Goal: Task Accomplishment & Management: Manage account settings

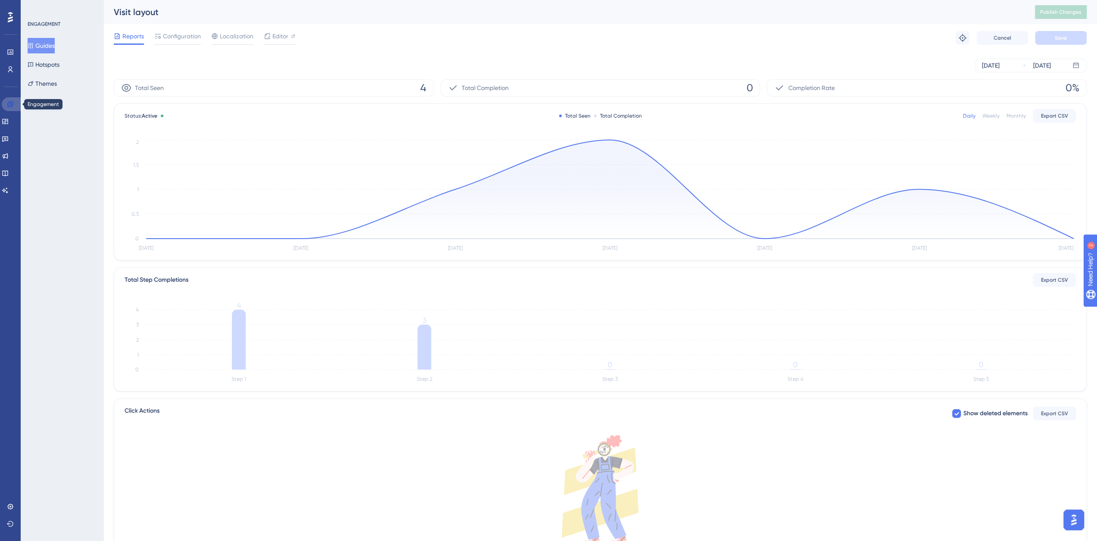
drag, startPoint x: 9, startPoint y: 104, endPoint x: 46, endPoint y: 44, distance: 70.6
click at [9, 104] on icon at bounding box center [10, 104] width 7 height 7
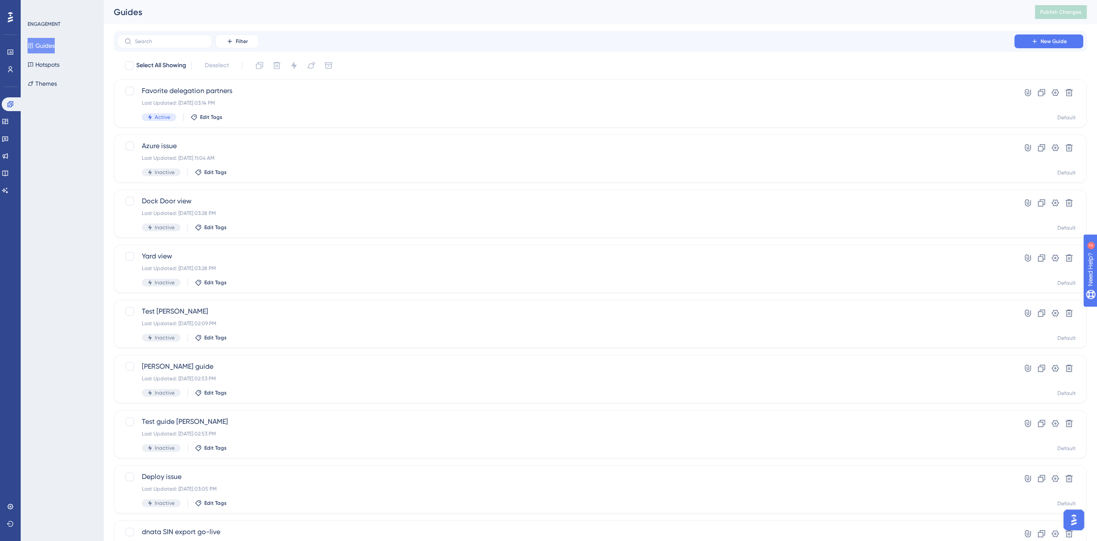
click at [49, 45] on button "Guides" at bounding box center [41, 46] width 27 height 16
click at [180, 43] on input "text" at bounding box center [170, 41] width 70 height 6
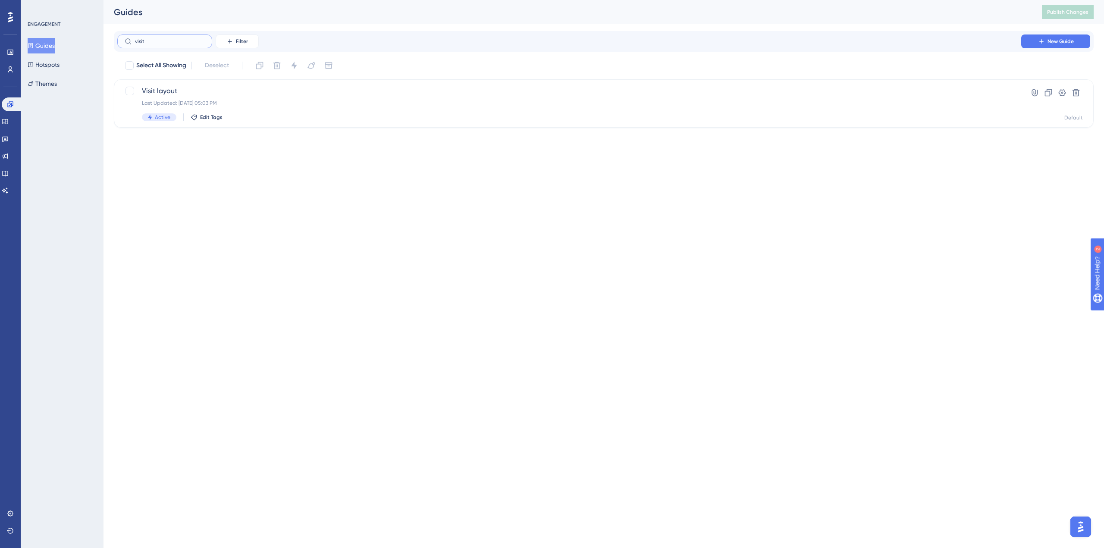
type input "visit"
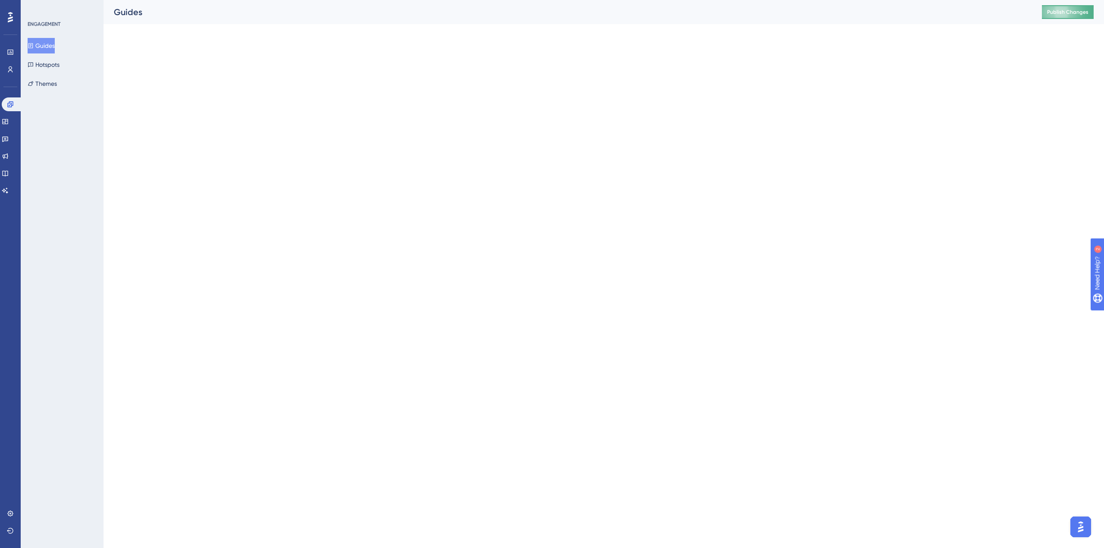
click at [1076, 10] on span "Publish Changes" at bounding box center [1067, 12] width 41 height 7
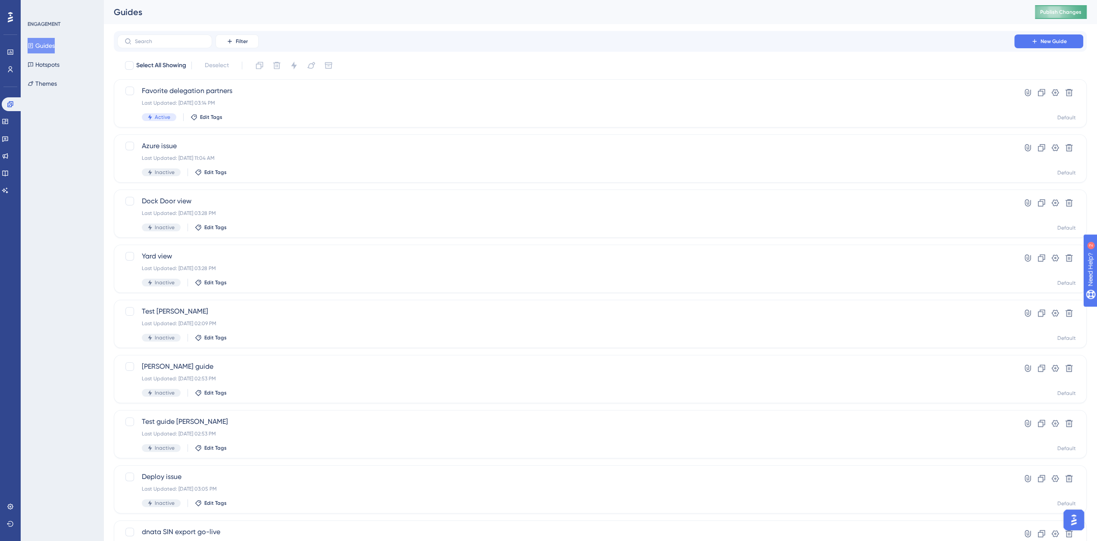
click at [1060, 11] on span "Publish Changes" at bounding box center [1060, 12] width 41 height 7
click at [1077, 16] on button "Publish Changes" at bounding box center [1061, 12] width 52 height 14
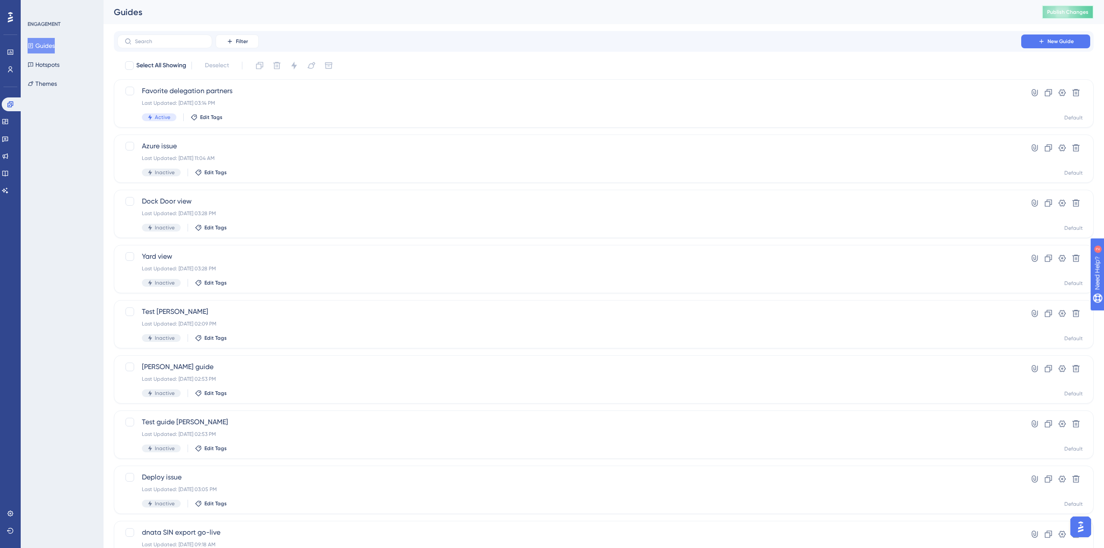
click at [1070, 13] on button "Publish Changes" at bounding box center [1068, 12] width 52 height 14
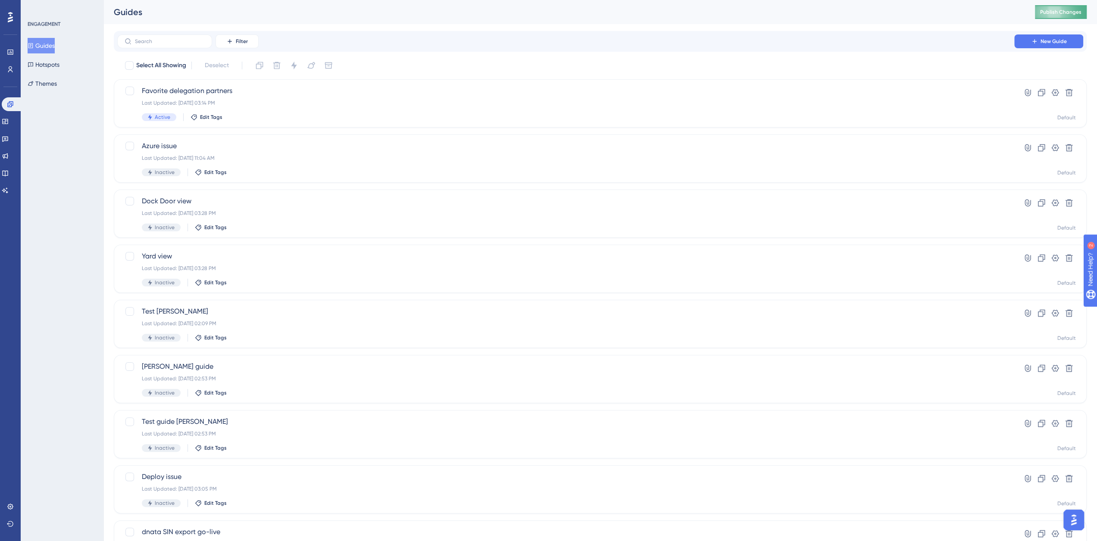
click at [1066, 12] on span "Publish Changes" at bounding box center [1060, 12] width 41 height 7
click at [52, 46] on button "Guides" at bounding box center [41, 46] width 27 height 16
click at [147, 44] on input "text" at bounding box center [170, 41] width 70 height 6
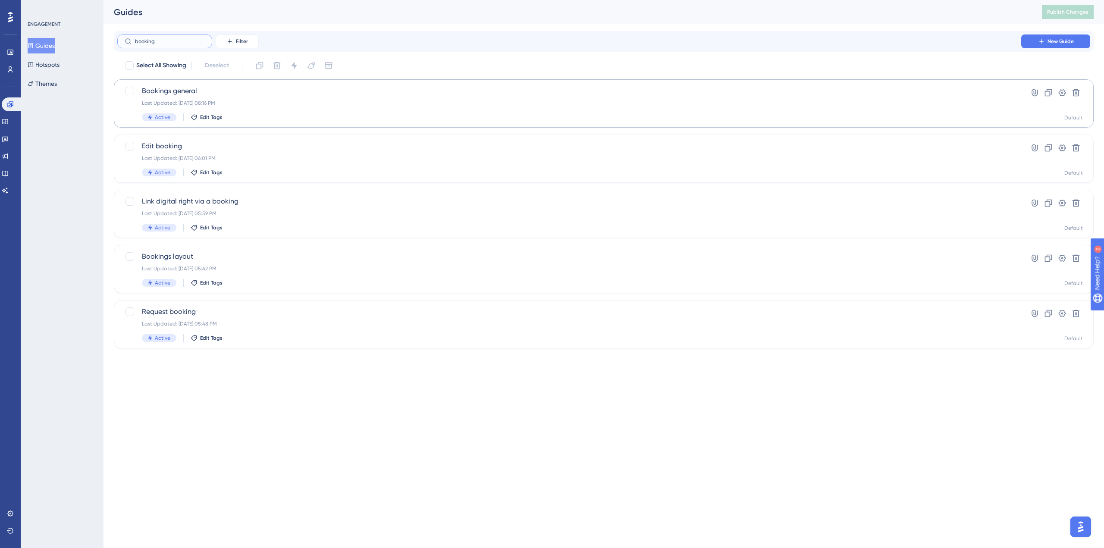
type input "booking"
click at [194, 92] on span "Bookings general" at bounding box center [569, 91] width 854 height 10
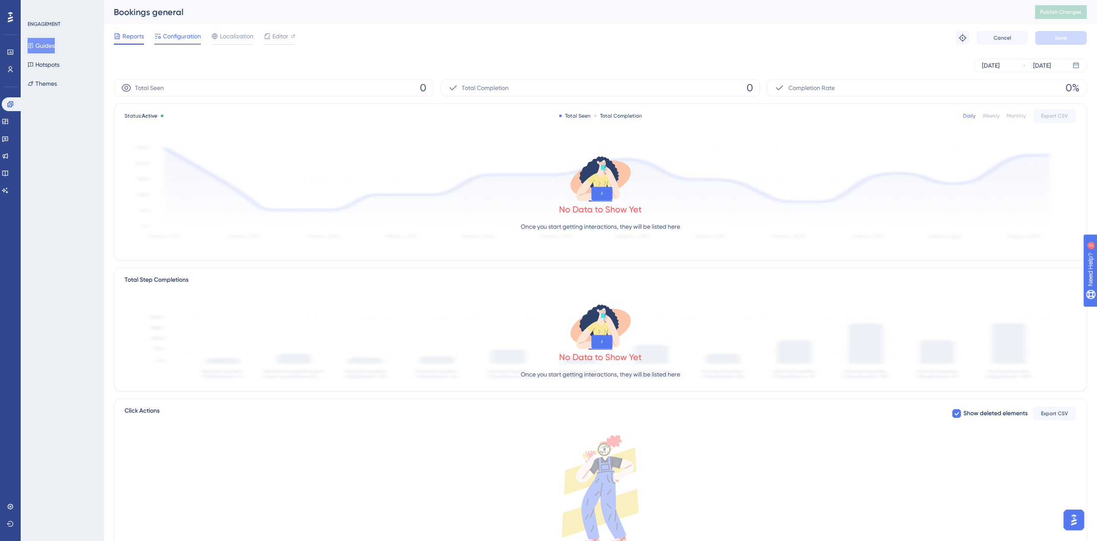
click at [176, 40] on span "Configuration" at bounding box center [182, 36] width 38 height 10
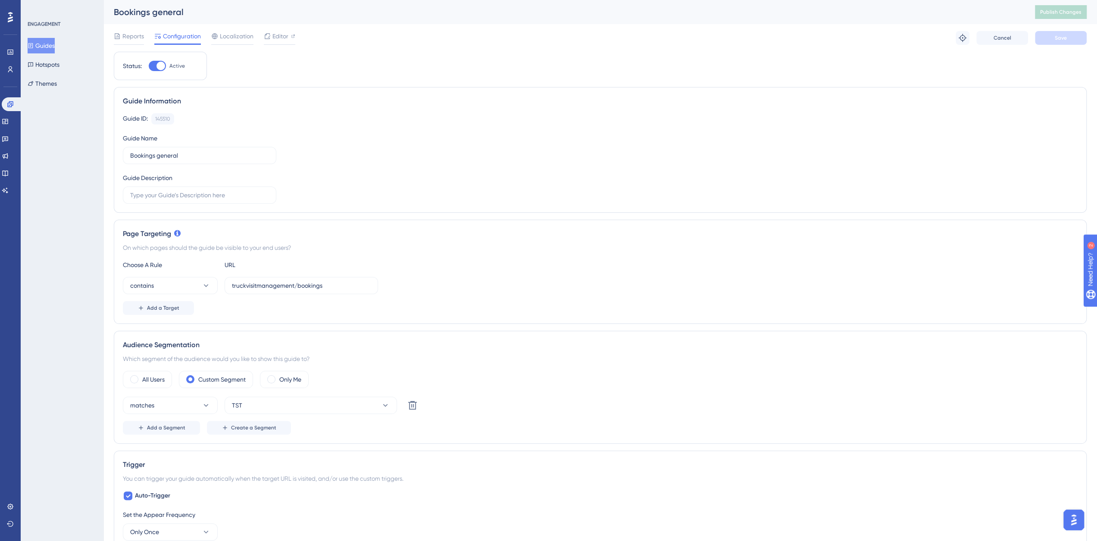
click at [157, 69] on div at bounding box center [157, 66] width 17 height 10
click at [149, 66] on input "Active" at bounding box center [148, 66] width 0 height 0
checkbox input "false"
click at [1071, 44] on button "Save" at bounding box center [1061, 38] width 52 height 14
click at [1049, 13] on span "Publish Changes" at bounding box center [1060, 12] width 41 height 7
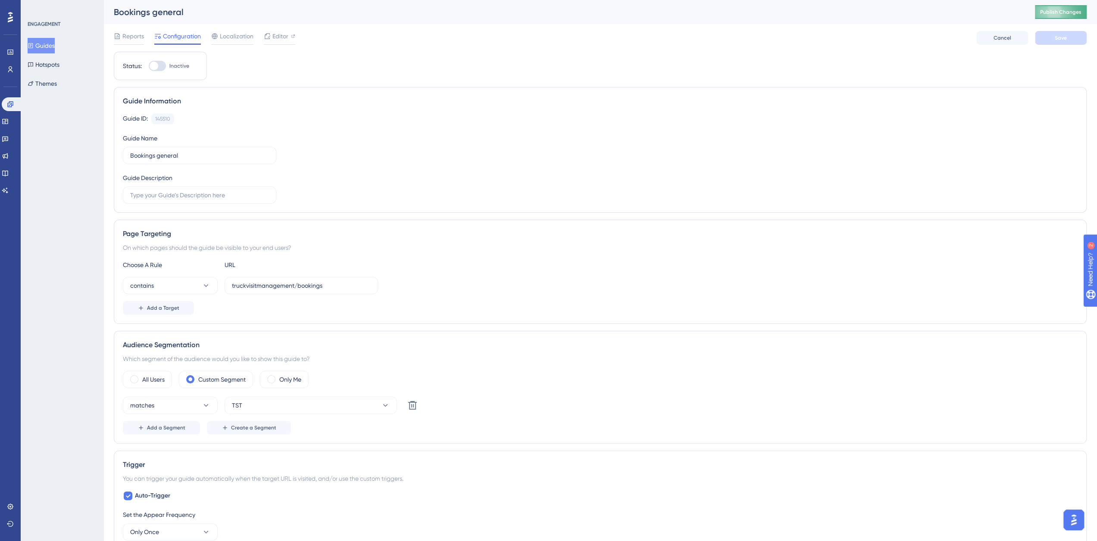
click at [1063, 12] on span "Publish Changes" at bounding box center [1060, 12] width 41 height 7
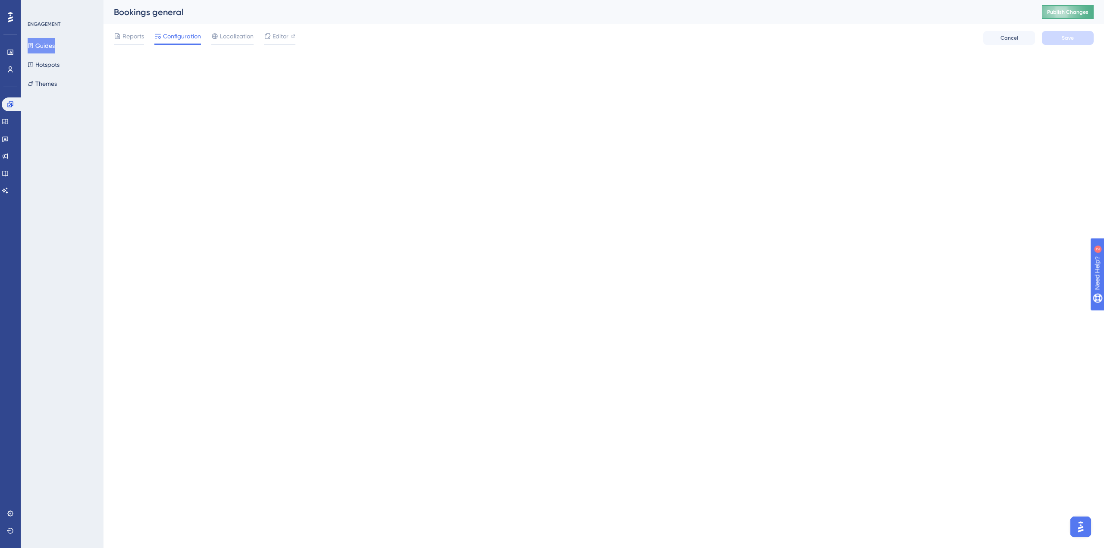
click at [1064, 15] on span "Publish Changes" at bounding box center [1067, 12] width 41 height 7
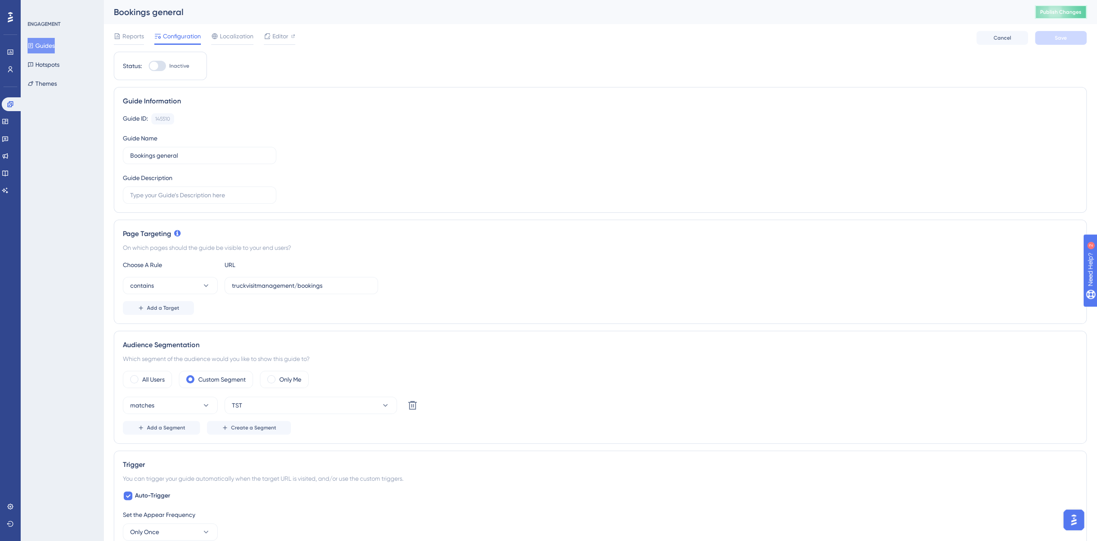
click at [1067, 12] on span "Publish Changes" at bounding box center [1060, 12] width 41 height 7
click at [1061, 10] on span "Publish Changes" at bounding box center [1060, 12] width 41 height 7
click at [1073, 13] on span "Publish Changes" at bounding box center [1060, 12] width 41 height 7
click at [1074, 14] on span "Publish Changes" at bounding box center [1060, 12] width 41 height 7
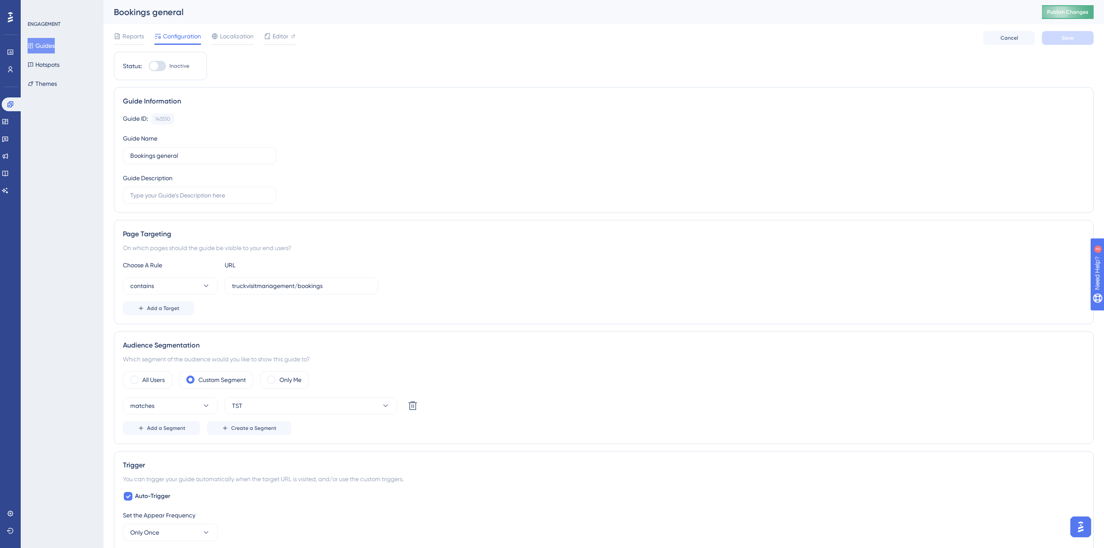
click at [1062, 14] on span "Publish Changes" at bounding box center [1067, 12] width 41 height 7
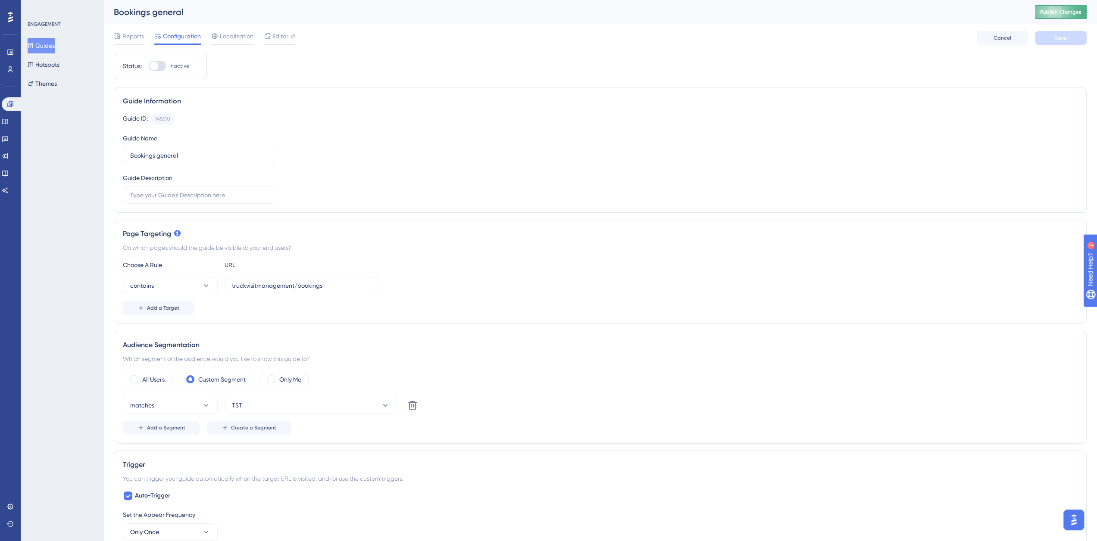
click at [1073, 11] on button "Publish Changes" at bounding box center [1061, 12] width 52 height 14
click at [282, 37] on span "Editor" at bounding box center [280, 36] width 16 height 10
click at [1083, 11] on button "Publish Changes" at bounding box center [1061, 12] width 52 height 14
click at [264, 408] on button "TST" at bounding box center [311, 405] width 172 height 17
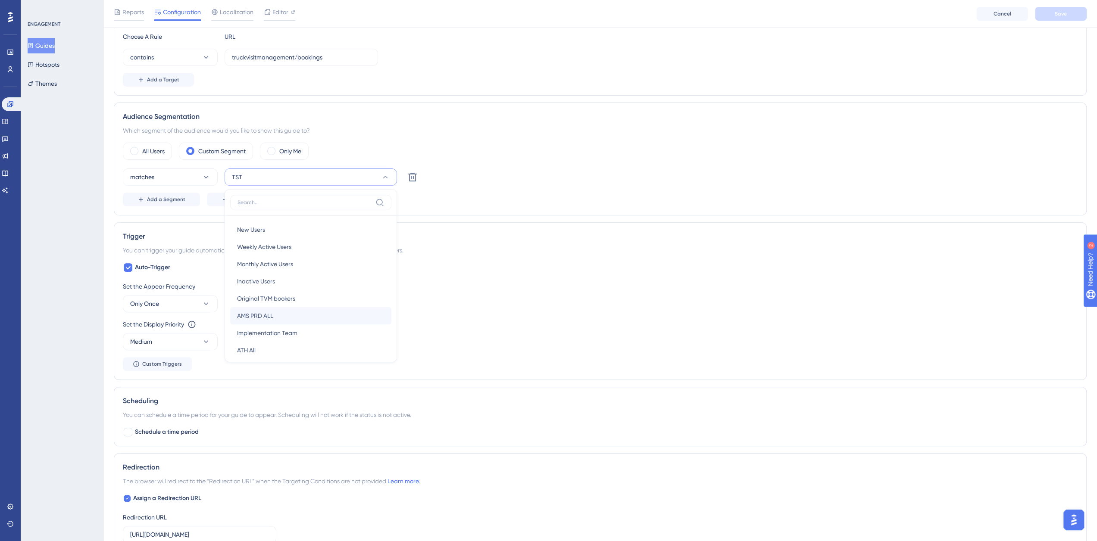
scroll to position [141, 0]
click at [256, 244] on div "AMS-1 AMS-1" at bounding box center [310, 243] width 147 height 17
click at [384, 178] on icon at bounding box center [385, 177] width 9 height 9
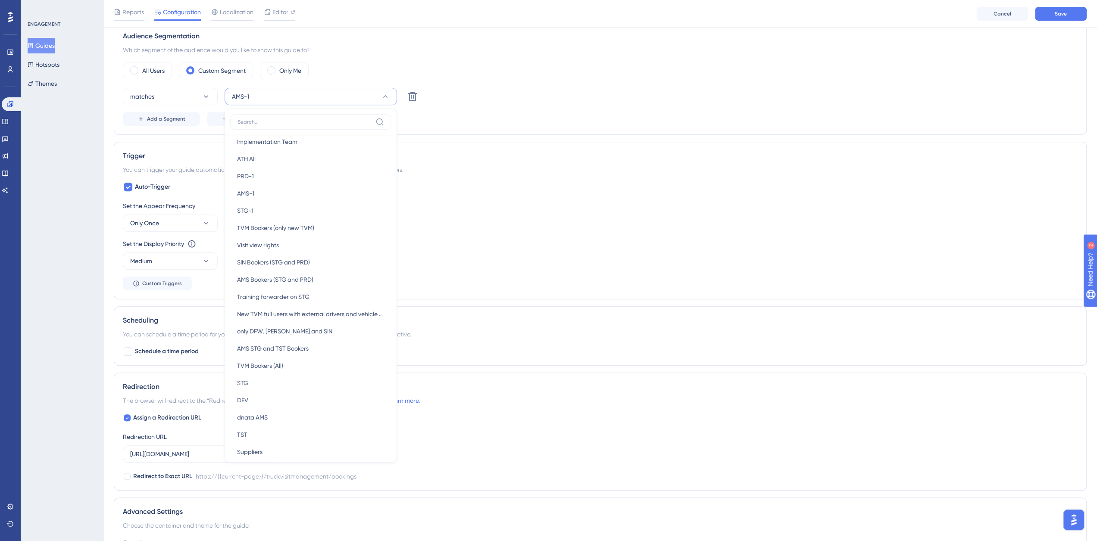
scroll to position [104, 0]
click at [284, 282] on span "AMS Bookers (STG and PRD)" at bounding box center [275, 286] width 76 height 10
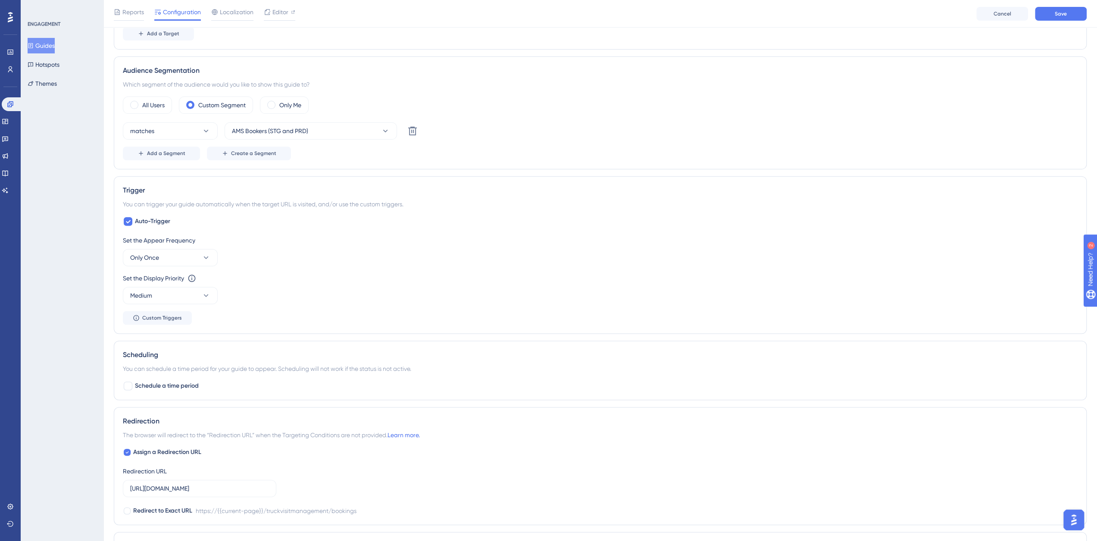
scroll to position [169, 0]
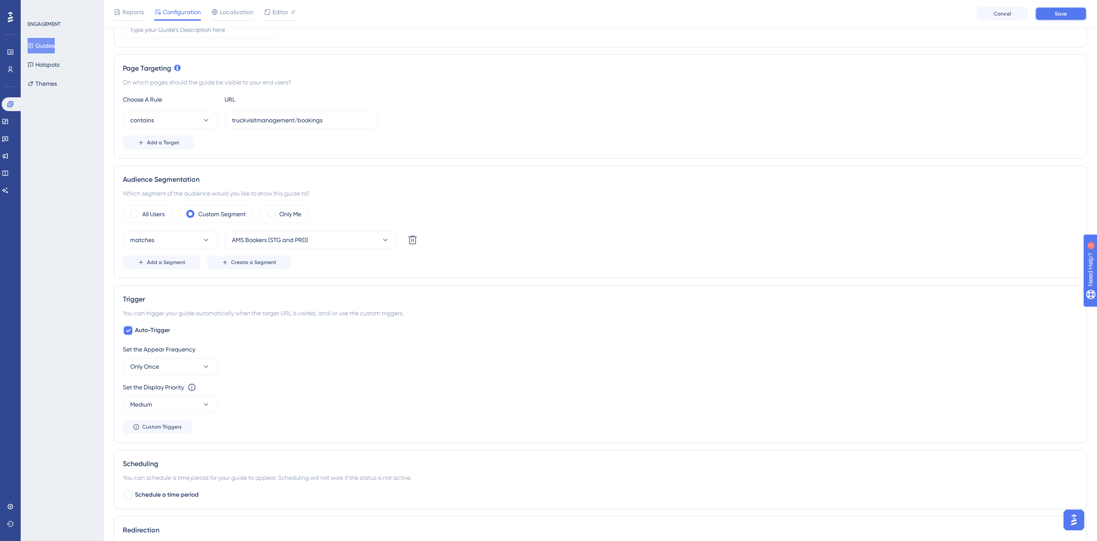
click at [1063, 17] on span "Save" at bounding box center [1061, 13] width 12 height 7
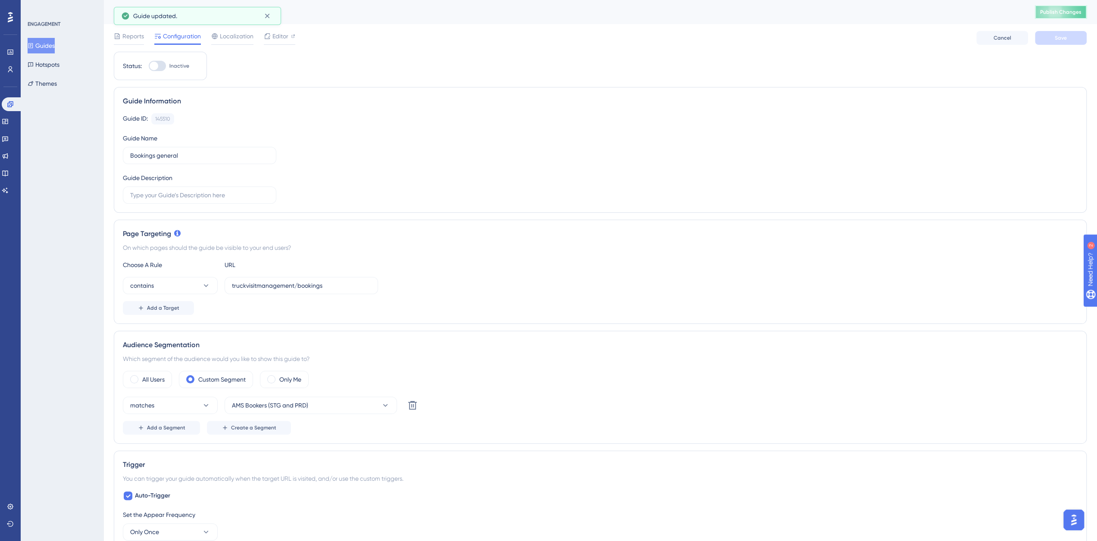
click at [1055, 12] on span "Publish Changes" at bounding box center [1060, 12] width 41 height 7
drag, startPoint x: 153, startPoint y: 66, endPoint x: 197, endPoint y: 75, distance: 45.0
click at [153, 66] on div at bounding box center [154, 66] width 9 height 9
click at [149, 66] on input "Inactive" at bounding box center [148, 66] width 0 height 0
checkbox input "true"
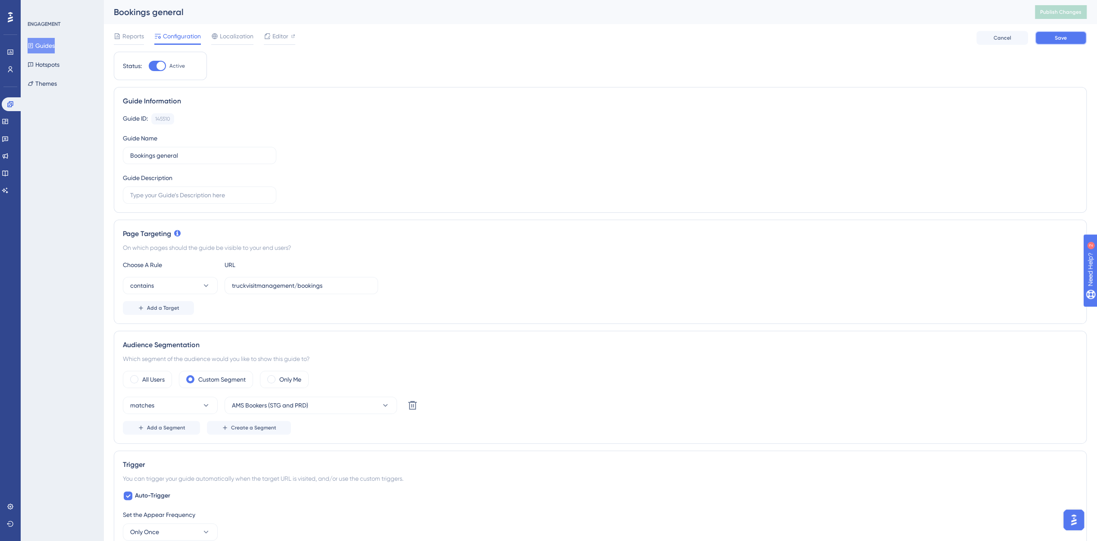
click at [1066, 38] on span "Save" at bounding box center [1061, 37] width 12 height 7
click at [1072, 13] on span "Publish Changes" at bounding box center [1060, 12] width 41 height 7
click at [3, 406] on div "Performance Users Engagement Widgets Feedback Product Updates Knowledge Base AI…" at bounding box center [10, 270] width 21 height 541
click at [9, 72] on icon at bounding box center [10, 69] width 5 height 6
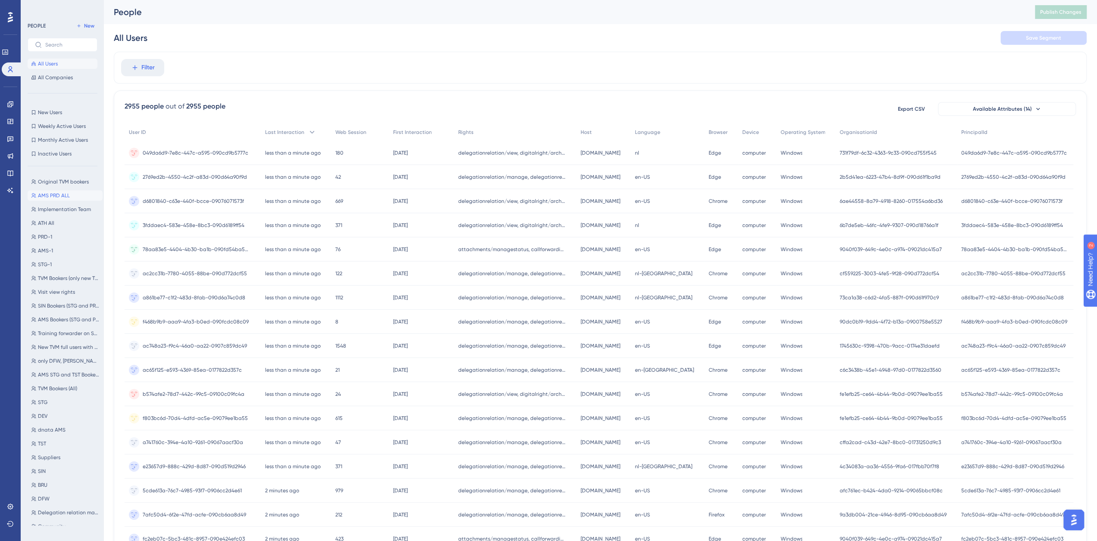
click at [58, 196] on span "AMS PRD ALL" at bounding box center [54, 195] width 32 height 7
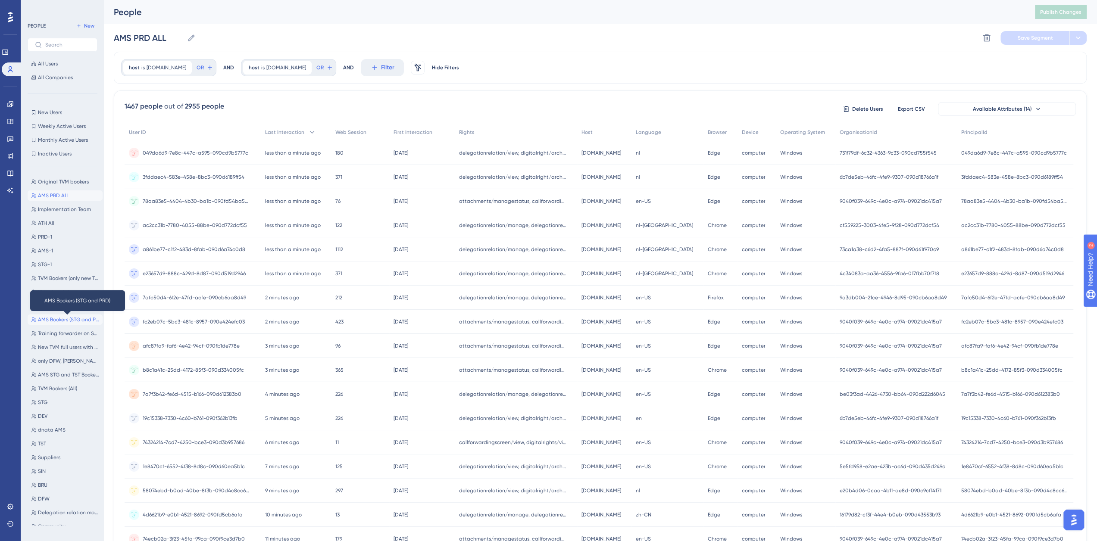
click at [53, 320] on span "AMS Bookers (STG and PRD)" at bounding box center [68, 319] width 61 height 7
type input "AMS Bookers (STG and PRD)"
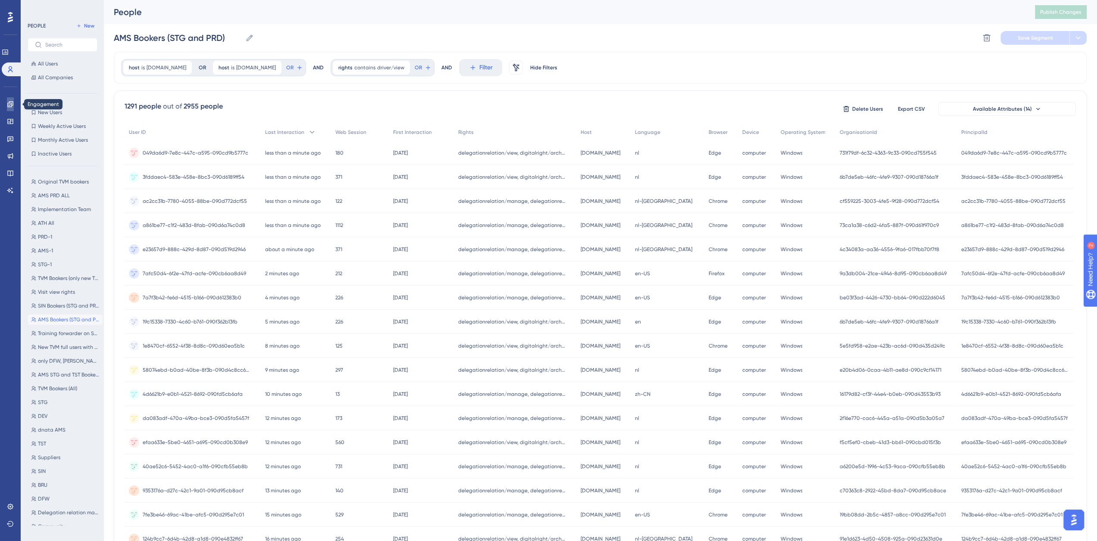
click at [10, 105] on icon at bounding box center [10, 104] width 7 height 7
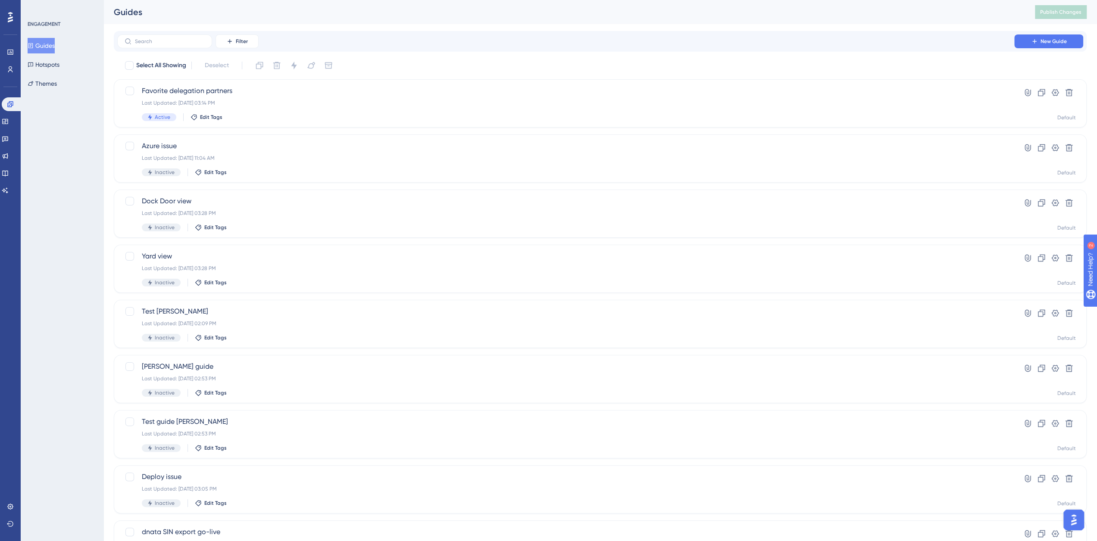
click at [53, 43] on button "Guides" at bounding box center [41, 46] width 27 height 16
click at [197, 42] on input "text" at bounding box center [170, 41] width 70 height 6
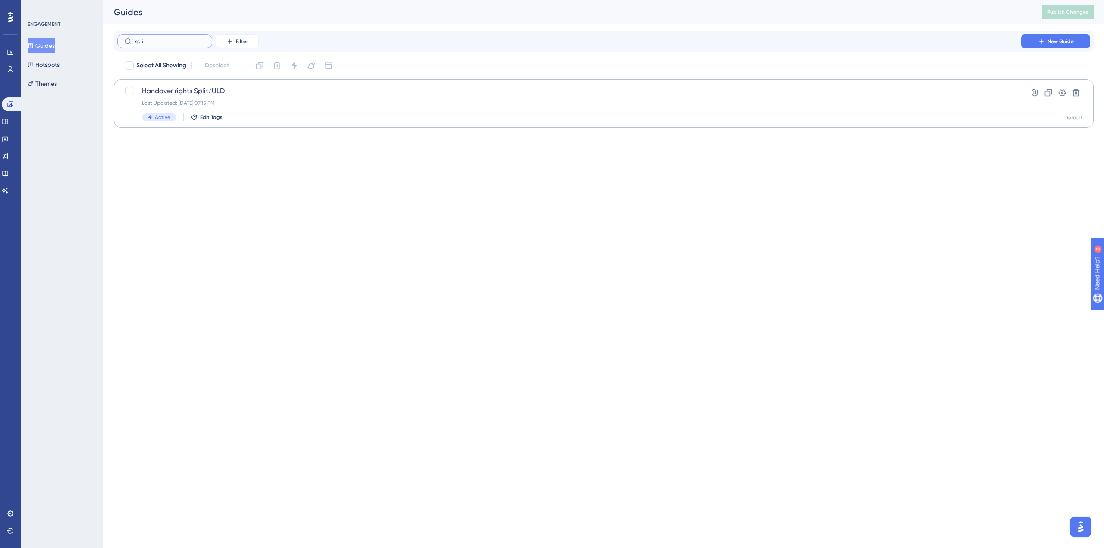
type input "split"
click at [242, 90] on span "Handover rights Split/ULD" at bounding box center [569, 91] width 854 height 10
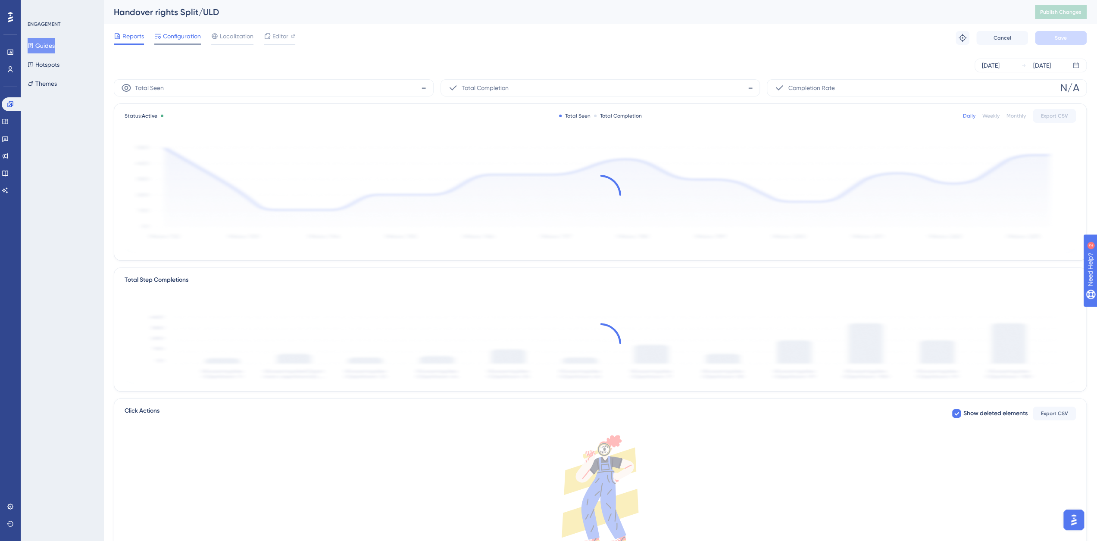
click at [185, 42] on div "Configuration" at bounding box center [177, 38] width 47 height 14
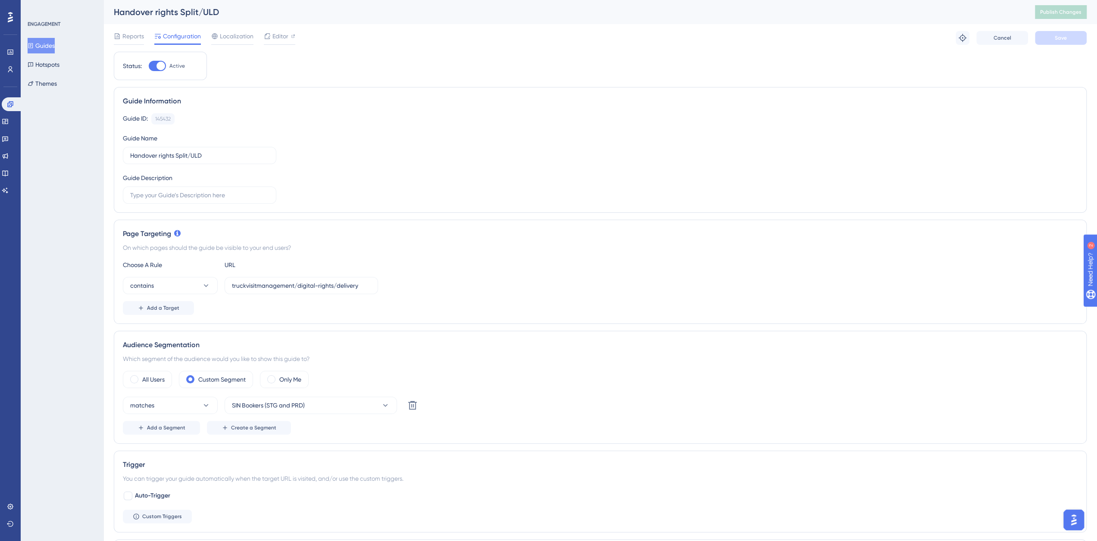
scroll to position [144, 0]
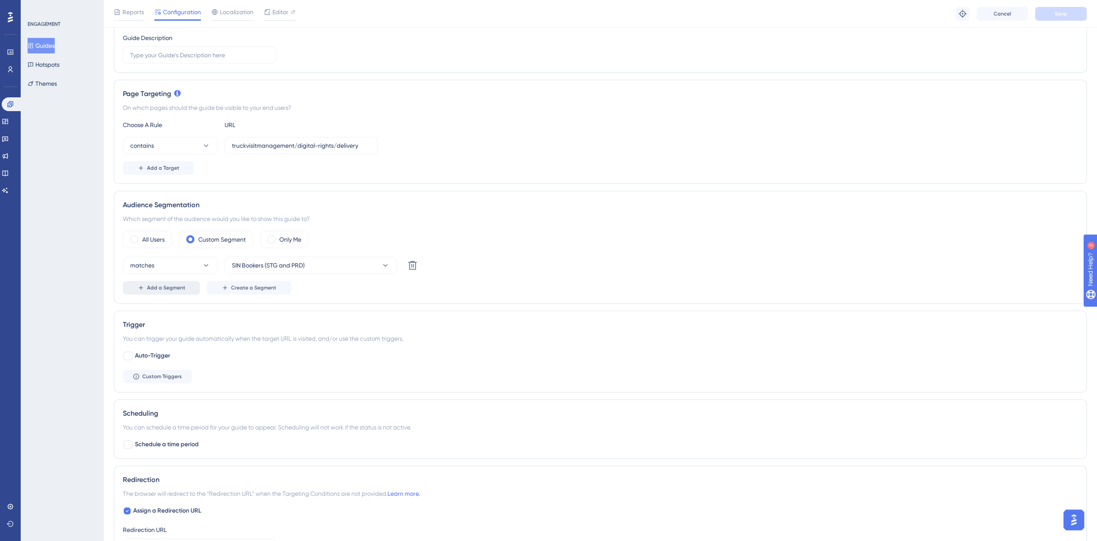
click at [166, 287] on span "Add a Segment" at bounding box center [166, 288] width 38 height 7
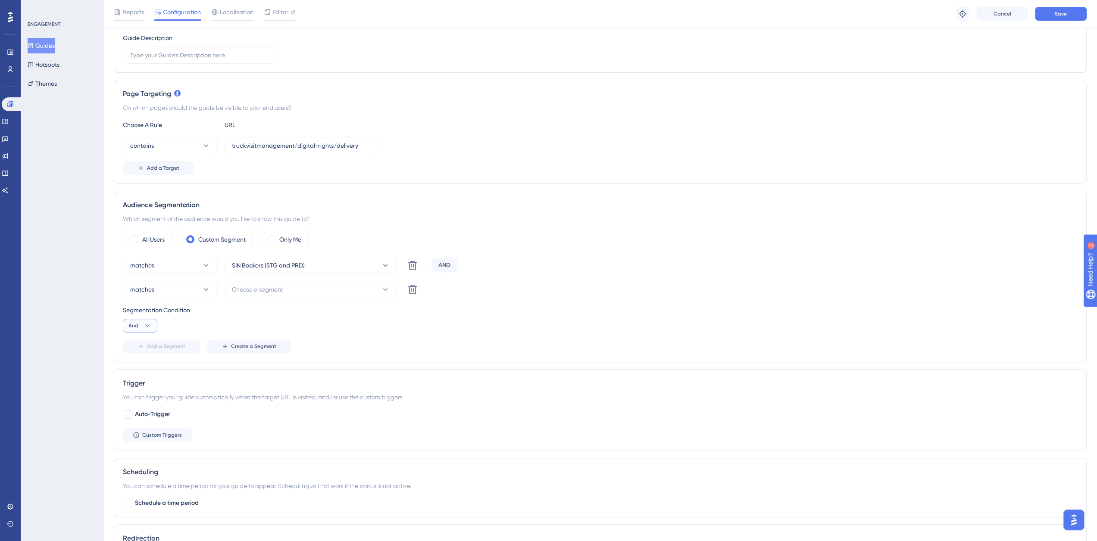
click at [147, 323] on icon at bounding box center [147, 326] width 9 height 9
click at [138, 364] on span "Or" at bounding box center [135, 368] width 7 height 10
click at [275, 287] on span "Choose a segment" at bounding box center [257, 290] width 51 height 10
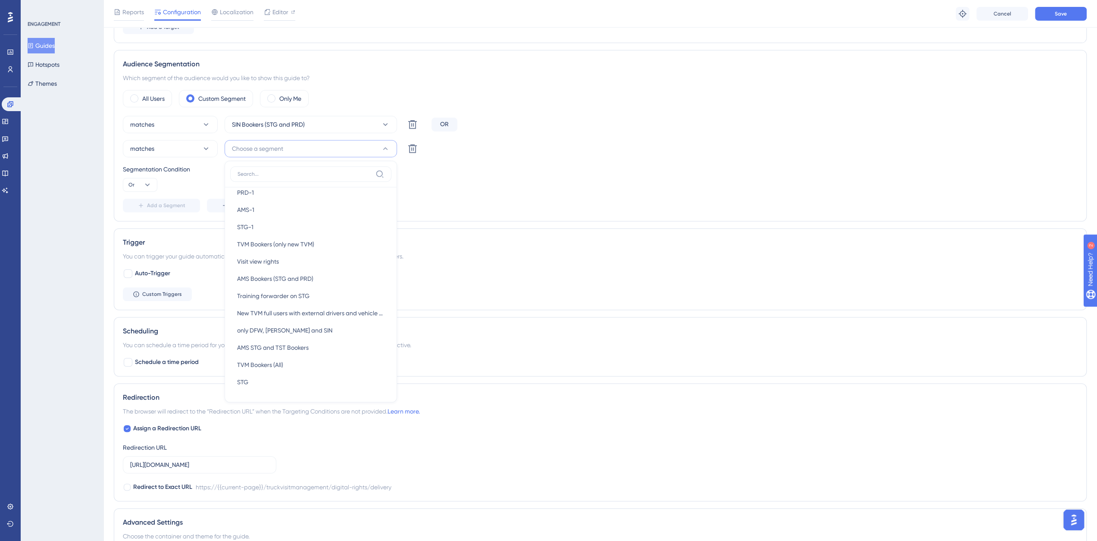
scroll to position [147, 0]
click at [295, 275] on span "AMS Bookers (STG and PRD)" at bounding box center [275, 278] width 76 height 10
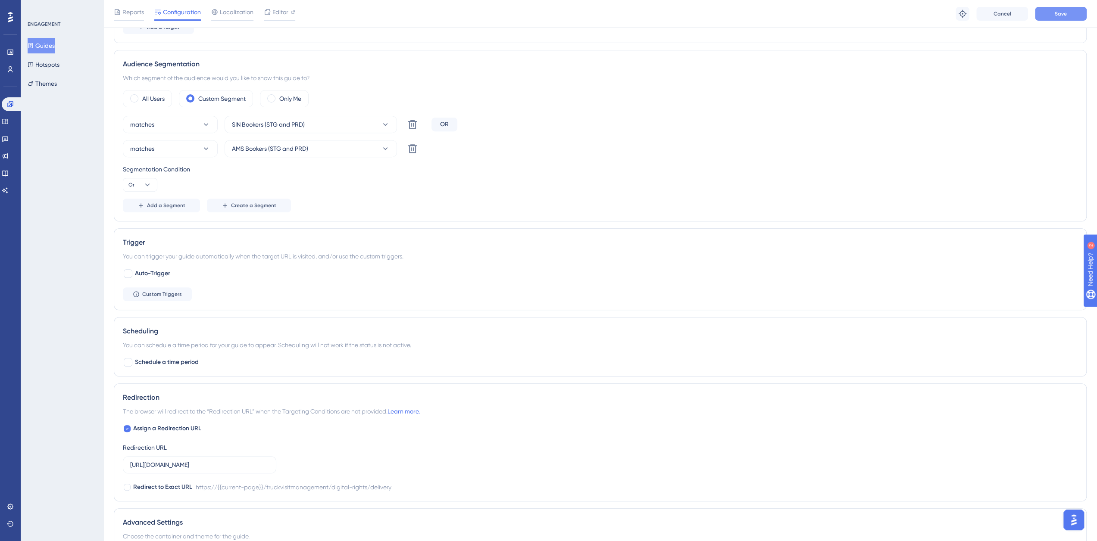
click at [1050, 16] on button "Save" at bounding box center [1061, 14] width 52 height 14
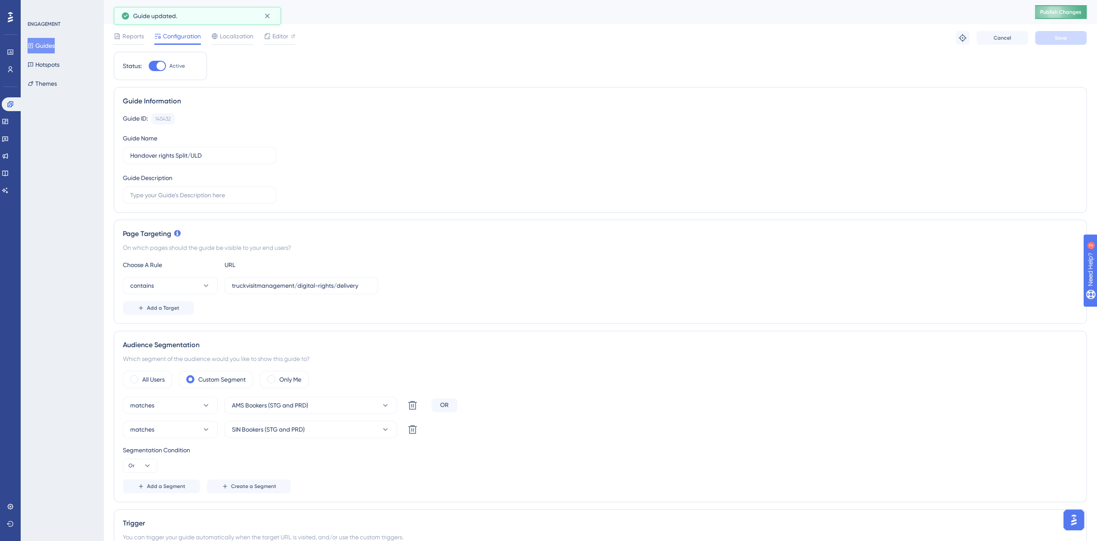
click at [1062, 15] on span "Publish Changes" at bounding box center [1060, 12] width 41 height 7
click at [247, 454] on div "Segmentation Condition Or" at bounding box center [600, 459] width 955 height 28
drag, startPoint x: 53, startPoint y: 45, endPoint x: 120, endPoint y: 58, distance: 68.4
click at [53, 45] on button "Guides" at bounding box center [41, 46] width 27 height 16
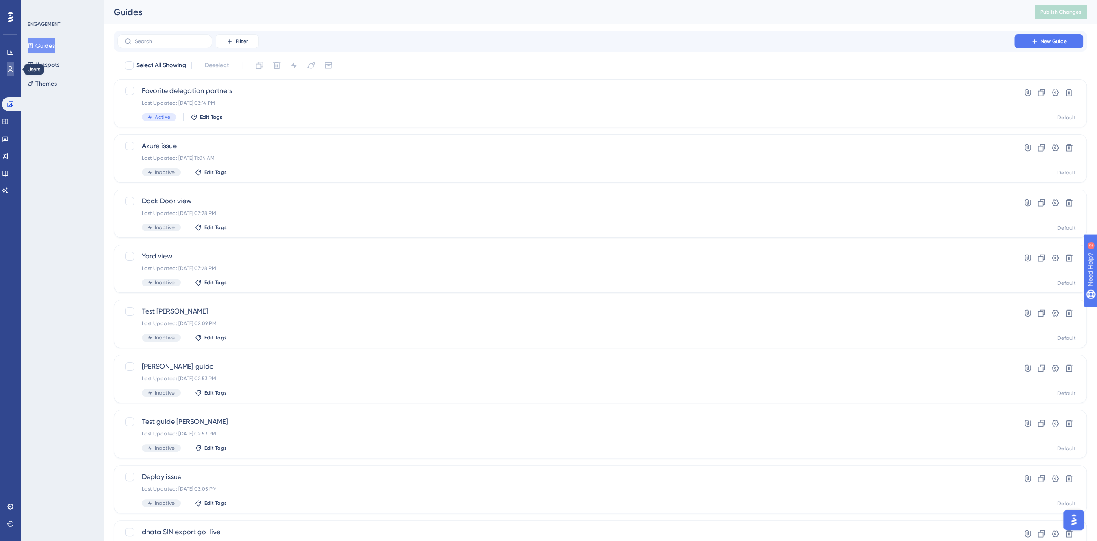
click at [9, 63] on link at bounding box center [10, 70] width 7 height 14
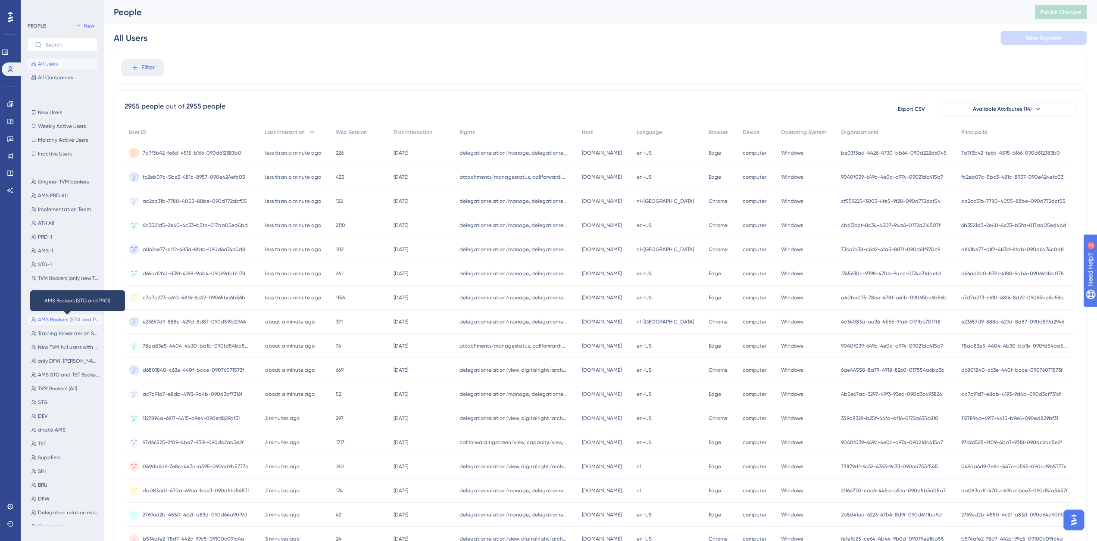
click at [59, 319] on span "AMS Bookers (STG and PRD)" at bounding box center [68, 319] width 61 height 7
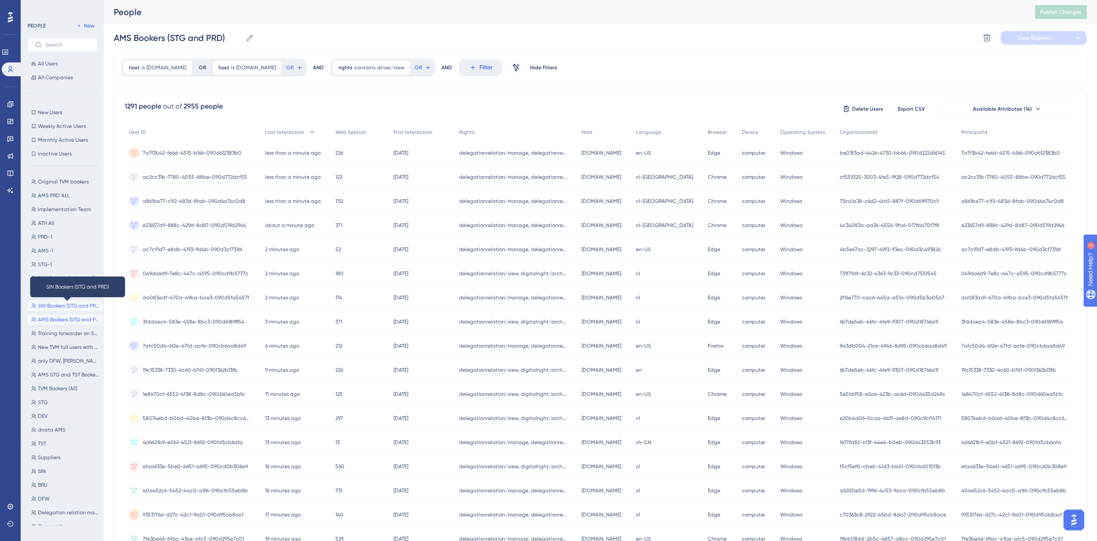
click at [57, 307] on span "SIN Bookers (STG and PRD)" at bounding box center [68, 306] width 61 height 7
type input "SIN Bookers (STG and PRD)"
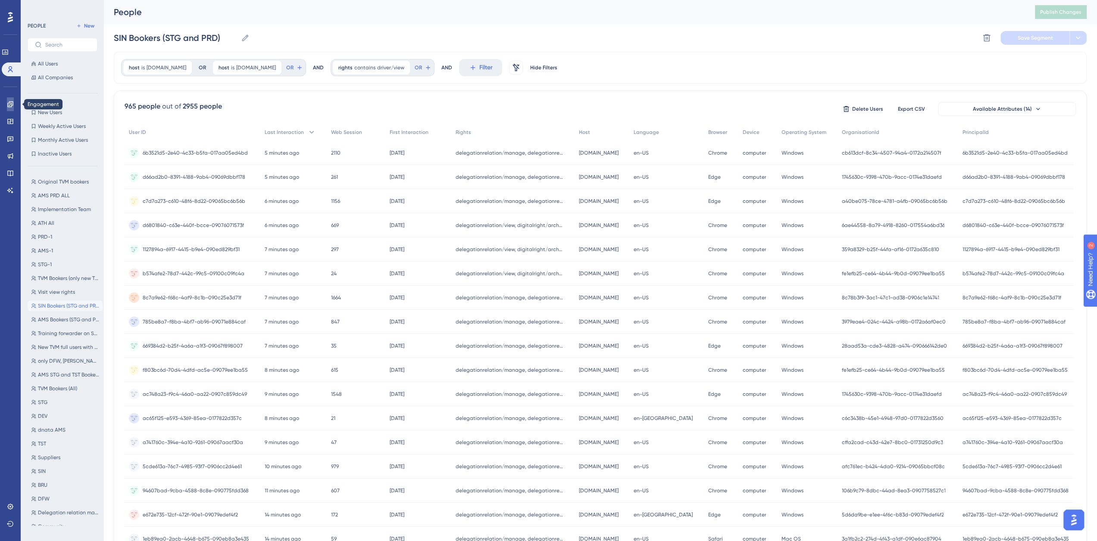
click at [9, 102] on icon at bounding box center [10, 104] width 6 height 6
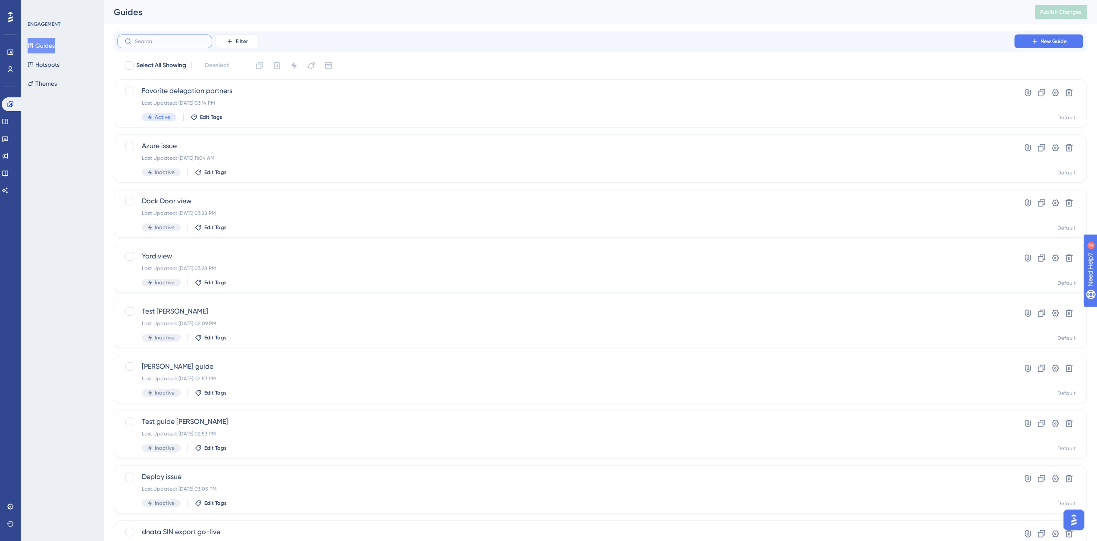
click at [164, 39] on input "text" at bounding box center [170, 41] width 70 height 6
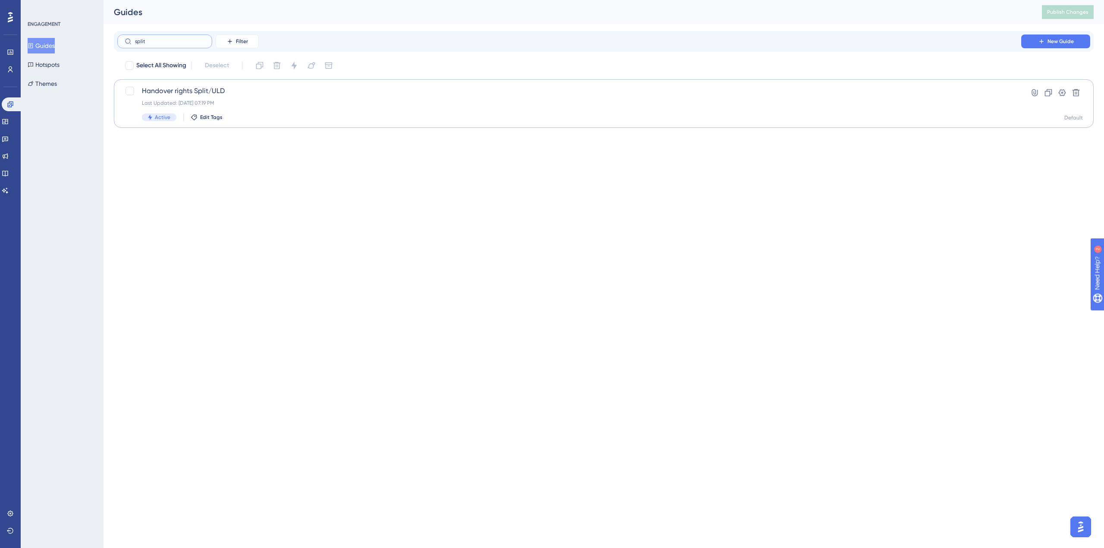
type input "split"
click at [174, 97] on div "Handover rights Split/ULD Last Updated: Oct 10 2025, 07:19 PM Active Edit Tags" at bounding box center [569, 103] width 854 height 35
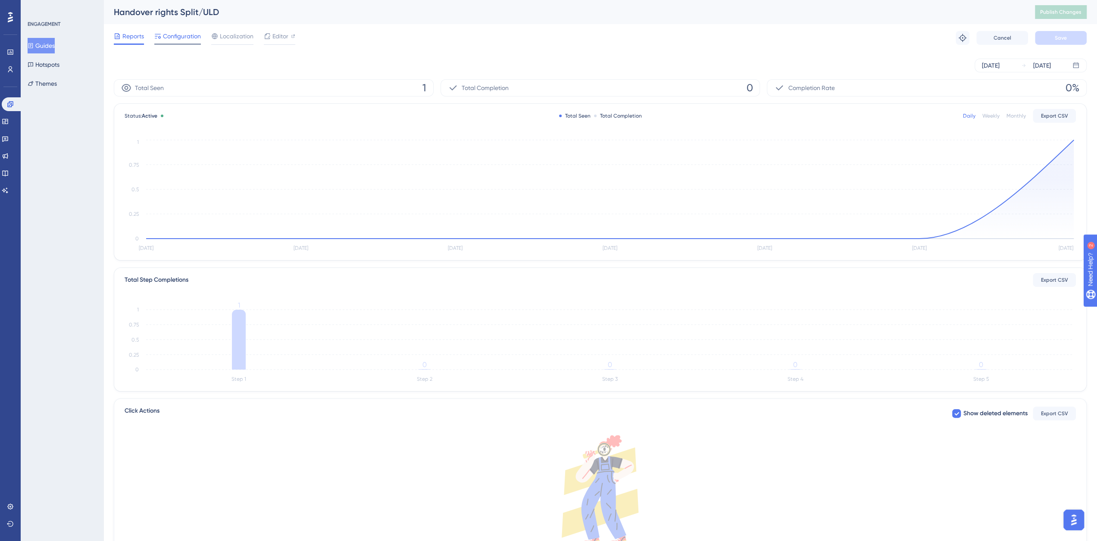
click at [190, 39] on span "Configuration" at bounding box center [182, 36] width 38 height 10
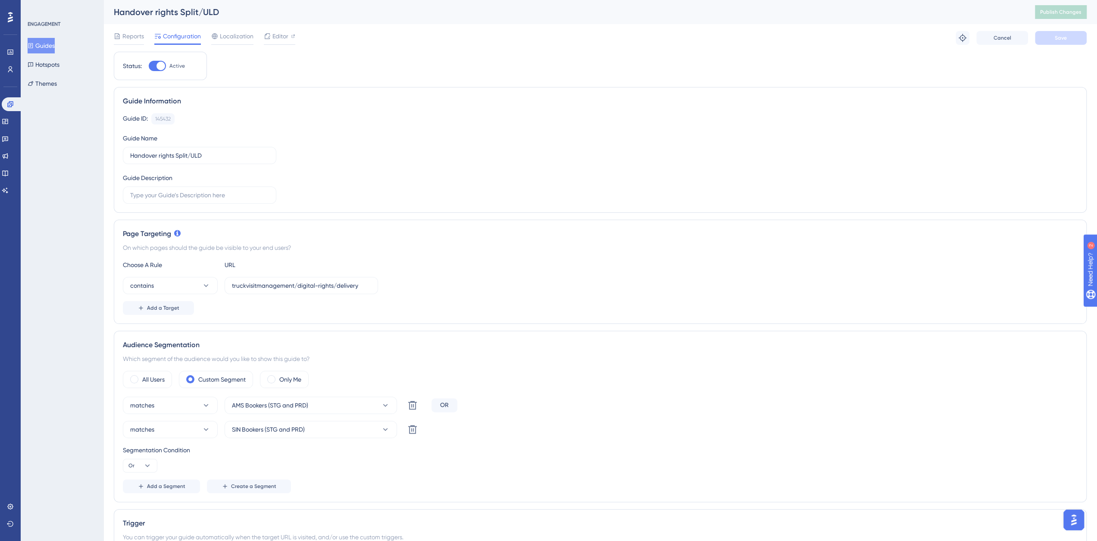
scroll to position [144, 0]
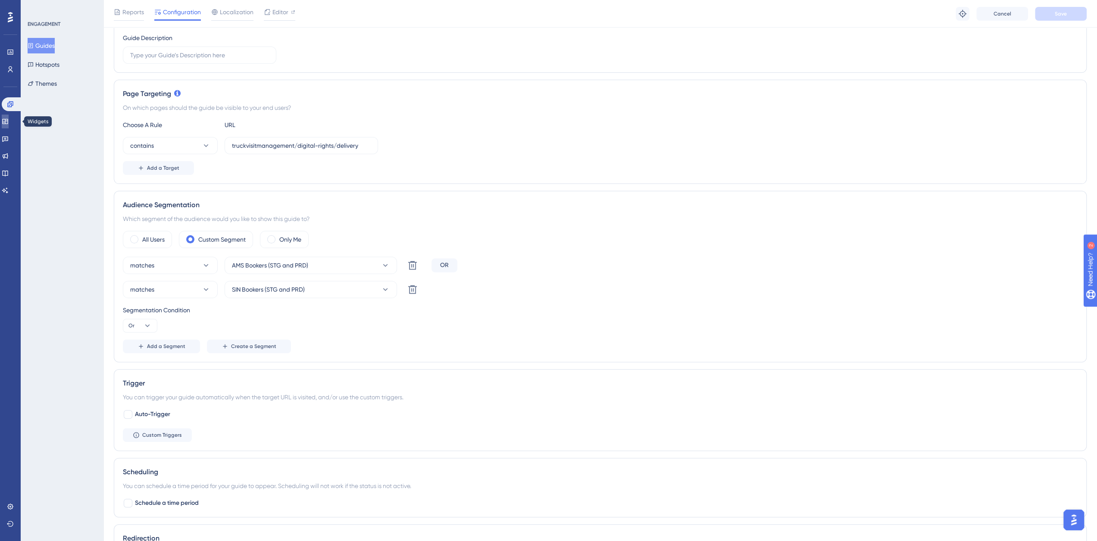
click at [9, 118] on icon at bounding box center [5, 121] width 7 height 7
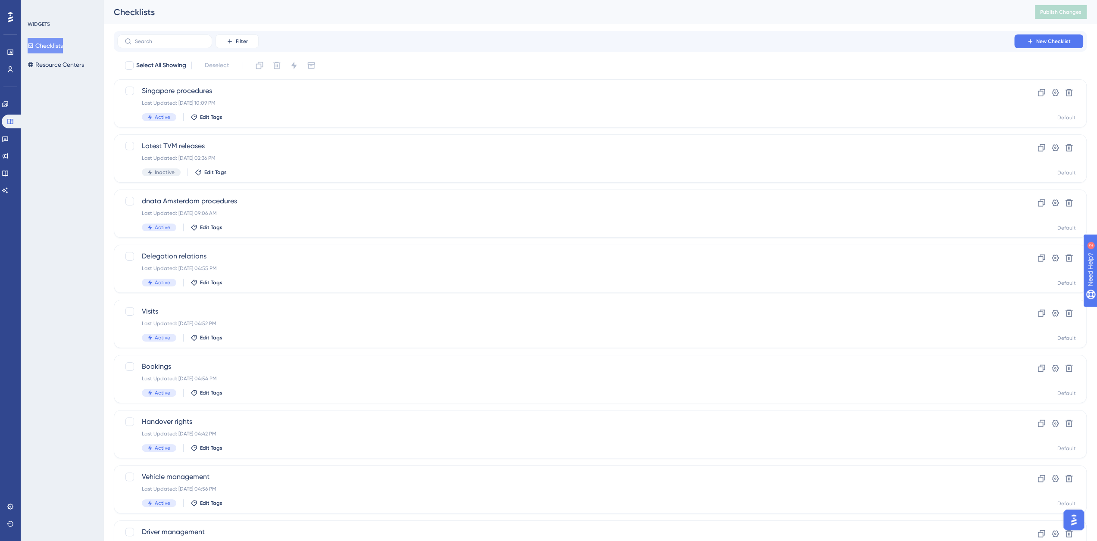
click at [58, 44] on button "Checklists" at bounding box center [45, 46] width 35 height 16
click at [207, 424] on span "Handover rights" at bounding box center [566, 422] width 848 height 10
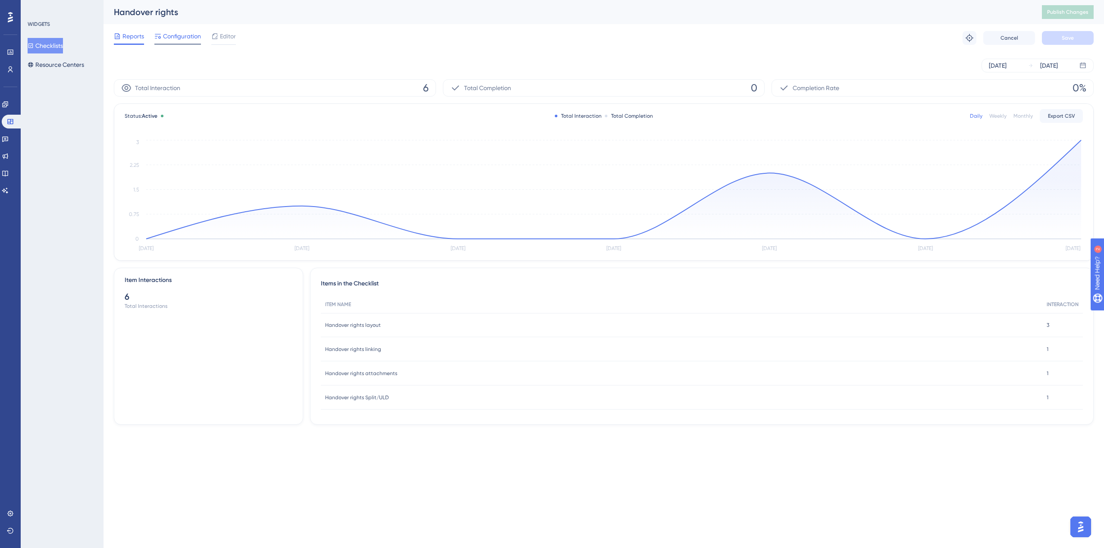
click at [185, 31] on span "Configuration" at bounding box center [182, 36] width 38 height 10
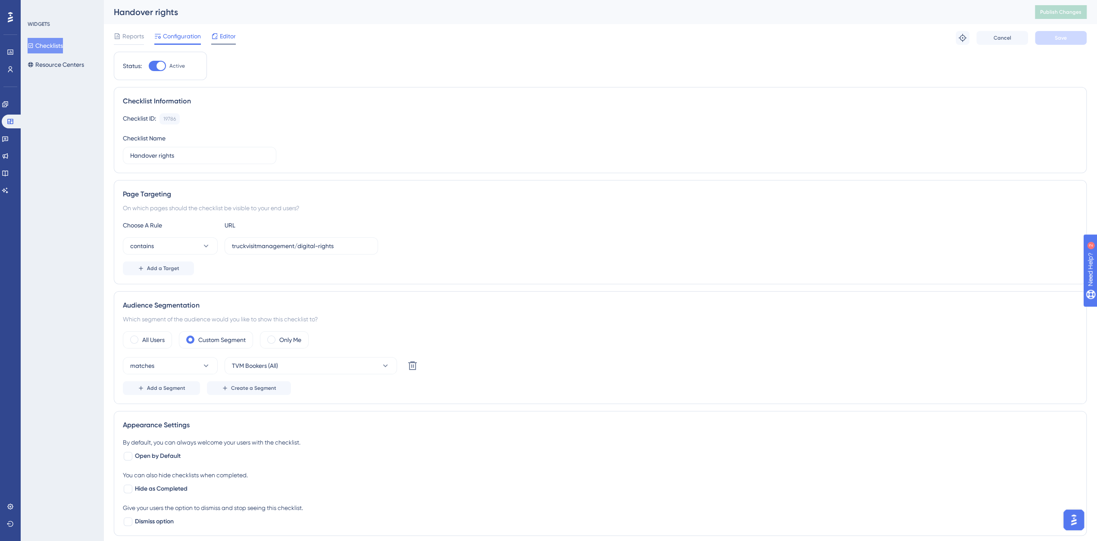
click at [226, 38] on span "Editor" at bounding box center [228, 36] width 16 height 10
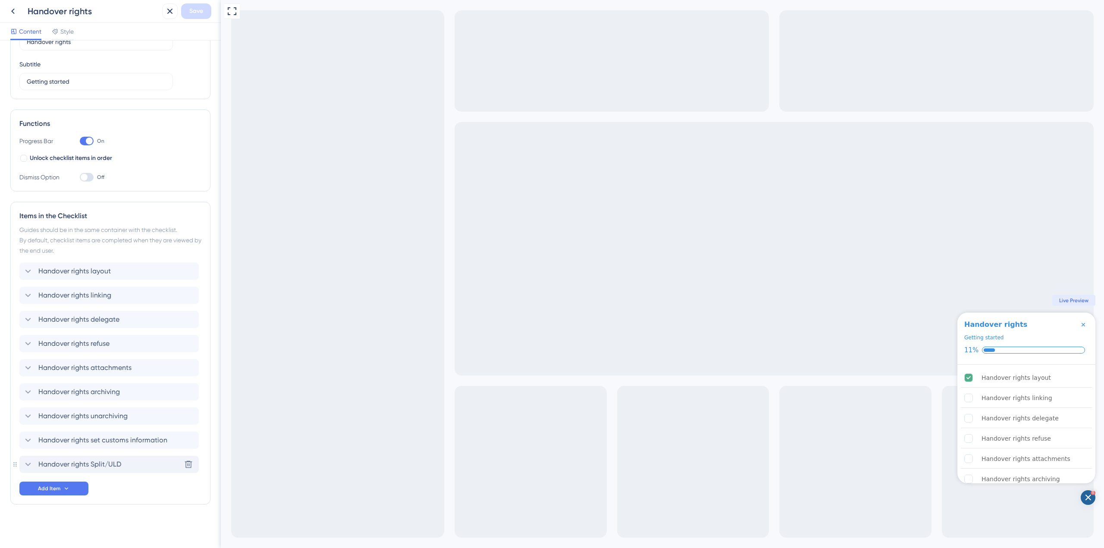
click at [96, 465] on span "Handover rights Split/ULD" at bounding box center [79, 464] width 83 height 10
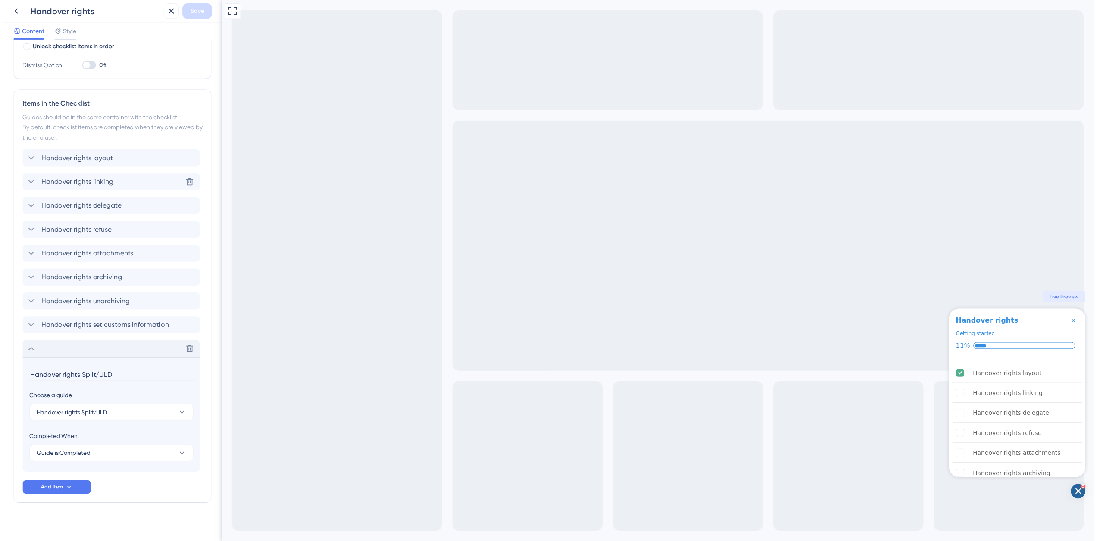
scroll to position [174, 0]
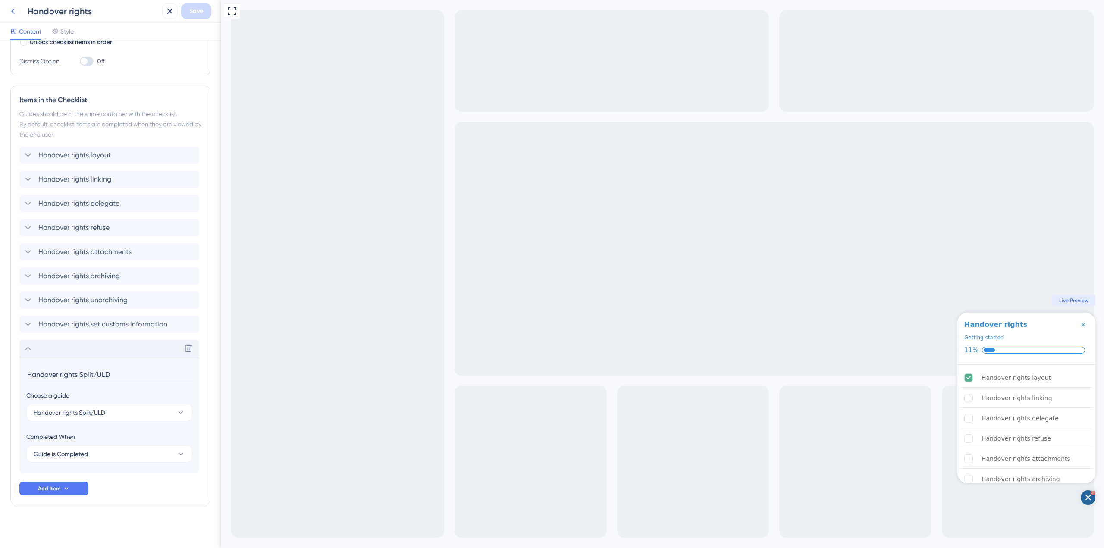
click at [13, 11] on icon at bounding box center [13, 11] width 10 height 10
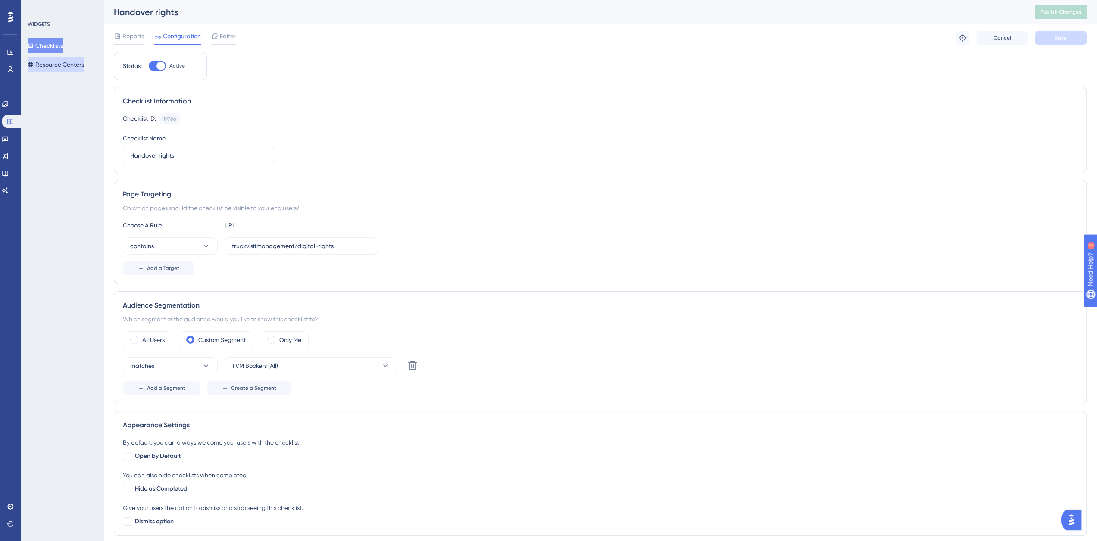
click at [51, 65] on button "Resource Centers" at bounding box center [56, 65] width 56 height 16
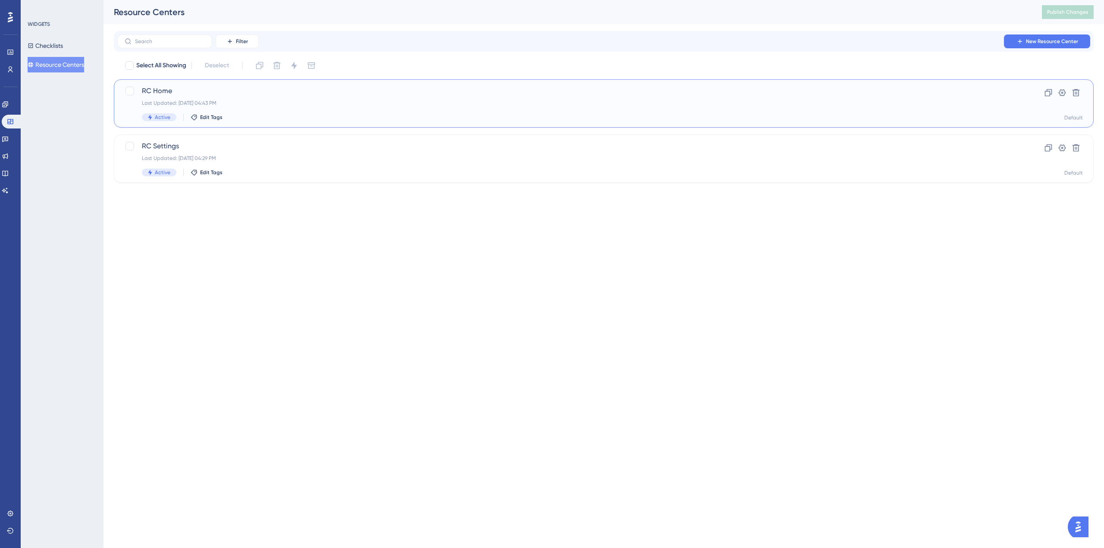
click at [174, 88] on span "RC Home" at bounding box center [569, 91] width 854 height 10
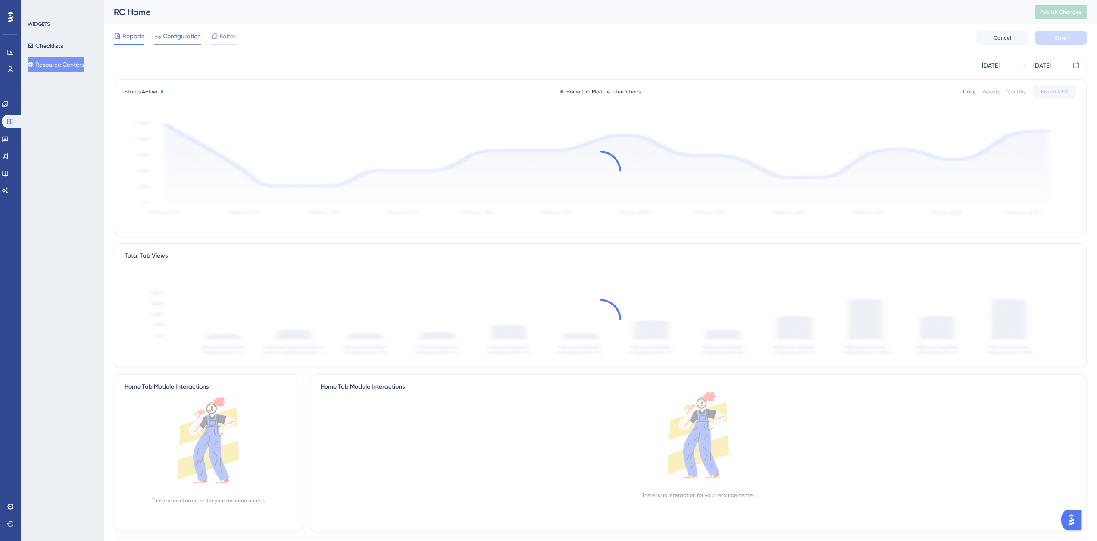
click at [188, 35] on span "Configuration" at bounding box center [182, 36] width 38 height 10
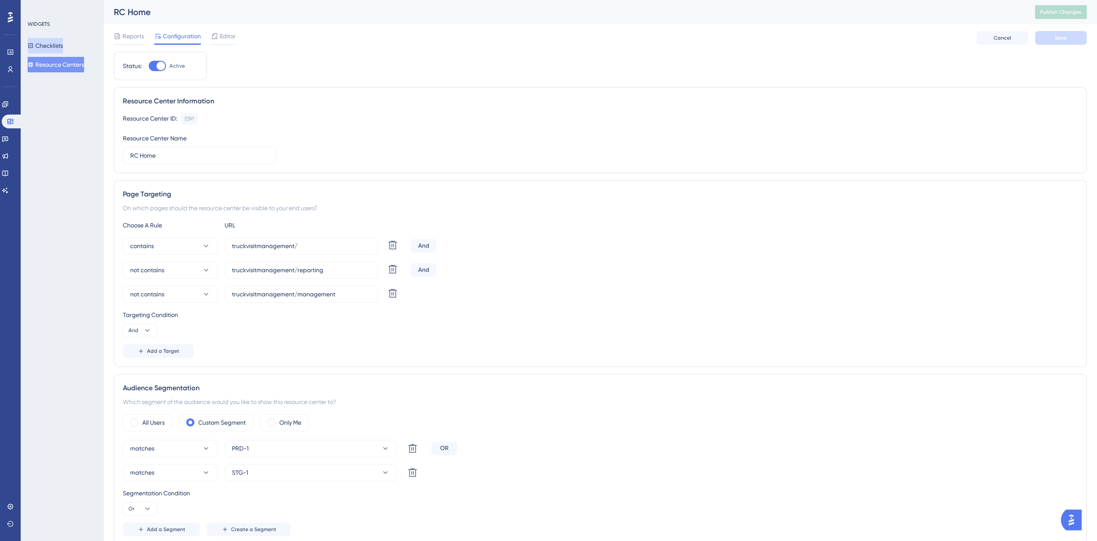
click at [49, 47] on button "Checklists" at bounding box center [45, 46] width 35 height 16
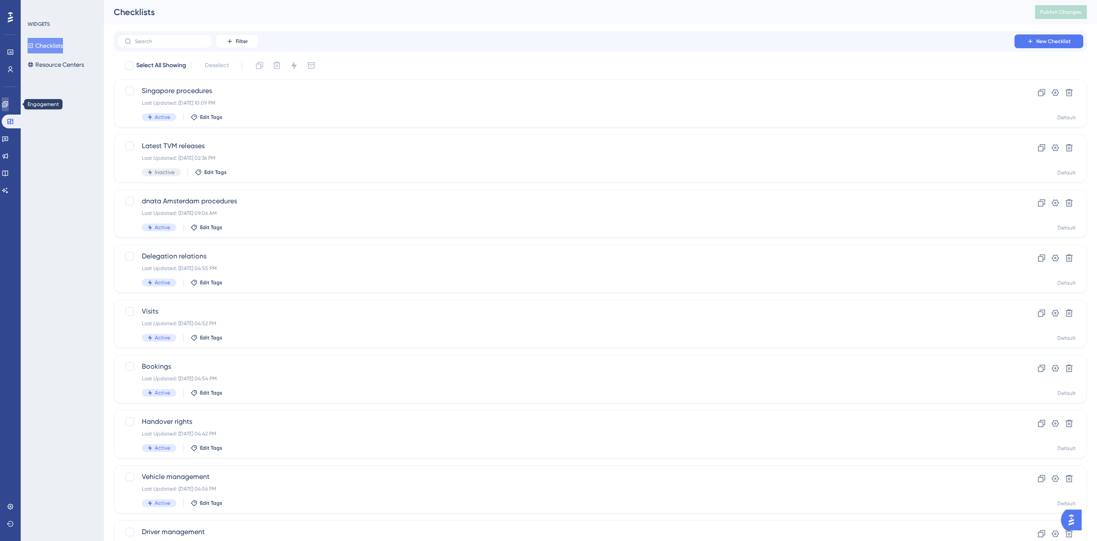
click at [8, 102] on icon at bounding box center [5, 104] width 7 height 7
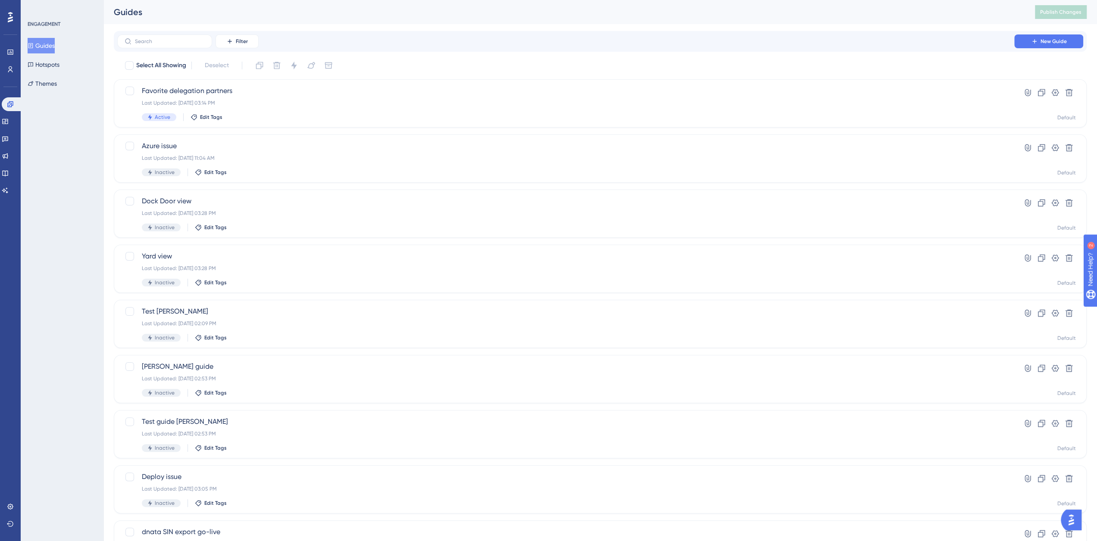
drag, startPoint x: 53, startPoint y: 44, endPoint x: 66, endPoint y: 49, distance: 14.0
click at [53, 44] on button "Guides" at bounding box center [41, 46] width 27 height 16
drag, startPoint x: 61, startPoint y: 88, endPoint x: 57, endPoint y: 64, distance: 24.5
click at [57, 88] on button "Themes" at bounding box center [42, 84] width 29 height 16
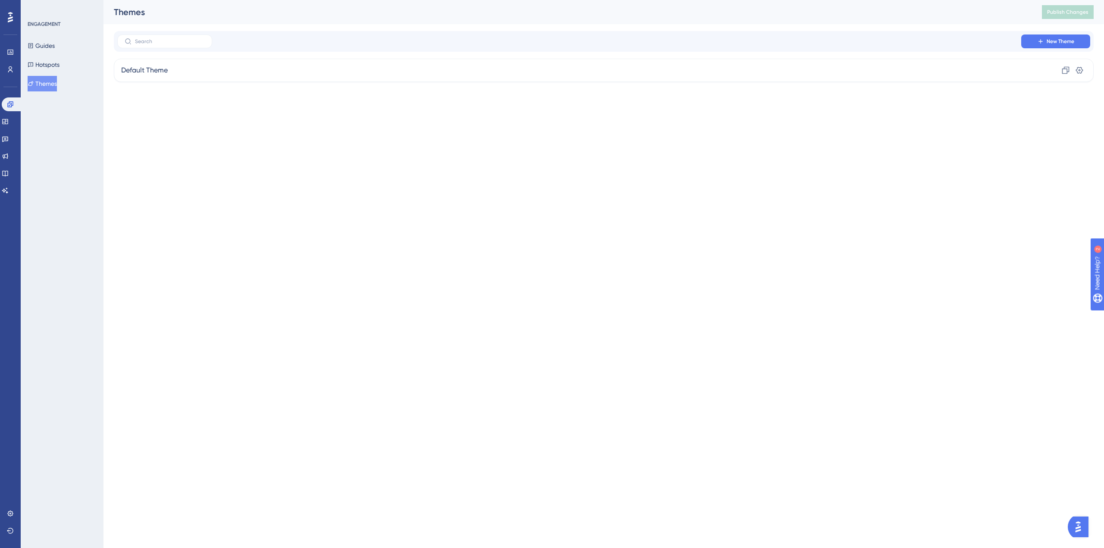
click at [55, 37] on div "ENGAGEMENT Guides Hotspots Themes" at bounding box center [63, 56] width 70 height 71
click at [55, 42] on button "Guides" at bounding box center [41, 46] width 27 height 16
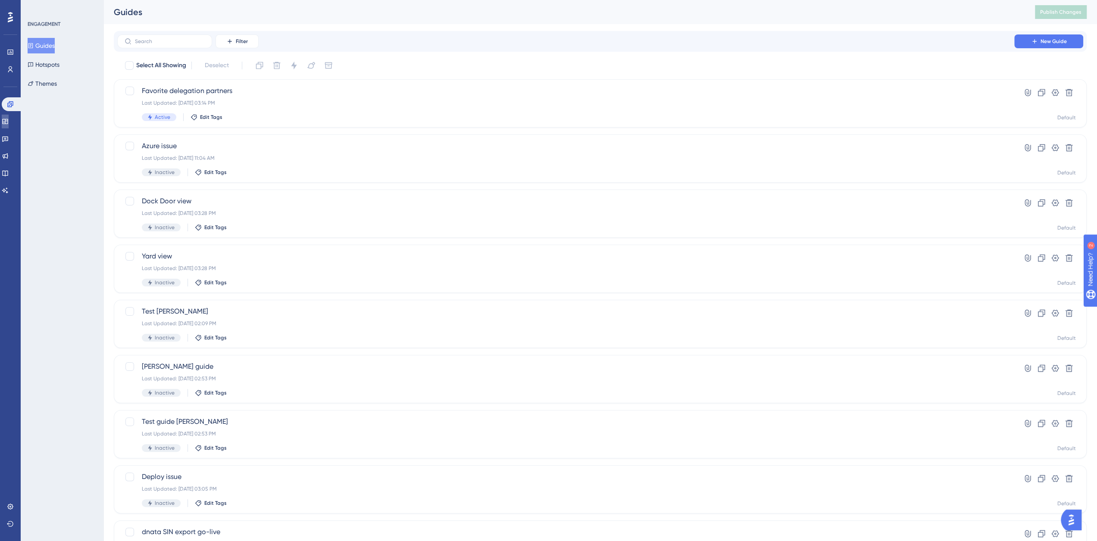
click at [9, 118] on icon at bounding box center [5, 121] width 7 height 7
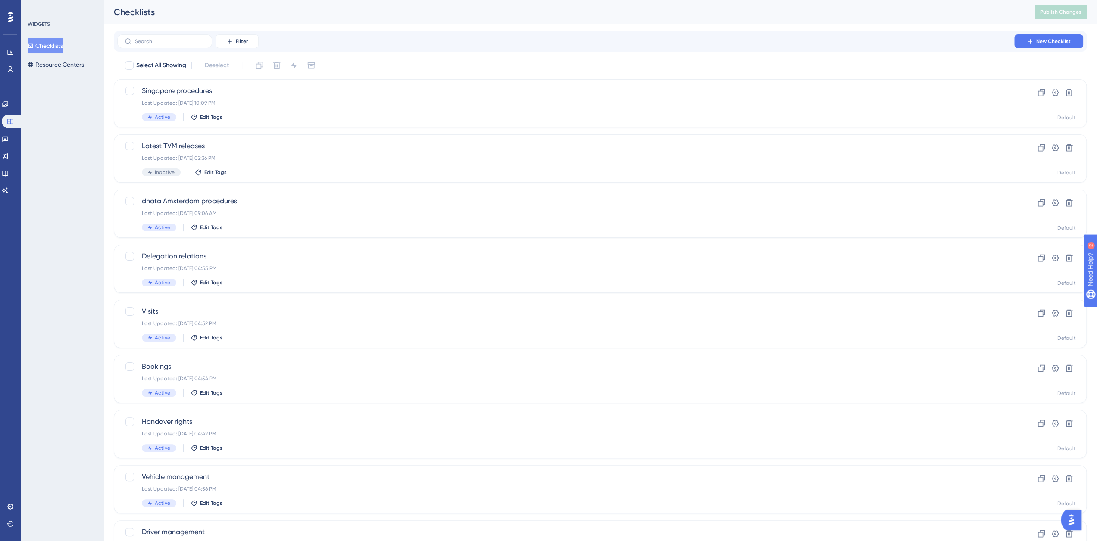
click at [49, 48] on button "Checklists" at bounding box center [45, 46] width 35 height 16
click at [9, 105] on link at bounding box center [5, 104] width 7 height 14
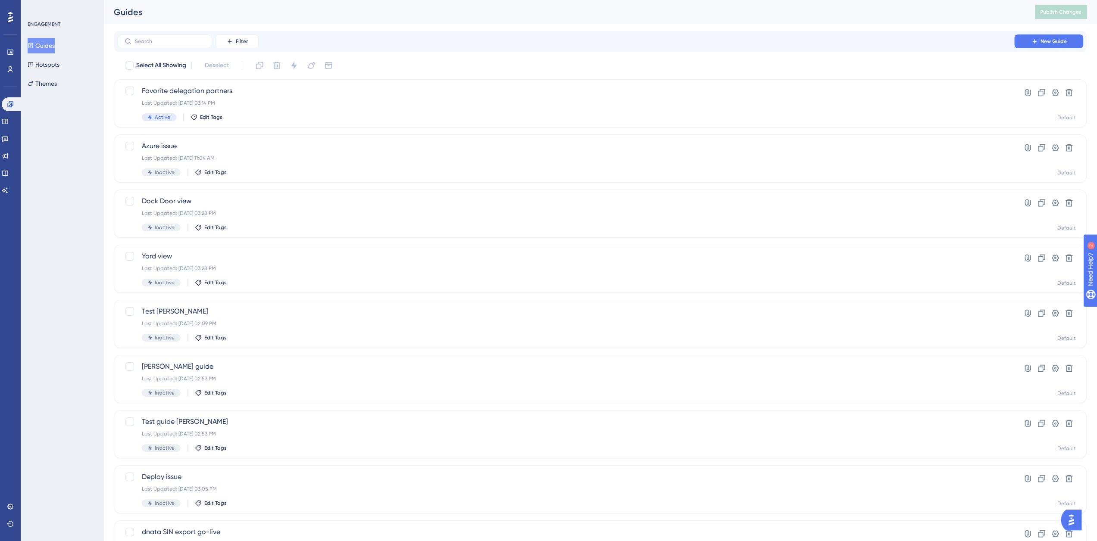
click at [55, 46] on button "Guides" at bounding box center [41, 46] width 27 height 16
click at [166, 42] on input "text" at bounding box center [170, 41] width 70 height 6
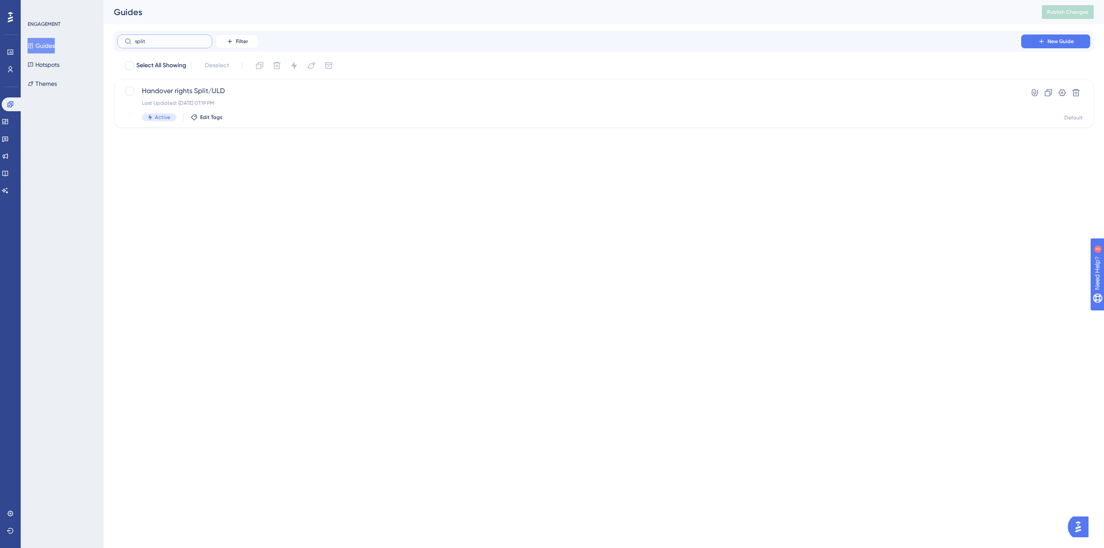
type input "split"
click at [214, 91] on span "Handover rights Split/ULD" at bounding box center [569, 91] width 854 height 10
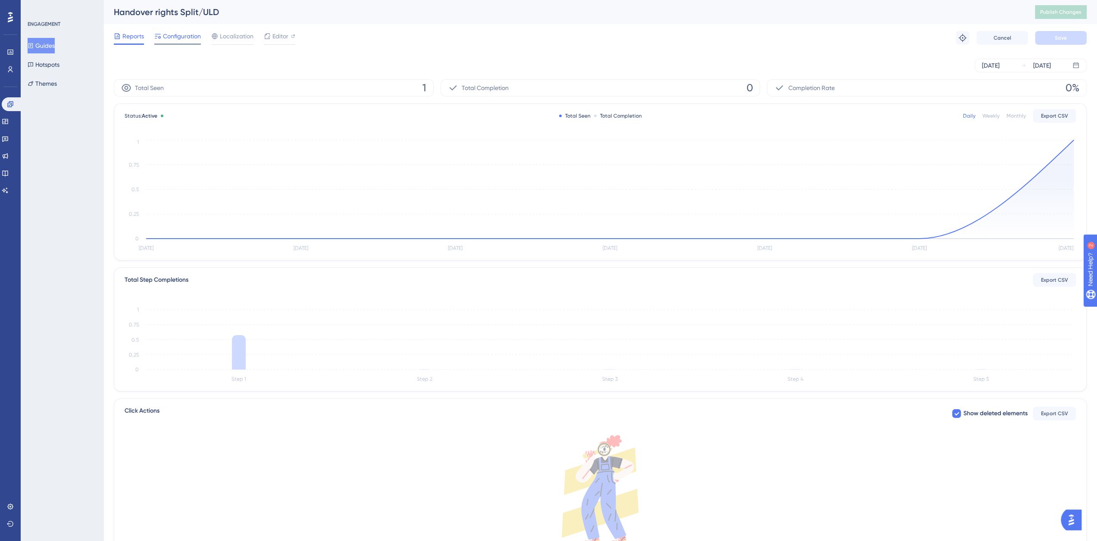
click at [189, 40] on span "Configuration" at bounding box center [182, 36] width 38 height 10
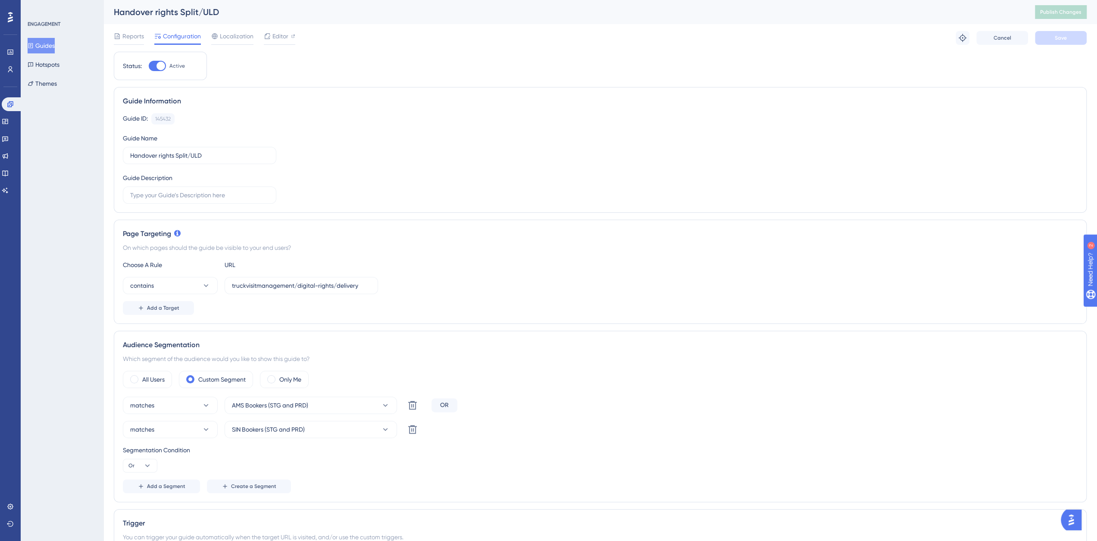
scroll to position [144, 0]
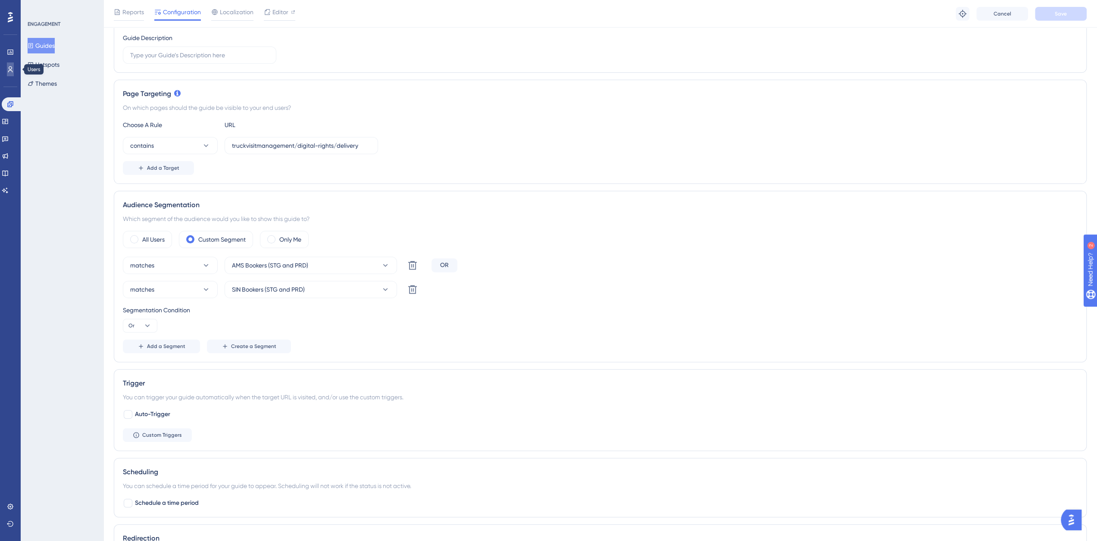
click at [14, 66] on link at bounding box center [10, 70] width 7 height 14
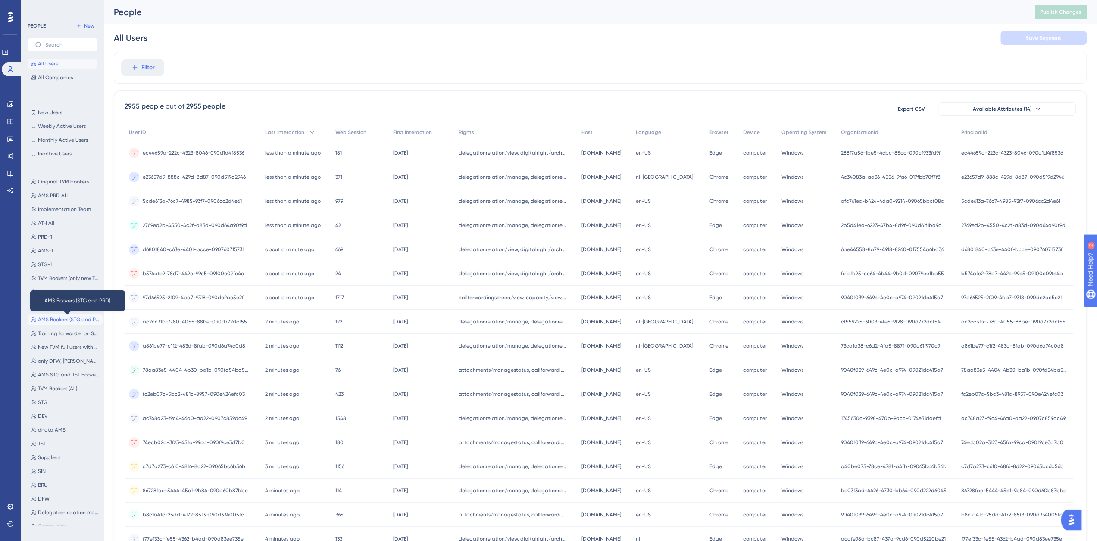
click at [51, 320] on span "AMS Bookers (STG and PRD)" at bounding box center [68, 319] width 61 height 7
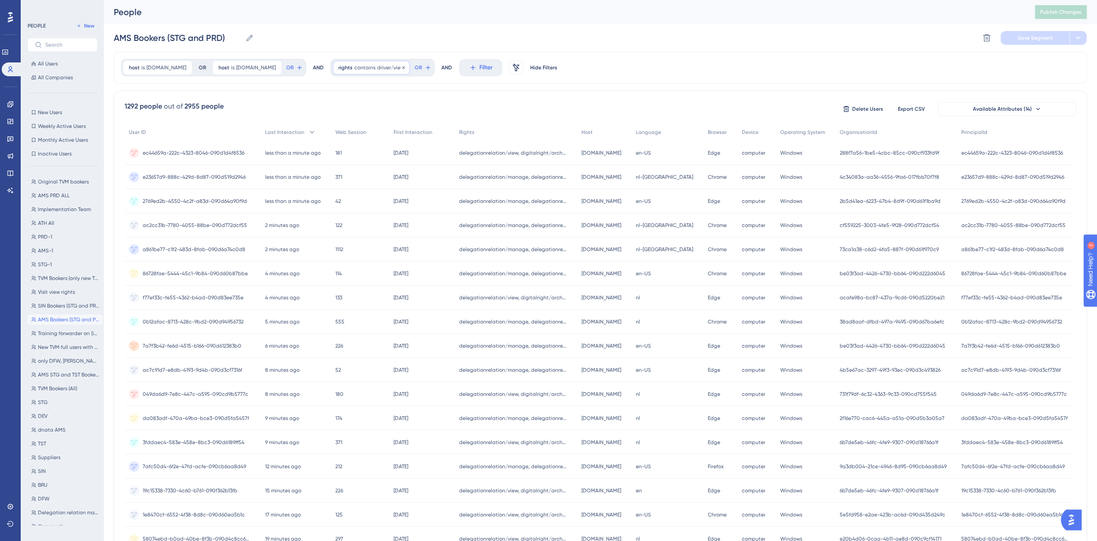
click at [377, 67] on span "driver/view" at bounding box center [390, 67] width 27 height 7
click at [459, 88] on div "host is ams.nallian.io ams.nallian.io Remove OR host is ams-stg.nallian.io ams-…" at bounding box center [600, 357] width 973 height 610
click at [54, 63] on span "All Users" at bounding box center [48, 63] width 20 height 7
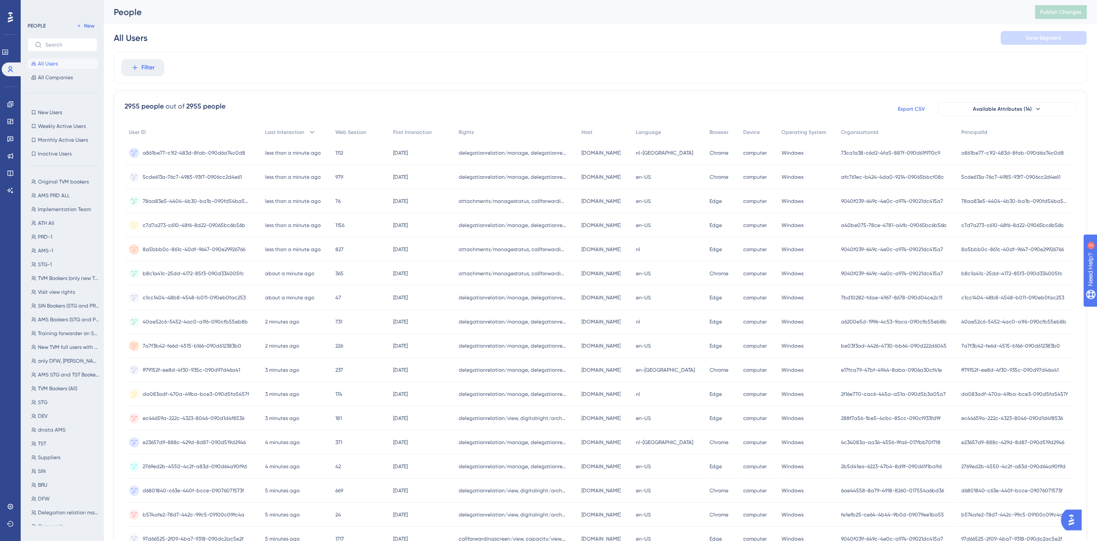
click at [911, 109] on span "Export CSV" at bounding box center [911, 109] width 27 height 7
click at [14, 103] on link at bounding box center [10, 104] width 7 height 14
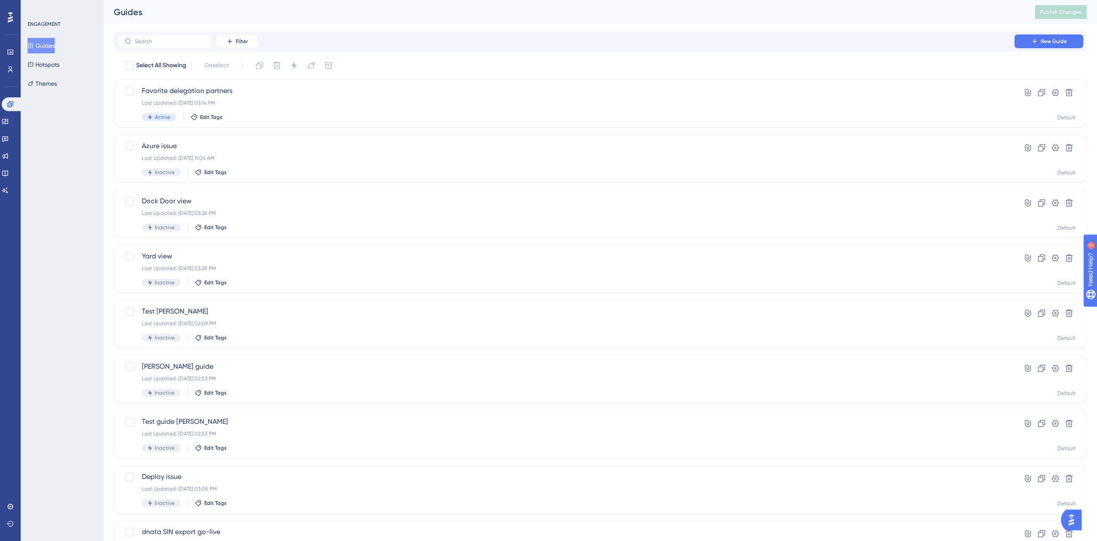
click at [55, 47] on button "Guides" at bounding box center [41, 46] width 27 height 16
click at [197, 146] on span "Azure issue" at bounding box center [566, 146] width 848 height 10
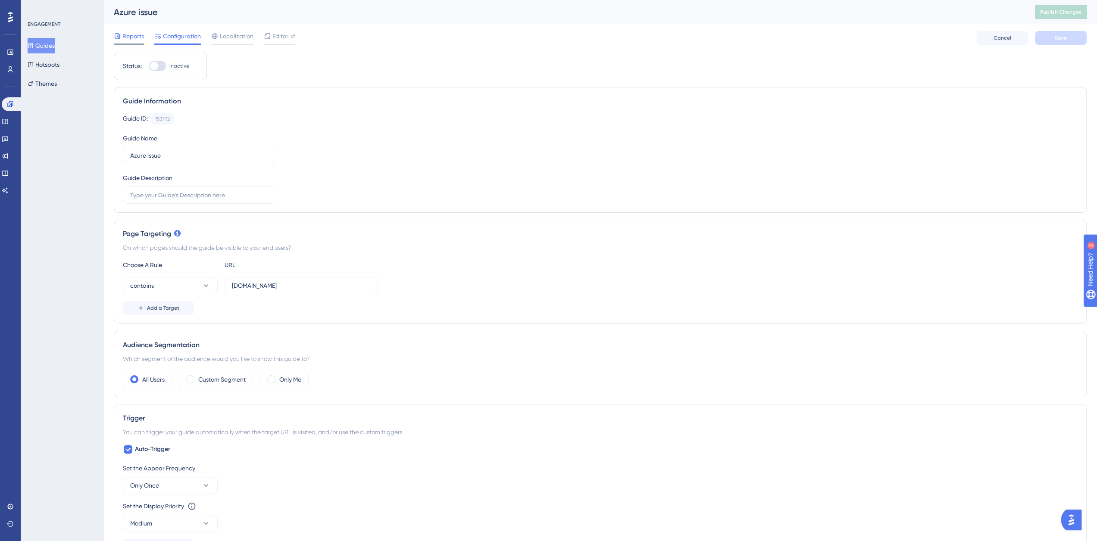
click at [132, 35] on span "Reports" at bounding box center [133, 36] width 22 height 10
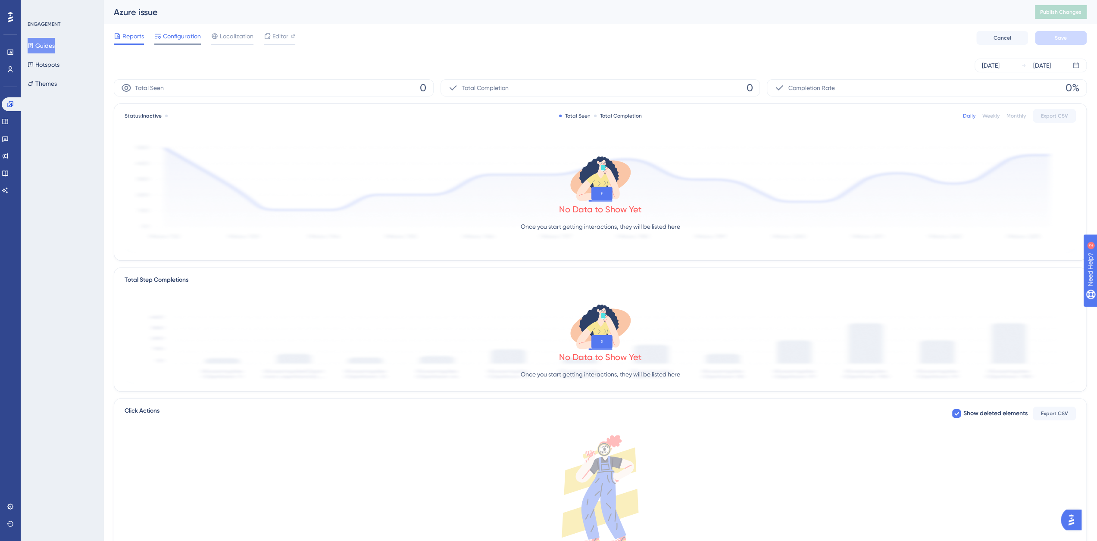
click at [180, 36] on span "Configuration" at bounding box center [182, 36] width 38 height 10
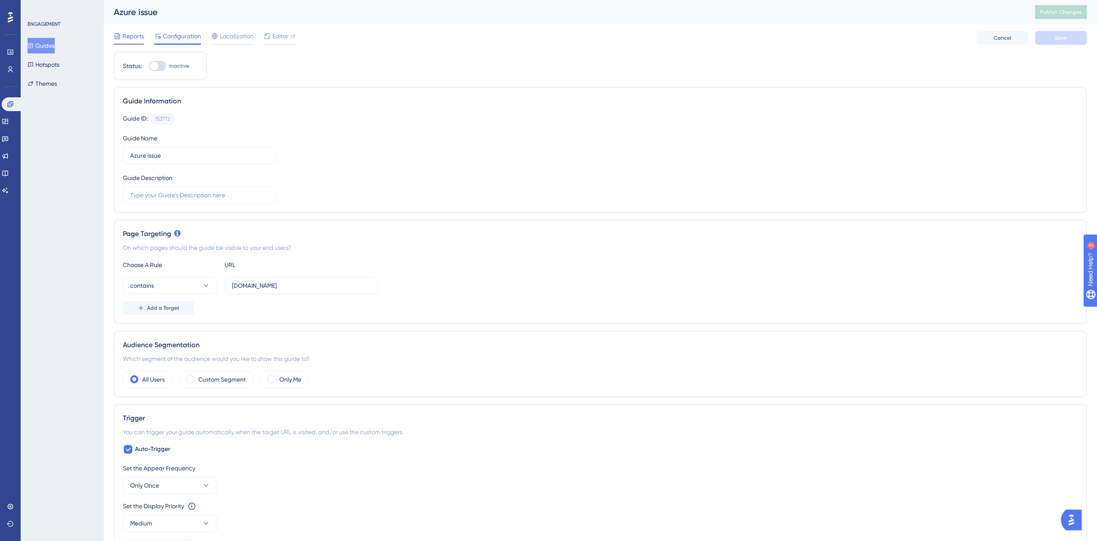
drag, startPoint x: 136, startPoint y: 37, endPoint x: 144, endPoint y: 36, distance: 7.4
click at [136, 37] on span "Reports" at bounding box center [133, 36] width 22 height 10
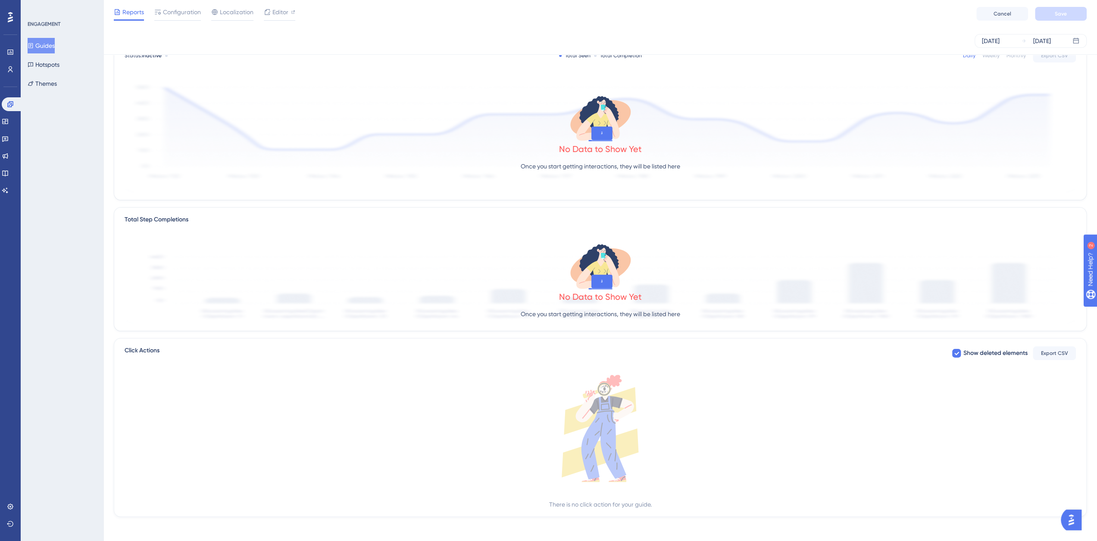
scroll to position [60, 0]
click at [958, 351] on icon at bounding box center [956, 350] width 5 height 7
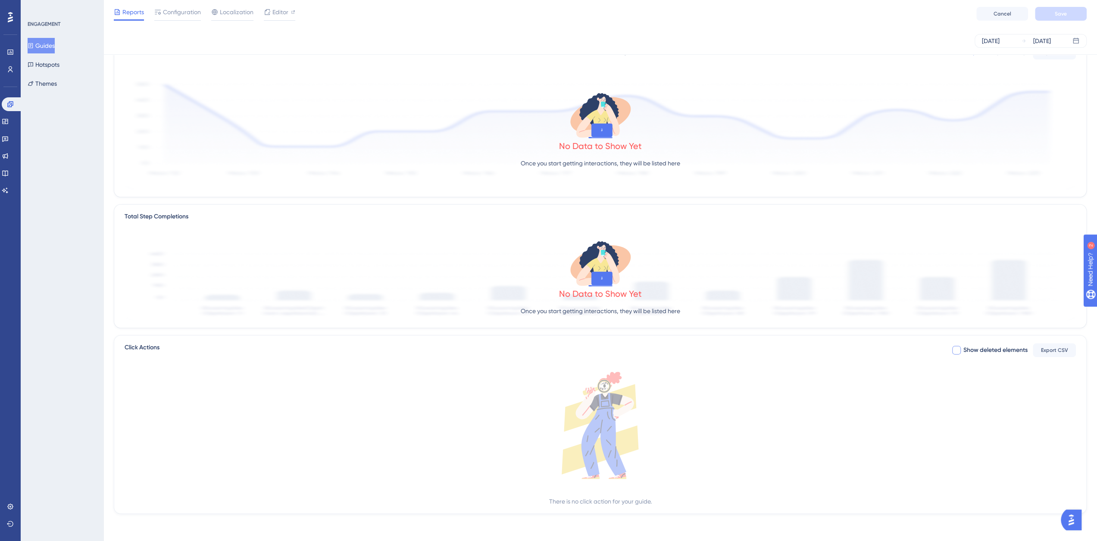
click at [958, 351] on div at bounding box center [956, 350] width 9 height 9
checkbox input "true"
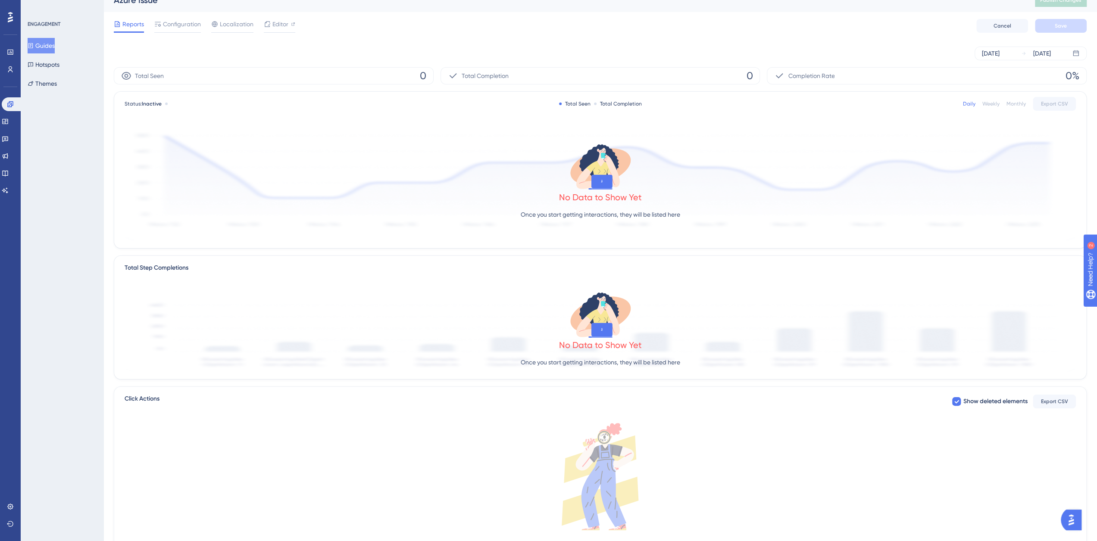
scroll to position [0, 0]
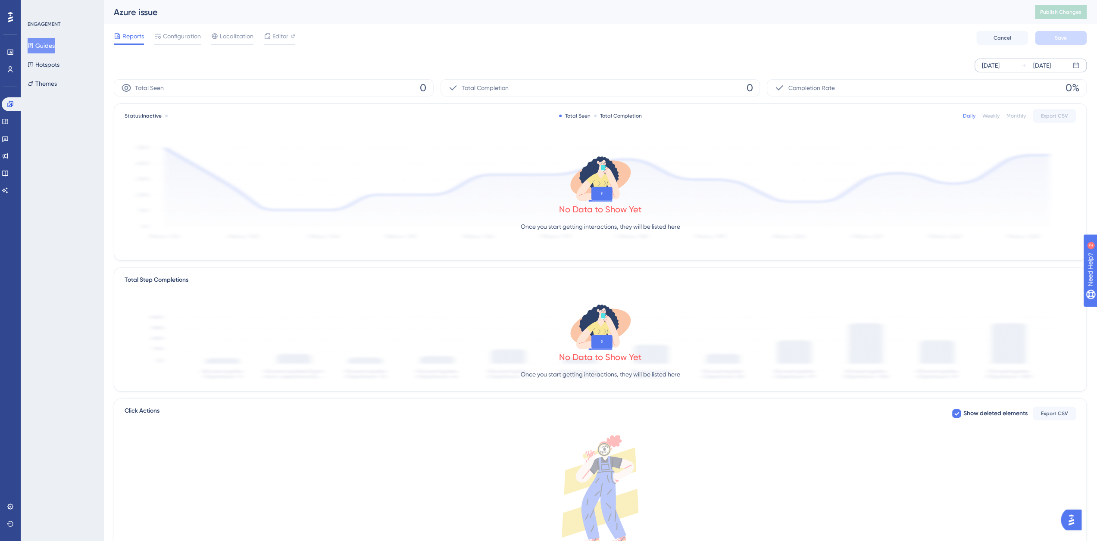
click at [998, 64] on div "Oct 09 2025" at bounding box center [991, 65] width 18 height 10
click at [833, 153] on button "07" at bounding box center [833, 154] width 15 height 15
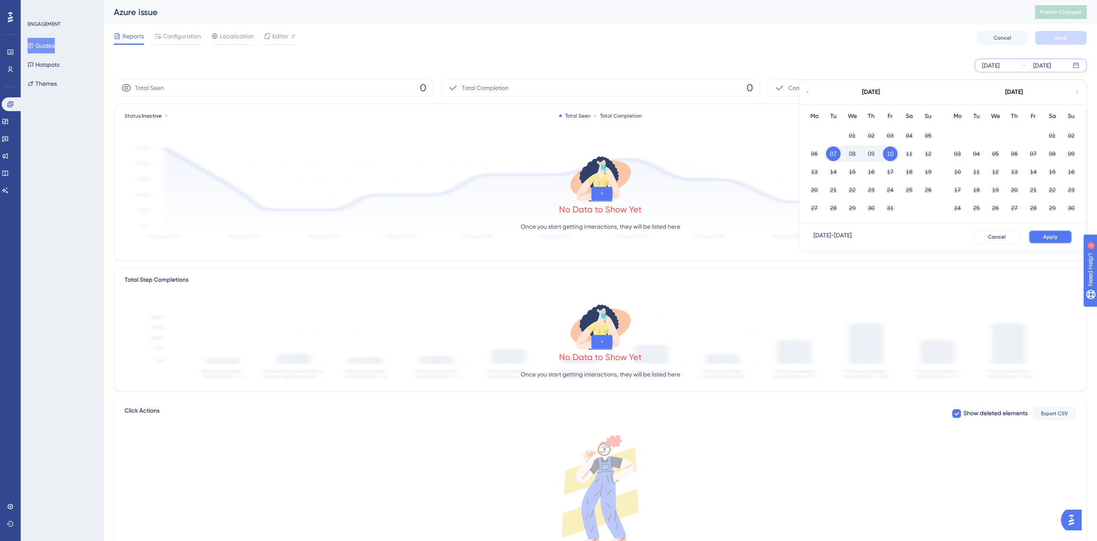
click at [1062, 234] on button "Apply" at bounding box center [1051, 237] width 44 height 14
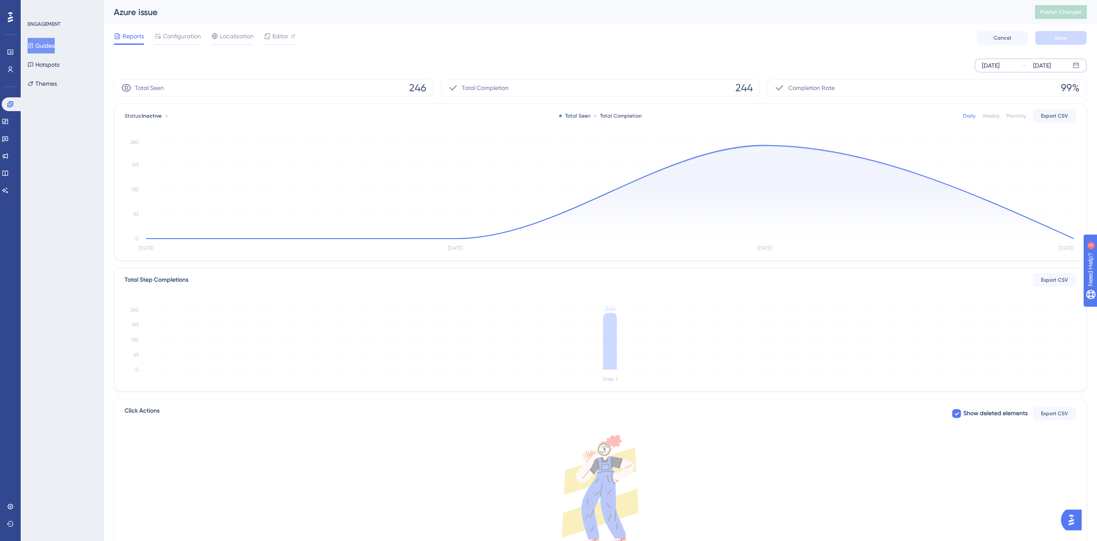
click at [172, 31] on div "Reports Configuration Localization Editor Cancel Save" at bounding box center [600, 38] width 973 height 28
click at [131, 32] on span "Reports" at bounding box center [133, 36] width 22 height 10
click at [50, 46] on button "Guides" at bounding box center [41, 46] width 27 height 16
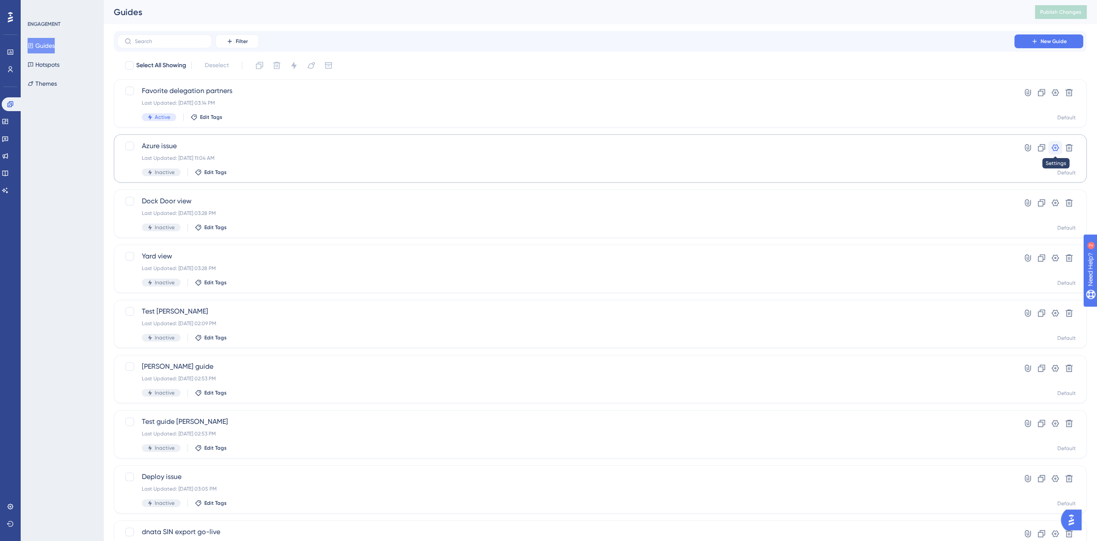
click at [1054, 148] on icon at bounding box center [1055, 148] width 9 height 9
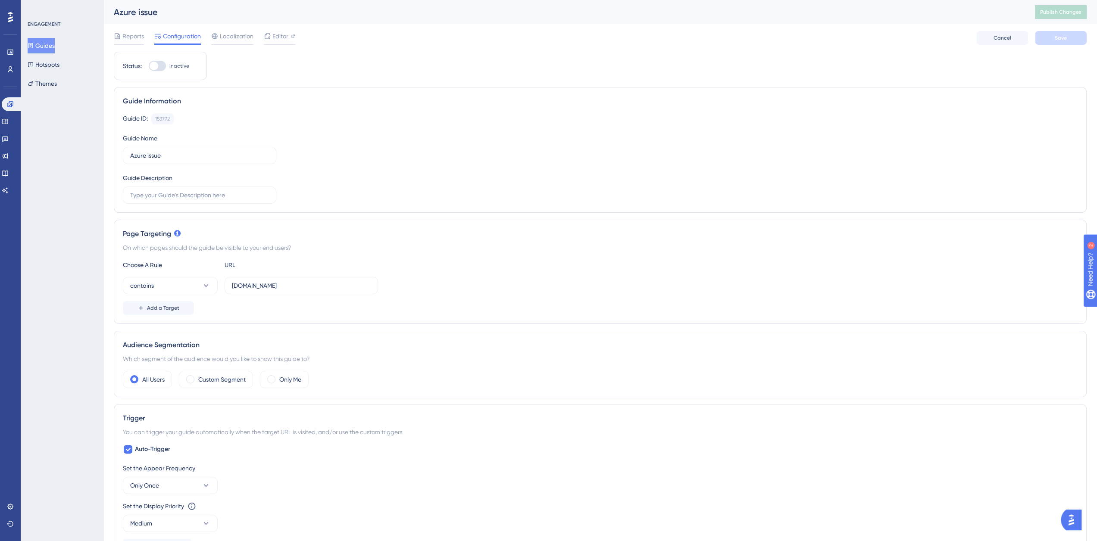
click at [50, 48] on button "Guides" at bounding box center [41, 46] width 27 height 16
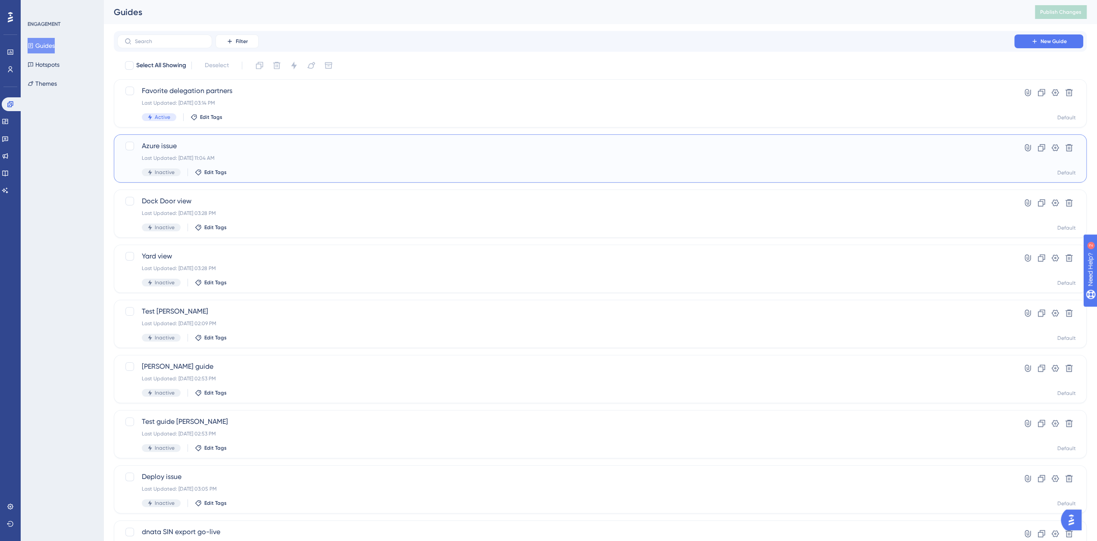
click at [153, 144] on span "Azure issue" at bounding box center [566, 146] width 848 height 10
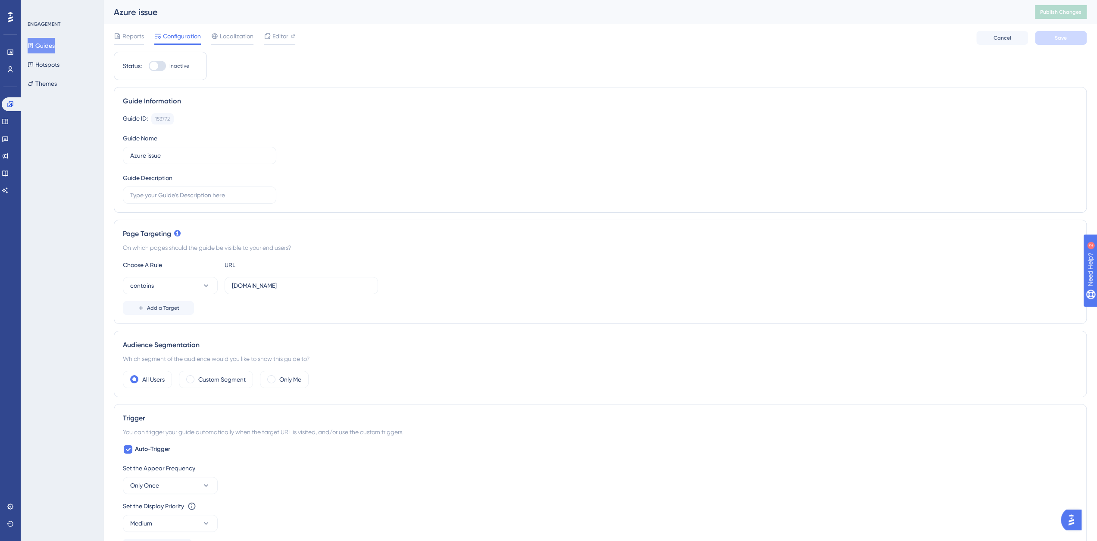
click at [149, 10] on div "Azure issue" at bounding box center [564, 12] width 900 height 12
click at [142, 39] on span "Reports" at bounding box center [133, 36] width 22 height 10
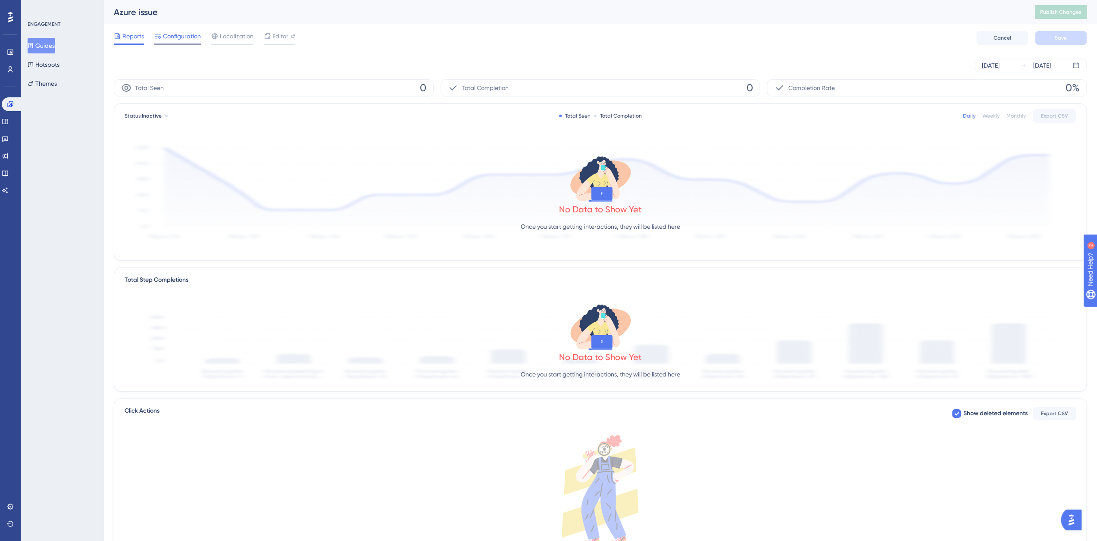
click at [186, 38] on span "Configuration" at bounding box center [182, 36] width 38 height 10
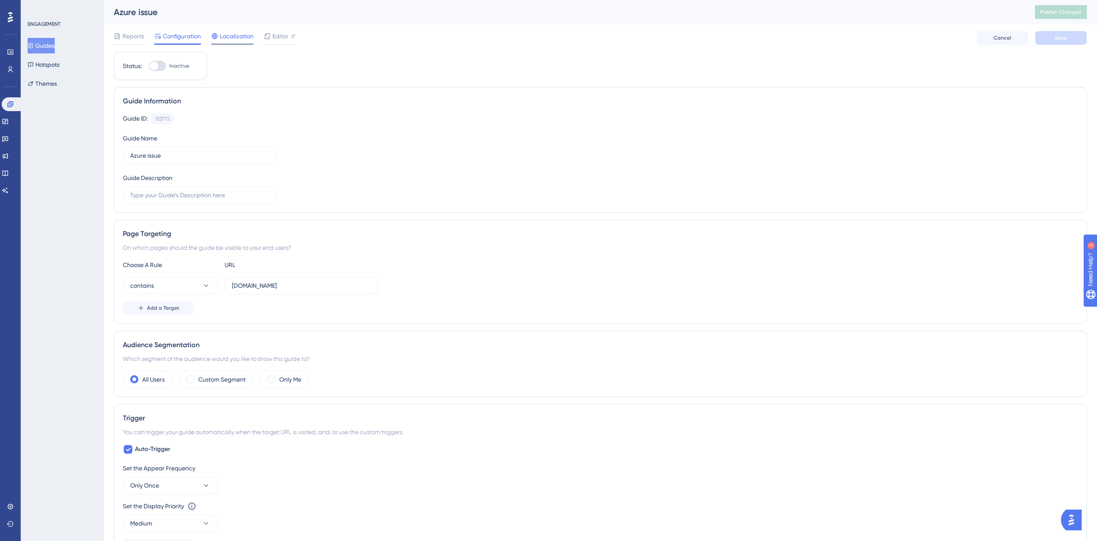
click at [237, 37] on span "Localization" at bounding box center [237, 36] width 34 height 10
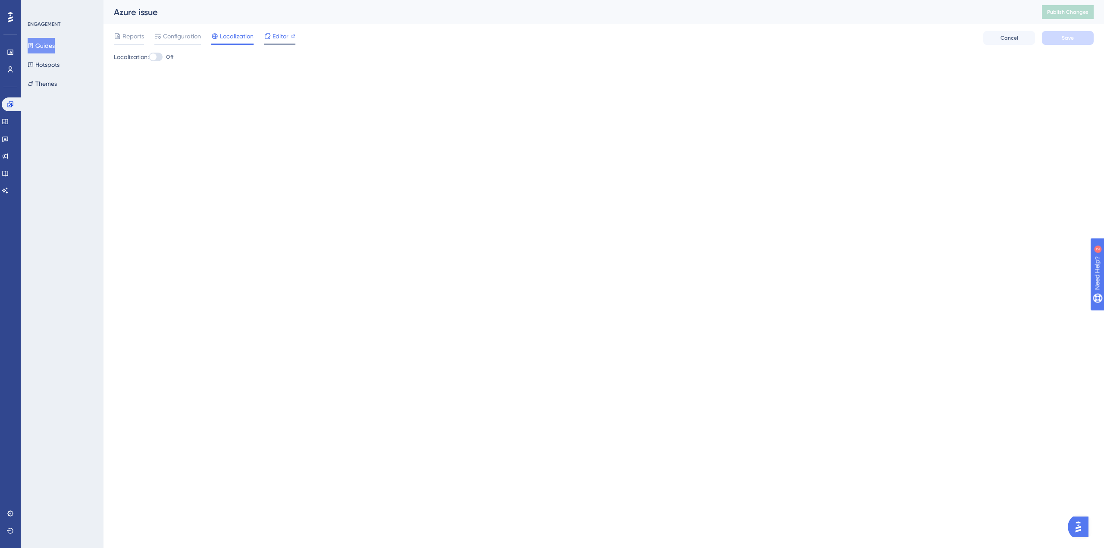
click at [274, 35] on span "Editor" at bounding box center [280, 36] width 16 height 10
click at [131, 39] on span "Reports" at bounding box center [133, 36] width 22 height 10
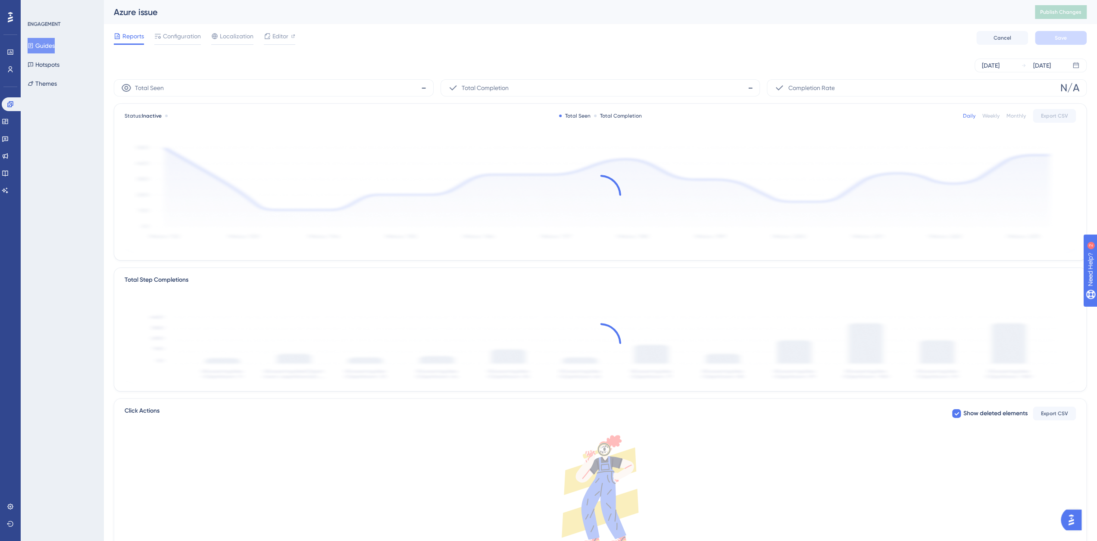
click at [53, 44] on button "Guides" at bounding box center [41, 46] width 27 height 16
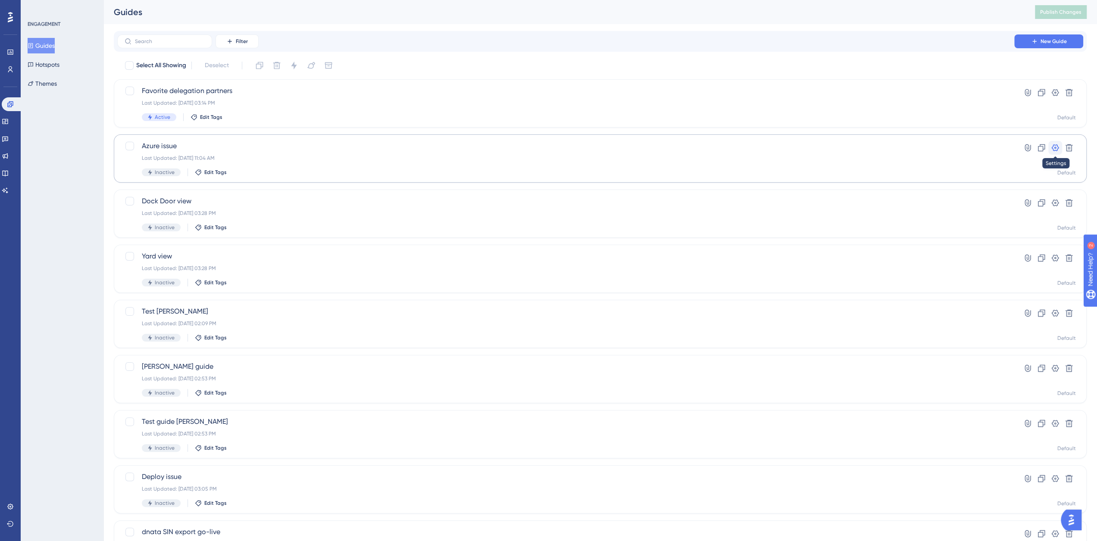
click at [1056, 150] on icon at bounding box center [1055, 148] width 9 height 9
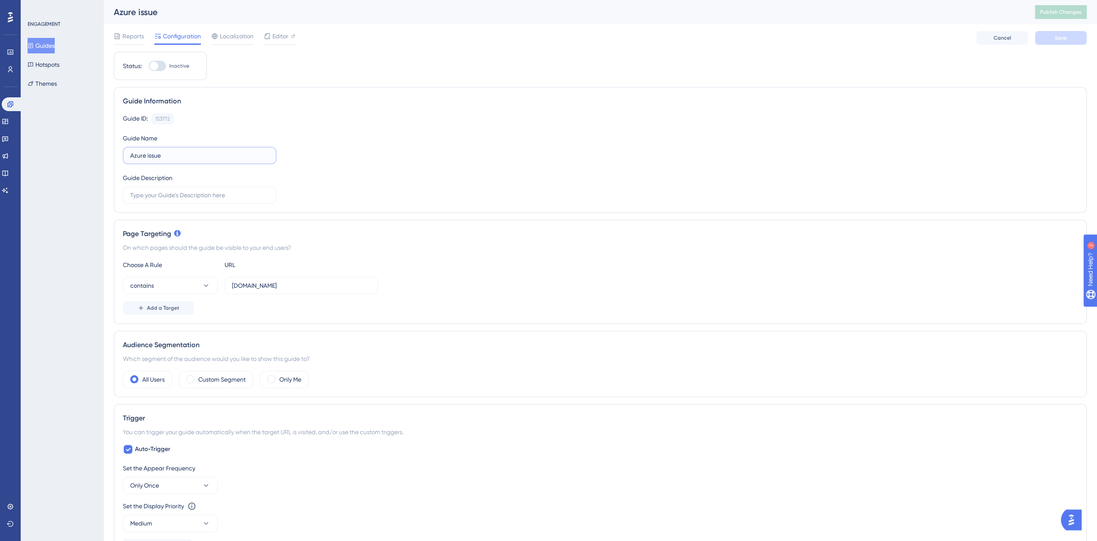
click at [179, 156] on input "Azure issue" at bounding box center [199, 155] width 139 height 9
type input "Azure issue 20251009"
click at [1057, 41] on span "Save" at bounding box center [1061, 37] width 12 height 7
click at [1074, 16] on button "Publish Changes" at bounding box center [1061, 12] width 52 height 14
click at [55, 46] on button "Guides" at bounding box center [41, 46] width 27 height 16
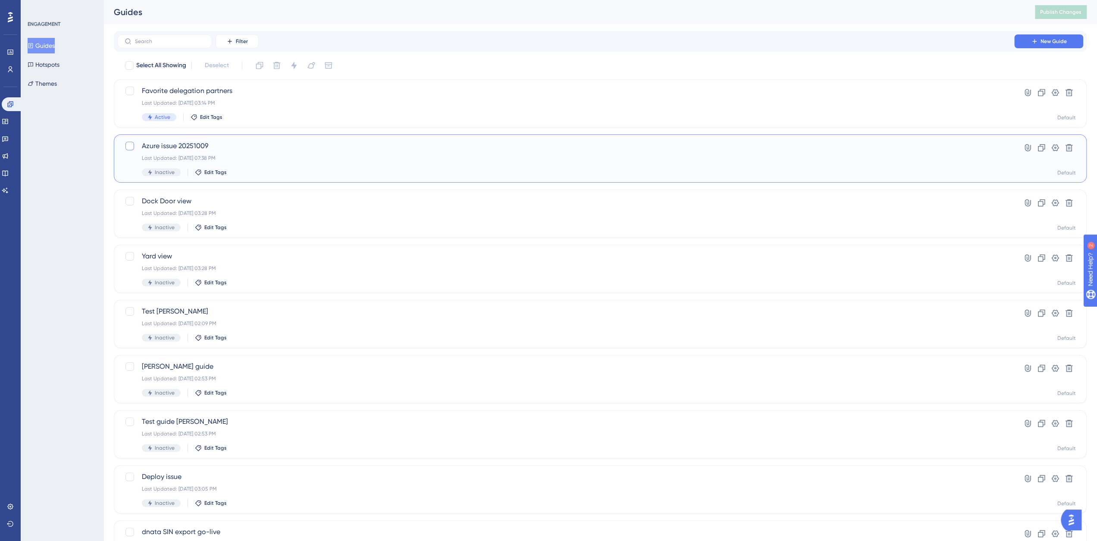
click at [128, 144] on div at bounding box center [129, 146] width 9 height 9
checkbox input "true"
click at [331, 63] on icon at bounding box center [328, 66] width 7 height 6
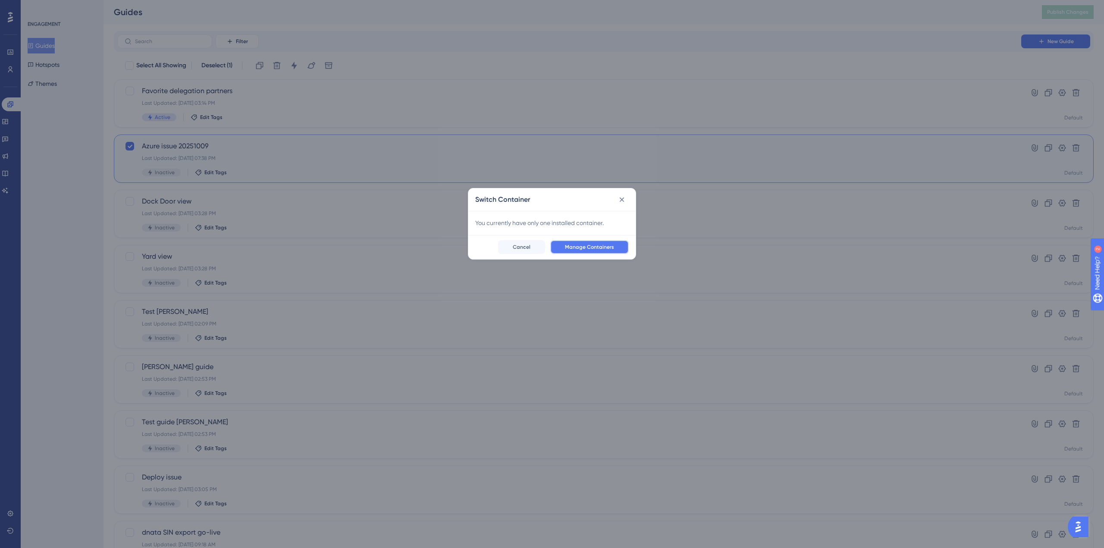
click at [595, 248] on span "Manage Containers" at bounding box center [589, 247] width 49 height 7
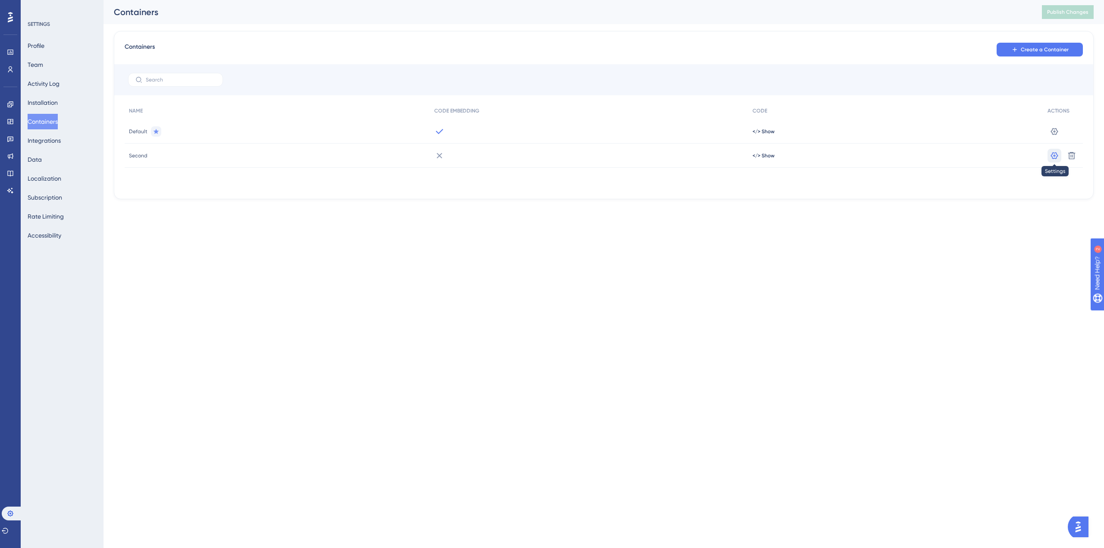
click at [1055, 153] on icon at bounding box center [1054, 155] width 9 height 9
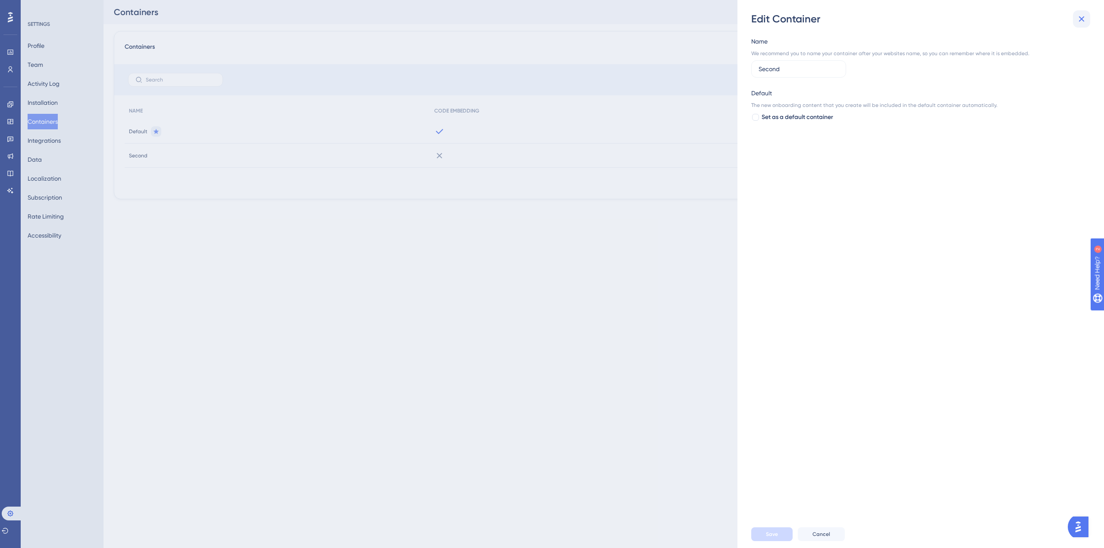
click at [1082, 19] on icon at bounding box center [1081, 19] width 10 height 10
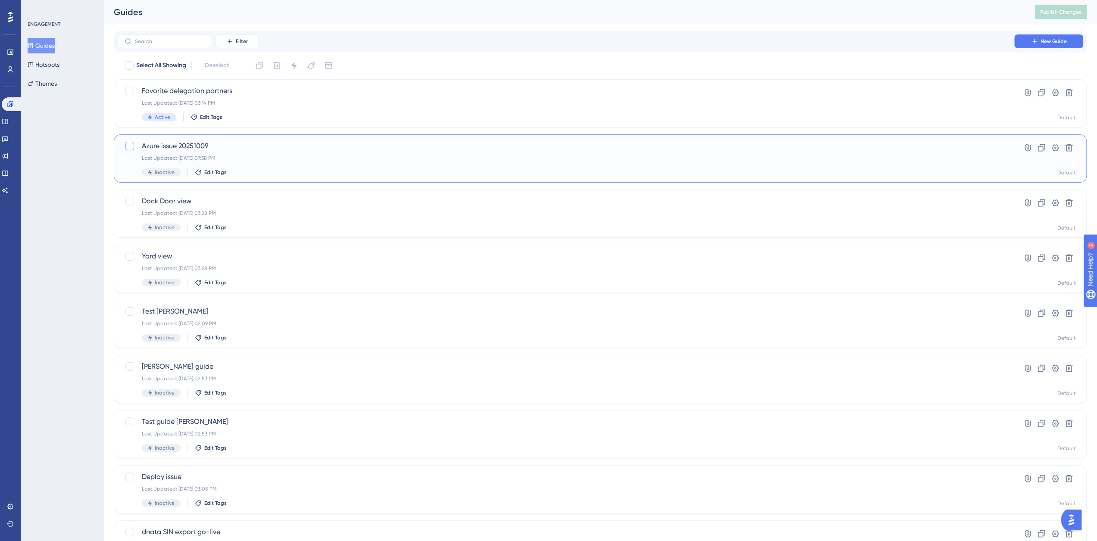
click at [129, 145] on div at bounding box center [129, 146] width 9 height 9
checkbox input "true"
click at [332, 67] on icon at bounding box center [328, 65] width 9 height 9
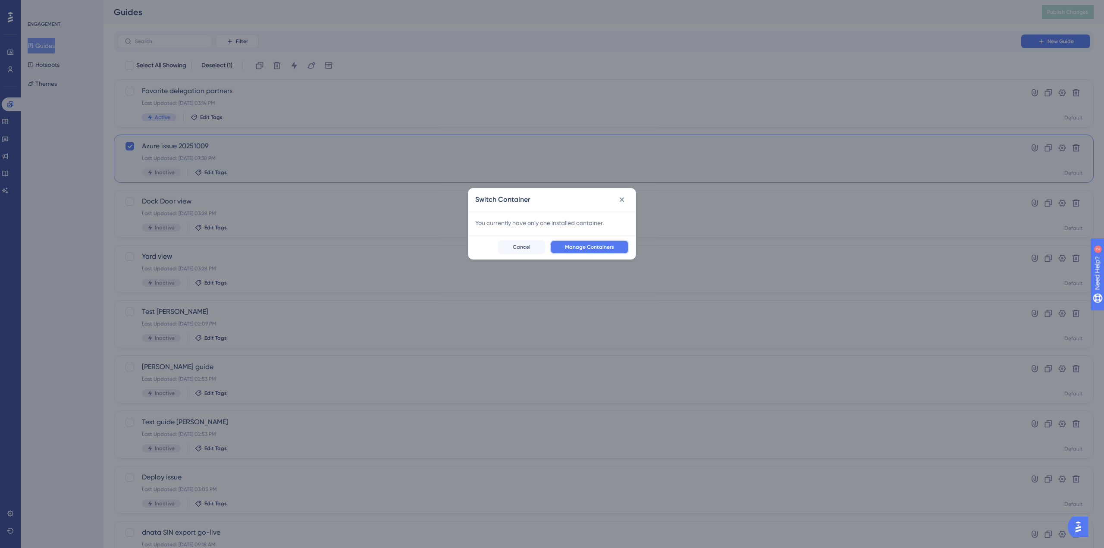
click at [581, 245] on span "Manage Containers" at bounding box center [589, 247] width 49 height 7
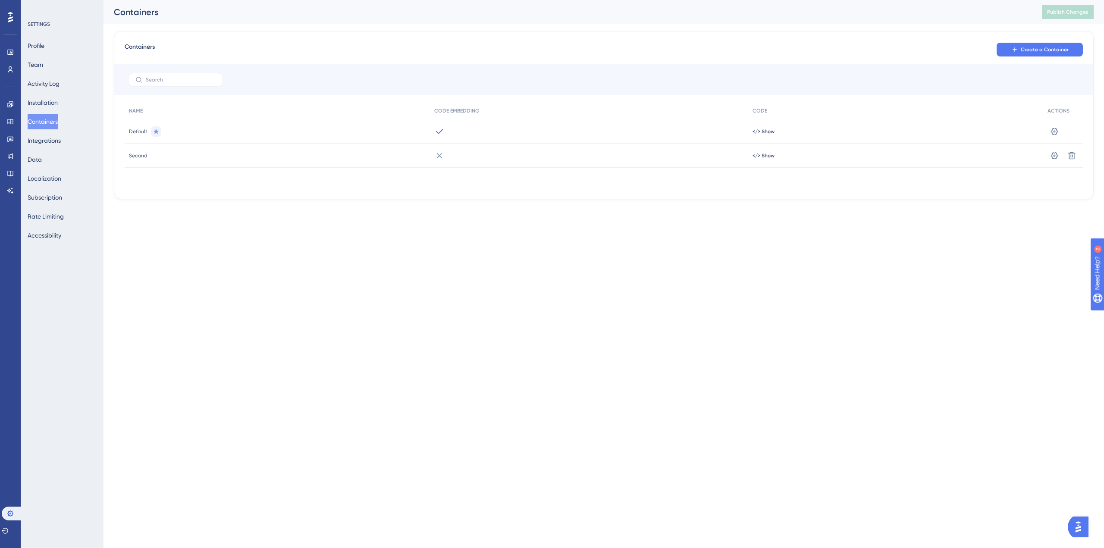
click at [122, 153] on div "Containers Create a Container NAME CODE EMBEDDING CODE ACTIONS Default </> Show…" at bounding box center [604, 115] width 980 height 168
click at [1054, 154] on icon at bounding box center [1054, 155] width 7 height 7
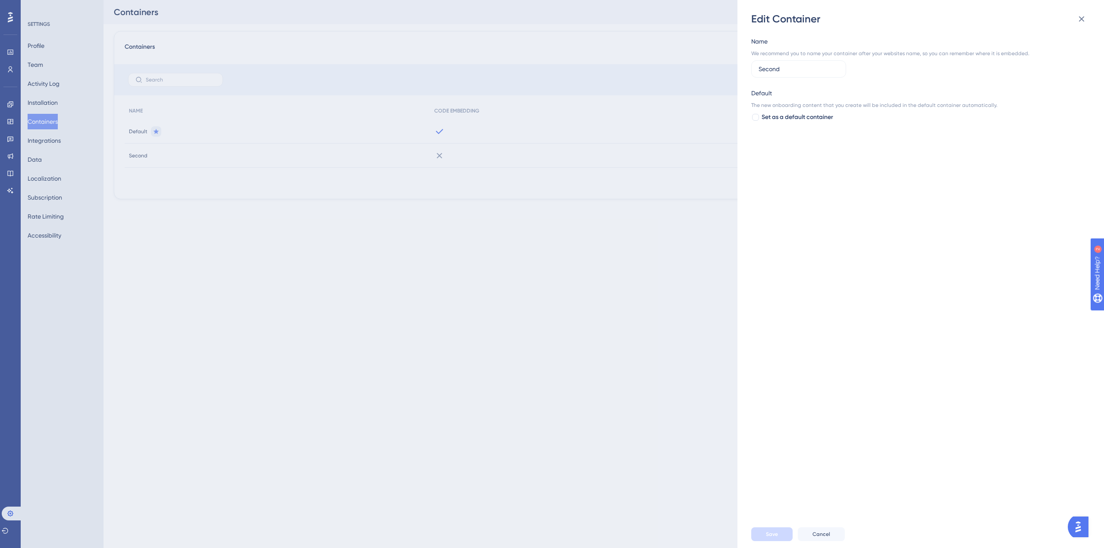
drag, startPoint x: 790, startPoint y: 69, endPoint x: 729, endPoint y: 67, distance: 60.4
click at [729, 67] on div "Edit Container Name We recommend you to name your container after your websites…" at bounding box center [552, 274] width 1104 height 548
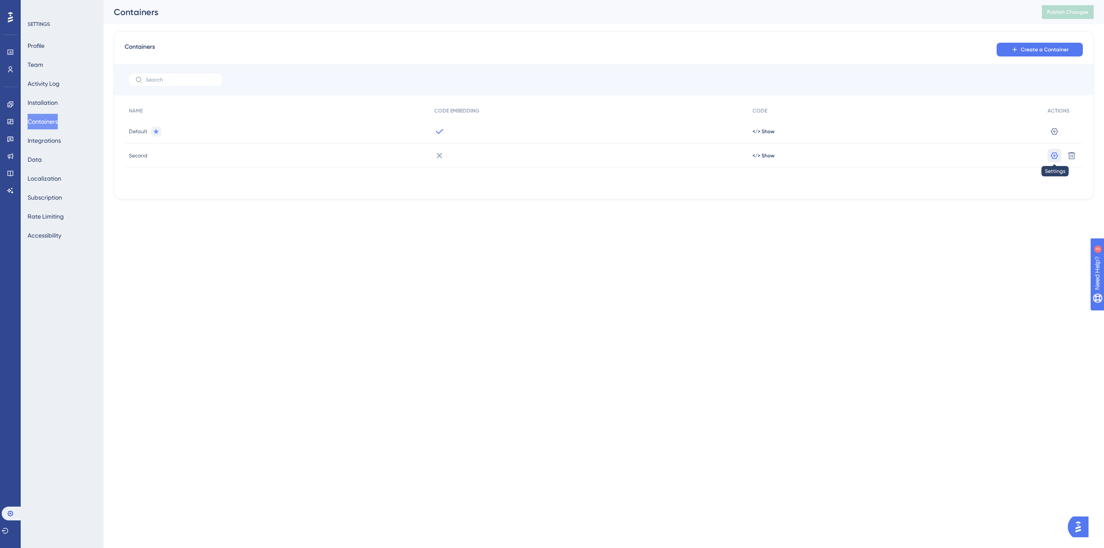
click at [1050, 156] on icon at bounding box center [1054, 155] width 9 height 9
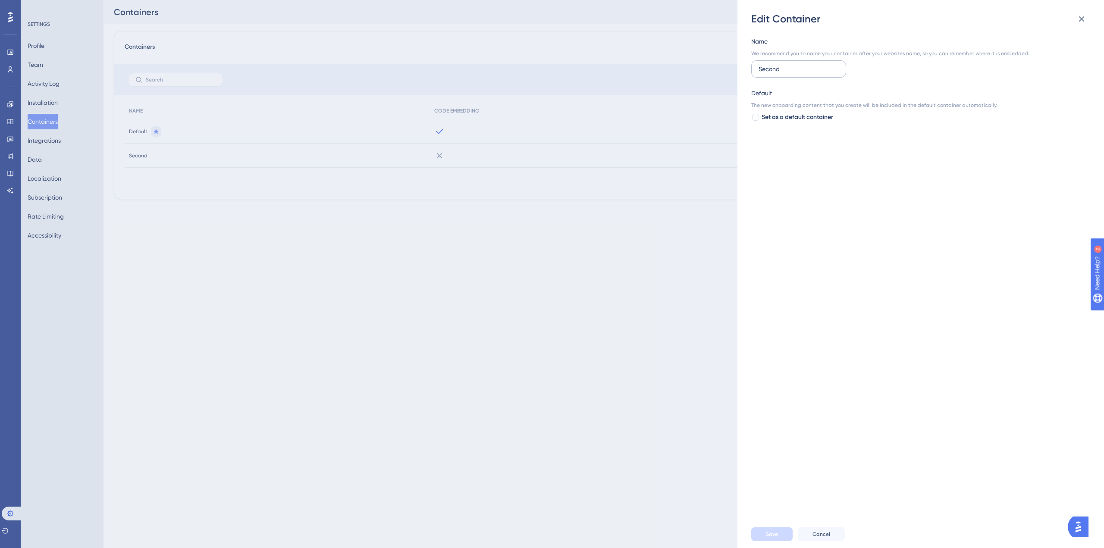
click at [770, 69] on input "Second" at bounding box center [798, 68] width 80 height 9
type input "Archive"
click at [782, 531] on button "Save" at bounding box center [771, 534] width 41 height 14
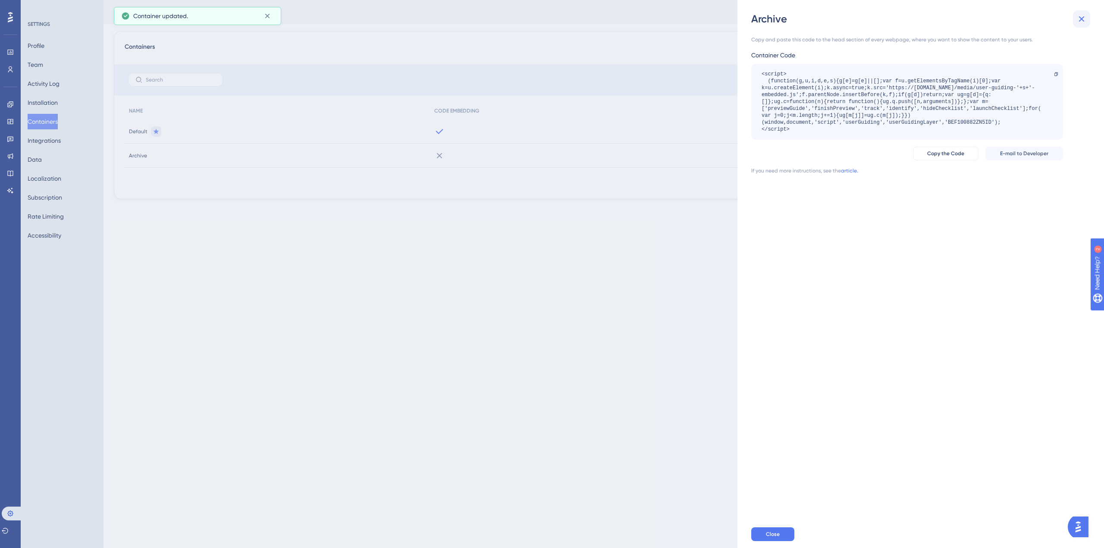
click at [1080, 17] on icon at bounding box center [1081, 19] width 10 height 10
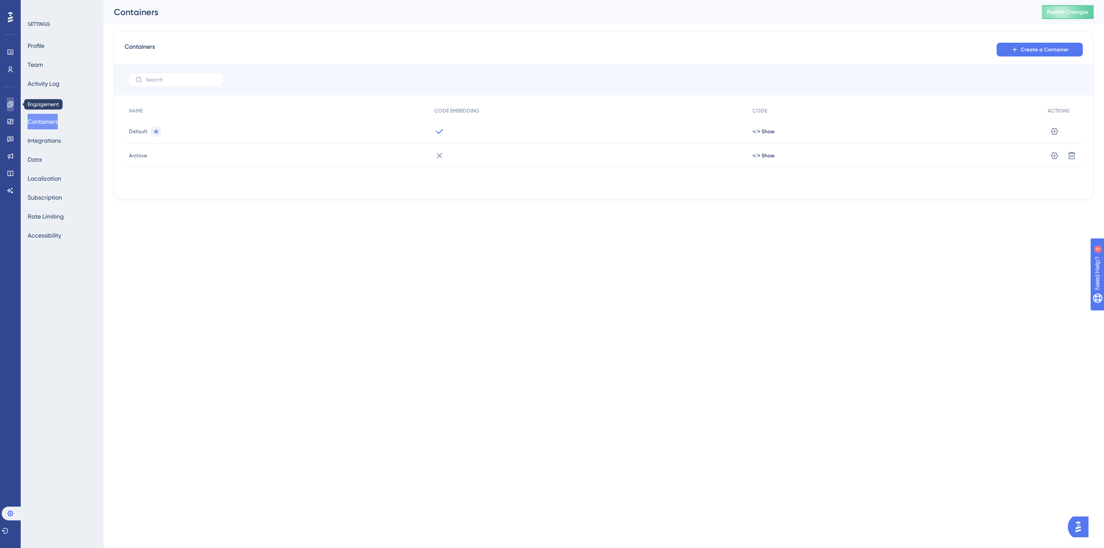
drag, startPoint x: 11, startPoint y: 99, endPoint x: 15, endPoint y: 96, distance: 4.9
click at [11, 99] on link at bounding box center [10, 104] width 7 height 14
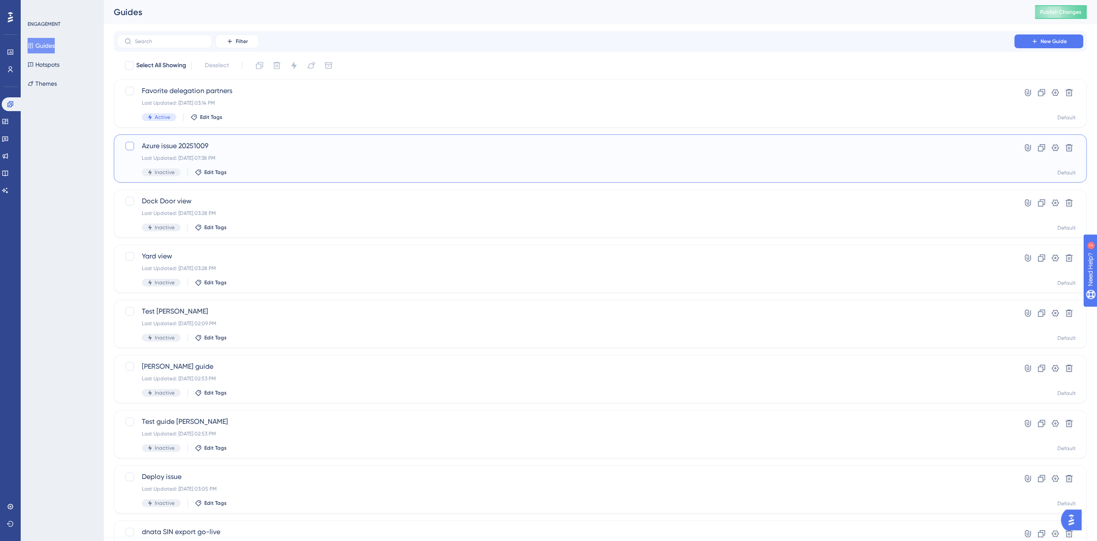
click at [130, 145] on div at bounding box center [129, 146] width 9 height 9
checkbox input "true"
click at [332, 65] on icon at bounding box center [328, 65] width 9 height 9
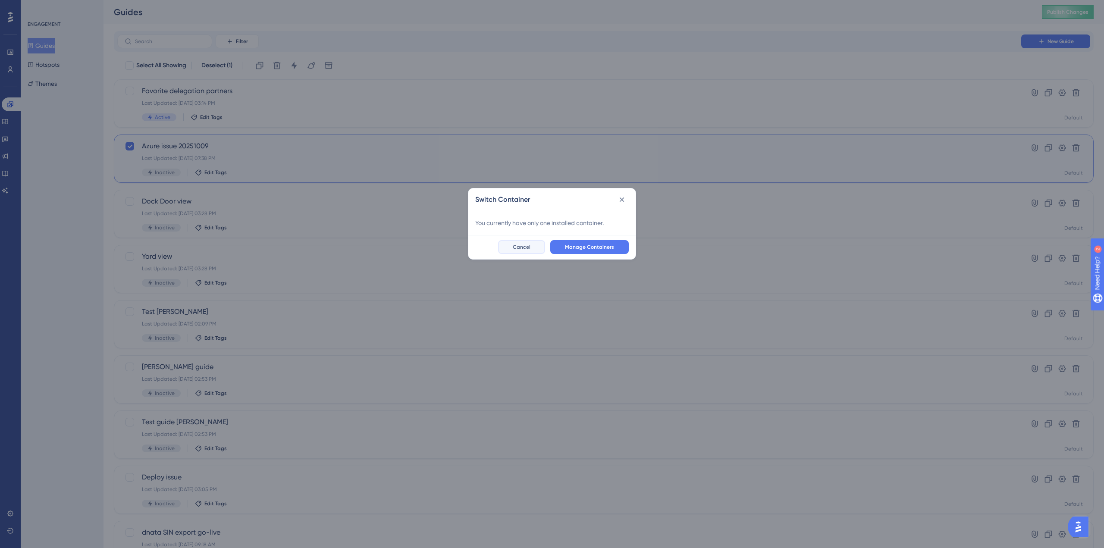
click at [520, 246] on span "Cancel" at bounding box center [522, 247] width 18 height 7
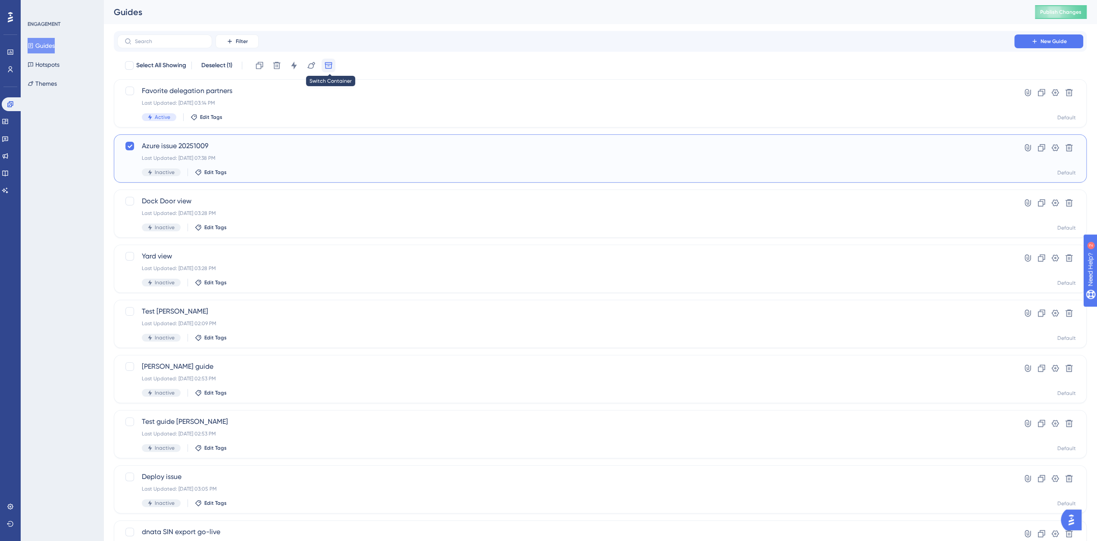
click at [331, 63] on icon at bounding box center [328, 65] width 9 height 9
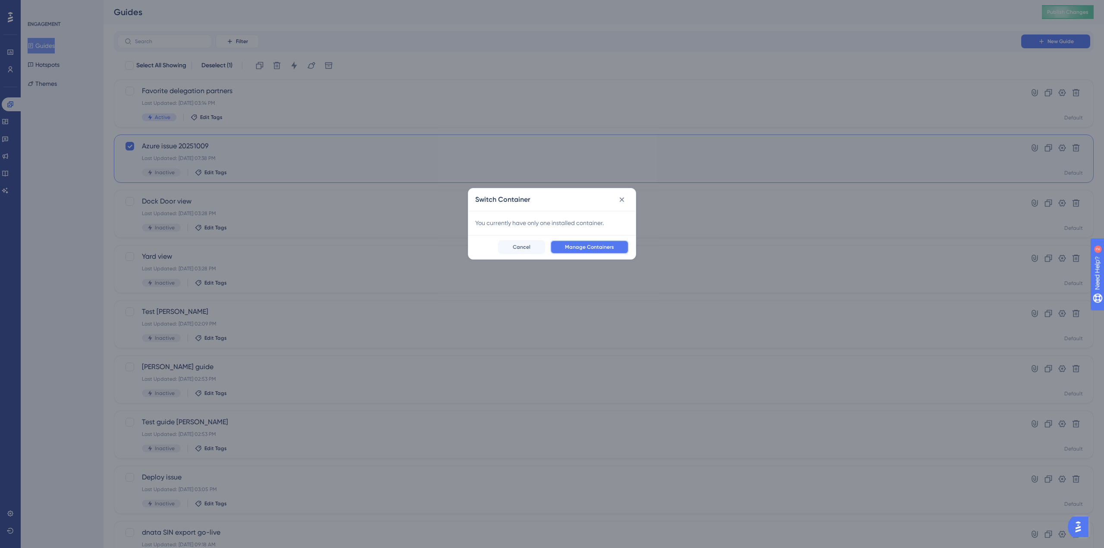
click at [591, 247] on span "Manage Containers" at bounding box center [589, 247] width 49 height 7
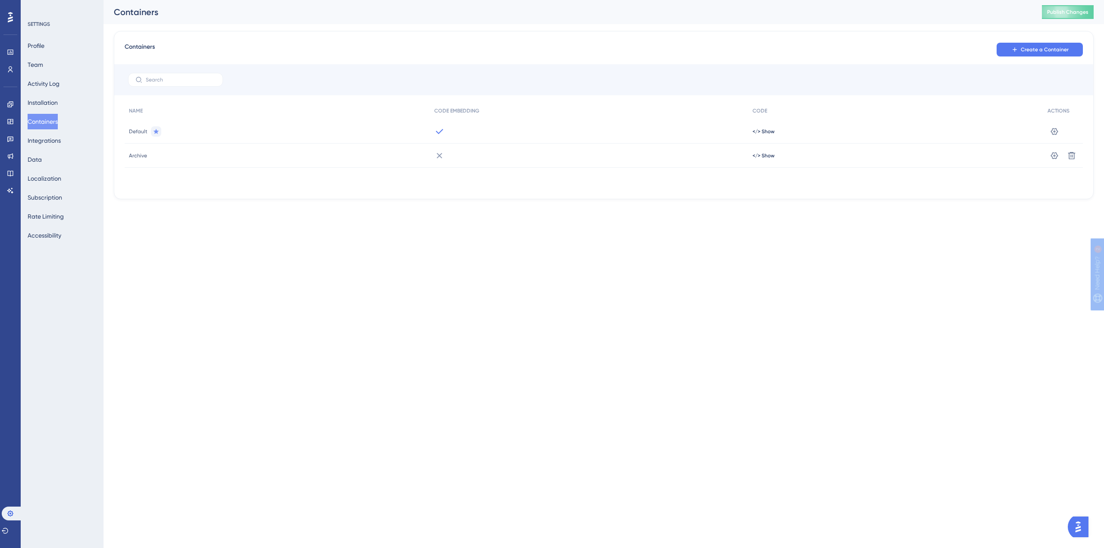
click at [591, 0] on html "Performance Users Engagement Widgets Feedback Product Updates Knowledge Base AI…" at bounding box center [552, 0] width 1104 height 0
click at [1058, 152] on button at bounding box center [1054, 156] width 14 height 14
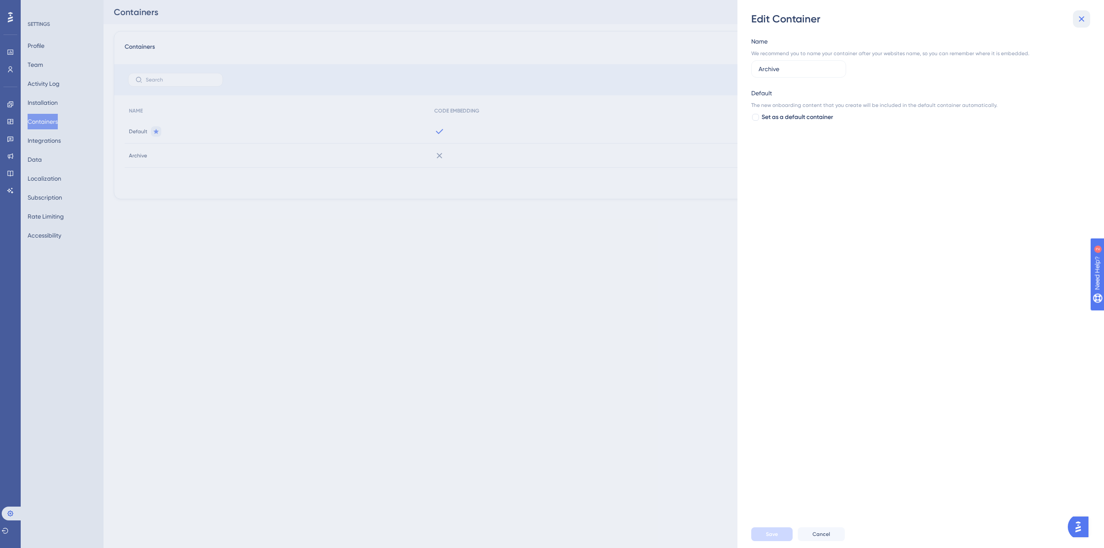
click at [1080, 18] on icon at bounding box center [1082, 19] width 6 height 6
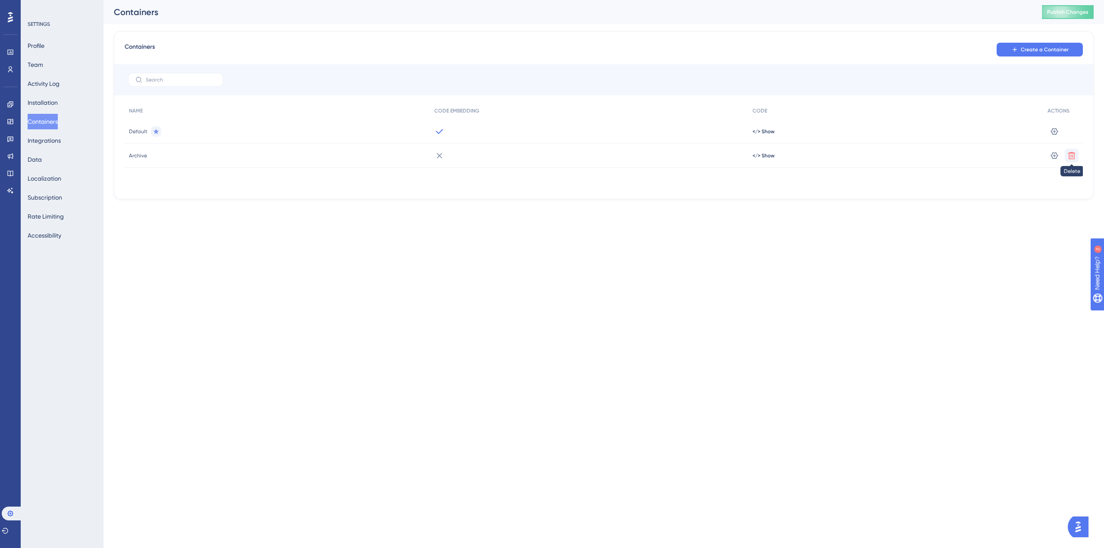
click at [1073, 153] on icon at bounding box center [1071, 155] width 7 height 7
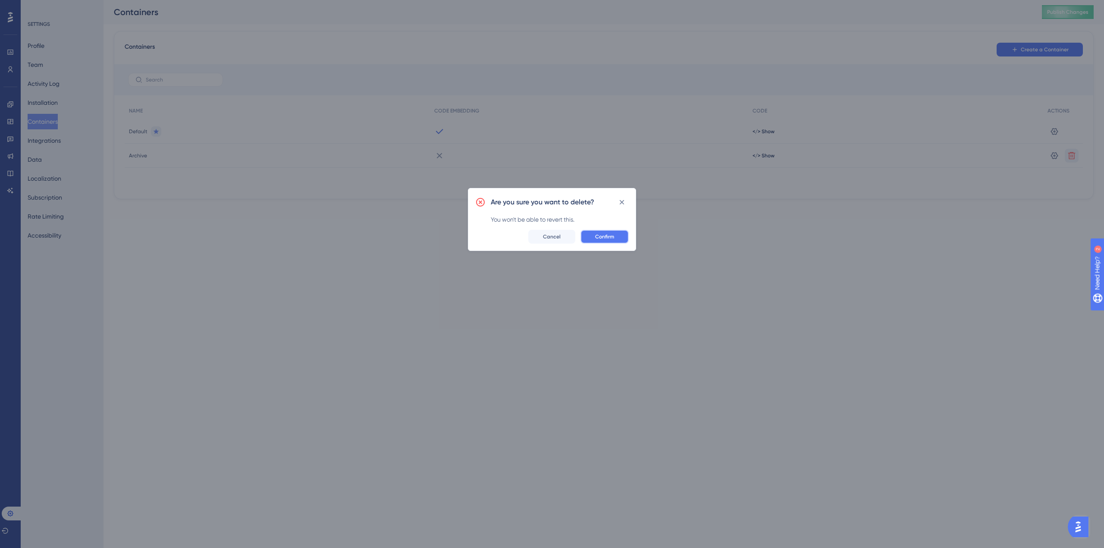
click at [606, 238] on span "Confirm" at bounding box center [604, 236] width 19 height 7
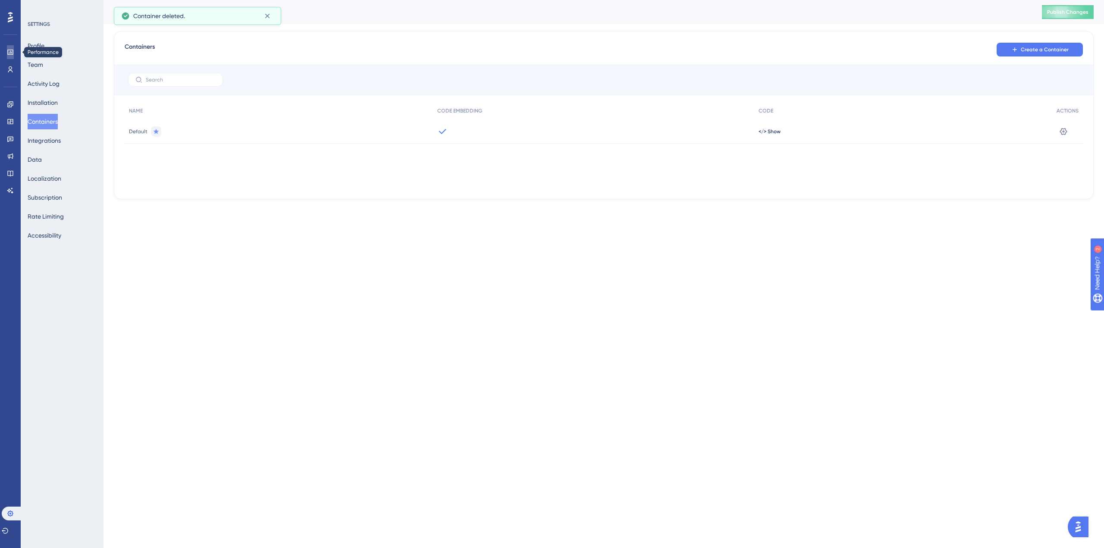
click at [11, 53] on icon at bounding box center [10, 52] width 7 height 7
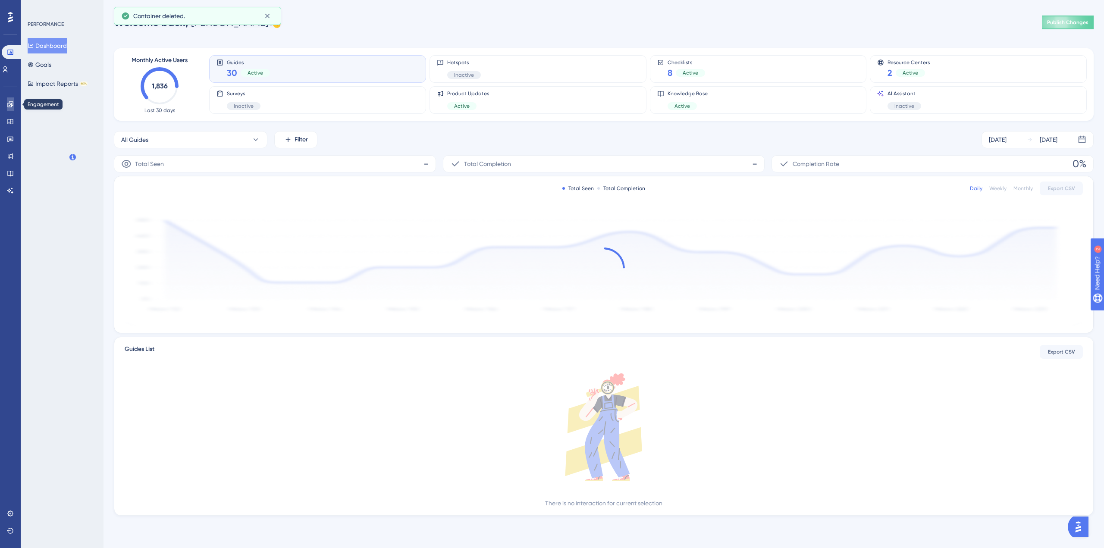
click at [7, 105] on link at bounding box center [10, 104] width 7 height 14
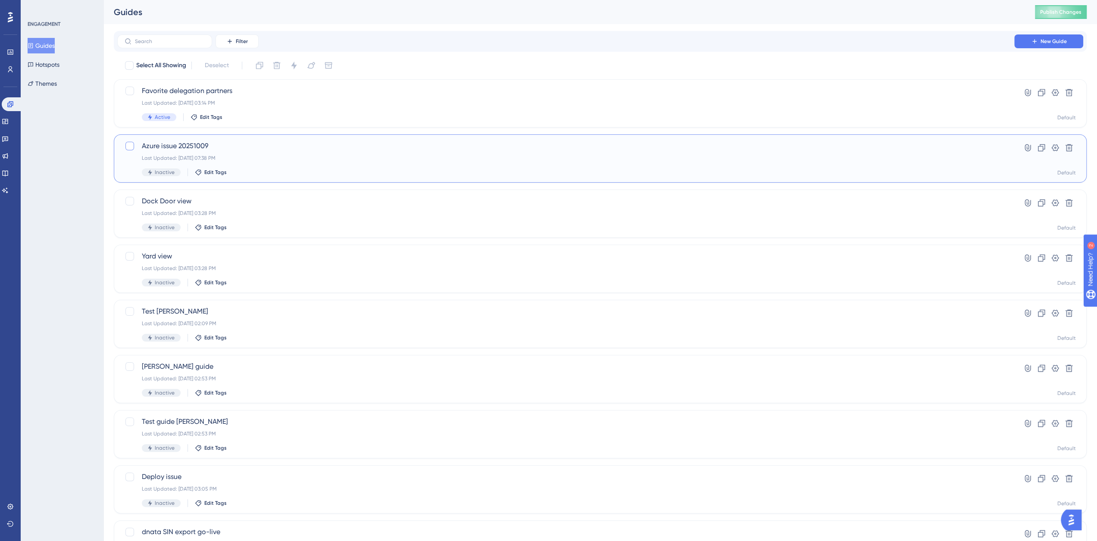
click at [130, 144] on div at bounding box center [129, 146] width 9 height 9
click at [298, 64] on icon at bounding box center [294, 65] width 9 height 9
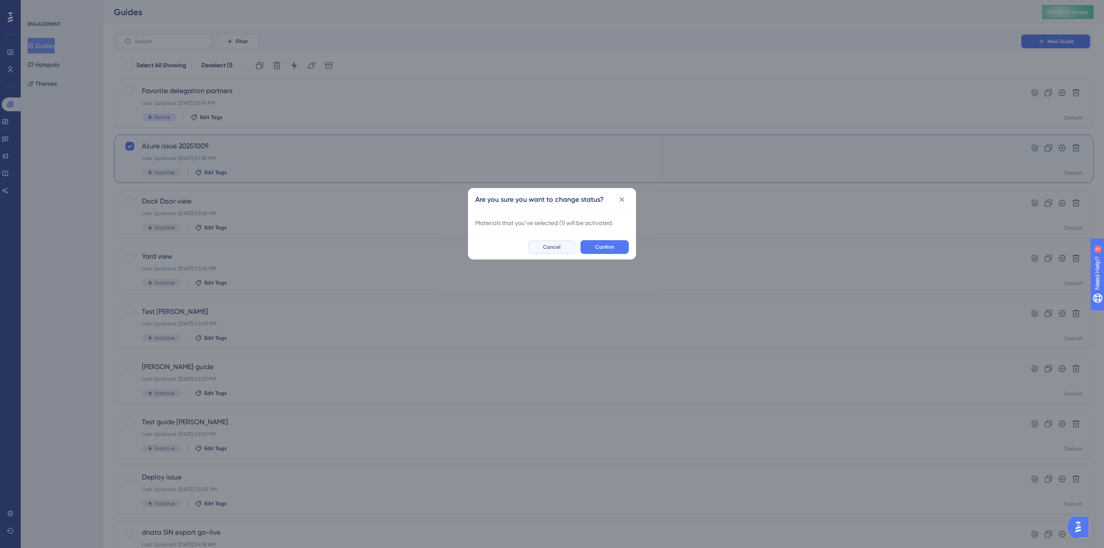
click at [559, 248] on span "Cancel" at bounding box center [552, 247] width 18 height 7
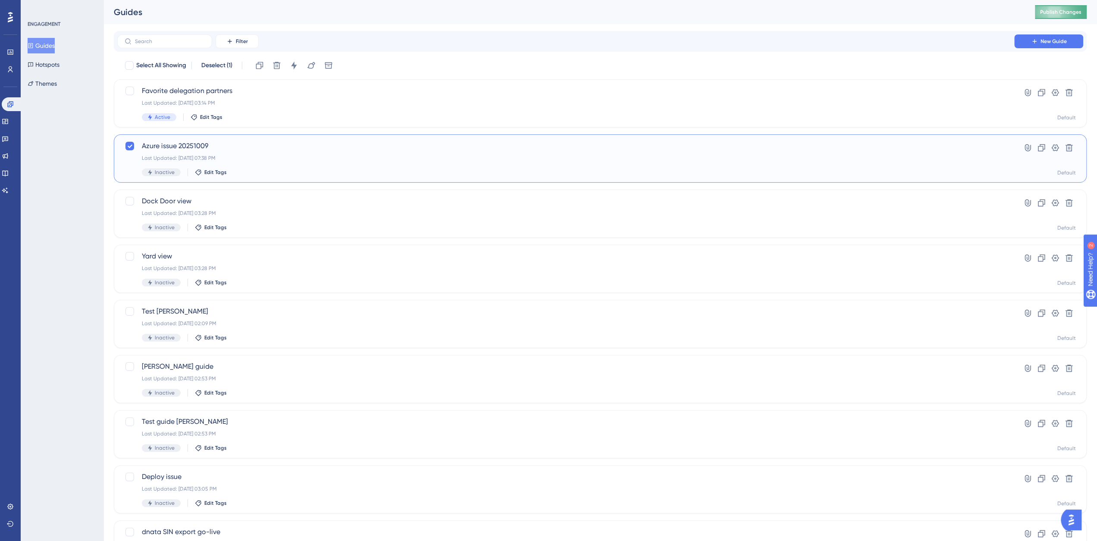
click at [1053, 16] on button "Publish Changes" at bounding box center [1061, 12] width 52 height 14
click at [127, 147] on icon at bounding box center [129, 146] width 5 height 7
checkbox input "false"
click at [134, 200] on div at bounding box center [130, 201] width 10 height 10
click at [132, 200] on icon at bounding box center [130, 201] width 5 height 3
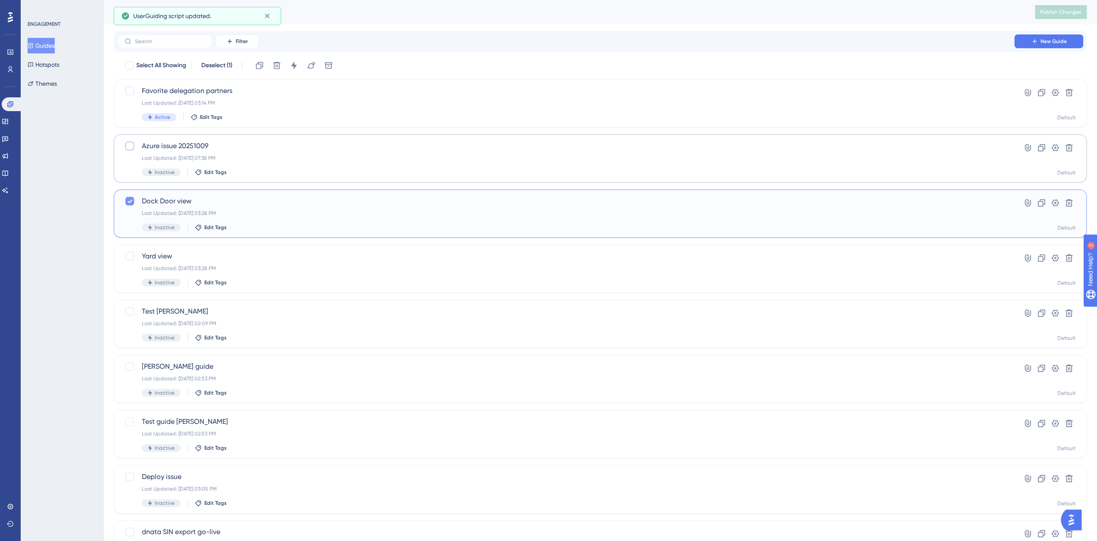
checkbox input "false"
click at [128, 309] on div at bounding box center [129, 311] width 9 height 9
checkbox input "true"
click at [278, 66] on icon at bounding box center [276, 65] width 9 height 9
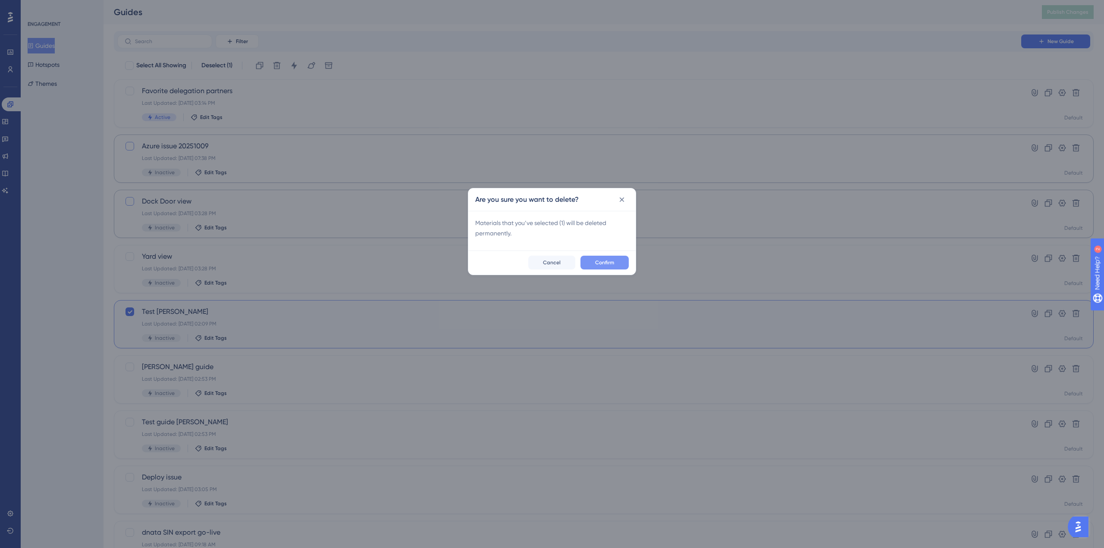
click at [601, 265] on span "Confirm" at bounding box center [604, 262] width 19 height 7
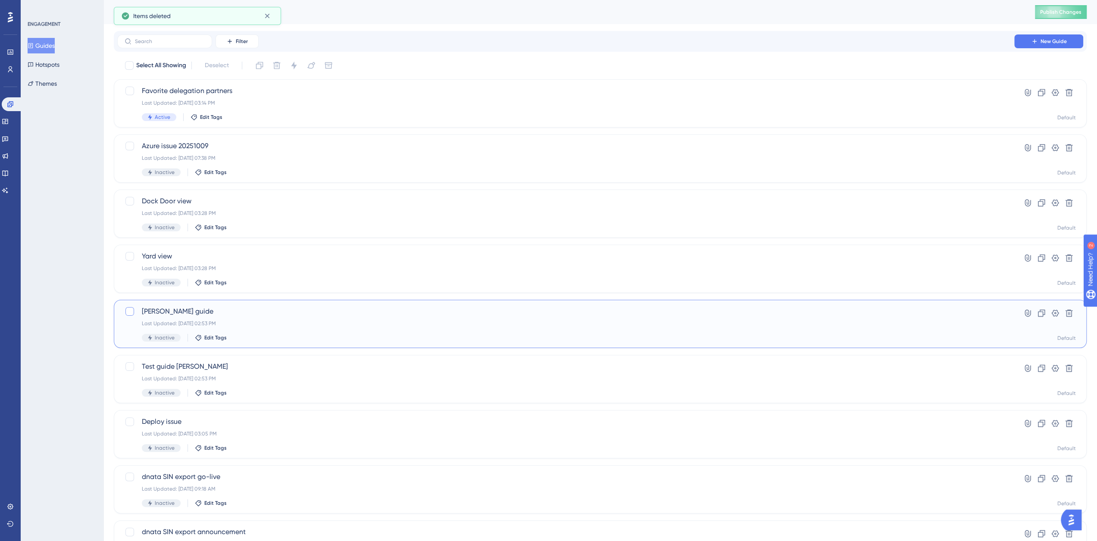
click at [131, 311] on div at bounding box center [129, 311] width 9 height 9
checkbox input "true"
click at [278, 66] on icon at bounding box center [276, 65] width 9 height 9
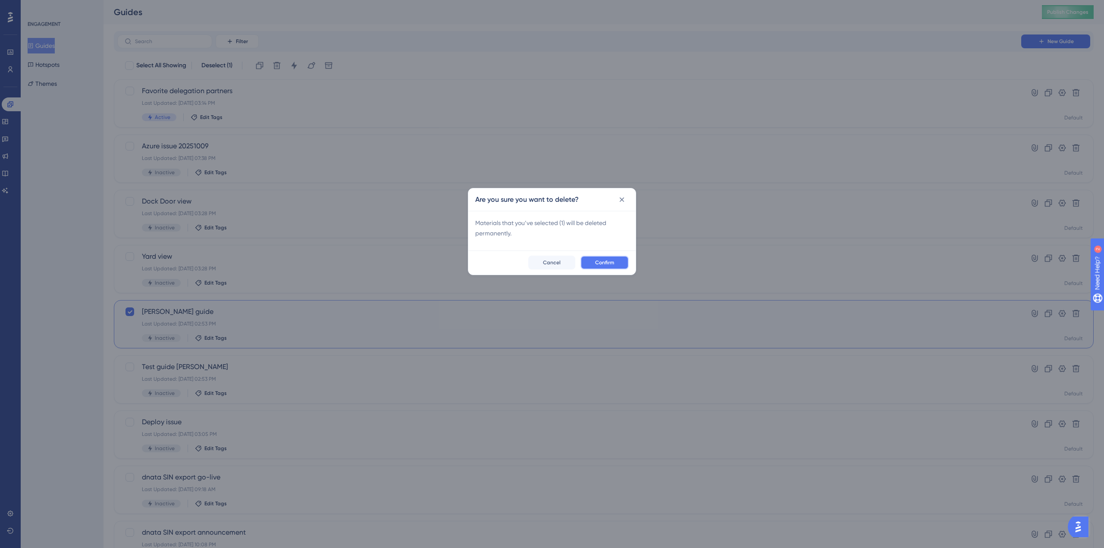
click at [600, 264] on span "Confirm" at bounding box center [604, 262] width 19 height 7
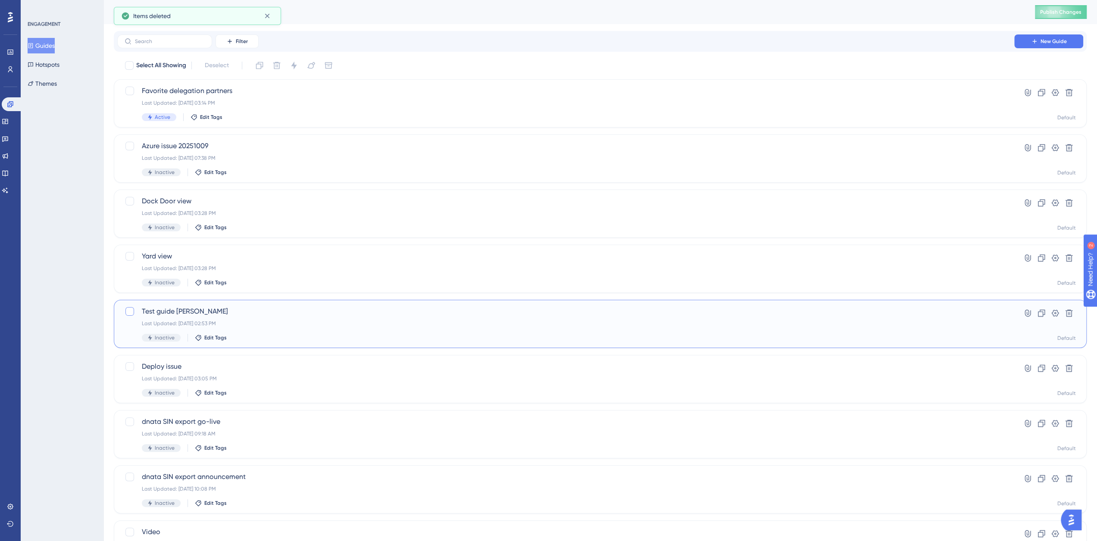
click at [135, 312] on div at bounding box center [130, 312] width 10 height 10
checkbox input "true"
click at [283, 64] on button at bounding box center [277, 66] width 14 height 14
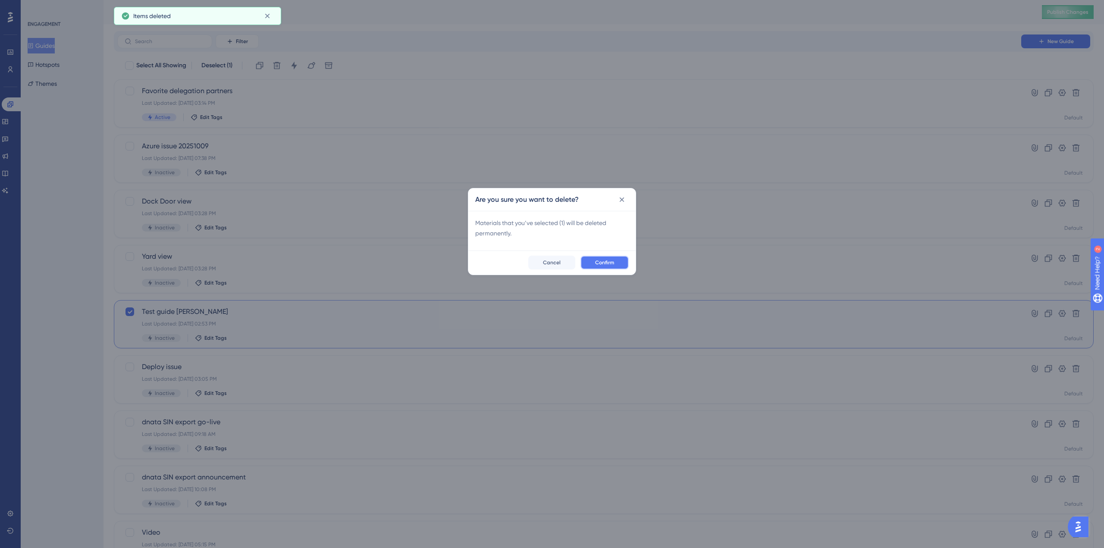
click at [597, 264] on span "Confirm" at bounding box center [604, 262] width 19 height 7
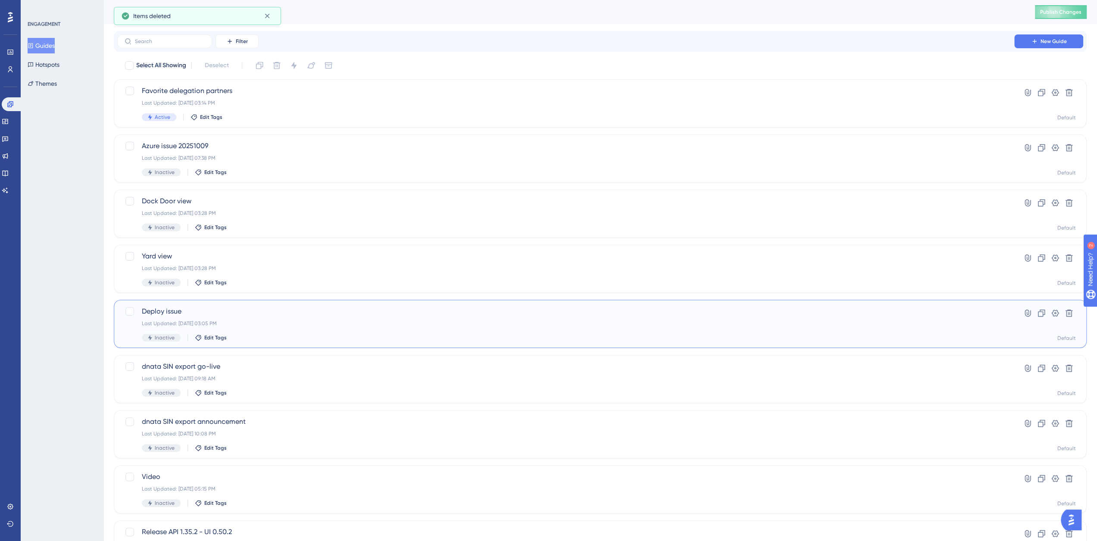
click at [160, 312] on span "Deploy issue" at bounding box center [566, 312] width 848 height 10
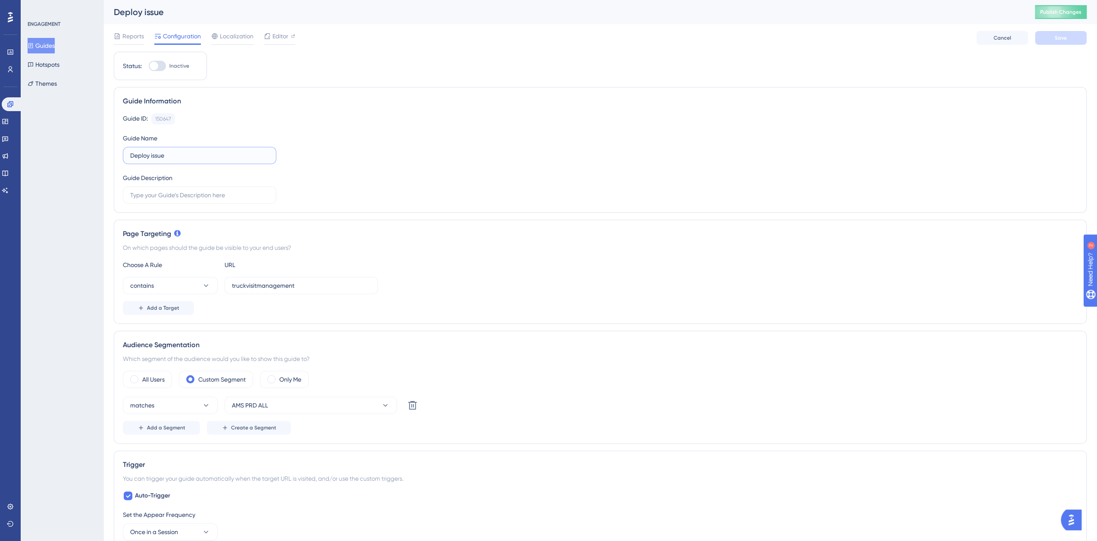
click at [184, 158] on input "Deploy issue" at bounding box center [199, 155] width 139 height 9
type input "Deploy issue 20250902"
click at [1068, 36] on button "Save" at bounding box center [1061, 38] width 52 height 14
click at [1074, 15] on span "Publish Changes" at bounding box center [1060, 12] width 41 height 7
click at [55, 48] on button "Guides" at bounding box center [41, 46] width 27 height 16
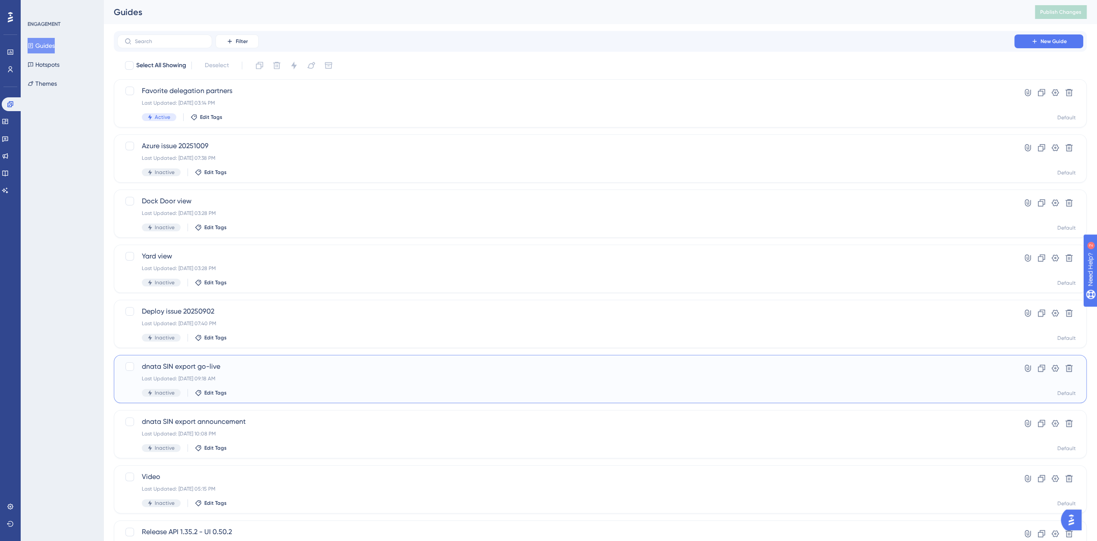
click at [200, 367] on span "dnata SIN export go-live" at bounding box center [566, 367] width 848 height 10
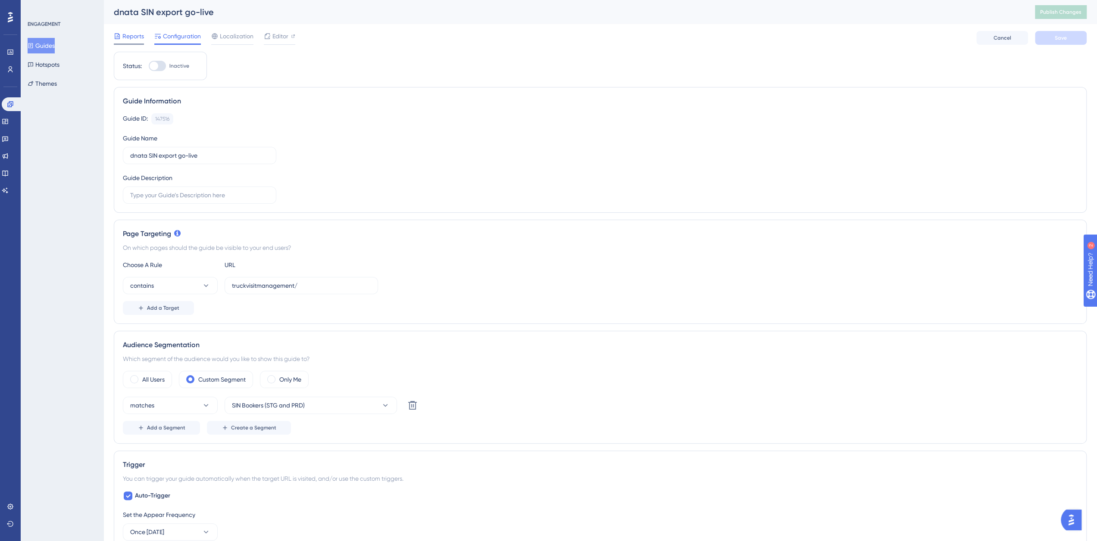
click at [130, 38] on span "Reports" at bounding box center [133, 36] width 22 height 10
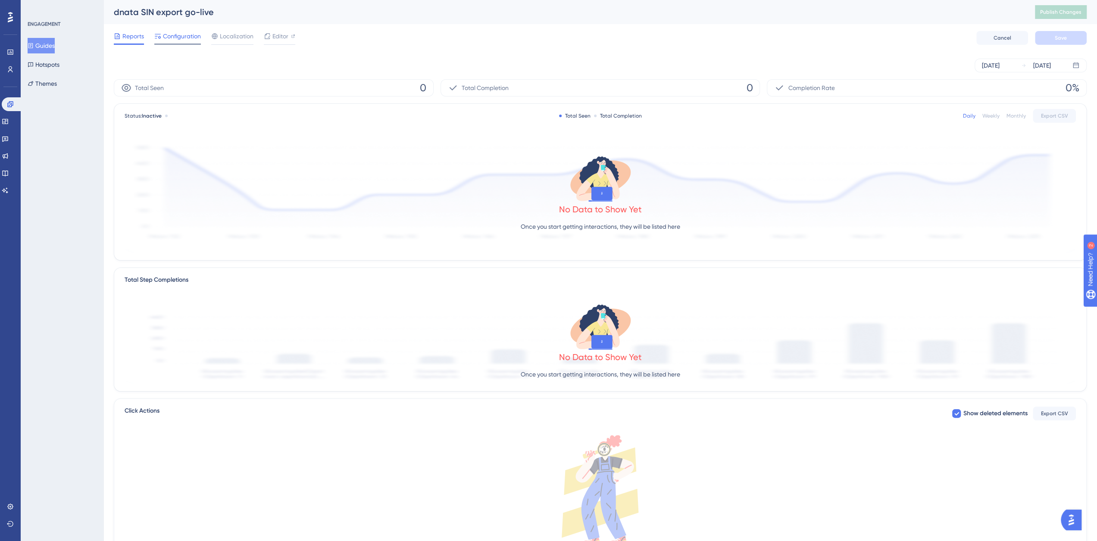
click at [168, 35] on span "Configuration" at bounding box center [182, 36] width 38 height 10
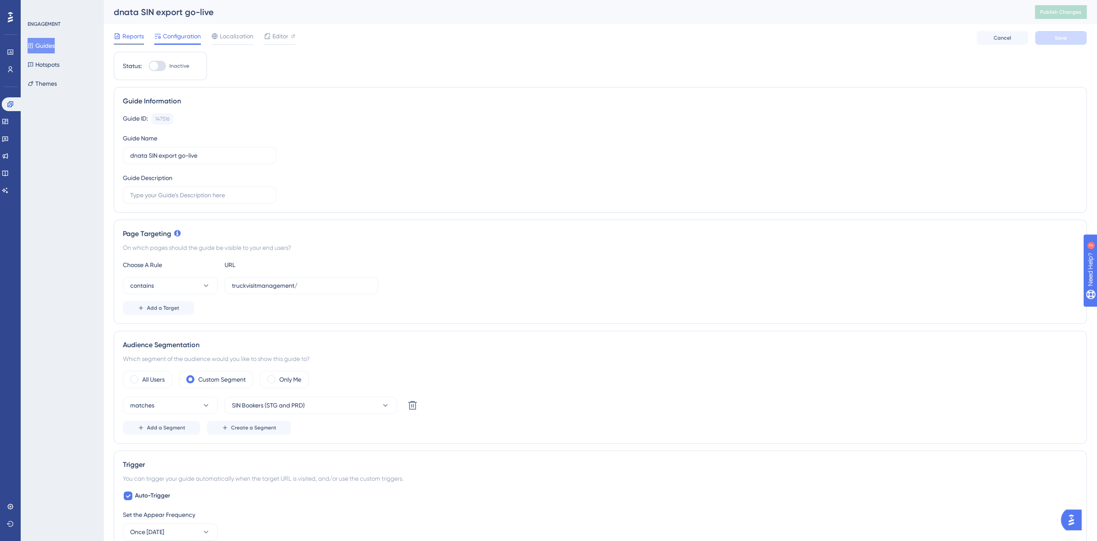
click at [128, 41] on span "Reports" at bounding box center [133, 36] width 22 height 10
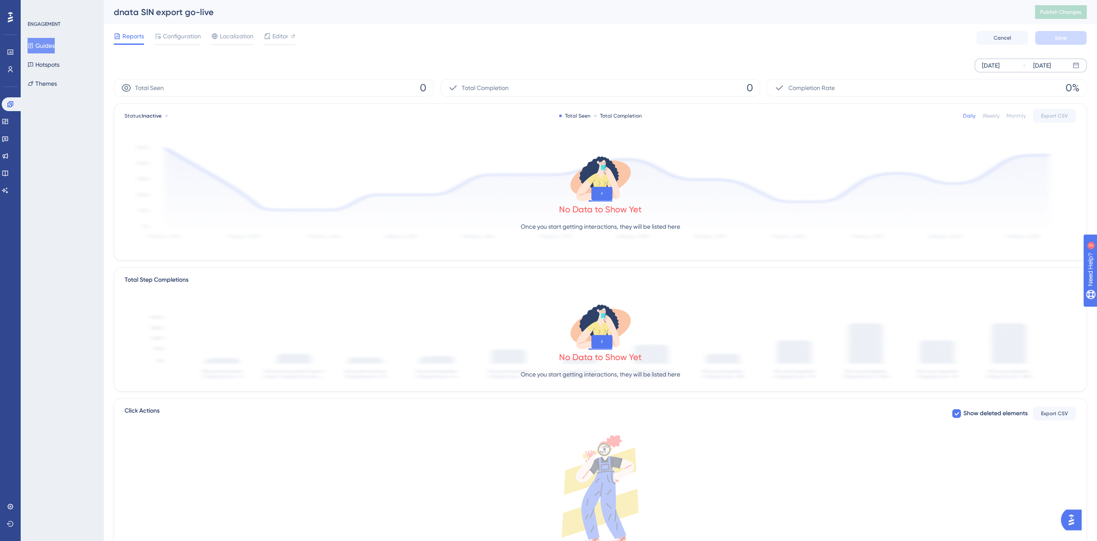
click at [989, 64] on div "Oct 04 2025" at bounding box center [991, 65] width 18 height 10
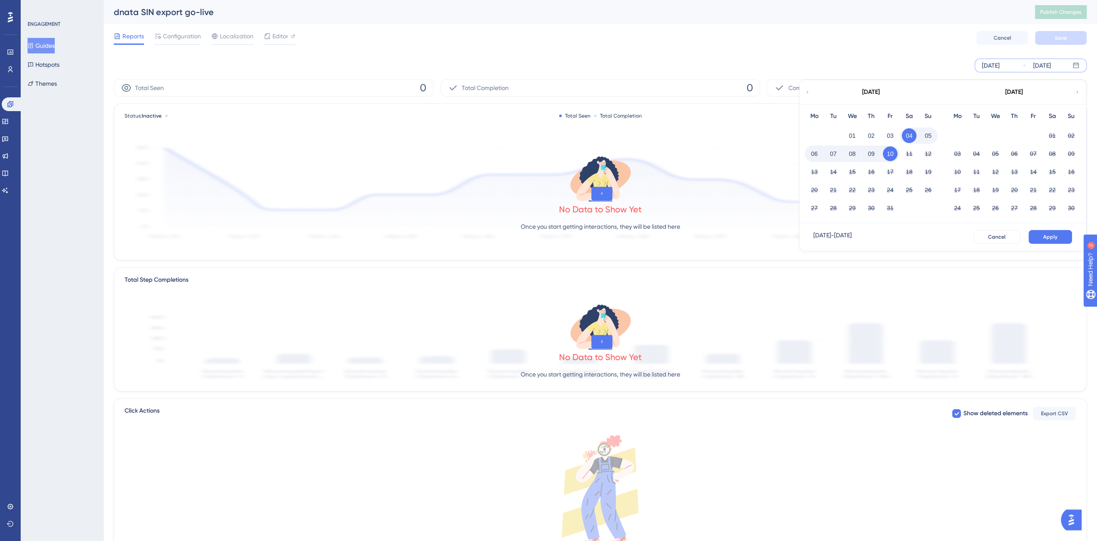
click at [812, 93] on div "October 2025" at bounding box center [871, 92] width 142 height 24
click at [808, 93] on icon at bounding box center [807, 92] width 5 height 8
click at [892, 132] on button "01" at bounding box center [890, 135] width 15 height 15
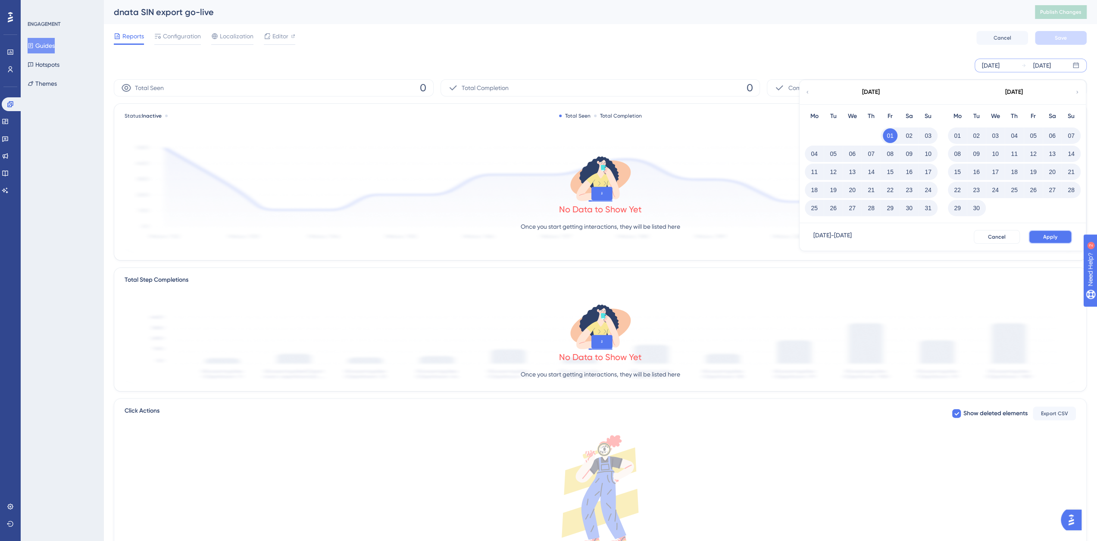
click at [1063, 239] on button "Apply" at bounding box center [1051, 237] width 44 height 14
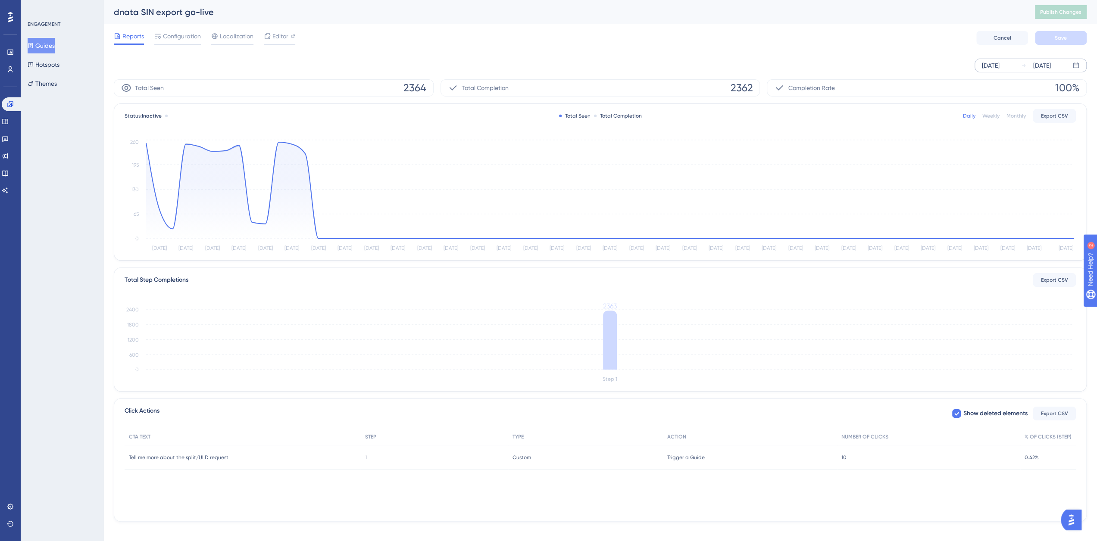
click at [50, 44] on button "Guides" at bounding box center [41, 46] width 27 height 16
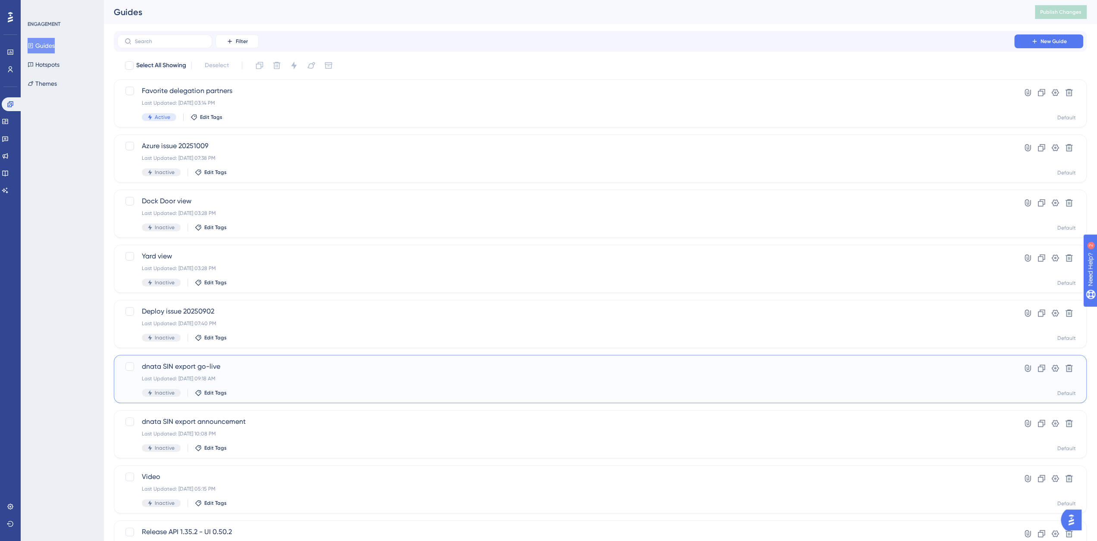
click at [170, 364] on span "dnata SIN export go-live" at bounding box center [566, 367] width 848 height 10
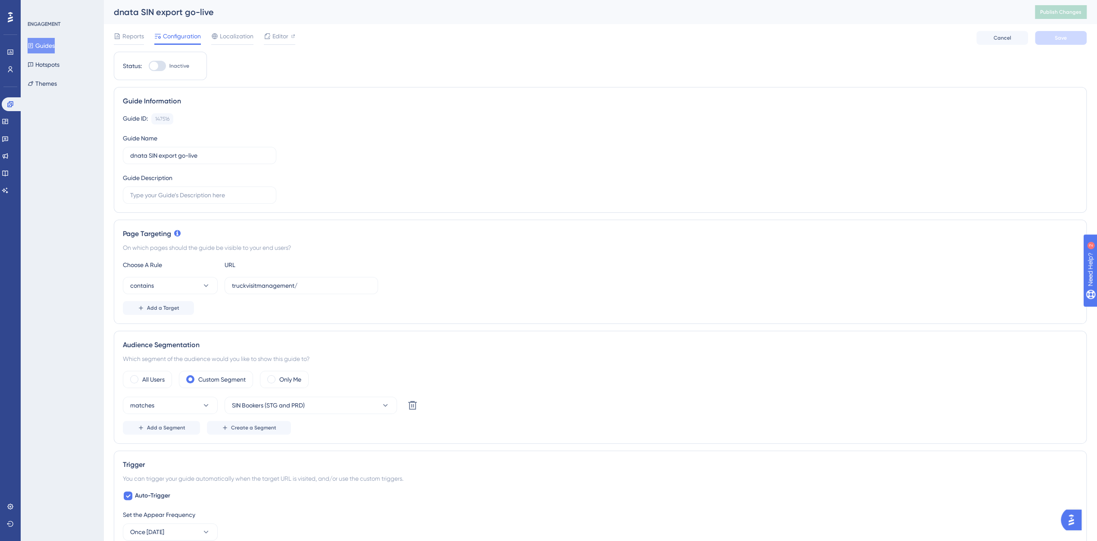
click at [47, 48] on button "Guides" at bounding box center [41, 46] width 27 height 16
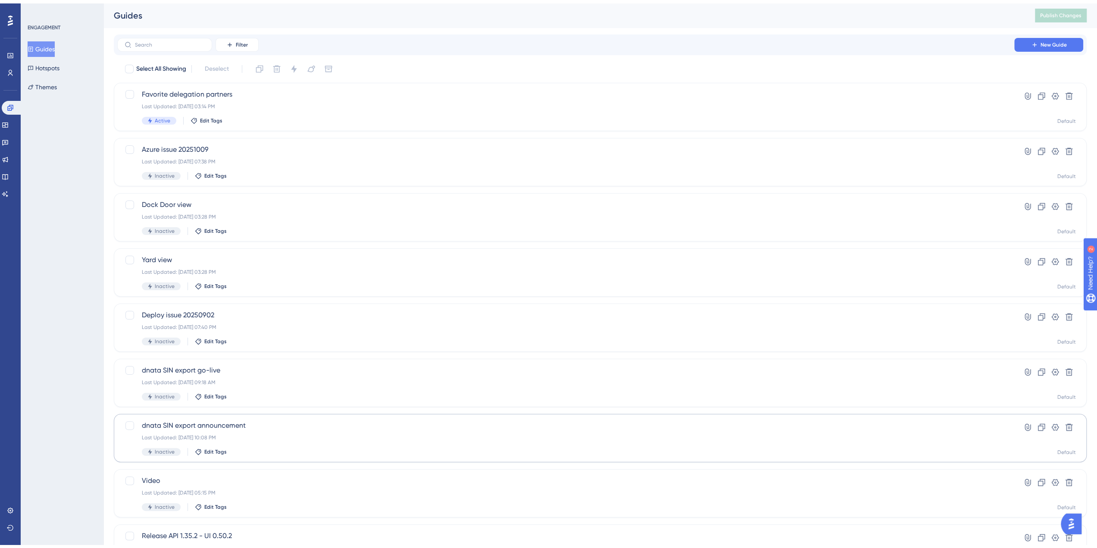
scroll to position [121, 0]
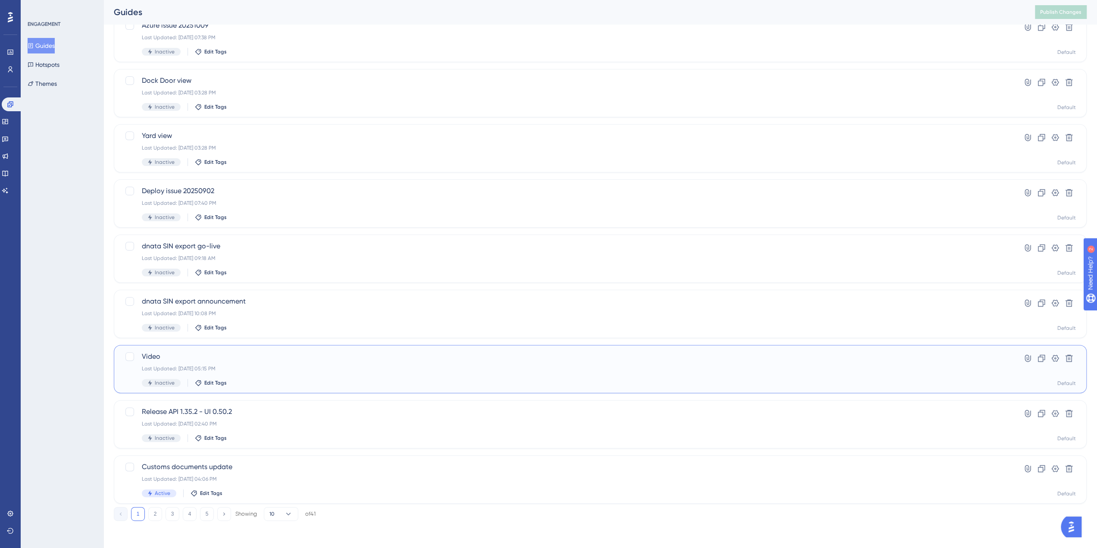
click at [165, 351] on span "Video" at bounding box center [566, 356] width 848 height 10
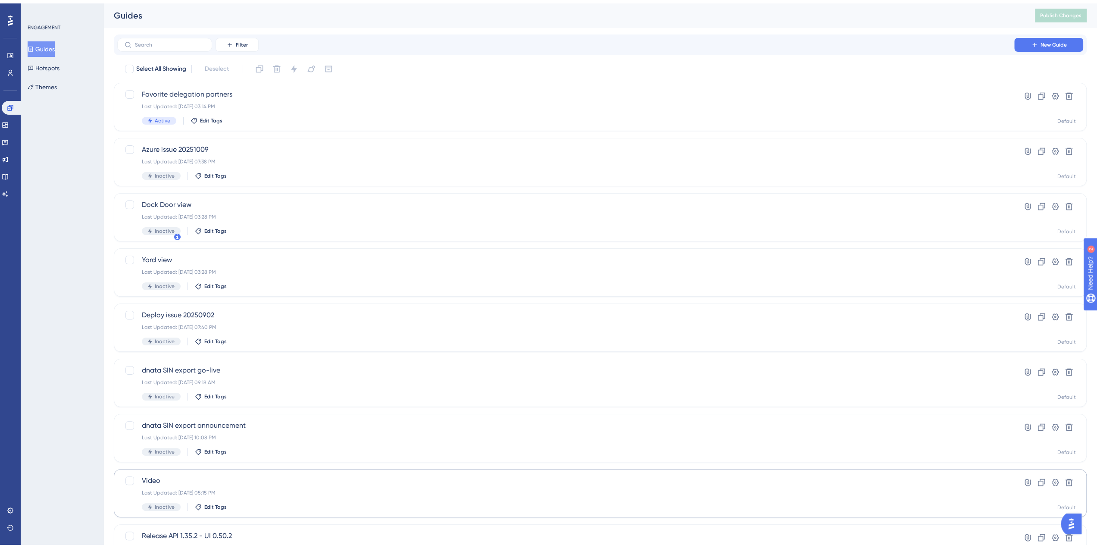
scroll to position [121, 0]
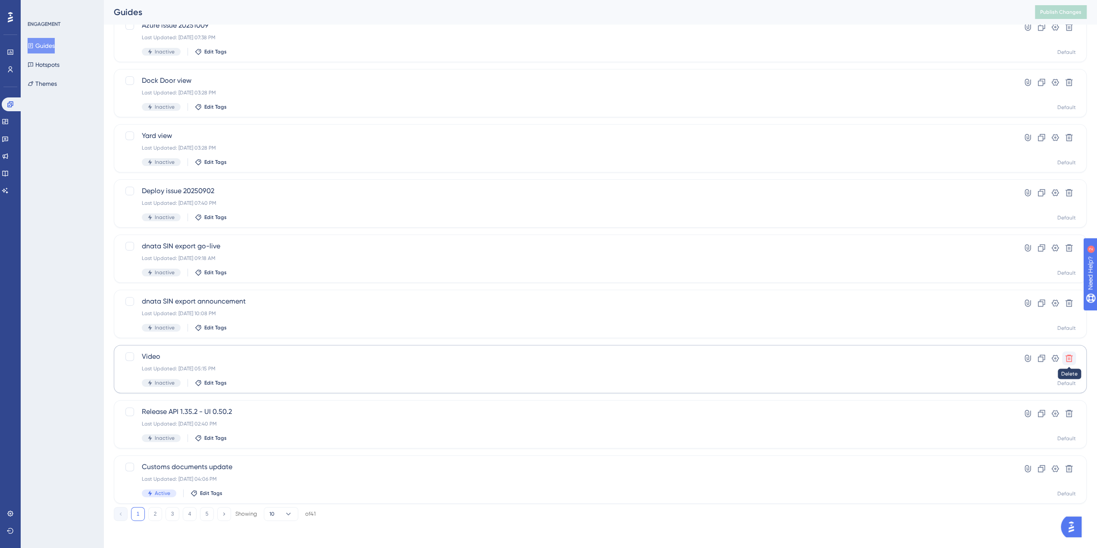
click at [1071, 358] on icon at bounding box center [1069, 358] width 9 height 9
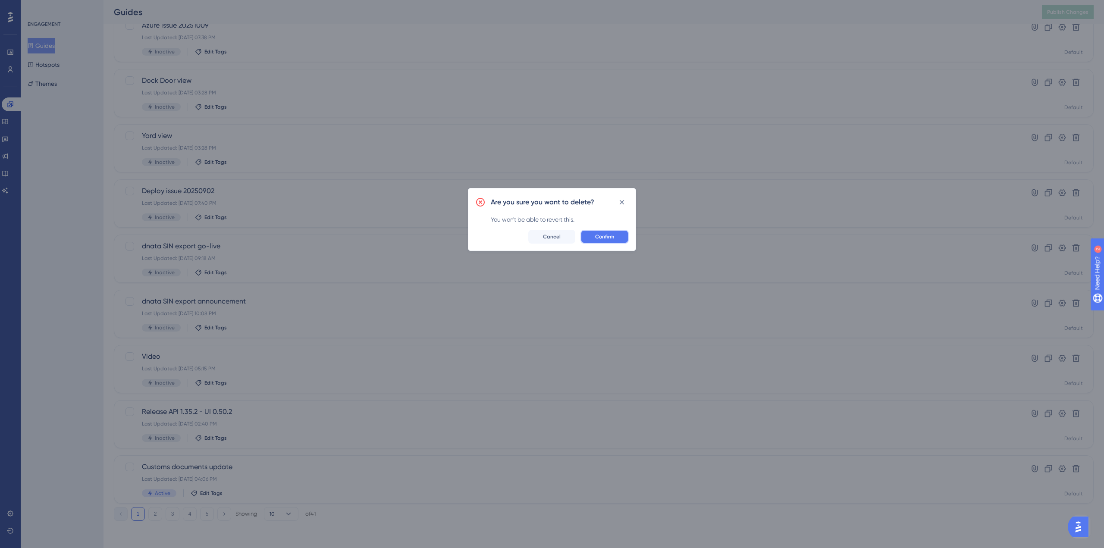
click at [605, 239] on span "Confirm" at bounding box center [604, 236] width 19 height 7
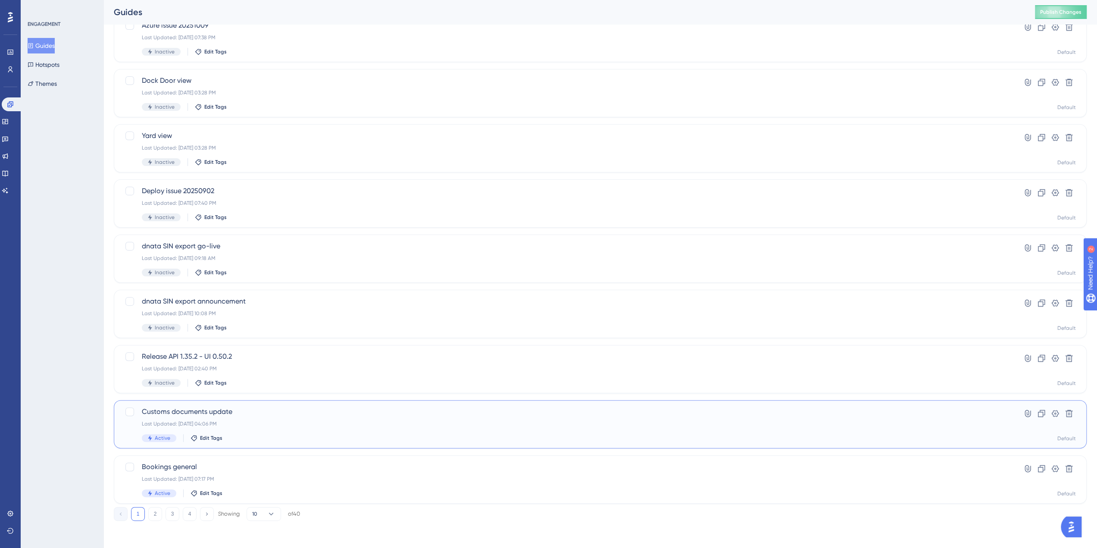
click at [219, 412] on span "Customs documents update" at bounding box center [566, 412] width 848 height 10
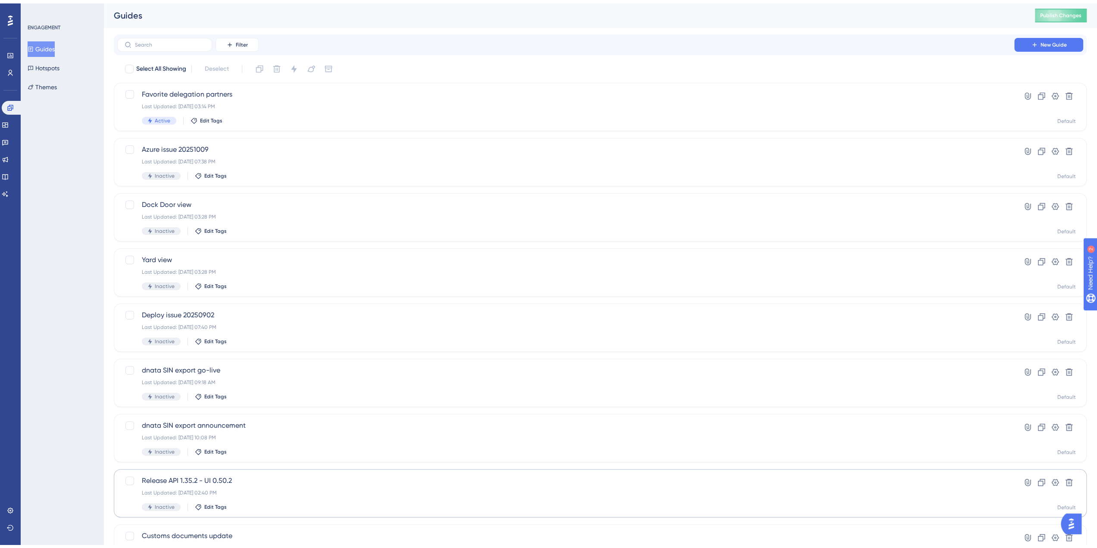
scroll to position [121, 0]
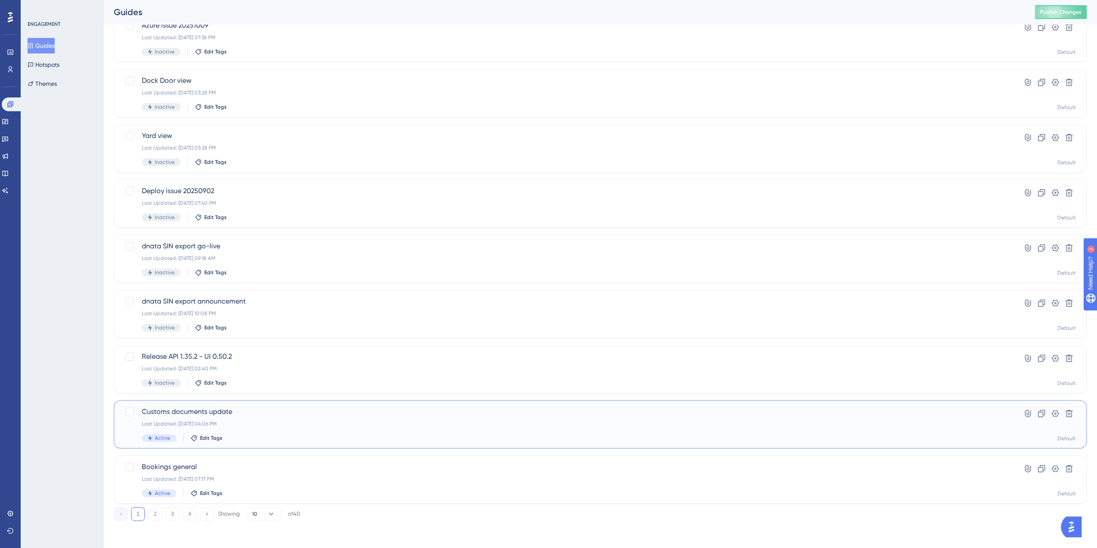
click at [224, 409] on span "Customs documents update" at bounding box center [566, 412] width 848 height 10
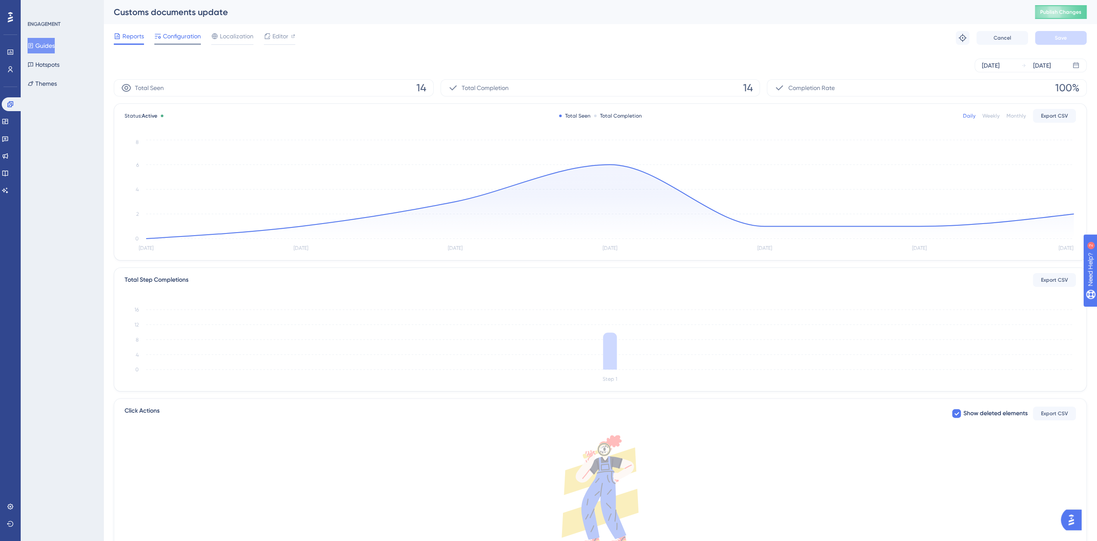
click at [183, 38] on span "Configuration" at bounding box center [182, 36] width 38 height 10
click at [42, 45] on button "Guides" at bounding box center [41, 46] width 27 height 16
click at [180, 34] on span "Configuration" at bounding box center [182, 36] width 38 height 10
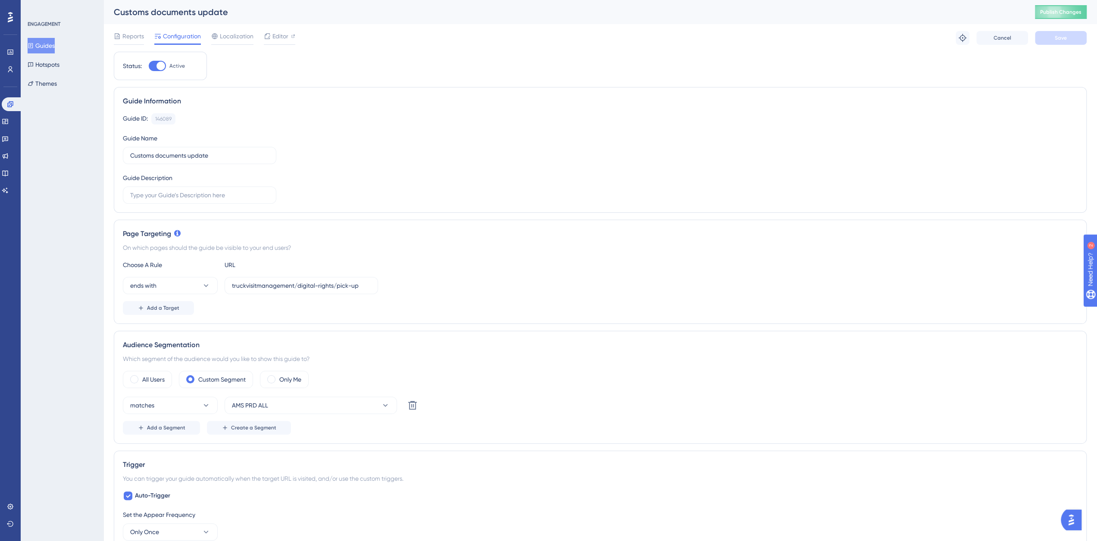
scroll to position [144, 0]
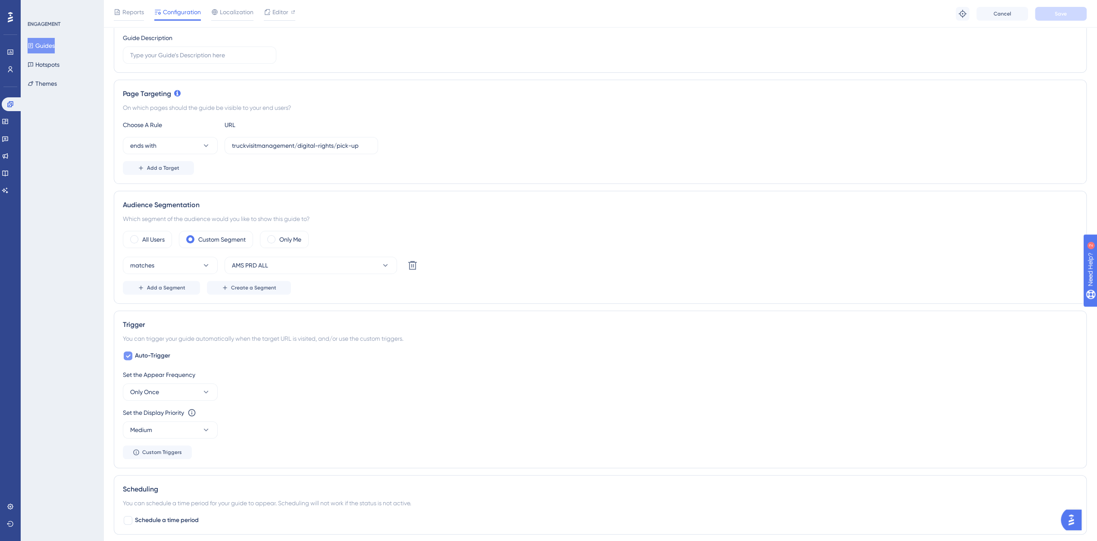
click at [128, 353] on icon at bounding box center [127, 356] width 5 height 7
checkbox input "false"
click at [134, 237] on span at bounding box center [134, 239] width 8 height 8
click at [141, 237] on input "radio" at bounding box center [141, 237] width 0 height 0
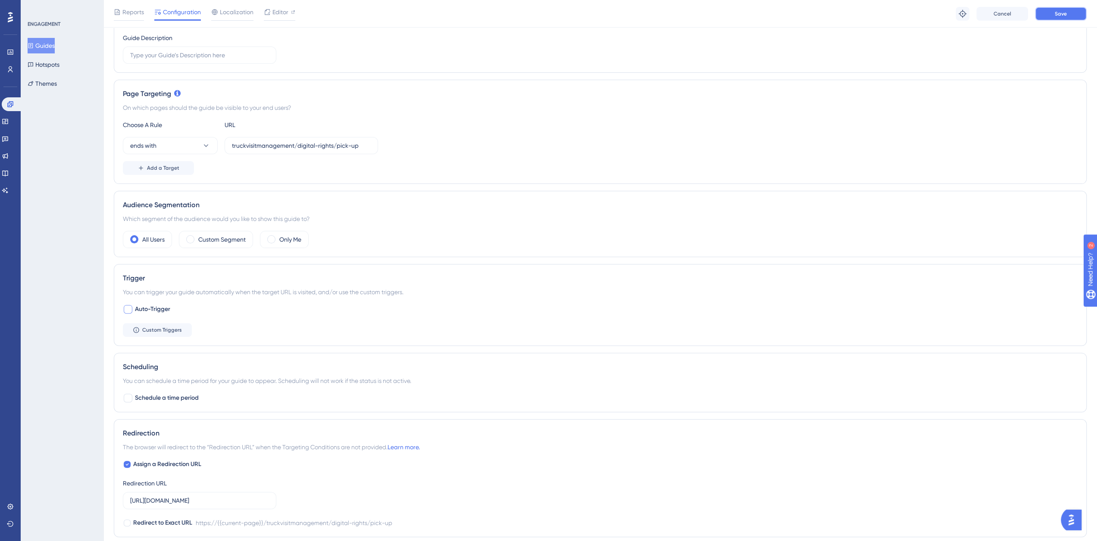
click at [1055, 12] on span "Save" at bounding box center [1061, 13] width 12 height 7
drag, startPoint x: 6, startPoint y: 103, endPoint x: 18, endPoint y: 92, distance: 16.8
click at [6, 103] on link at bounding box center [12, 104] width 21 height 14
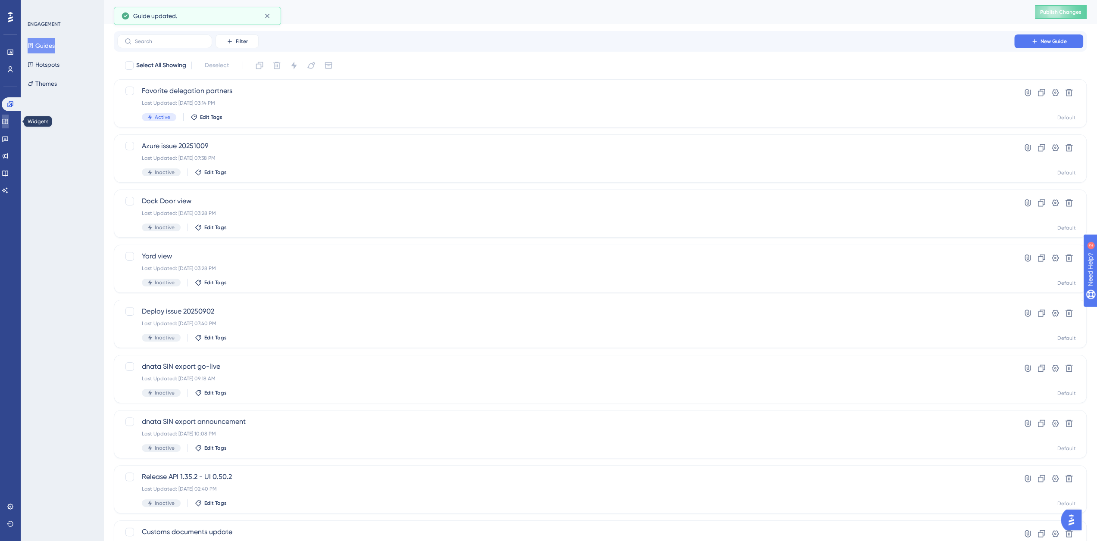
click at [9, 120] on icon at bounding box center [5, 121] width 7 height 7
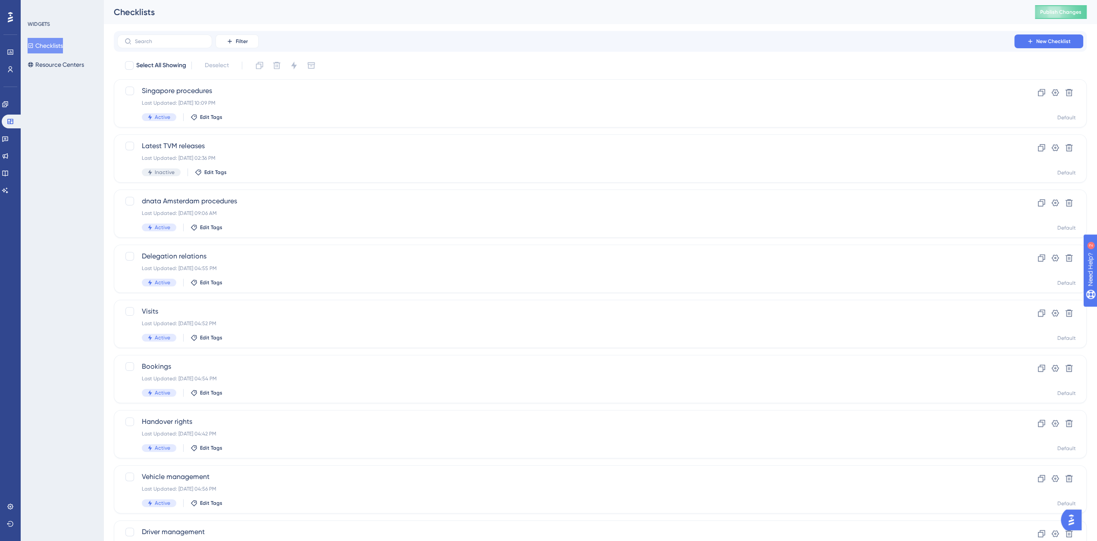
click at [51, 44] on button "Checklists" at bounding box center [45, 46] width 35 height 16
click at [210, 200] on span "dnata Amsterdam procedures" at bounding box center [566, 201] width 848 height 10
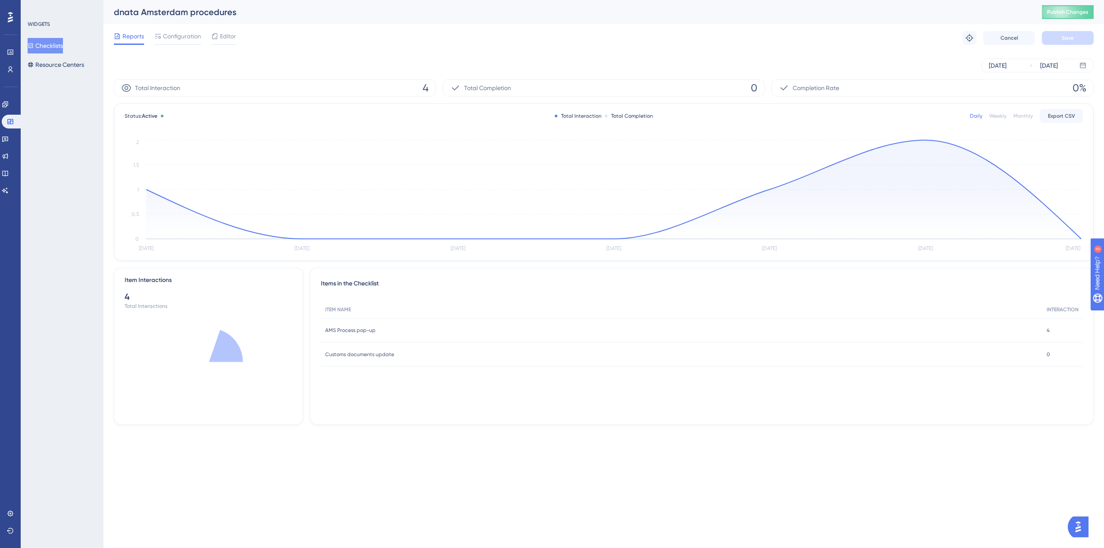
click at [207, 36] on div "Reports Configuration Editor" at bounding box center [175, 38] width 122 height 14
click at [240, 36] on div "Reports Configuration Editor Troubleshoot Cancel Save" at bounding box center [604, 38] width 980 height 28
click at [228, 38] on span "Editor" at bounding box center [228, 36] width 16 height 10
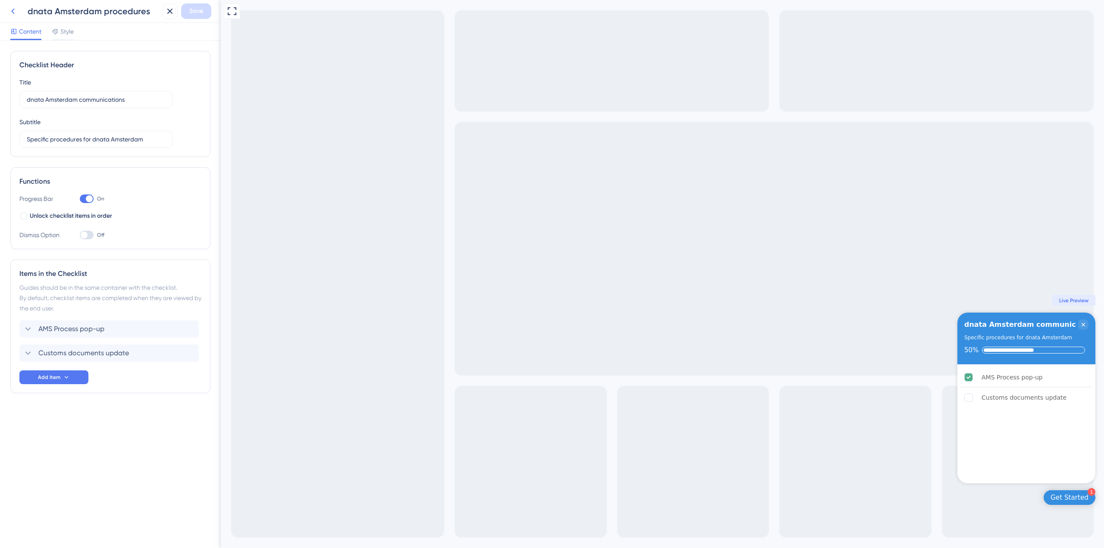
click at [14, 10] on icon at bounding box center [13, 11] width 10 height 10
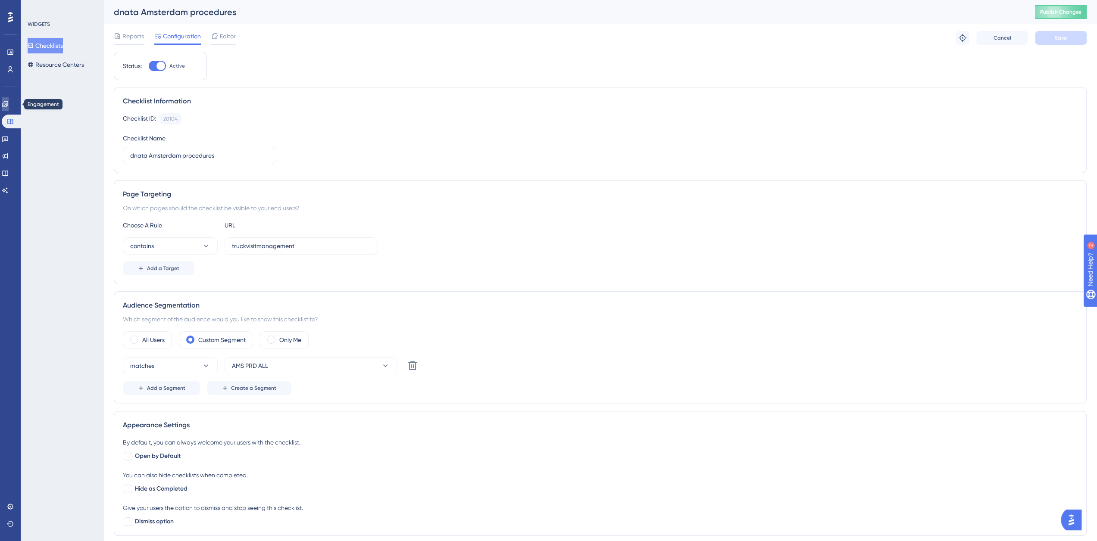
click at [9, 101] on icon at bounding box center [5, 104] width 7 height 7
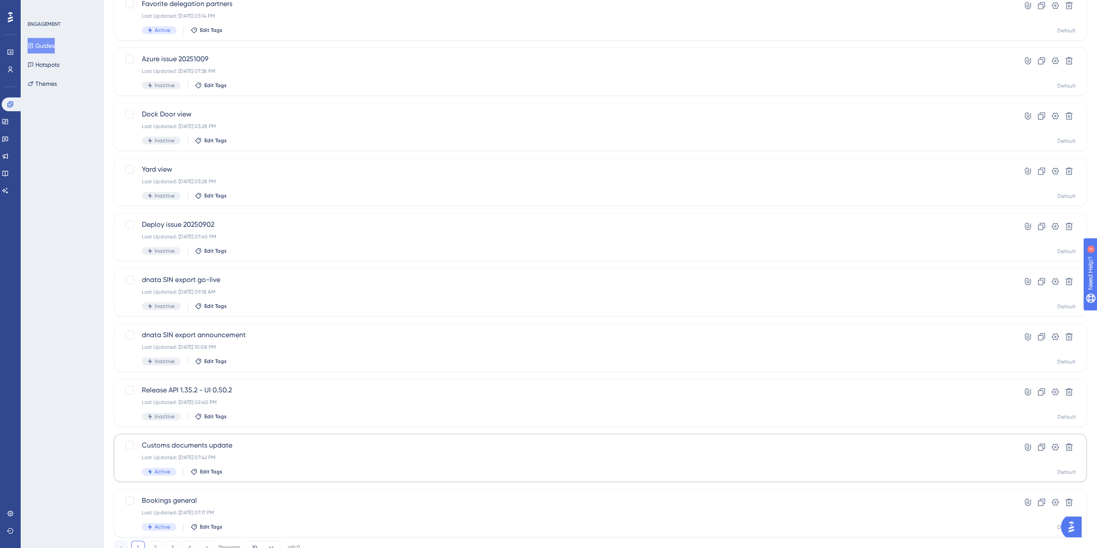
scroll to position [121, 0]
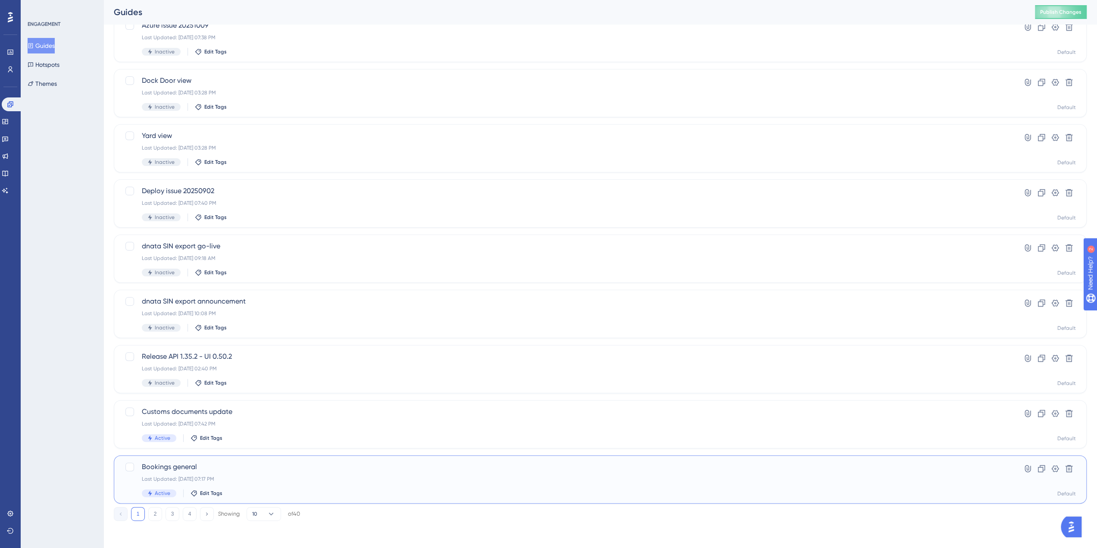
click at [184, 469] on span "Bookings general" at bounding box center [566, 467] width 848 height 10
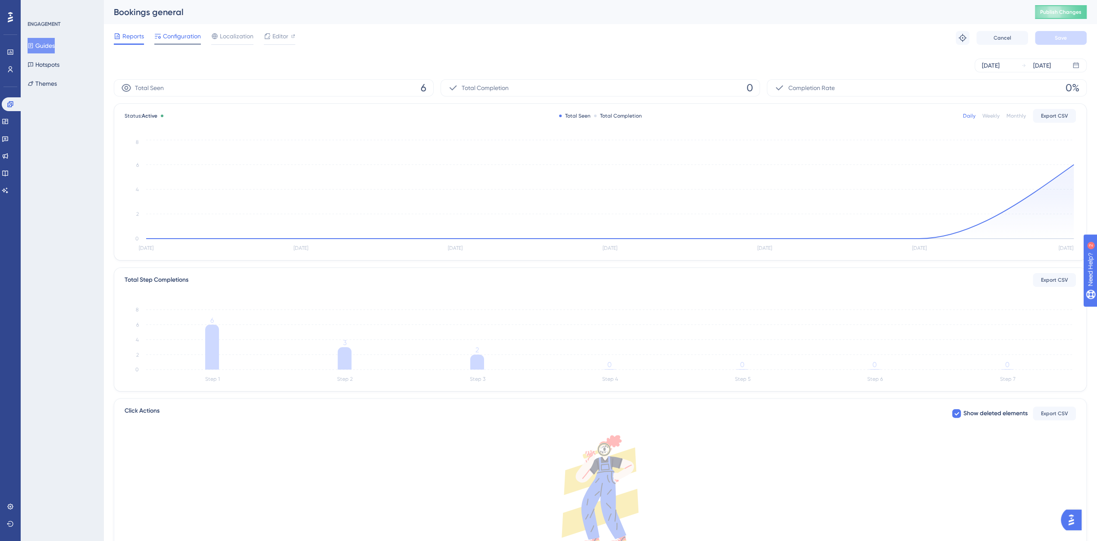
click at [180, 41] on span "Configuration" at bounding box center [182, 36] width 38 height 10
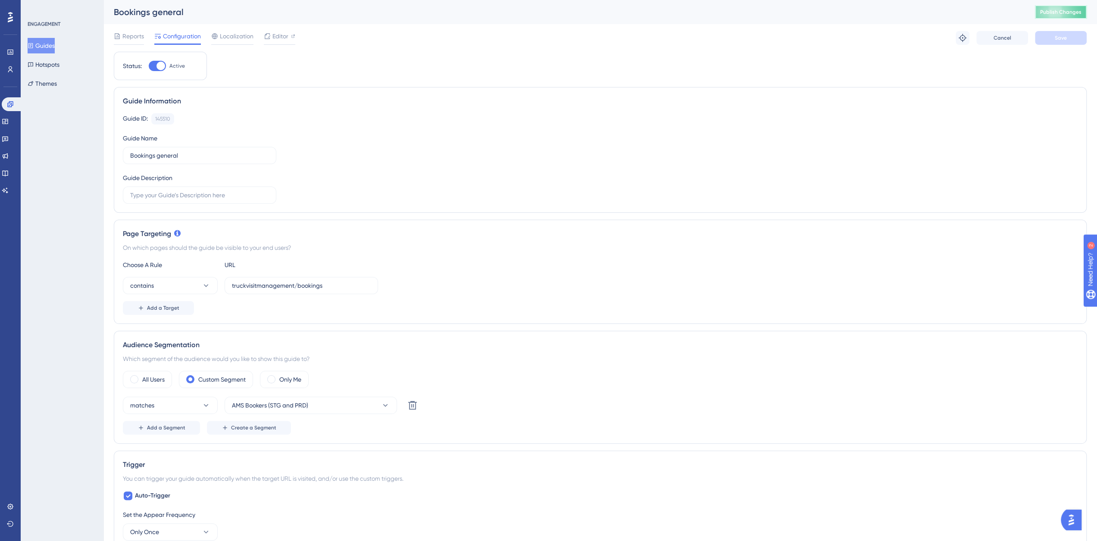
click at [1062, 16] on button "Publish Changes" at bounding box center [1061, 12] width 52 height 14
click at [286, 38] on span "Editor" at bounding box center [280, 36] width 16 height 10
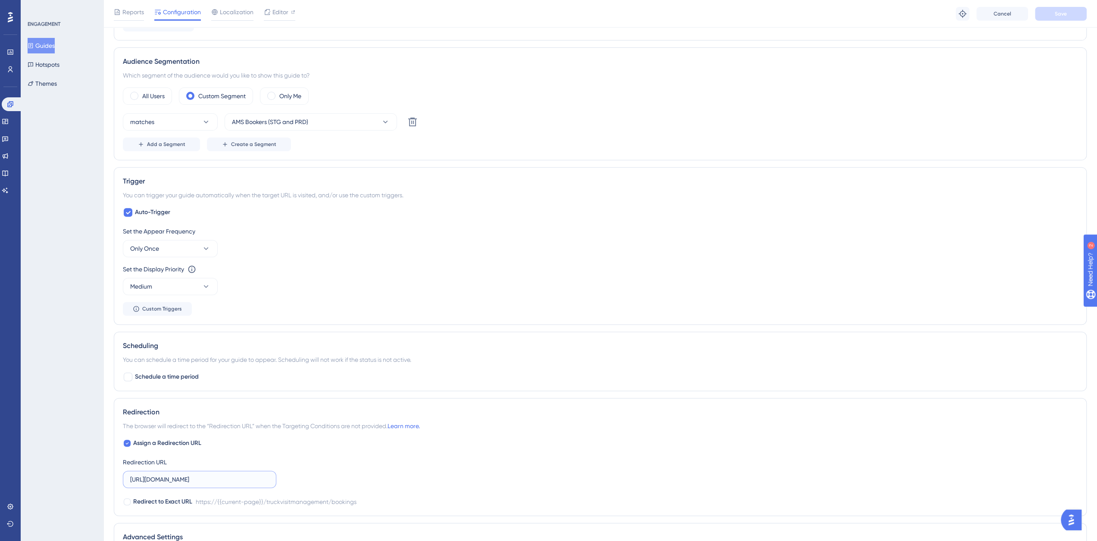
scroll to position [0, 37]
drag, startPoint x: 222, startPoint y: 478, endPoint x: 310, endPoint y: 479, distance: 88.0
click at [294, 480] on div "Assign a Redirection URL Redirection URL https://platform-tst.nallian.io/truckv…" at bounding box center [600, 472] width 955 height 69
click at [311, 479] on div "Assign a Redirection URL Redirection URL https://platform-tst.nallian.io/truckv…" at bounding box center [600, 472] width 955 height 69
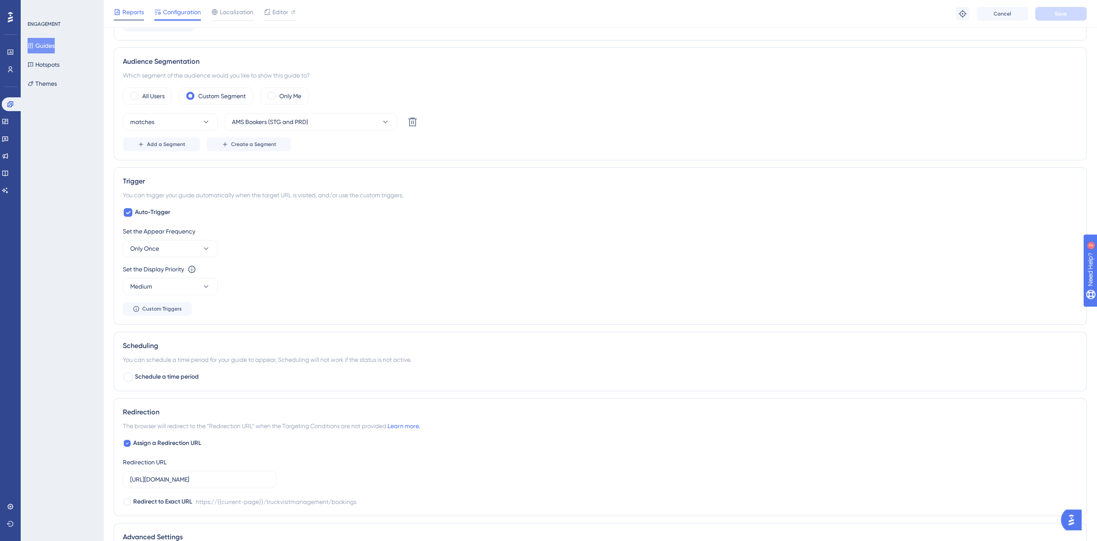
click at [132, 12] on span "Reports" at bounding box center [133, 12] width 22 height 10
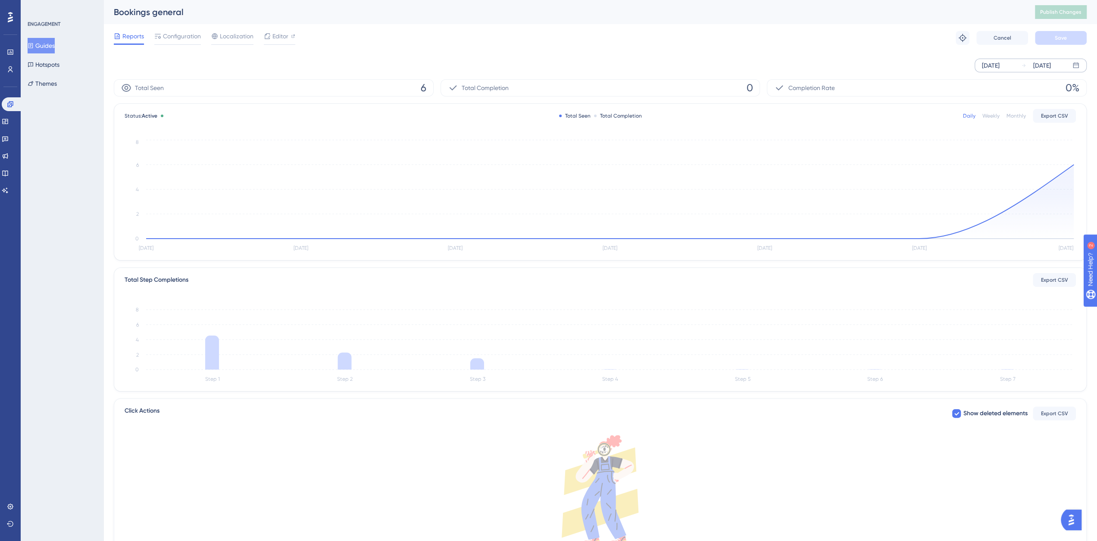
click at [1000, 69] on div "Oct 04 2025" at bounding box center [991, 65] width 18 height 10
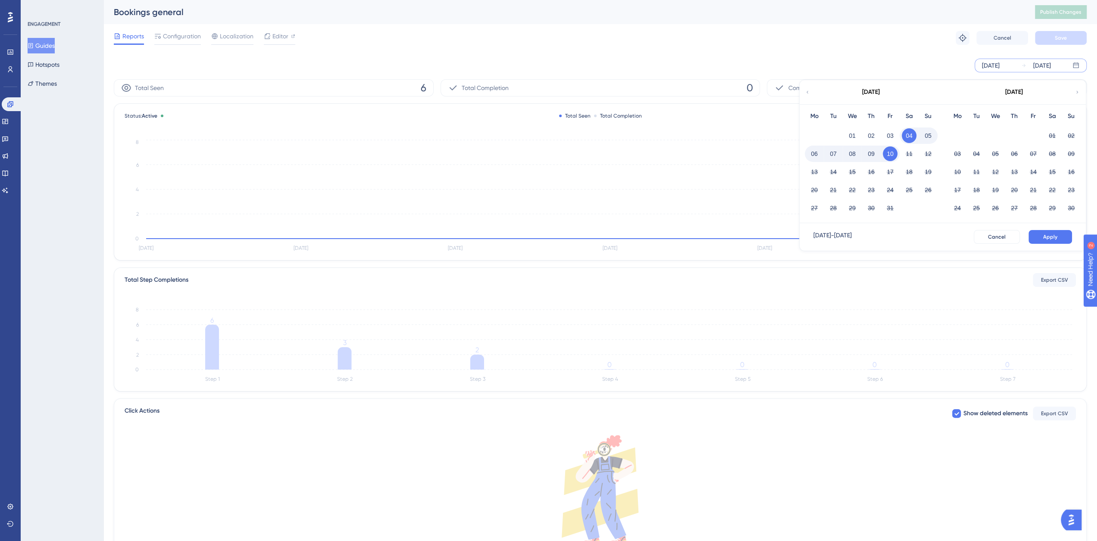
click at [811, 94] on div "October 2025" at bounding box center [871, 92] width 142 height 24
click at [808, 92] on icon at bounding box center [807, 92] width 5 height 8
click at [925, 133] on button "01" at bounding box center [928, 135] width 15 height 15
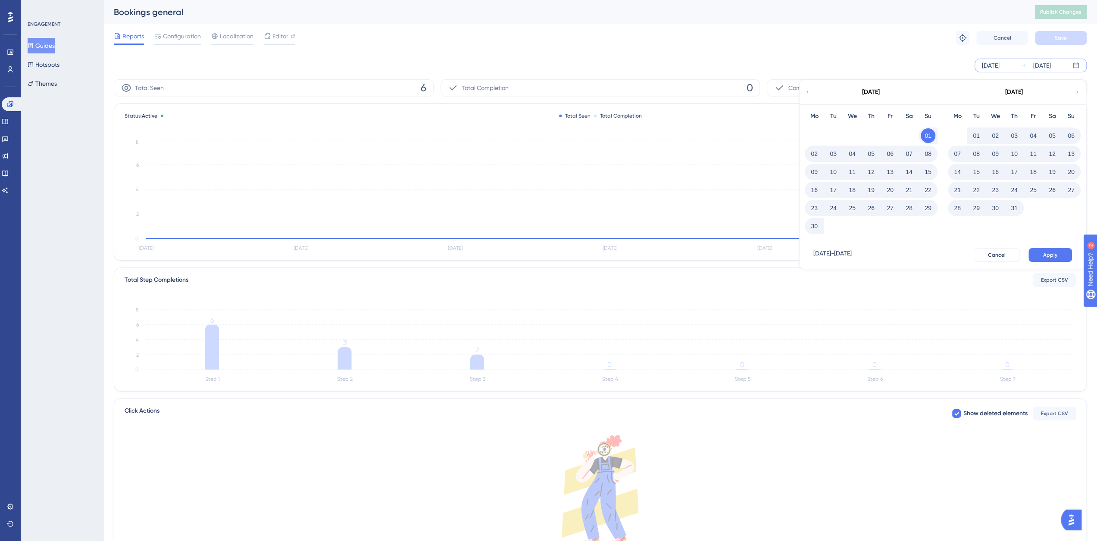
click at [1044, 250] on button "Apply" at bounding box center [1051, 255] width 44 height 14
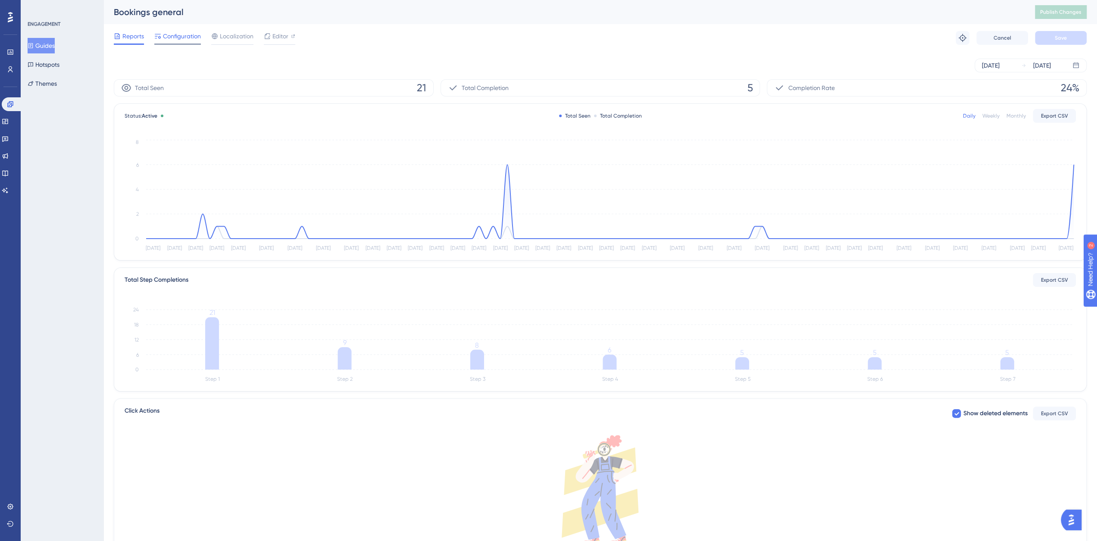
click at [192, 31] on div "Reports Configuration Localization Editor Troubleshoot Cancel Save" at bounding box center [600, 38] width 973 height 28
click at [181, 38] on span "Configuration" at bounding box center [182, 36] width 38 height 10
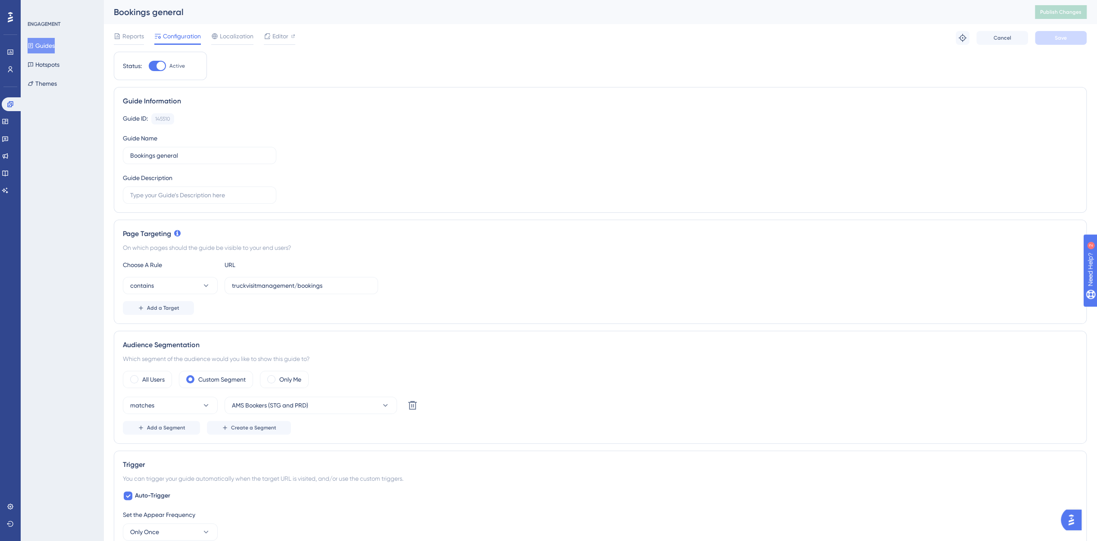
scroll to position [144, 0]
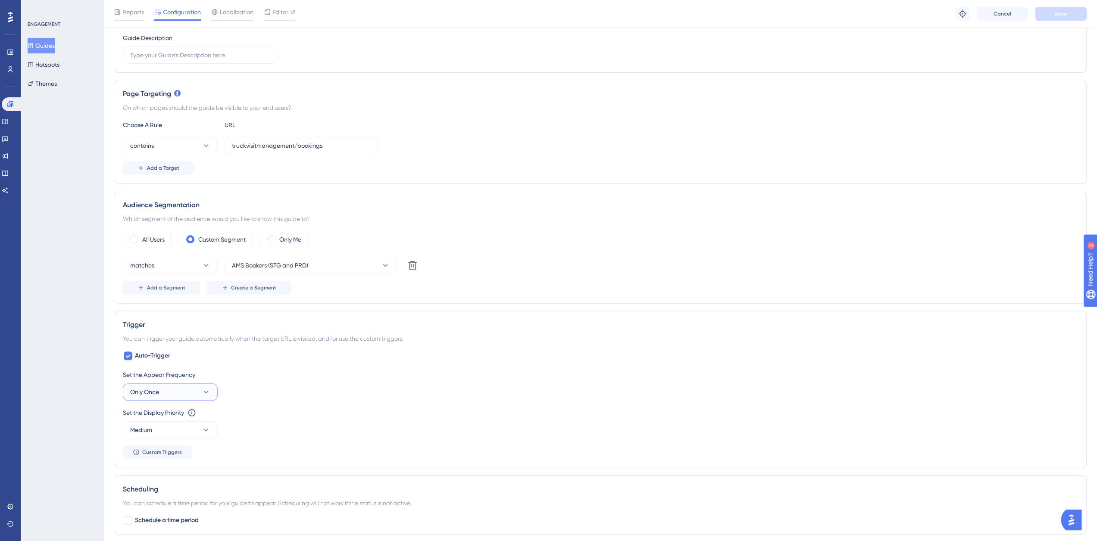
click at [200, 389] on button "Only Once" at bounding box center [170, 392] width 95 height 17
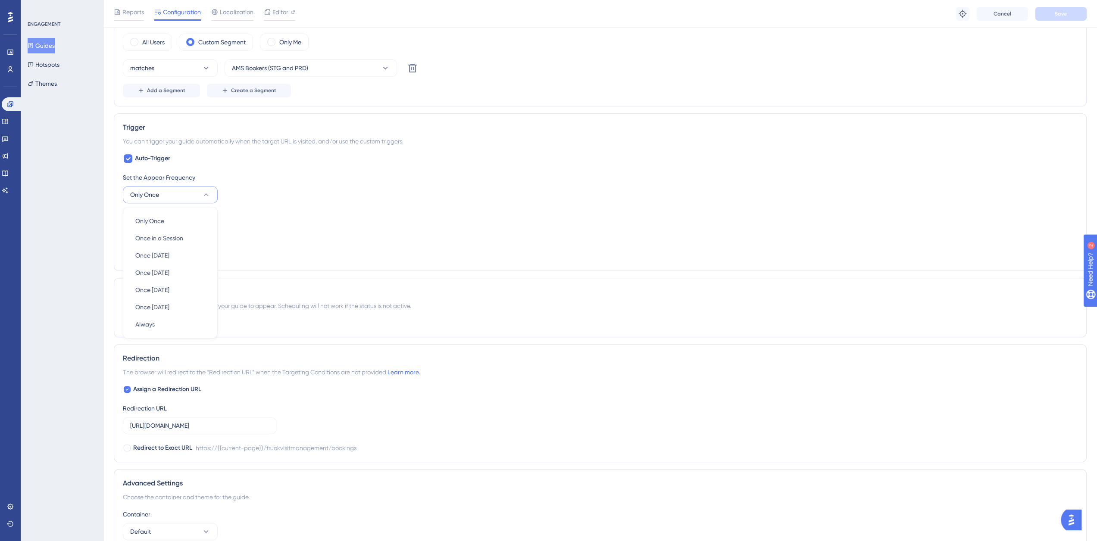
click at [258, 199] on div "Set the Appear Frequency Only Once Only Once Only Once Once in a Session Once i…" at bounding box center [600, 187] width 955 height 31
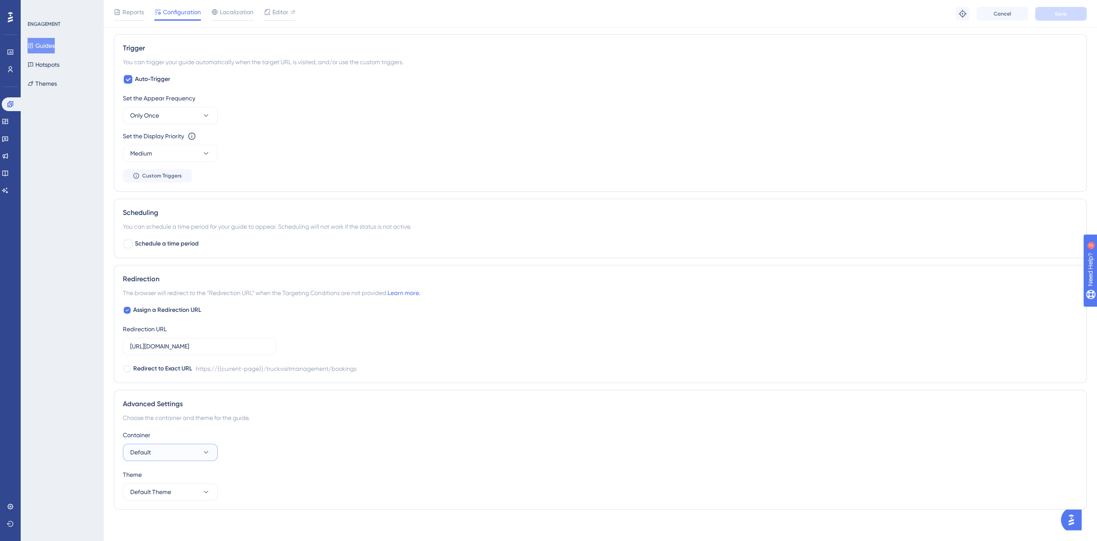
click at [203, 448] on icon at bounding box center [206, 452] width 9 height 9
click at [203, 451] on icon at bounding box center [206, 452] width 9 height 9
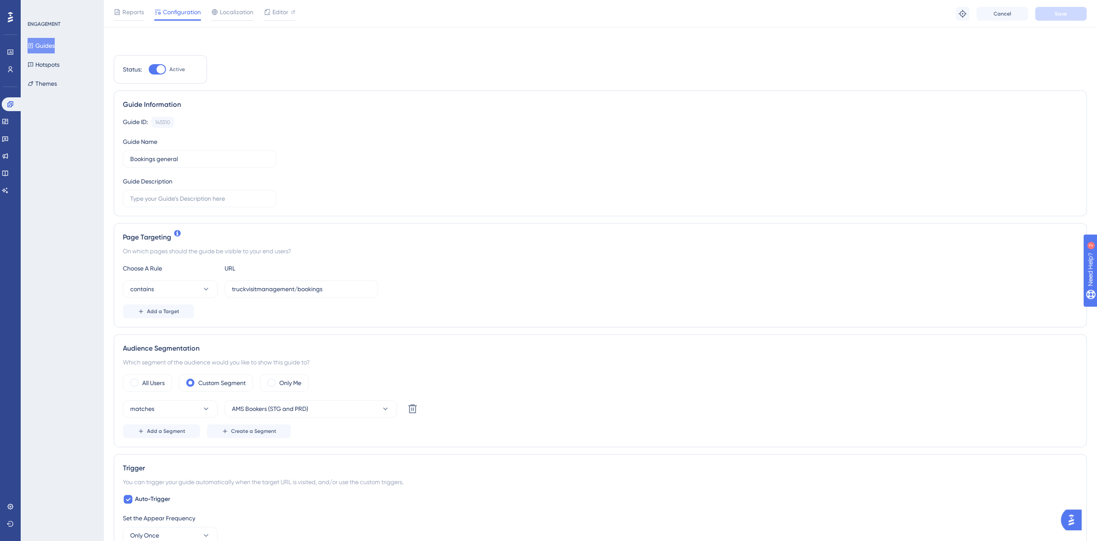
scroll to position [144, 0]
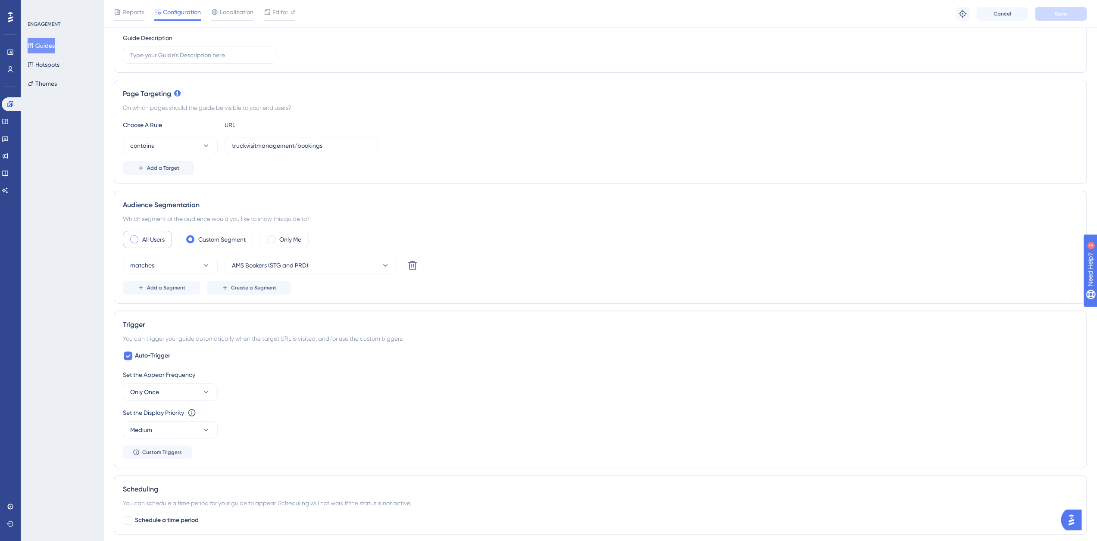
click at [141, 237] on div "All Users" at bounding box center [147, 239] width 49 height 17
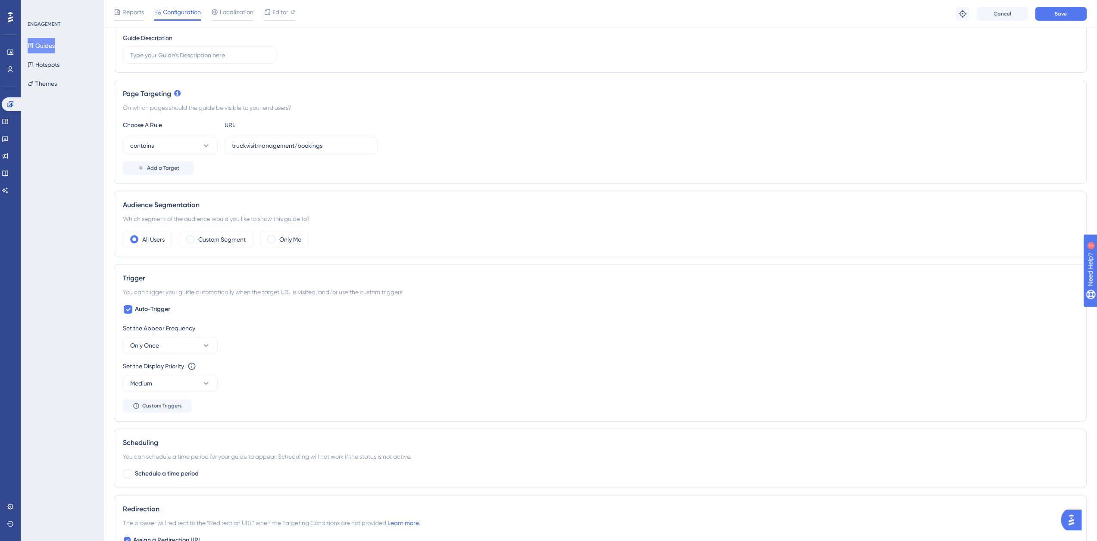
scroll to position [0, 0]
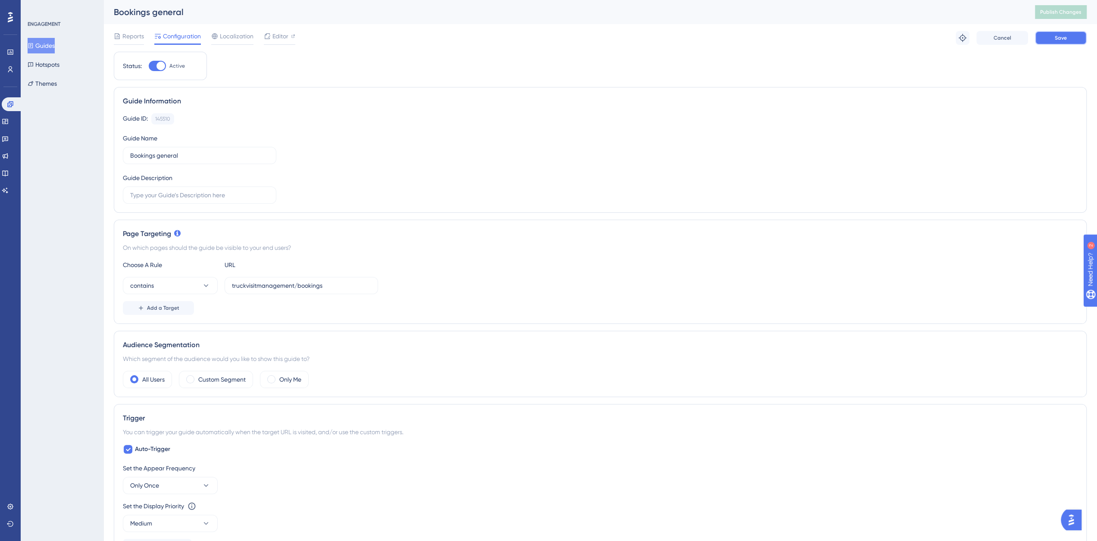
click at [1055, 38] on span "Save" at bounding box center [1061, 37] width 12 height 7
click at [1067, 16] on button "Publish Changes" at bounding box center [1061, 12] width 52 height 14
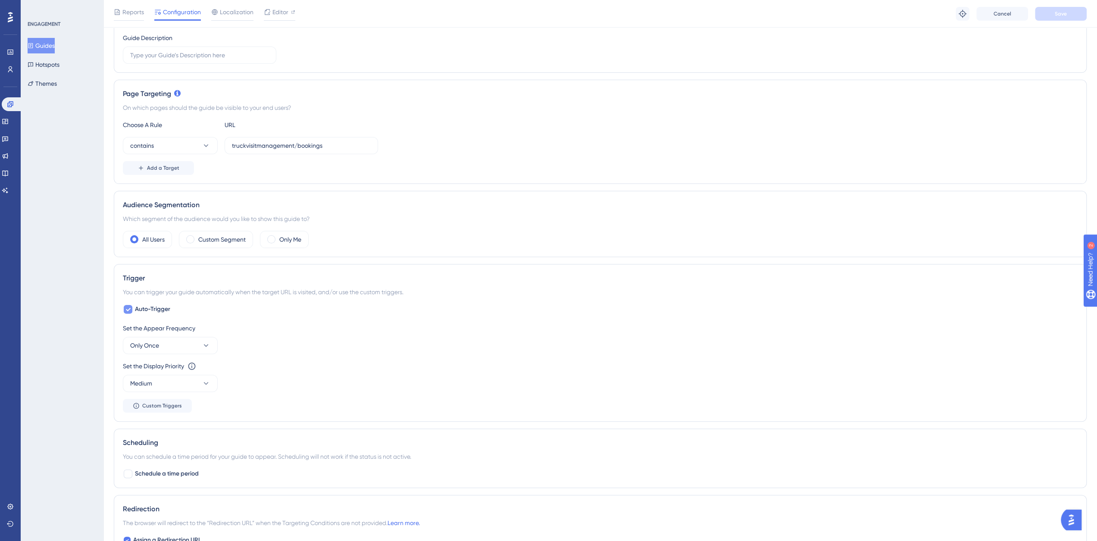
drag, startPoint x: 126, startPoint y: 308, endPoint x: 136, endPoint y: 310, distance: 10.6
click at [126, 308] on icon at bounding box center [127, 309] width 5 height 7
checkbox input "false"
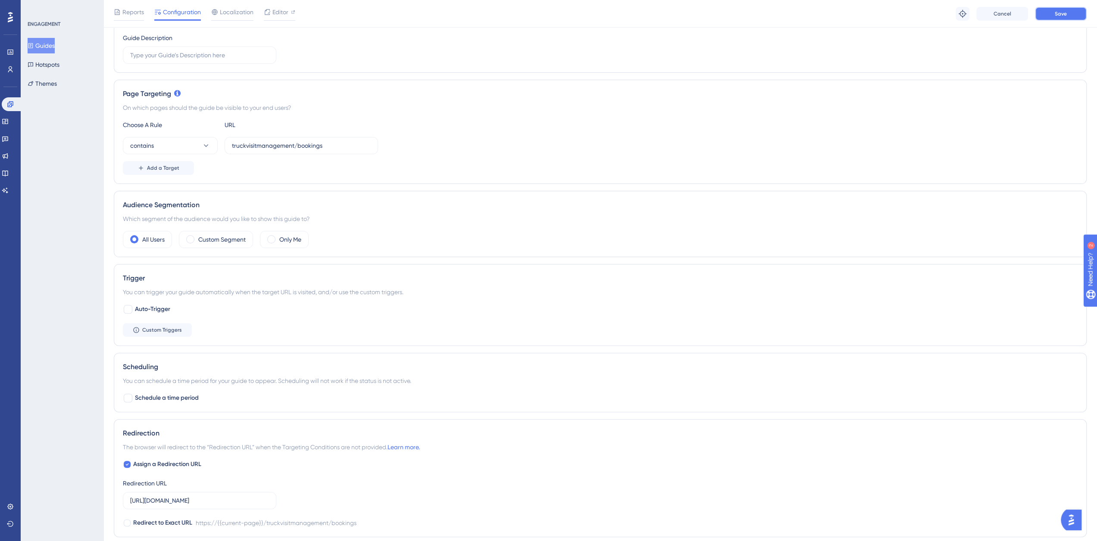
click at [1054, 15] on button "Save" at bounding box center [1061, 14] width 52 height 14
click at [9, 121] on icon at bounding box center [5, 121] width 7 height 7
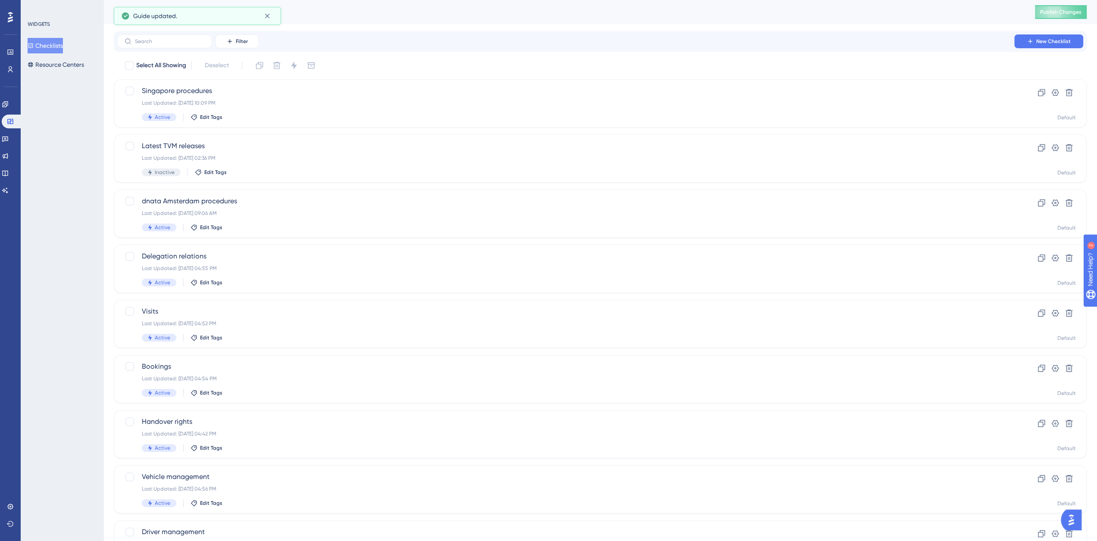
click at [56, 46] on button "Checklists" at bounding box center [45, 46] width 35 height 16
click at [191, 43] on input "text" at bounding box center [170, 41] width 70 height 6
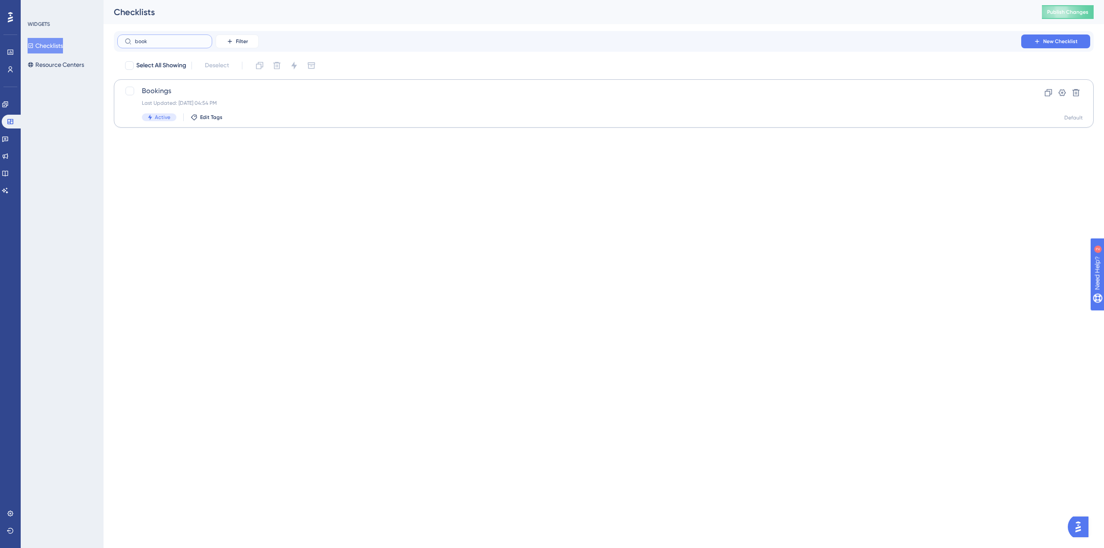
type input "book"
click at [167, 85] on div "Bookings Last Updated: Oct 10 2025, 04:54 PM Active Edit Tags Clone Settings De…" at bounding box center [604, 103] width 980 height 48
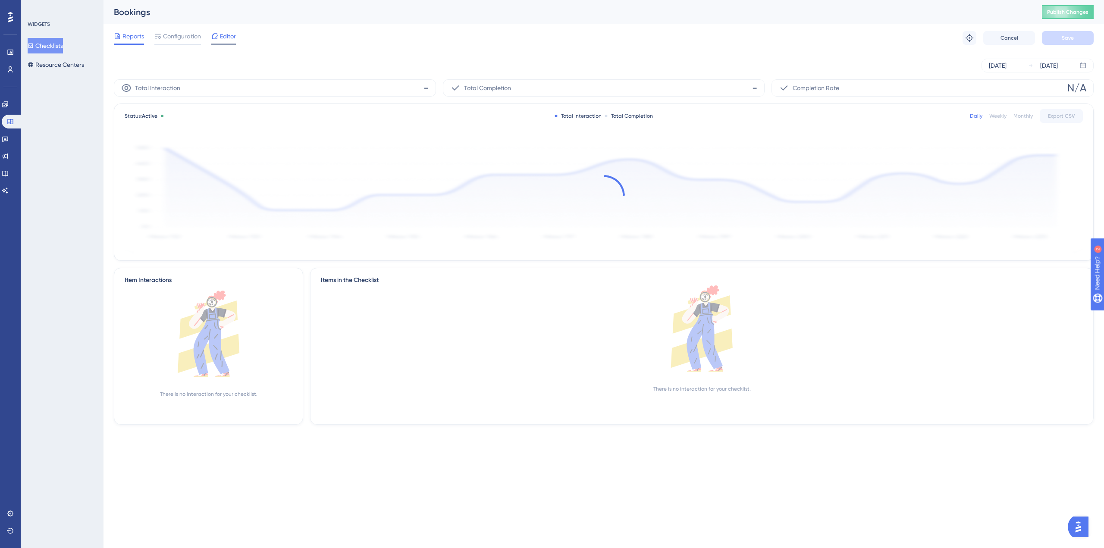
click at [235, 33] on span "Editor" at bounding box center [228, 36] width 16 height 10
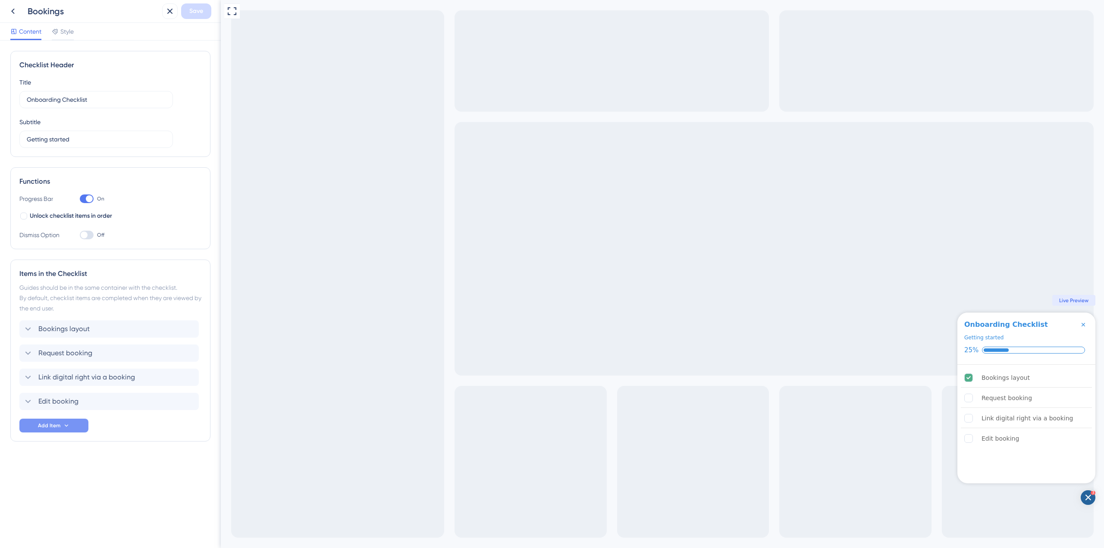
click at [52, 426] on span "Add Item" at bounding box center [49, 425] width 22 height 7
click at [52, 447] on div "Guide Guide" at bounding box center [54, 449] width 44 height 17
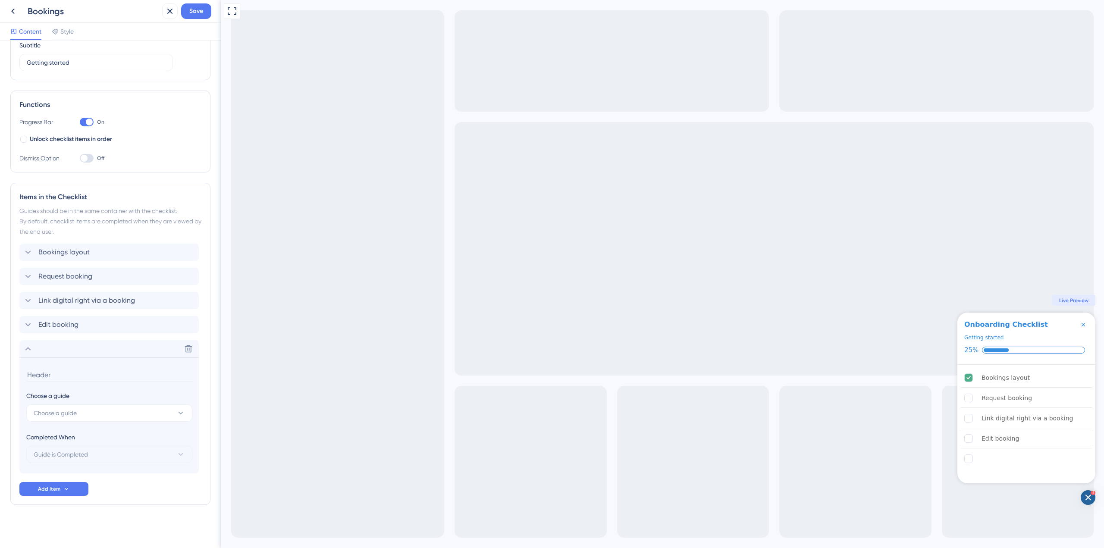
scroll to position [77, 0]
click at [53, 376] on input at bounding box center [109, 374] width 167 height 13
click at [59, 414] on span "Choose a guide" at bounding box center [55, 412] width 43 height 10
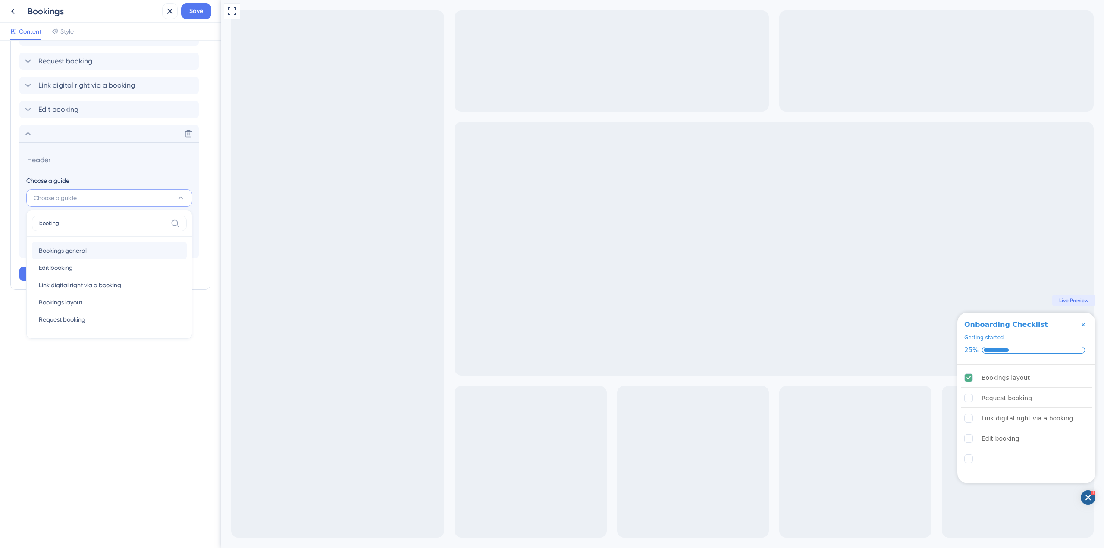
type input "booking"
click at [64, 250] on span "Bookings general" at bounding box center [63, 250] width 48 height 10
type input "Bookings general"
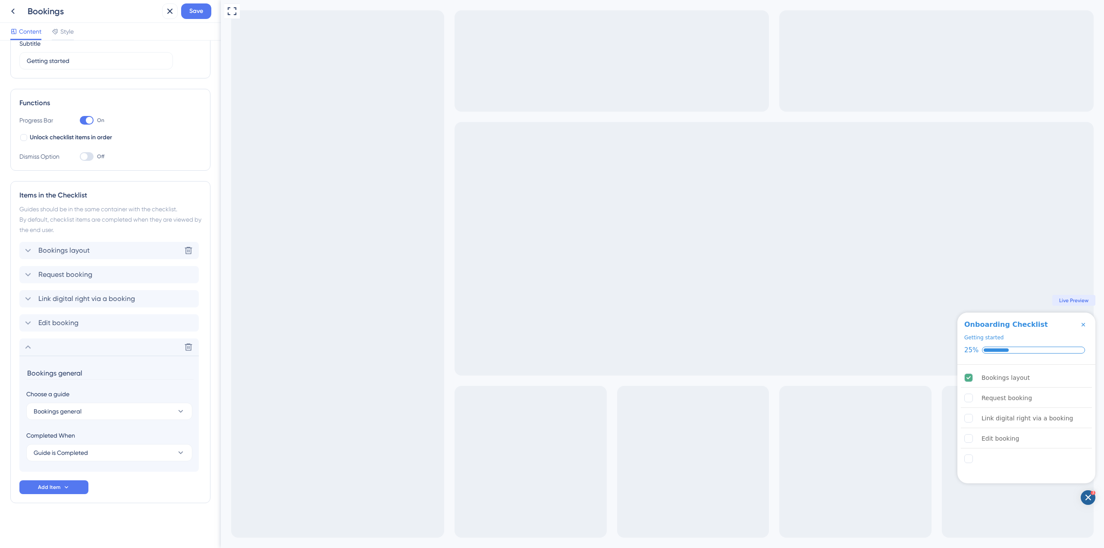
scroll to position [77, 0]
click at [30, 347] on icon at bounding box center [28, 348] width 10 height 10
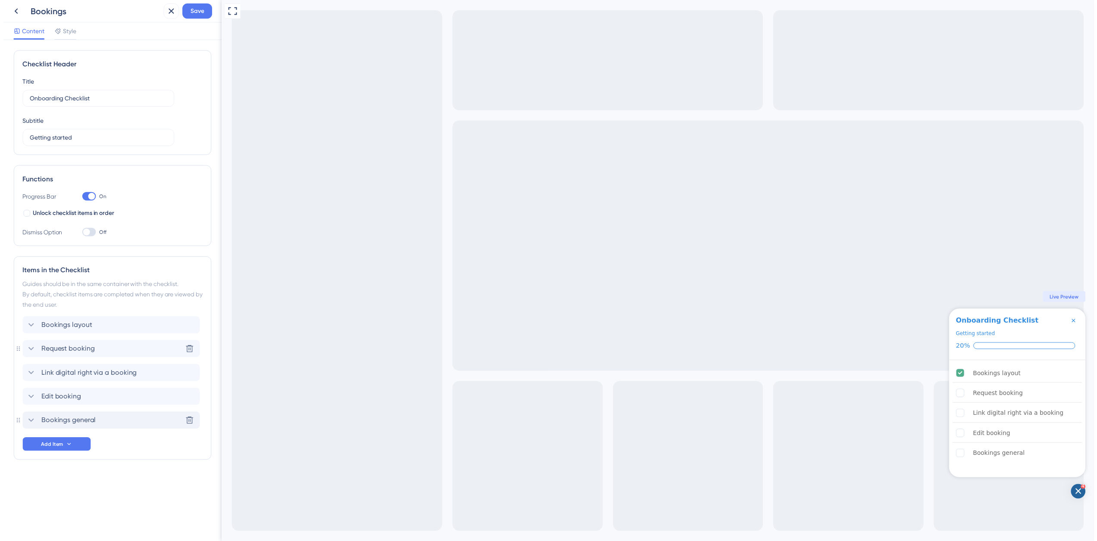
scroll to position [0, 0]
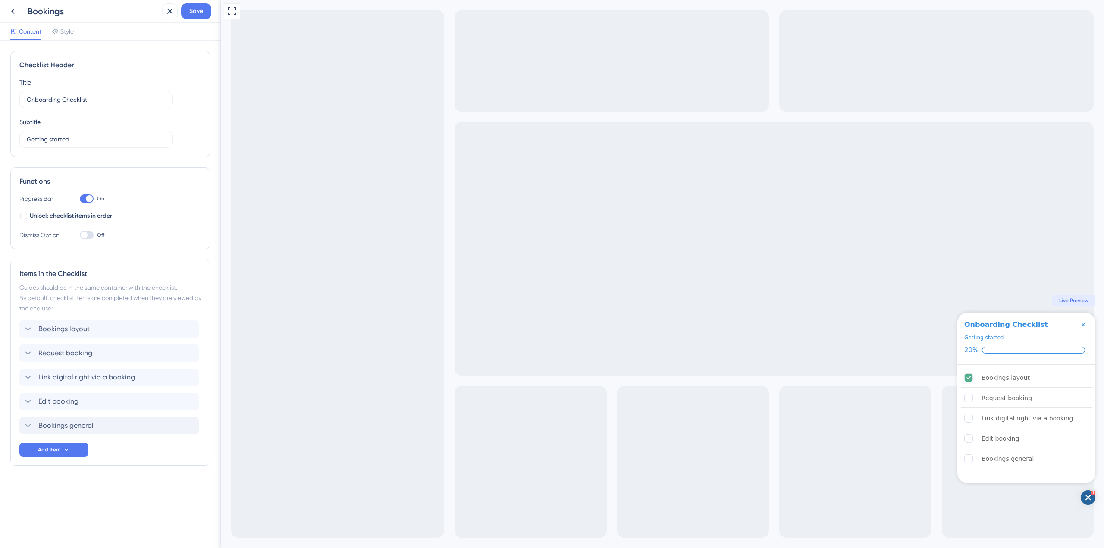
click at [19, 425] on div "Items in the Checklist Guides should be in the same container with the checklis…" at bounding box center [110, 363] width 200 height 206
click at [14, 425] on div "Items in the Checklist Guides should be in the same container with the checklis…" at bounding box center [110, 363] width 200 height 206
click at [191, 12] on span "Save" at bounding box center [196, 11] width 14 height 10
click at [12, 11] on icon at bounding box center [12, 12] width 3 height 6
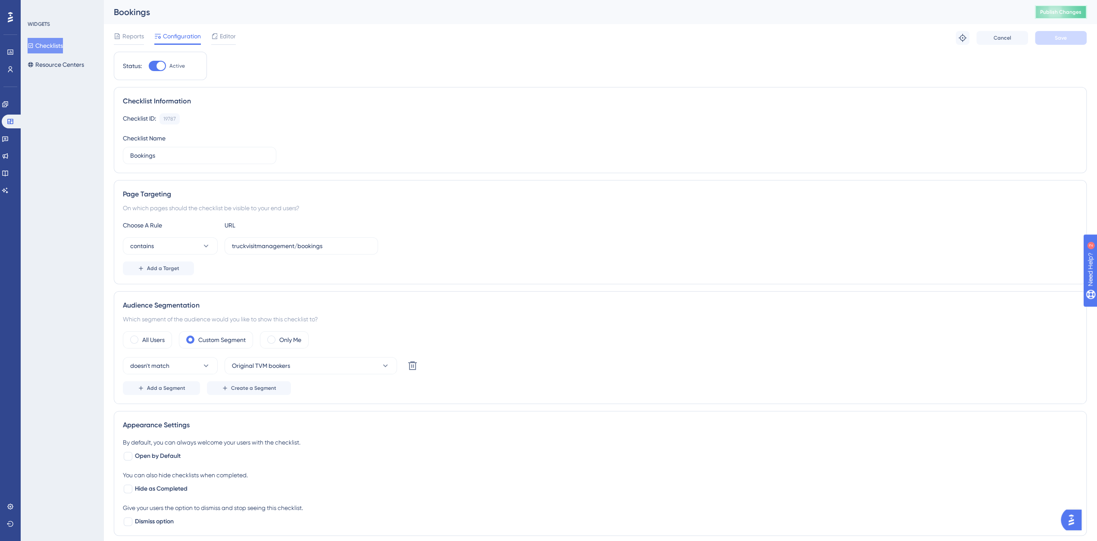
click at [1061, 11] on span "Publish Changes" at bounding box center [1060, 12] width 41 height 7
drag, startPoint x: 11, startPoint y: 101, endPoint x: 22, endPoint y: 97, distance: 12.2
click at [8, 101] on icon at bounding box center [5, 104] width 6 height 6
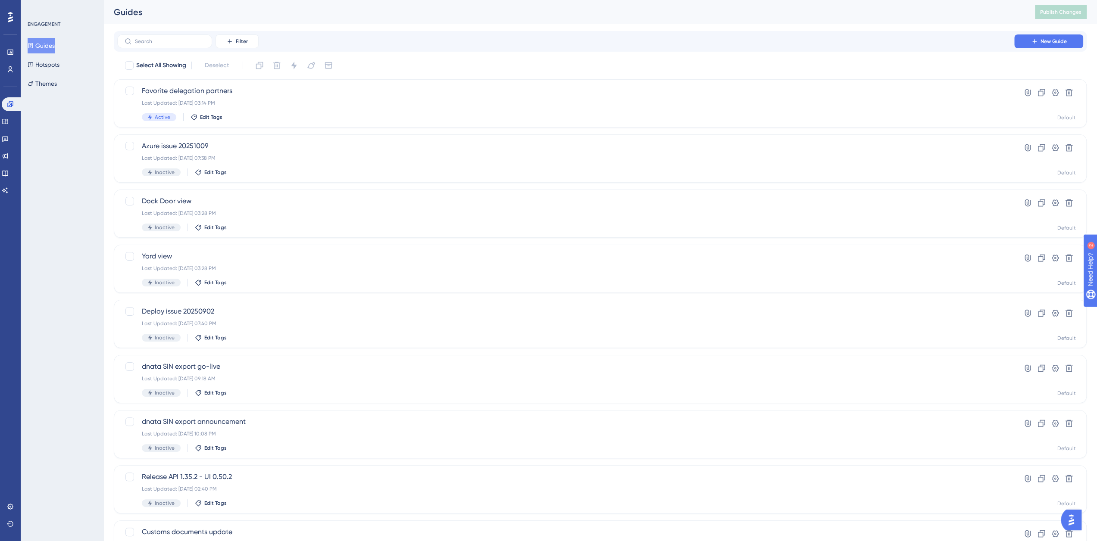
click at [55, 49] on button "Guides" at bounding box center [41, 46] width 27 height 16
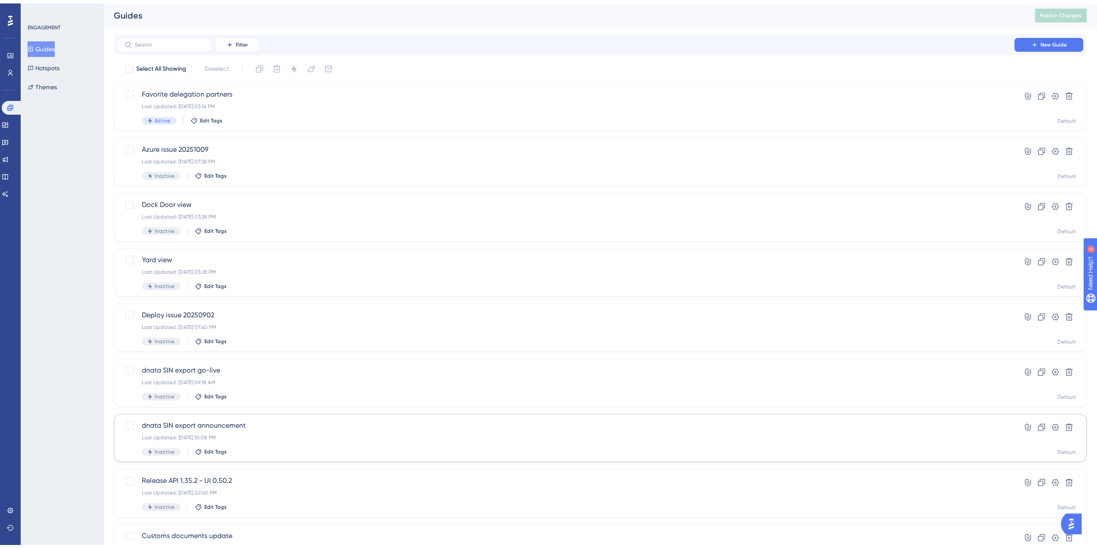
scroll to position [121, 0]
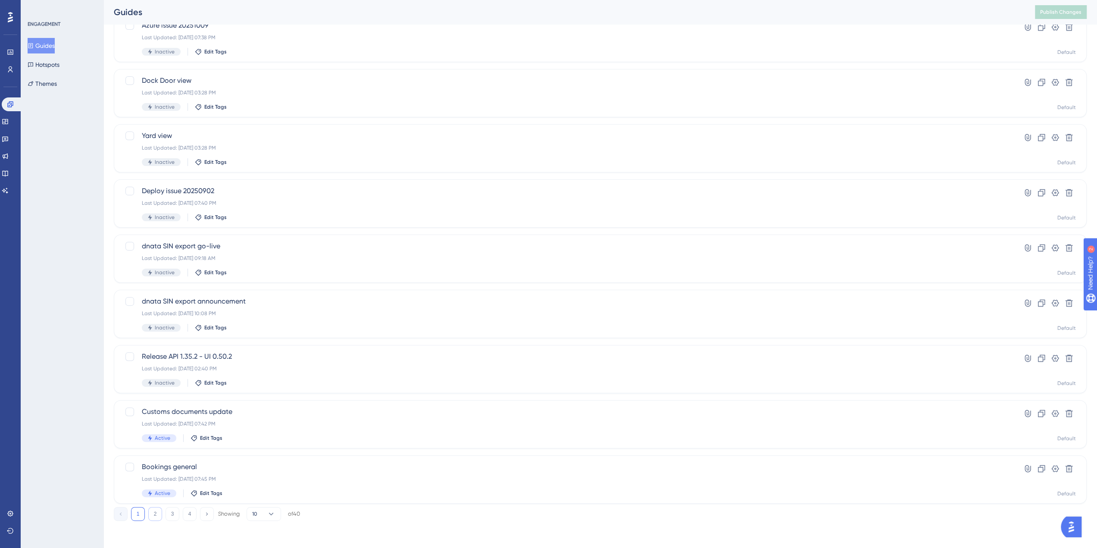
click at [155, 513] on button "2" at bounding box center [155, 514] width 14 height 14
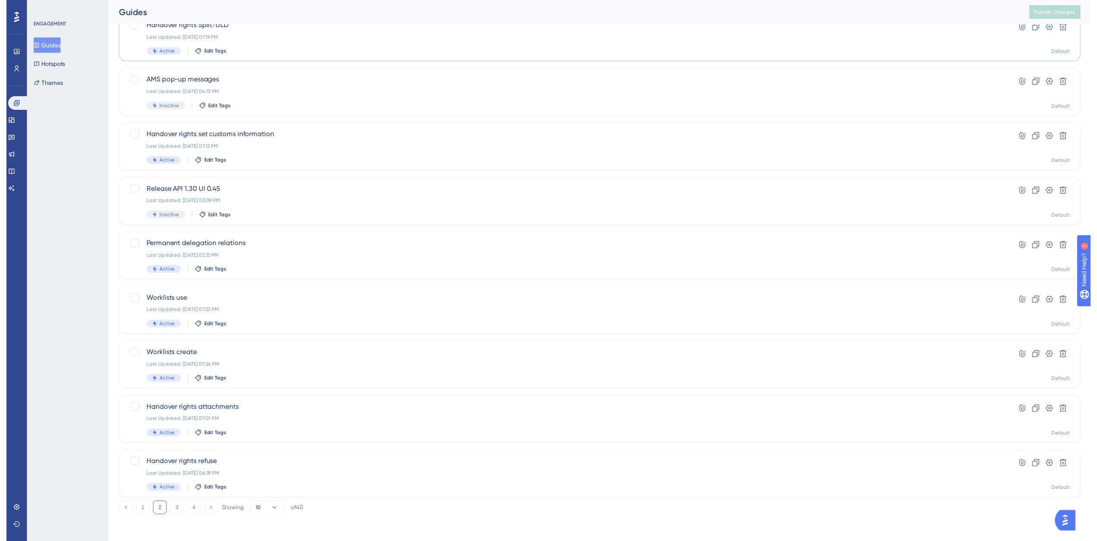
scroll to position [0, 0]
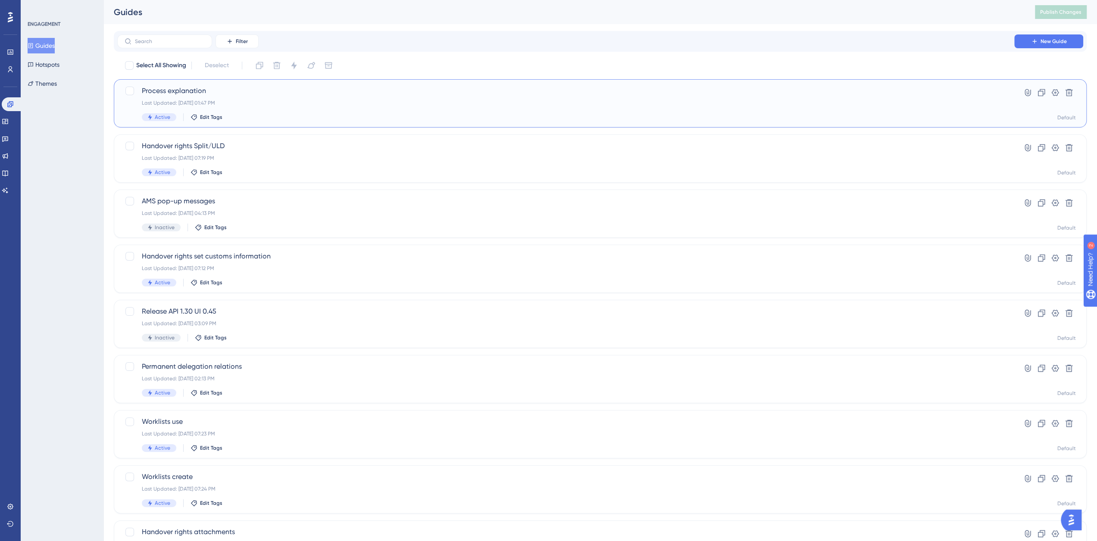
click at [202, 90] on span "Process explanation" at bounding box center [566, 91] width 848 height 10
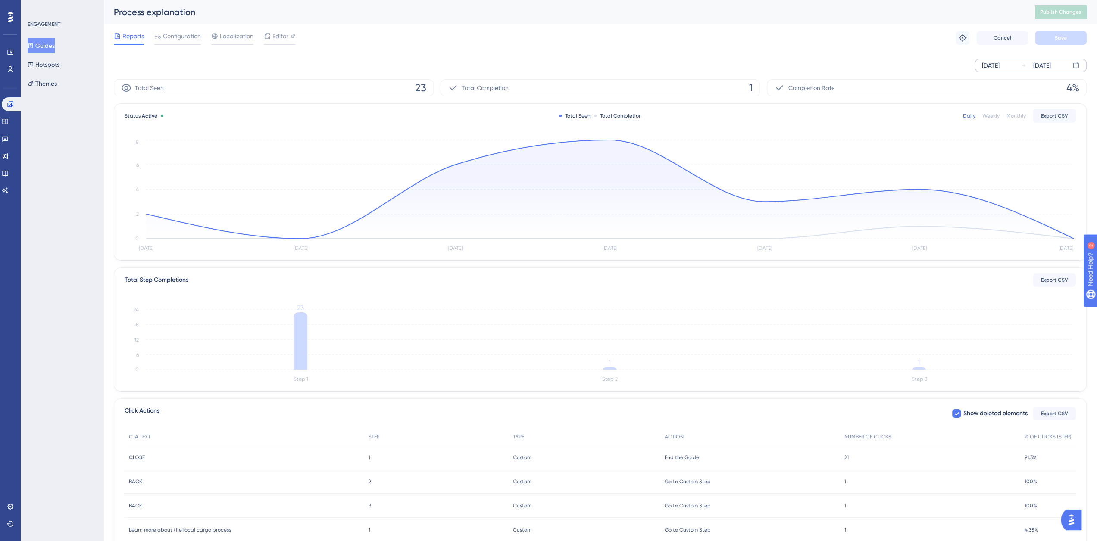
click at [1018, 65] on div "Oct 04 2025 Oct 10 2025" at bounding box center [1031, 66] width 112 height 14
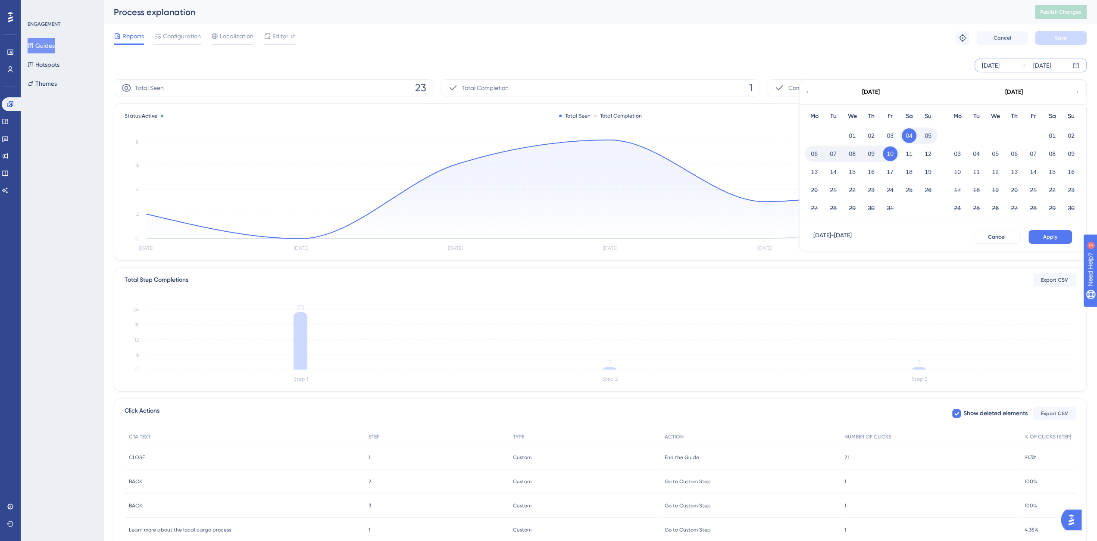
click at [808, 92] on icon at bounding box center [807, 92] width 5 height 8
click at [930, 132] on button "01" at bounding box center [928, 135] width 15 height 15
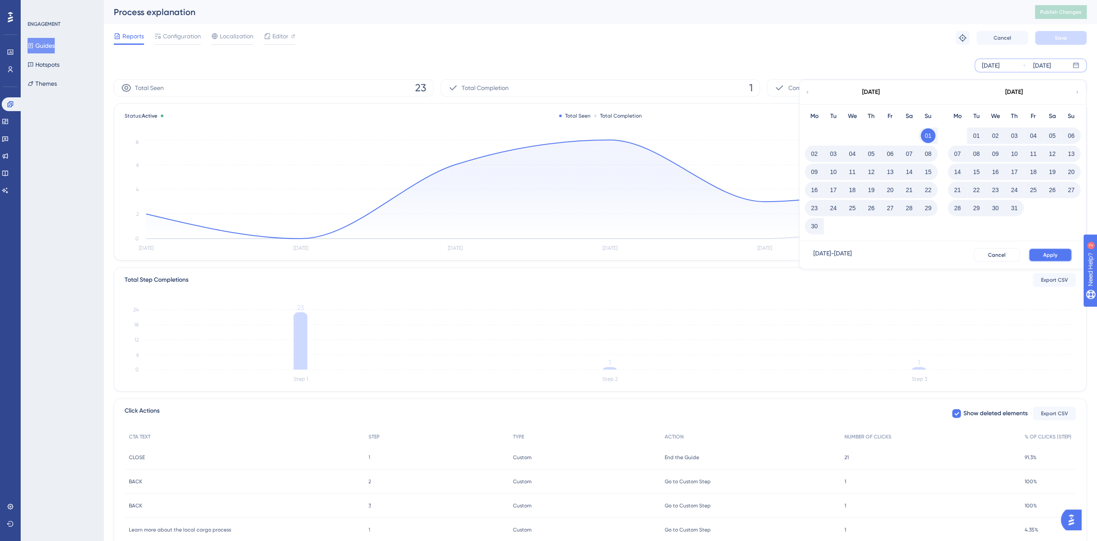
click at [1056, 253] on span "Apply" at bounding box center [1050, 255] width 14 height 7
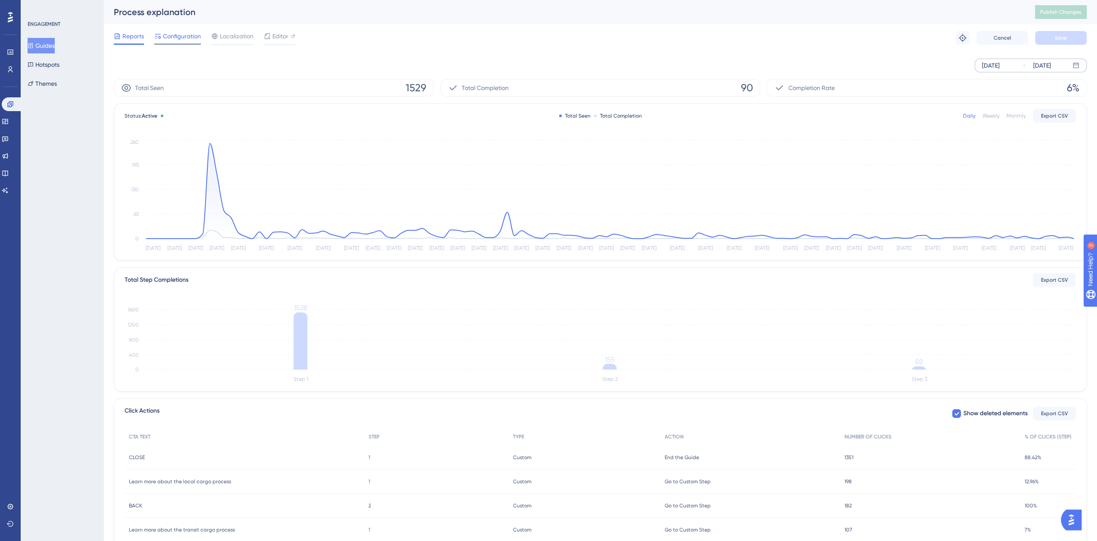
click at [182, 36] on span "Configuration" at bounding box center [182, 36] width 38 height 10
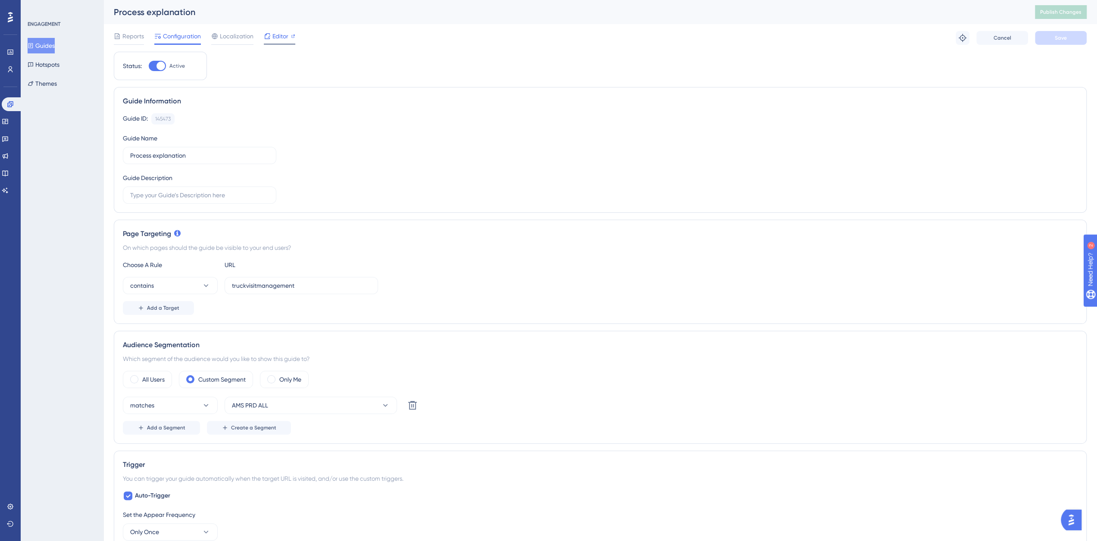
click at [279, 32] on span "Editor" at bounding box center [280, 36] width 16 height 10
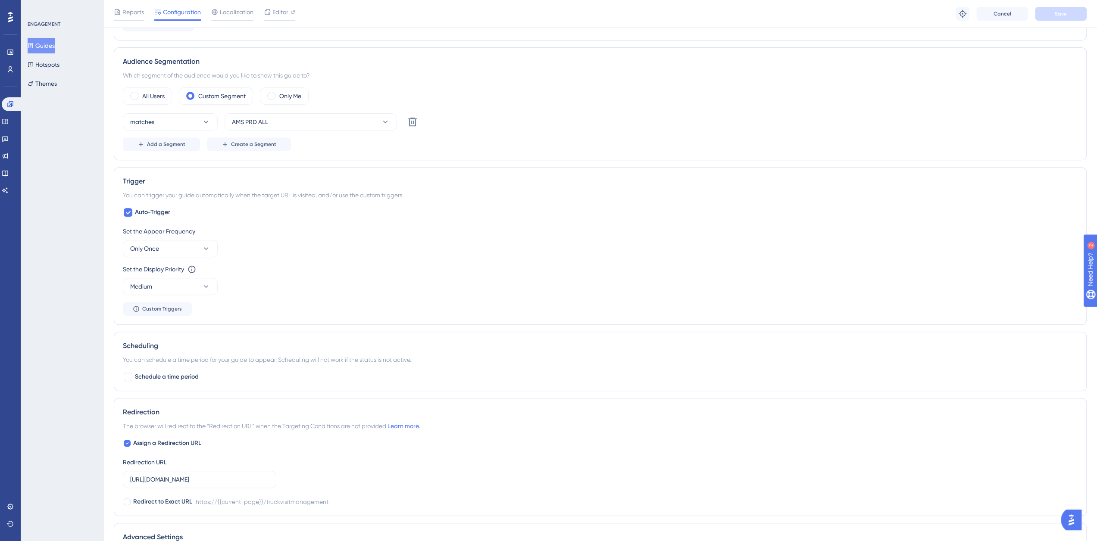
scroll to position [144, 0]
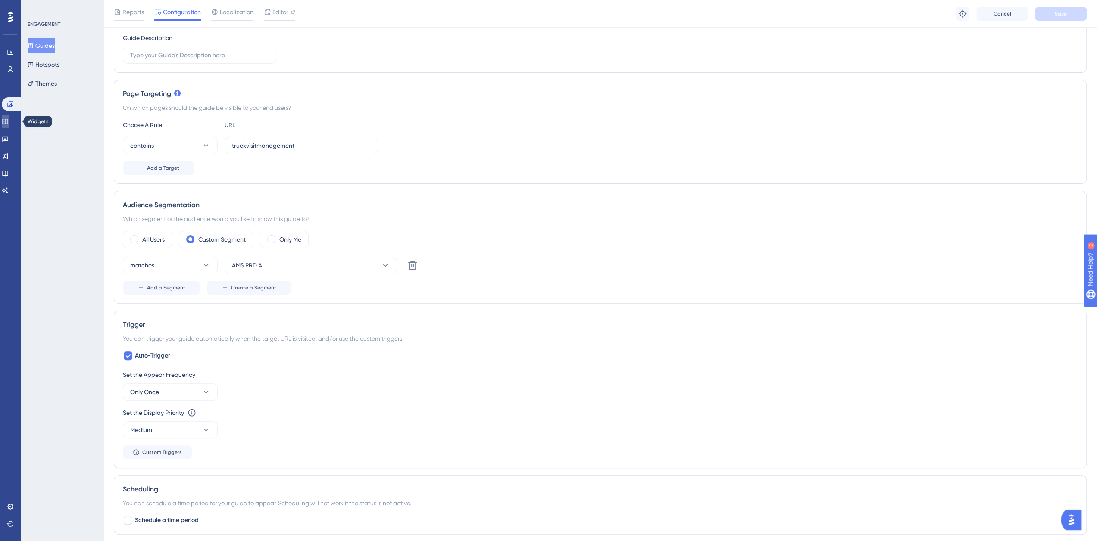
drag, startPoint x: 13, startPoint y: 121, endPoint x: 17, endPoint y: 106, distance: 15.7
click at [8, 121] on icon at bounding box center [5, 121] width 6 height 5
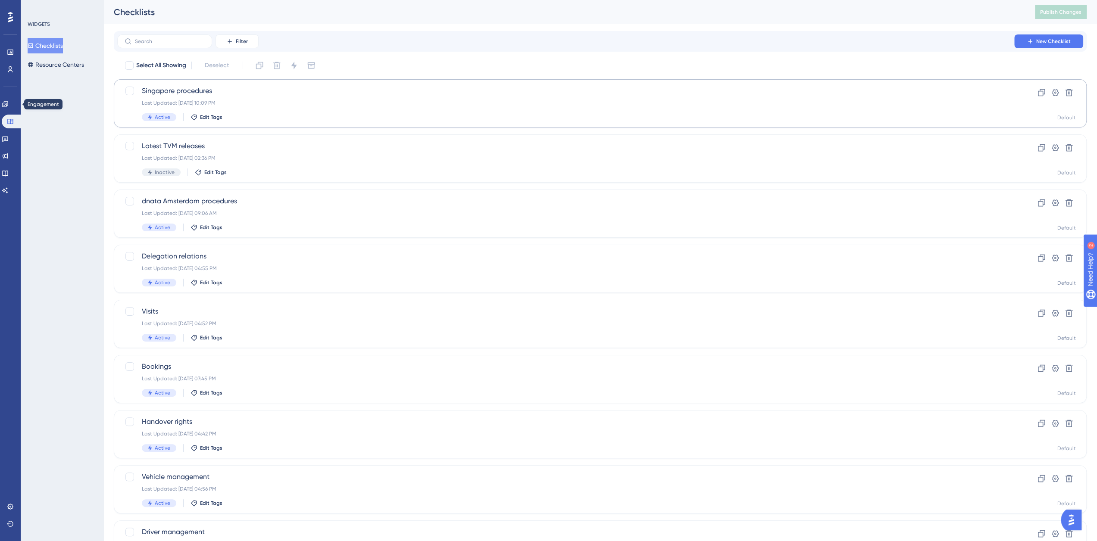
click at [43, 47] on button "Checklists" at bounding box center [45, 46] width 35 height 16
click at [174, 204] on span "dnata Amsterdam procedures" at bounding box center [566, 201] width 848 height 10
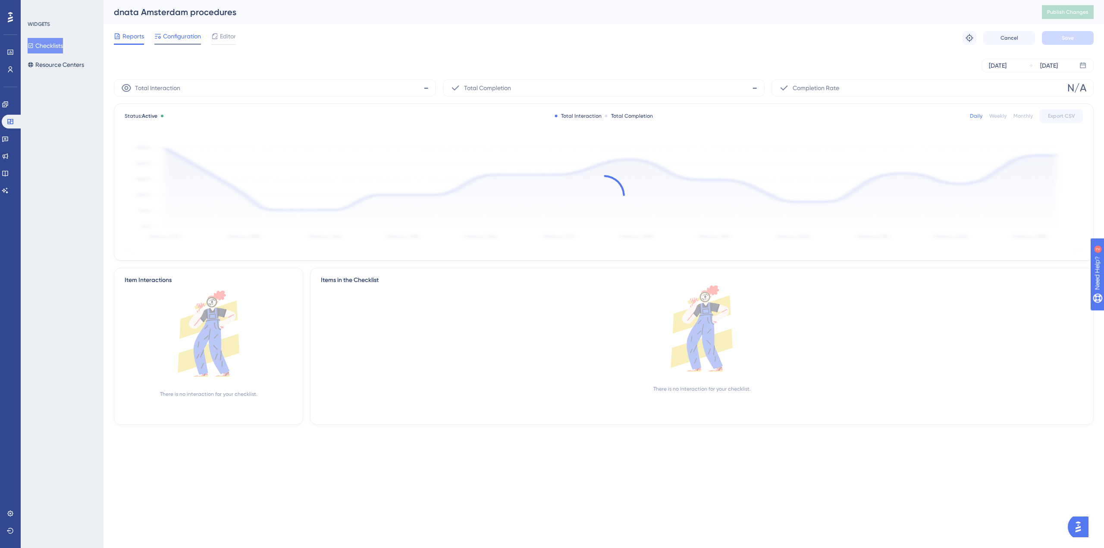
click at [177, 37] on span "Configuration" at bounding box center [182, 36] width 38 height 10
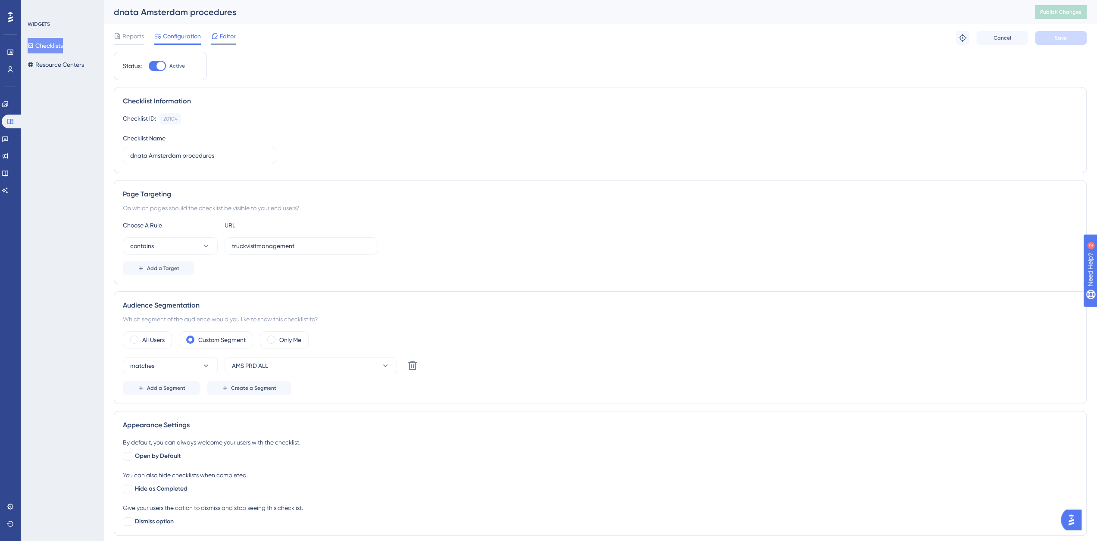
click at [224, 35] on span "Editor" at bounding box center [228, 36] width 16 height 10
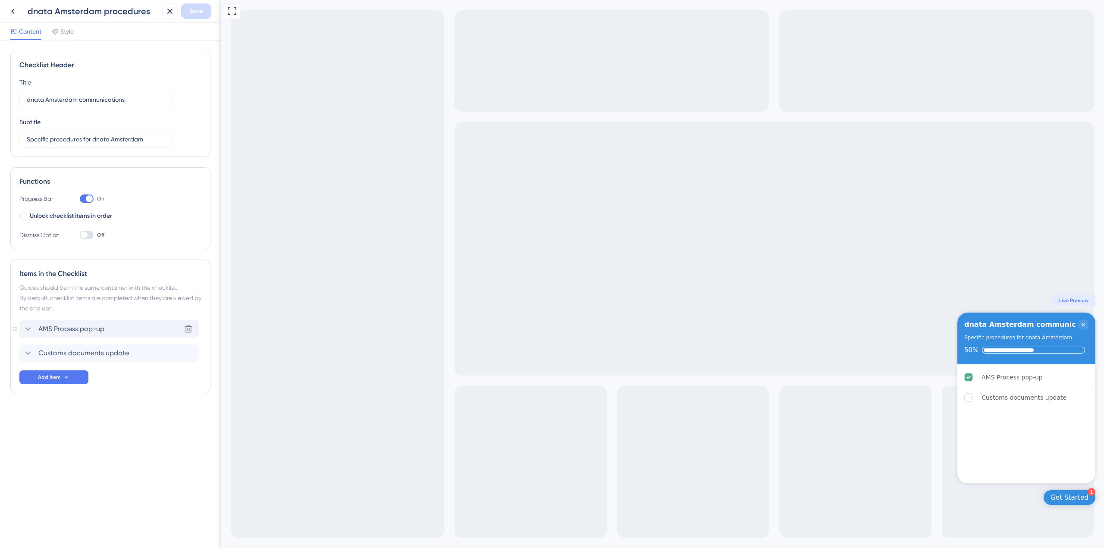
click at [85, 330] on span "AMS Process pop-up" at bounding box center [71, 329] width 66 height 10
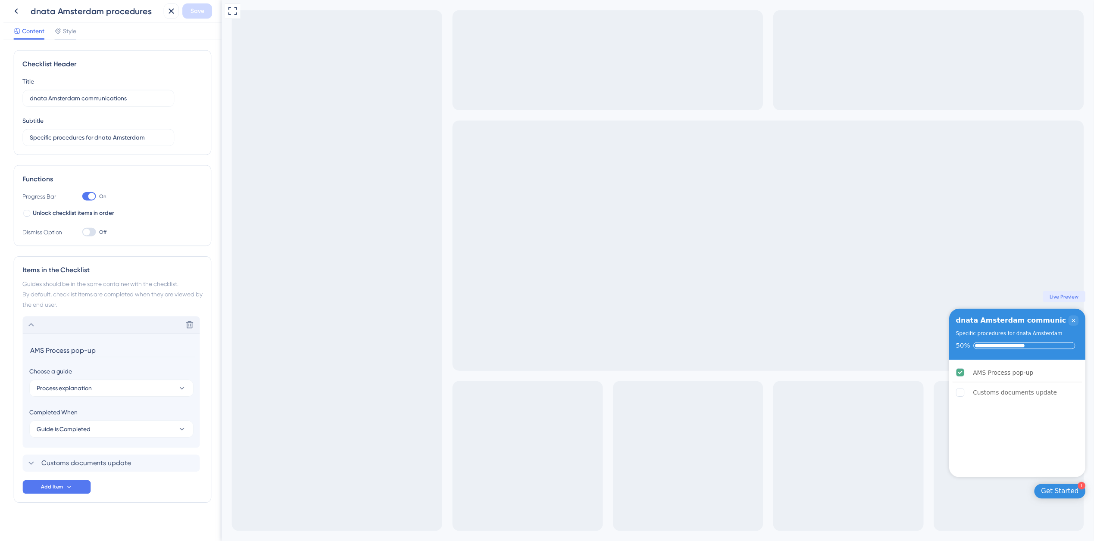
scroll to position [5, 0]
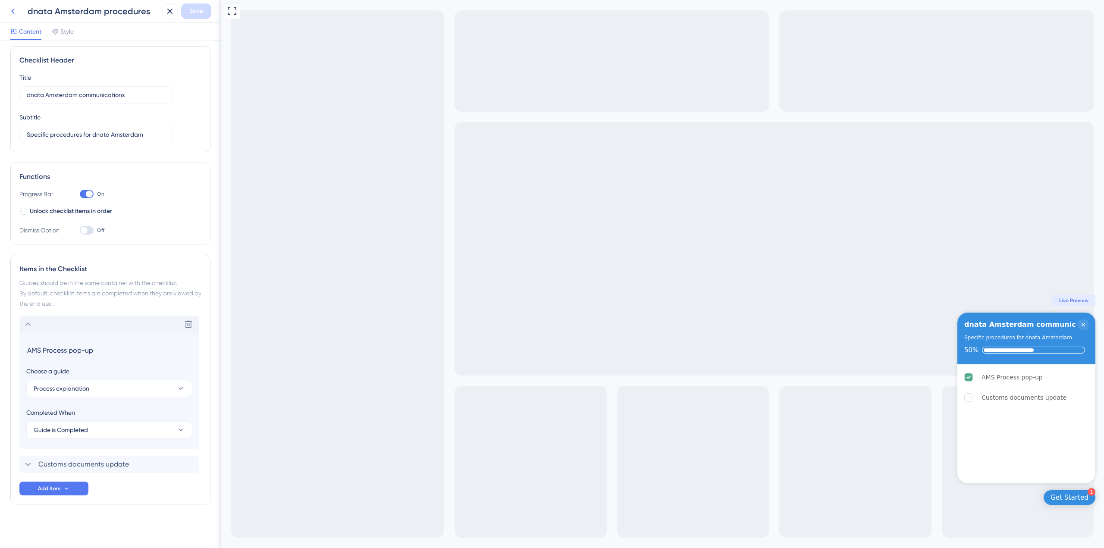
click at [14, 13] on icon at bounding box center [13, 11] width 10 height 10
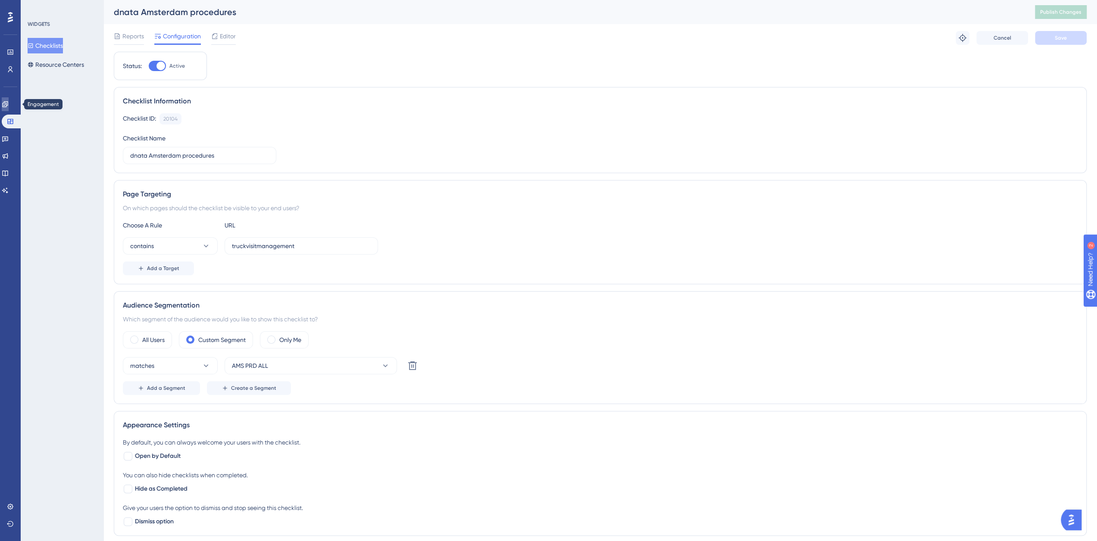
click at [9, 106] on icon at bounding box center [5, 104] width 7 height 7
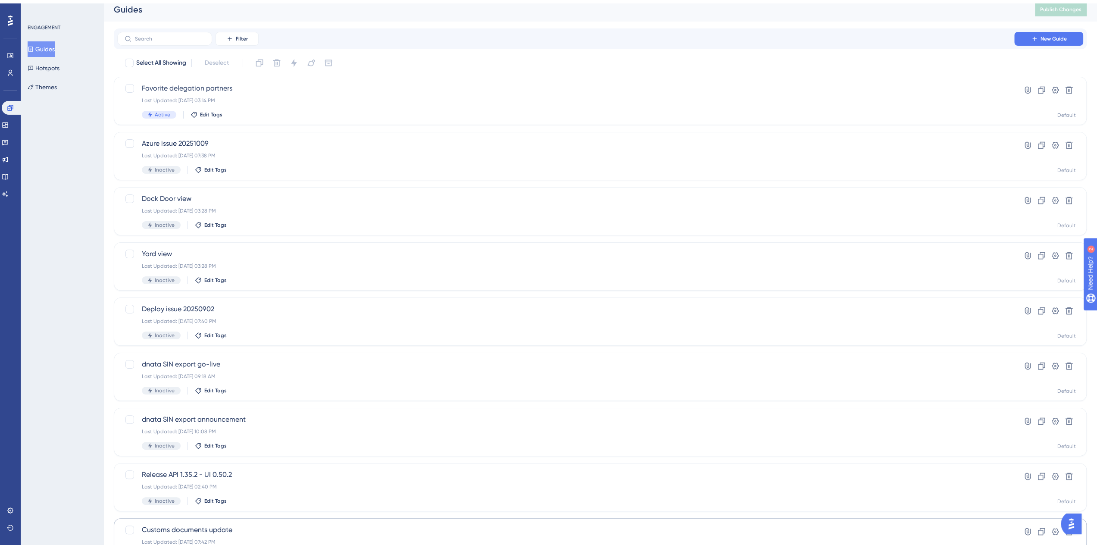
scroll to position [121, 0]
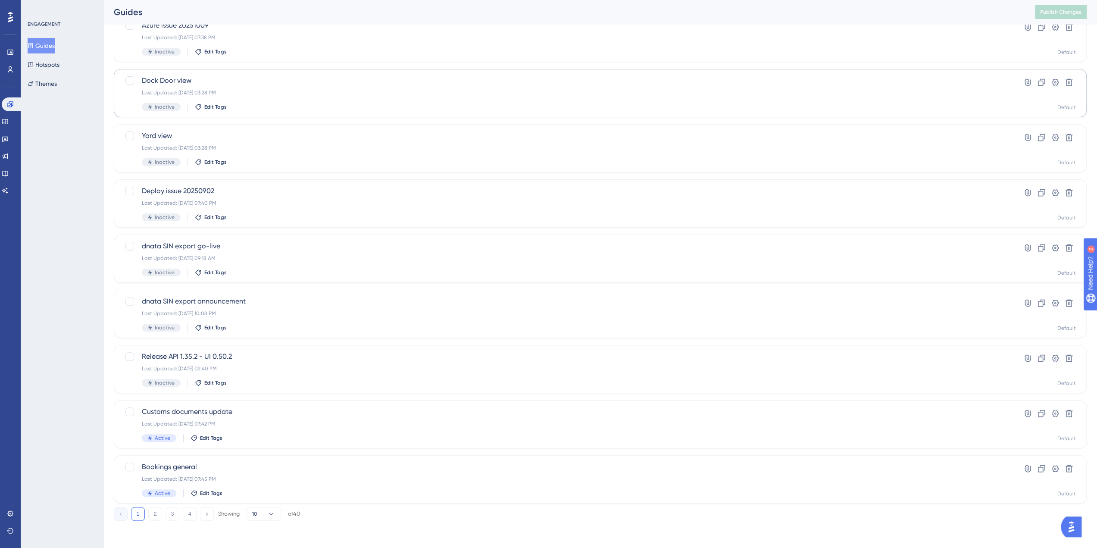
click at [153, 513] on button "2" at bounding box center [155, 514] width 14 height 14
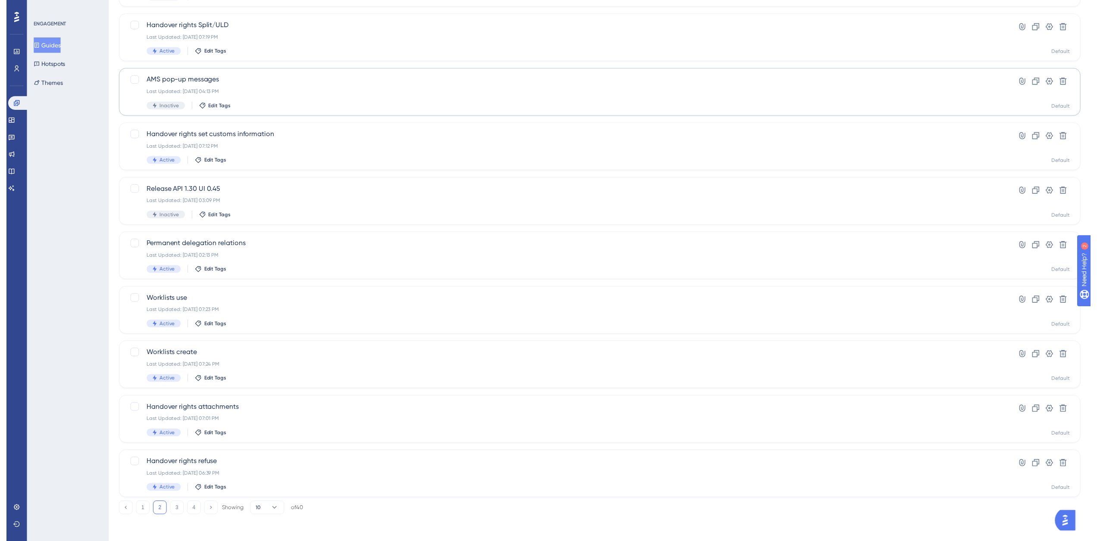
scroll to position [0, 0]
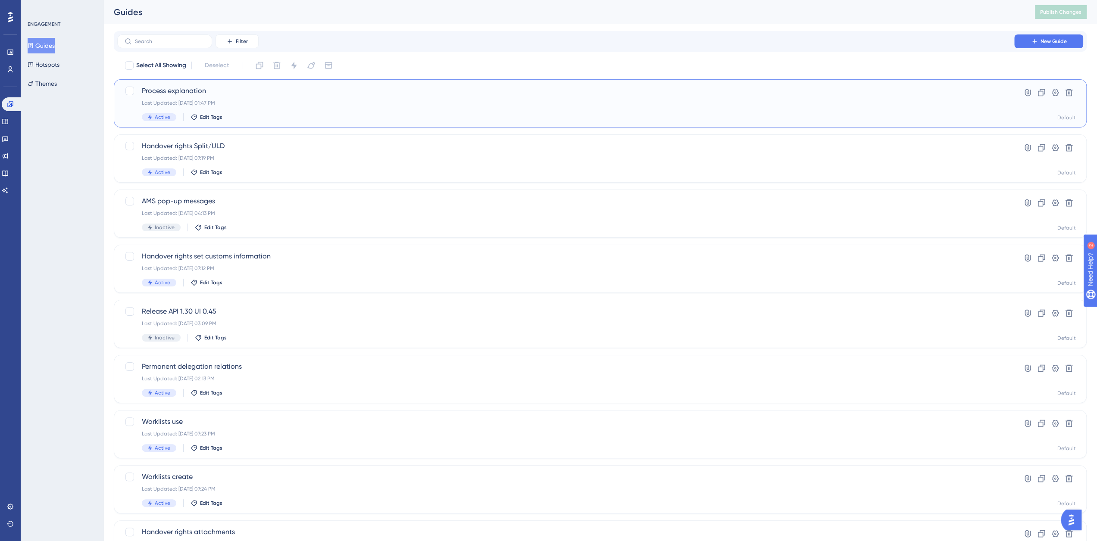
click at [173, 88] on span "Process explanation" at bounding box center [566, 91] width 848 height 10
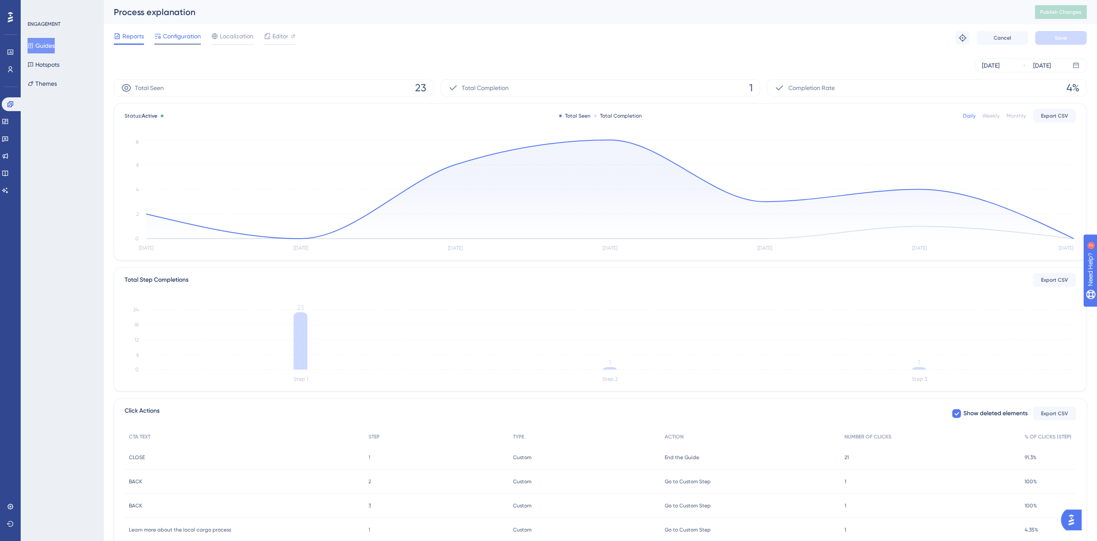
click at [186, 43] on div "Configuration" at bounding box center [177, 38] width 47 height 14
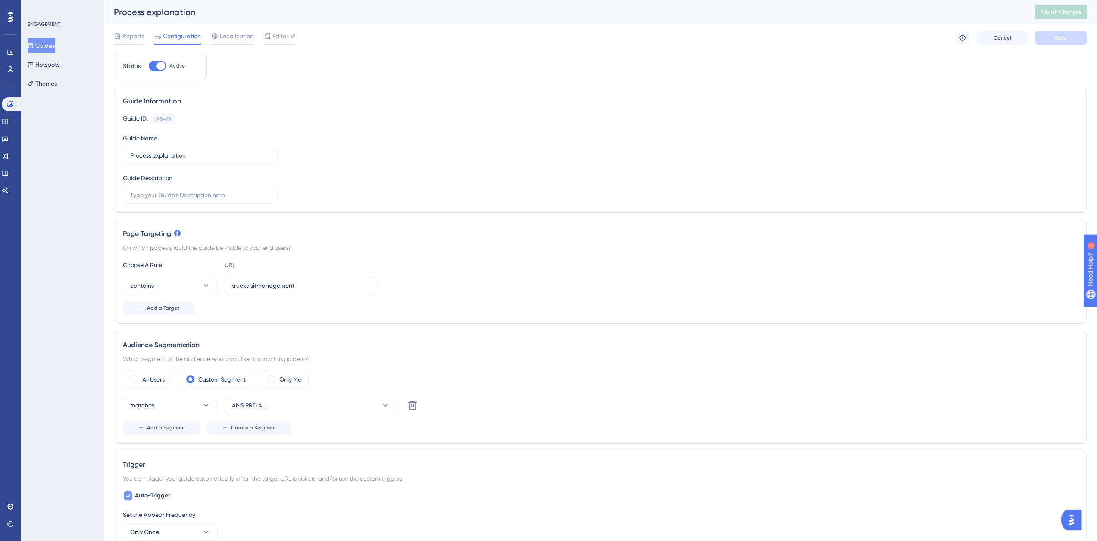
click at [128, 493] on icon at bounding box center [127, 496] width 5 height 7
checkbox input "false"
click at [1053, 38] on button "Save" at bounding box center [1061, 38] width 52 height 14
click at [147, 386] on div "All Users" at bounding box center [147, 379] width 49 height 17
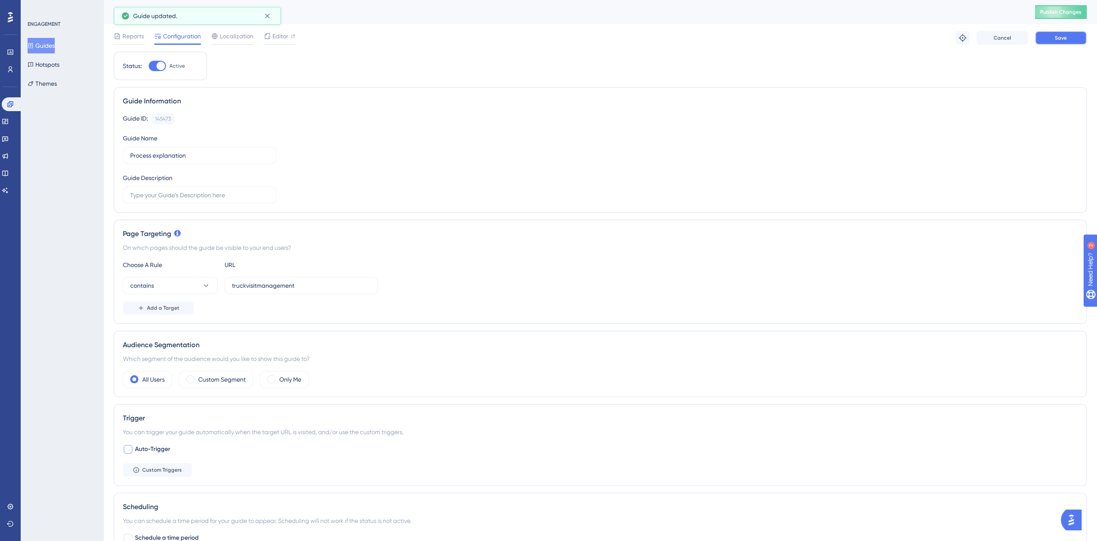
click at [1066, 38] on span "Save" at bounding box center [1061, 37] width 12 height 7
click at [1074, 16] on button "Publish Changes" at bounding box center [1061, 12] width 52 height 14
click at [12, 102] on icon at bounding box center [10, 104] width 7 height 7
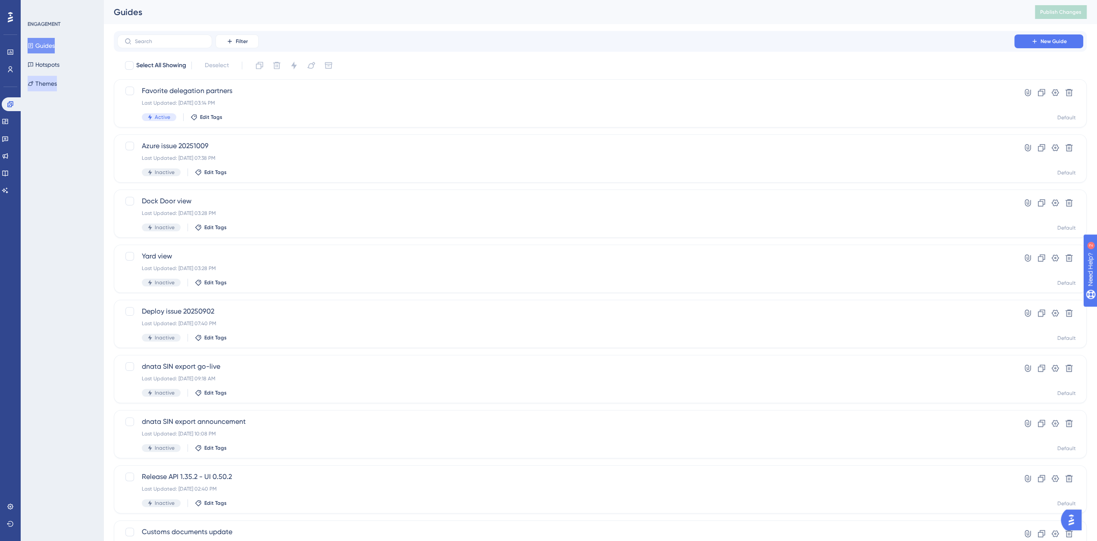
click at [48, 81] on button "Themes" at bounding box center [42, 84] width 29 height 16
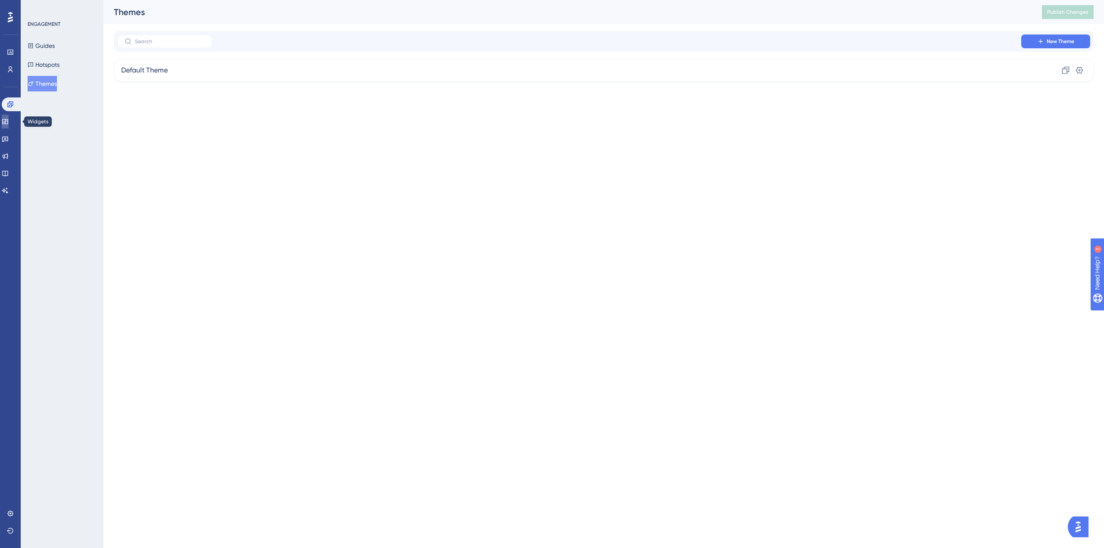
click at [9, 120] on icon at bounding box center [5, 121] width 7 height 7
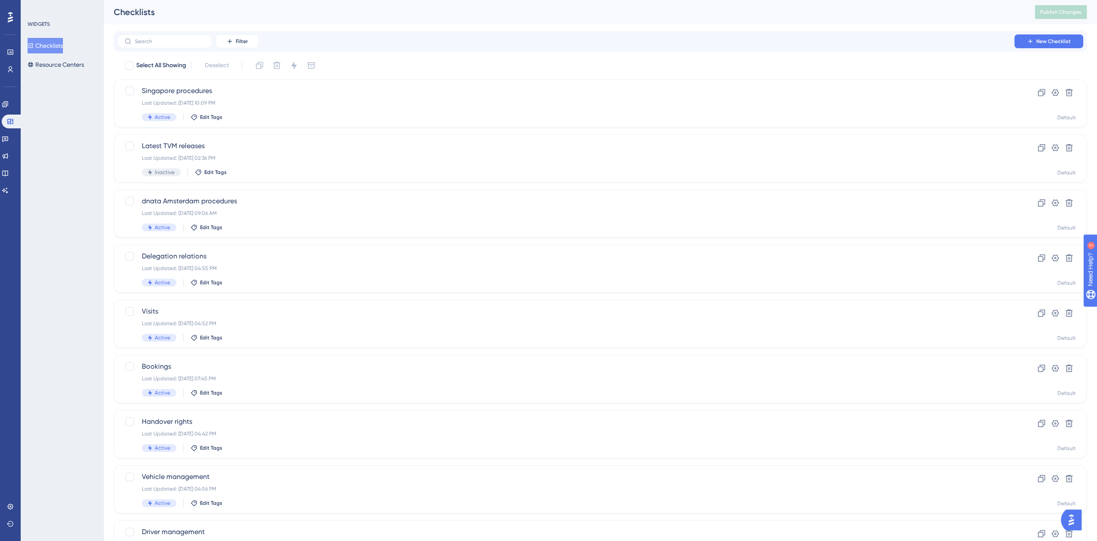
click at [47, 44] on button "Checklists" at bounding box center [45, 46] width 35 height 16
click at [216, 202] on span "dnata Amsterdam procedures" at bounding box center [566, 201] width 848 height 10
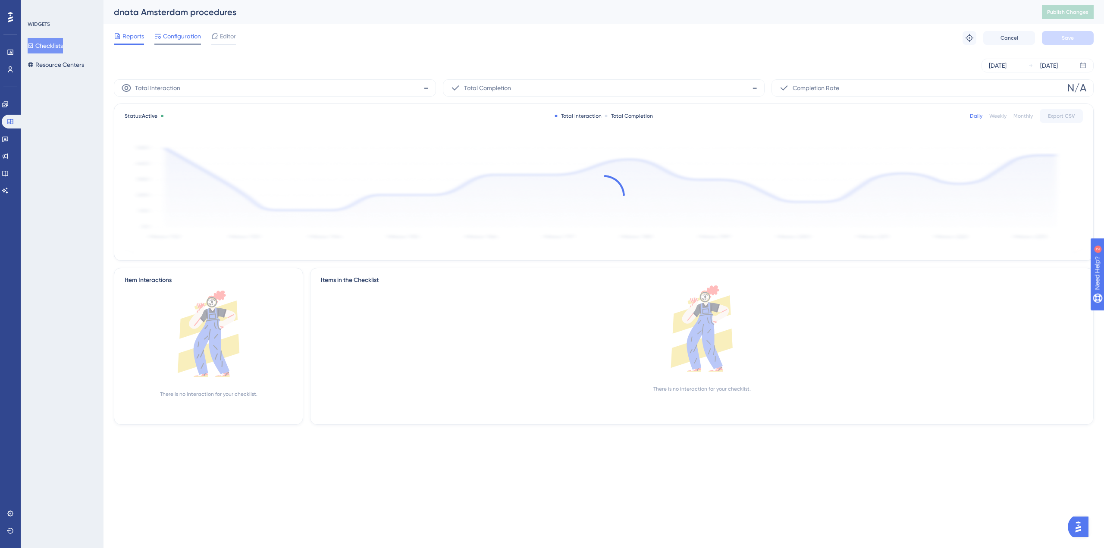
click at [174, 36] on span "Configuration" at bounding box center [182, 36] width 38 height 10
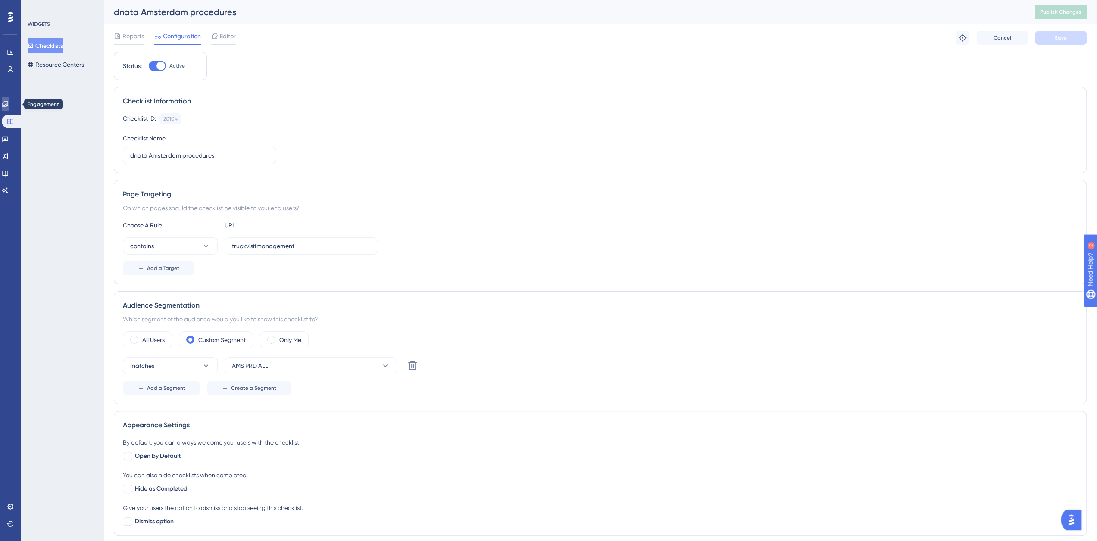
click at [8, 105] on icon at bounding box center [5, 104] width 6 height 6
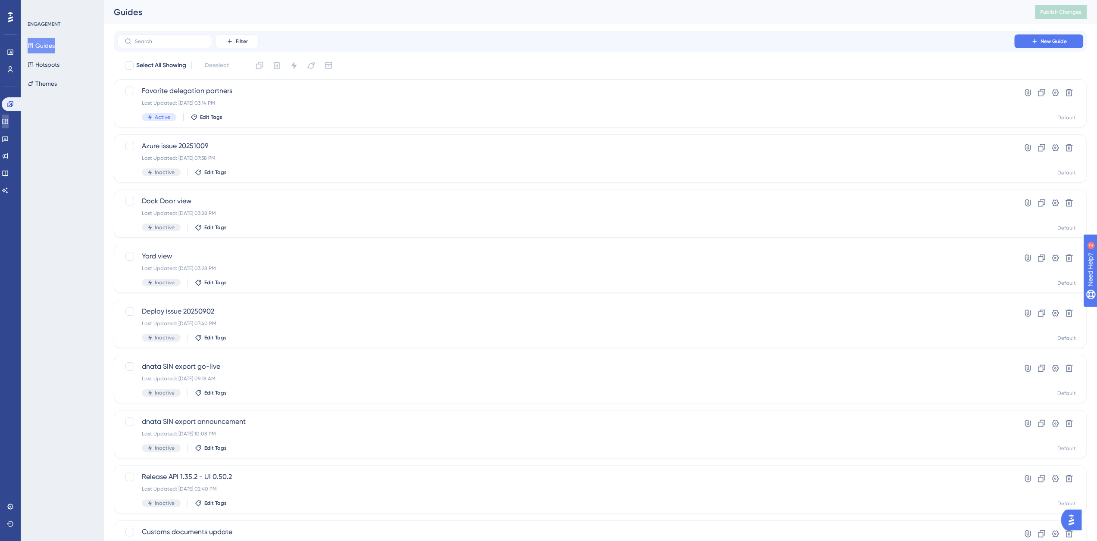
click at [9, 120] on icon at bounding box center [5, 121] width 7 height 7
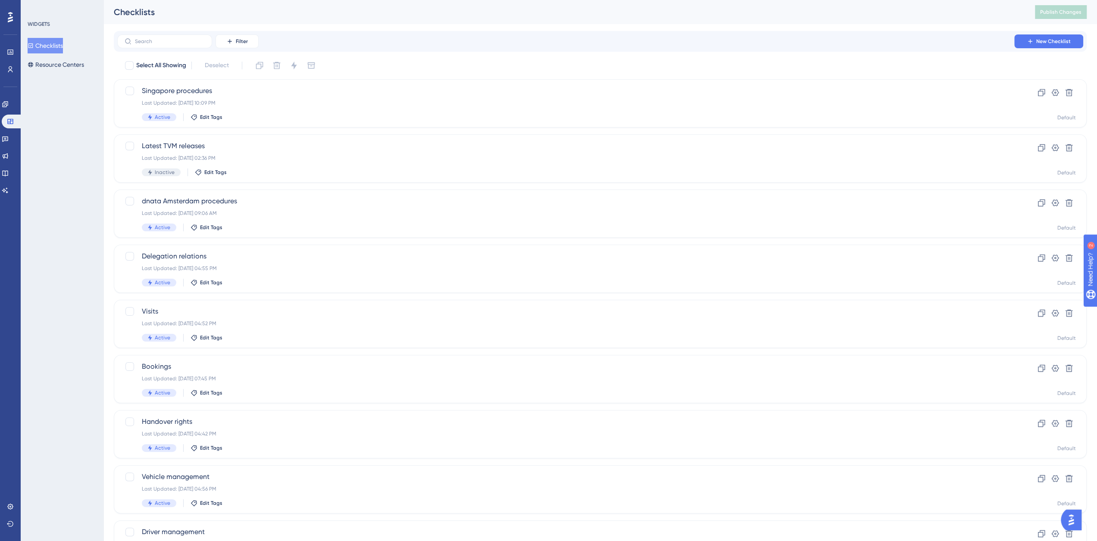
click at [18, 100] on div "Engagement" at bounding box center [10, 104] width 17 height 14
click at [9, 104] on icon at bounding box center [5, 104] width 7 height 7
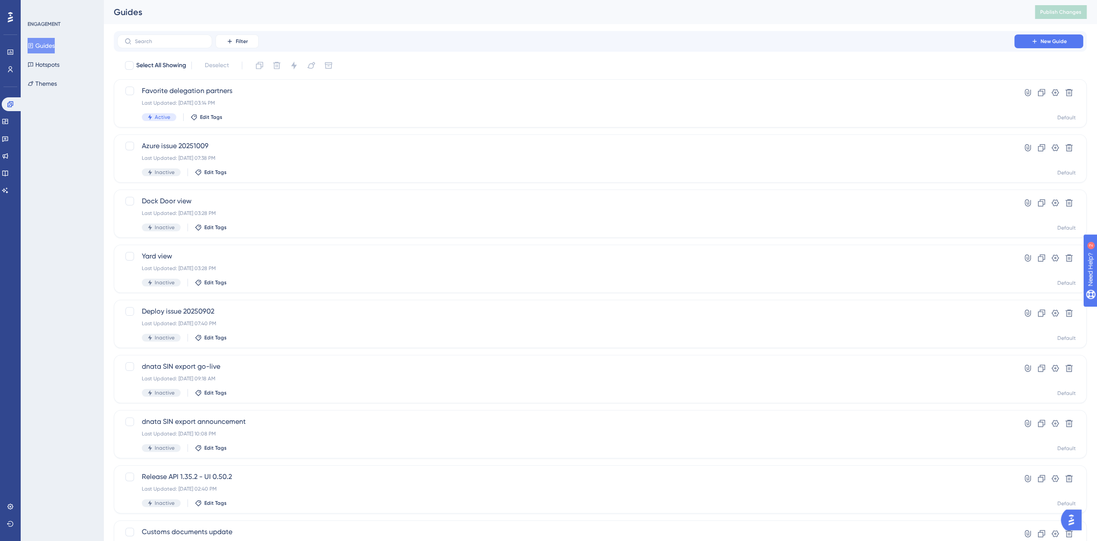
click at [50, 46] on button "Guides" at bounding box center [41, 46] width 27 height 16
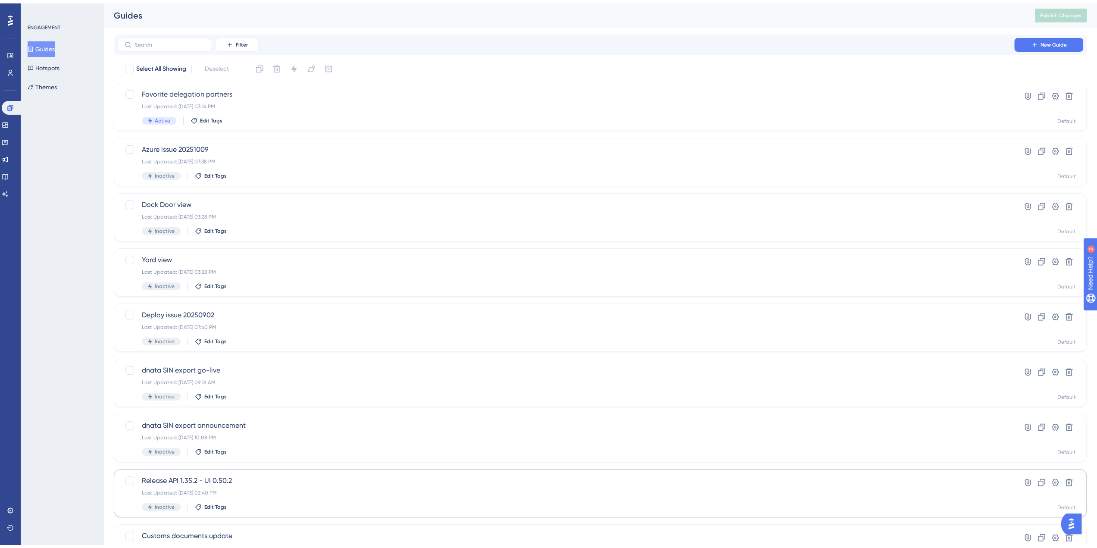
scroll to position [121, 0]
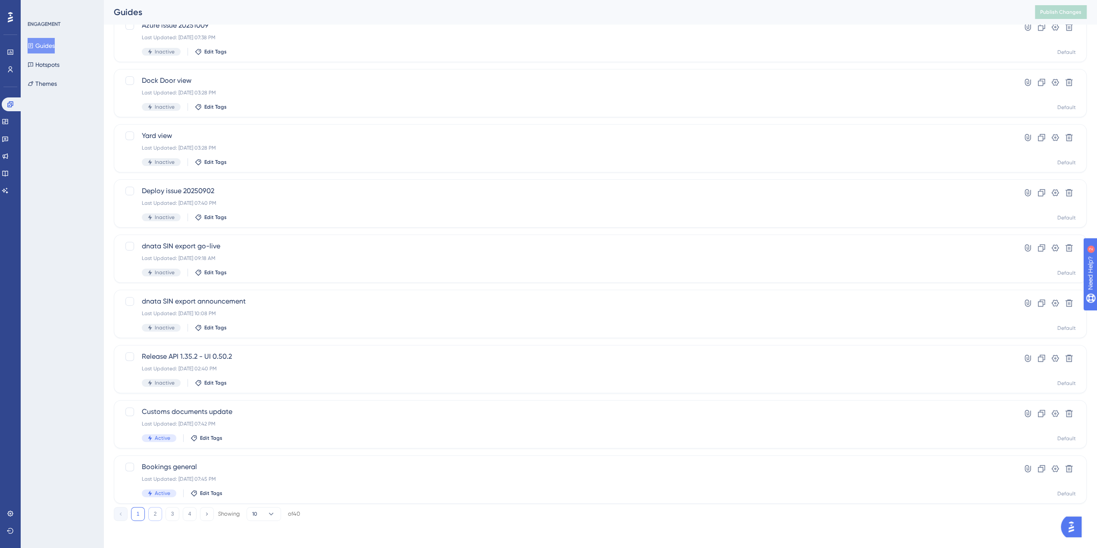
click at [155, 514] on button "2" at bounding box center [155, 514] width 14 height 14
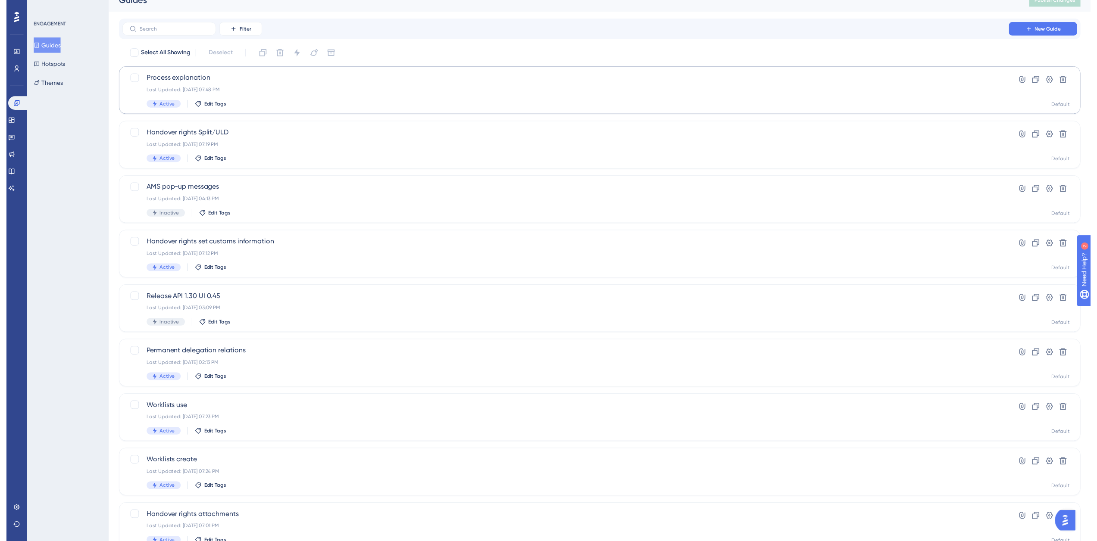
scroll to position [0, 0]
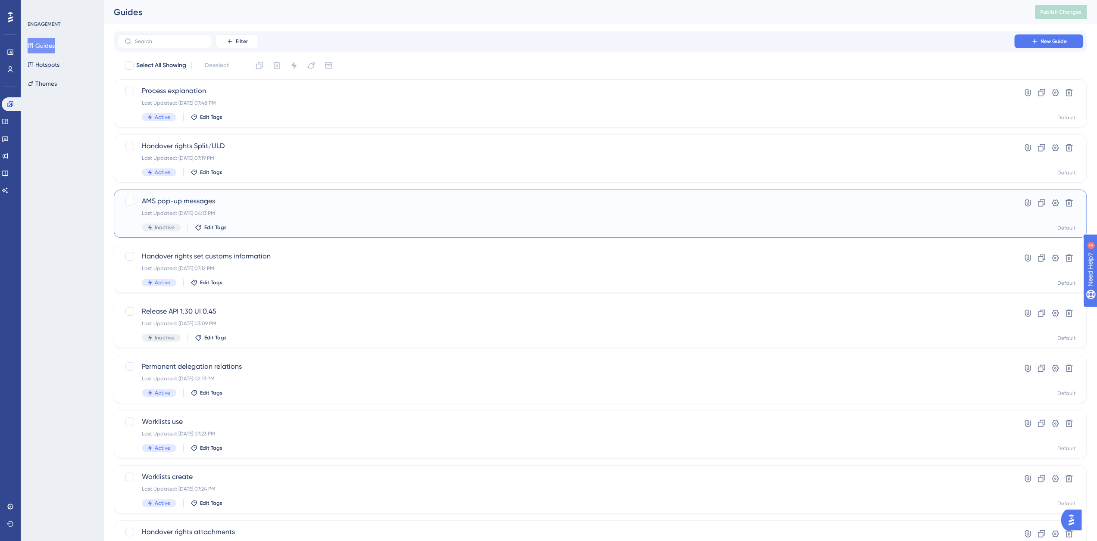
click at [217, 205] on span "AMS pop-up messages" at bounding box center [566, 201] width 848 height 10
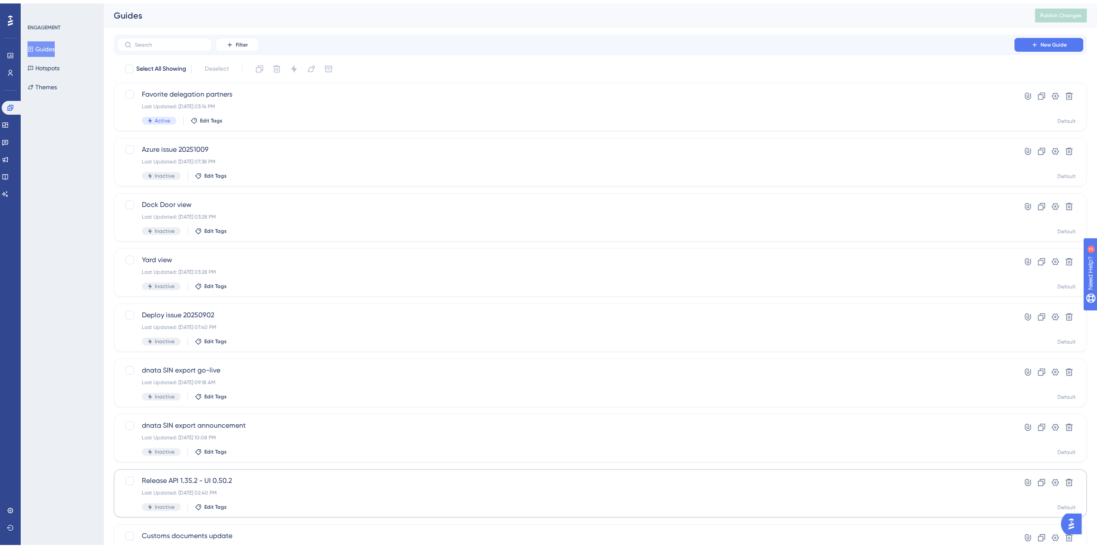
scroll to position [121, 0]
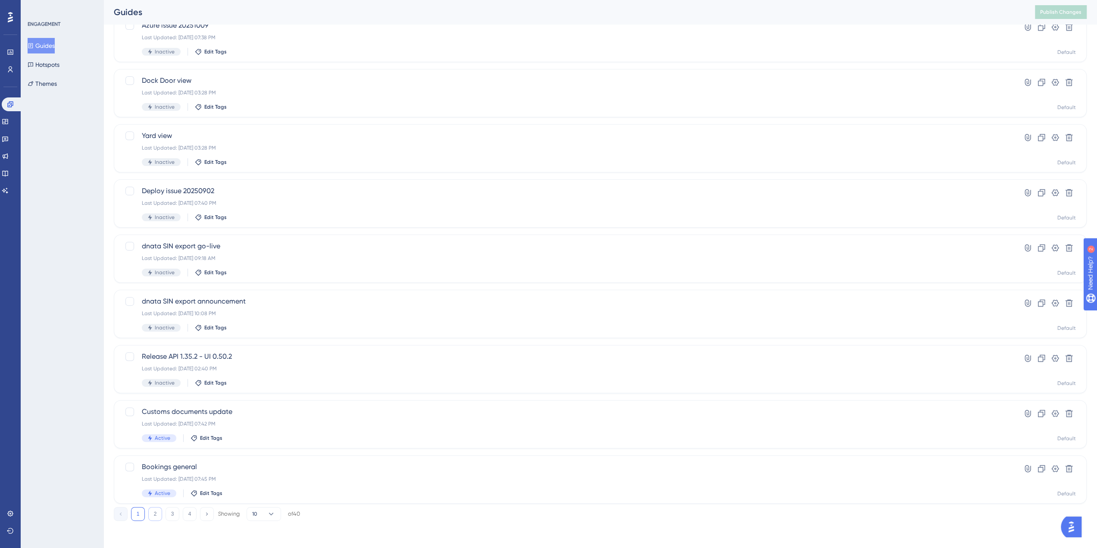
click at [151, 517] on button "2" at bounding box center [155, 514] width 14 height 14
click at [1068, 82] on icon at bounding box center [1069, 82] width 7 height 7
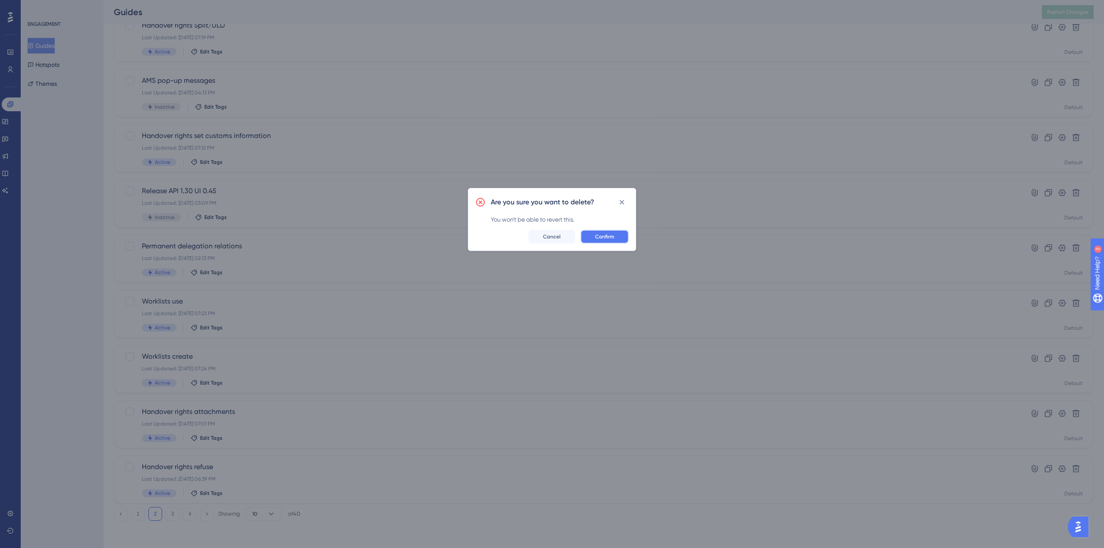
click at [617, 233] on button "Confirm" at bounding box center [604, 237] width 48 height 14
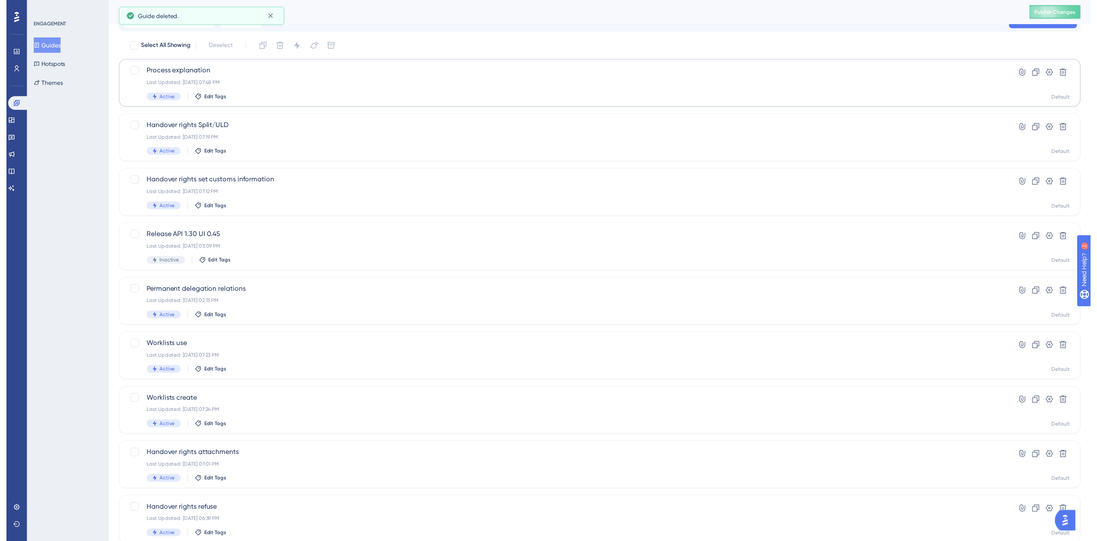
scroll to position [0, 0]
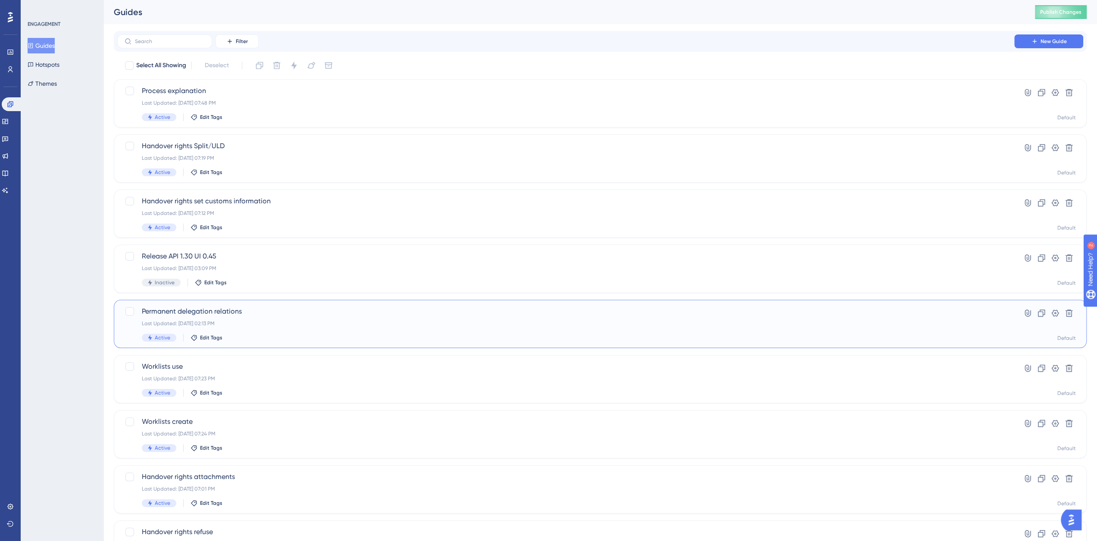
click at [251, 314] on span "Permanent delegation relations" at bounding box center [566, 312] width 848 height 10
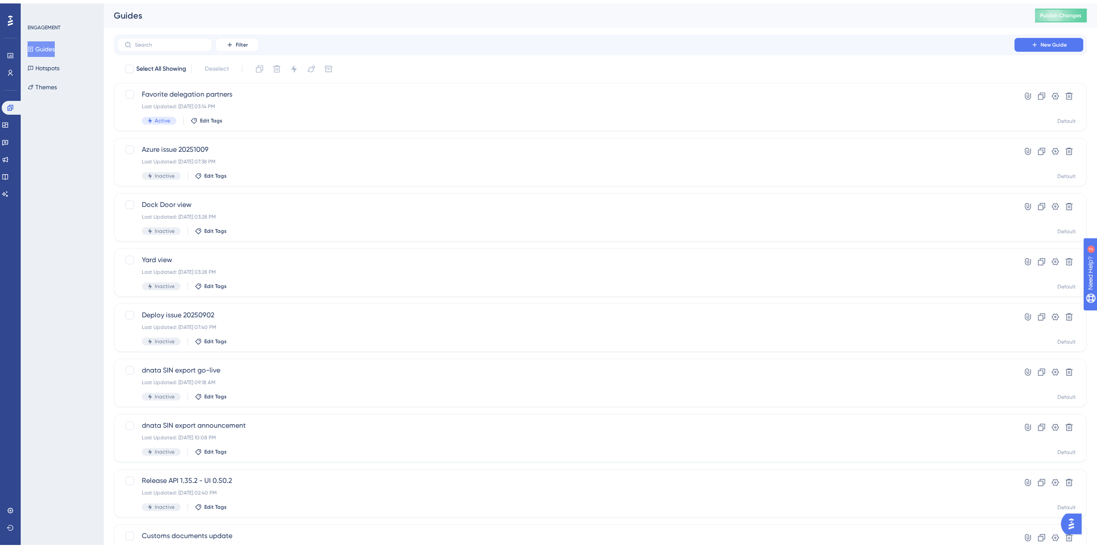
scroll to position [121, 0]
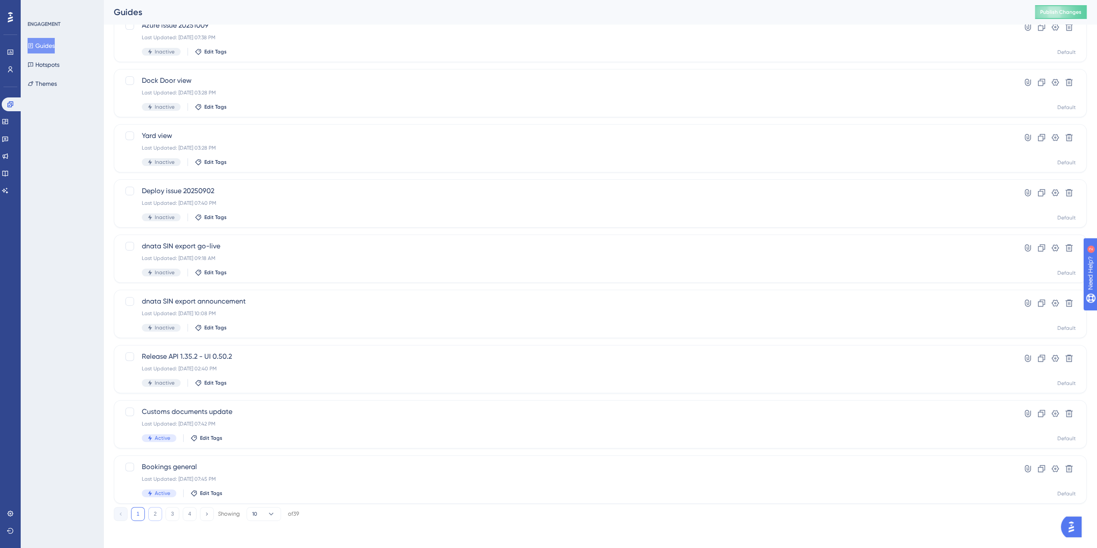
click at [160, 510] on button "2" at bounding box center [155, 514] width 14 height 14
click at [168, 515] on button "3" at bounding box center [173, 514] width 14 height 14
click at [189, 512] on button "4" at bounding box center [190, 514] width 14 height 14
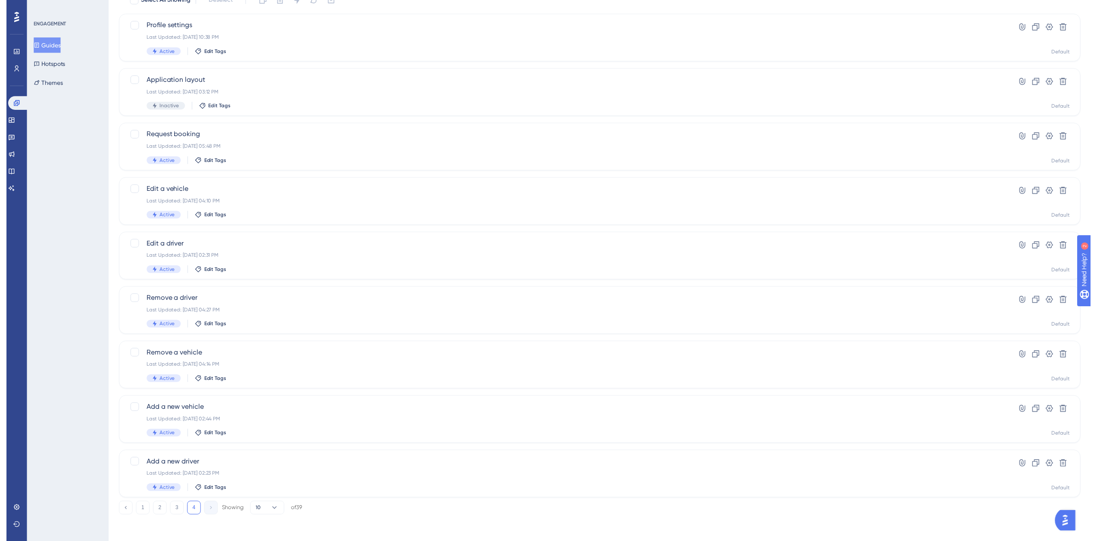
scroll to position [0, 0]
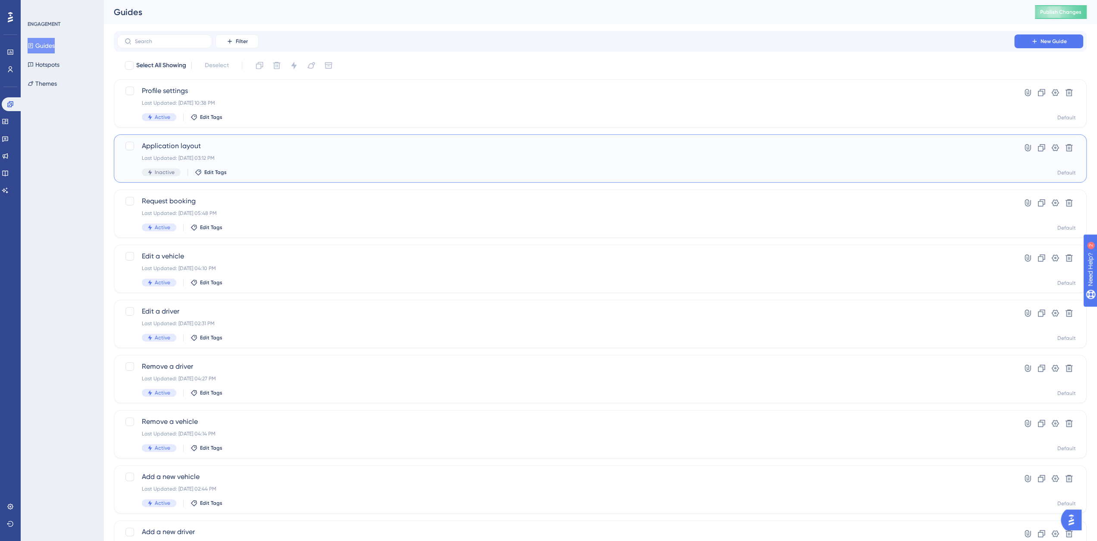
click at [203, 151] on div "Application layout Last Updated: Apr 21 2025, 03:12 PM Inactive Edit Tags" at bounding box center [566, 158] width 848 height 35
click at [55, 43] on button "Guides" at bounding box center [41, 46] width 27 height 16
click at [1075, 6] on button "Publish Changes" at bounding box center [1061, 12] width 52 height 14
click at [8, 121] on icon at bounding box center [5, 121] width 6 height 5
click at [50, 45] on button "Checklists" at bounding box center [45, 46] width 35 height 16
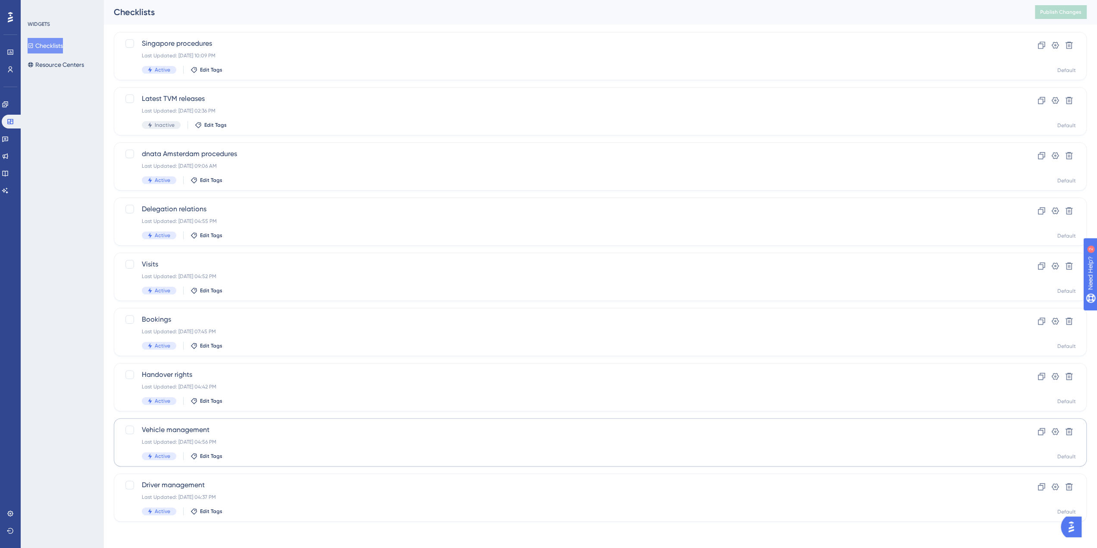
scroll to position [48, 0]
drag, startPoint x: 232, startPoint y: 15, endPoint x: 13, endPoint y: 54, distance: 223.0
click at [233, 15] on div "Checklists" at bounding box center [564, 12] width 900 height 12
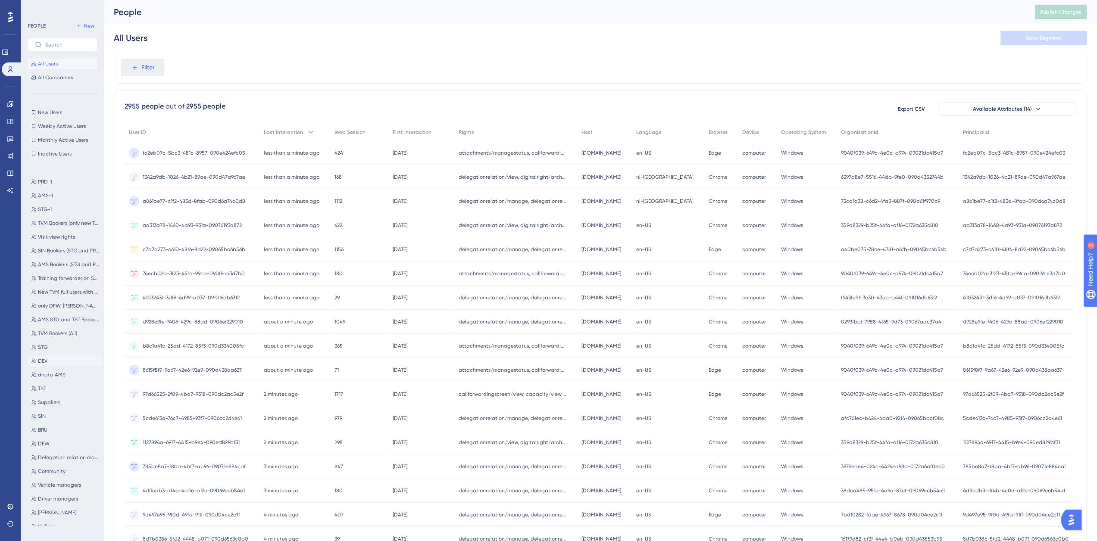
scroll to position [68, 0]
click at [63, 390] on button "Suppliers Suppliers" at bounding box center [65, 390] width 75 height 10
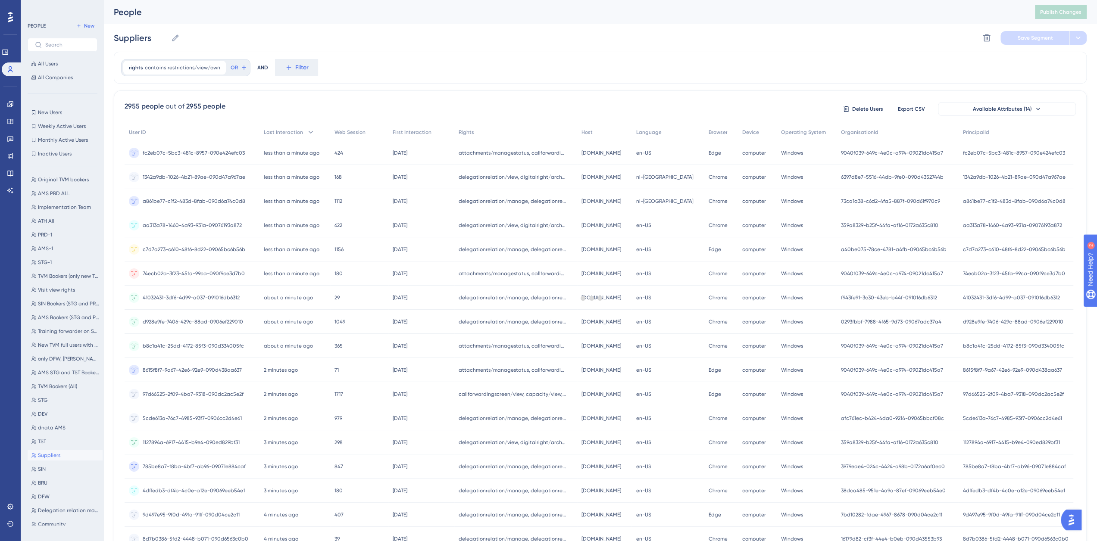
scroll to position [0, 0]
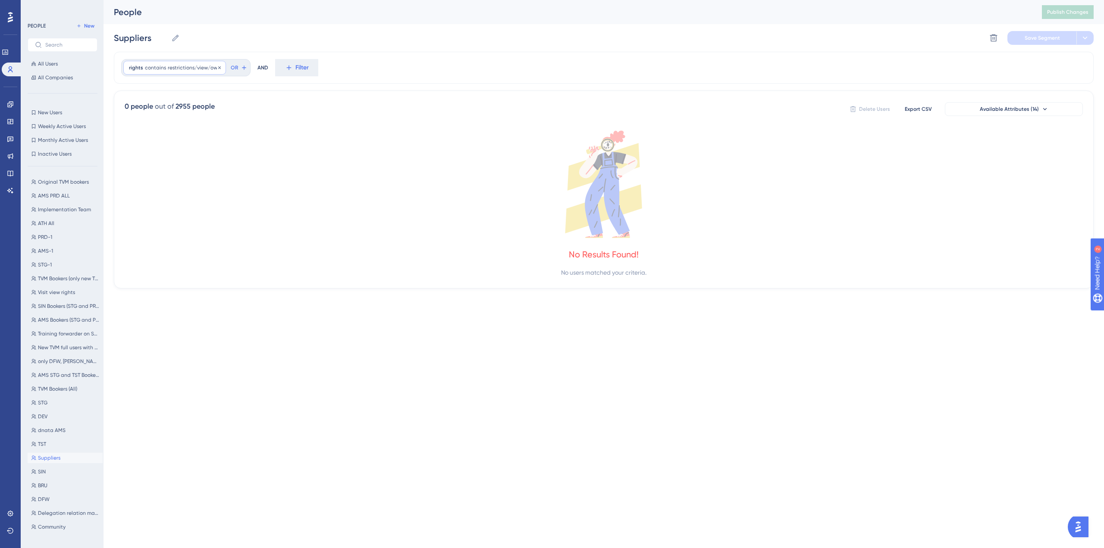
click at [174, 66] on span "restrictions/view/own" at bounding box center [194, 67] width 53 height 7
click at [347, 71] on div "rights contains restrictions/view/own restrictions/view/own Remove is is not co…" at bounding box center [604, 68] width 980 height 32
click at [59, 457] on span "Suppliers" at bounding box center [49, 457] width 22 height 7
click at [208, 67] on span "restrictions/view/own" at bounding box center [194, 67] width 53 height 7
drag, startPoint x: 198, startPoint y: 133, endPoint x: 126, endPoint y: 136, distance: 72.1
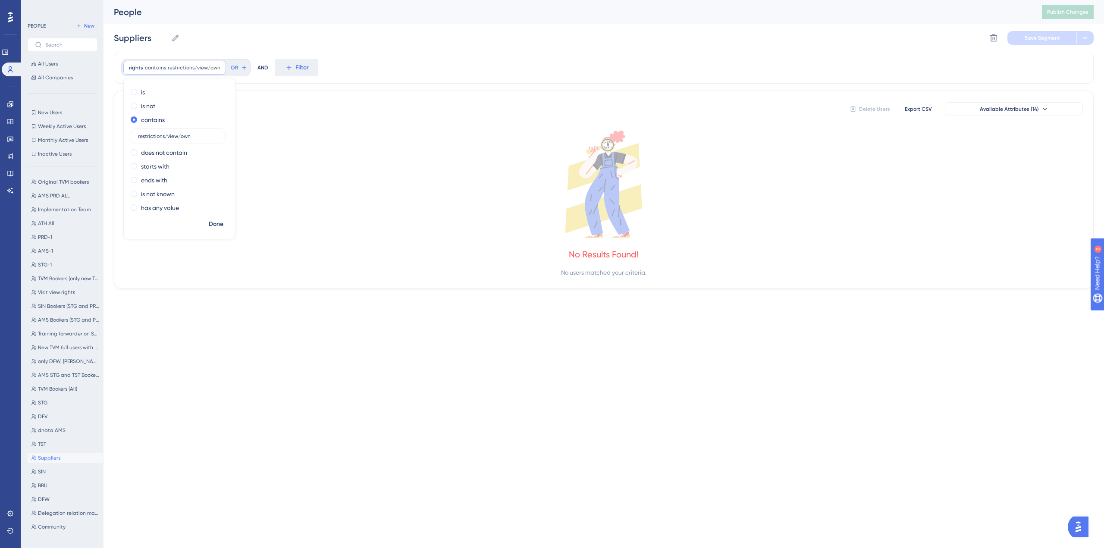
click at [126, 136] on div "is is not contains restrictions/view/own does not contain starts with ends with…" at bounding box center [179, 150] width 111 height 131
type input "capacity/view"
click at [356, 68] on div "rights contains capacity/view capacity/view Remove is is not contains capacity/…" at bounding box center [604, 68] width 980 height 32
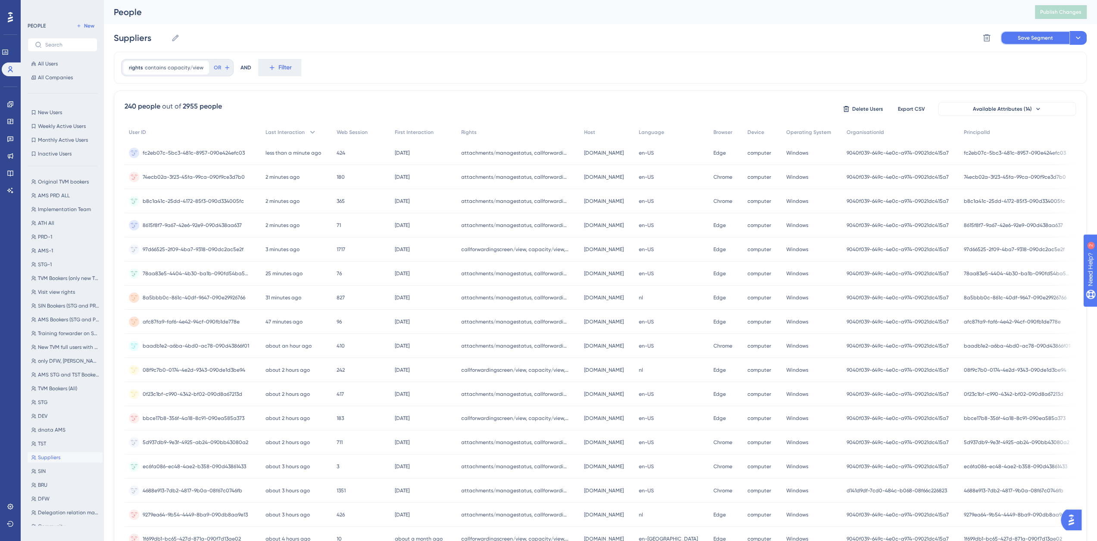
click at [1030, 38] on span "Save Segment" at bounding box center [1035, 37] width 35 height 7
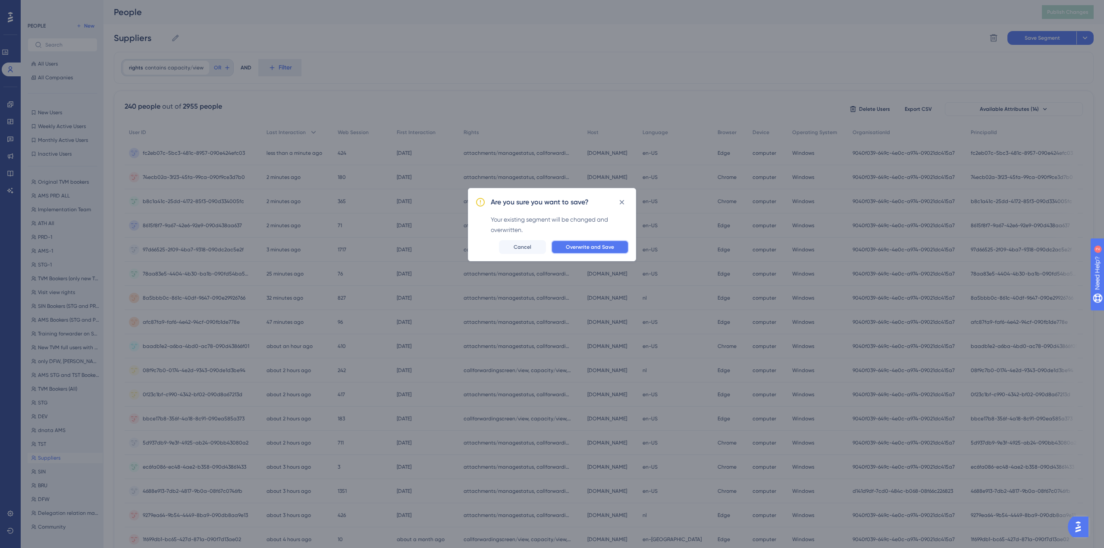
drag, startPoint x: 585, startPoint y: 246, endPoint x: 611, endPoint y: 250, distance: 26.2
click at [585, 245] on span "Overwrite and Save" at bounding box center [590, 247] width 48 height 7
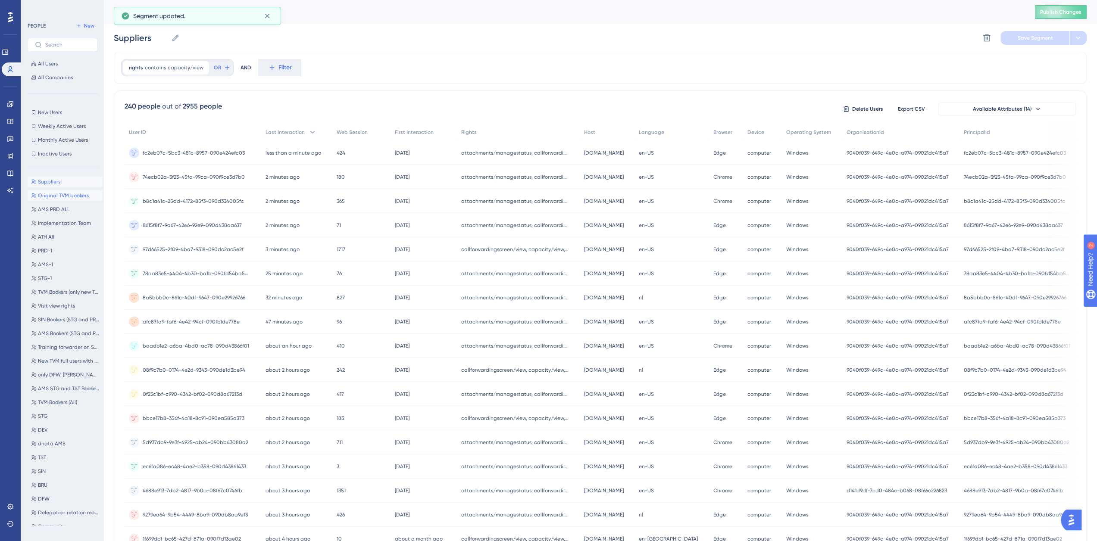
click at [56, 194] on span "Original TVM bookers" at bounding box center [63, 195] width 51 height 7
click at [53, 213] on span "AMS PRD ALL" at bounding box center [54, 209] width 32 height 7
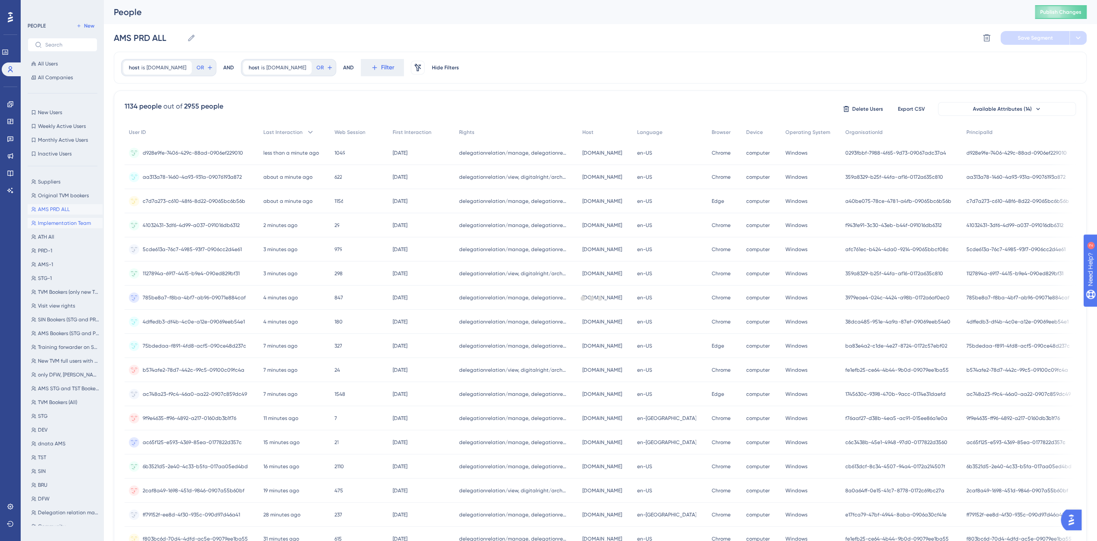
click at [54, 225] on span "Implementation Team" at bounding box center [64, 223] width 53 height 7
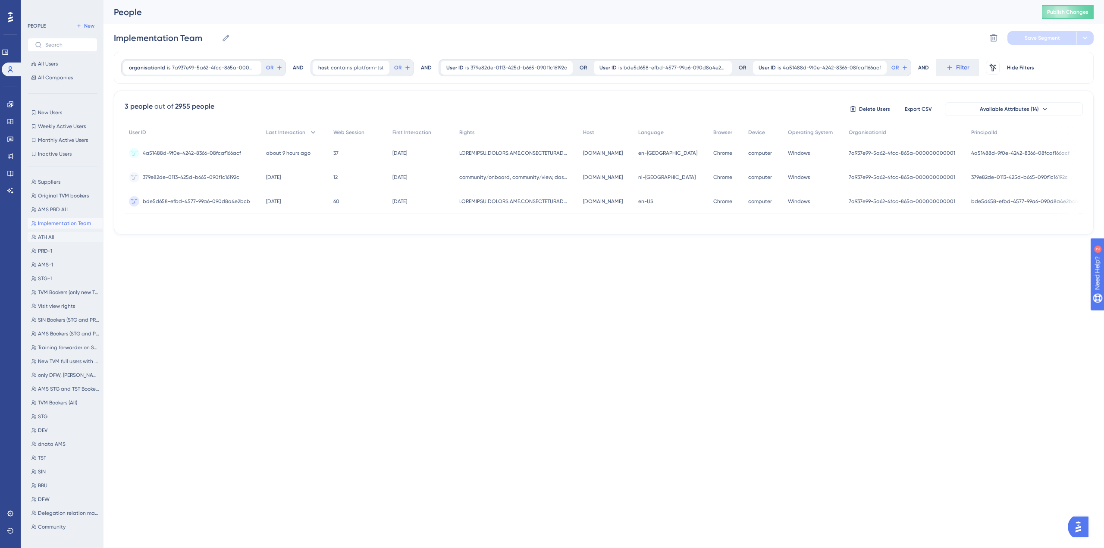
click at [54, 240] on button "ATH All ATH All" at bounding box center [65, 237] width 75 height 10
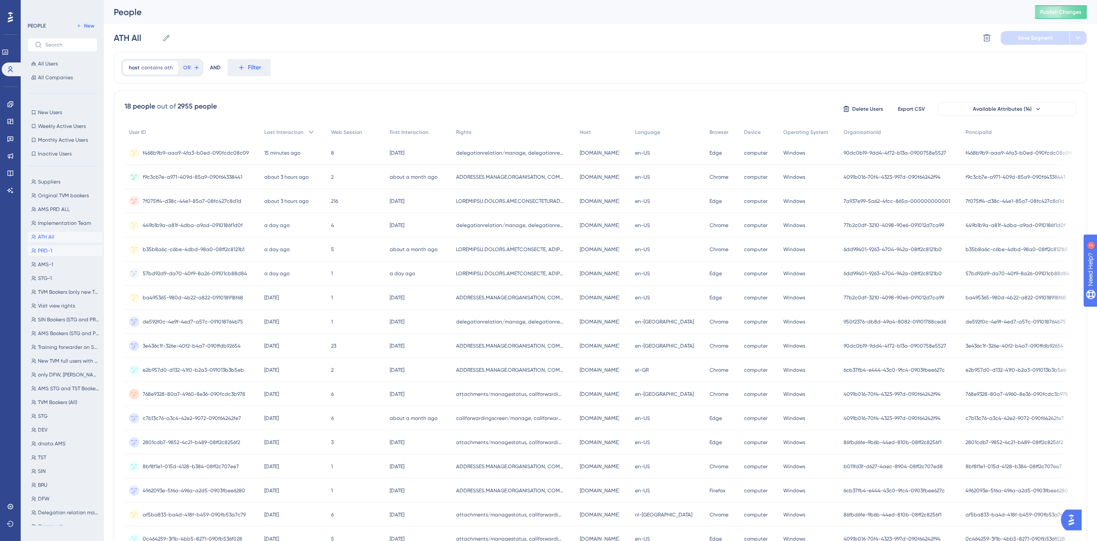
click at [53, 247] on button "PRD-1 PRD-1" at bounding box center [65, 251] width 75 height 10
click at [53, 266] on button "AMS-1 AMS-1" at bounding box center [65, 265] width 75 height 10
click at [54, 252] on button "PRD-1 PRD-1" at bounding box center [65, 251] width 75 height 10
click at [162, 36] on icon at bounding box center [163, 38] width 9 height 9
click at [155, 36] on input "PRD-1" at bounding box center [134, 38] width 41 height 12
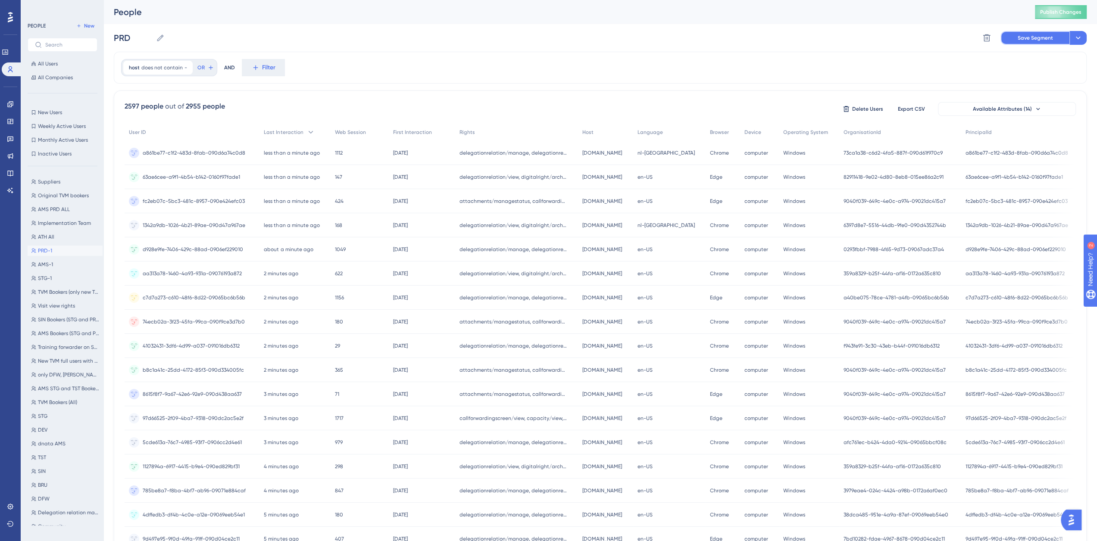
click at [1021, 34] on span "Save Segment" at bounding box center [1035, 37] width 35 height 7
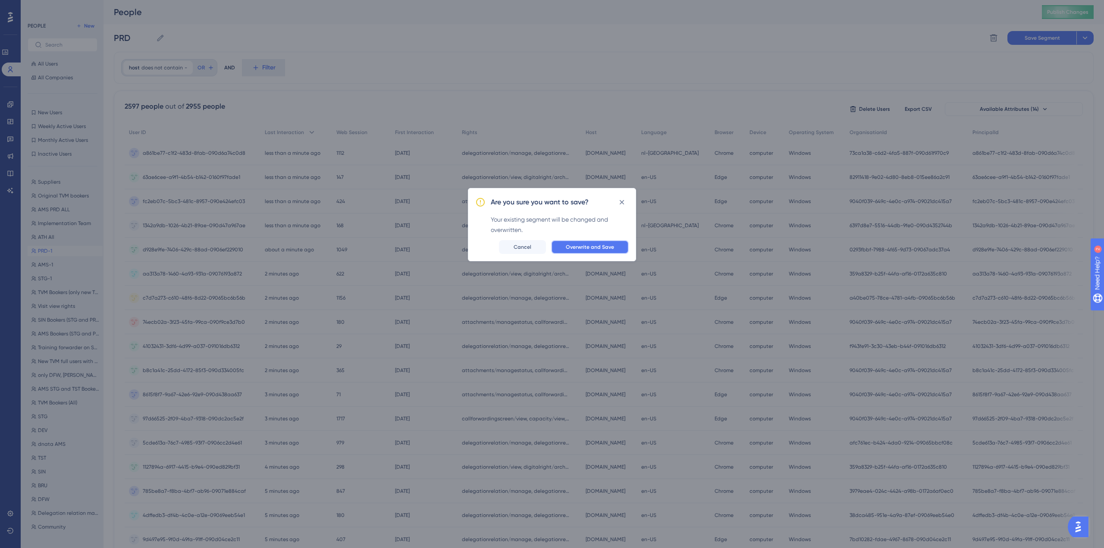
click at [587, 251] on button "Overwrite and Save" at bounding box center [590, 247] width 78 height 14
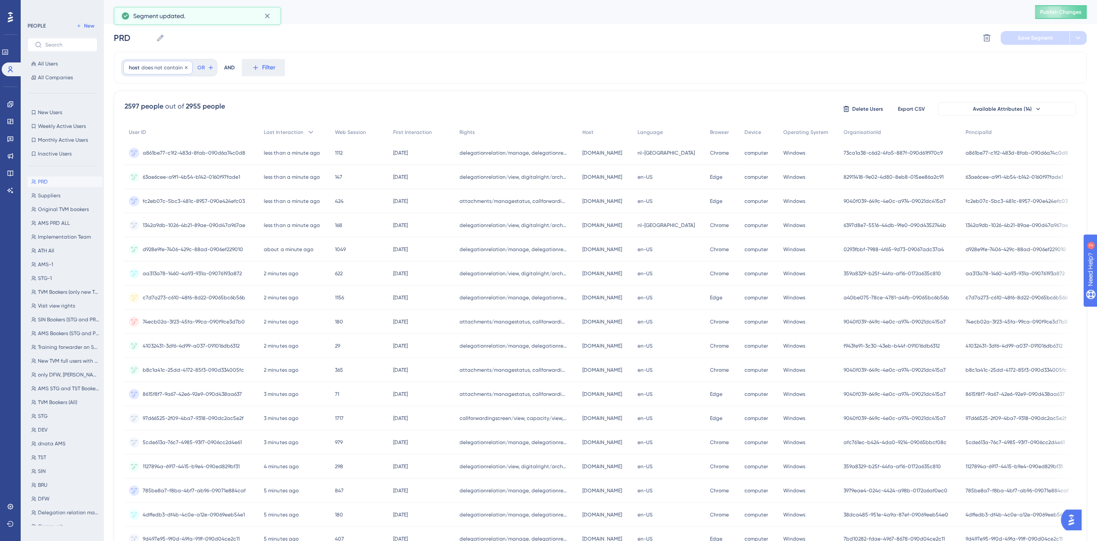
click at [160, 68] on span "does not contain" at bounding box center [161, 67] width 41 height 7
click at [261, 91] on div "2597 people out of 2955 people Delete Users Export CSV Available Attributes (14…" at bounding box center [600, 377] width 973 height 572
click at [43, 282] on button "STG-1 STG-1" at bounding box center [65, 278] width 75 height 10
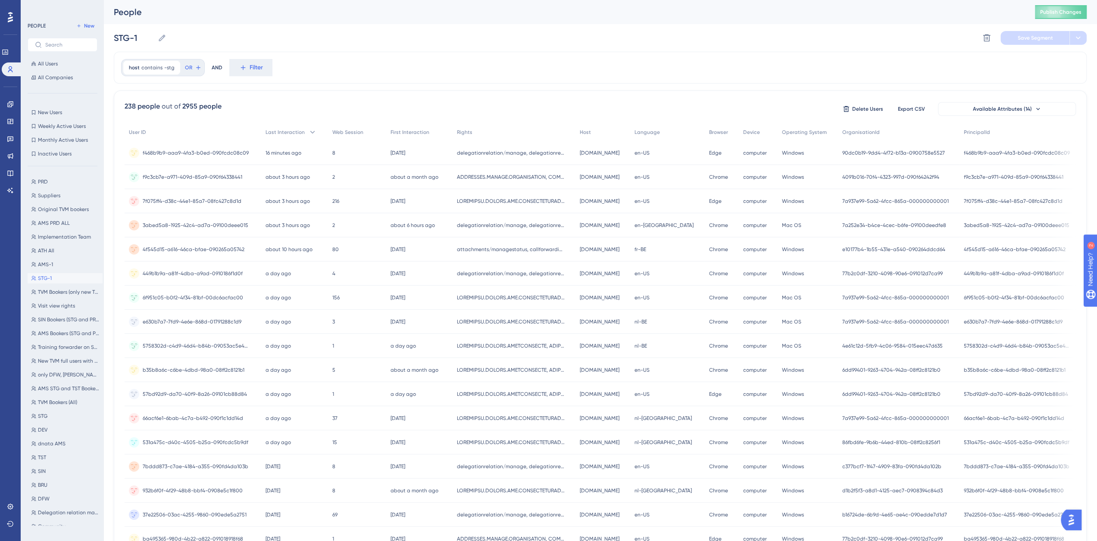
click at [167, 35] on div "STG-1 STG-1 Delete Segment Save Segment" at bounding box center [600, 38] width 973 height 28
click at [162, 37] on icon at bounding box center [162, 37] width 6 height 6
click at [154, 37] on input "STG-1" at bounding box center [134, 38] width 41 height 12
click at [1029, 42] on button "Save Segment" at bounding box center [1035, 38] width 69 height 14
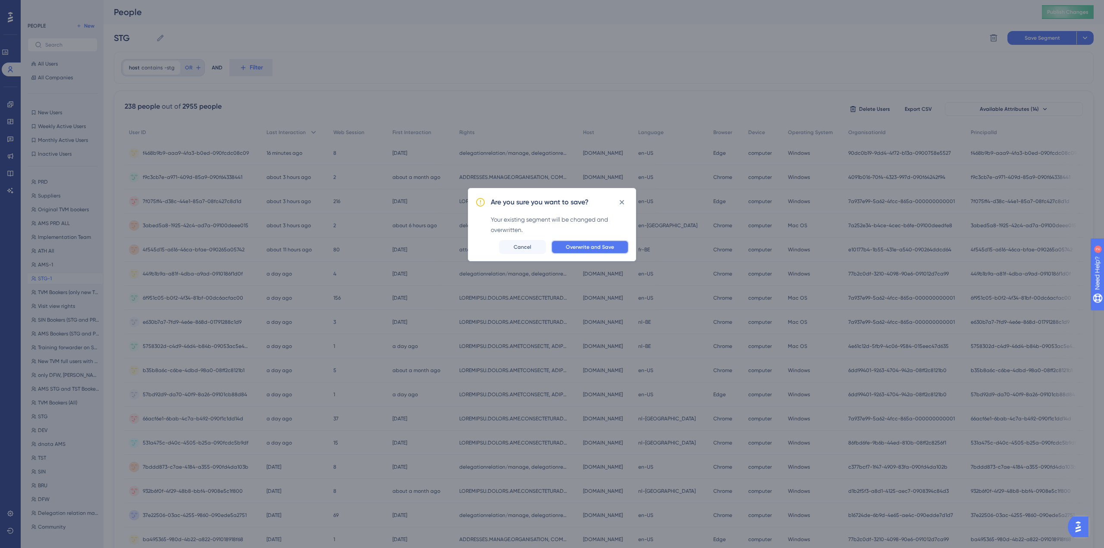
click at [599, 250] on button "Overwrite and Save" at bounding box center [590, 247] width 78 height 14
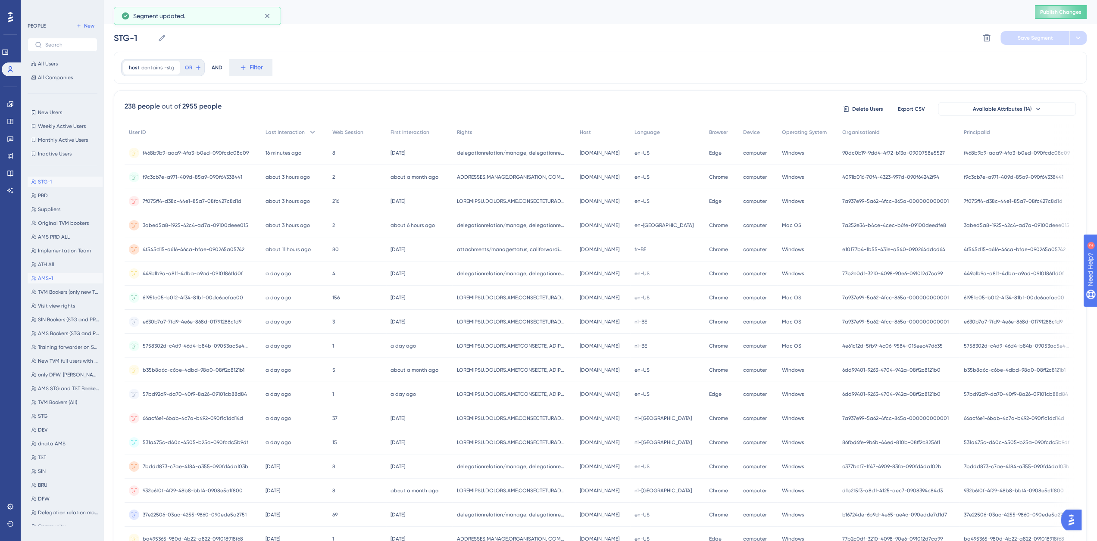
click at [50, 280] on span "AMS-1" at bounding box center [45, 278] width 15 height 7
click at [168, 36] on icon at bounding box center [164, 38] width 9 height 9
click at [156, 36] on input "AMS-1" at bounding box center [135, 38] width 42 height 12
click at [148, 38] on input "AMS-1" at bounding box center [135, 38] width 42 height 12
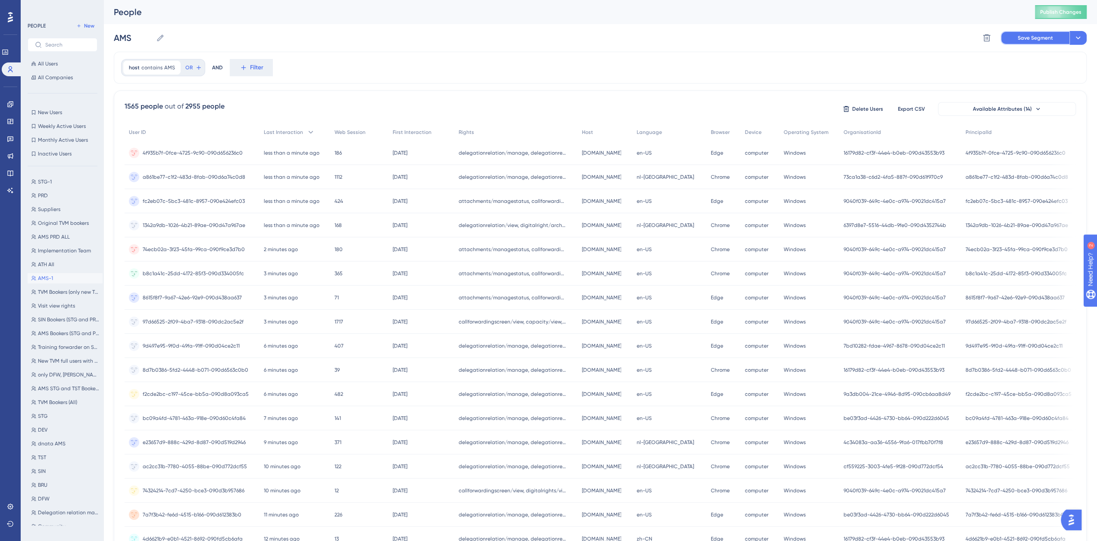
click at [1014, 32] on button "Save Segment" at bounding box center [1035, 38] width 69 height 14
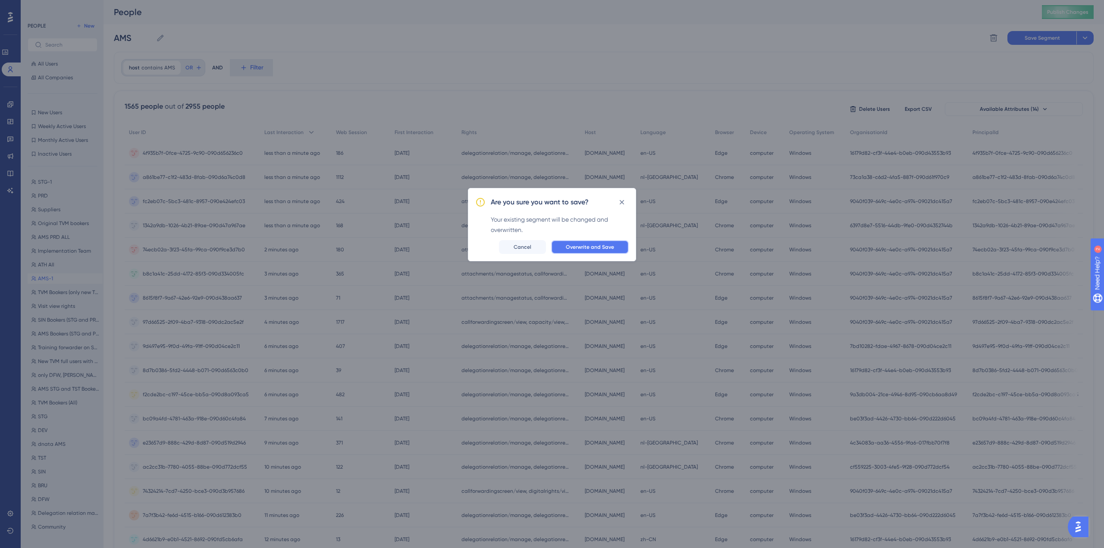
click at [573, 252] on button "Overwrite and Save" at bounding box center [590, 247] width 78 height 14
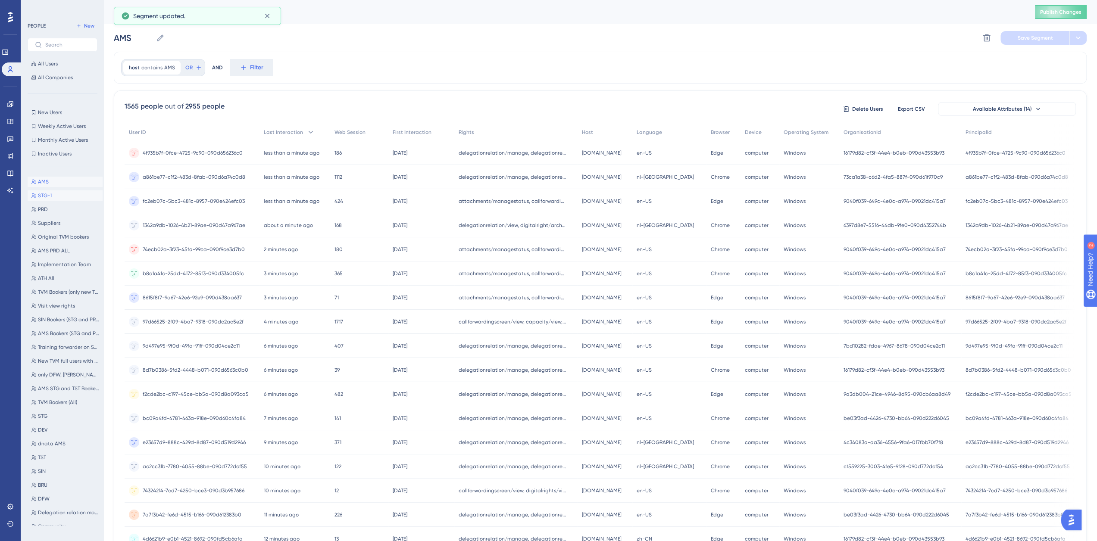
click at [50, 193] on span "STG-1" at bounding box center [45, 195] width 14 height 7
click at [165, 33] on label "STG-1 STG-1" at bounding box center [140, 38] width 53 height 16
click at [154, 33] on input "STG-1" at bounding box center [134, 38] width 41 height 12
click at [146, 40] on input "STG-1" at bounding box center [134, 38] width 41 height 12
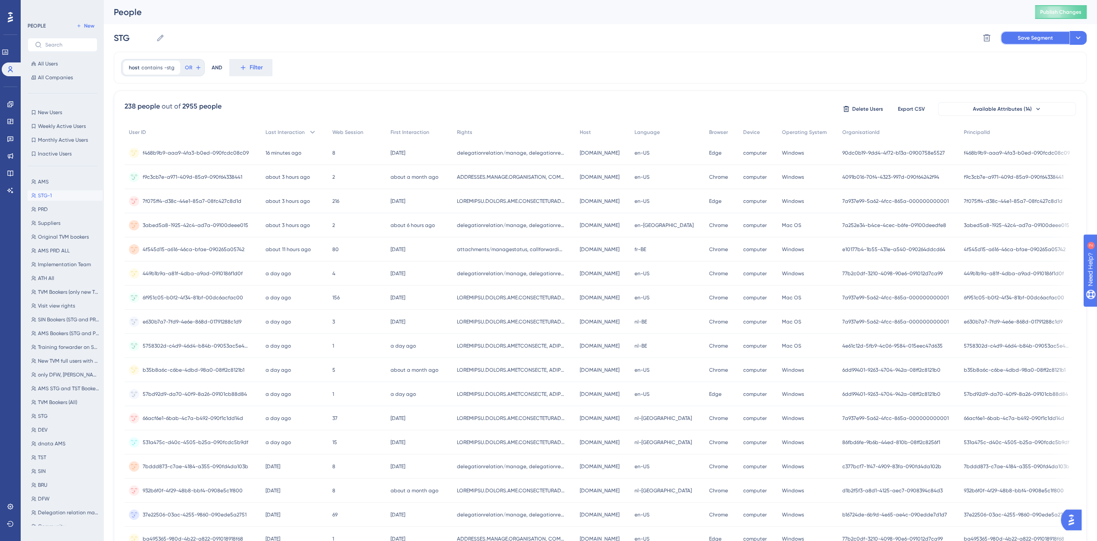
click at [1040, 41] on button "Save Segment" at bounding box center [1035, 38] width 69 height 14
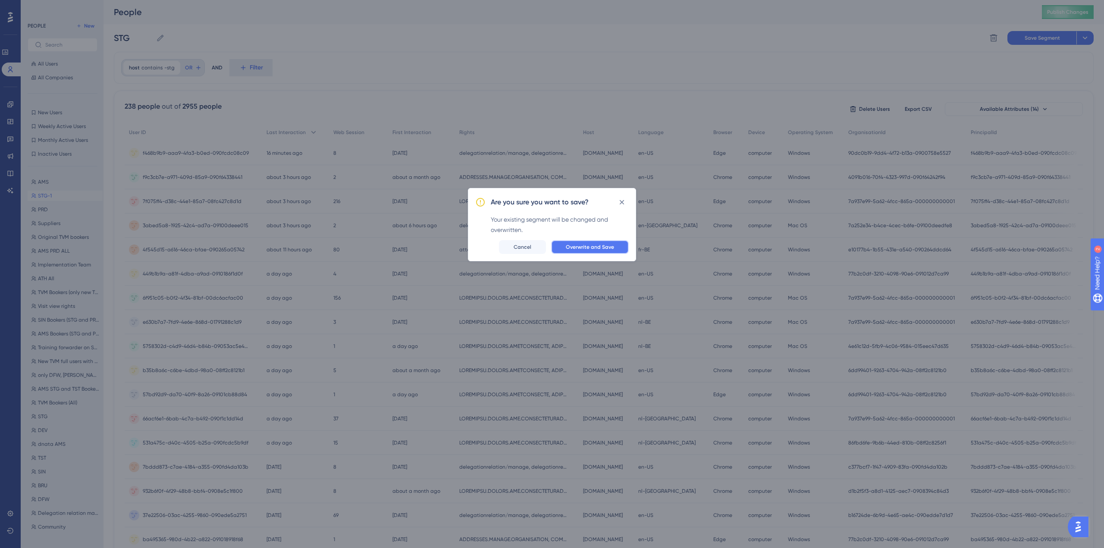
click at [580, 253] on button "Overwrite and Save" at bounding box center [590, 247] width 78 height 14
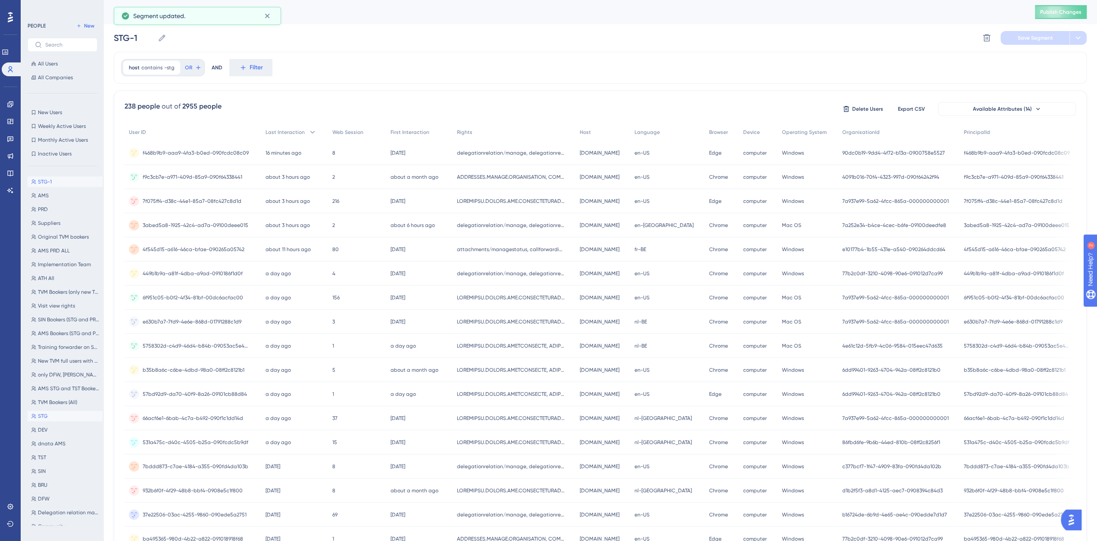
click at [48, 413] on button "STG STG" at bounding box center [65, 416] width 75 height 10
click at [49, 181] on span "STG-1" at bounding box center [45, 181] width 14 height 7
type input "STG-1"
click at [983, 37] on icon at bounding box center [987, 38] width 9 height 9
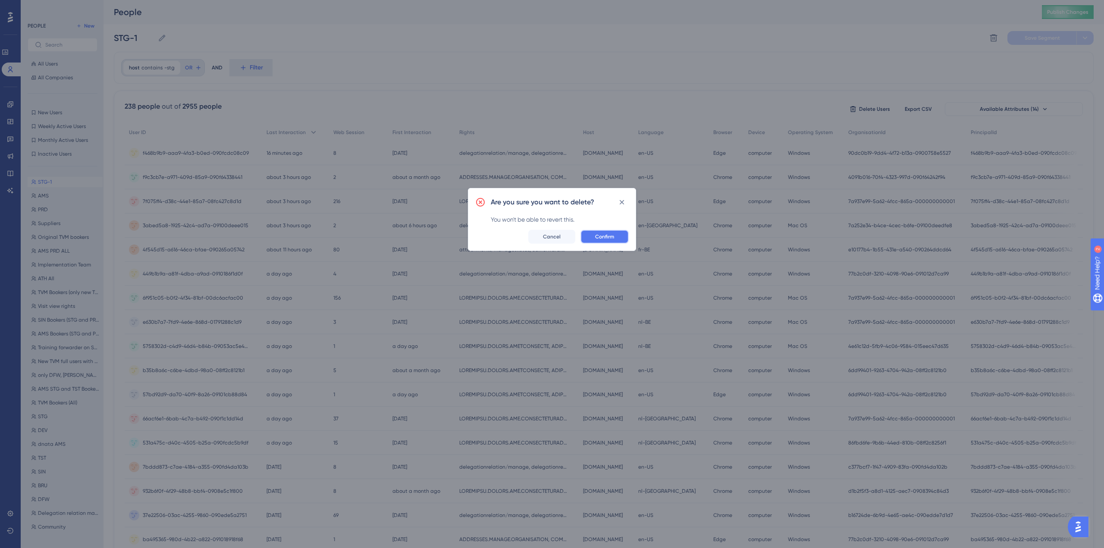
click at [611, 238] on span "Confirm" at bounding box center [604, 236] width 19 height 7
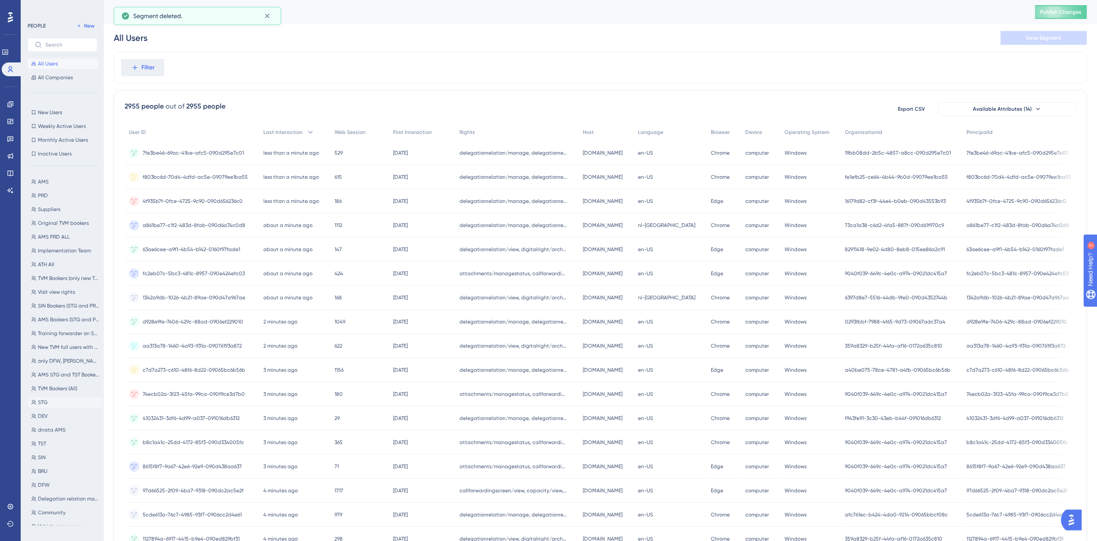
click at [45, 401] on span "STG" at bounding box center [42, 402] width 9 height 7
click at [158, 34] on icon at bounding box center [160, 38] width 9 height 9
click at [153, 34] on input "STG" at bounding box center [133, 38] width 39 height 12
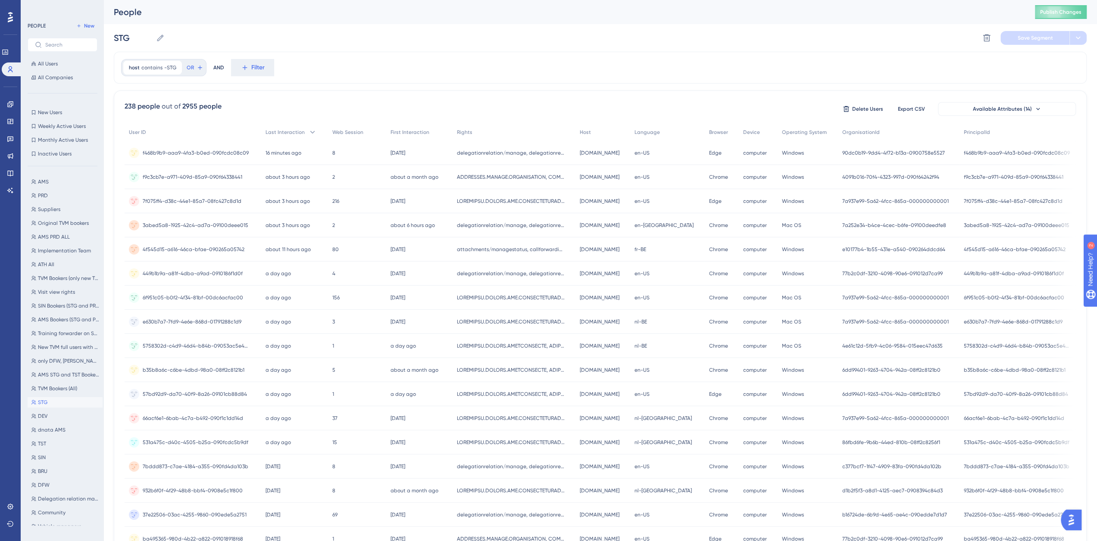
click at [930, 39] on div "STG STG Delete Segment Save Segment" at bounding box center [600, 38] width 973 height 28
click at [162, 68] on div "host contains -STG -STG Remove" at bounding box center [152, 68] width 59 height 14
click at [217, 222] on span "Done" at bounding box center [216, 224] width 15 height 10
click at [1042, 53] on div "host contains -STG -STG Remove OR AND Filter" at bounding box center [600, 68] width 973 height 32
click at [1064, 9] on span "Publish Changes" at bounding box center [1060, 12] width 41 height 7
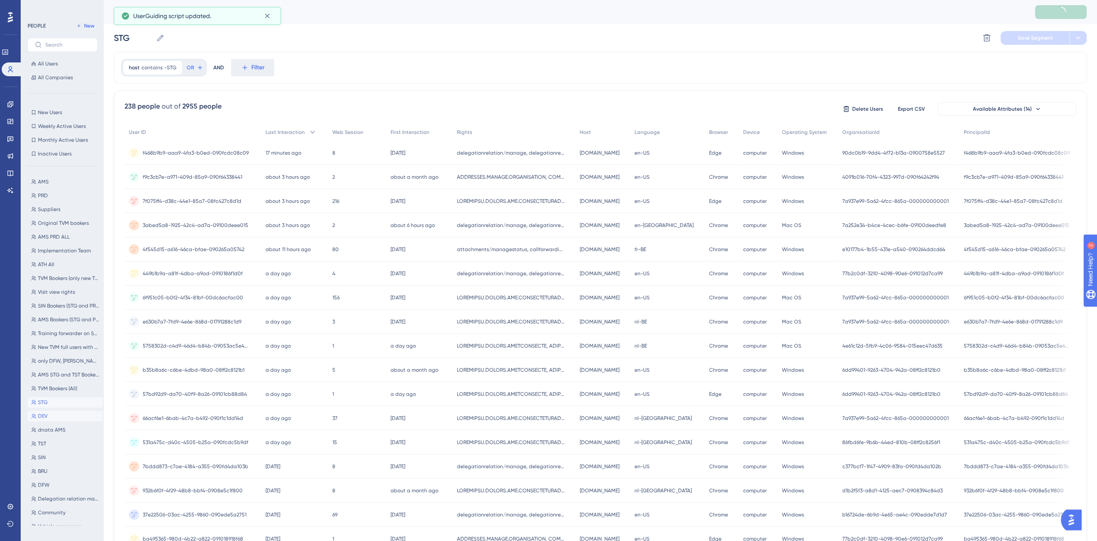
click at [53, 416] on button "DEV DEV" at bounding box center [65, 416] width 75 height 10
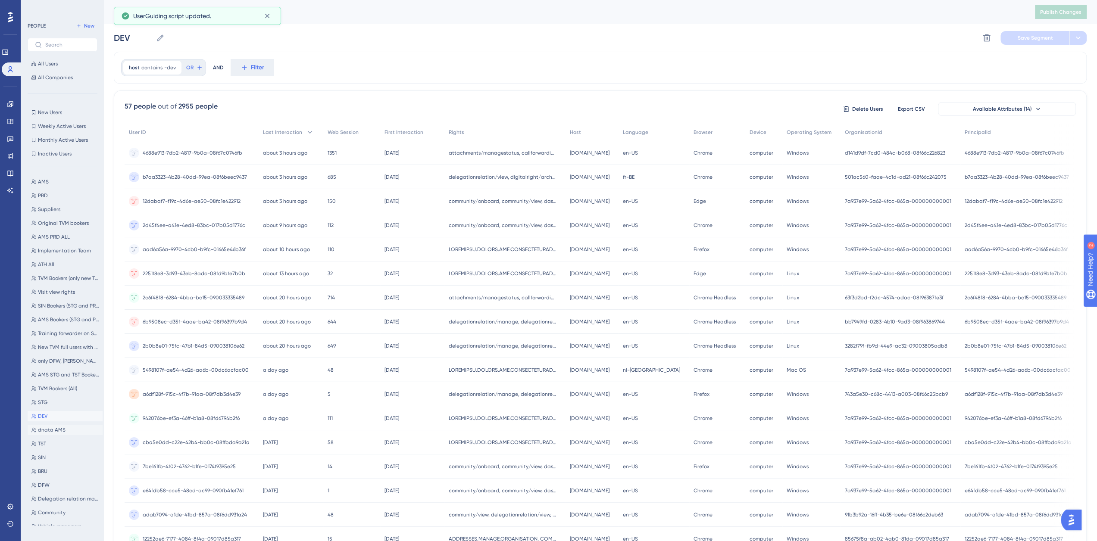
click at [53, 430] on span "dnata AMS" at bounding box center [52, 430] width 28 height 7
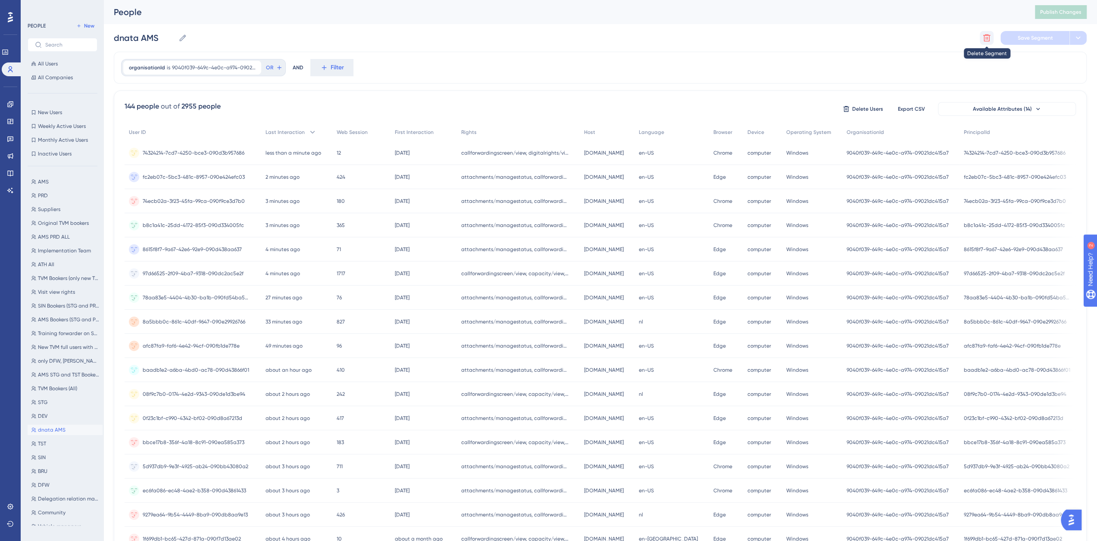
click at [983, 36] on icon at bounding box center [987, 38] width 9 height 9
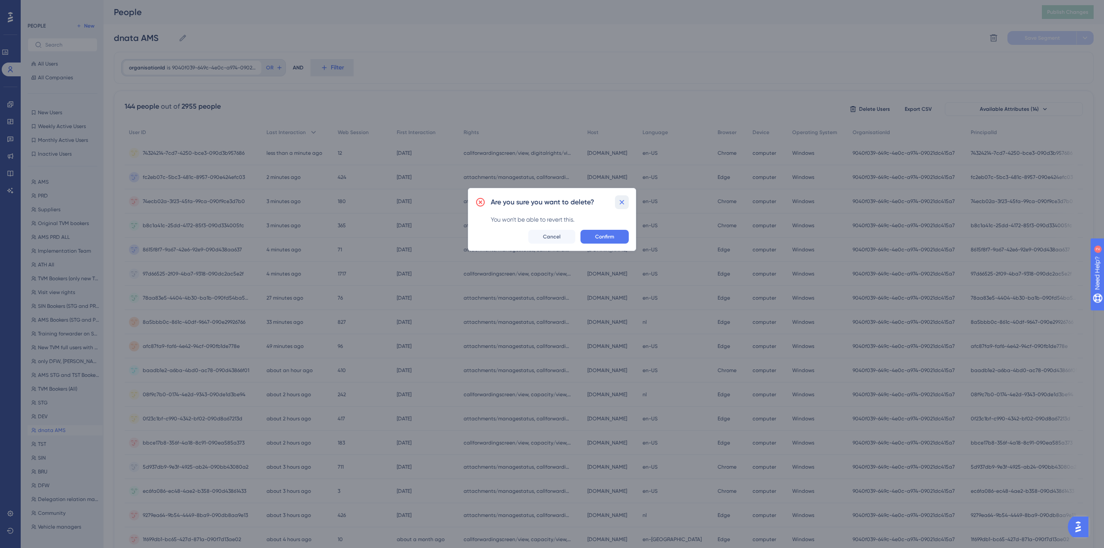
click at [624, 202] on icon at bounding box center [621, 202] width 9 height 9
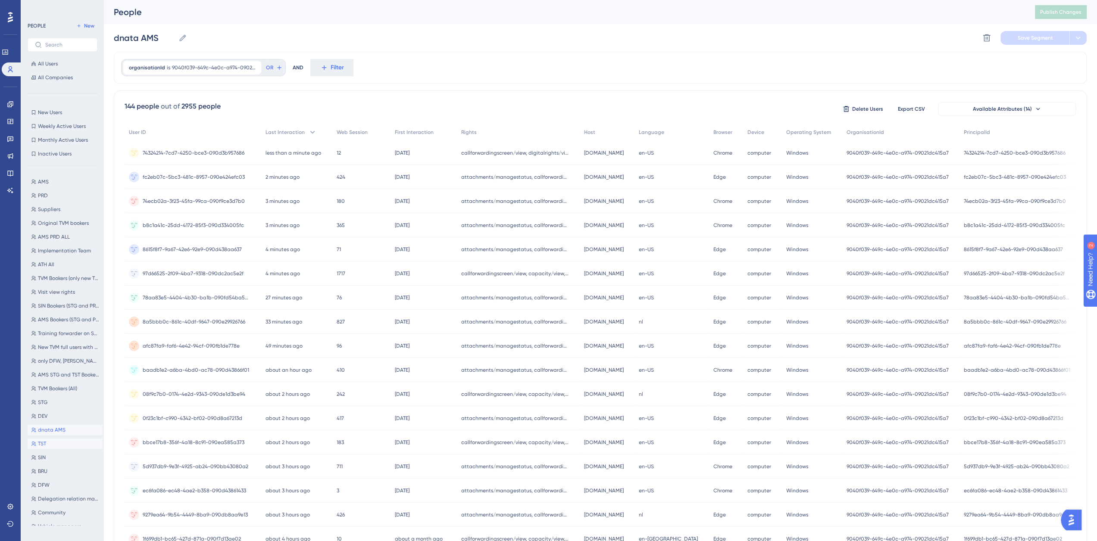
click at [44, 445] on span "TST" at bounding box center [42, 444] width 8 height 7
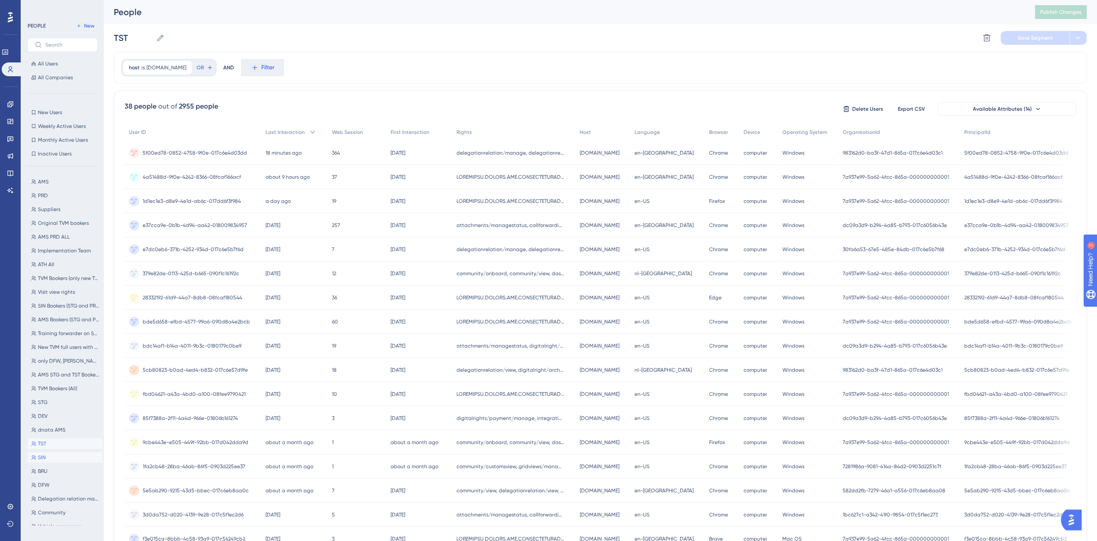
click at [52, 458] on button "SIN SIN" at bounding box center [65, 458] width 75 height 10
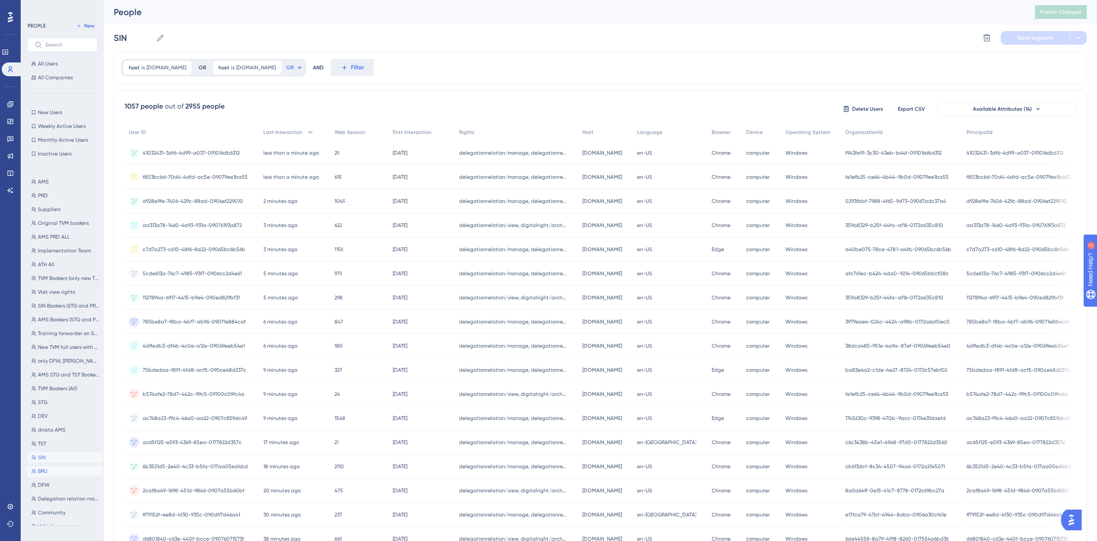
click at [47, 472] on button "BRU BRU" at bounding box center [65, 471] width 75 height 10
click at [57, 485] on button "DFW DFW" at bounding box center [65, 485] width 75 height 10
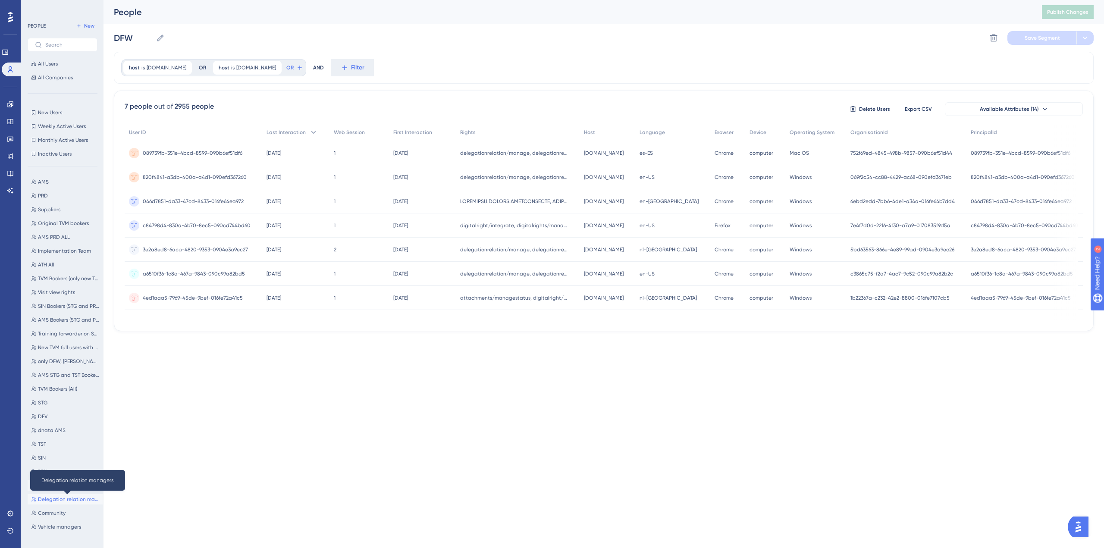
click at [62, 498] on span "Delegation relation managers" at bounding box center [68, 499] width 61 height 7
type input "Delegation relation managers"
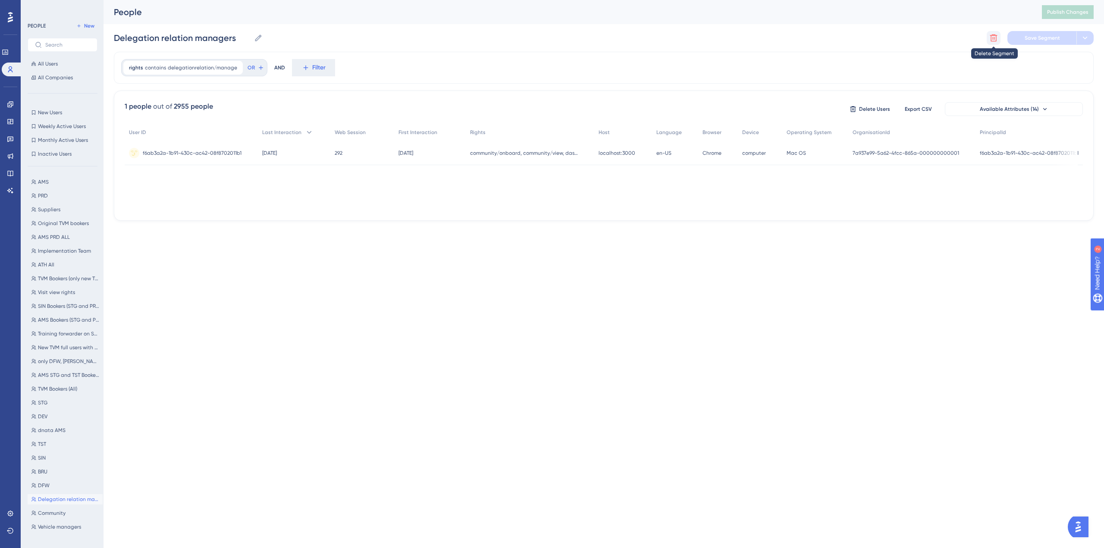
click at [992, 38] on icon at bounding box center [993, 37] width 7 height 7
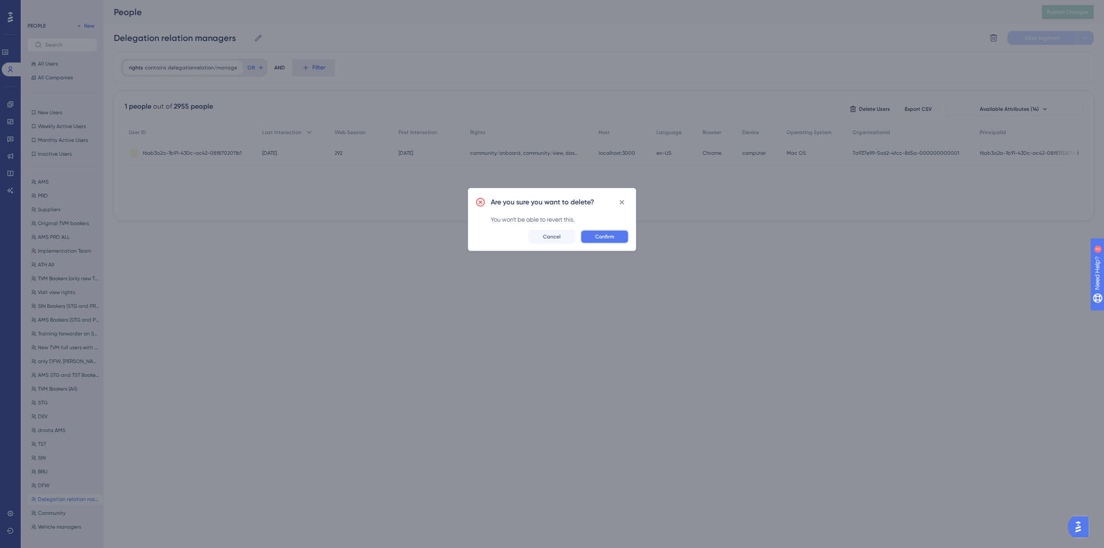
click at [619, 238] on button "Confirm" at bounding box center [604, 237] width 48 height 14
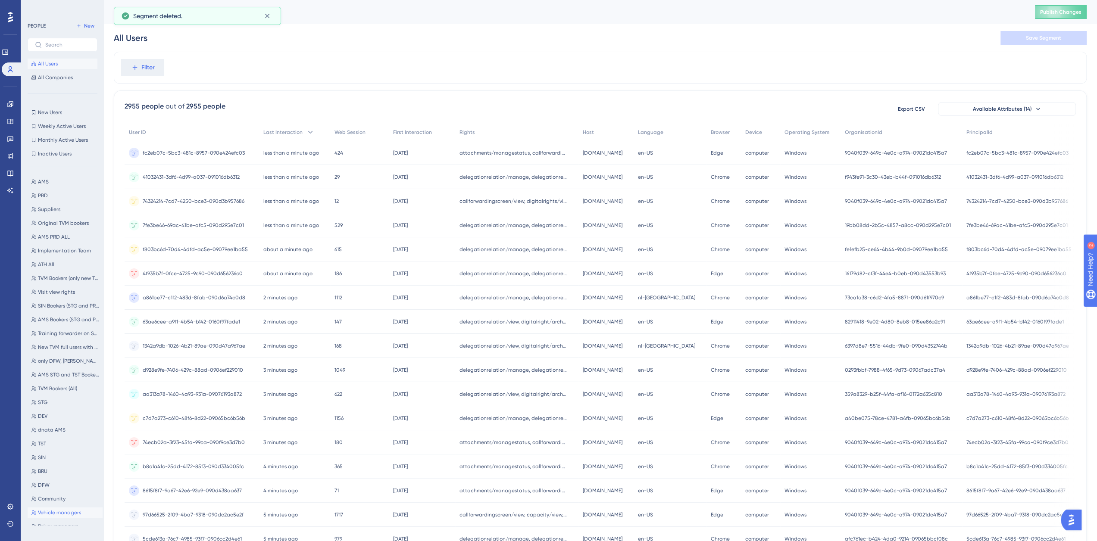
click at [61, 514] on span "Vehicle managers" at bounding box center [59, 513] width 43 height 7
click at [984, 38] on icon at bounding box center [986, 37] width 7 height 7
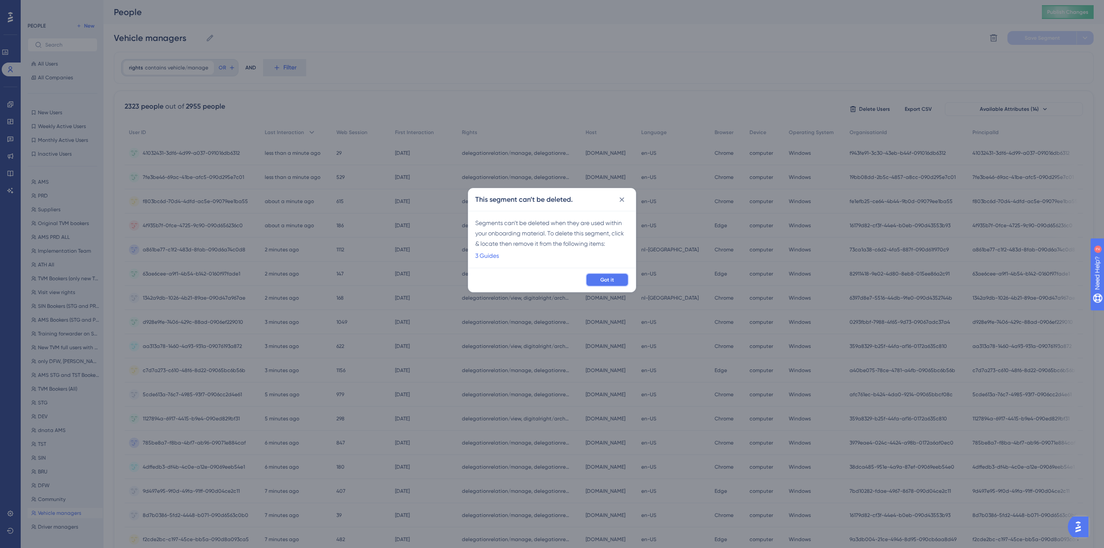
click at [603, 276] on span "Got it" at bounding box center [607, 279] width 14 height 7
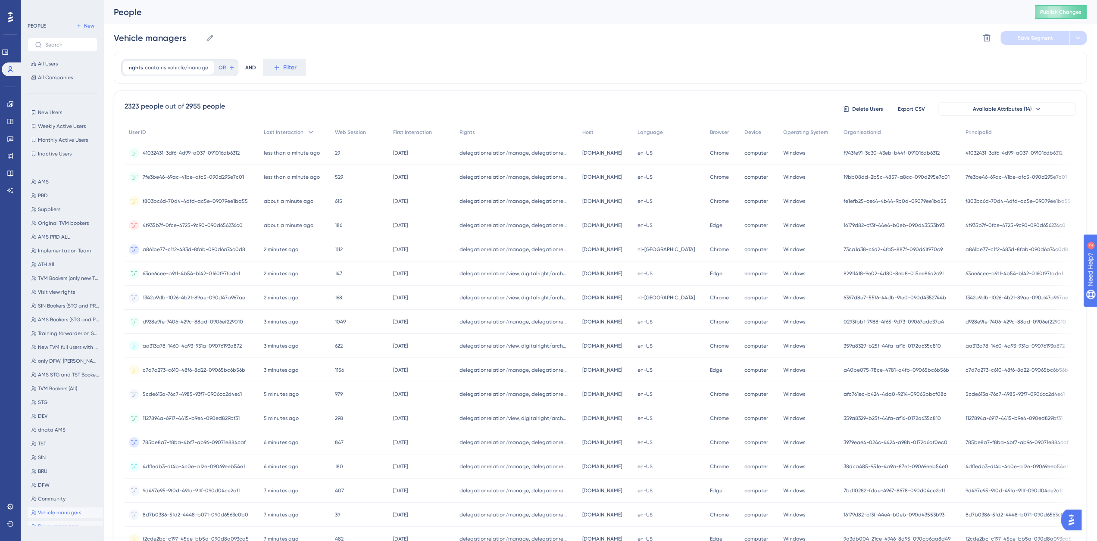
click at [57, 529] on span "Driver managers" at bounding box center [58, 526] width 40 height 7
click at [986, 38] on icon at bounding box center [987, 38] width 9 height 9
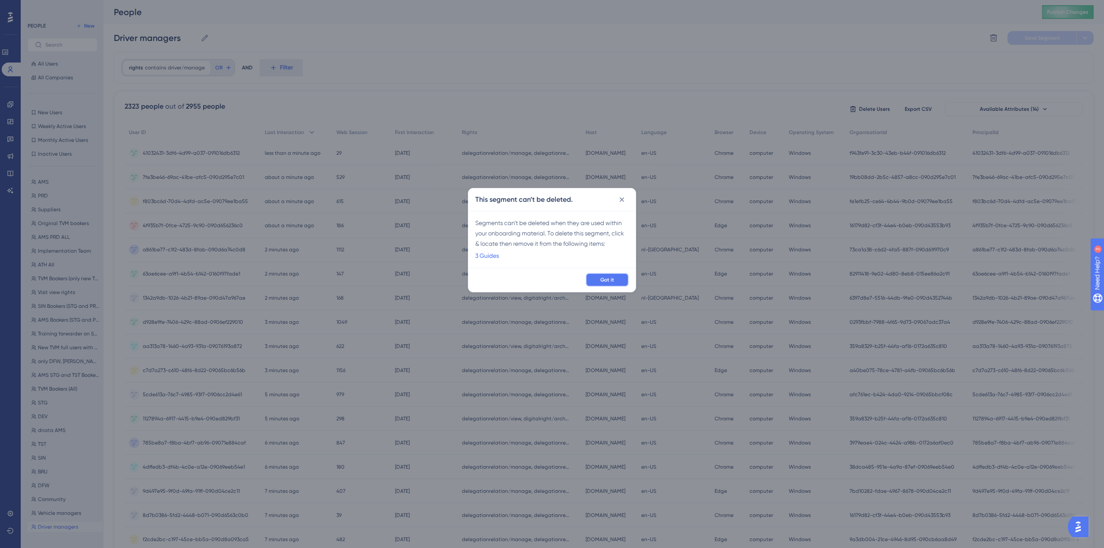
click at [601, 280] on span "Got it" at bounding box center [607, 279] width 14 height 7
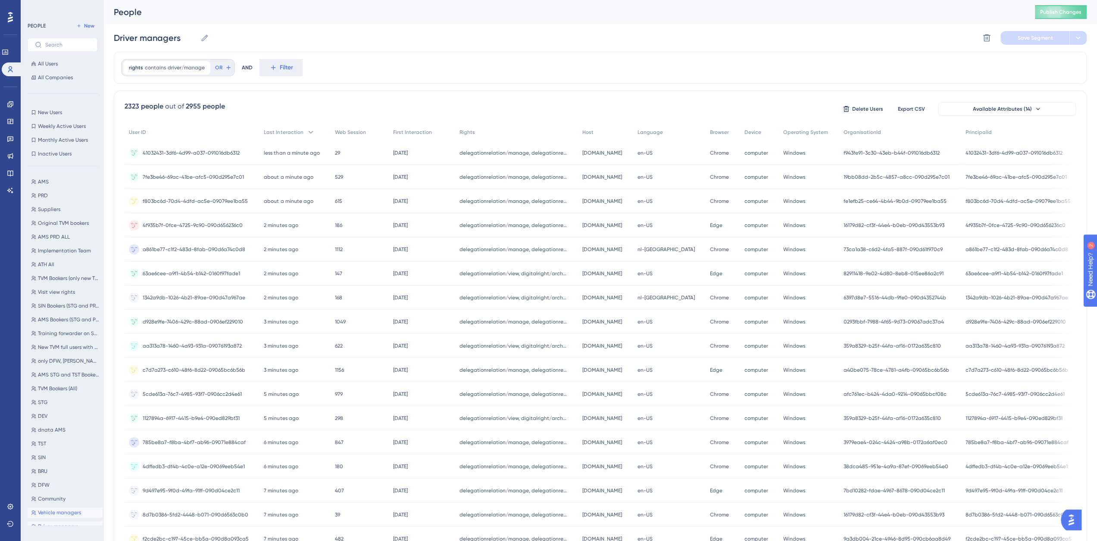
click at [65, 513] on span "Vehicle managers" at bounding box center [59, 513] width 43 height 7
type input "Vehicle managers"
click at [14, 100] on link at bounding box center [10, 104] width 7 height 14
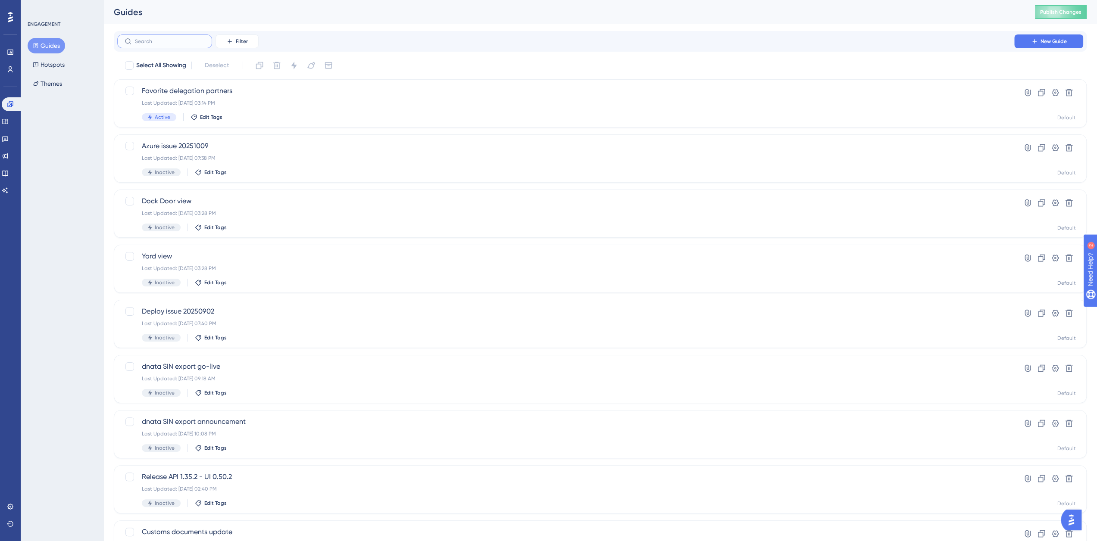
click at [176, 40] on input "text" at bounding box center [170, 41] width 70 height 6
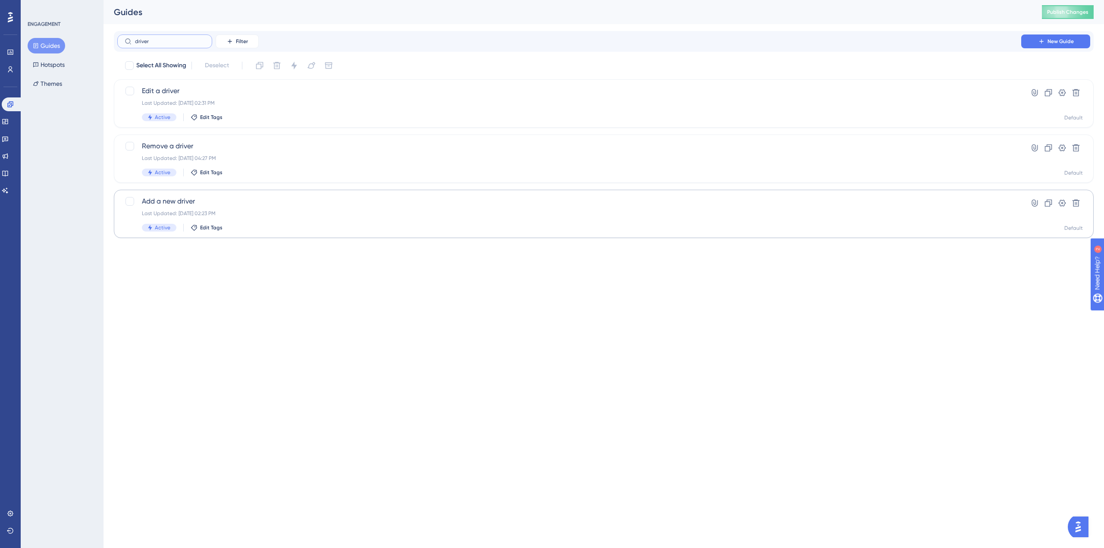
type input "driver"
click at [178, 197] on span "Add a new driver" at bounding box center [569, 201] width 854 height 10
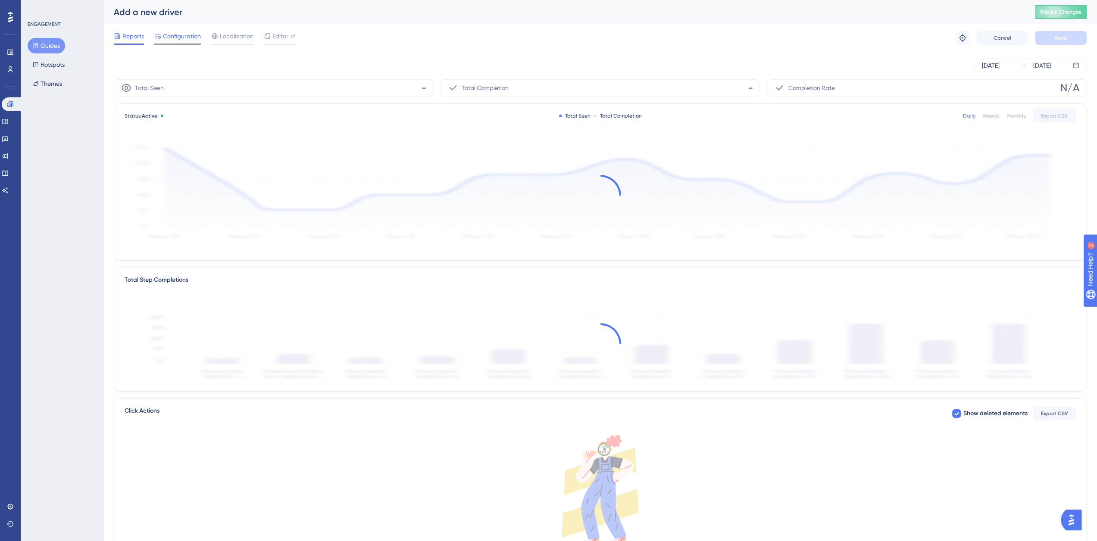
click at [193, 37] on span "Configuration" at bounding box center [182, 36] width 38 height 10
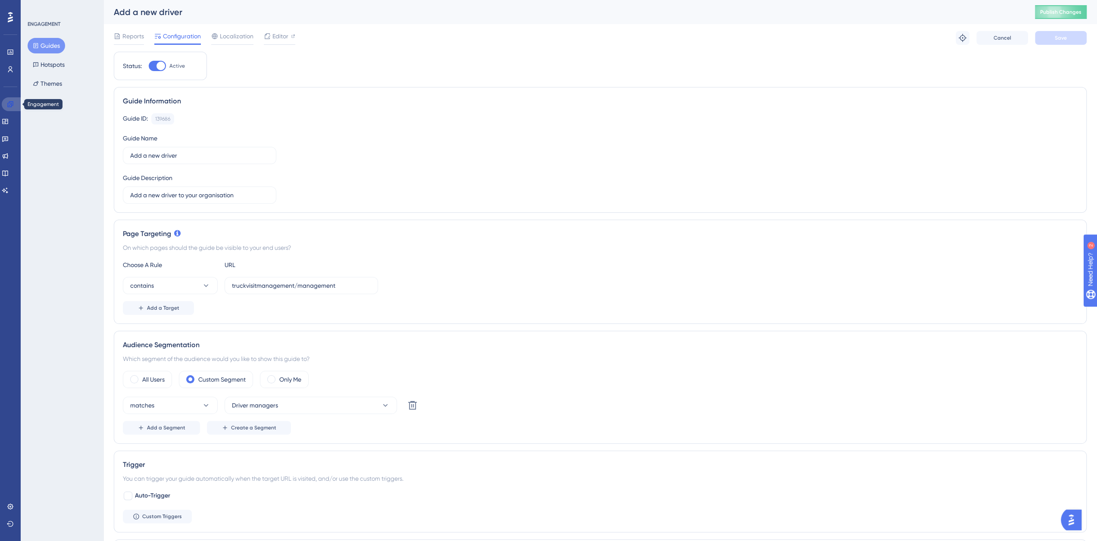
click at [9, 102] on icon at bounding box center [10, 104] width 7 height 7
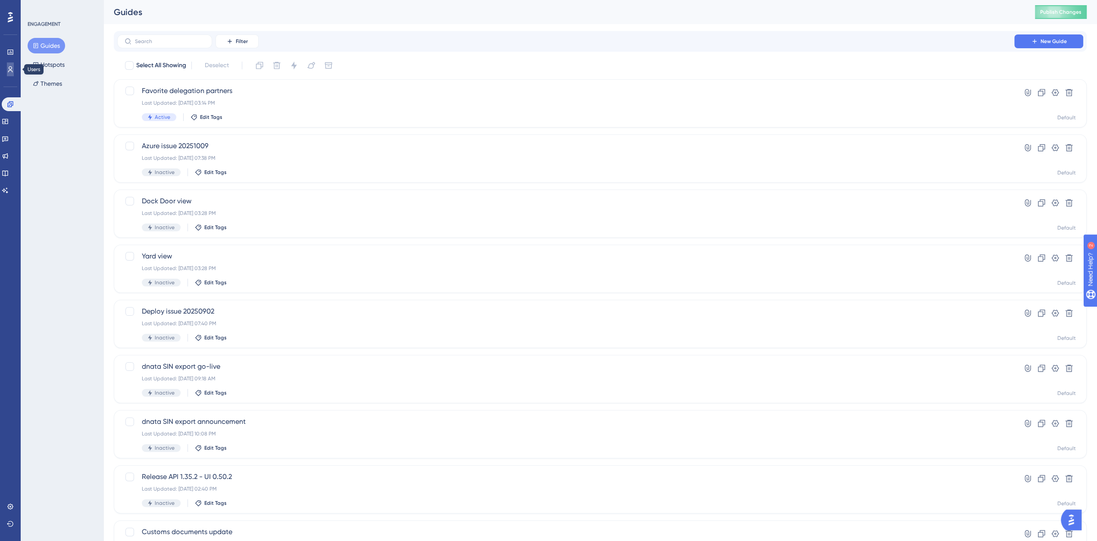
click at [8, 66] on link at bounding box center [10, 70] width 7 height 14
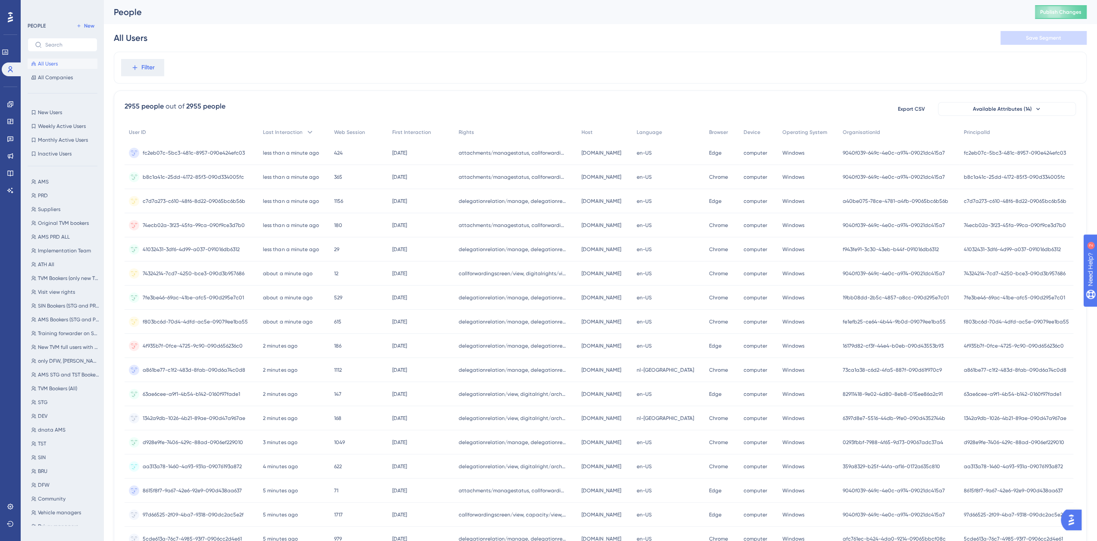
scroll to position [41, 0]
click at [54, 488] on span "Driver managers" at bounding box center [58, 486] width 40 height 7
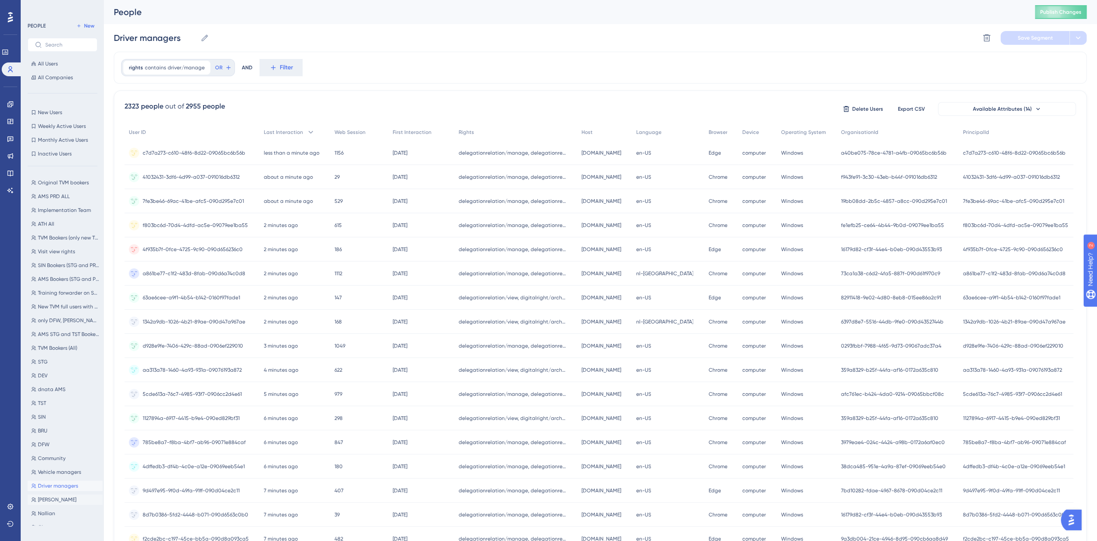
click at [54, 500] on button "Steven Steven" at bounding box center [65, 500] width 75 height 10
type input "Steven"
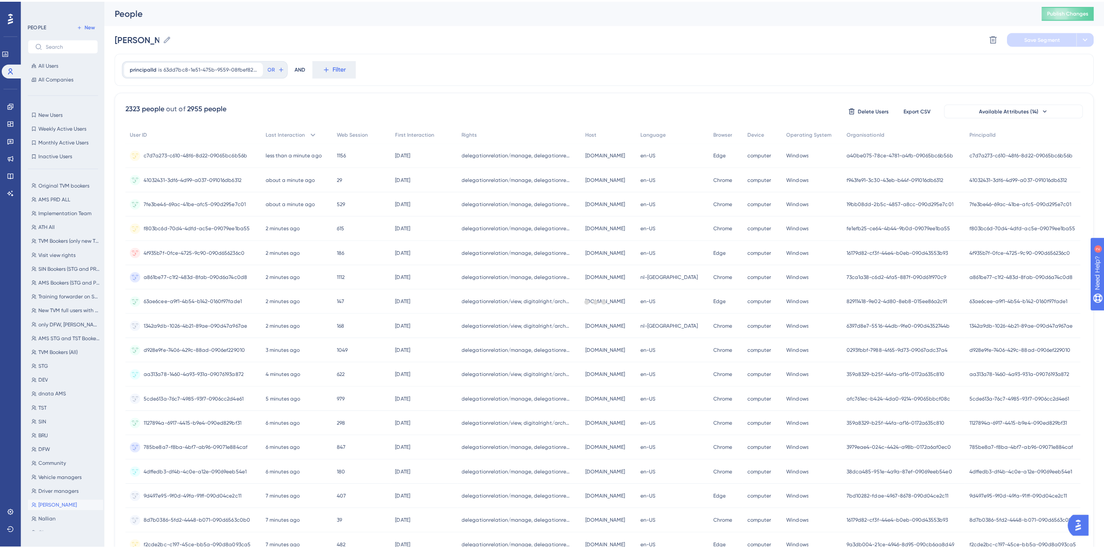
scroll to position [0, 0]
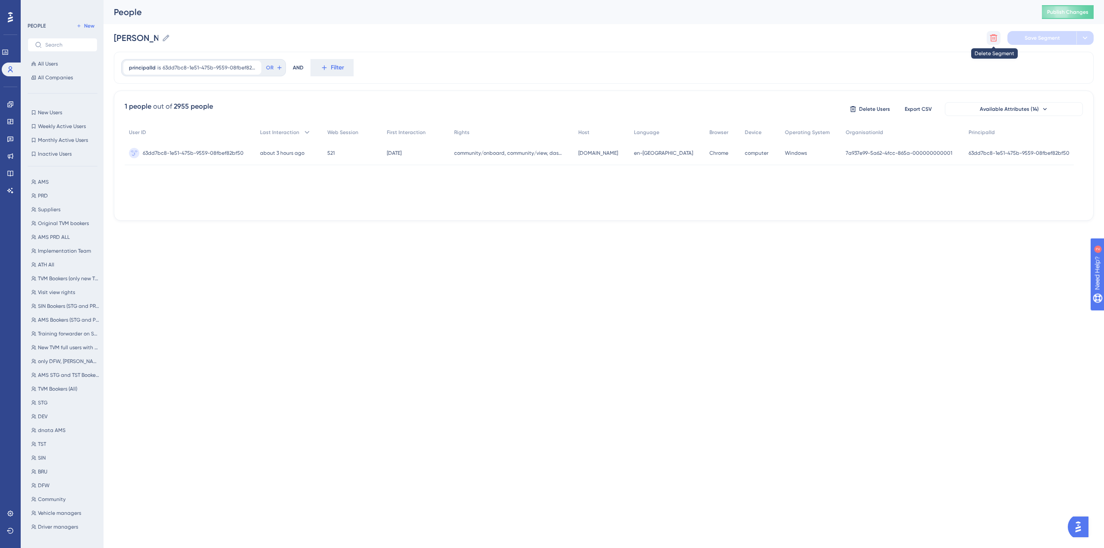
click at [996, 37] on icon at bounding box center [993, 37] width 7 height 7
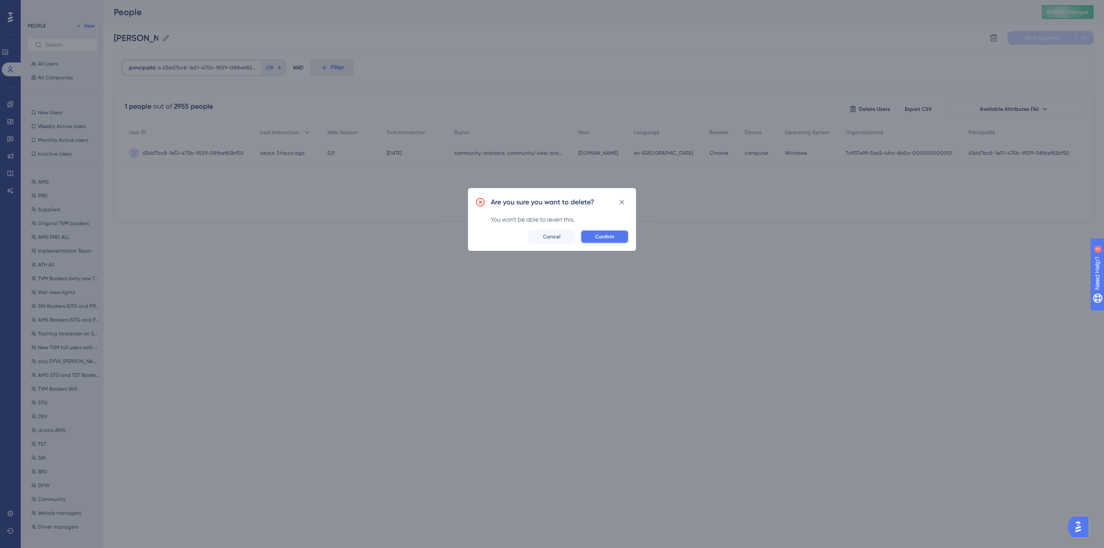
click at [606, 230] on button "Confirm" at bounding box center [604, 237] width 48 height 14
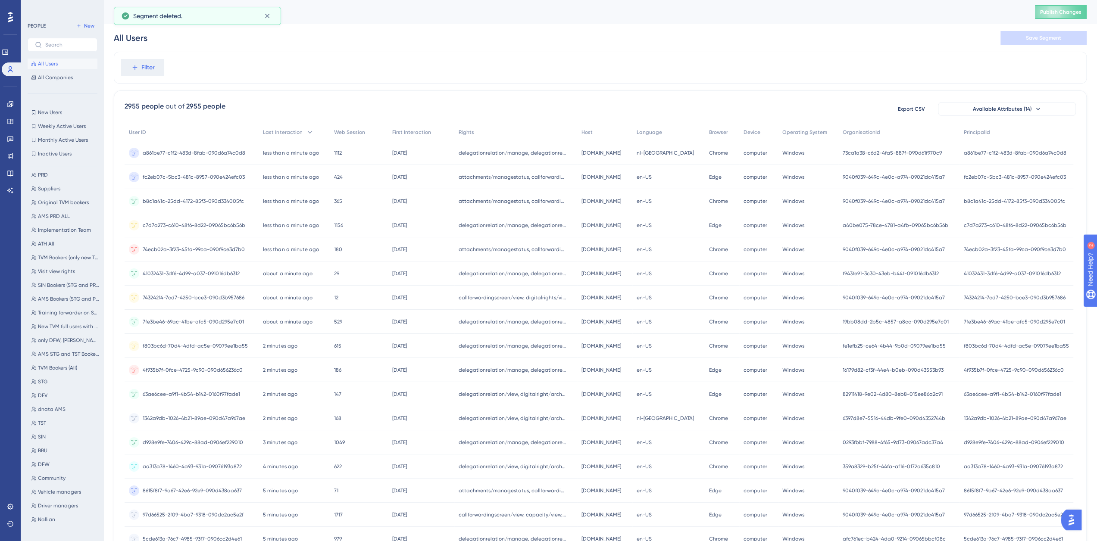
scroll to position [27, 0]
click at [53, 530] on span "Chrome users" at bounding box center [54, 527] width 32 height 7
click at [51, 529] on span "Chrome users" at bounding box center [54, 527] width 32 height 7
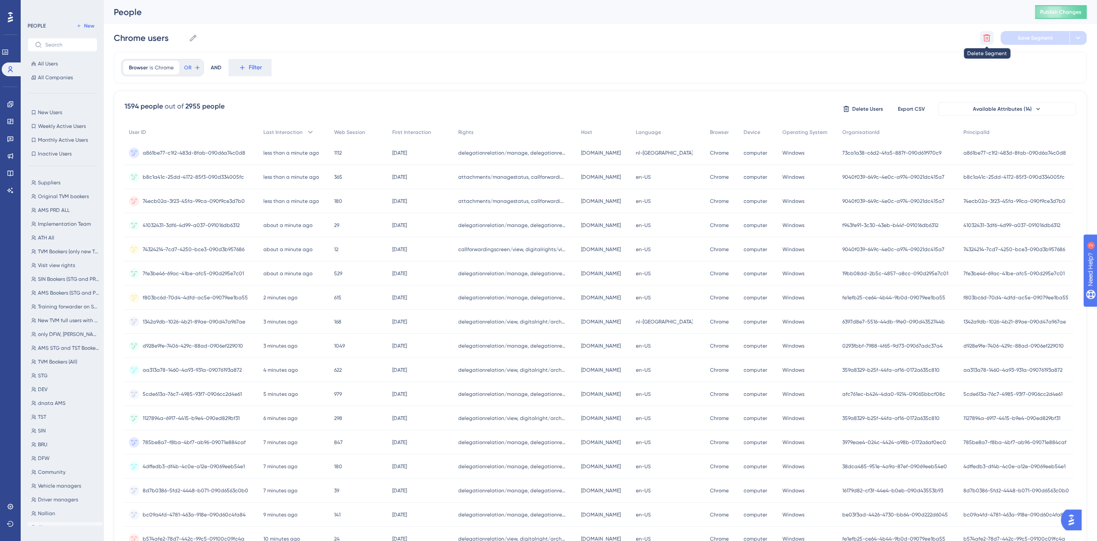
click at [986, 37] on icon at bounding box center [987, 38] width 9 height 9
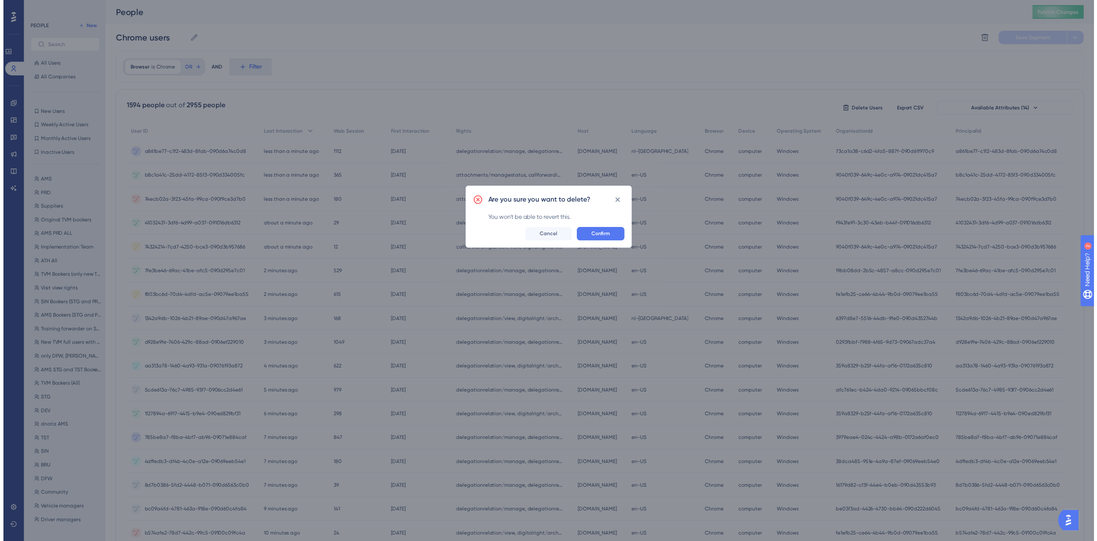
scroll to position [0, 0]
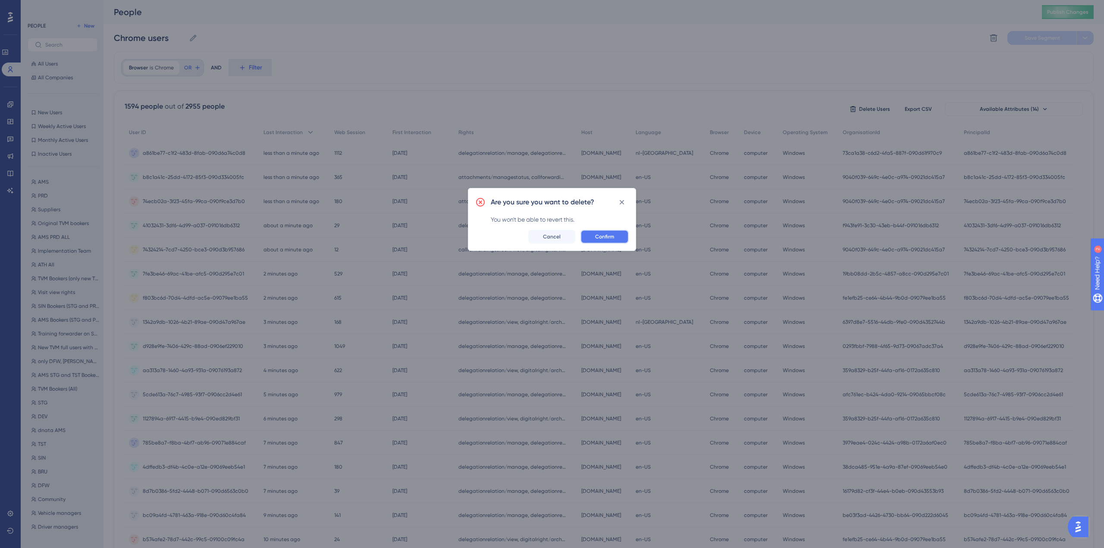
click at [600, 235] on span "Confirm" at bounding box center [604, 236] width 19 height 7
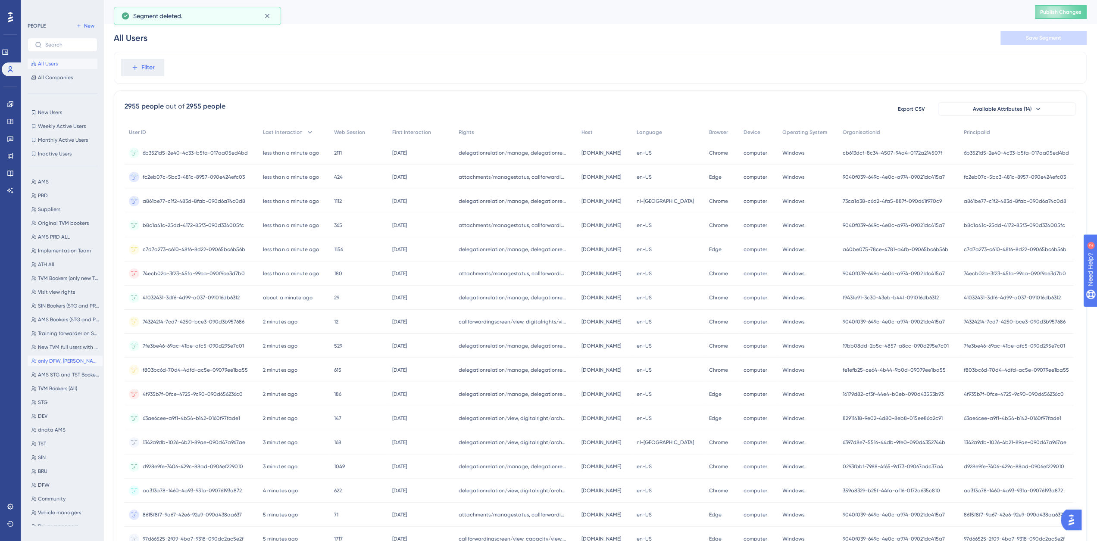
click at [54, 359] on span "only DFW, BRU and SIN" at bounding box center [68, 361] width 61 height 7
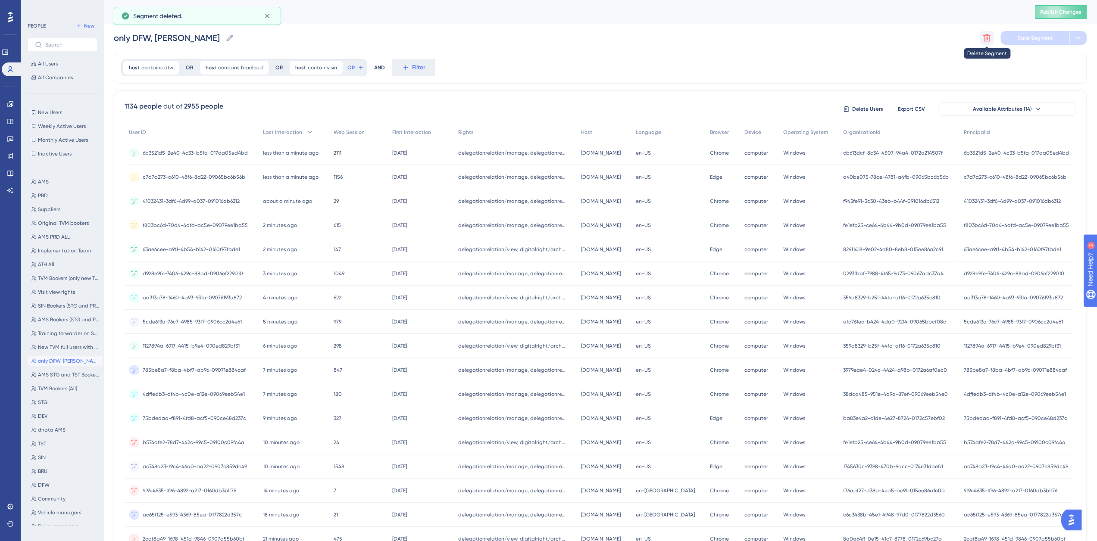
click at [989, 37] on icon at bounding box center [986, 37] width 7 height 7
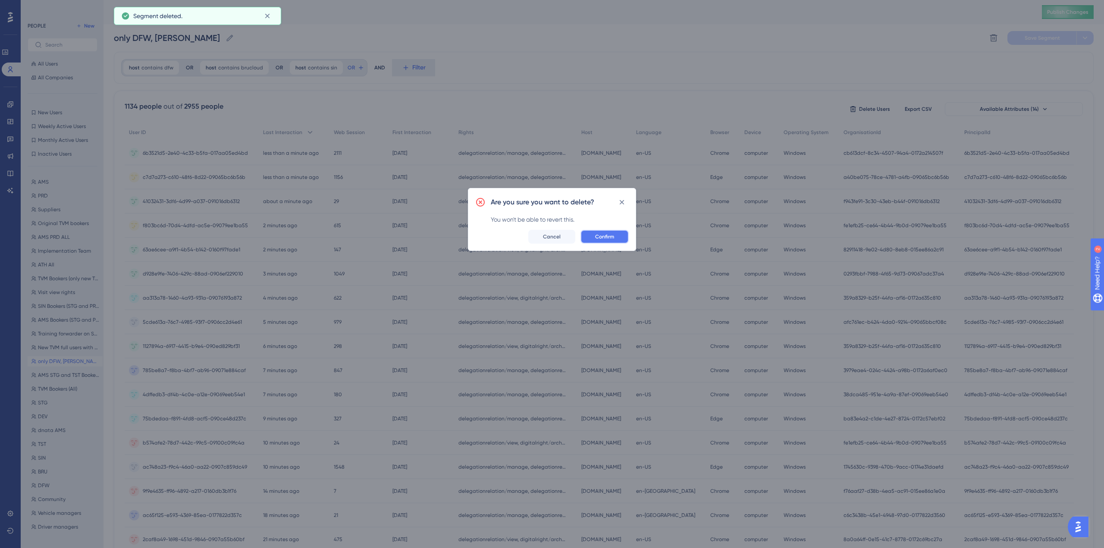
click at [612, 239] on span "Confirm" at bounding box center [604, 236] width 19 height 7
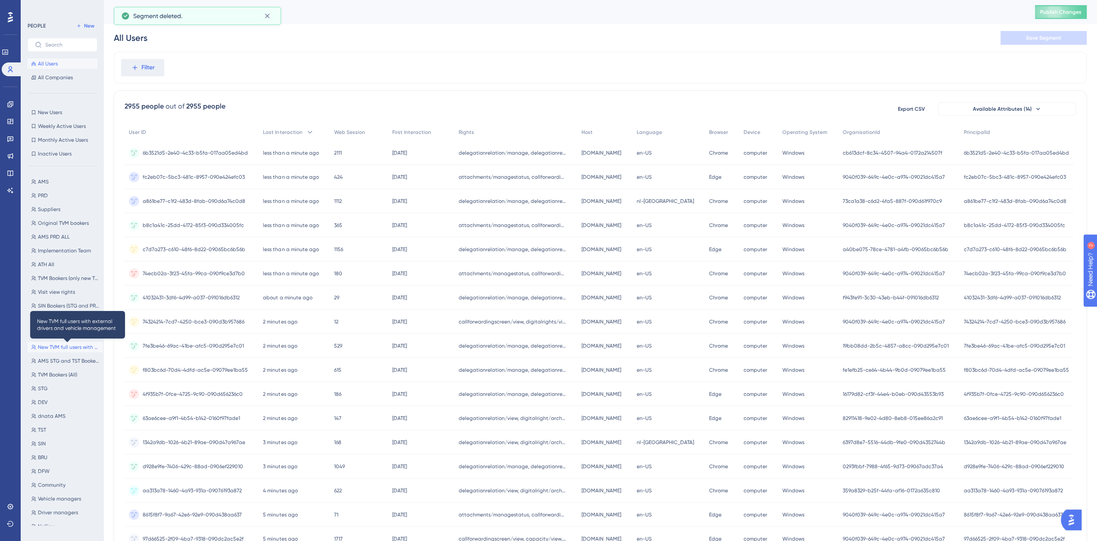
click at [74, 348] on span "New TVM full users with external drivers and vehicle management" at bounding box center [68, 347] width 61 height 7
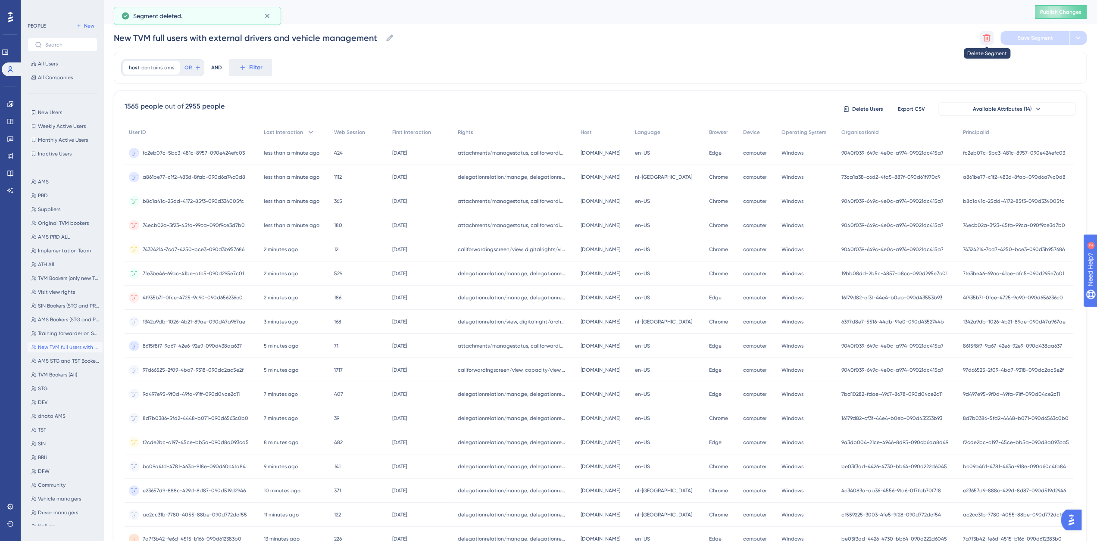
click at [986, 35] on icon at bounding box center [986, 37] width 7 height 7
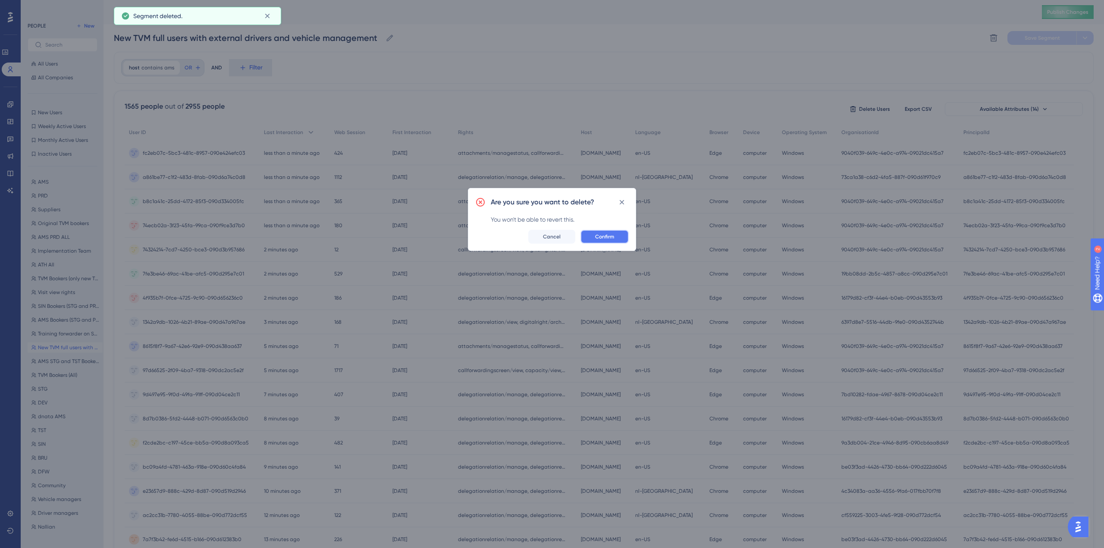
click at [613, 240] on button "Confirm" at bounding box center [604, 237] width 48 height 14
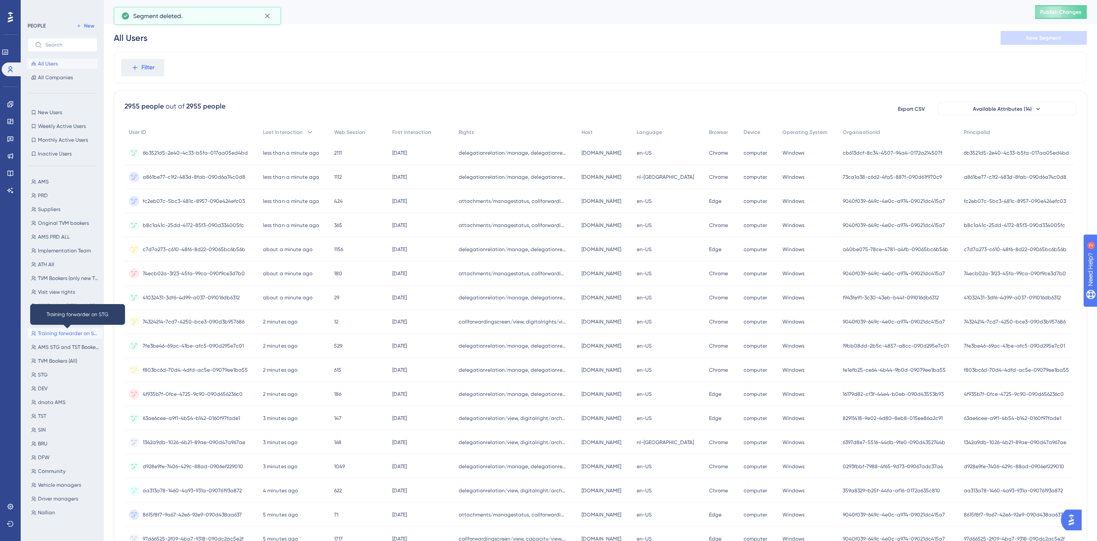
click at [62, 331] on span "Training forwarder on STG" at bounding box center [68, 333] width 61 height 7
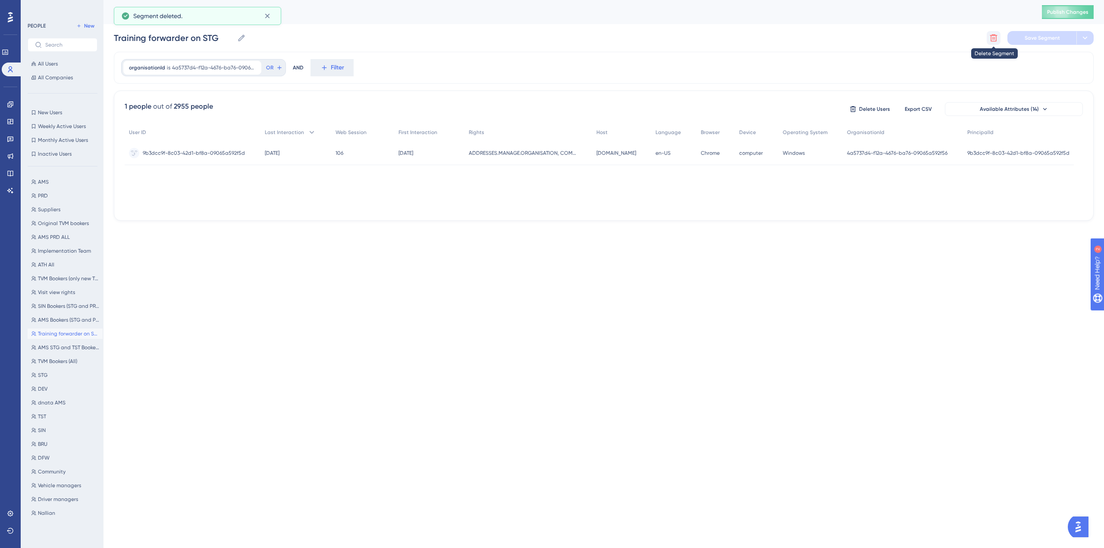
click at [998, 38] on button at bounding box center [993, 38] width 14 height 14
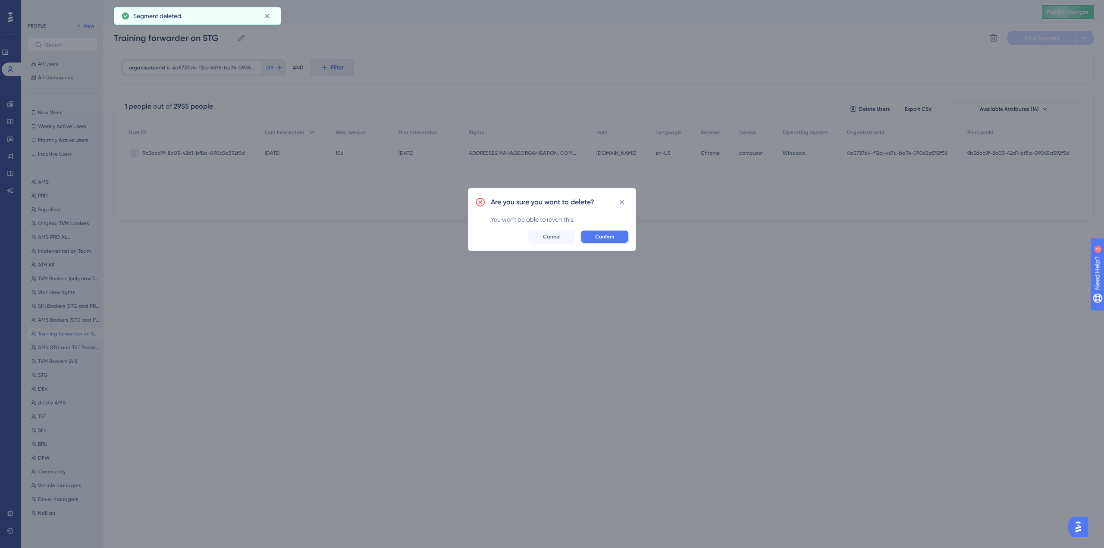
click at [602, 239] on span "Confirm" at bounding box center [604, 236] width 19 height 7
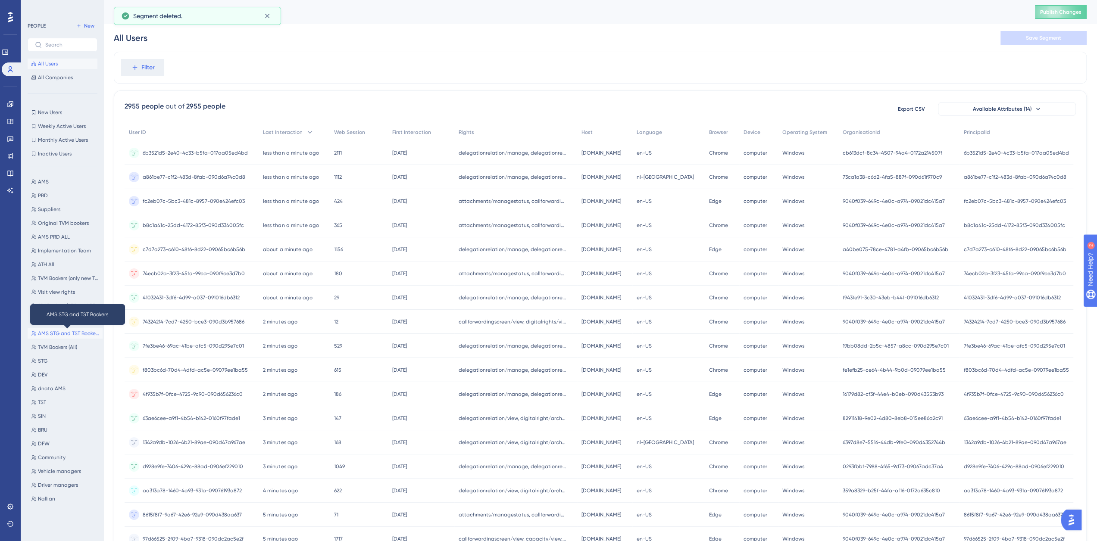
click at [59, 332] on span "AMS STG and TST Bookers" at bounding box center [68, 333] width 61 height 7
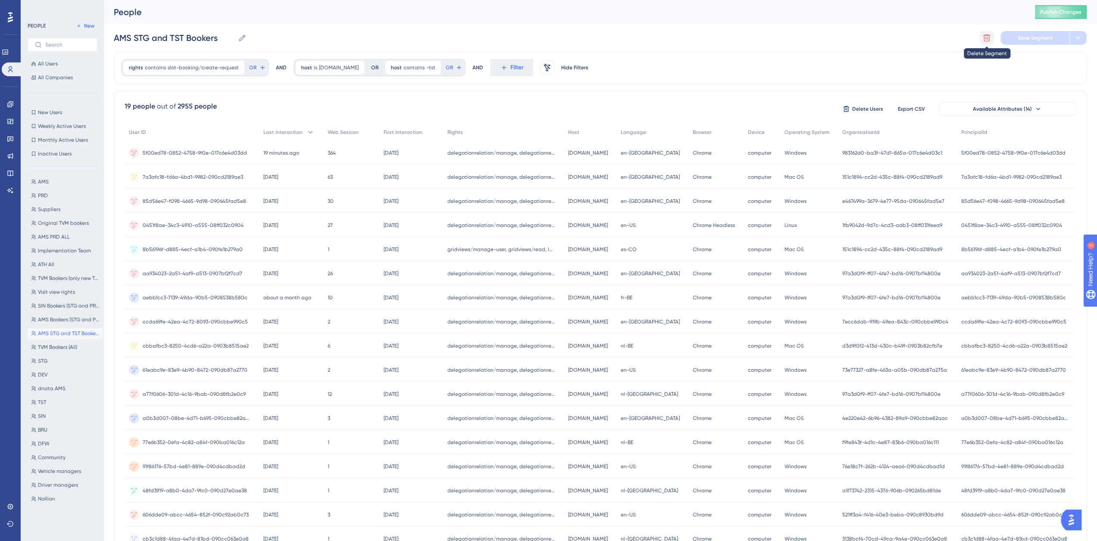
click at [985, 35] on icon at bounding box center [987, 38] width 9 height 9
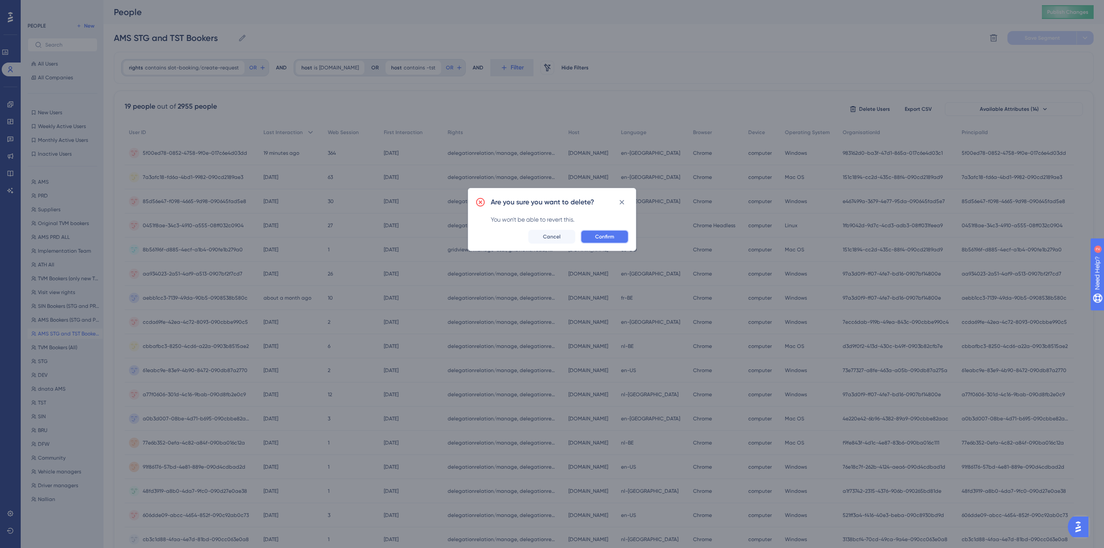
click at [603, 232] on button "Confirm" at bounding box center [604, 237] width 48 height 14
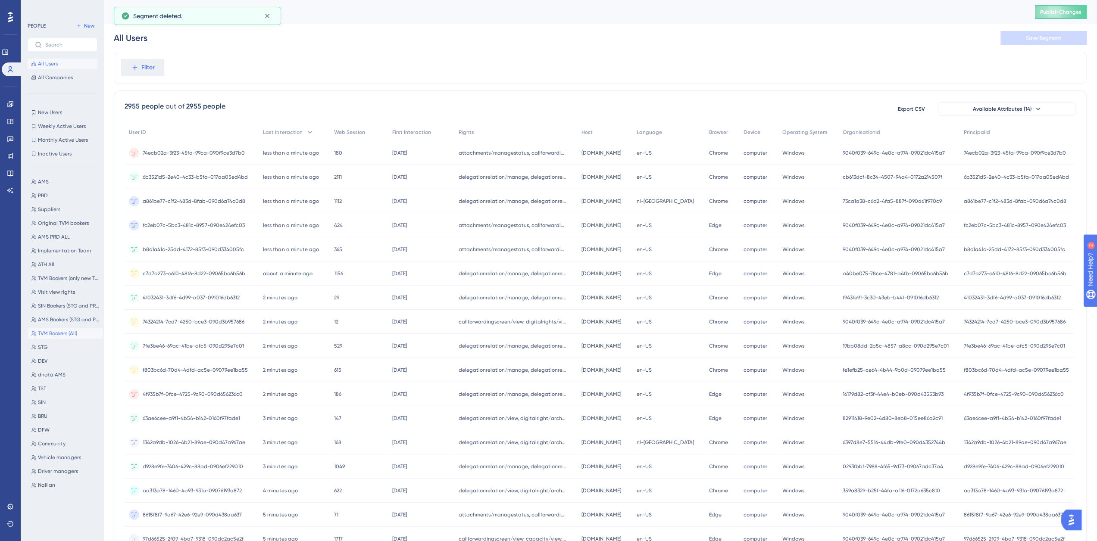
click at [68, 333] on span "TVM Bookers (All)" at bounding box center [57, 333] width 39 height 7
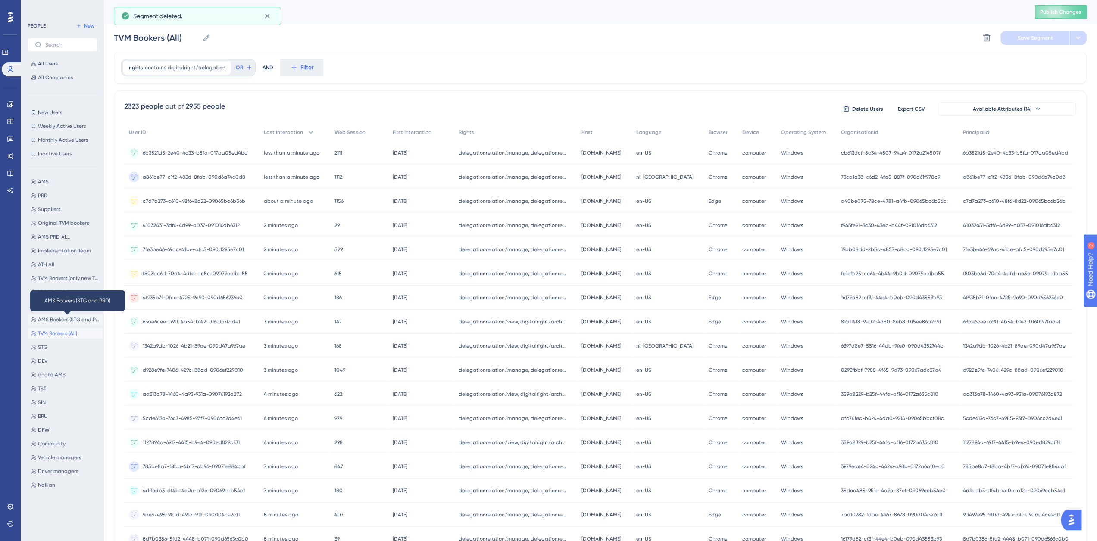
click at [58, 320] on span "AMS Bookers (STG and PRD)" at bounding box center [68, 319] width 61 height 7
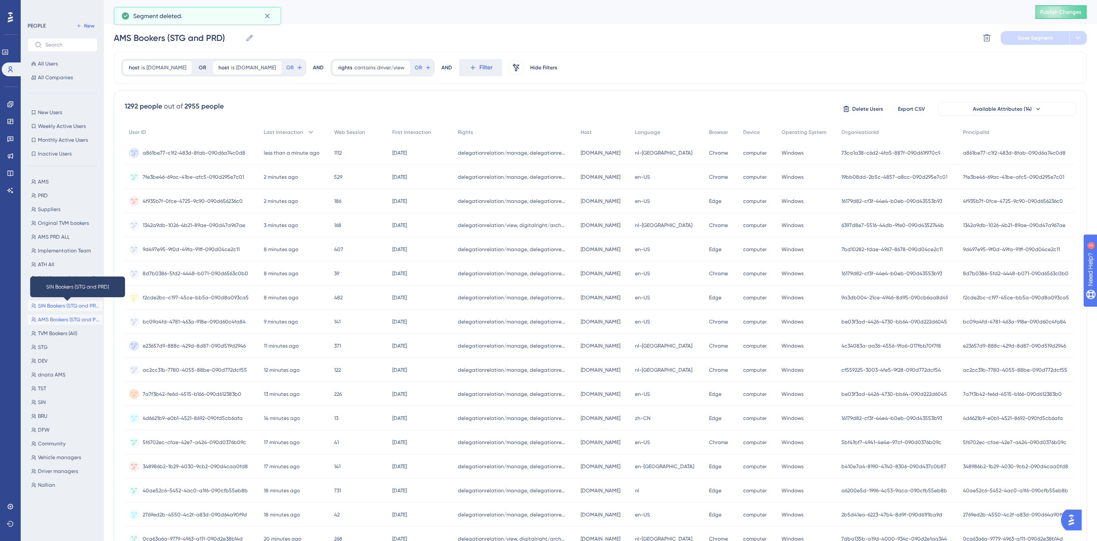
click at [59, 305] on span "SIN Bookers (STG and PRD)" at bounding box center [68, 306] width 61 height 7
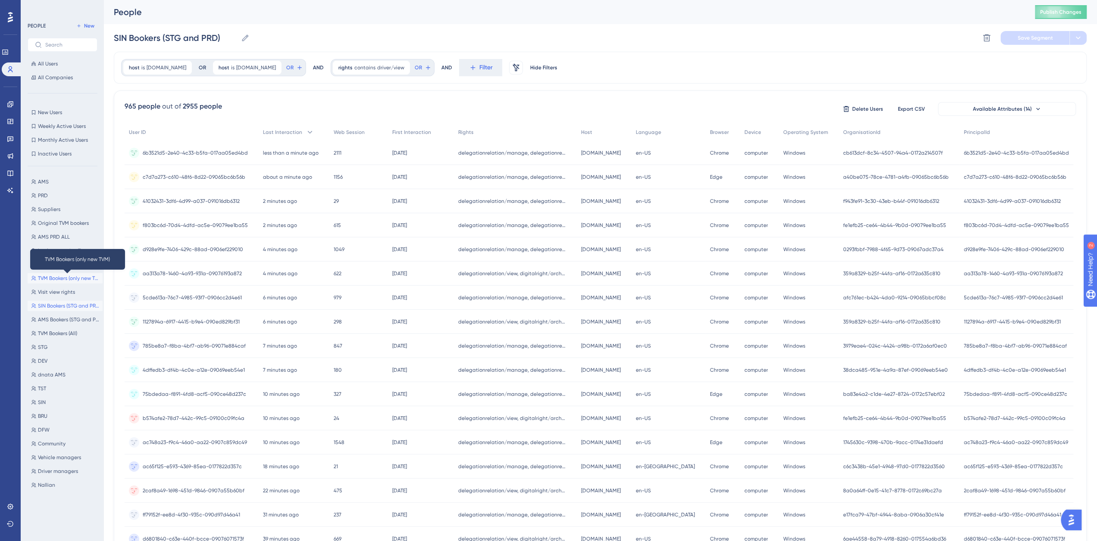
click at [63, 281] on span "TVM Bookers (only new TVM)" at bounding box center [68, 278] width 61 height 7
type input "TVM Bookers (only new TVM)"
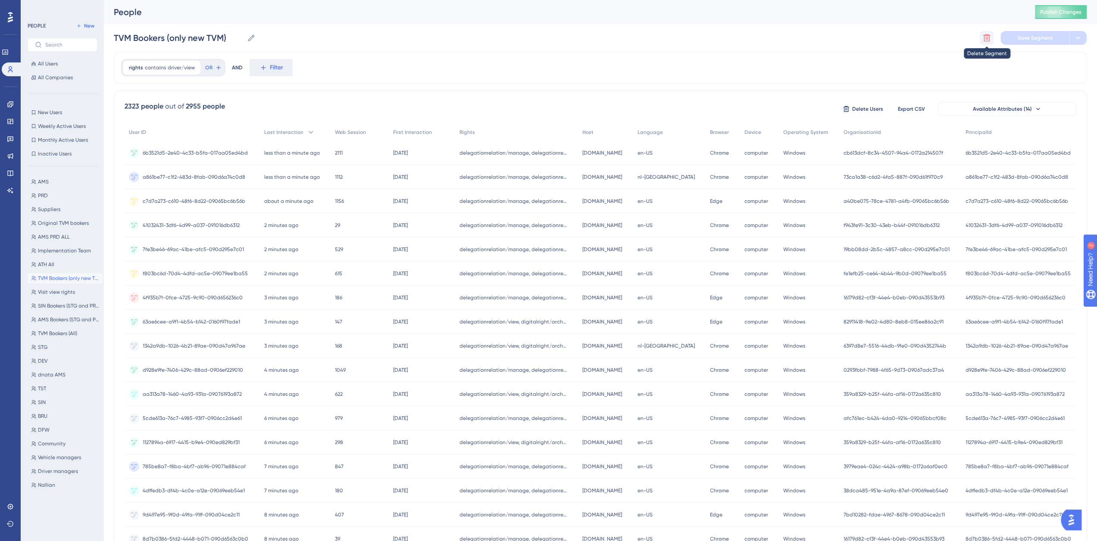
click at [989, 36] on icon at bounding box center [986, 37] width 7 height 7
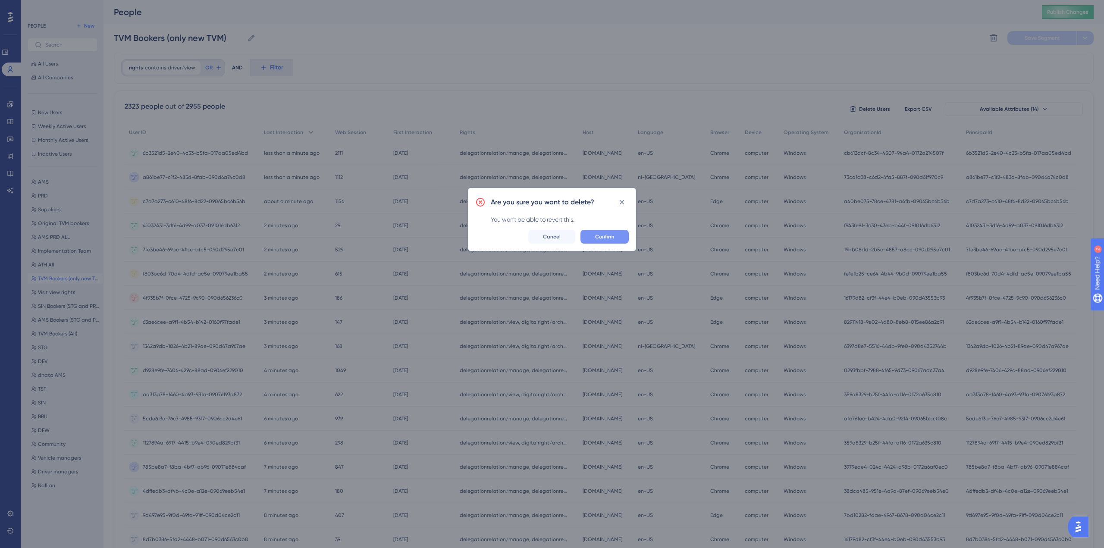
click at [585, 236] on button "Confirm" at bounding box center [604, 237] width 48 height 14
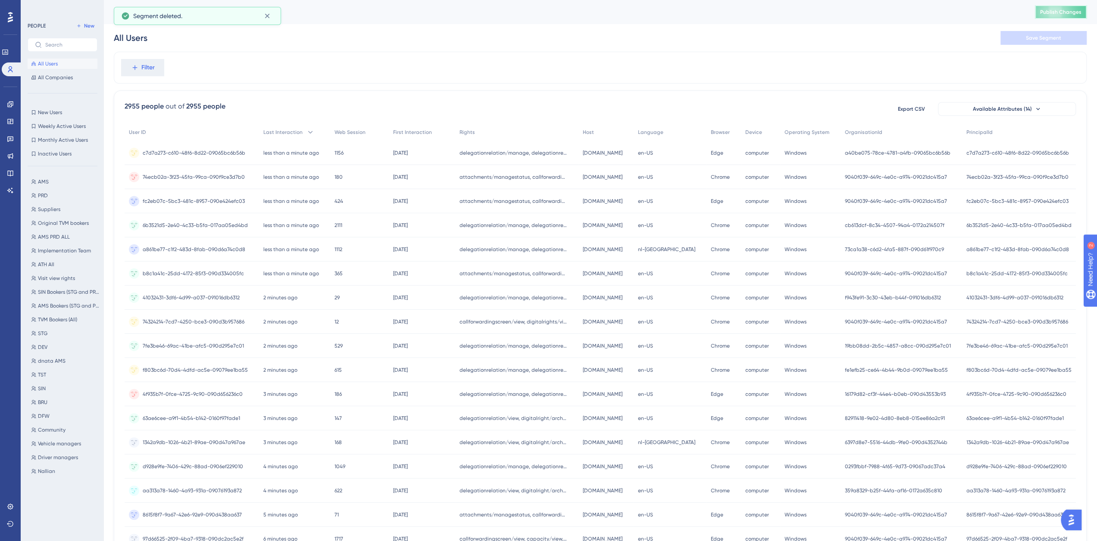
click at [1056, 10] on span "Publish Changes" at bounding box center [1060, 12] width 41 height 7
click at [72, 279] on span "Visit view rights" at bounding box center [56, 278] width 37 height 7
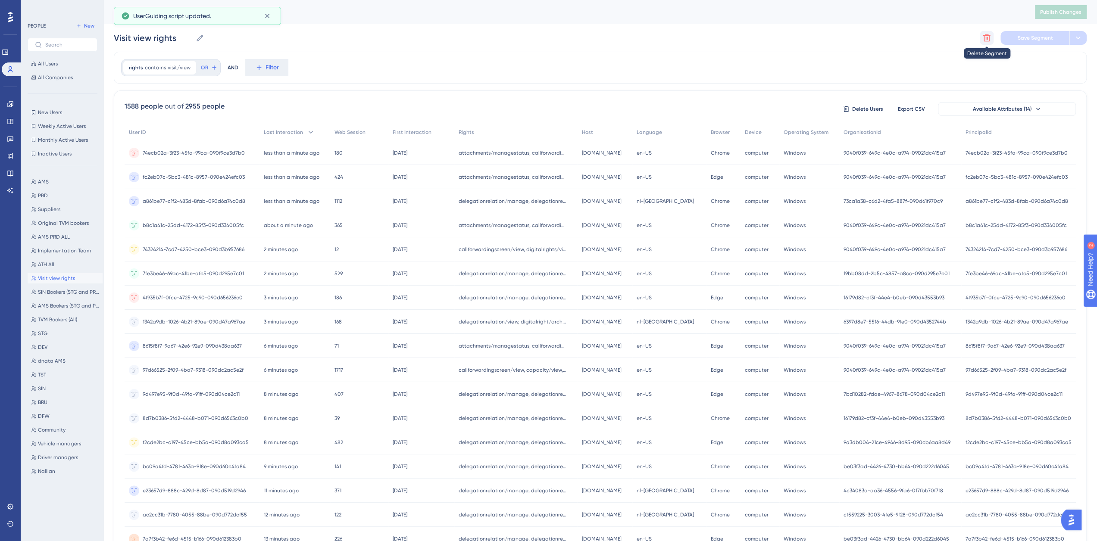
click at [989, 39] on icon at bounding box center [987, 38] width 9 height 9
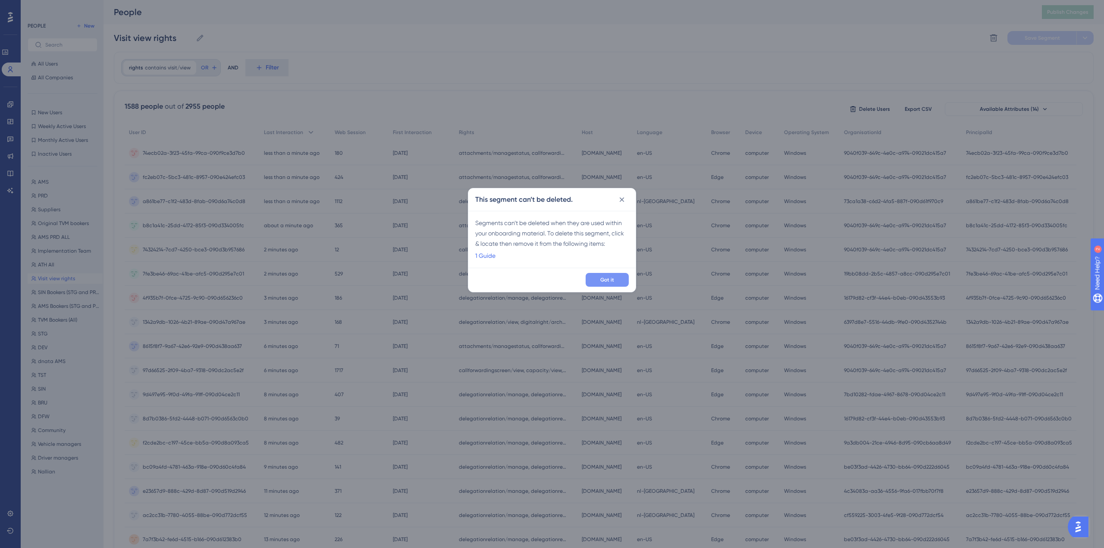
click at [604, 280] on span "Got it" at bounding box center [607, 279] width 14 height 7
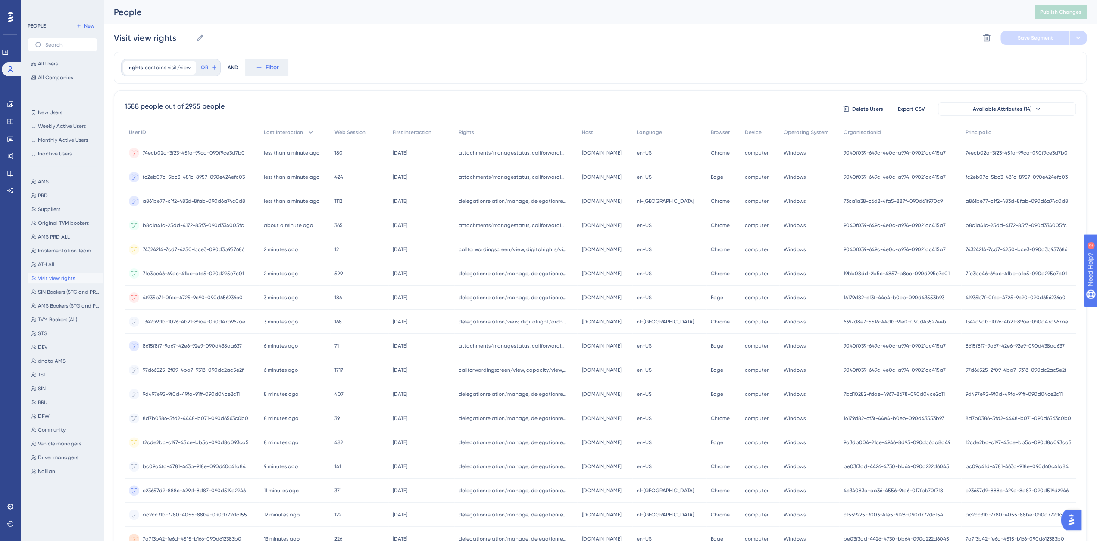
click at [771, 66] on div "rights contains visit/view visit/view Remove OR AND Filter" at bounding box center [600, 68] width 973 height 32
drag, startPoint x: 8, startPoint y: 104, endPoint x: 15, endPoint y: 119, distance: 16.2
click at [8, 104] on icon at bounding box center [10, 104] width 6 height 6
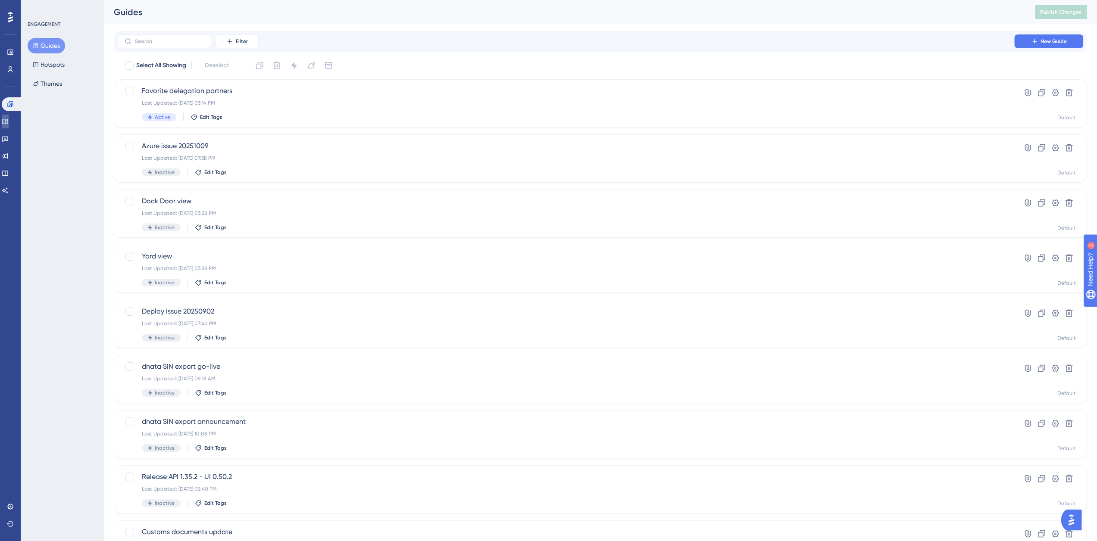
click at [9, 119] on link at bounding box center [5, 122] width 7 height 14
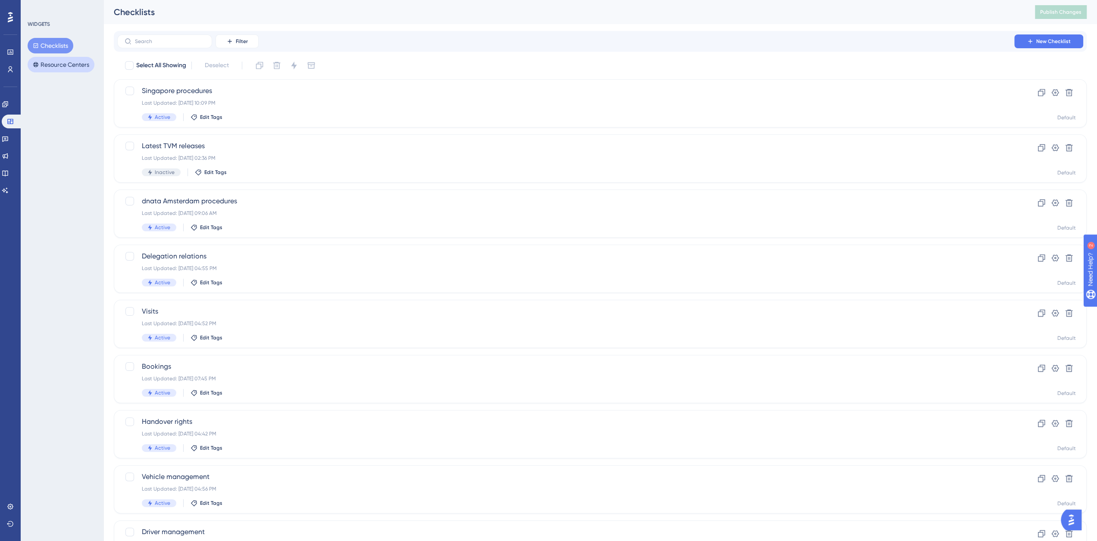
click at [56, 63] on button "Resource Centers" at bounding box center [61, 65] width 67 height 16
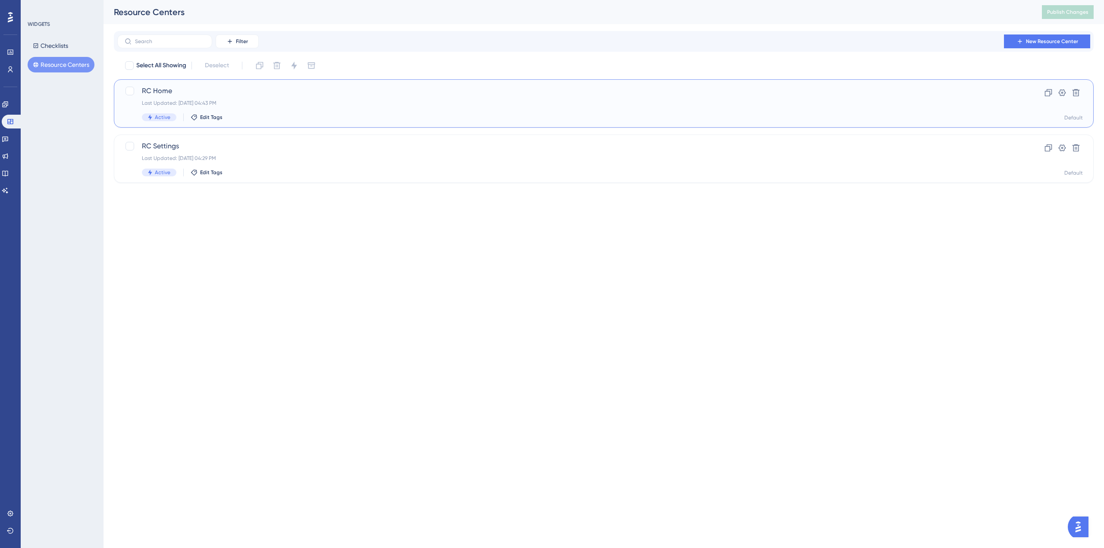
click at [171, 100] on div "Last Updated: Oct 10 2025, 04:43 PM" at bounding box center [569, 103] width 854 height 7
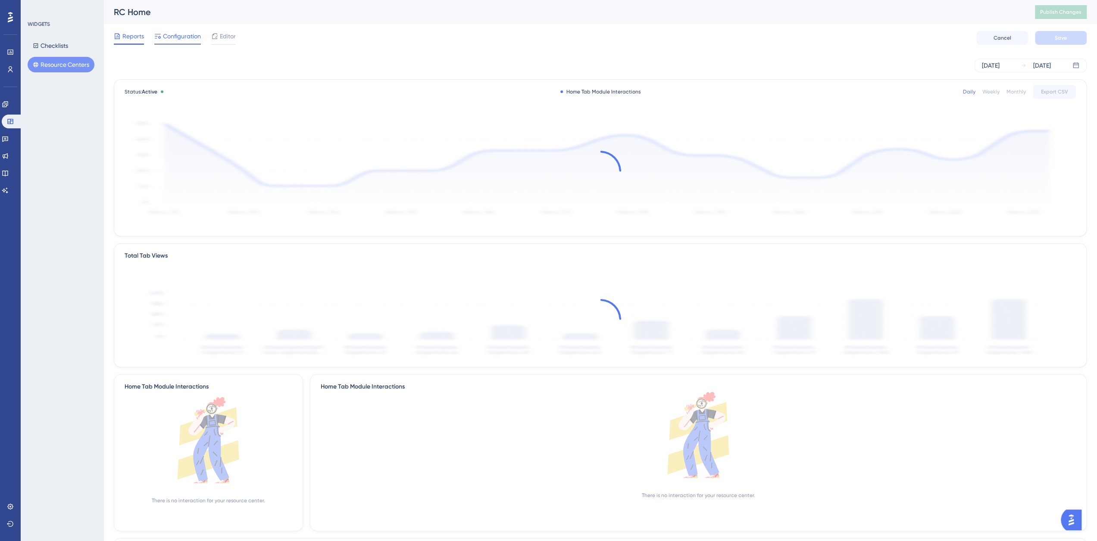
click at [186, 32] on span "Configuration" at bounding box center [182, 36] width 38 height 10
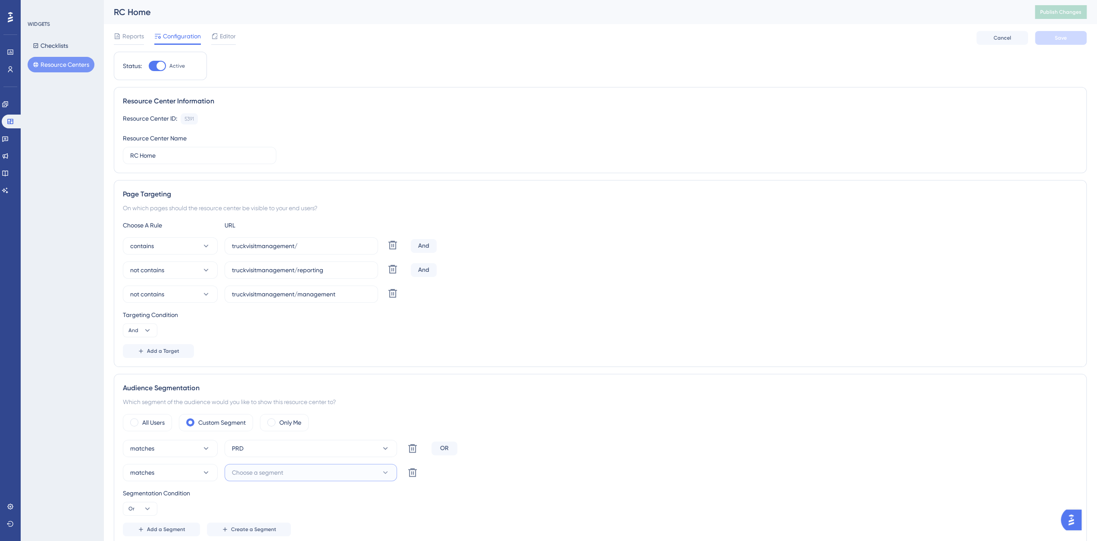
click at [285, 471] on button "Choose a segment" at bounding box center [311, 472] width 172 height 17
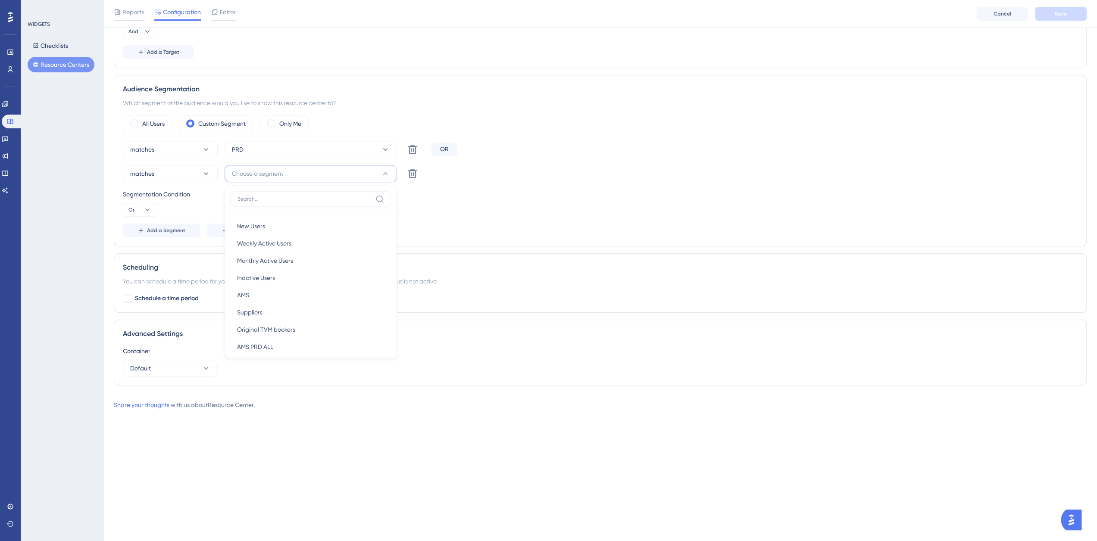
click at [445, 227] on div "Add a Segment Create a Segment" at bounding box center [600, 231] width 955 height 14
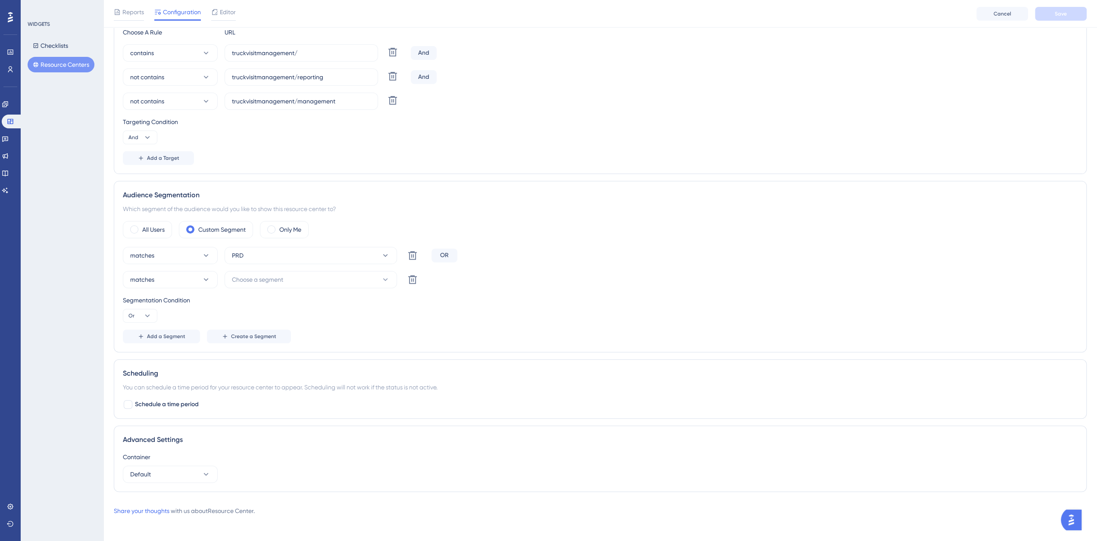
scroll to position [53, 0]
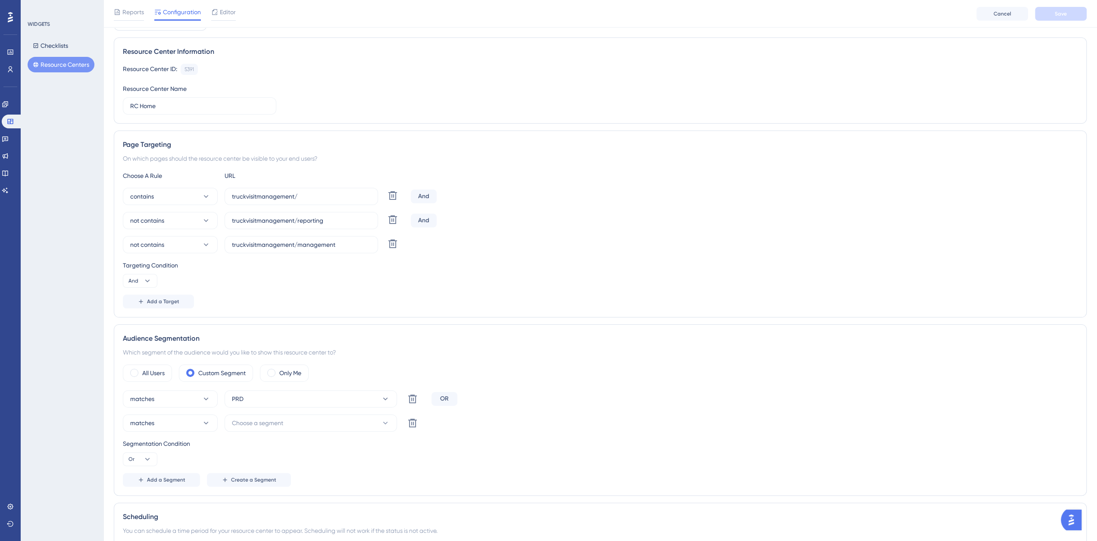
click at [67, 68] on button "Resource Centers" at bounding box center [61, 65] width 67 height 16
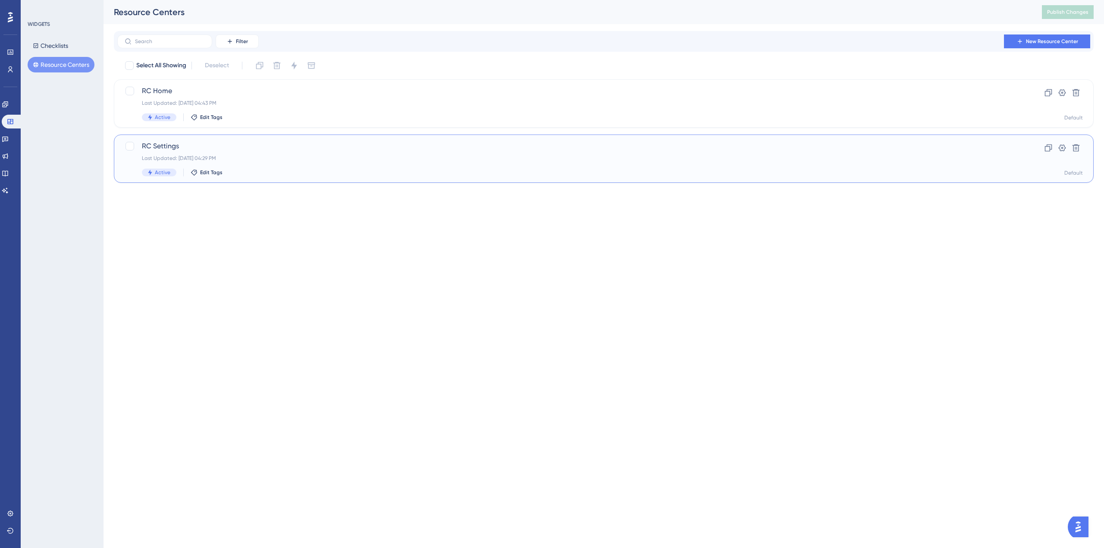
click at [193, 147] on span "RC Settings" at bounding box center [569, 146] width 854 height 10
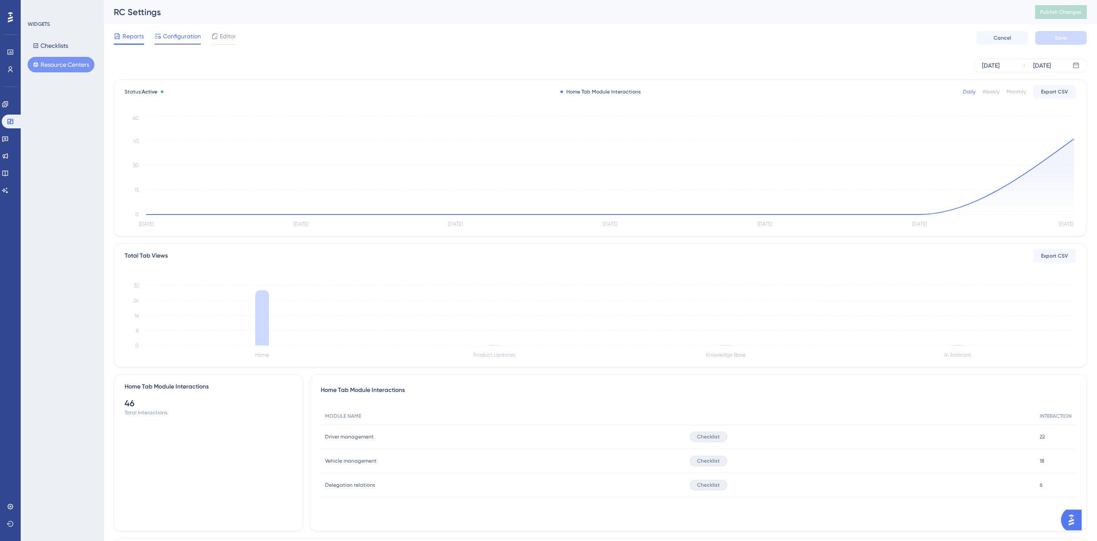
click at [185, 35] on span "Configuration" at bounding box center [182, 36] width 38 height 10
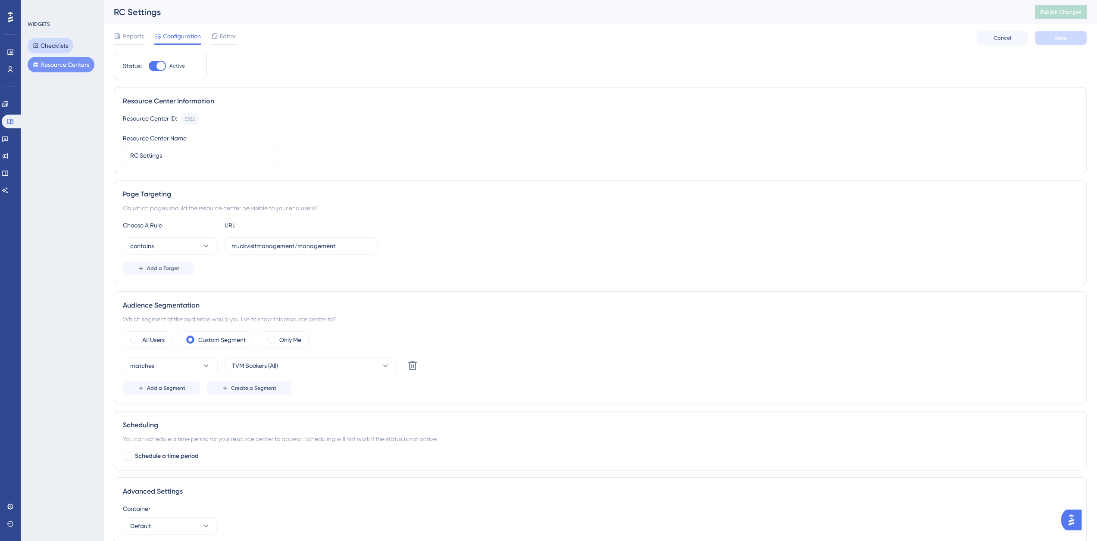
click at [53, 45] on button "Checklists" at bounding box center [51, 46] width 46 height 16
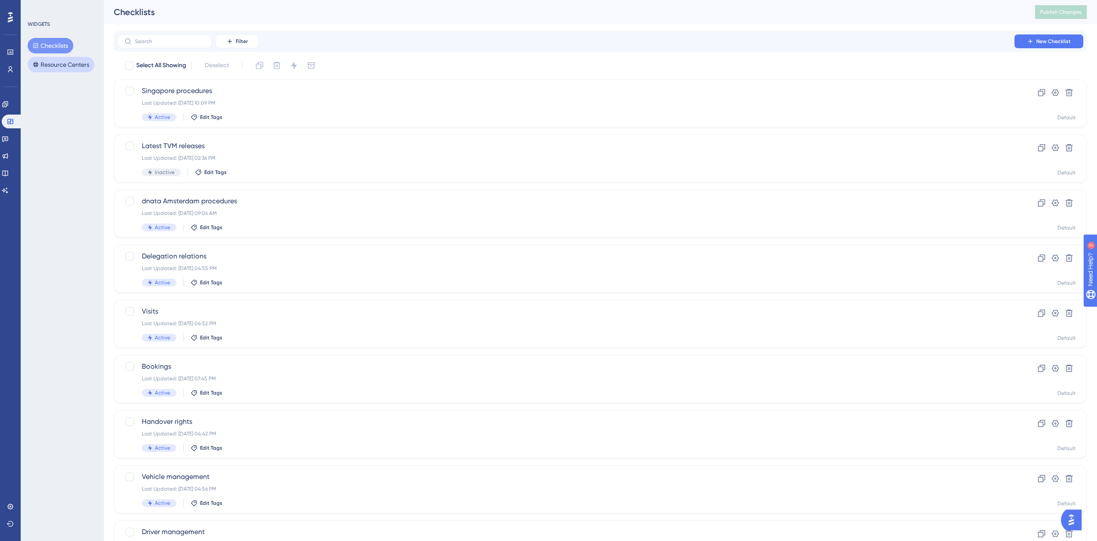
click at [45, 63] on button "Resource Centers" at bounding box center [61, 65] width 67 height 16
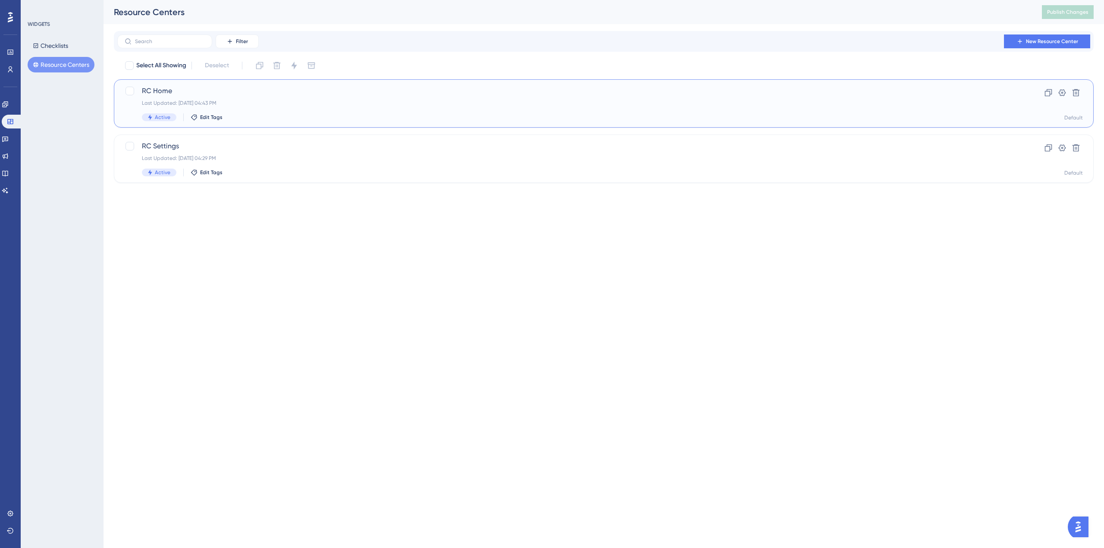
click at [178, 101] on div "Last Updated: Oct 10 2025, 04:43 PM" at bounding box center [569, 103] width 854 height 7
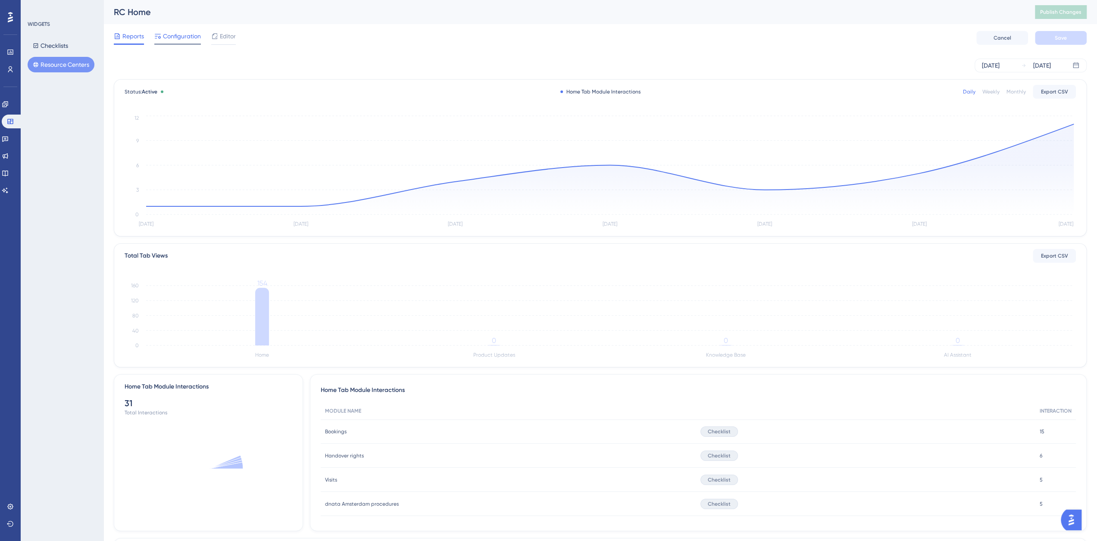
click at [182, 36] on span "Configuration" at bounding box center [182, 36] width 38 height 10
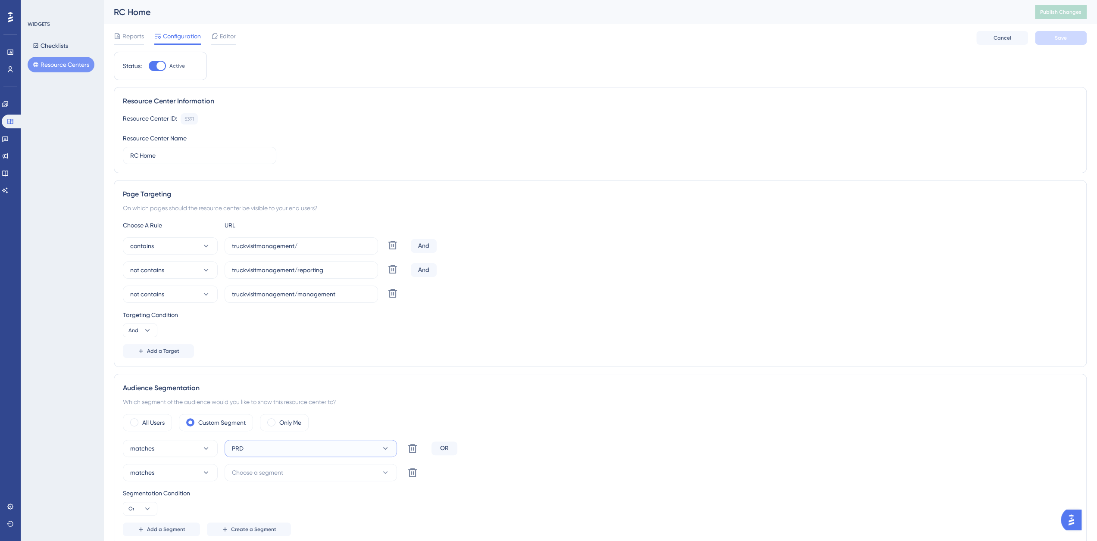
click at [260, 445] on button "PRD" at bounding box center [311, 448] width 172 height 17
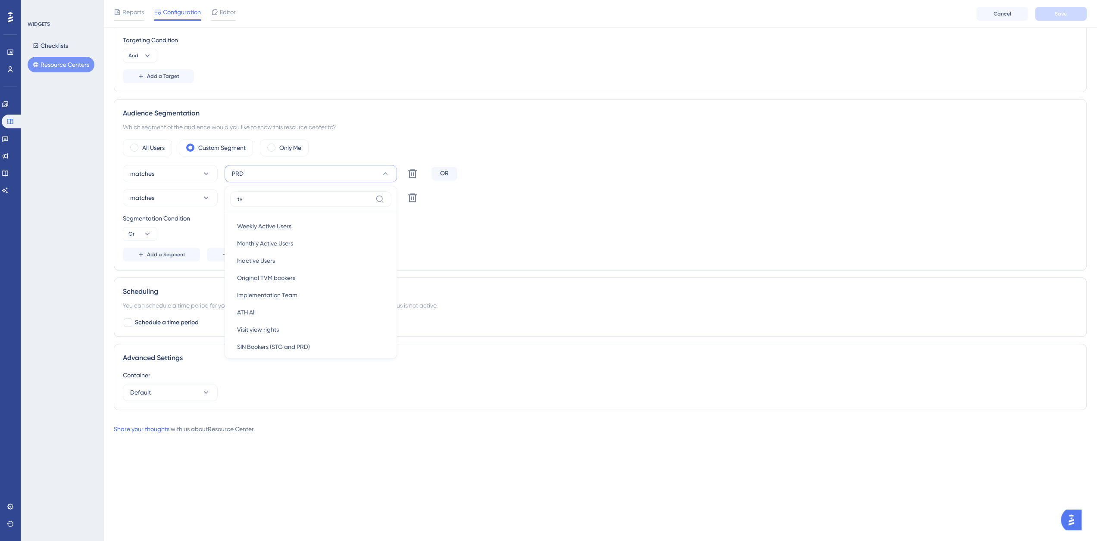
scroll to position [197, 0]
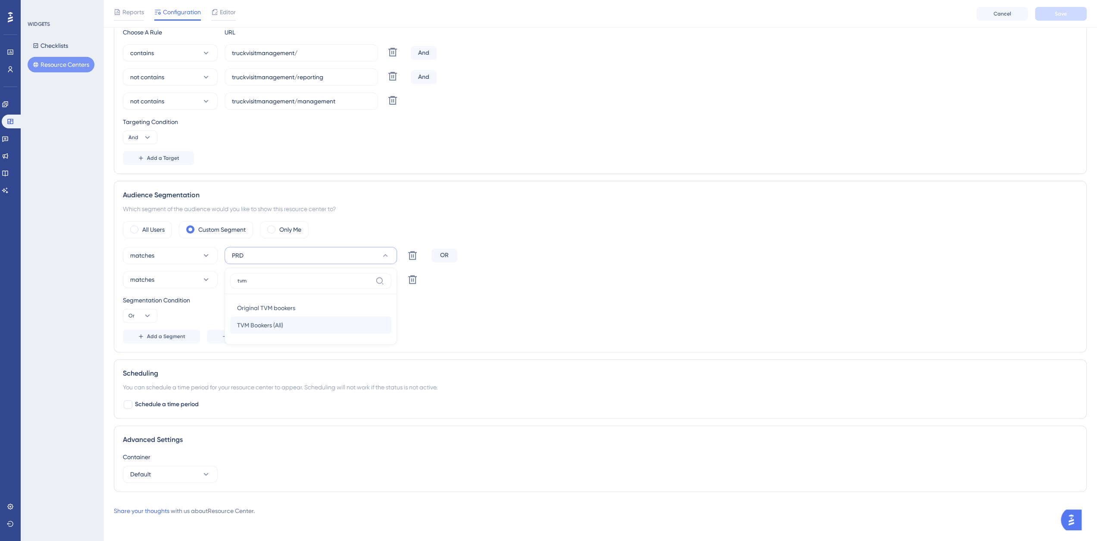
type input "tvm"
click at [282, 325] on span "TVM Bookers (All)" at bounding box center [260, 325] width 46 height 10
click at [412, 281] on icon at bounding box center [412, 280] width 10 height 10
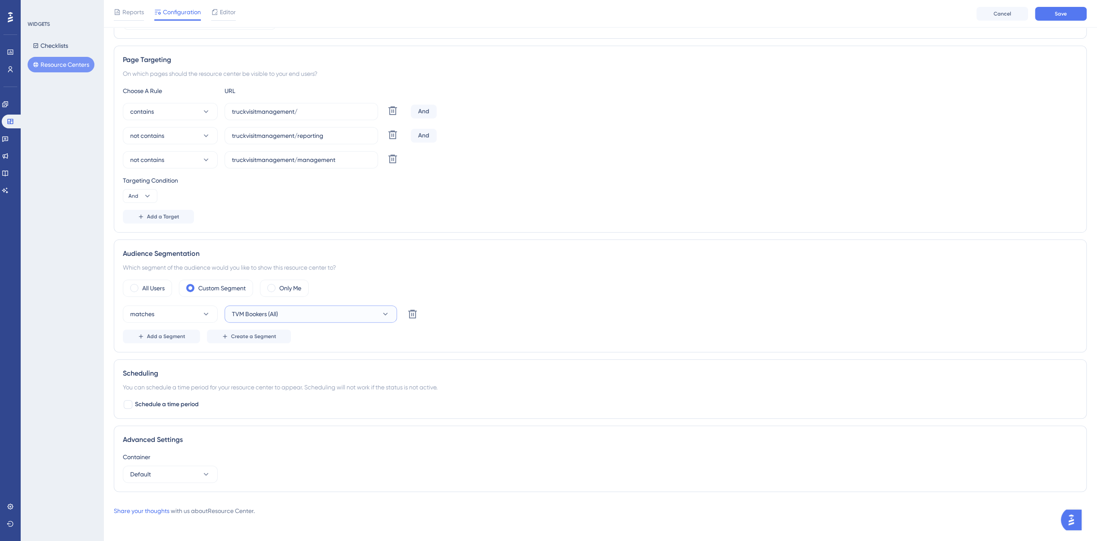
click at [314, 311] on button "TVM Bookers (All)" at bounding box center [311, 314] width 172 height 17
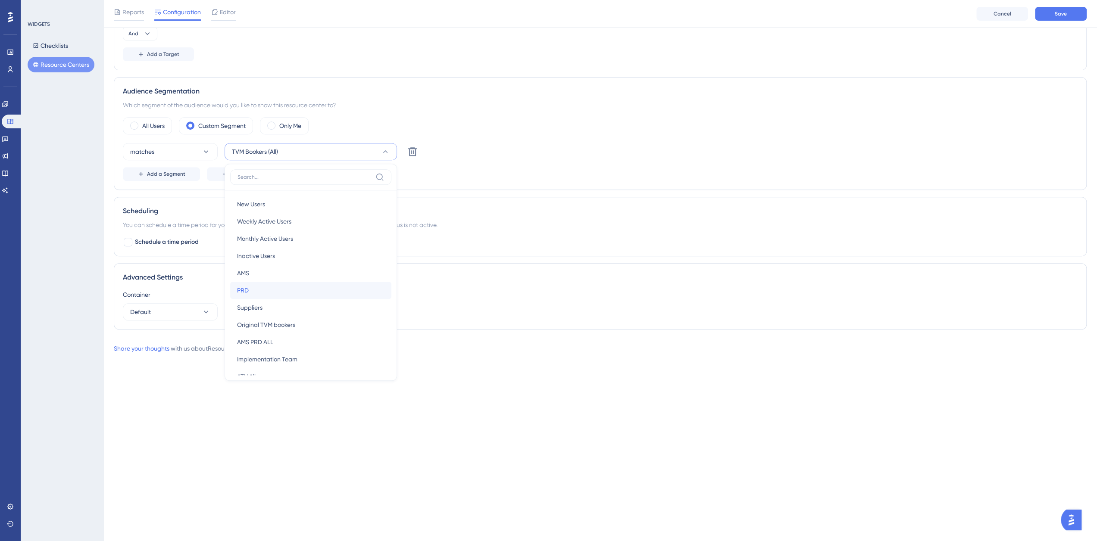
click at [260, 284] on div "PRD PRD" at bounding box center [310, 290] width 147 height 17
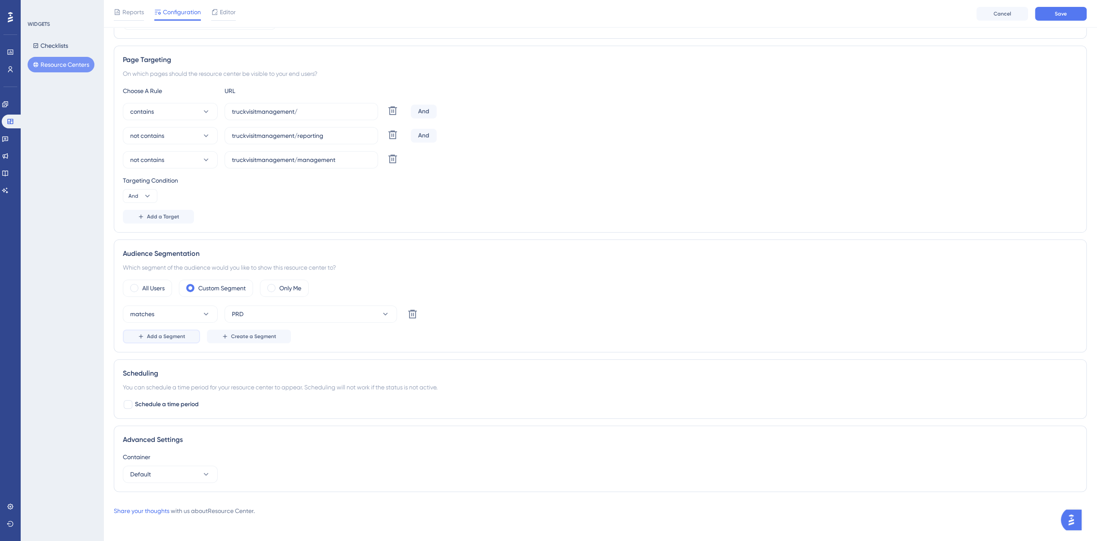
click at [182, 337] on span "Add a Segment" at bounding box center [166, 336] width 38 height 7
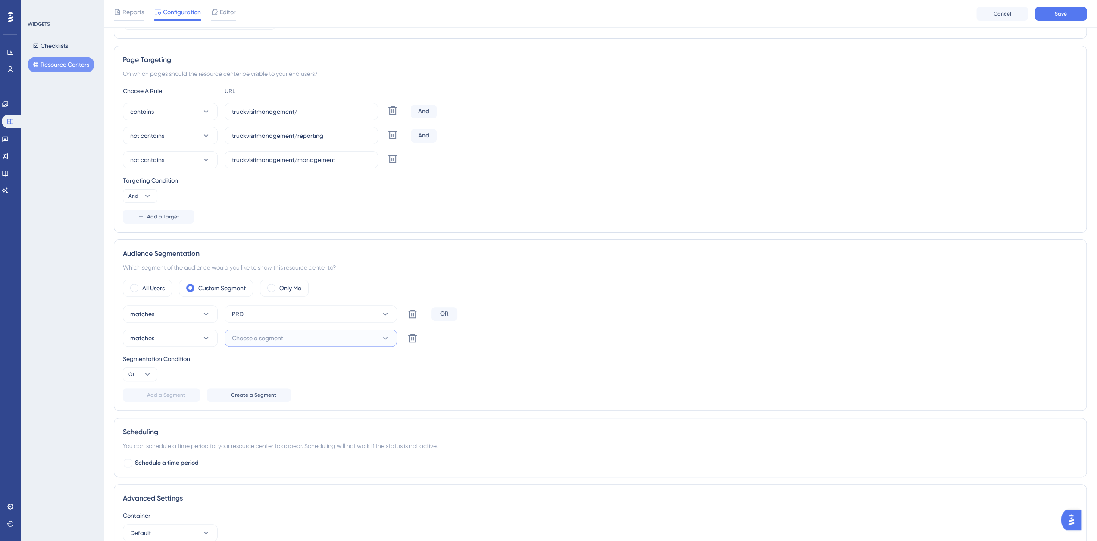
click at [297, 338] on button "Choose a segment" at bounding box center [311, 338] width 172 height 17
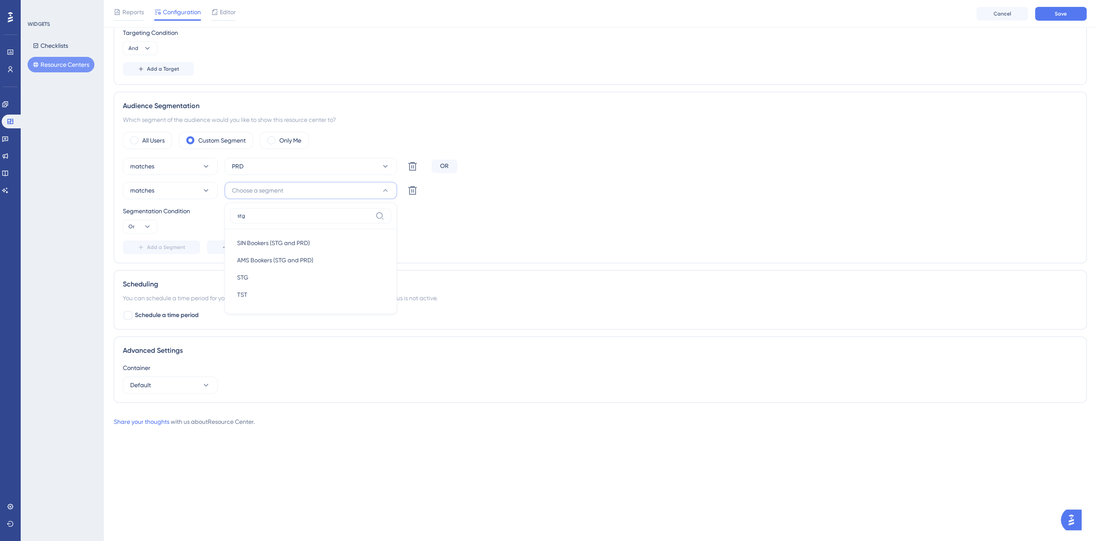
scroll to position [234, 0]
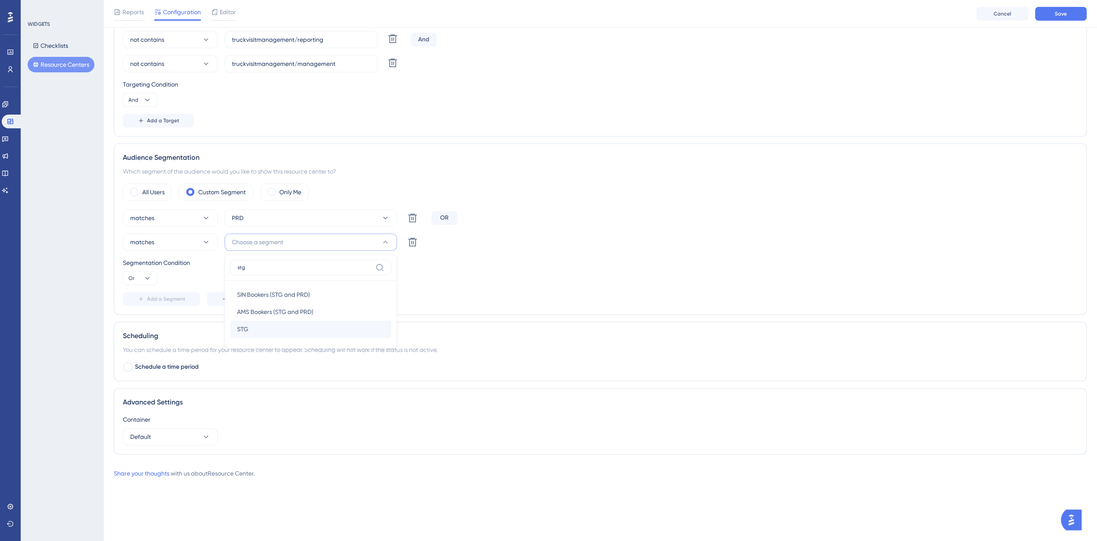
type input "stg"
click at [267, 327] on div "STG STG" at bounding box center [310, 329] width 147 height 17
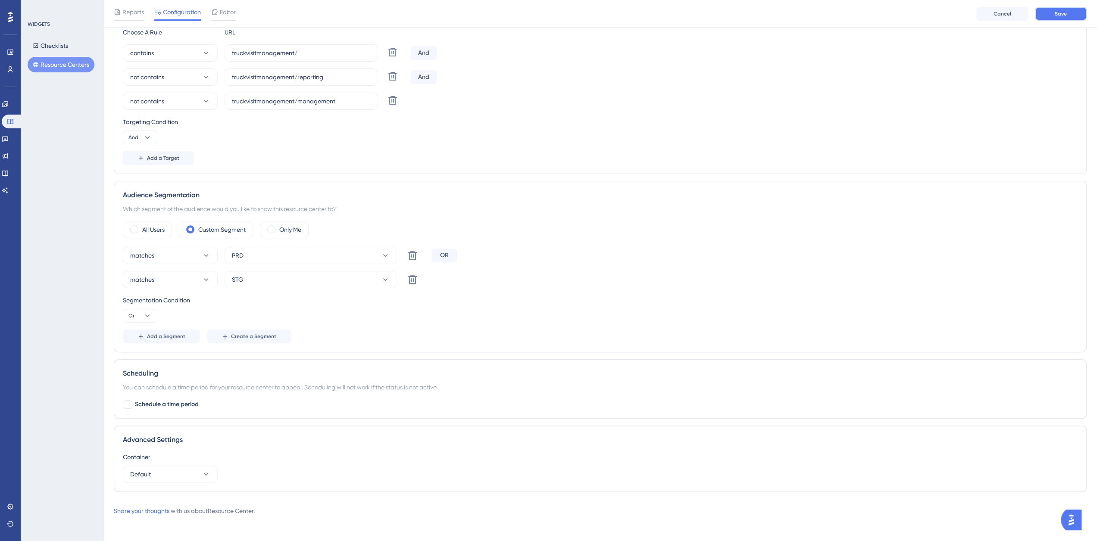
click at [1057, 15] on span "Save" at bounding box center [1061, 13] width 12 height 7
click at [81, 63] on button "Resource Centers" at bounding box center [61, 65] width 67 height 16
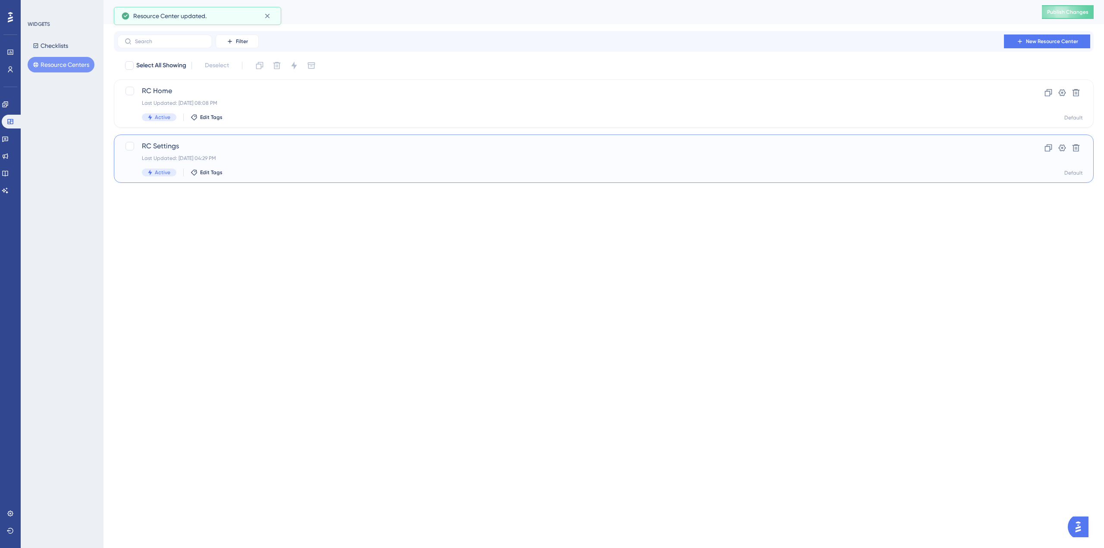
click at [180, 151] on div "RC Settings Last Updated: Oct 10 2025, 04:29 PM Active Edit Tags" at bounding box center [569, 158] width 854 height 35
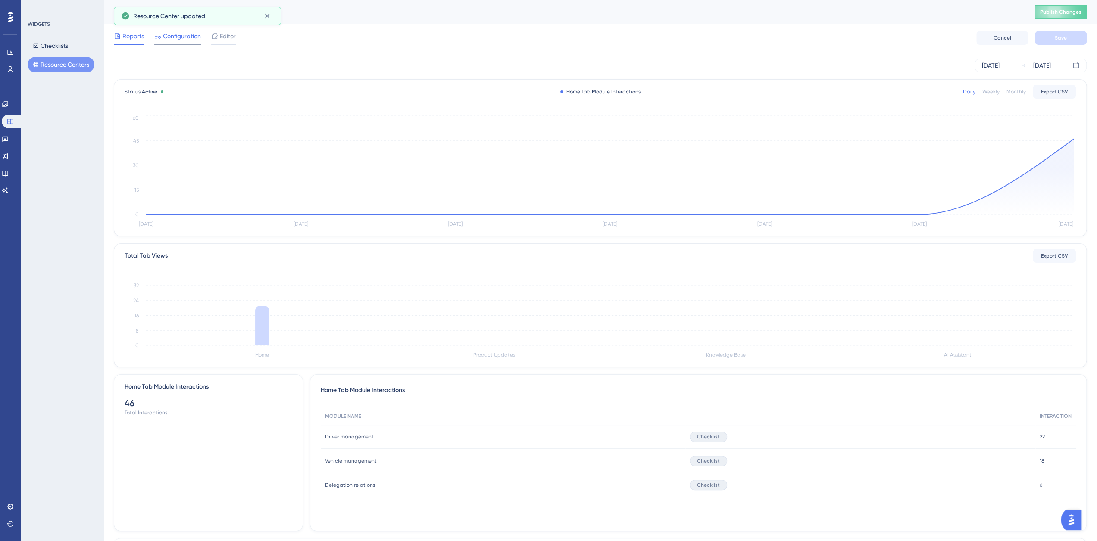
click at [191, 38] on span "Configuration" at bounding box center [182, 36] width 38 height 10
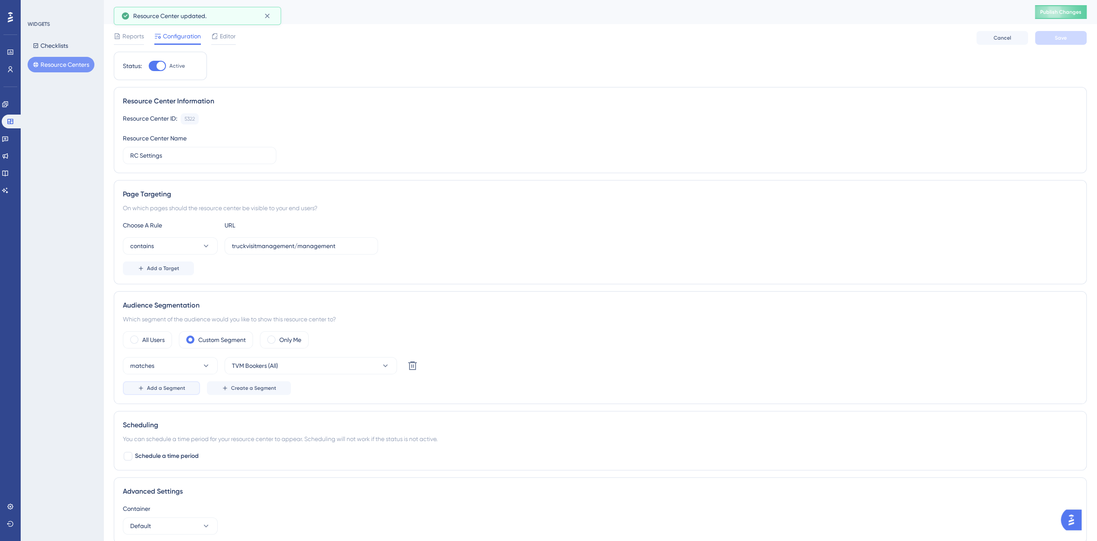
click at [174, 387] on span "Add a Segment" at bounding box center [166, 388] width 38 height 7
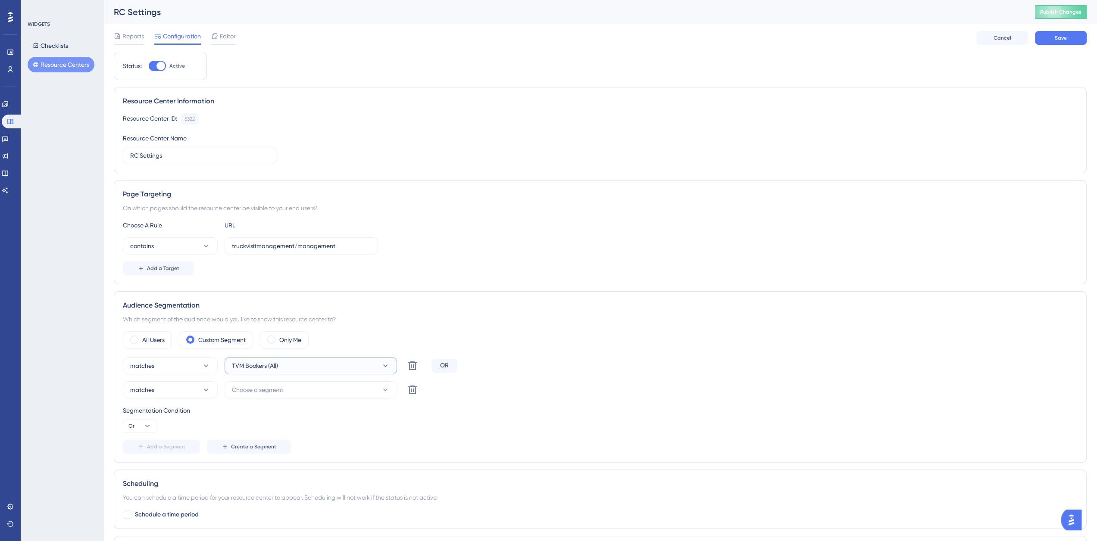
click at [385, 363] on icon at bounding box center [385, 366] width 9 height 9
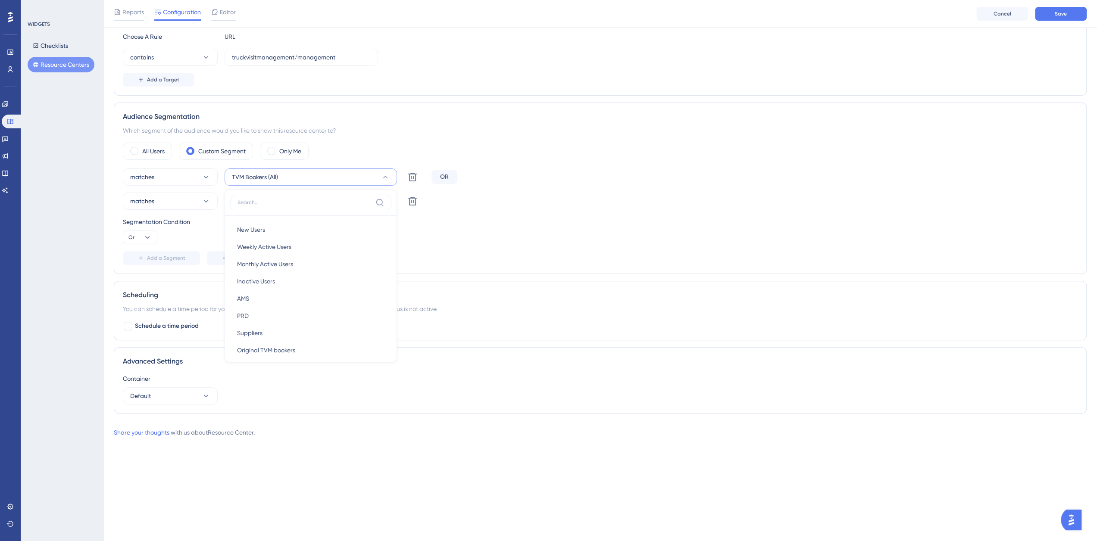
click at [435, 245] on div "matches TVM Bookers (All) New Users New Users Weekly Active Users Weekly Active…" at bounding box center [600, 217] width 955 height 97
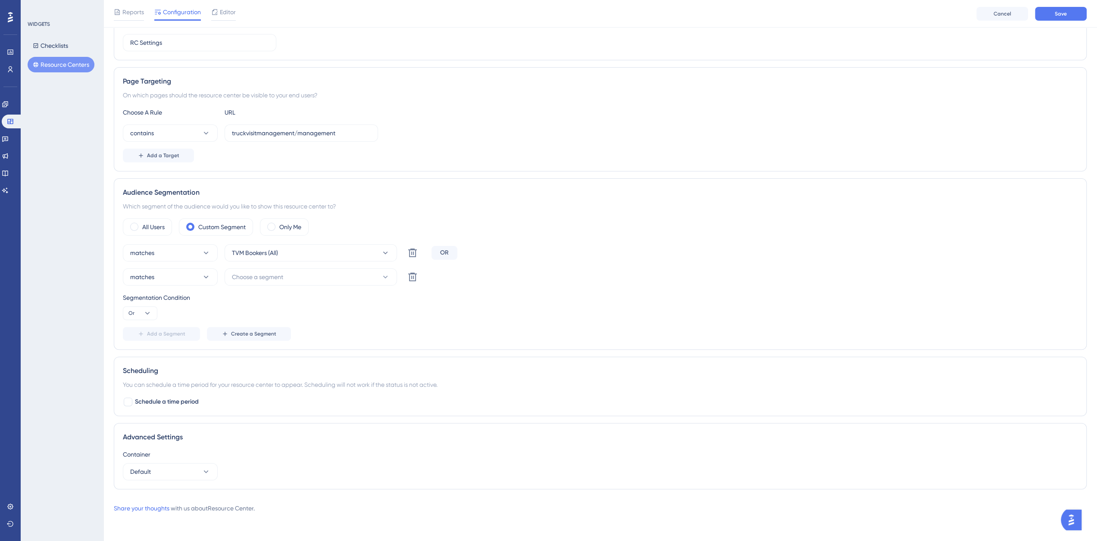
scroll to position [114, 0]
click at [416, 280] on icon at bounding box center [412, 279] width 9 height 9
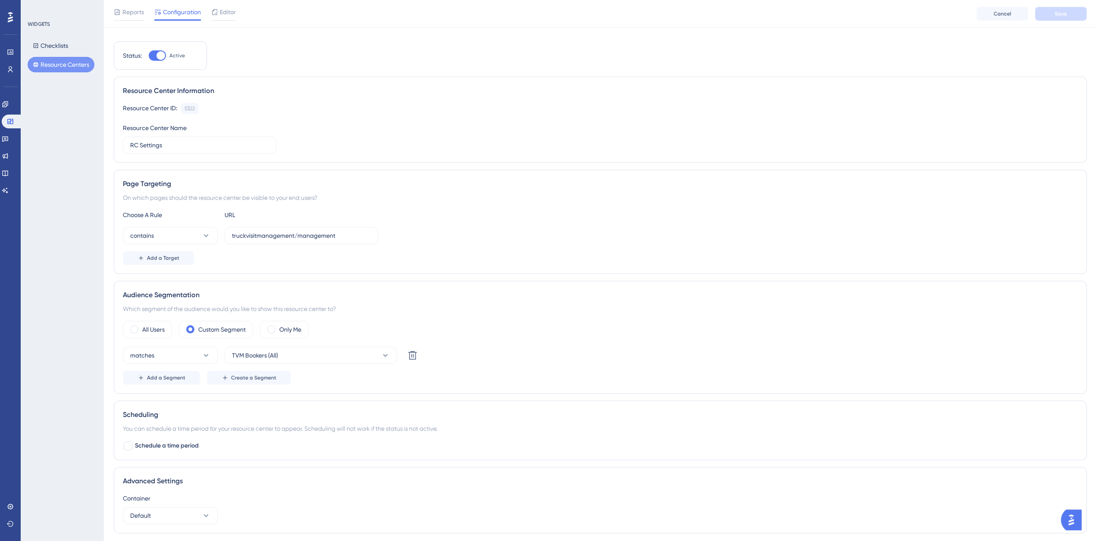
scroll to position [0, 0]
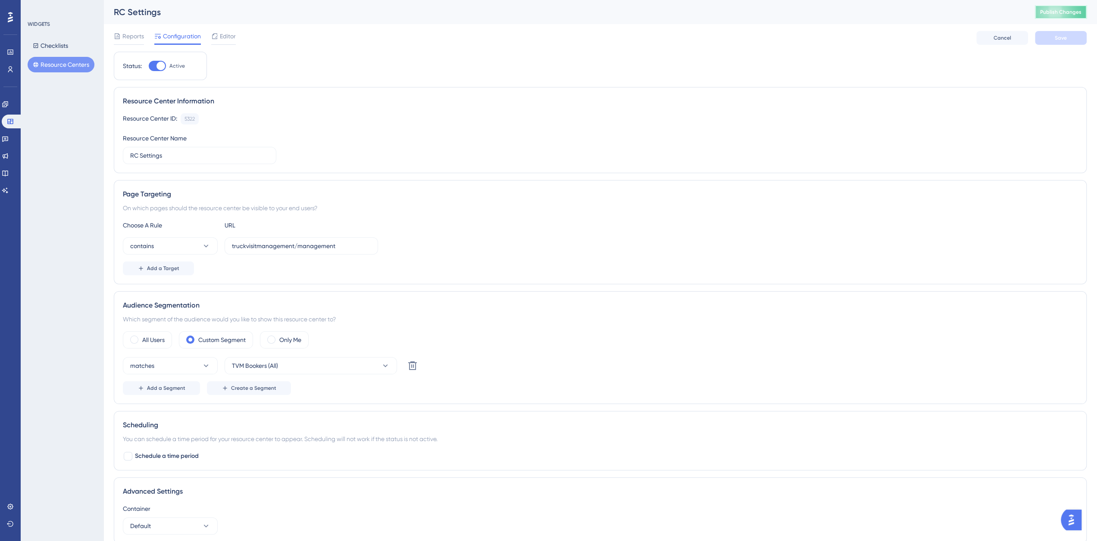
click at [1075, 6] on button "Publish Changes" at bounding box center [1061, 12] width 52 height 14
click at [46, 51] on button "Checklists" at bounding box center [51, 46] width 46 height 16
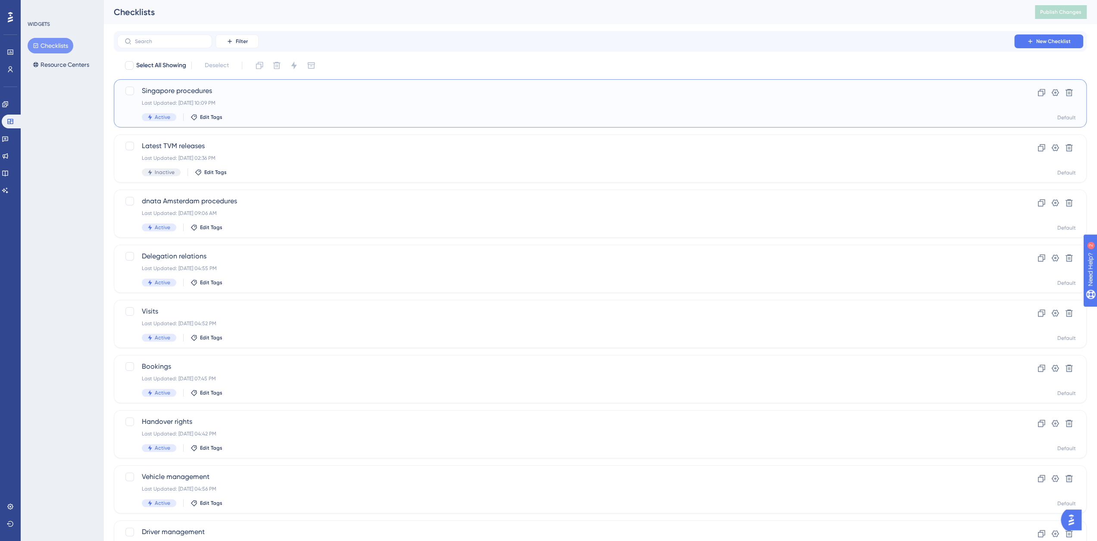
click at [175, 94] on span "Singapore procedures" at bounding box center [566, 91] width 848 height 10
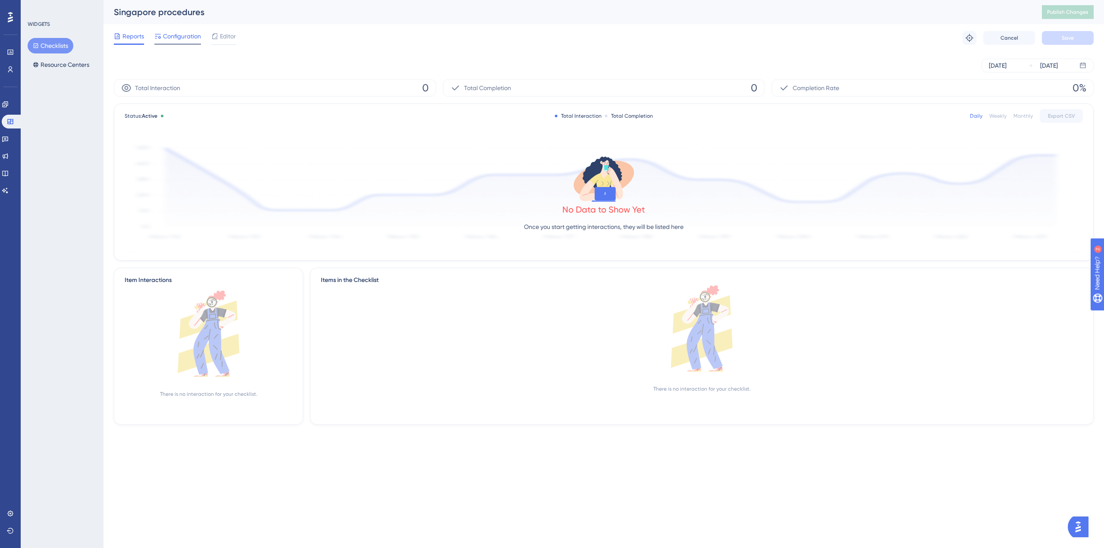
click at [172, 34] on span "Configuration" at bounding box center [182, 36] width 38 height 10
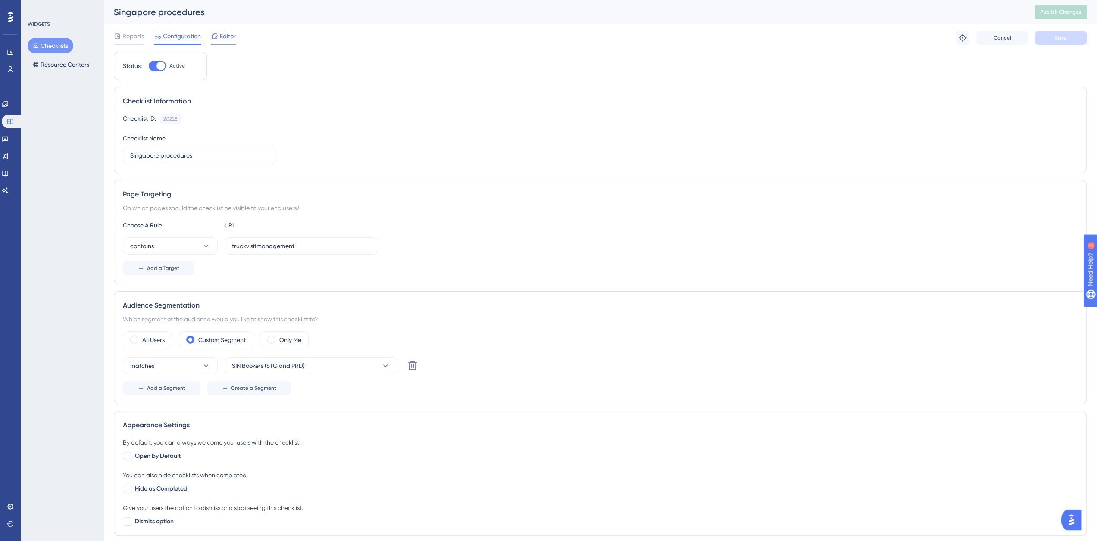
click at [230, 40] on span "Editor" at bounding box center [228, 36] width 16 height 10
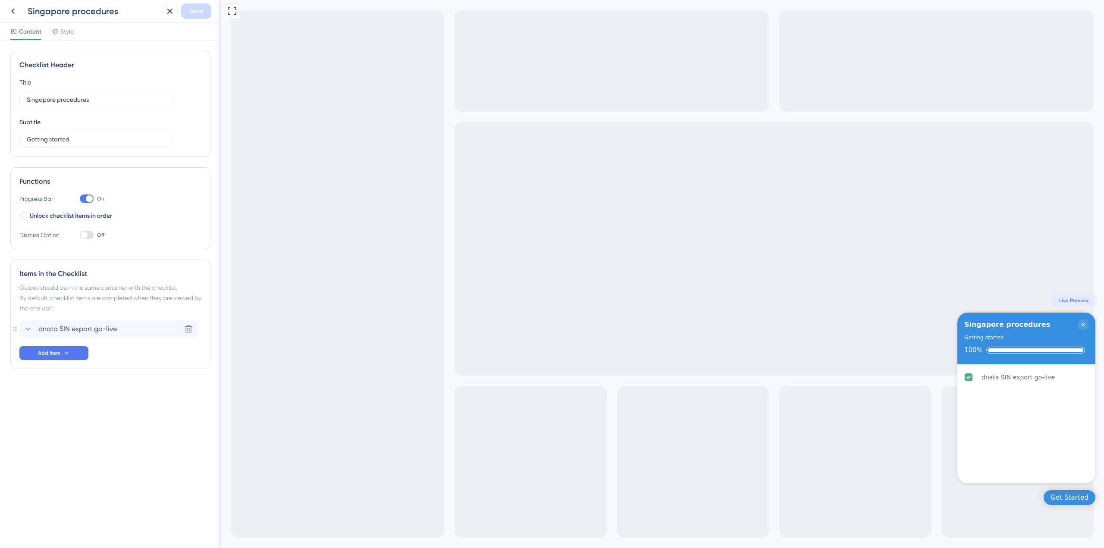
click at [19, 326] on div "Items in the Checklist Guides should be in the same container with the checklis…" at bounding box center [110, 315] width 200 height 110
click at [25, 327] on icon at bounding box center [28, 329] width 10 height 10
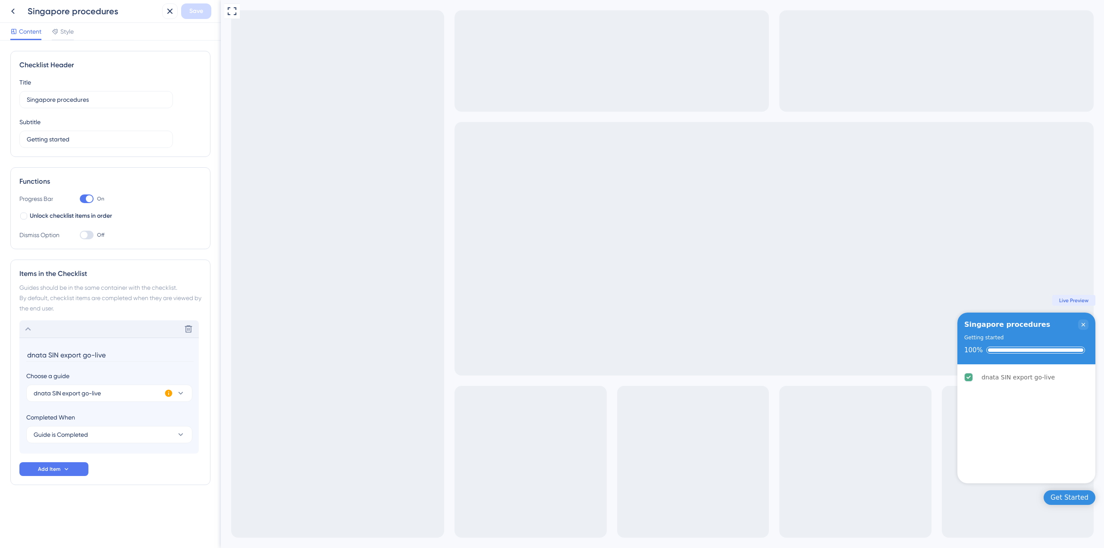
click at [25, 327] on icon at bounding box center [28, 329] width 10 height 10
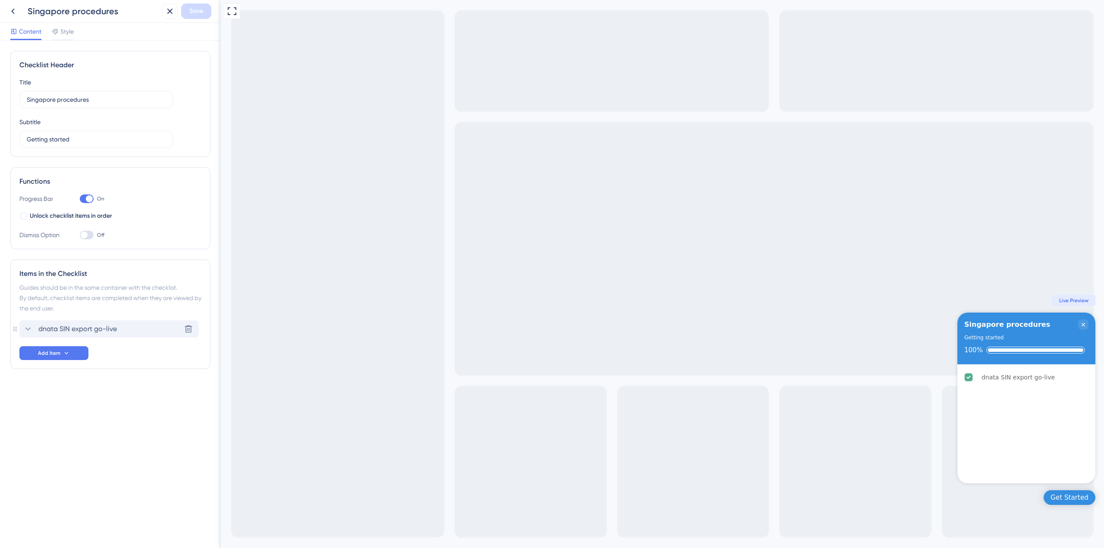
click at [24, 326] on icon at bounding box center [28, 329] width 10 height 10
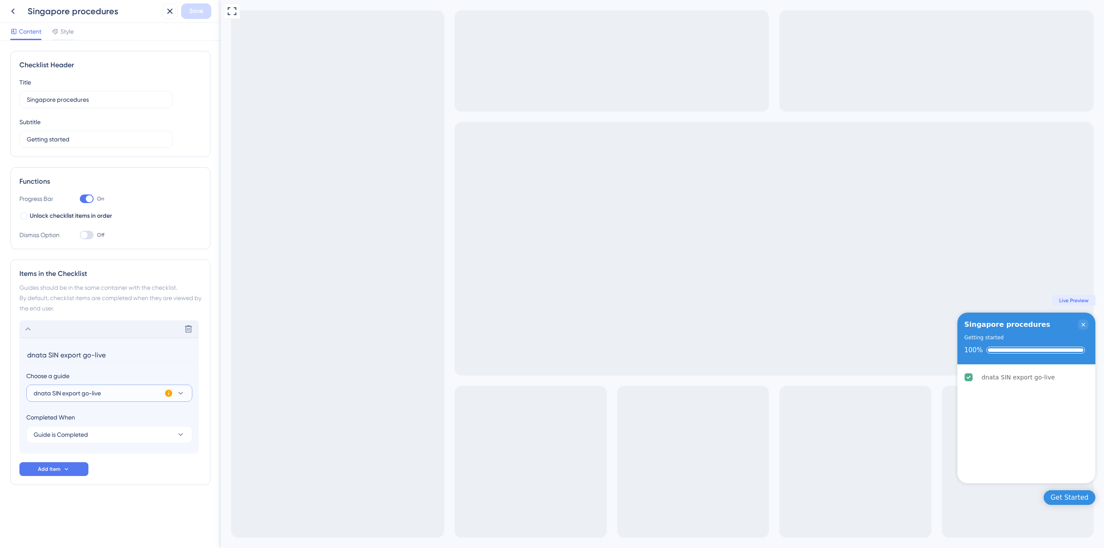
click at [74, 394] on span "dnata SIN export go-live" at bounding box center [67, 393] width 67 height 10
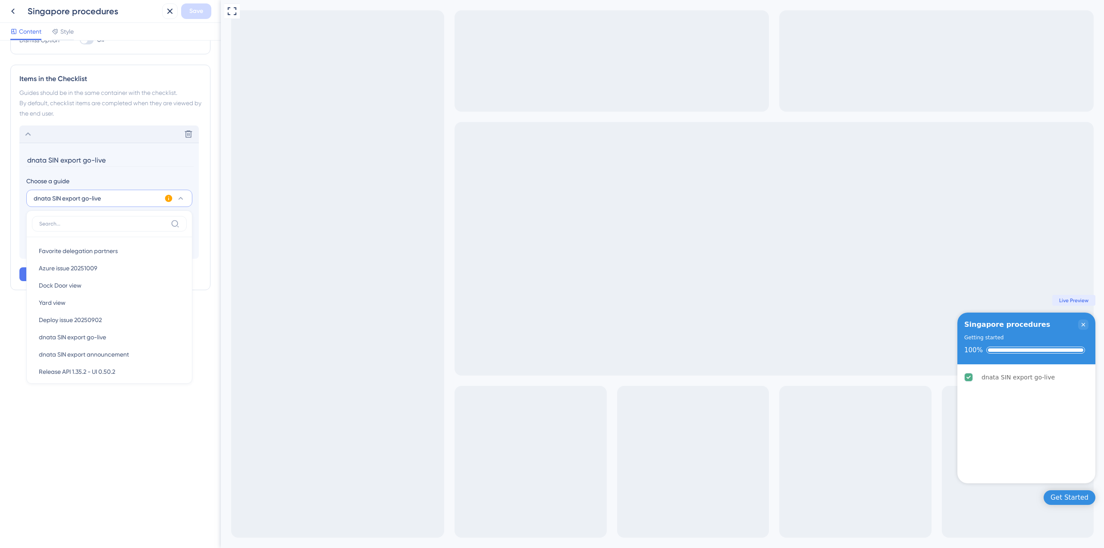
click at [184, 196] on icon at bounding box center [180, 198] width 9 height 9
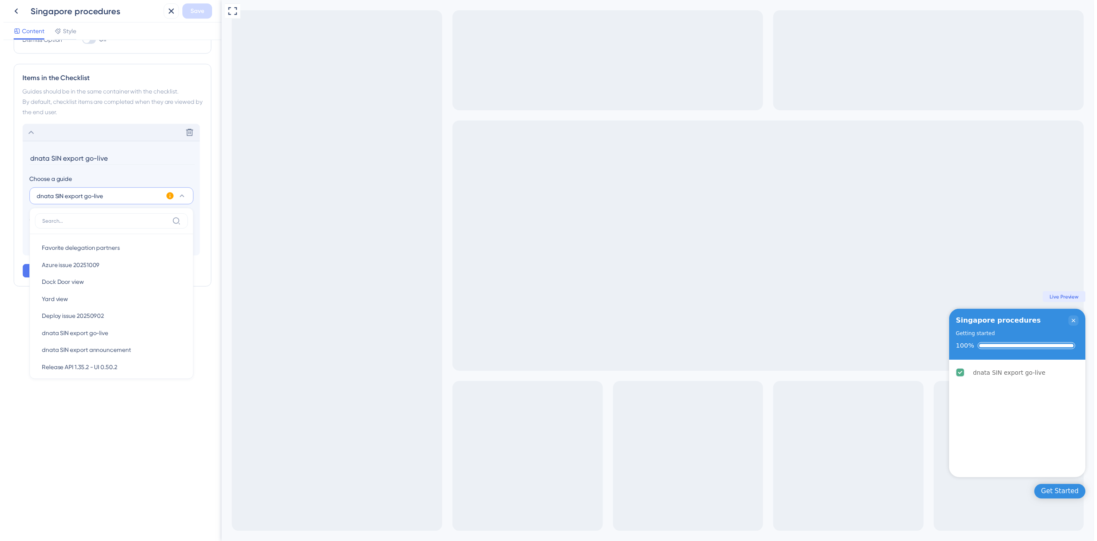
scroll to position [0, 0]
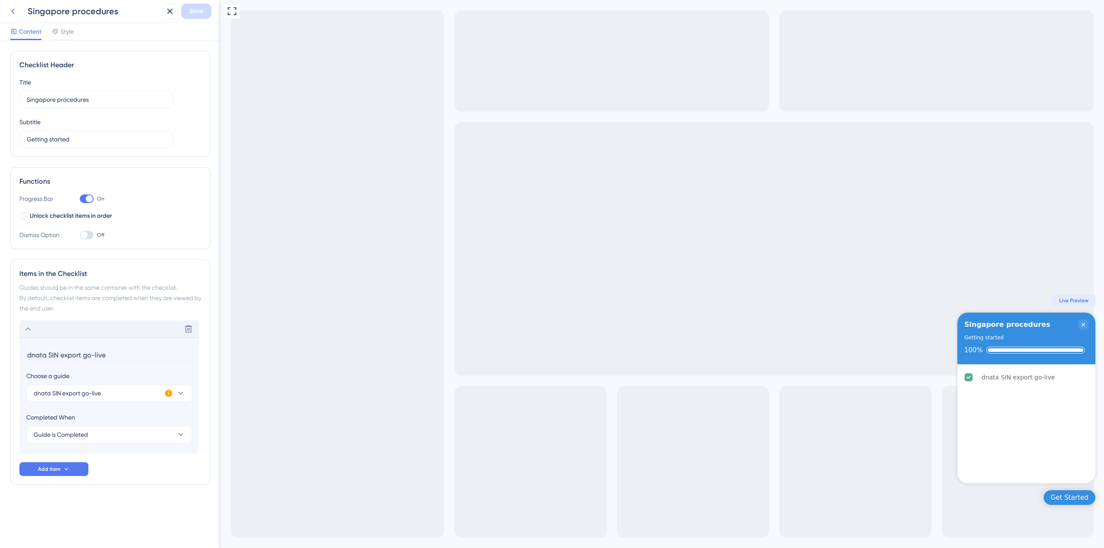
click at [13, 12] on icon at bounding box center [13, 11] width 10 height 10
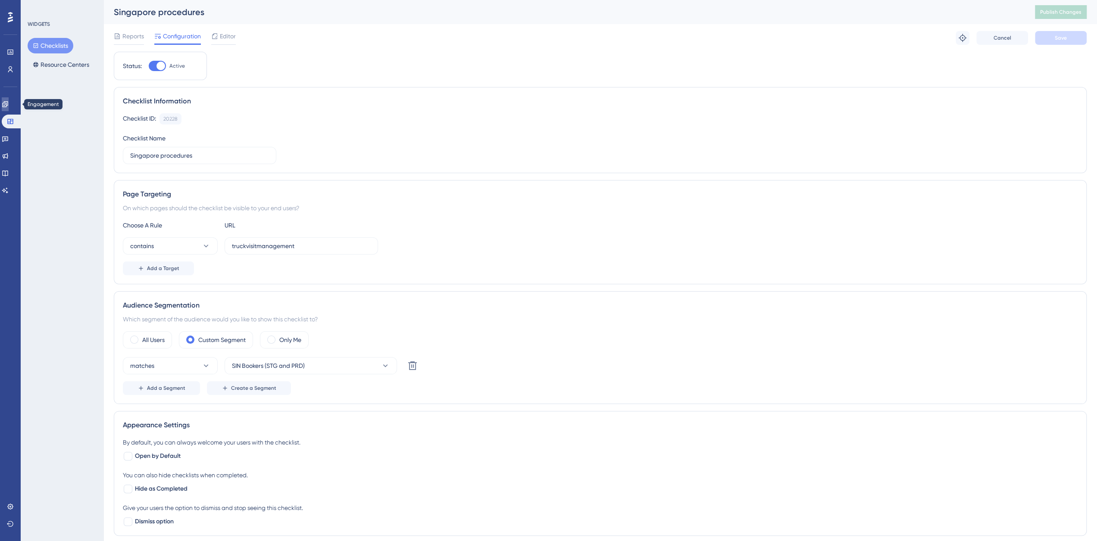
click at [9, 104] on icon at bounding box center [5, 104] width 7 height 7
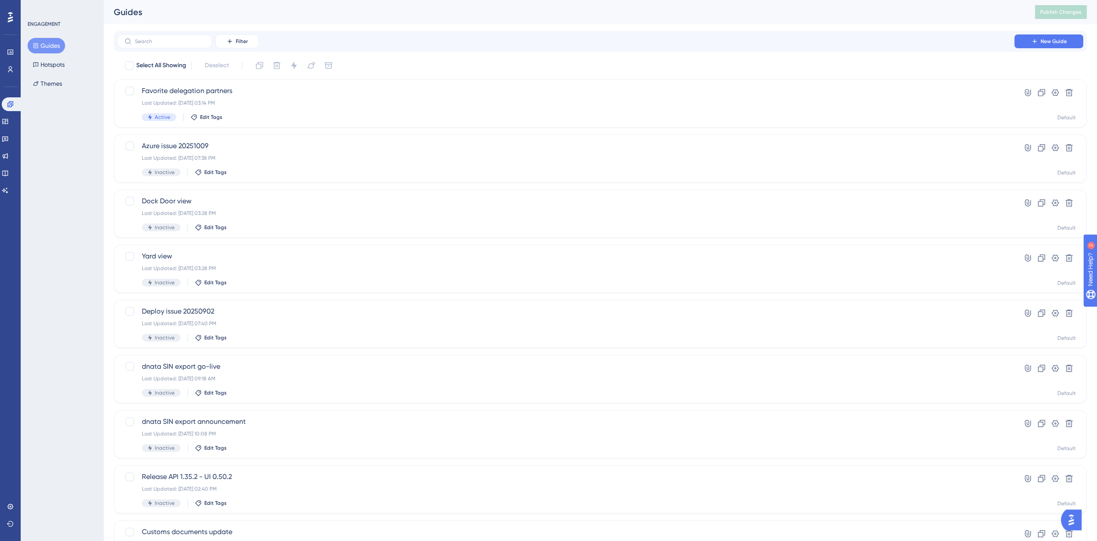
click at [54, 44] on button "Guides" at bounding box center [47, 46] width 38 height 16
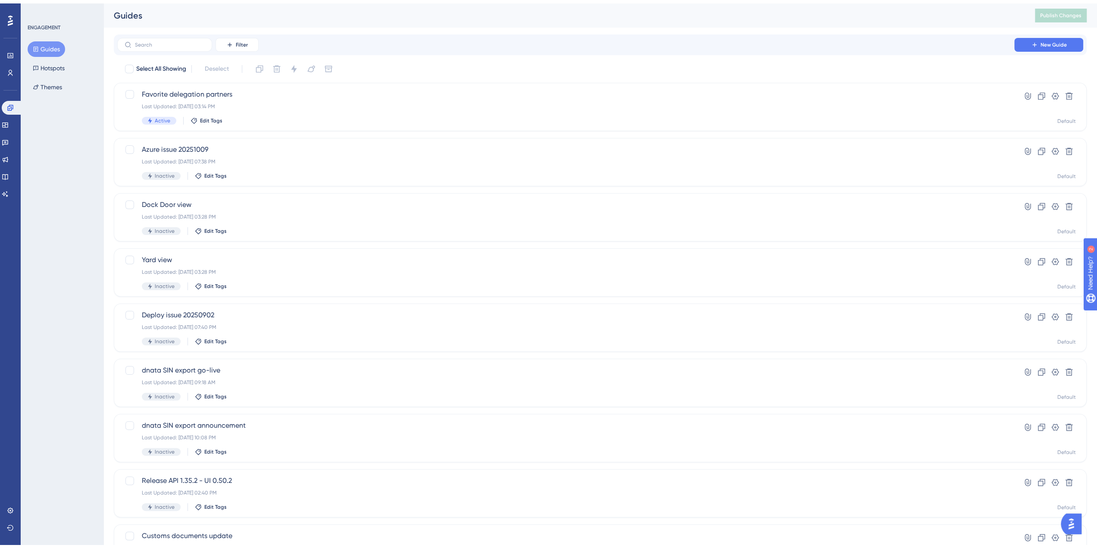
scroll to position [121, 0]
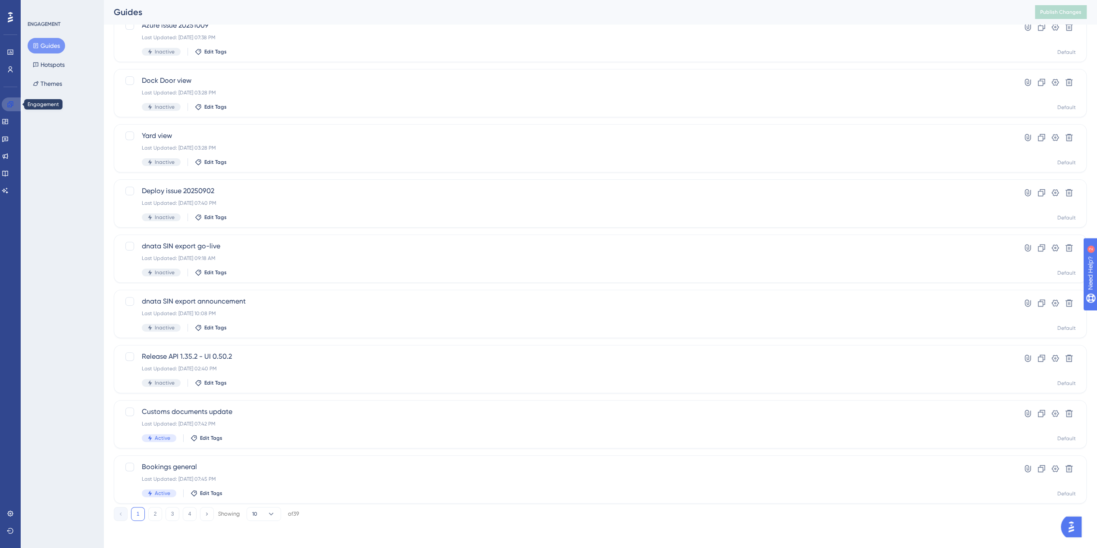
click at [13, 104] on icon at bounding box center [10, 104] width 7 height 7
click at [47, 49] on button "Guides" at bounding box center [47, 46] width 38 height 16
click at [9, 119] on link at bounding box center [5, 122] width 7 height 14
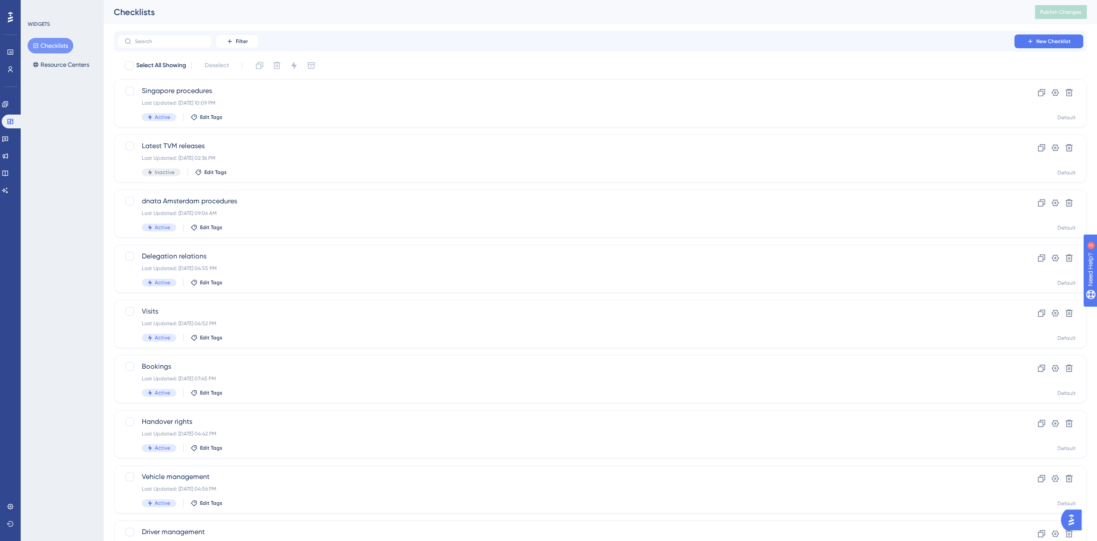
click at [47, 45] on button "Checklists" at bounding box center [51, 46] width 46 height 16
click at [194, 94] on span "Singapore procedures" at bounding box center [566, 91] width 848 height 10
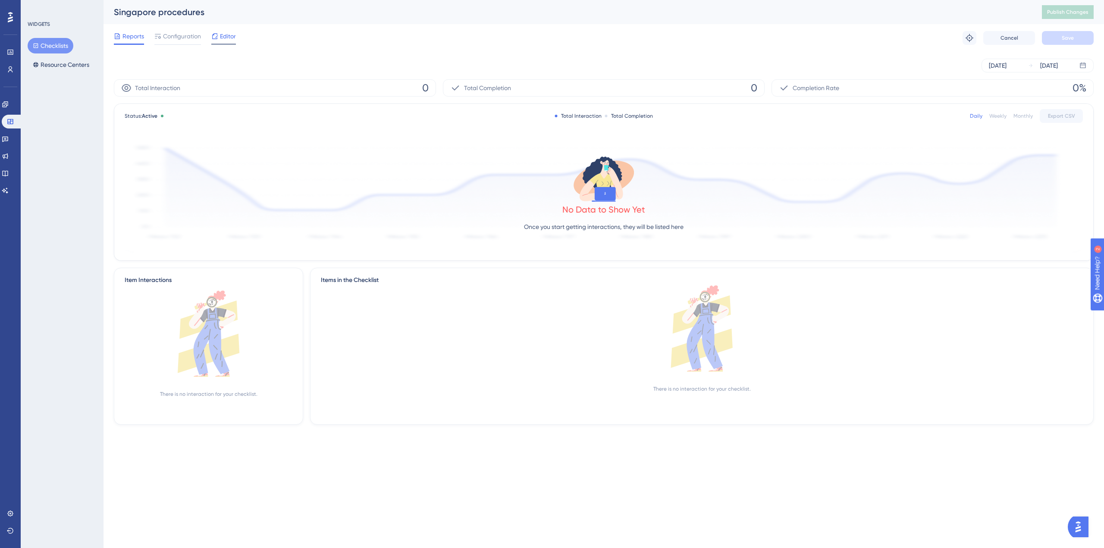
click at [232, 38] on span "Editor" at bounding box center [228, 36] width 16 height 10
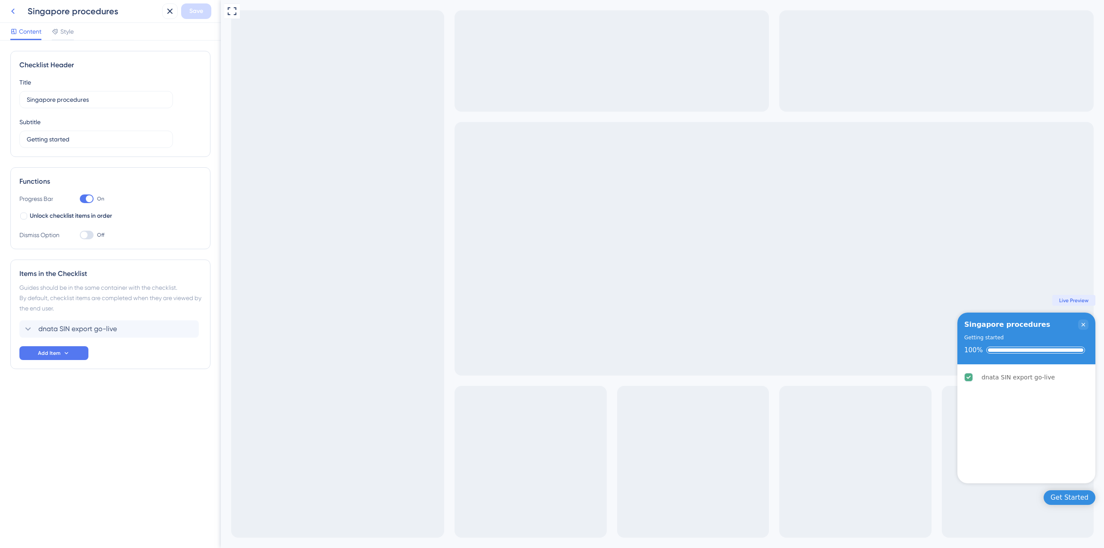
click at [16, 11] on icon at bounding box center [13, 11] width 10 height 10
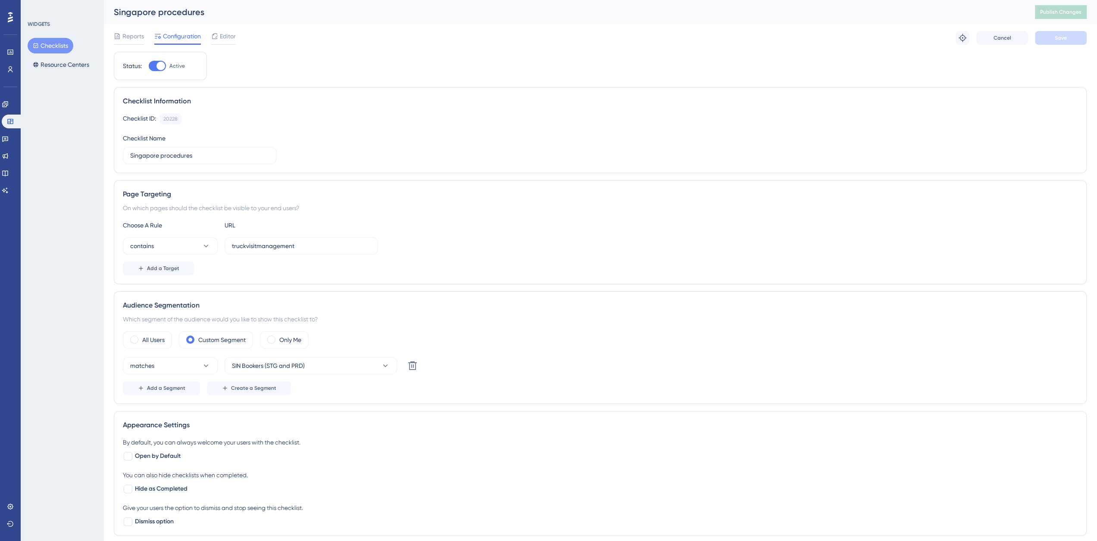
click at [157, 64] on div at bounding box center [160, 66] width 9 height 9
click at [149, 66] on input "Active" at bounding box center [148, 66] width 0 height 0
checkbox input "false"
click at [1055, 38] on button "Save" at bounding box center [1061, 38] width 52 height 14
click at [1064, 15] on span "Publish Changes" at bounding box center [1060, 12] width 41 height 7
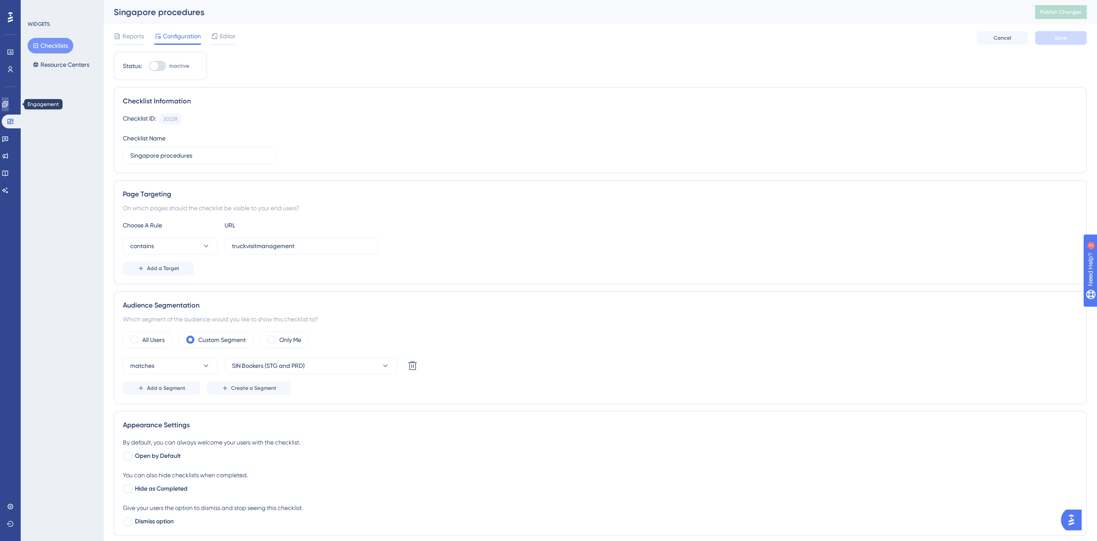
click at [9, 106] on icon at bounding box center [5, 104] width 7 height 7
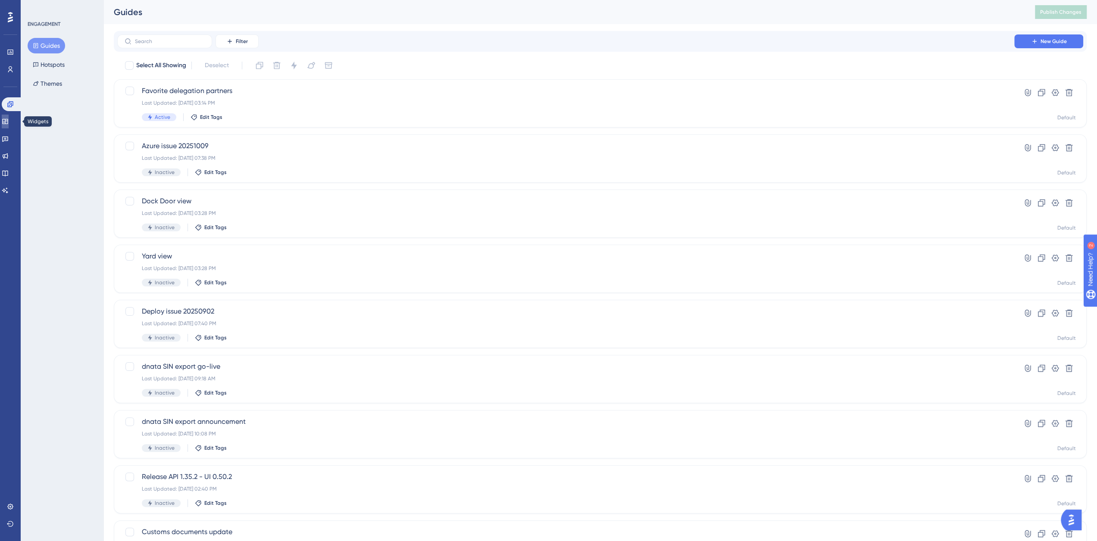
click at [9, 125] on link at bounding box center [5, 122] width 7 height 14
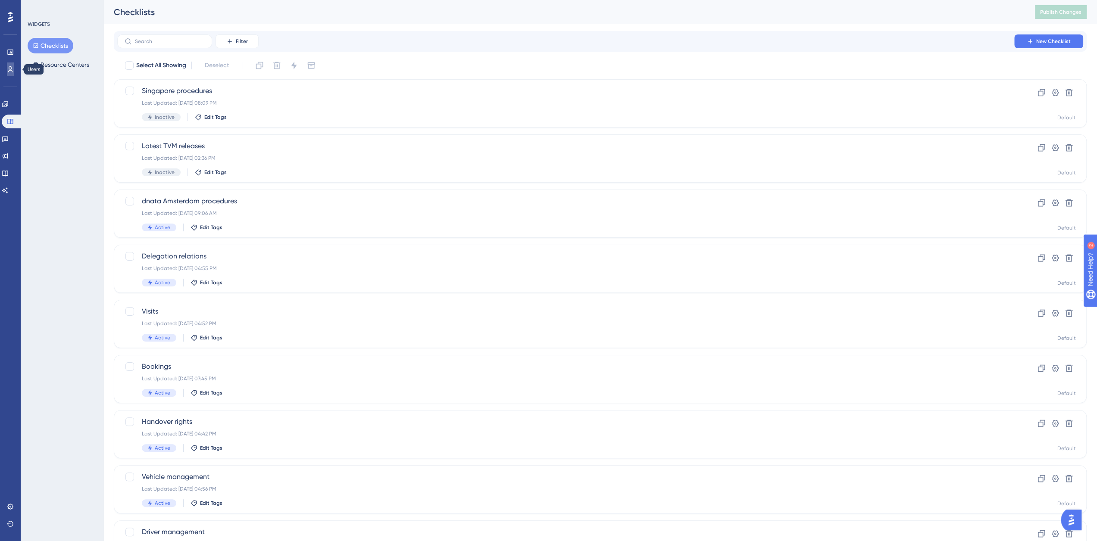
click at [13, 68] on icon at bounding box center [10, 69] width 7 height 7
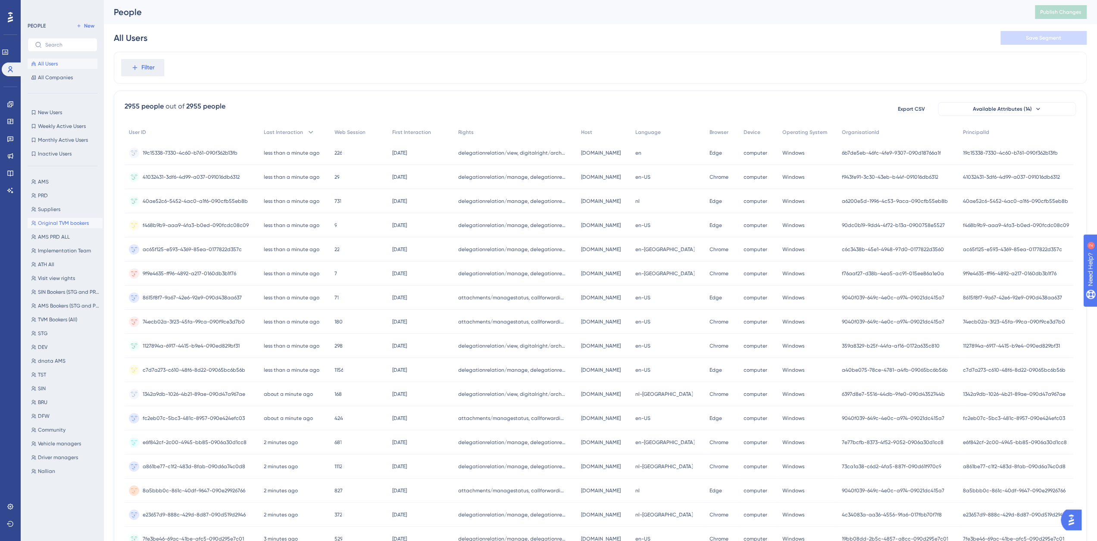
click at [70, 223] on span "Original TVM bookers" at bounding box center [63, 223] width 51 height 7
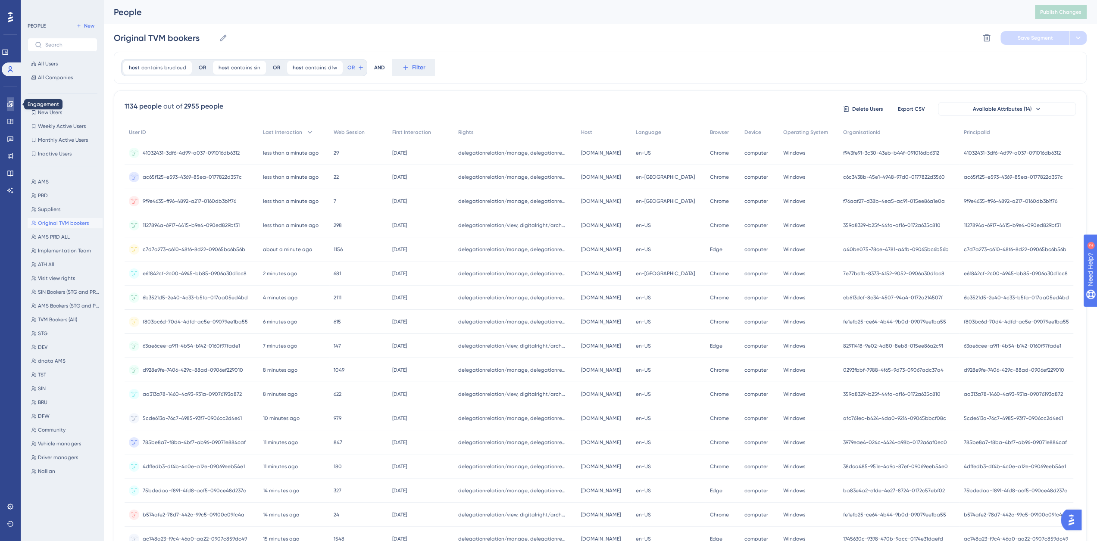
click at [9, 107] on icon at bounding box center [10, 104] width 7 height 7
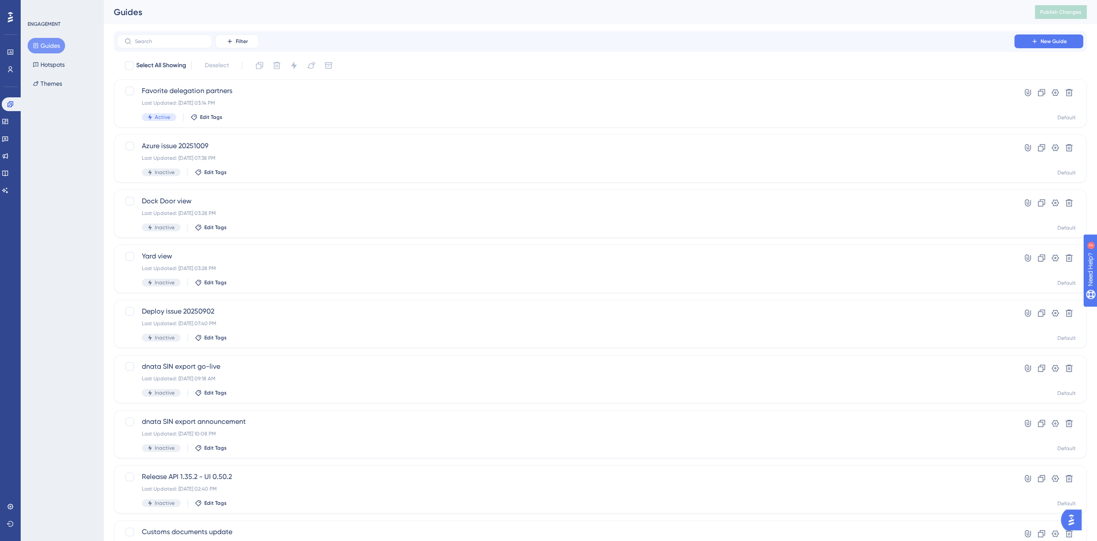
click at [15, 113] on div "Engagement Widgets Feedback Product Updates Knowledge Base AI Assistant" at bounding box center [10, 147] width 17 height 100
click at [9, 120] on icon at bounding box center [5, 121] width 7 height 7
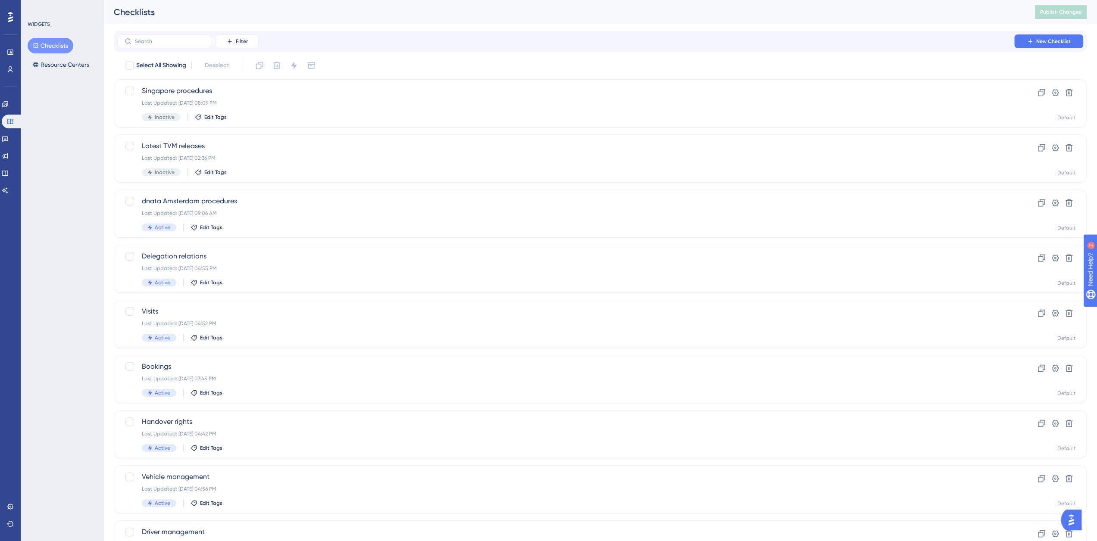
click at [47, 47] on button "Checklists" at bounding box center [51, 46] width 46 height 16
click at [147, 46] on label at bounding box center [164, 41] width 95 height 14
click at [147, 44] on input "text" at bounding box center [170, 41] width 70 height 6
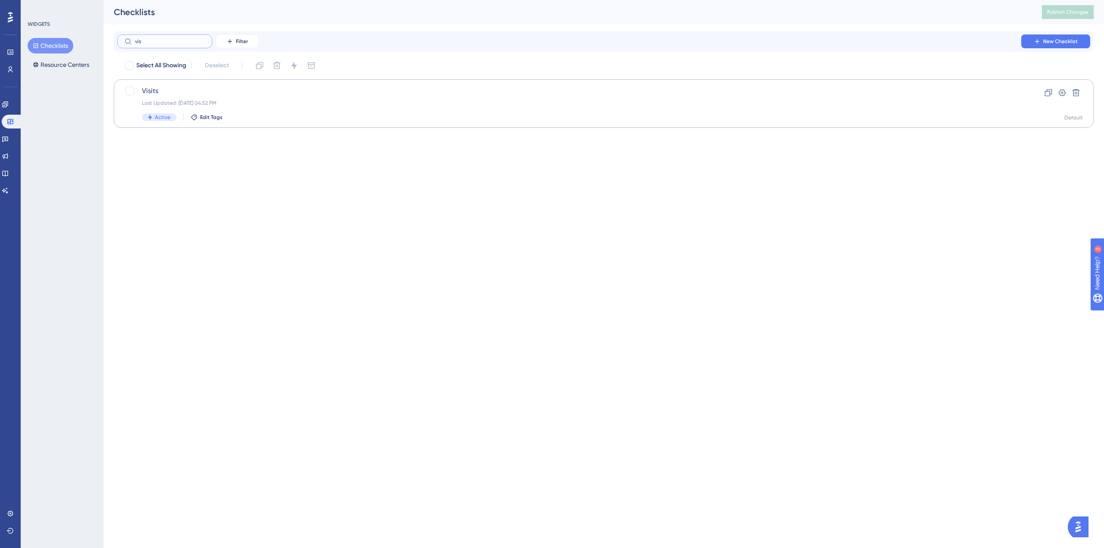
type input "vis"
click at [159, 89] on span "Visits" at bounding box center [569, 91] width 854 height 10
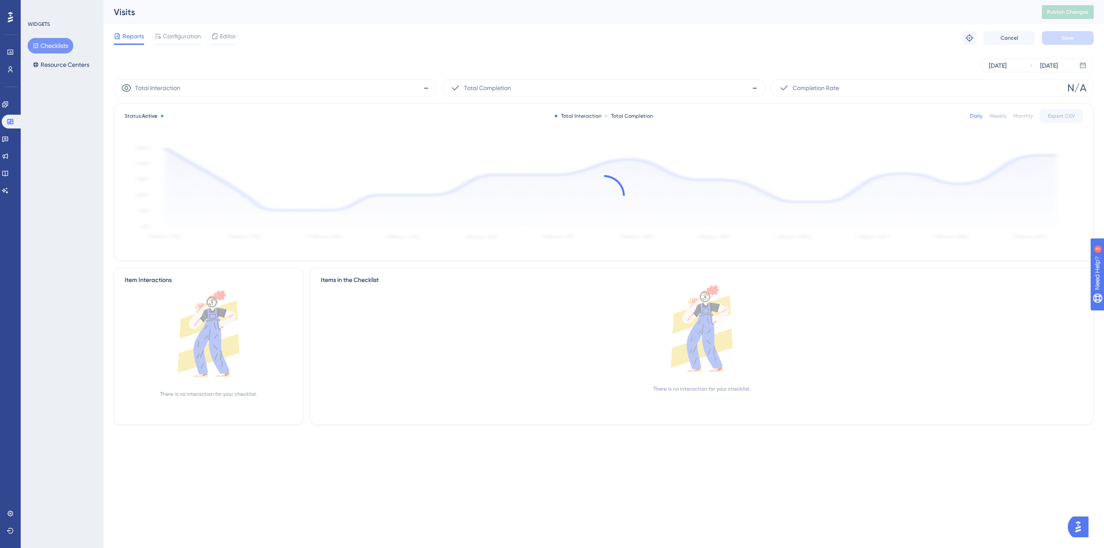
click at [191, 30] on div "Reports Configuration Editor Troubleshoot Cancel Save" at bounding box center [604, 38] width 980 height 28
click at [189, 38] on span "Configuration" at bounding box center [182, 36] width 38 height 10
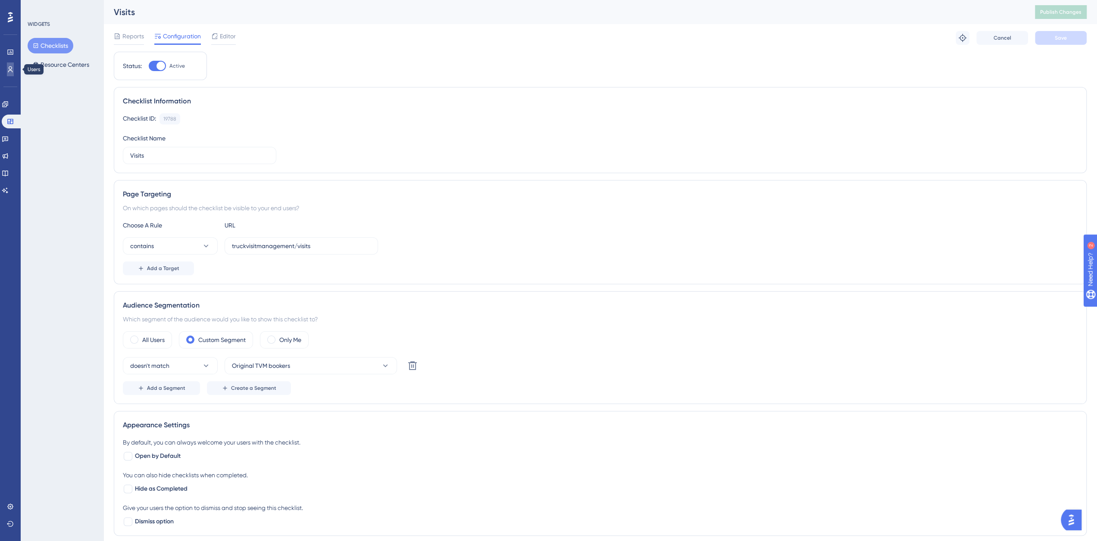
click at [7, 69] on icon at bounding box center [10, 69] width 7 height 7
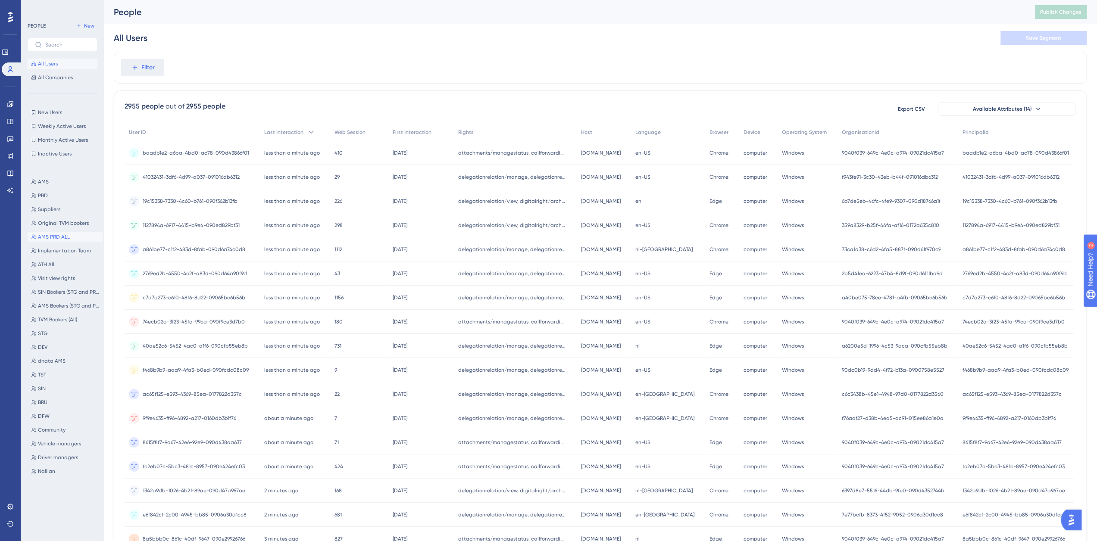
click at [71, 237] on button "AMS PRD ALL AMS PRD ALL" at bounding box center [65, 237] width 75 height 10
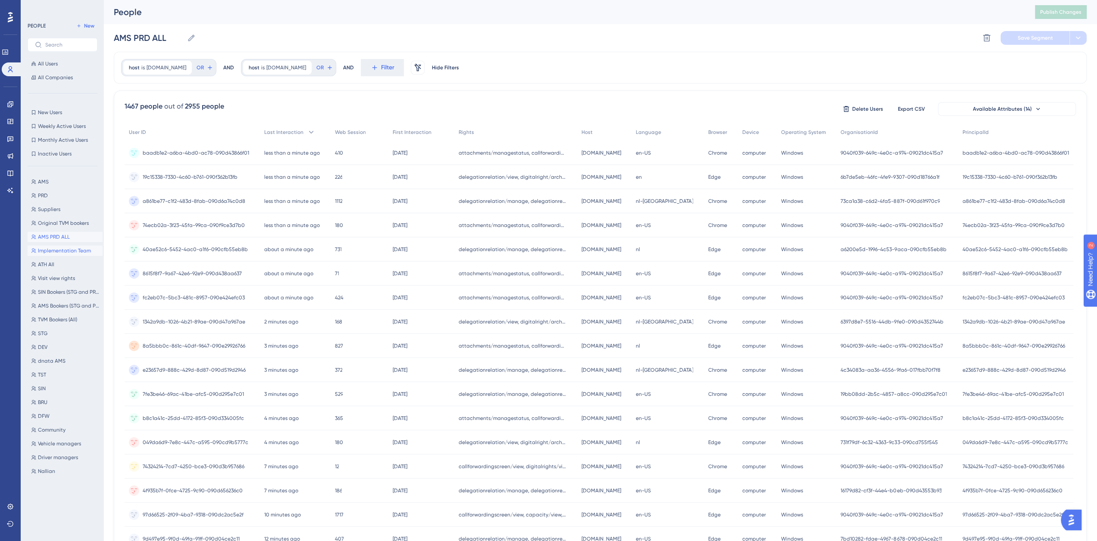
click at [75, 250] on span "Implementation Team" at bounding box center [64, 250] width 53 height 7
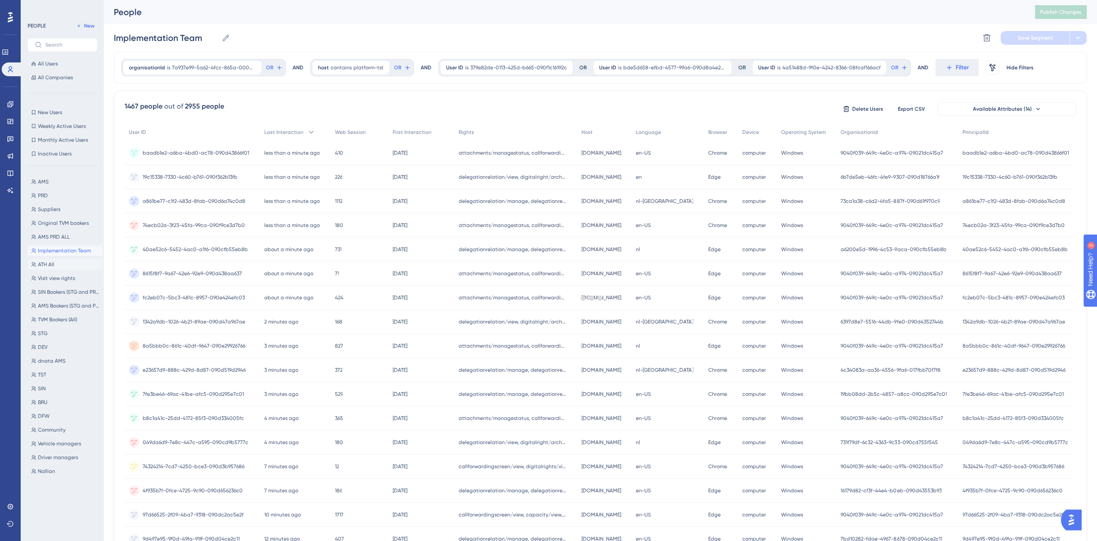
click at [60, 263] on button "ATH All ATH All" at bounding box center [65, 265] width 75 height 10
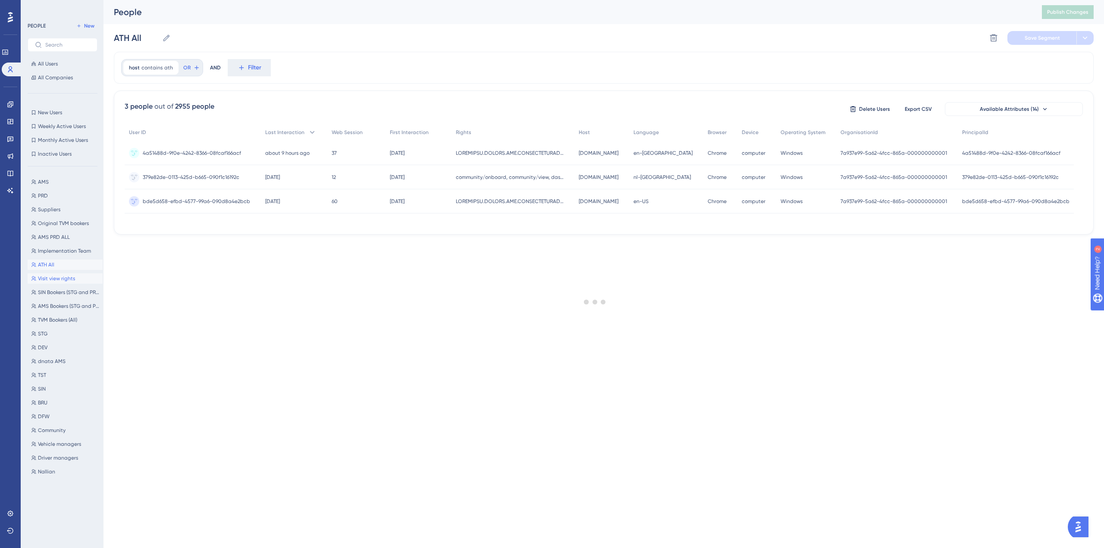
click at [67, 278] on span "Visit view rights" at bounding box center [56, 278] width 37 height 7
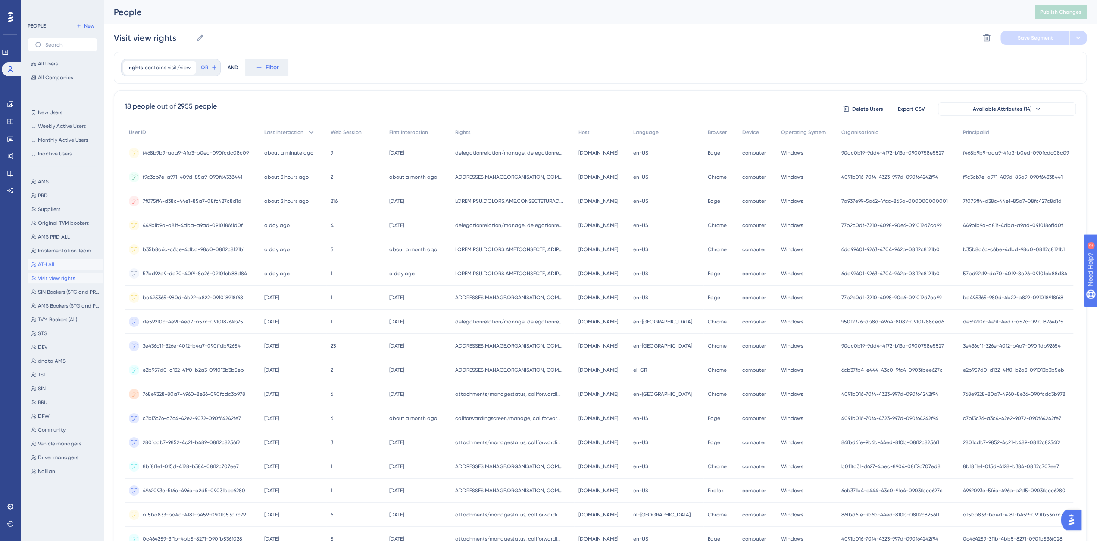
click at [51, 264] on span "ATH All" at bounding box center [46, 264] width 16 height 7
type input "ATH All"
click at [984, 38] on icon at bounding box center [986, 37] width 7 height 7
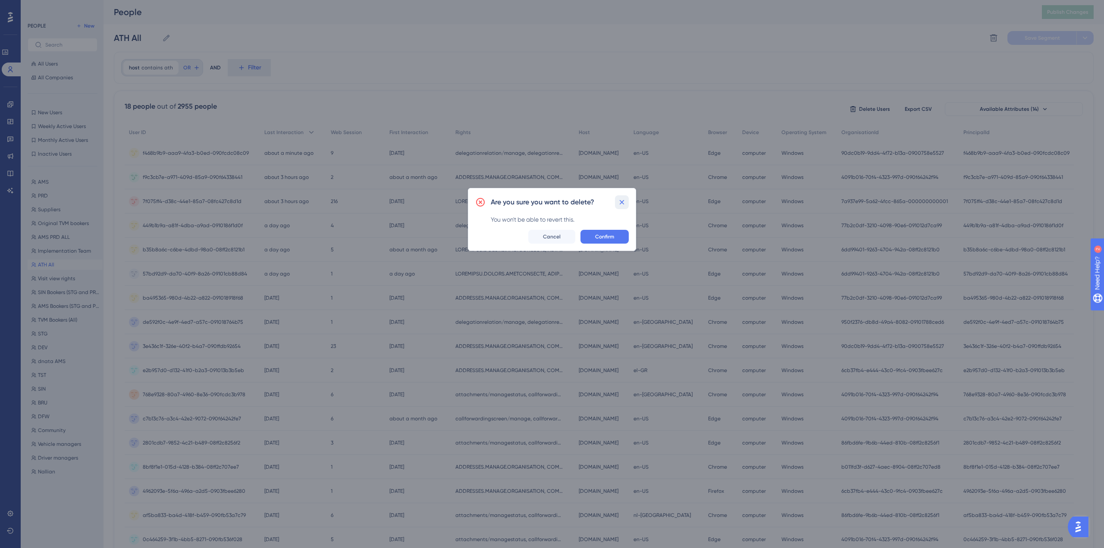
click at [620, 203] on icon at bounding box center [621, 202] width 9 height 9
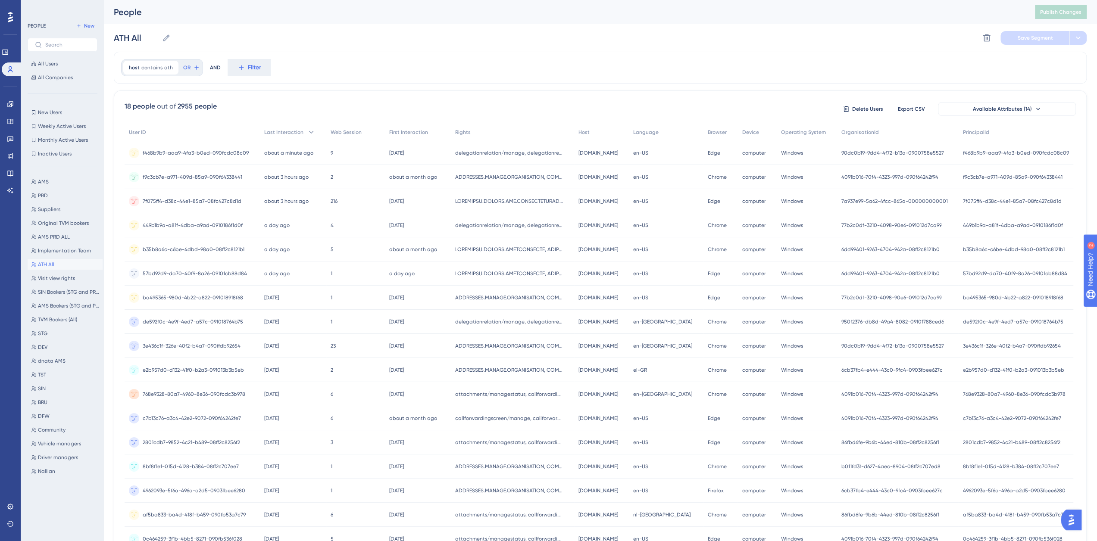
click at [7, 98] on div "Engagement" at bounding box center [10, 104] width 7 height 14
click at [7, 106] on link at bounding box center [10, 104] width 7 height 14
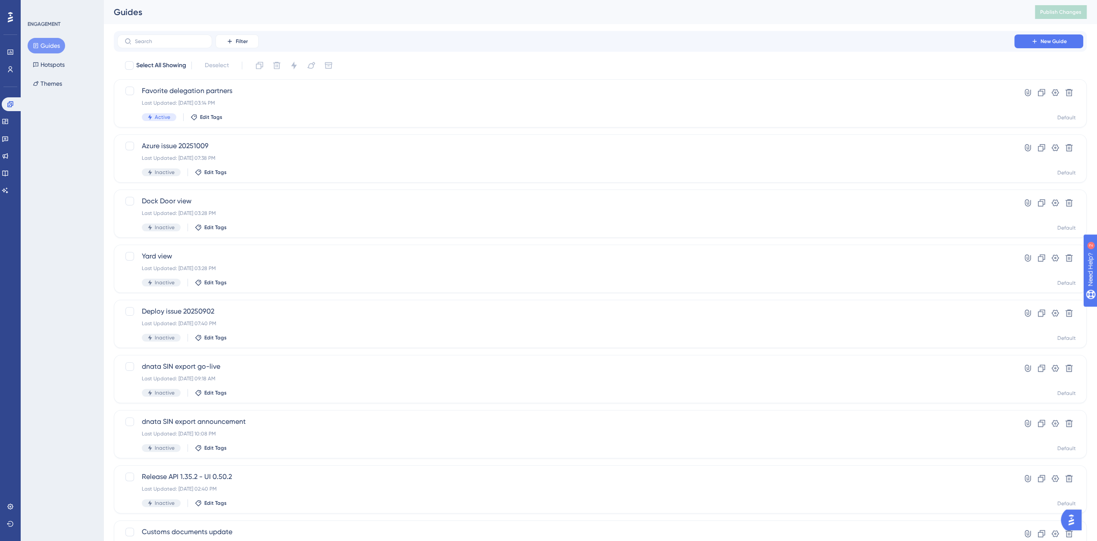
click at [60, 44] on button "Guides" at bounding box center [47, 46] width 38 height 16
click at [1031, 41] on icon at bounding box center [1034, 41] width 7 height 7
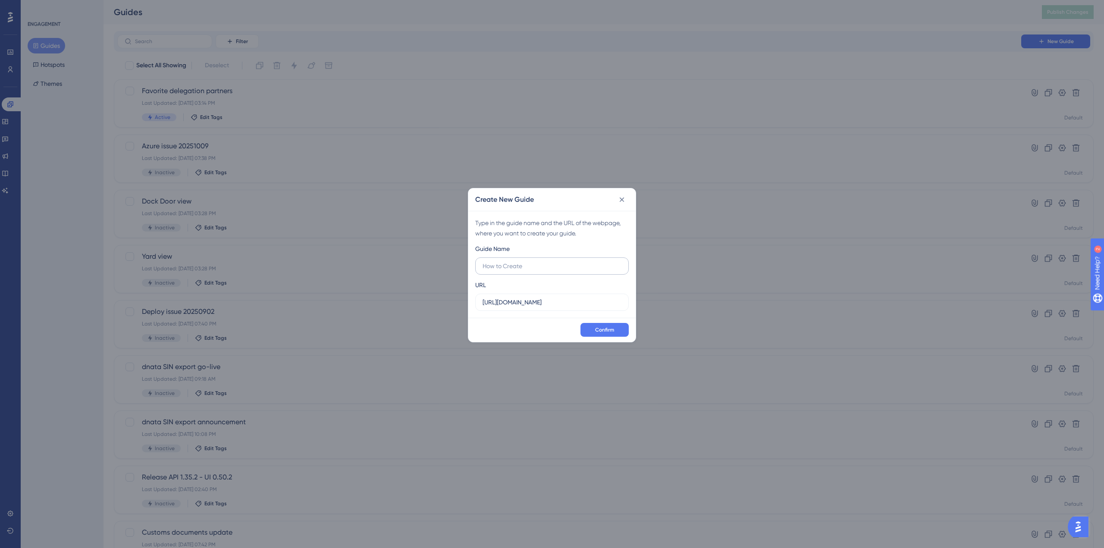
click at [492, 266] on input "text" at bounding box center [551, 265] width 139 height 9
click at [623, 197] on icon at bounding box center [622, 199] width 5 height 5
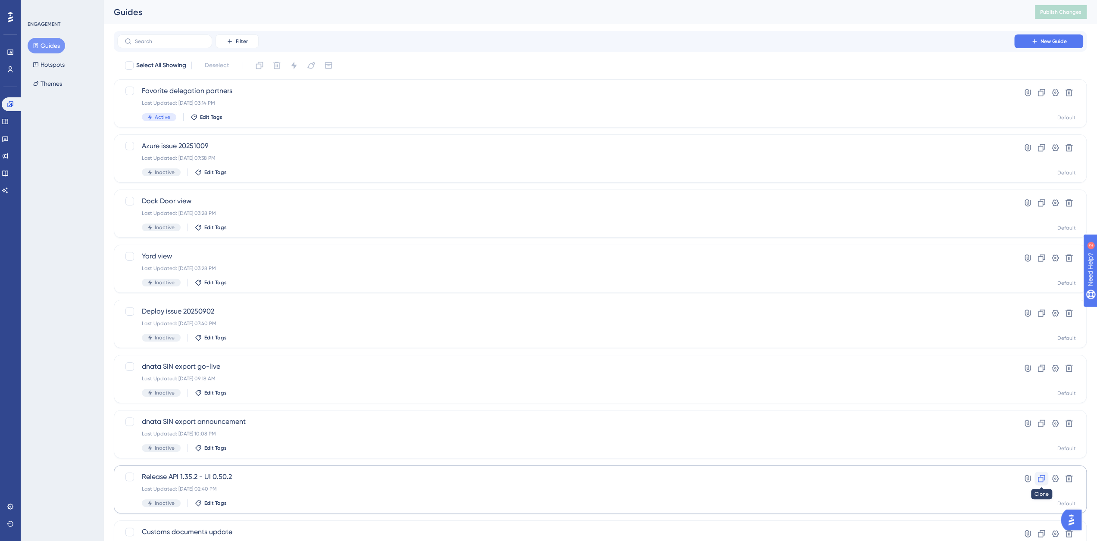
click at [1038, 479] on icon at bounding box center [1041, 479] width 9 height 9
click at [241, 91] on span "Copy - Release API 1.35.2 - UI 0.50.2" at bounding box center [566, 91] width 848 height 10
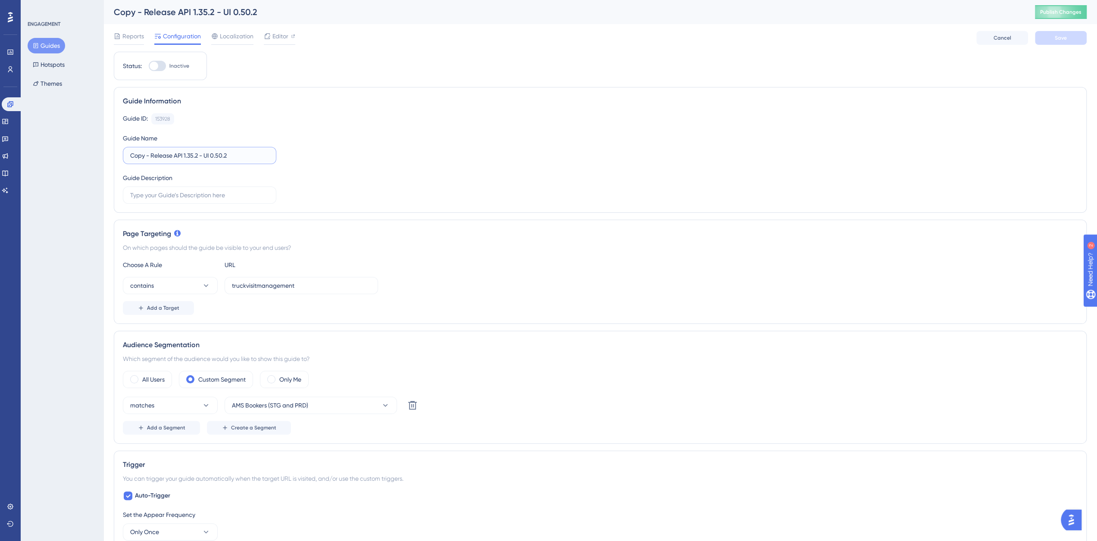
drag, startPoint x: 152, startPoint y: 155, endPoint x: 123, endPoint y: 155, distance: 28.5
click at [123, 155] on label "Copy - Release API 1.35.2 - UI 0.50.2" at bounding box center [199, 155] width 153 height 17
click at [172, 154] on input "Release API 1.35.2 - UI 0.50.2" at bounding box center [199, 155] width 139 height 9
click at [200, 157] on input "Release API 1.39.2 - UI 0.50.2" at bounding box center [199, 155] width 139 height 9
type input "Release API 1.39.2 - UI 0.56.0"
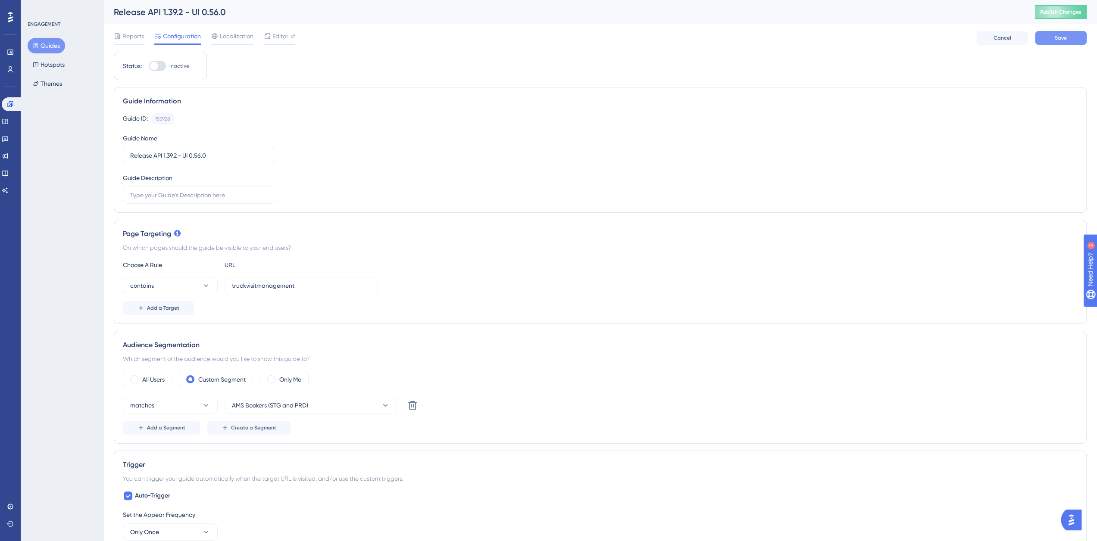
click at [1058, 39] on span "Save" at bounding box center [1061, 37] width 12 height 7
click at [411, 403] on icon at bounding box center [412, 405] width 9 height 9
click at [162, 378] on label "All Users" at bounding box center [153, 380] width 22 height 10
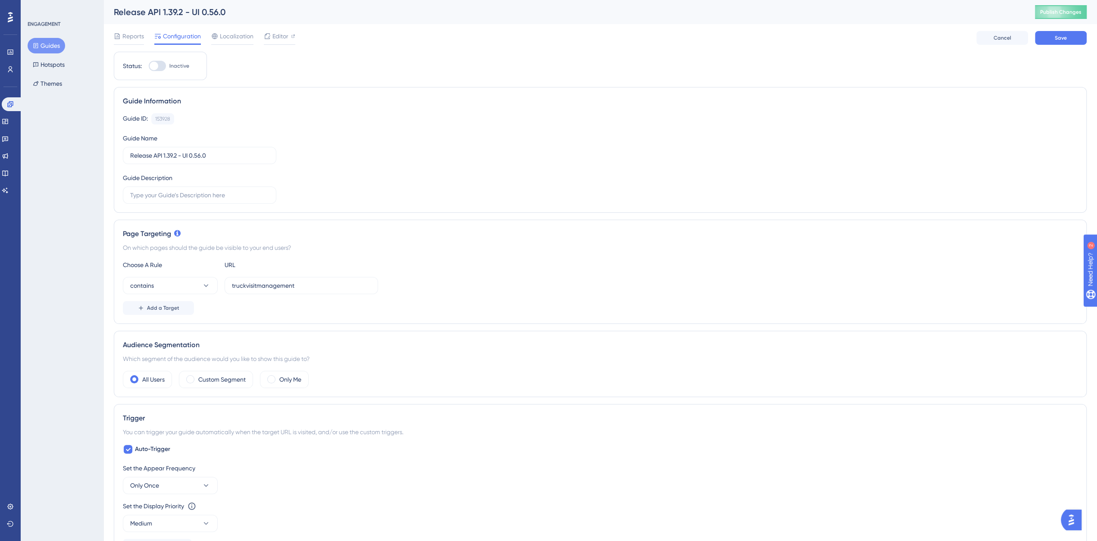
scroll to position [144, 0]
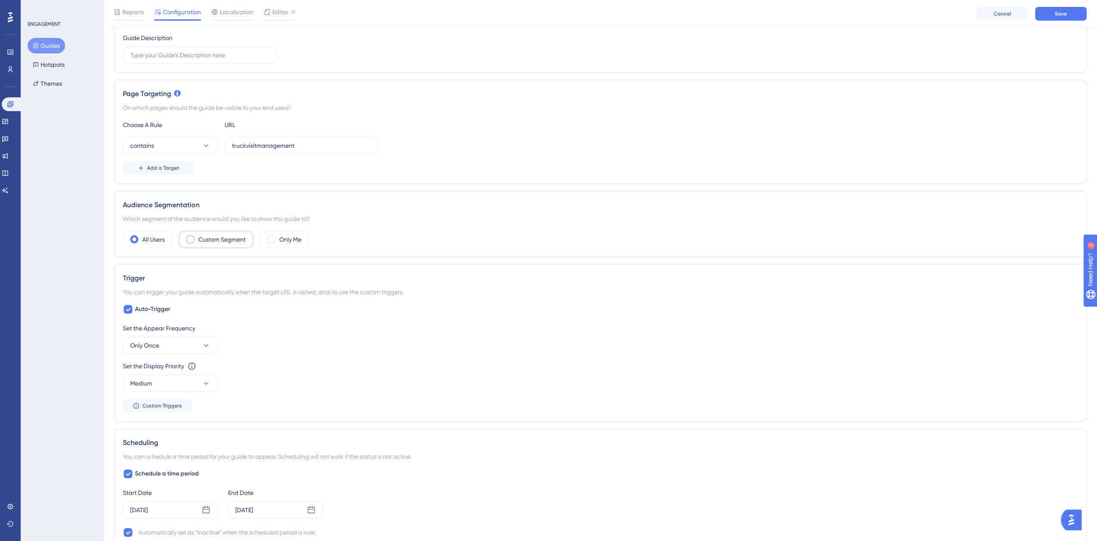
click at [219, 238] on label "Custom Segment" at bounding box center [221, 240] width 47 height 10
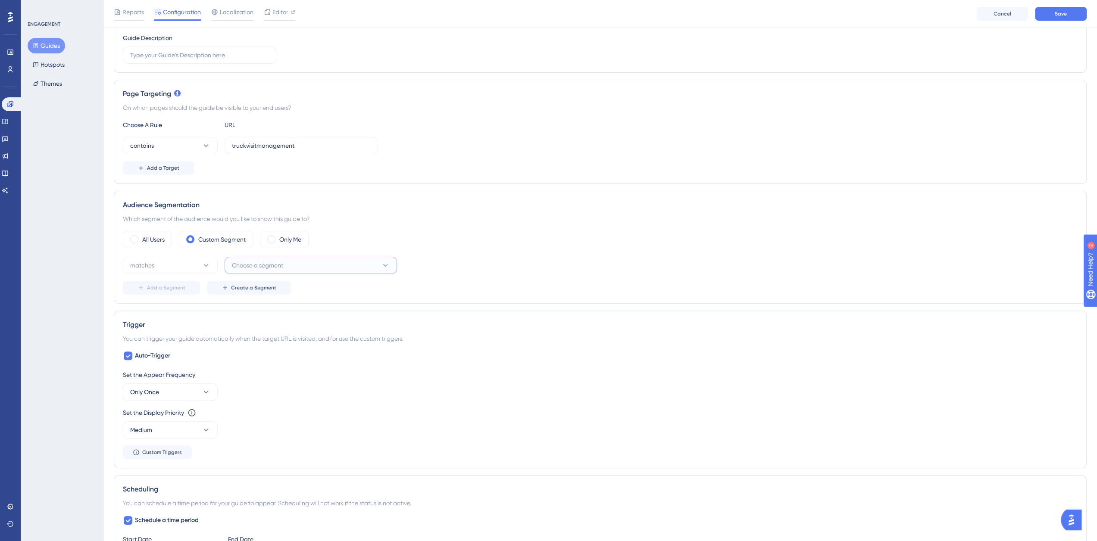
click at [247, 262] on span "Choose a segment" at bounding box center [257, 265] width 51 height 10
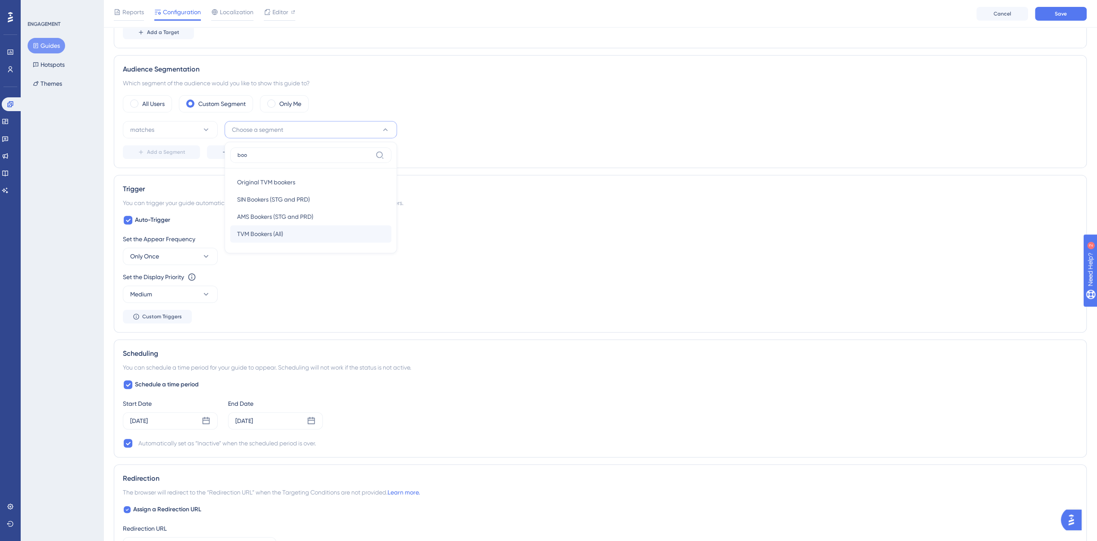
type input "boo"
click at [275, 236] on span "TVM Bookers (All)" at bounding box center [260, 234] width 46 height 10
click at [208, 252] on icon at bounding box center [206, 256] width 9 height 9
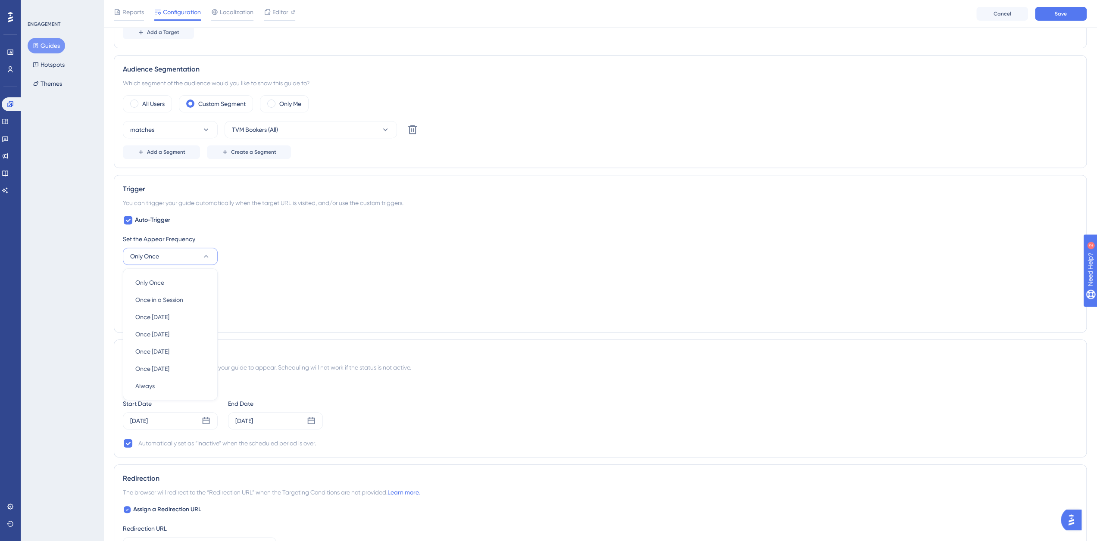
click at [254, 261] on div "Set the Appear Frequency Only Once Only Once Only Once Once in a Session Once i…" at bounding box center [600, 249] width 955 height 31
click at [310, 419] on icon at bounding box center [311, 421] width 9 height 9
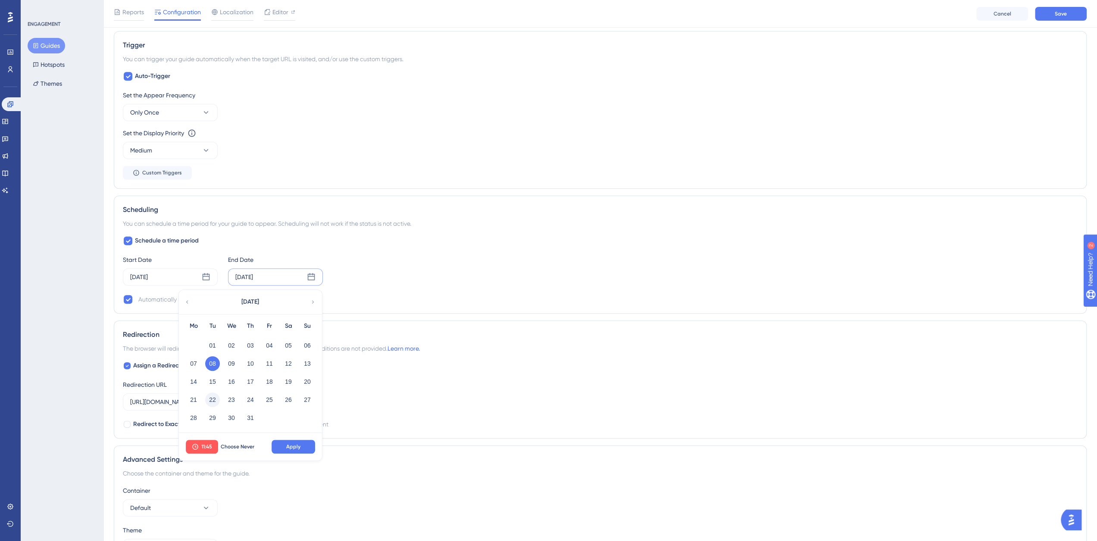
click at [215, 399] on button "22" at bounding box center [212, 400] width 15 height 15
click at [211, 444] on span "11:45" at bounding box center [206, 447] width 11 height 7
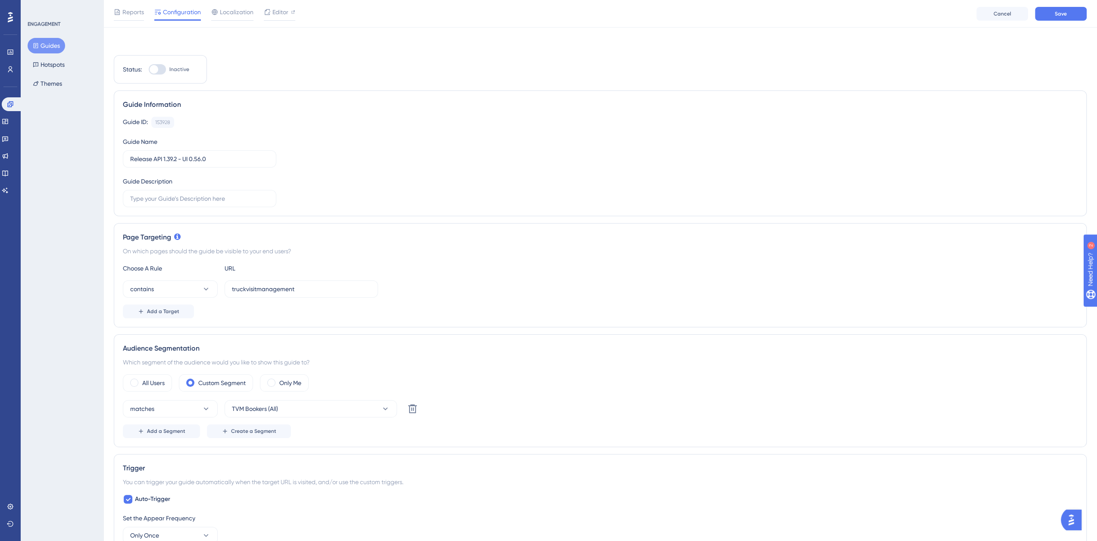
scroll to position [431, 0]
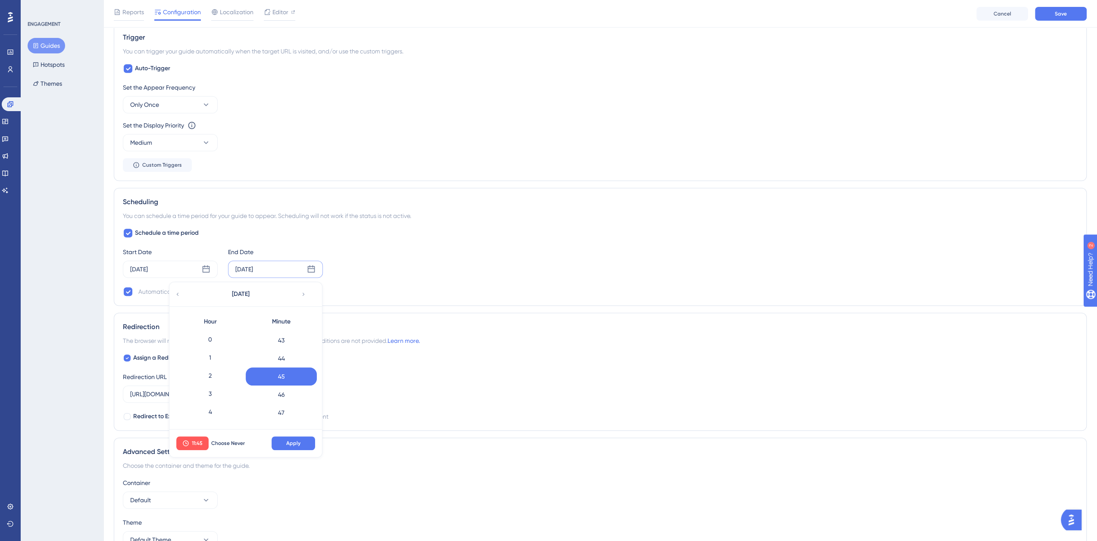
click at [219, 334] on div "0" at bounding box center [210, 340] width 71 height 18
click at [281, 343] on div "0" at bounding box center [281, 340] width 71 height 18
click at [285, 445] on button "Apply" at bounding box center [294, 444] width 44 height 14
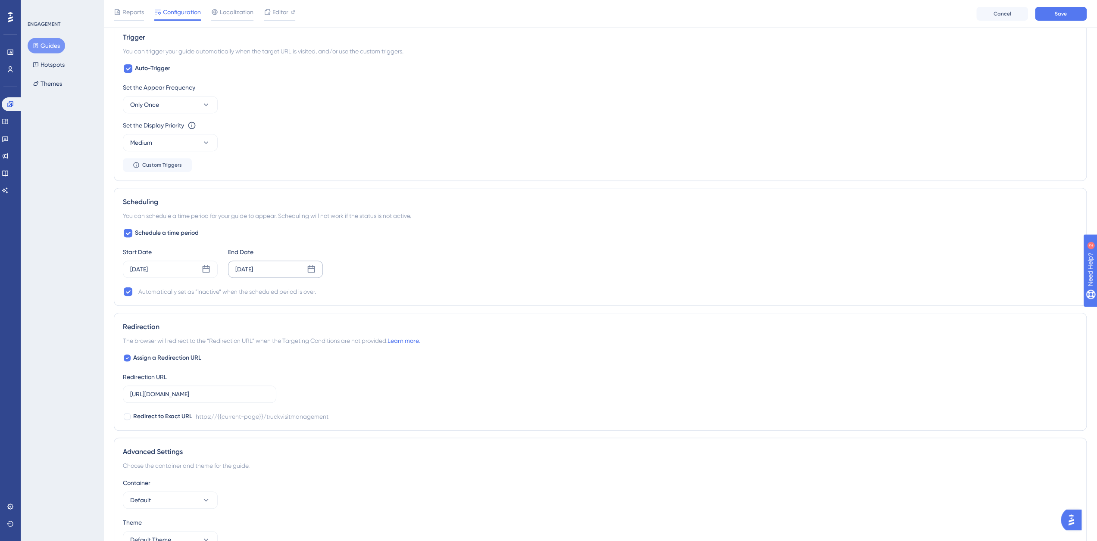
click at [310, 268] on div "Jul 22 2025" at bounding box center [275, 269] width 95 height 17
click at [235, 436] on span "Choose Never" at bounding box center [238, 439] width 34 height 7
click at [203, 266] on icon at bounding box center [206, 269] width 7 height 7
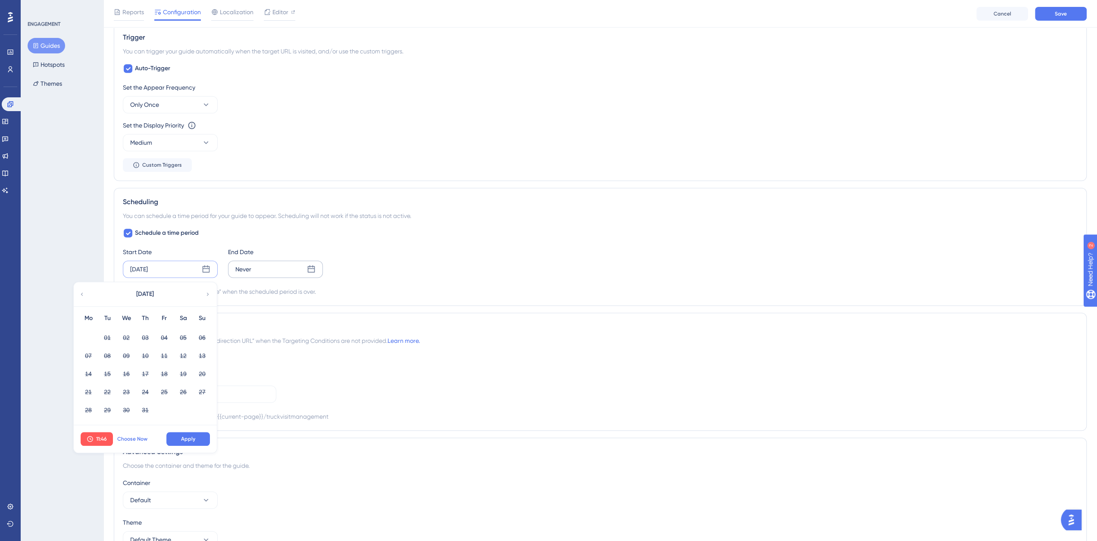
click at [124, 436] on span "Choose Now" at bounding box center [132, 439] width 30 height 7
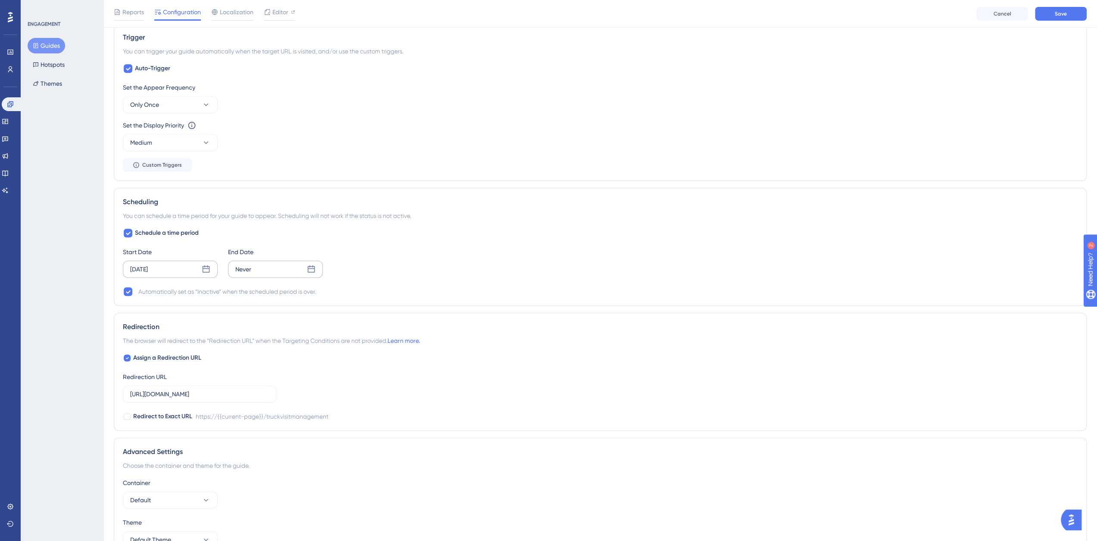
click at [206, 267] on icon at bounding box center [206, 269] width 9 height 9
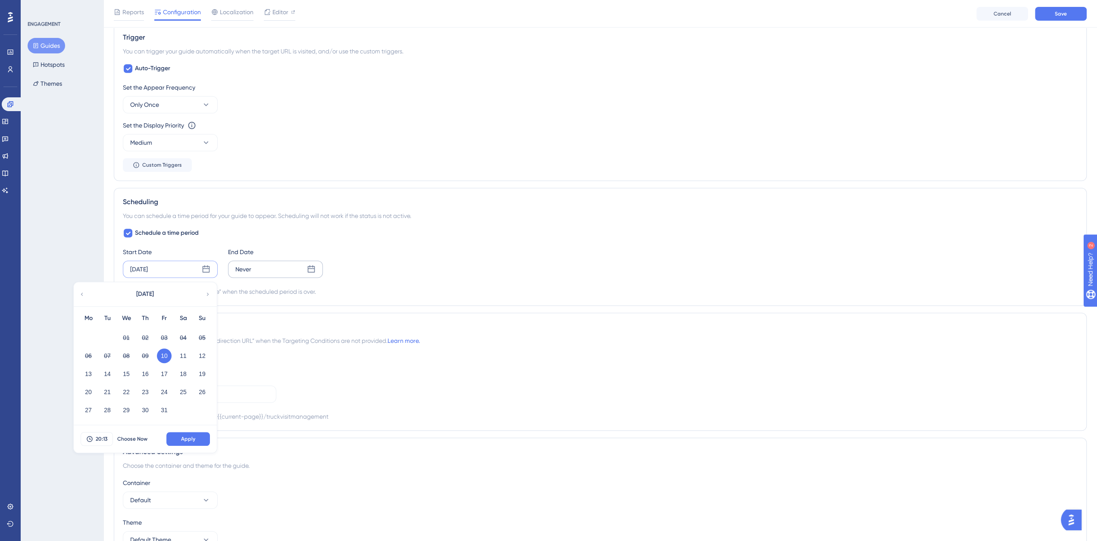
click at [316, 267] on div "Never" at bounding box center [275, 269] width 95 height 17
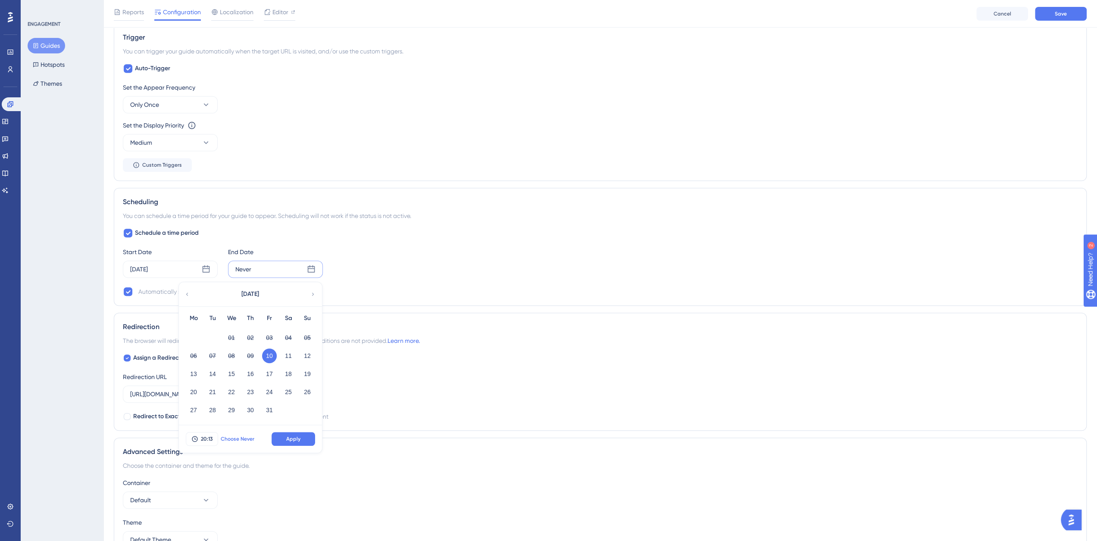
click at [231, 438] on span "Choose Never" at bounding box center [238, 439] width 34 height 7
click at [312, 265] on icon at bounding box center [311, 269] width 9 height 9
click at [210, 389] on button "21" at bounding box center [212, 392] width 15 height 15
click at [211, 436] on span "20:13" at bounding box center [207, 439] width 12 height 7
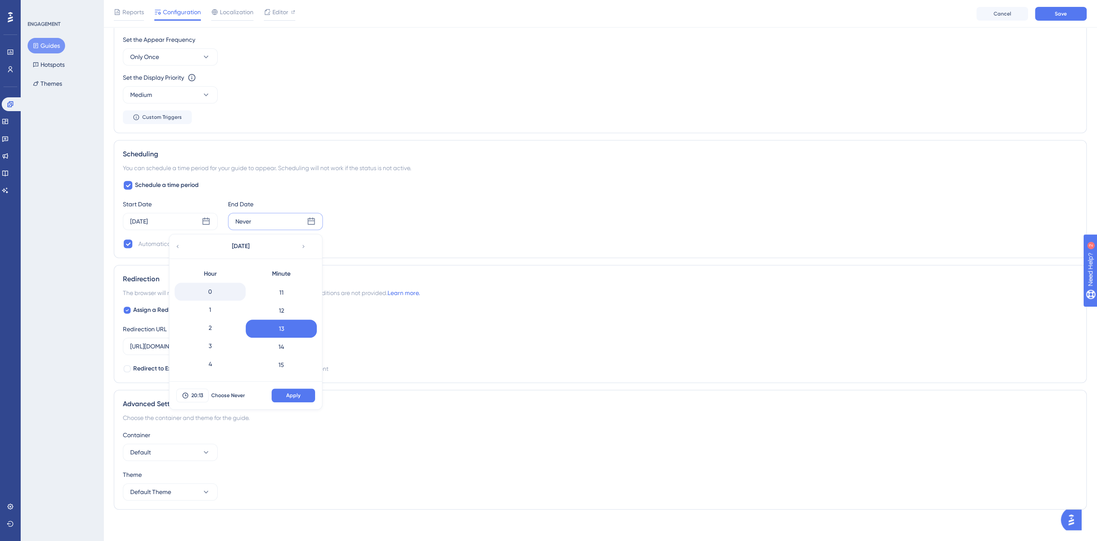
click at [210, 289] on div "0" at bounding box center [210, 292] width 71 height 18
click at [281, 292] on div "0" at bounding box center [281, 292] width 71 height 18
click at [303, 394] on button "Apply" at bounding box center [294, 396] width 44 height 14
click at [125, 307] on div at bounding box center [127, 310] width 7 height 7
checkbox input "false"
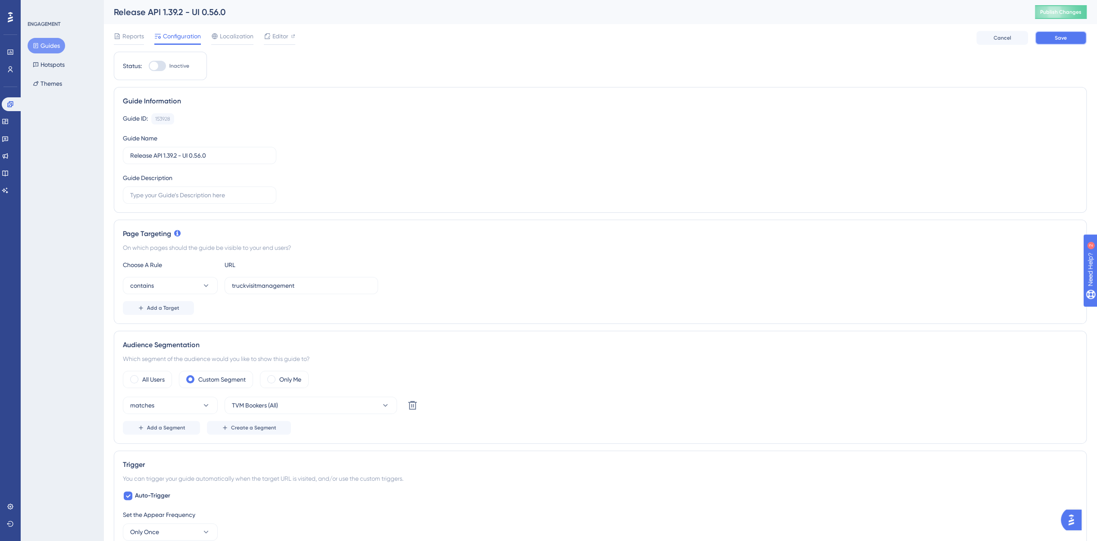
click at [1064, 41] on span "Save" at bounding box center [1061, 37] width 12 height 7
click at [275, 37] on span "Editor" at bounding box center [280, 36] width 16 height 10
click at [130, 40] on span "Reports" at bounding box center [133, 36] width 22 height 10
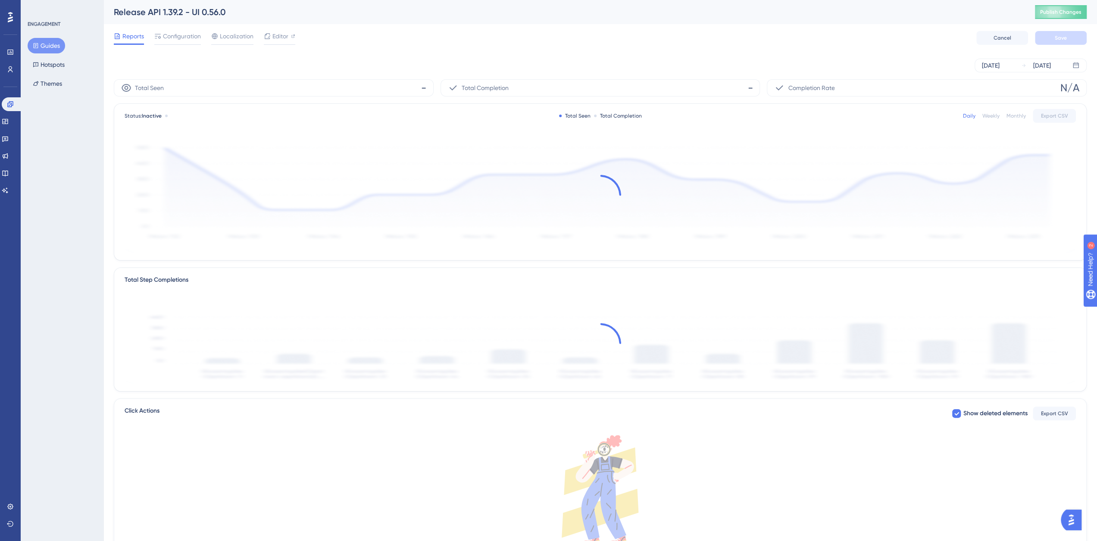
drag, startPoint x: 53, startPoint y: 44, endPoint x: 77, endPoint y: 47, distance: 23.5
click at [54, 44] on button "Guides" at bounding box center [47, 46] width 38 height 16
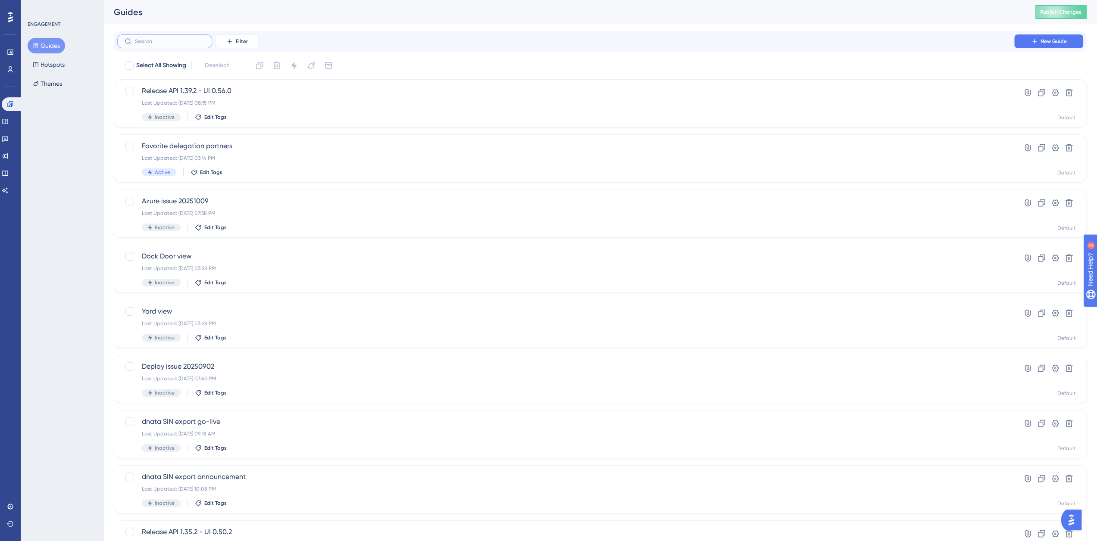
click at [150, 42] on input "text" at bounding box center [170, 41] width 70 height 6
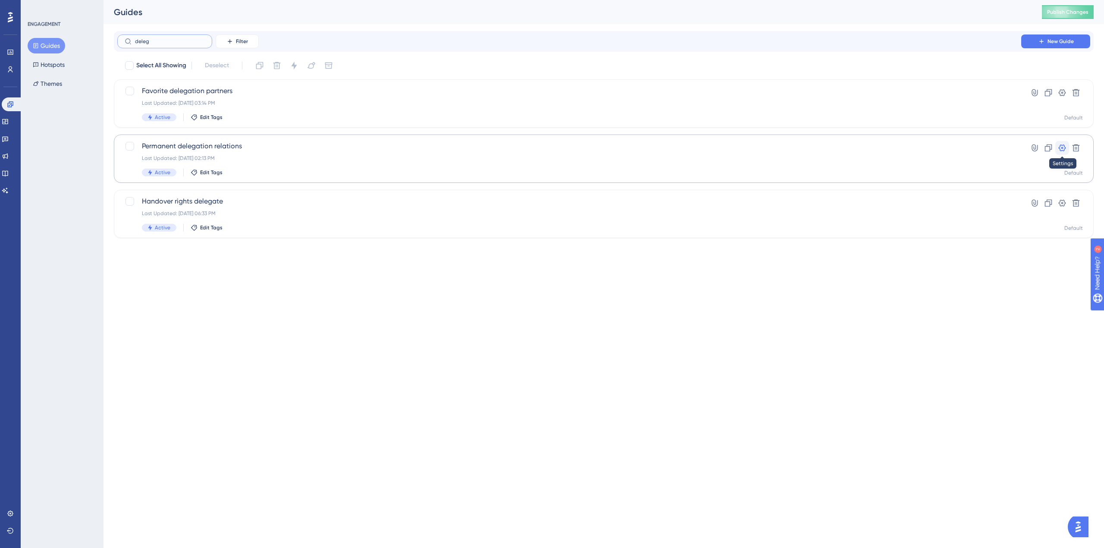
type input "deleg"
click at [1064, 146] on icon at bounding box center [1061, 147] width 7 height 7
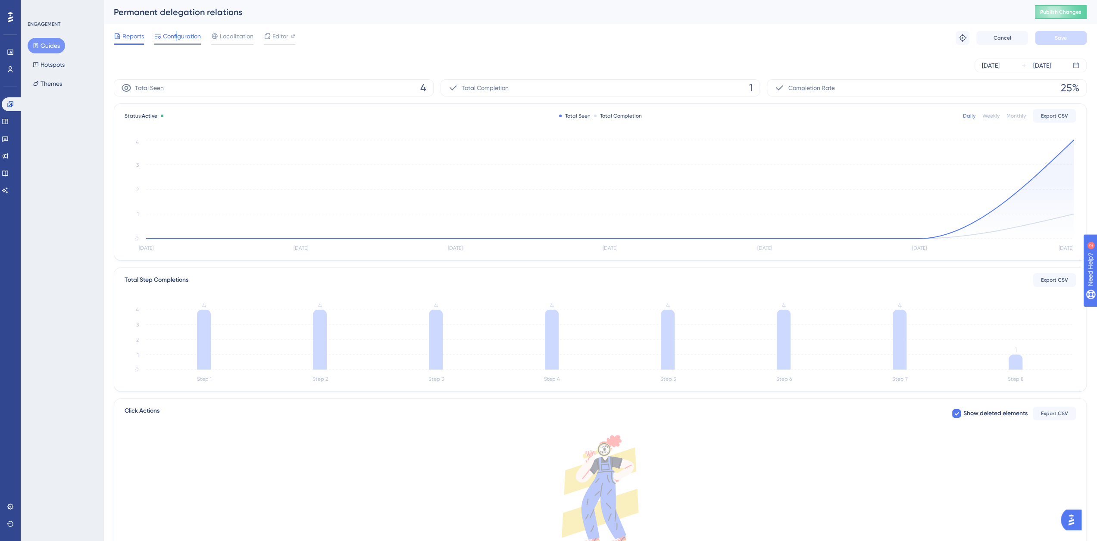
click at [176, 36] on span "Configuration" at bounding box center [182, 36] width 38 height 10
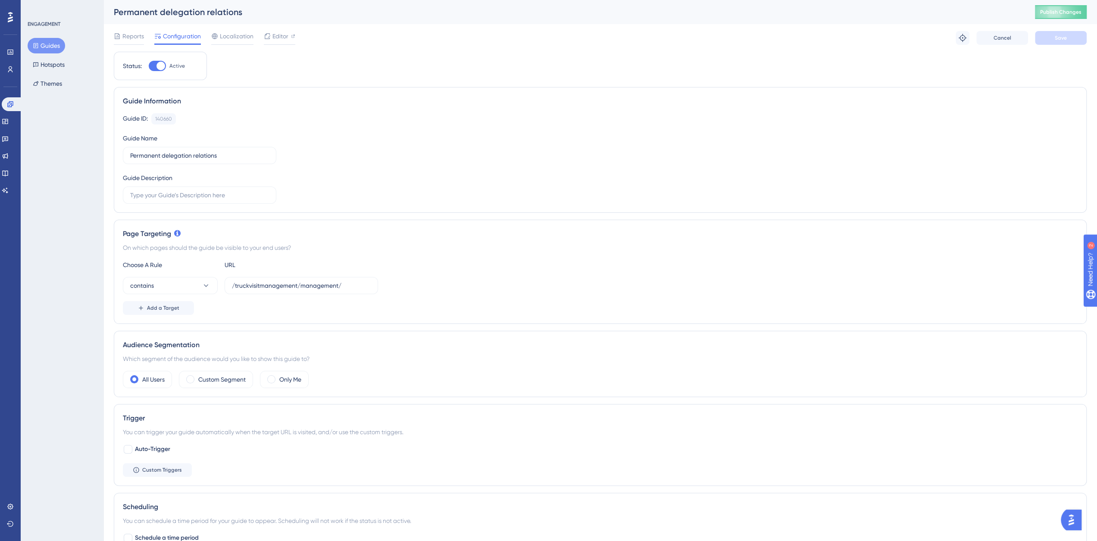
drag, startPoint x: 208, startPoint y: 38, endPoint x: 220, endPoint y: 37, distance: 12.5
click at [208, 38] on div "Reports Configuration Localization Editor" at bounding box center [205, 38] width 182 height 14
click at [220, 37] on span "Localization" at bounding box center [237, 36] width 34 height 10
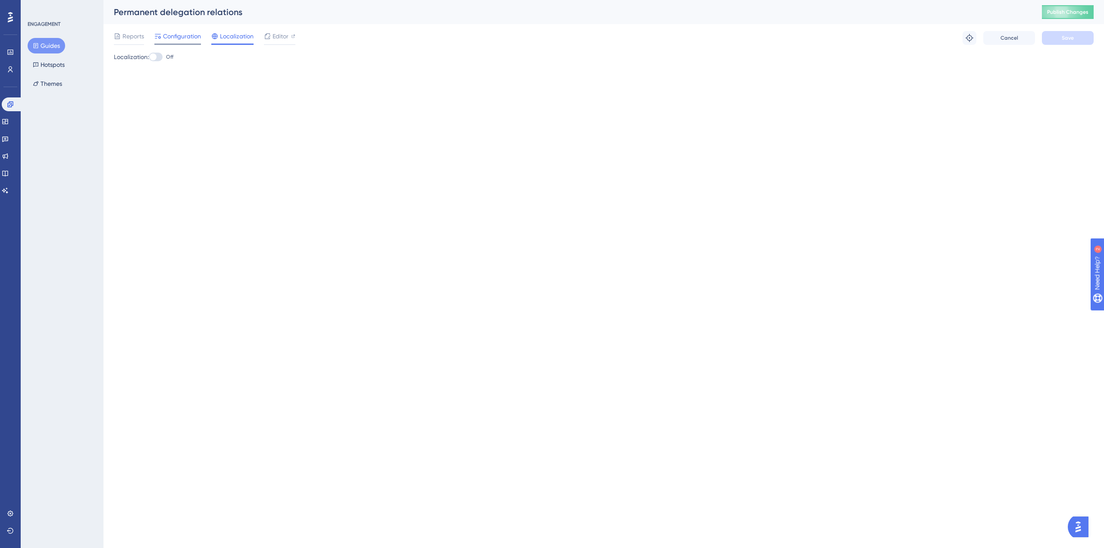
click at [171, 35] on span "Configuration" at bounding box center [182, 36] width 38 height 10
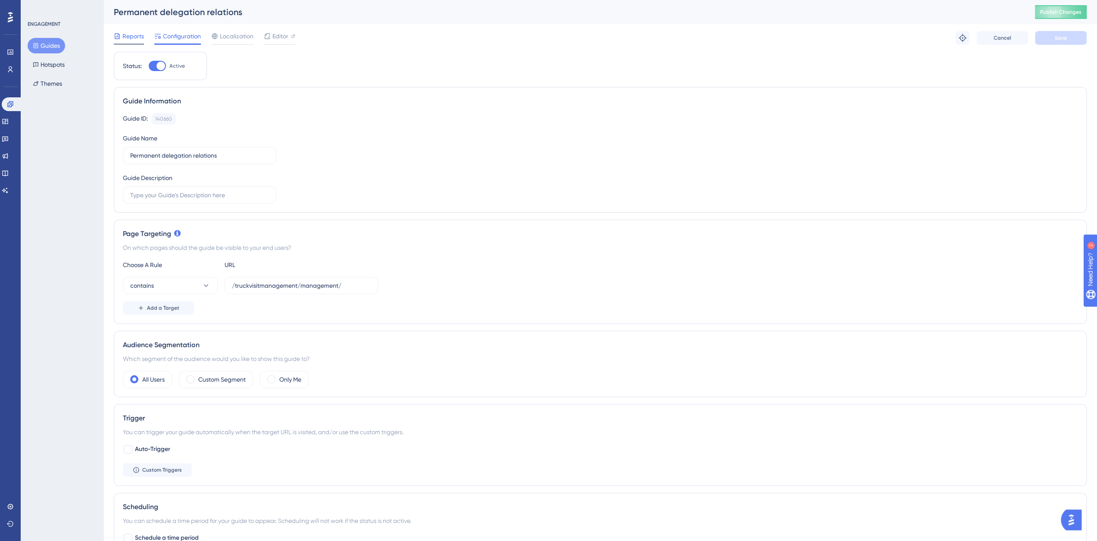
click at [134, 36] on span "Reports" at bounding box center [133, 36] width 22 height 10
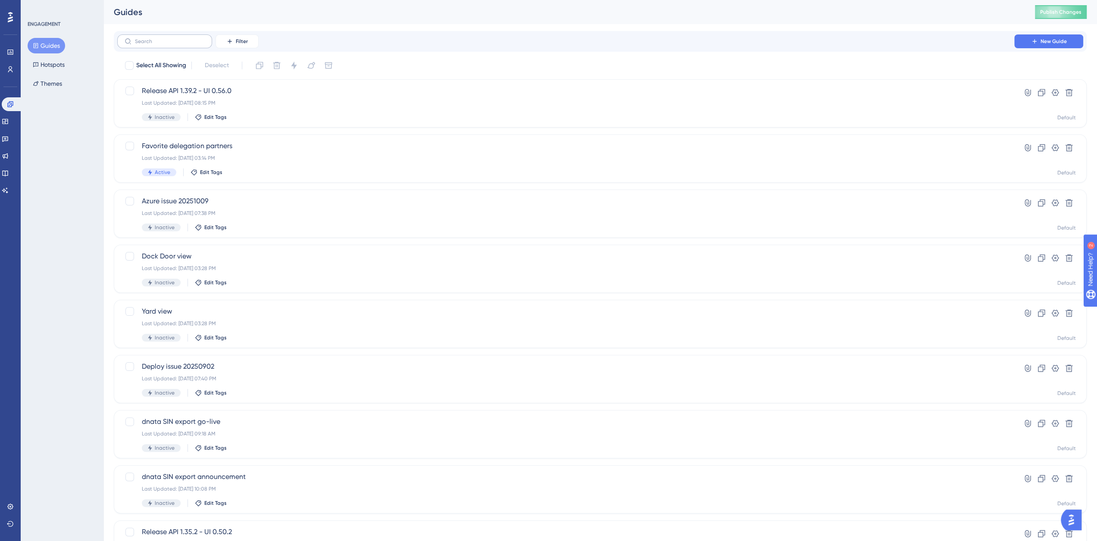
click at [196, 44] on label at bounding box center [164, 41] width 95 height 14
click at [196, 44] on input "text" at bounding box center [170, 41] width 70 height 6
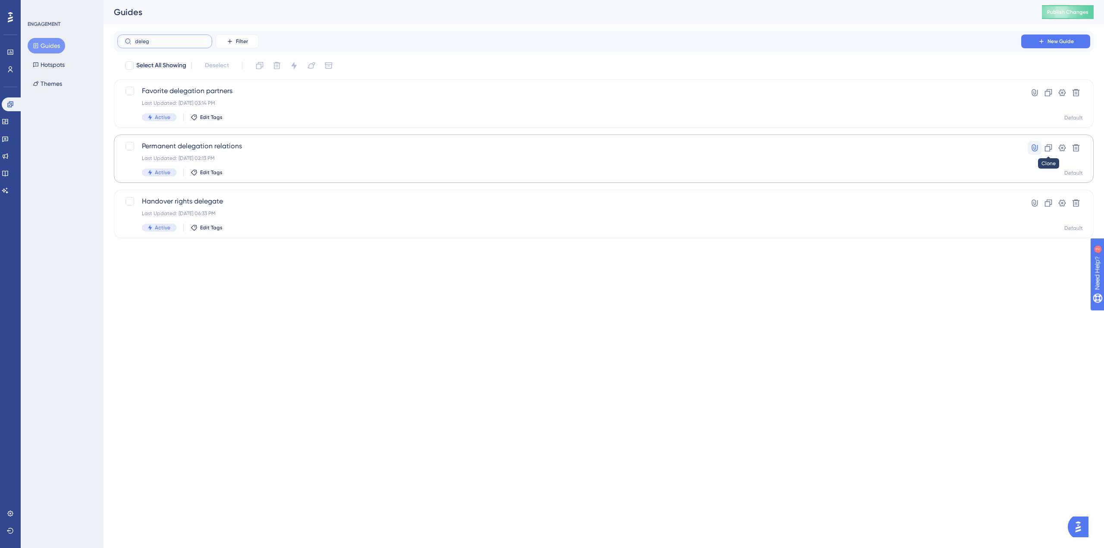
type input "deleg"
click at [1035, 144] on icon at bounding box center [1034, 148] width 9 height 9
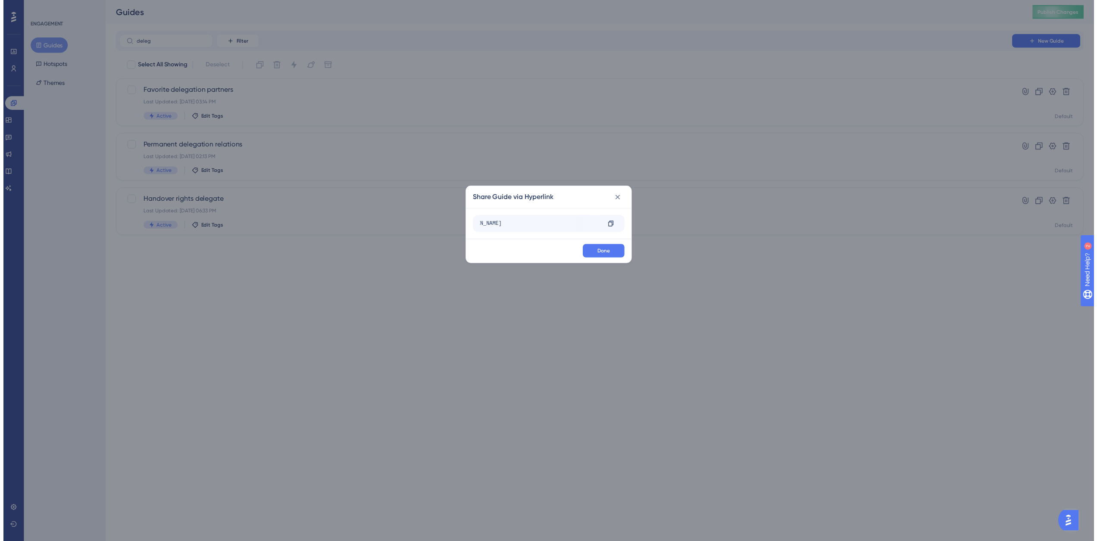
scroll to position [0, 182]
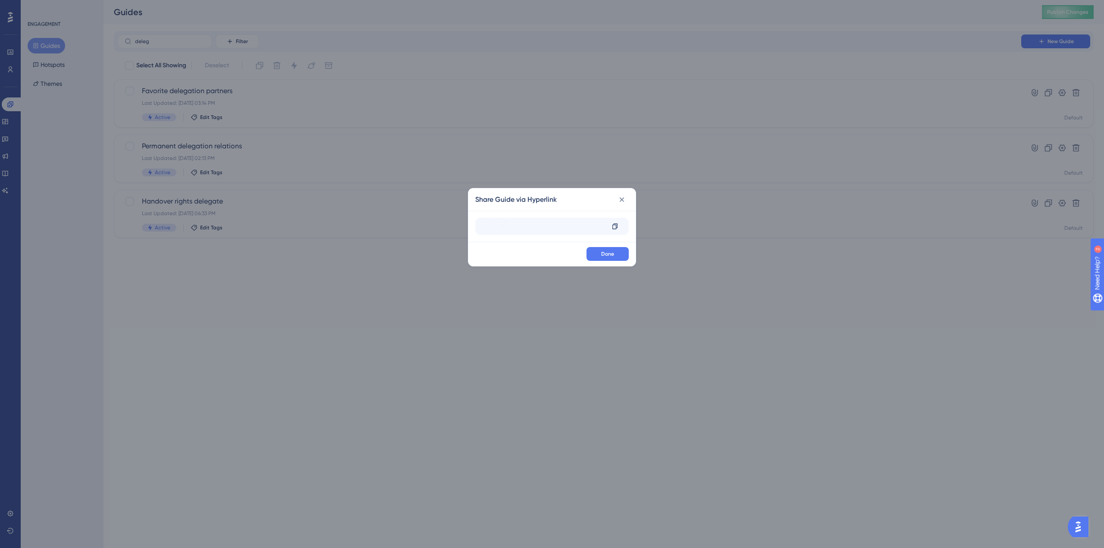
drag, startPoint x: 572, startPoint y: 223, endPoint x: 635, endPoint y: 224, distance: 62.5
click at [635, 224] on div "https://platform-tst.nallian.io/truckvisitmanagement/management/delegation-rela…" at bounding box center [551, 226] width 167 height 31
click at [617, 224] on icon at bounding box center [614, 226] width 5 height 6
copy div "n.io/truckvisitmanagement/management/delegation-relations?__ug__=140660 Copy"
click at [614, 227] on icon at bounding box center [614, 226] width 7 height 7
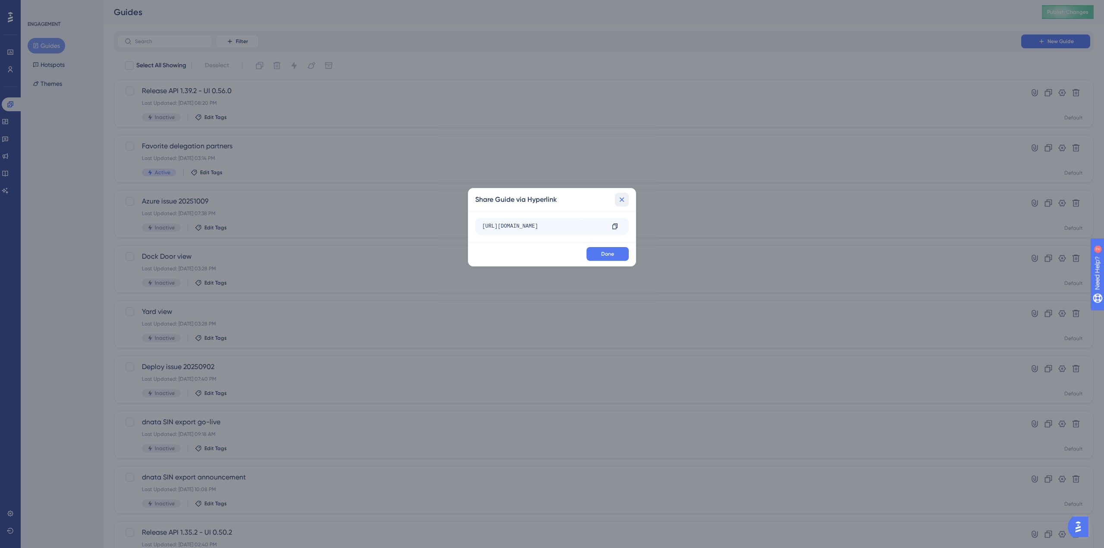
click at [621, 194] on button at bounding box center [622, 200] width 14 height 14
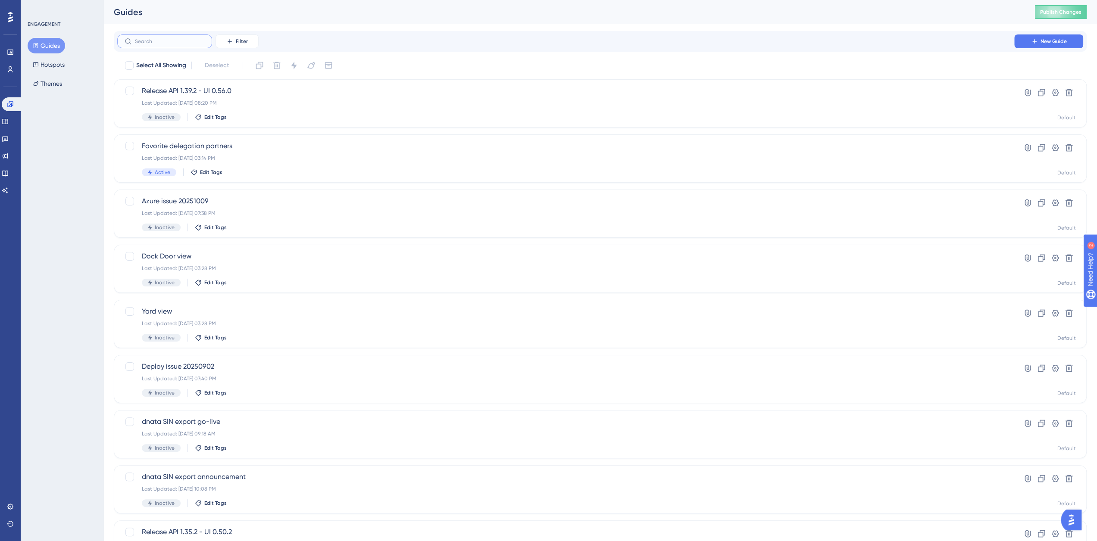
click at [163, 39] on input "text" at bounding box center [170, 41] width 70 height 6
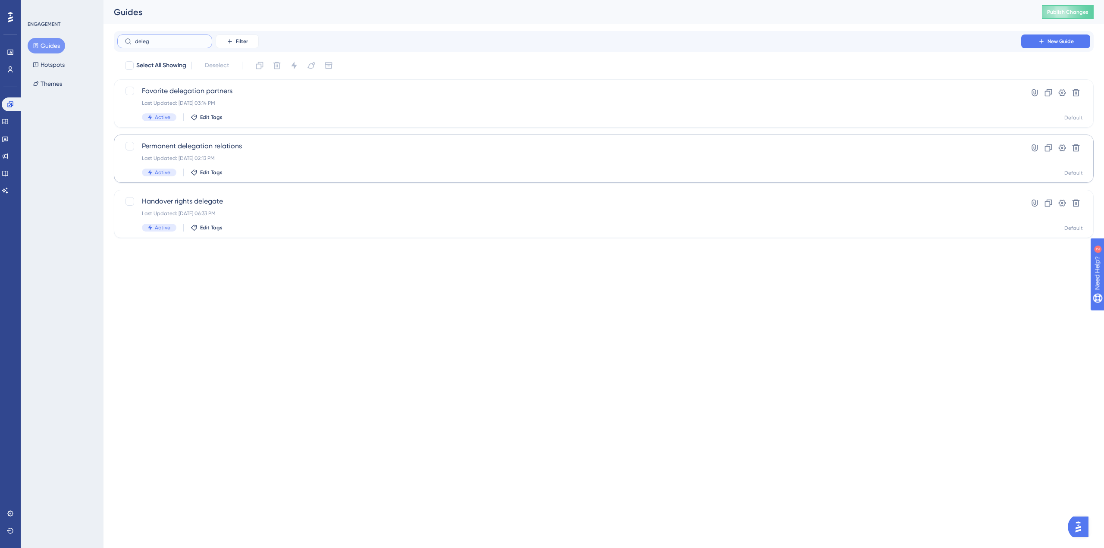
type input "deleg"
click at [178, 145] on span "Permanent delegation relations" at bounding box center [569, 146] width 854 height 10
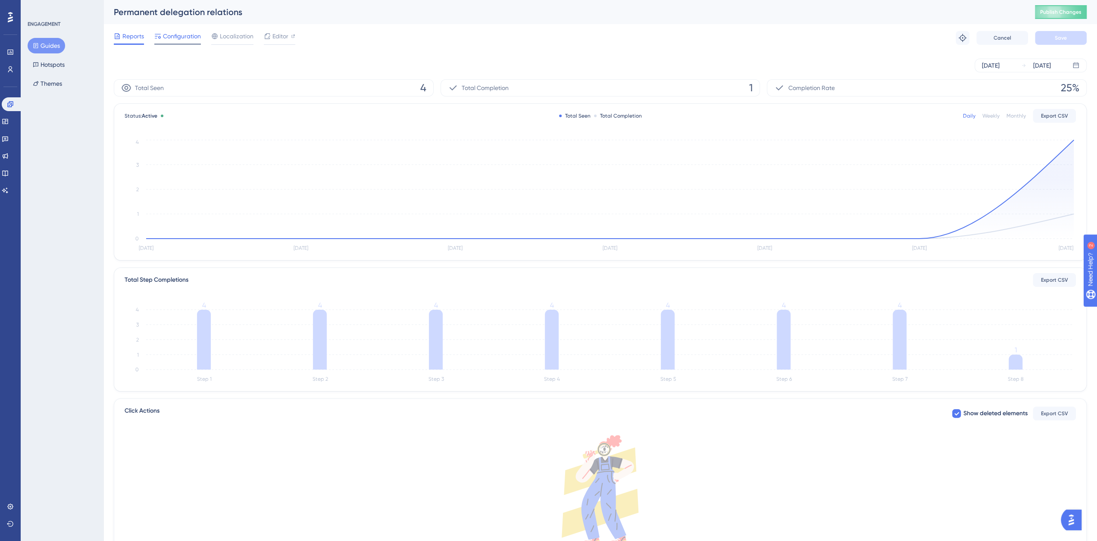
click at [183, 38] on span "Configuration" at bounding box center [182, 36] width 38 height 10
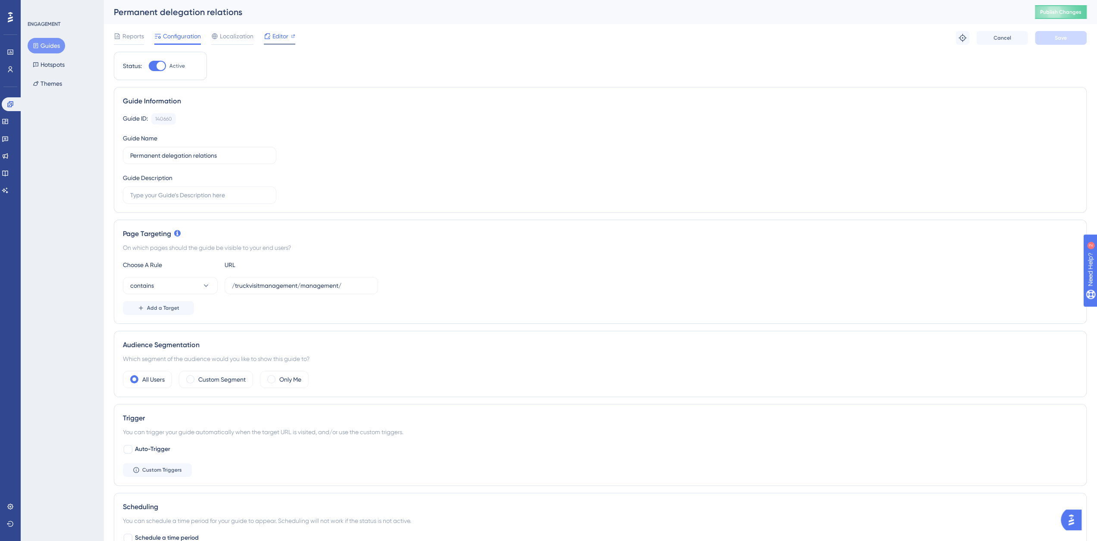
click at [277, 35] on span "Editor" at bounding box center [280, 36] width 16 height 10
click at [52, 47] on button "Guides" at bounding box center [47, 46] width 38 height 16
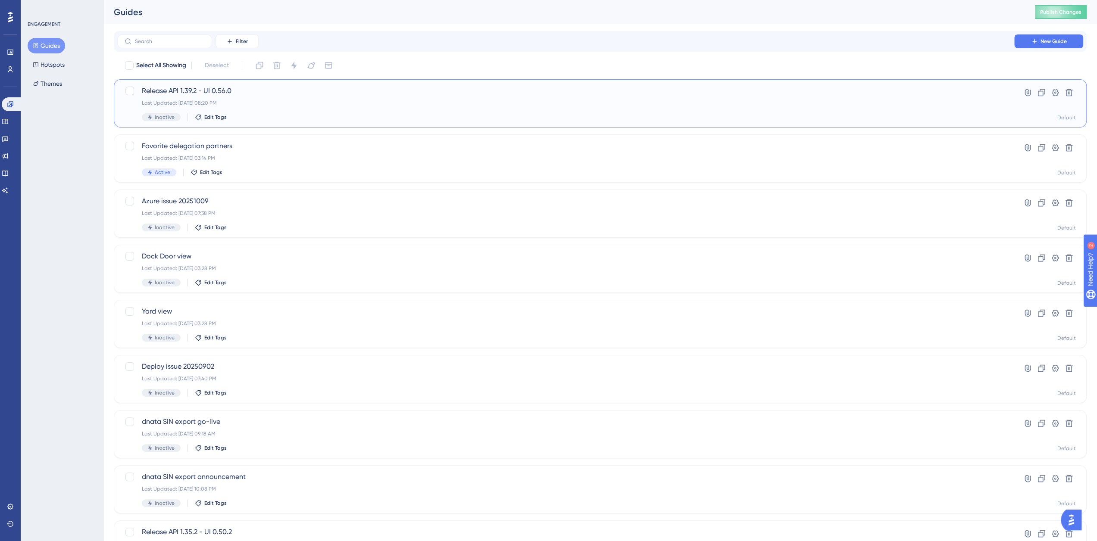
click at [209, 88] on span "Release API 1.39.2 - UI 0.56.0" at bounding box center [566, 91] width 848 height 10
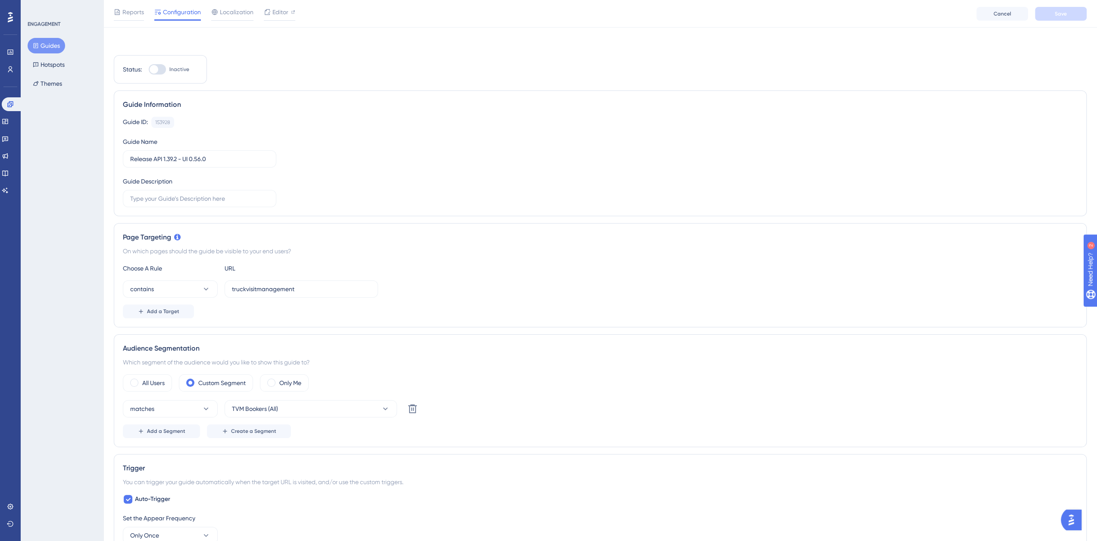
scroll to position [144, 0]
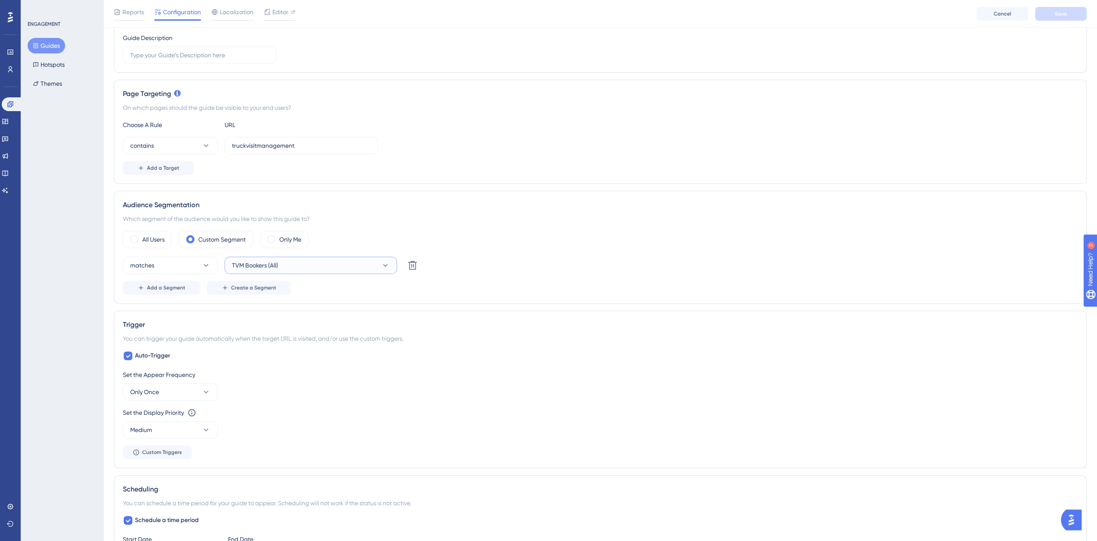
click at [269, 268] on span "TVM Bookers (All)" at bounding box center [255, 265] width 46 height 10
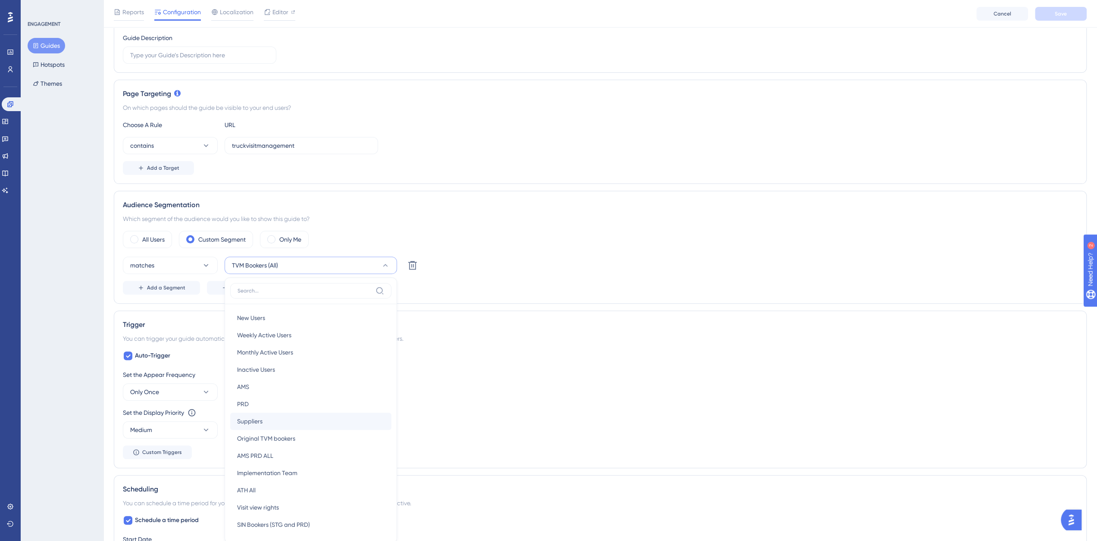
scroll to position [282, 0]
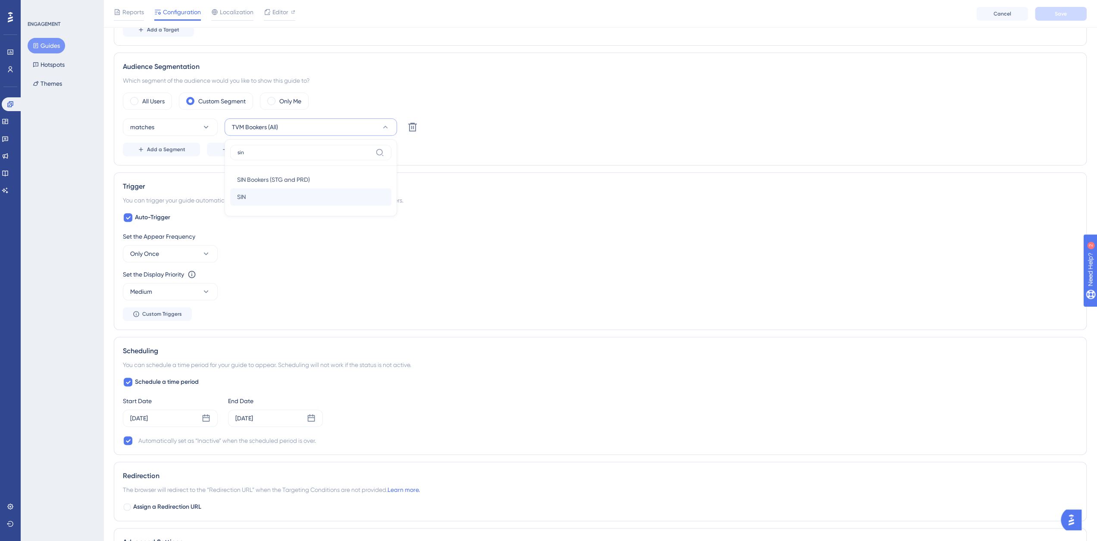
type input "sin"
click at [260, 195] on div "SIN SIN" at bounding box center [310, 196] width 147 height 17
drag, startPoint x: 271, startPoint y: 118, endPoint x: 274, endPoint y: 122, distance: 4.9
click at [271, 119] on button "SIN" at bounding box center [311, 127] width 172 height 17
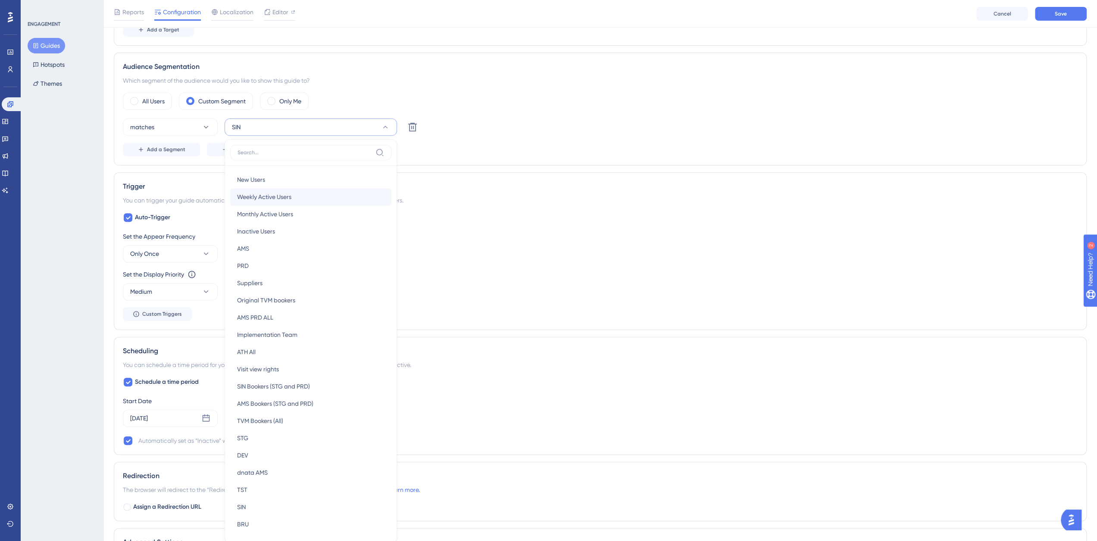
scroll to position [347, 0]
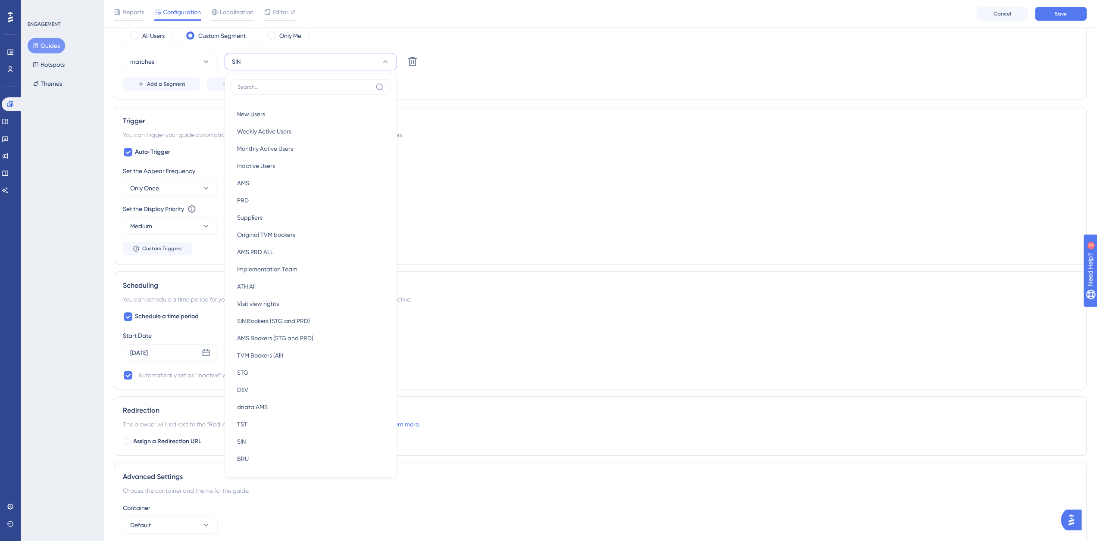
click at [279, 66] on button "SIN" at bounding box center [311, 61] width 172 height 17
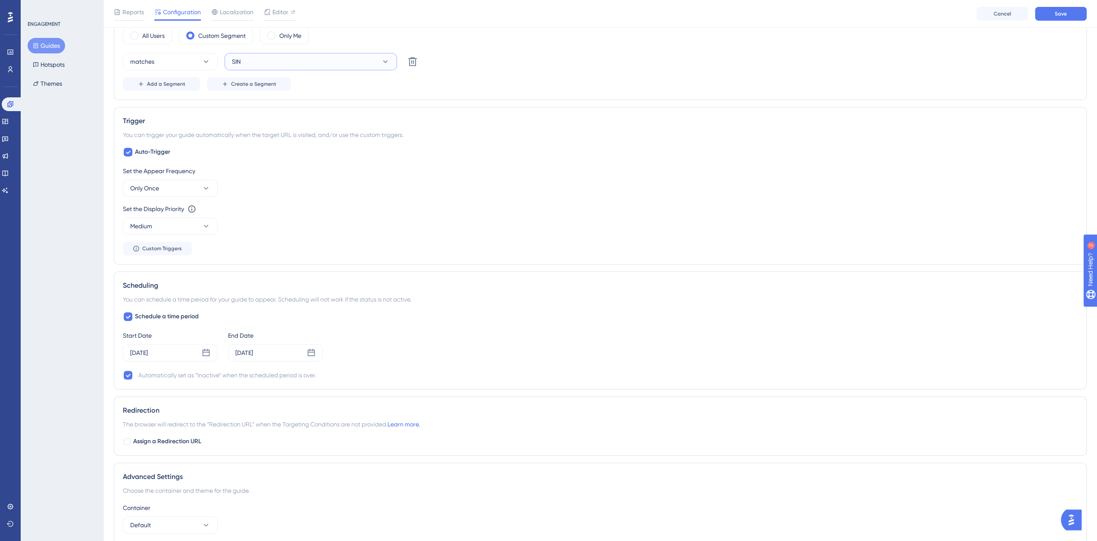
click at [286, 58] on button "SIN" at bounding box center [311, 61] width 172 height 17
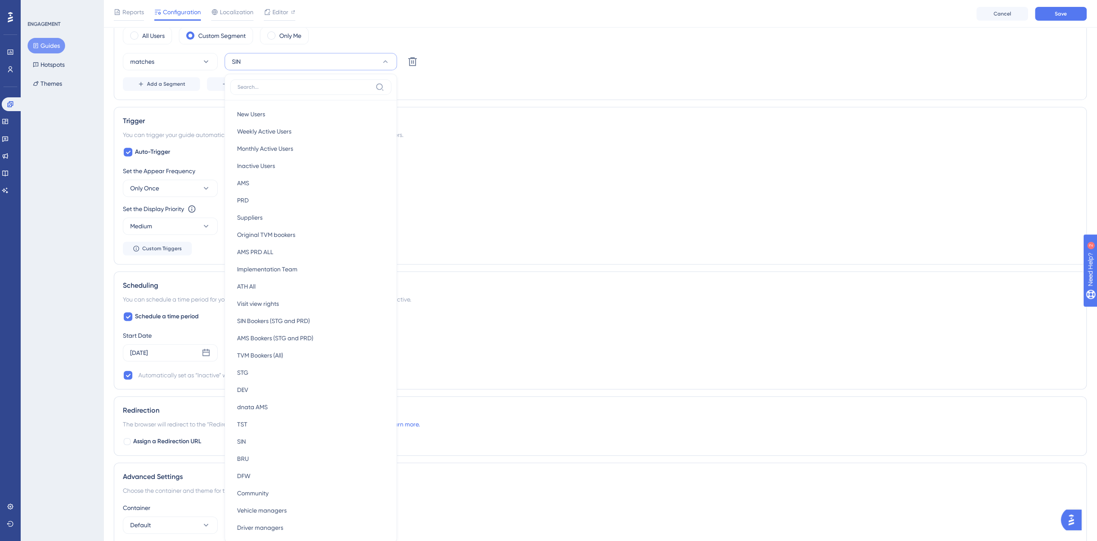
scroll to position [384, 0]
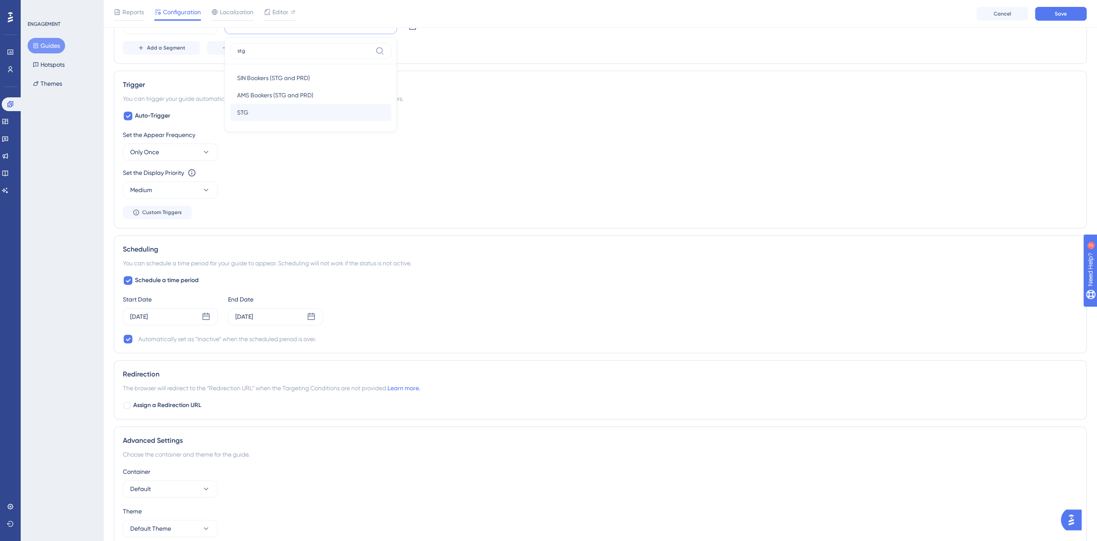
type input "stg"
click at [244, 112] on span "STG" at bounding box center [242, 112] width 11 height 10
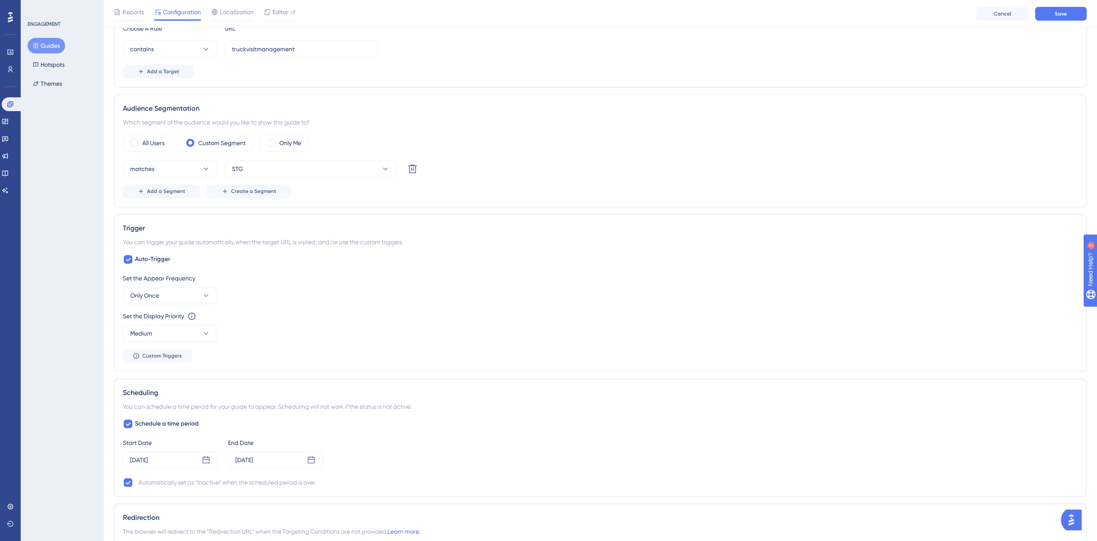
scroll to position [97, 0]
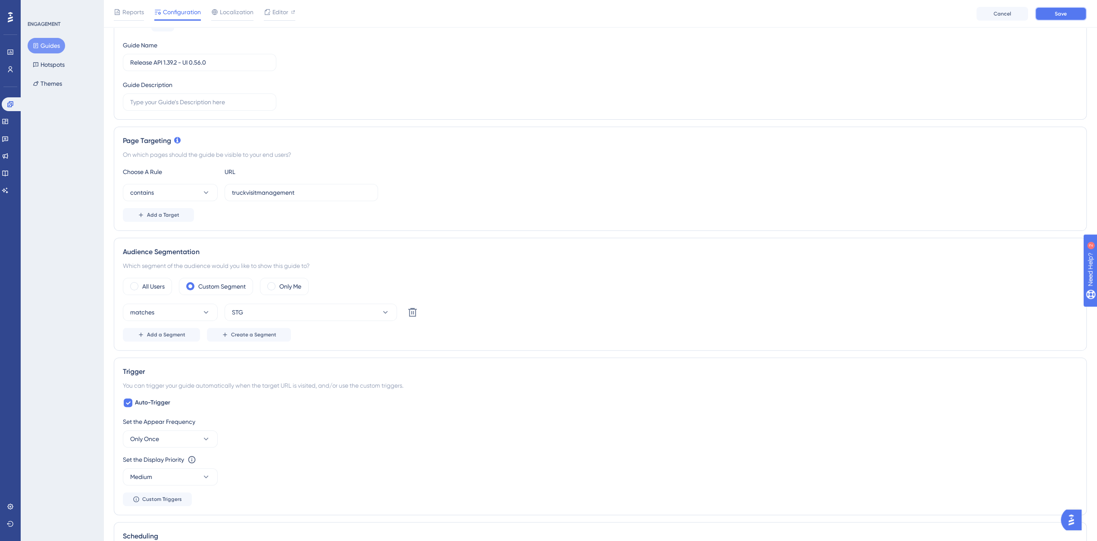
click at [1049, 12] on button "Save" at bounding box center [1061, 14] width 52 height 14
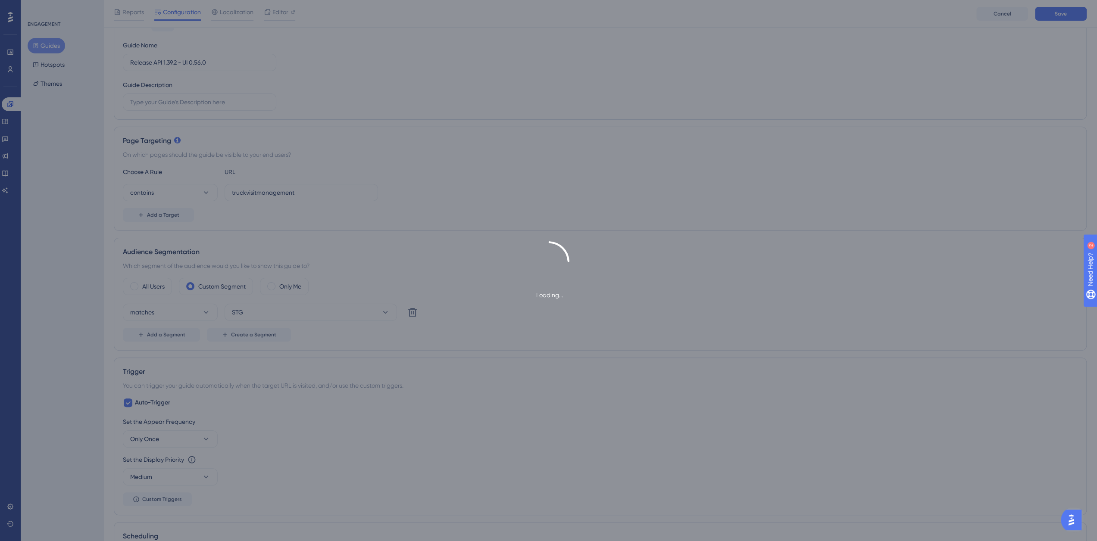
scroll to position [0, 0]
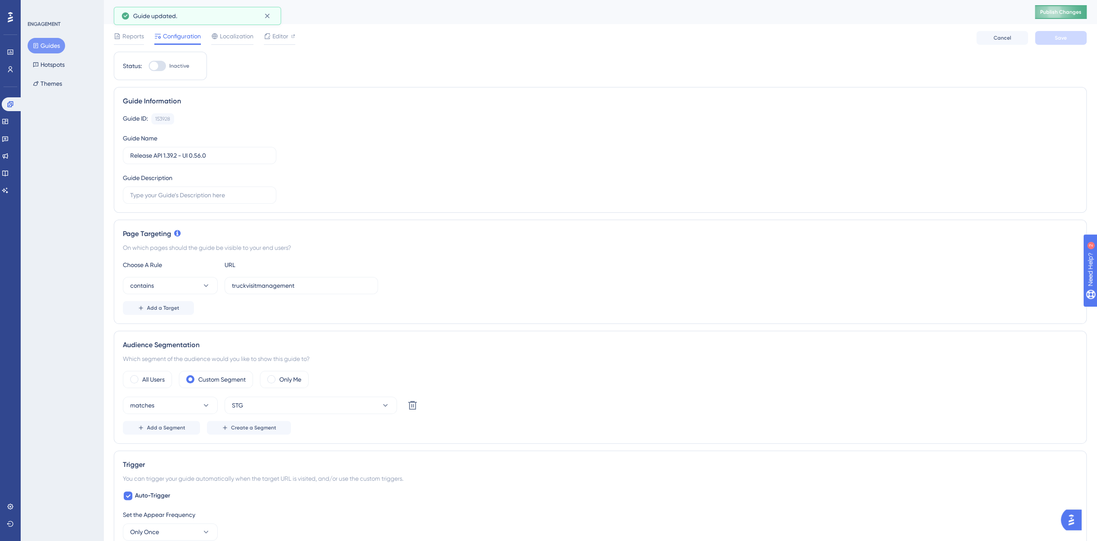
click at [1070, 9] on span "Publish Changes" at bounding box center [1060, 12] width 41 height 7
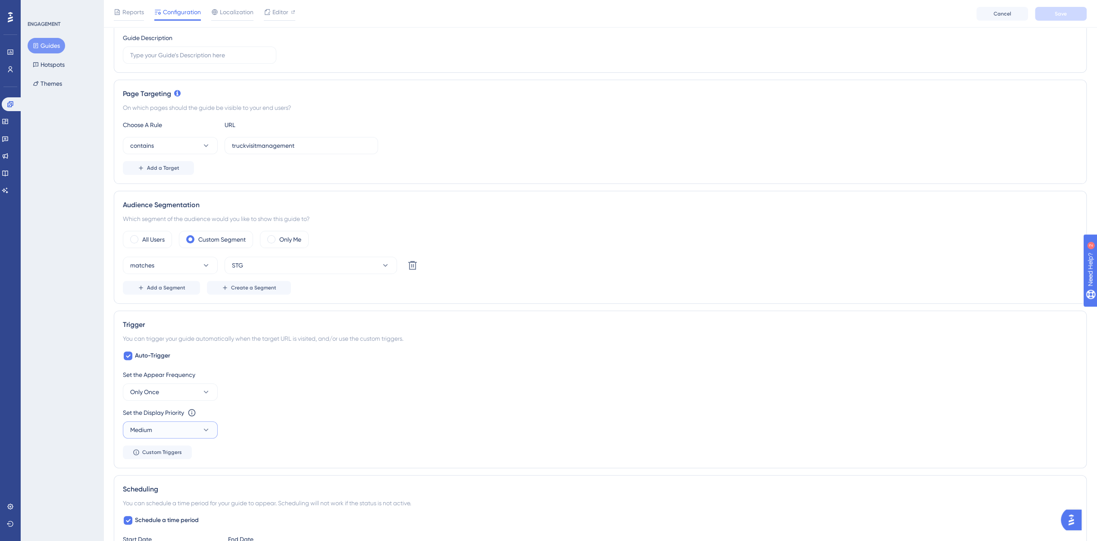
click at [209, 429] on icon at bounding box center [206, 430] width 9 height 9
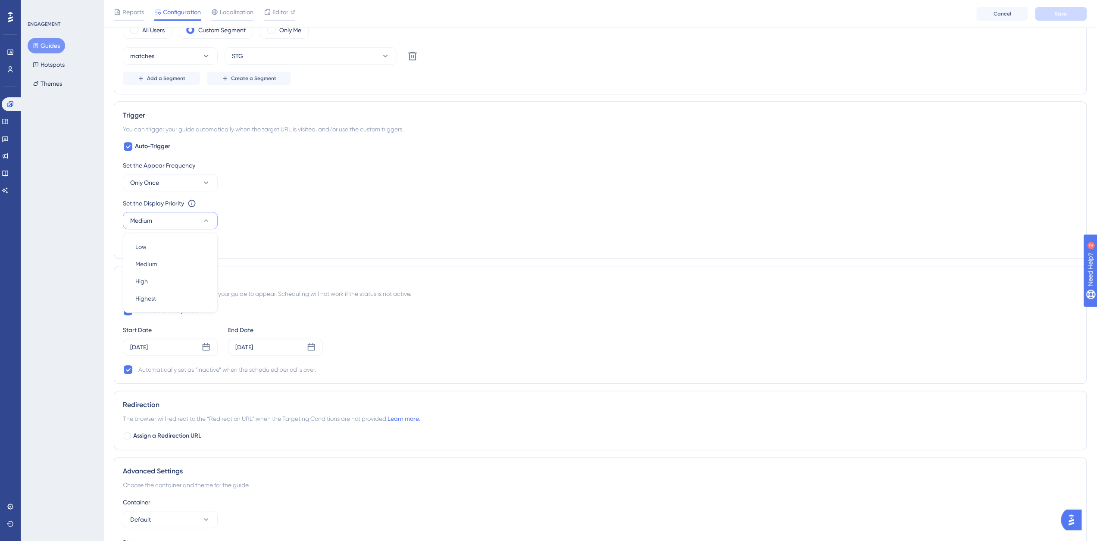
click at [296, 238] on div "Set the Appear Frequency Only Once Set the Display Priority This option will se…" at bounding box center [600, 205] width 955 height 90
click at [203, 345] on icon at bounding box center [206, 347] width 7 height 7
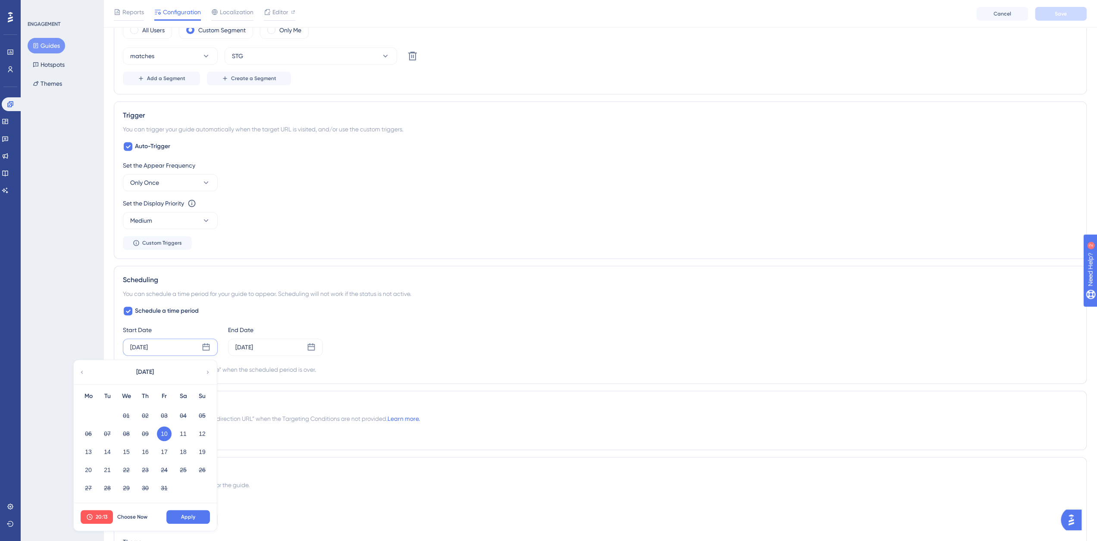
click at [206, 321] on div "Schedule a time period Start Date Oct 10 2025 October 2025 Mo Tu We Th Fr Sa Su…" at bounding box center [600, 340] width 955 height 69
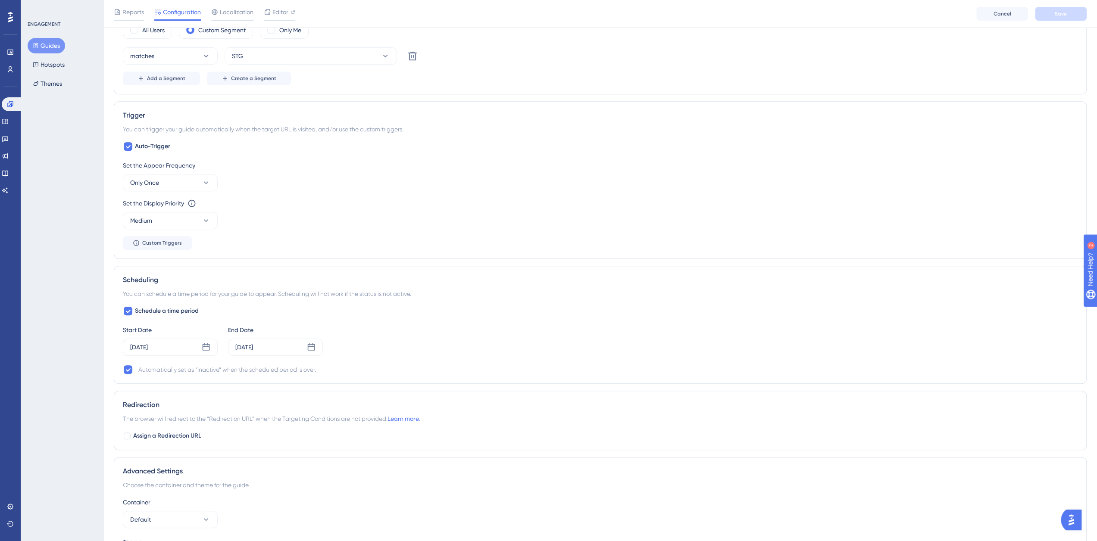
click at [228, 237] on div "Set the Appear Frequency Only Once Set the Display Priority This option will se…" at bounding box center [600, 205] width 955 height 90
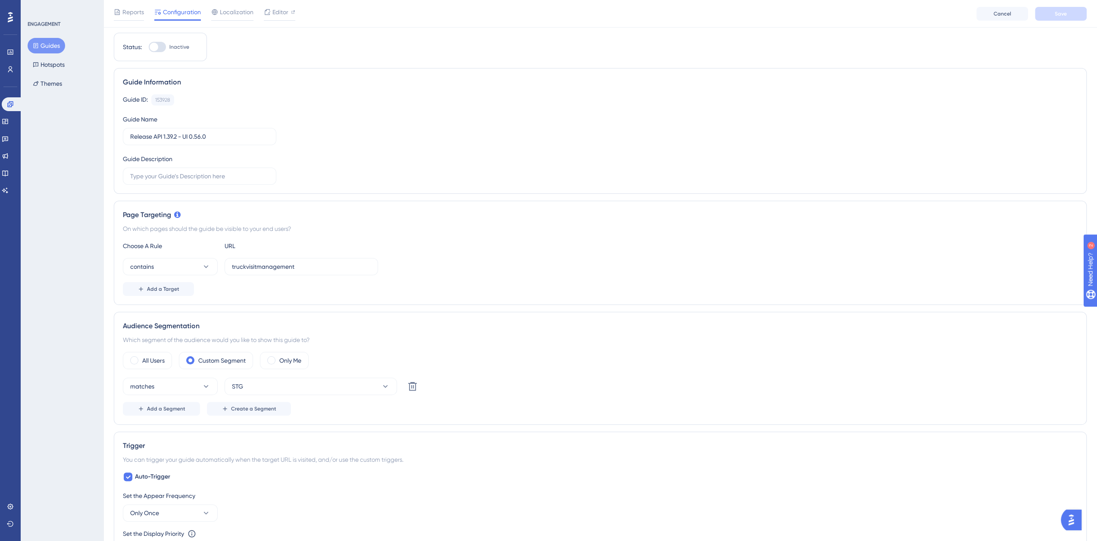
scroll to position [0, 0]
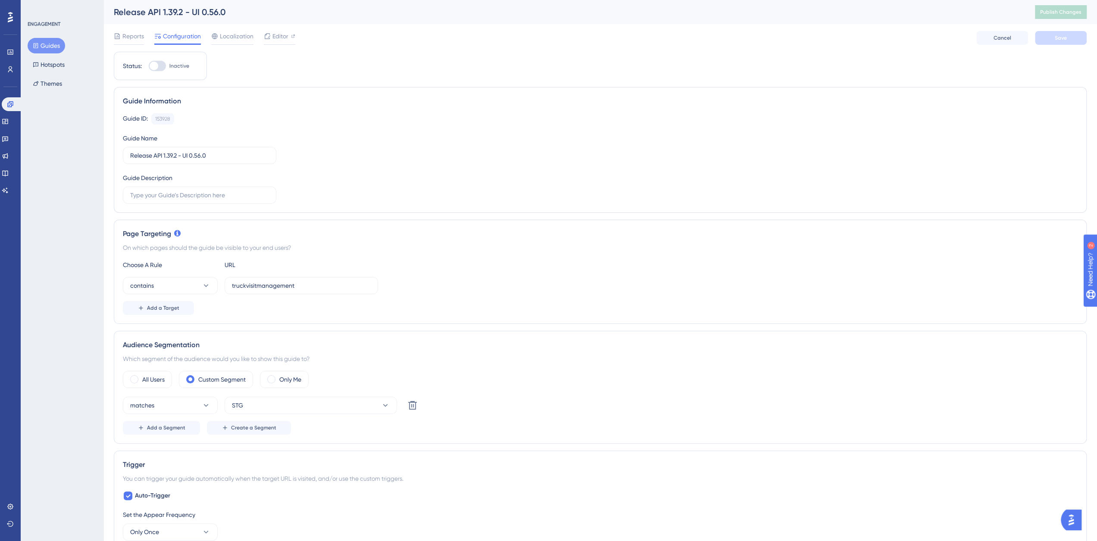
click at [162, 65] on div at bounding box center [157, 66] width 17 height 10
click at [149, 66] on input "Inactive" at bounding box center [148, 66] width 0 height 0
checkbox input "true"
click at [1060, 38] on span "Save" at bounding box center [1061, 37] width 12 height 7
click at [1071, 13] on span "Publish Changes" at bounding box center [1060, 12] width 41 height 7
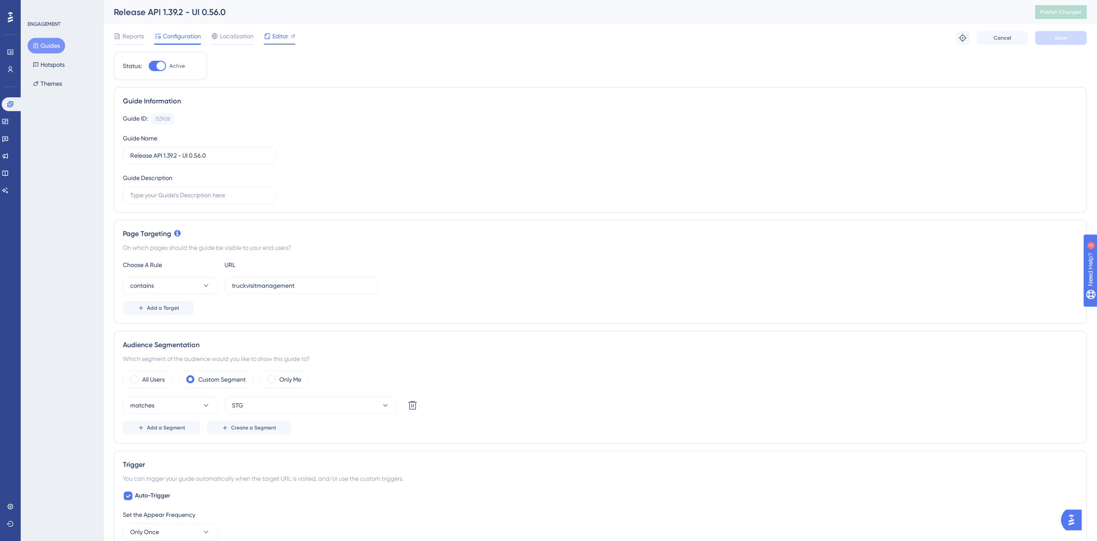
click at [275, 34] on span "Editor" at bounding box center [280, 36] width 16 height 10
click at [38, 45] on icon at bounding box center [36, 46] width 6 height 6
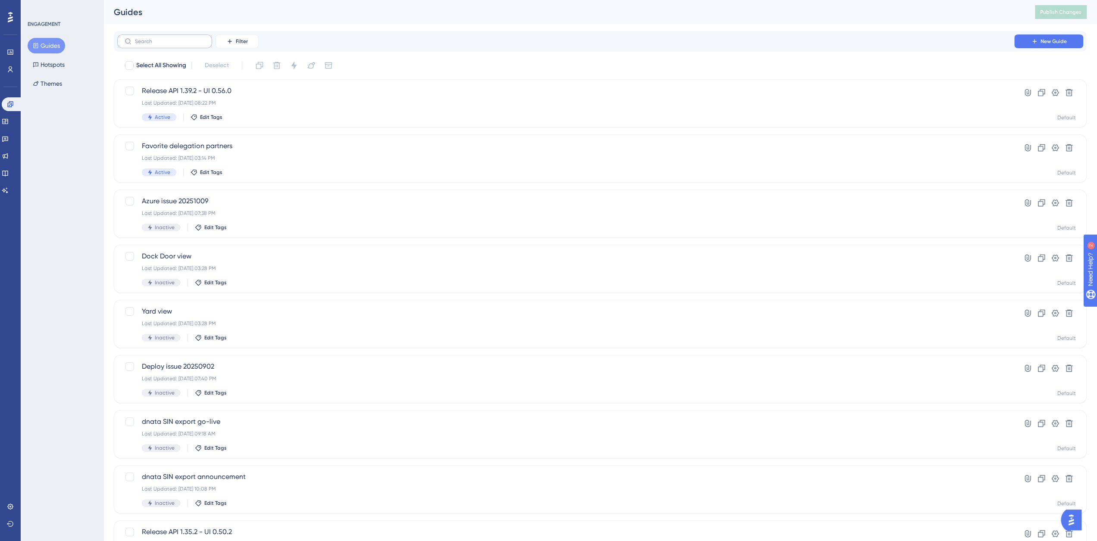
click at [170, 46] on label at bounding box center [164, 41] width 95 height 14
click at [170, 44] on input "text" at bounding box center [170, 41] width 70 height 6
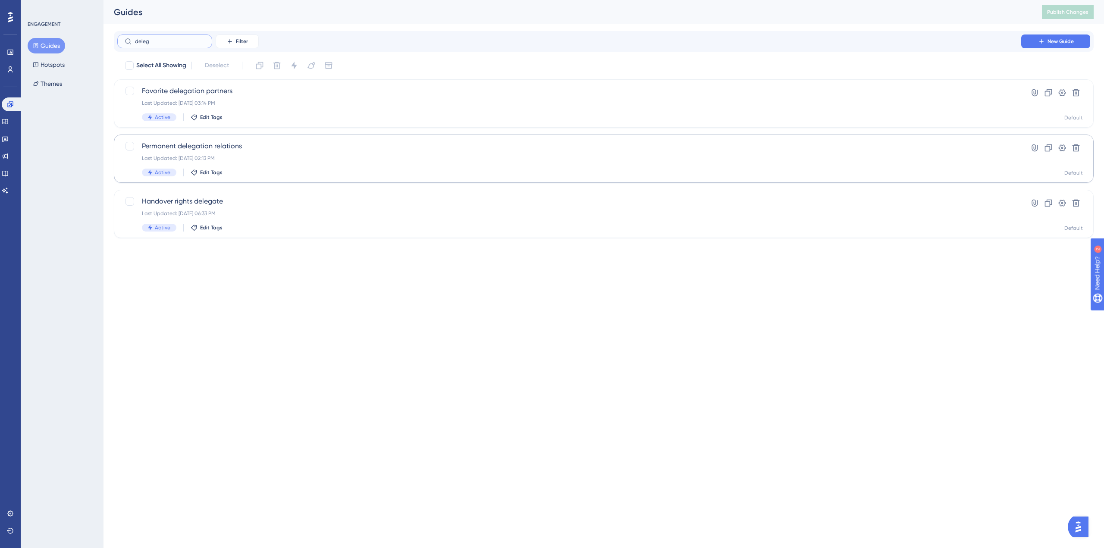
type input "deleg"
click at [198, 143] on span "Permanent delegation relations" at bounding box center [569, 146] width 854 height 10
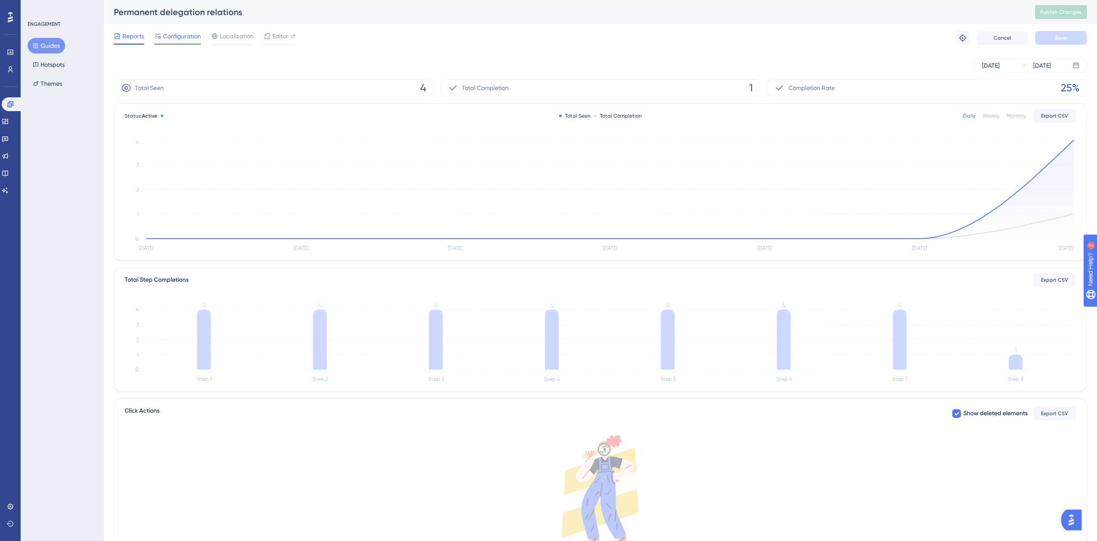
click at [176, 37] on span "Configuration" at bounding box center [182, 36] width 38 height 10
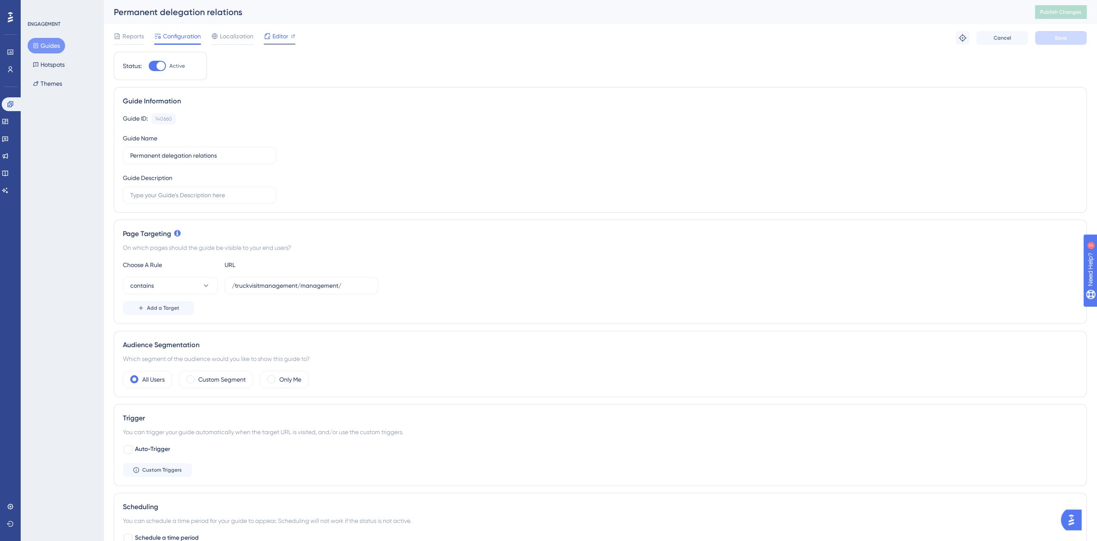
click at [281, 39] on span "Editor" at bounding box center [280, 36] width 16 height 10
click at [1071, 12] on span "Publish Changes" at bounding box center [1060, 12] width 41 height 7
click at [52, 49] on button "Guides" at bounding box center [47, 46] width 38 height 16
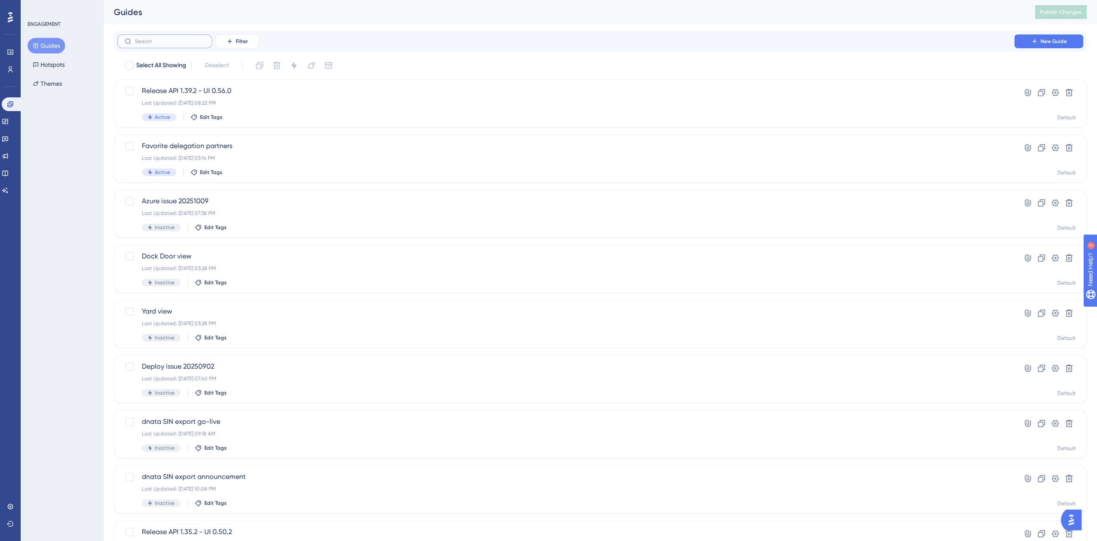
click at [170, 41] on input "text" at bounding box center [170, 41] width 70 height 6
click at [152, 41] on input "text" at bounding box center [170, 41] width 70 height 6
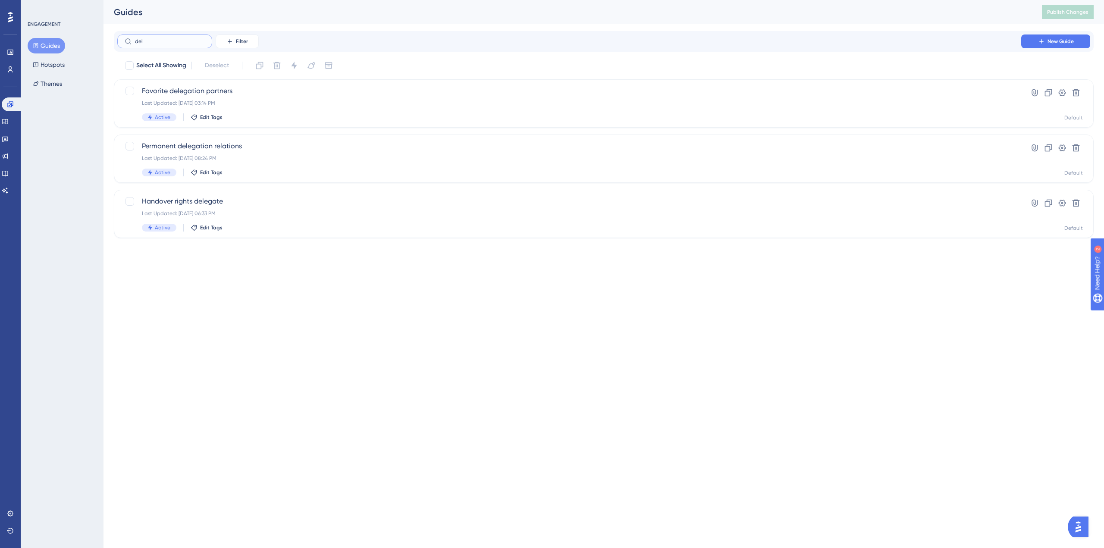
type input "del"
click at [1064, 148] on icon at bounding box center [1062, 148] width 9 height 9
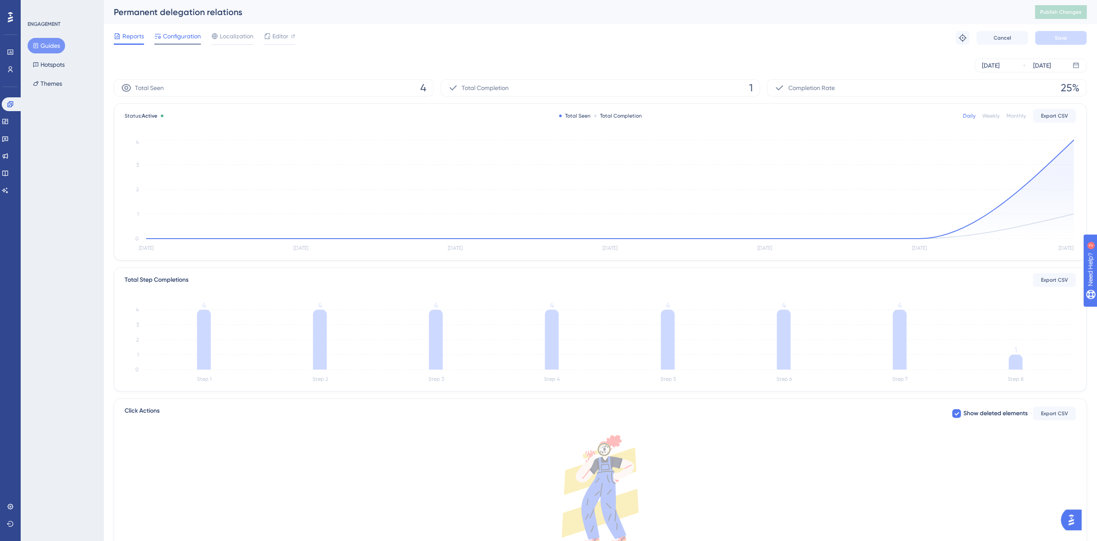
click at [179, 37] on span "Configuration" at bounding box center [182, 36] width 38 height 10
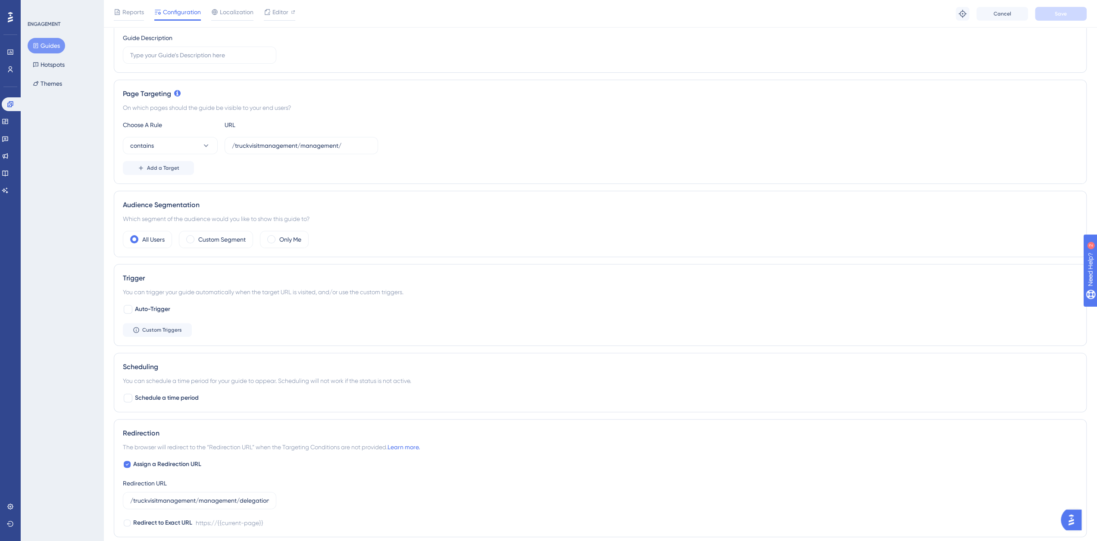
scroll to position [287, 0]
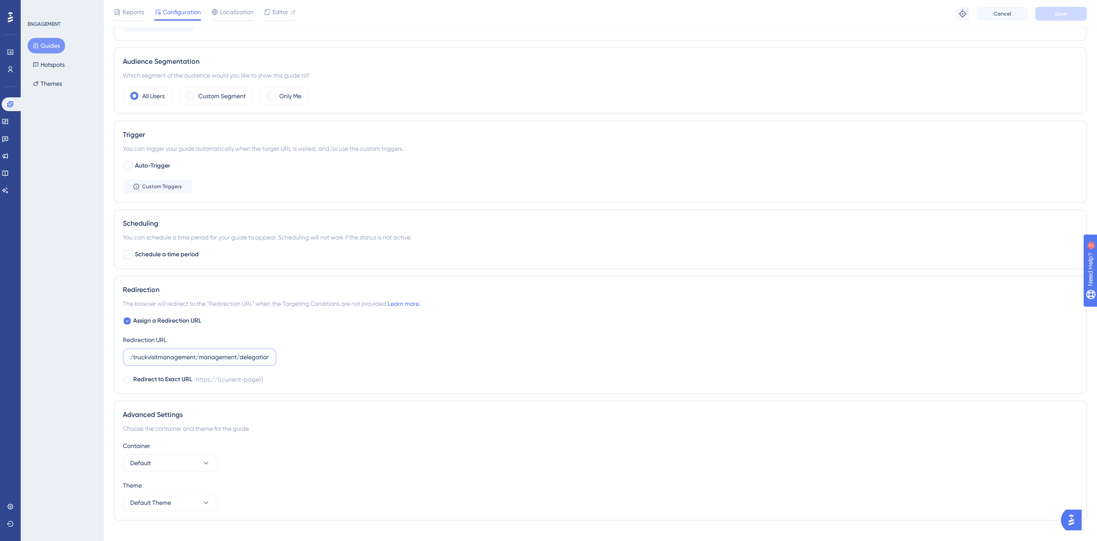
click at [257, 354] on input "/truckvisitmanagement/management/delegation-relations/relations" at bounding box center [199, 357] width 139 height 9
drag, startPoint x: 304, startPoint y: 354, endPoint x: 310, endPoint y: 355, distance: 6.5
click at [310, 355] on div "Assign a Redirection URL Redirection URL /truckvisitmanagement/management/deleg…" at bounding box center [600, 350] width 955 height 69
click at [249, 358] on input "/truckvisitmanagement/management/delegation-relations/relations" at bounding box center [199, 357] width 139 height 9
click at [218, 376] on div "https://{{current-page}}" at bounding box center [230, 380] width 68 height 10
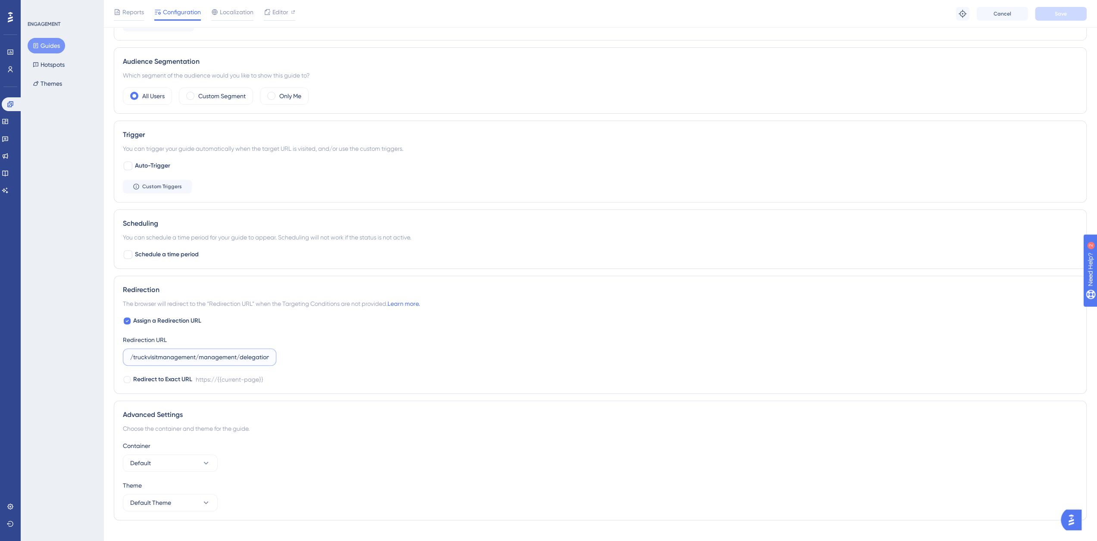
click at [206, 354] on input "/truckvisitmanagement/management/delegation-relations/relations" at bounding box center [199, 357] width 139 height 9
paste input "https://lgg.nallian.io"
type input "/truckvisitmanagement/management/delegation-relations/relations"
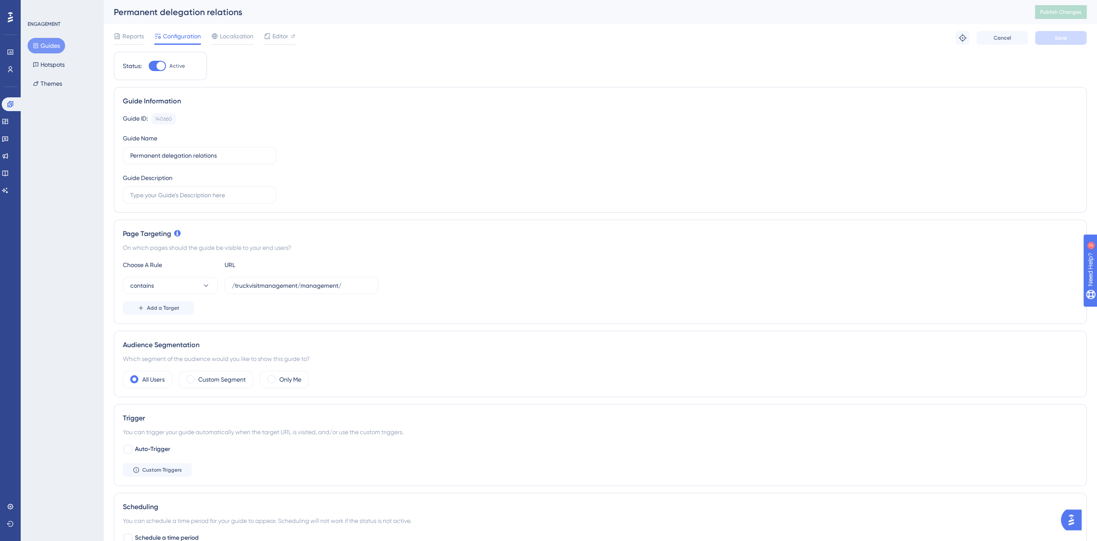
click at [934, 64] on div "Status: Active Guide Information Guide ID: 140660 Copy Guide Name Permanent del…" at bounding box center [600, 432] width 973 height 760
click at [51, 45] on button "Guides" at bounding box center [47, 46] width 38 height 16
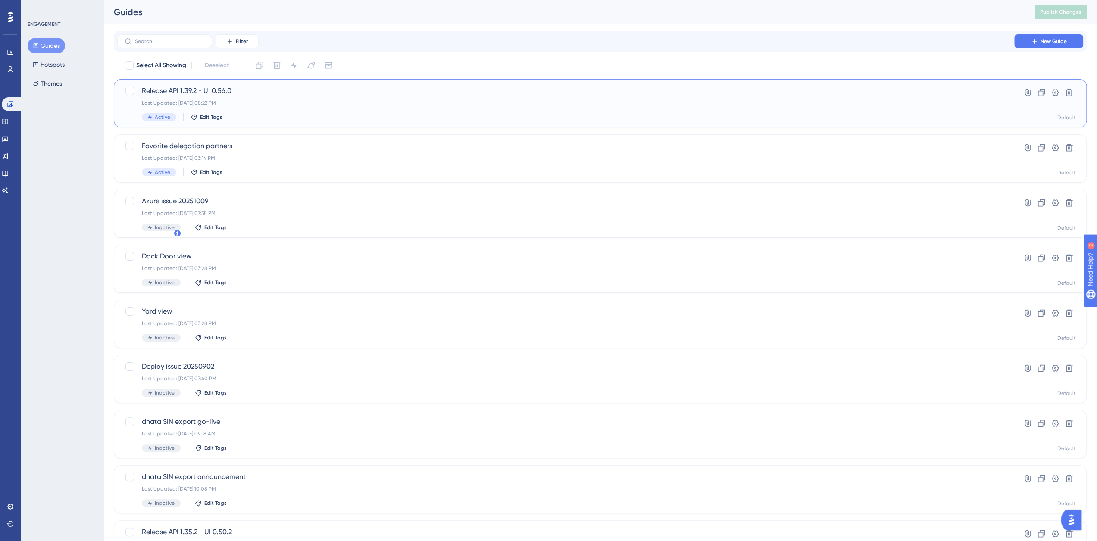
click at [168, 88] on span "Release API 1.39.2 - UI 0.56.0" at bounding box center [566, 91] width 848 height 10
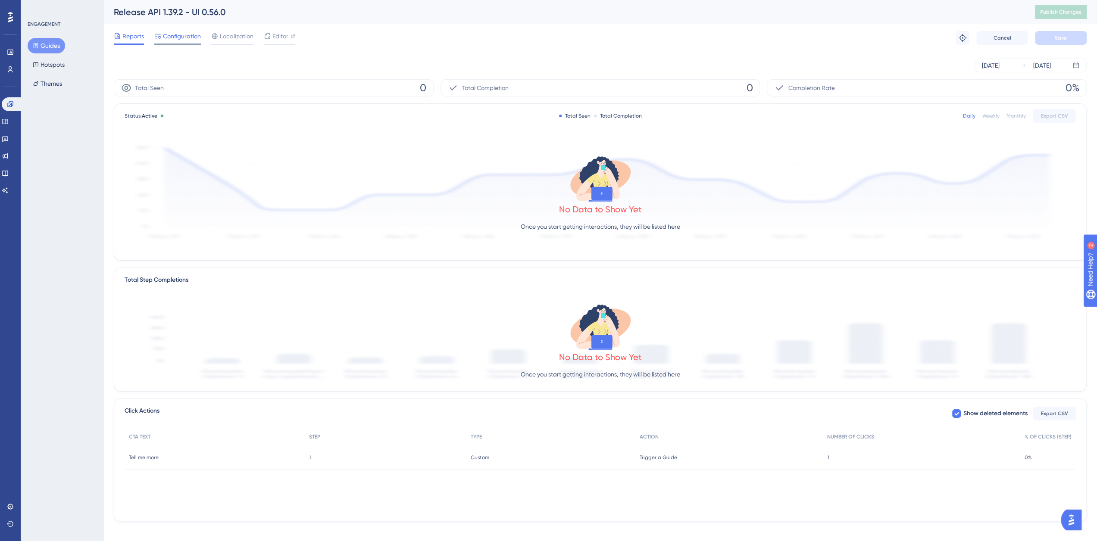
click at [188, 39] on span "Configuration" at bounding box center [182, 36] width 38 height 10
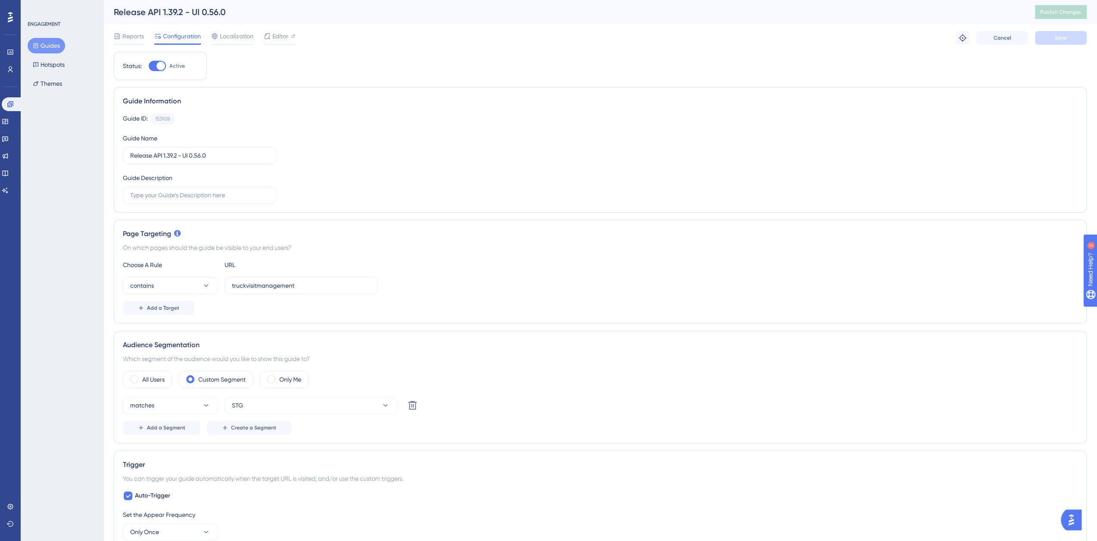
click at [156, 65] on div at bounding box center [160, 66] width 9 height 9
click at [149, 66] on input "Active" at bounding box center [148, 66] width 0 height 0
click at [1063, 35] on span "Save" at bounding box center [1061, 37] width 12 height 7
click at [1067, 15] on span "Publish Changes" at bounding box center [1060, 12] width 41 height 7
click at [158, 65] on div at bounding box center [154, 66] width 9 height 9
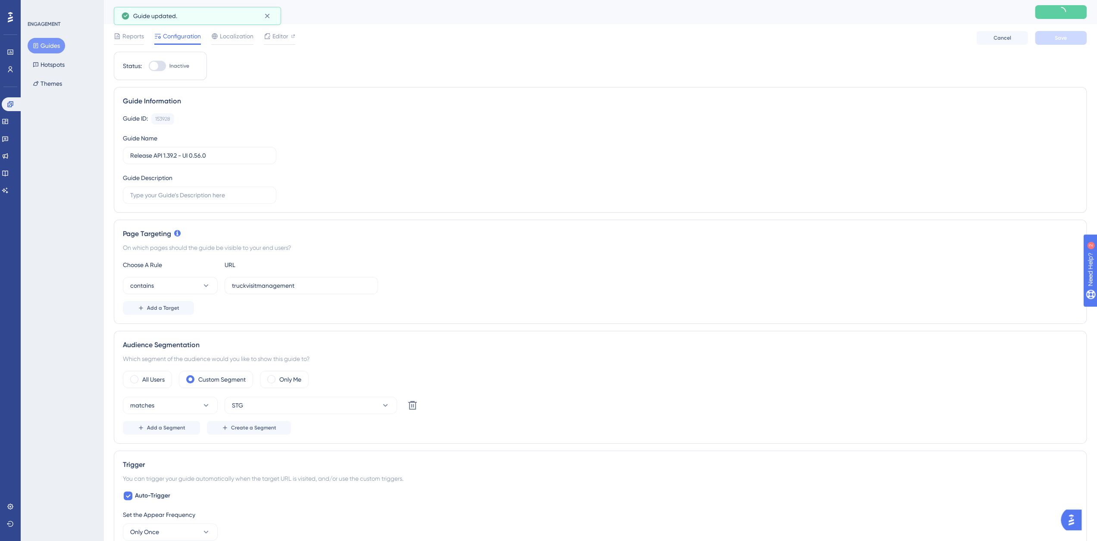
click at [149, 66] on input "Inactive" at bounding box center [148, 66] width 0 height 0
click at [1062, 38] on span "Save" at bounding box center [1061, 37] width 12 height 7
click at [1067, 13] on span "Publish Changes" at bounding box center [1060, 12] width 41 height 7
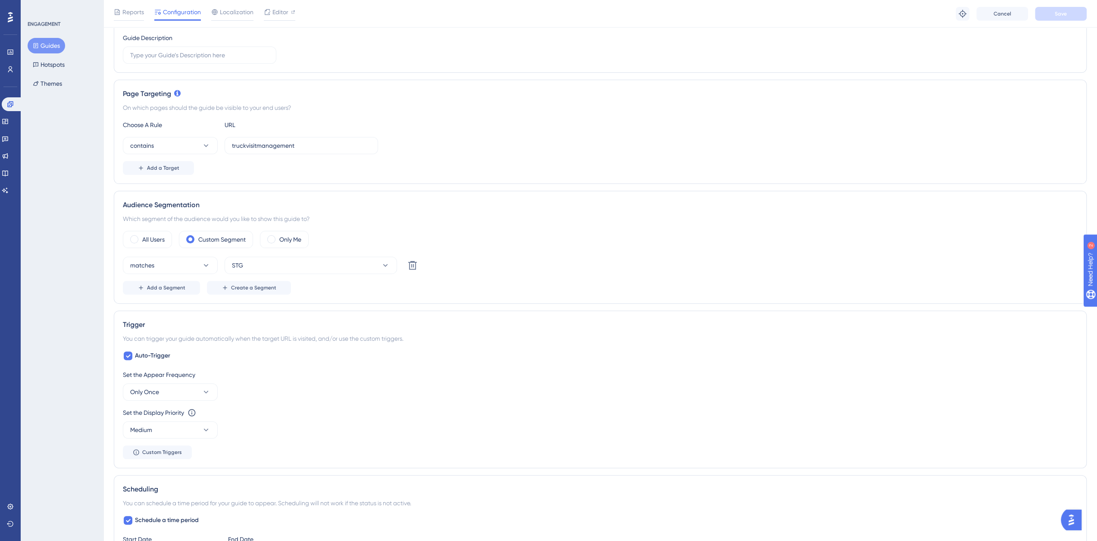
scroll to position [287, 0]
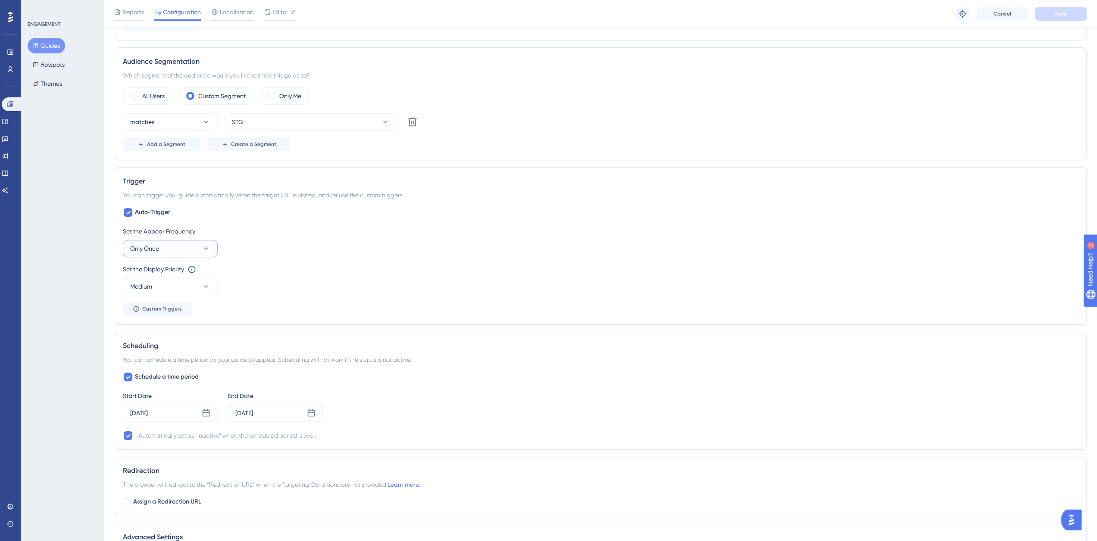
click at [203, 246] on icon at bounding box center [206, 248] width 9 height 9
click at [159, 378] on div "Always Always" at bounding box center [170, 378] width 70 height 17
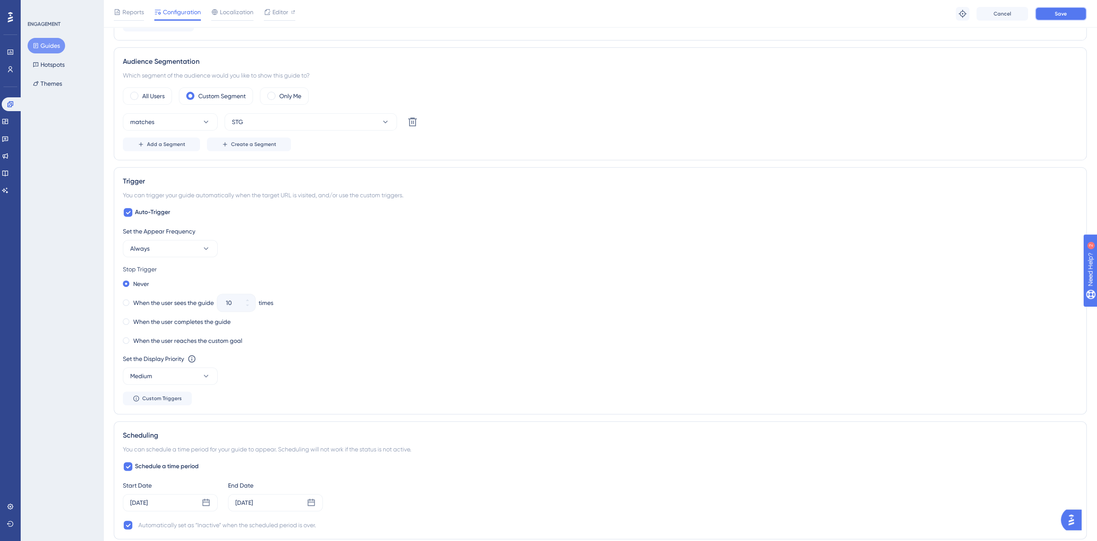
click at [1055, 14] on button "Save" at bounding box center [1061, 14] width 52 height 14
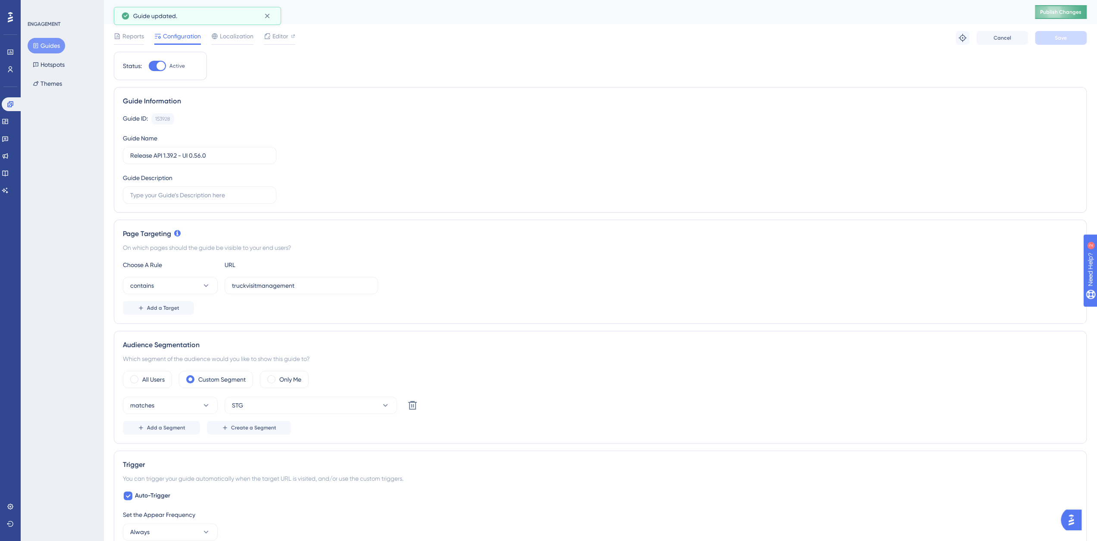
click at [1065, 17] on div "Release API 1.39.2 - UI 0.56.0 Publish Changes" at bounding box center [600, 12] width 994 height 24
click at [1067, 12] on span "Publish Changes" at bounding box center [1060, 12] width 41 height 7
drag, startPoint x: 161, startPoint y: 68, endPoint x: 452, endPoint y: 63, distance: 290.6
click at [161, 68] on div at bounding box center [160, 66] width 9 height 9
click at [149, 66] on input "Active" at bounding box center [148, 66] width 0 height 0
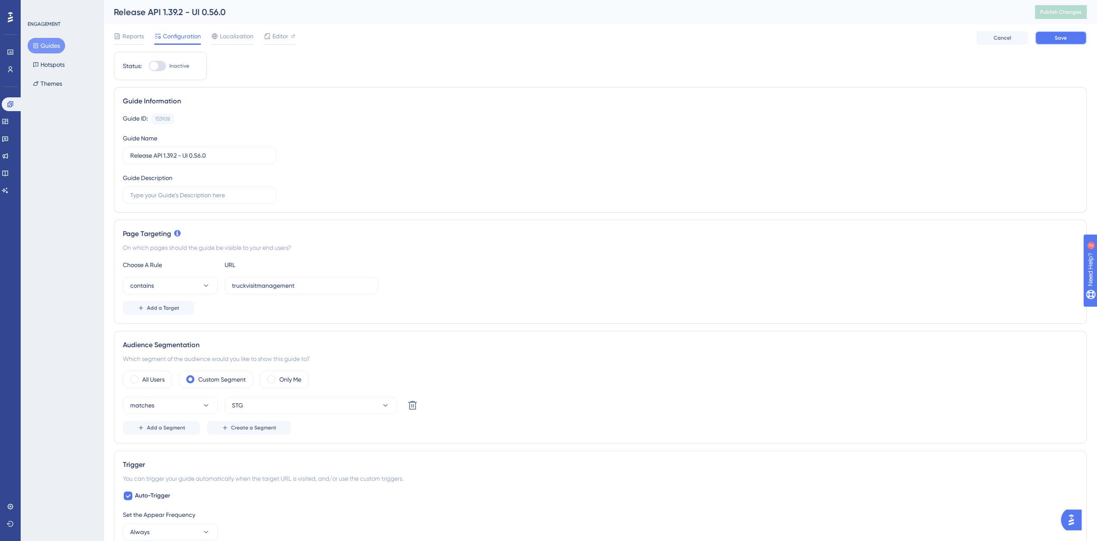
click at [1070, 35] on button "Save" at bounding box center [1061, 38] width 52 height 14
click at [1067, 10] on span "Publish Changes" at bounding box center [1060, 12] width 41 height 7
click at [158, 65] on div at bounding box center [154, 66] width 9 height 9
click at [149, 66] on input "Inactive" at bounding box center [148, 66] width 0 height 0
checkbox input "true"
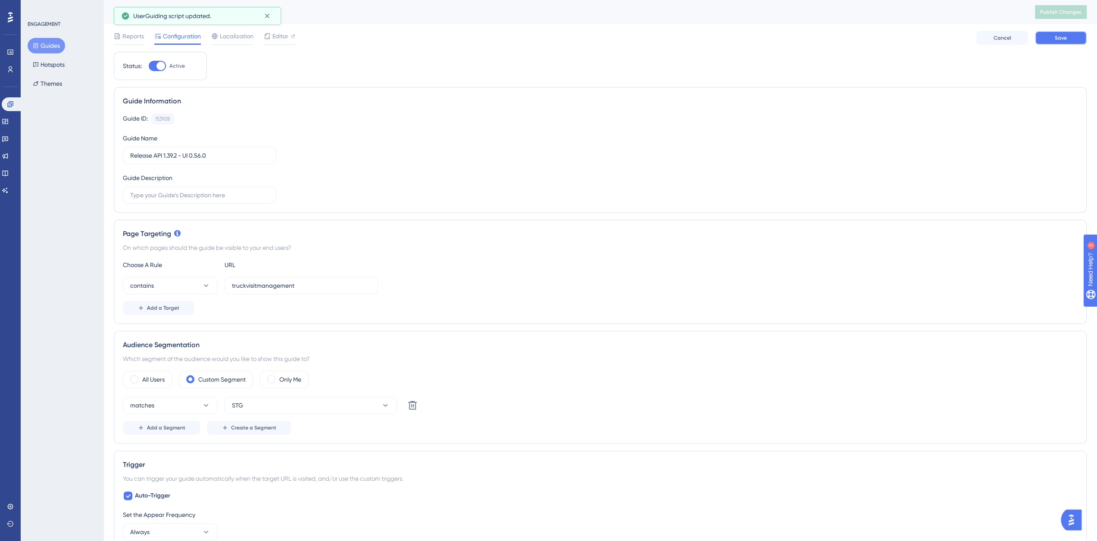
click at [1073, 40] on button "Save" at bounding box center [1061, 38] width 52 height 14
click at [1064, 13] on span "Publish Changes" at bounding box center [1060, 12] width 41 height 7
drag, startPoint x: 307, startPoint y: 288, endPoint x: 359, endPoint y: 286, distance: 51.4
click at [308, 288] on input "truckvisitmanagement" at bounding box center [301, 285] width 139 height 9
click at [49, 46] on button "Guides" at bounding box center [47, 46] width 38 height 16
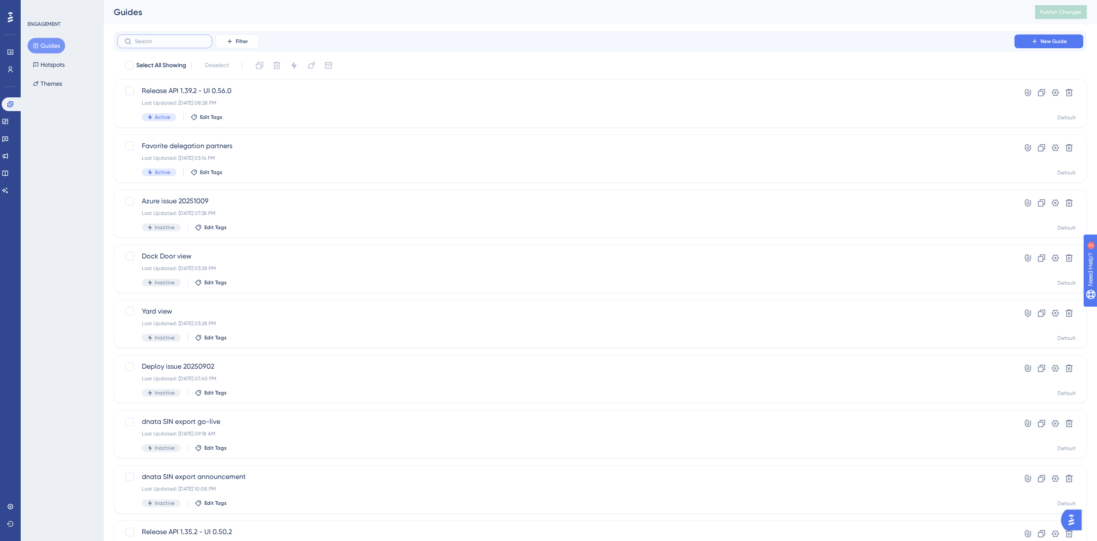
click at [176, 44] on input "text" at bounding box center [170, 41] width 70 height 6
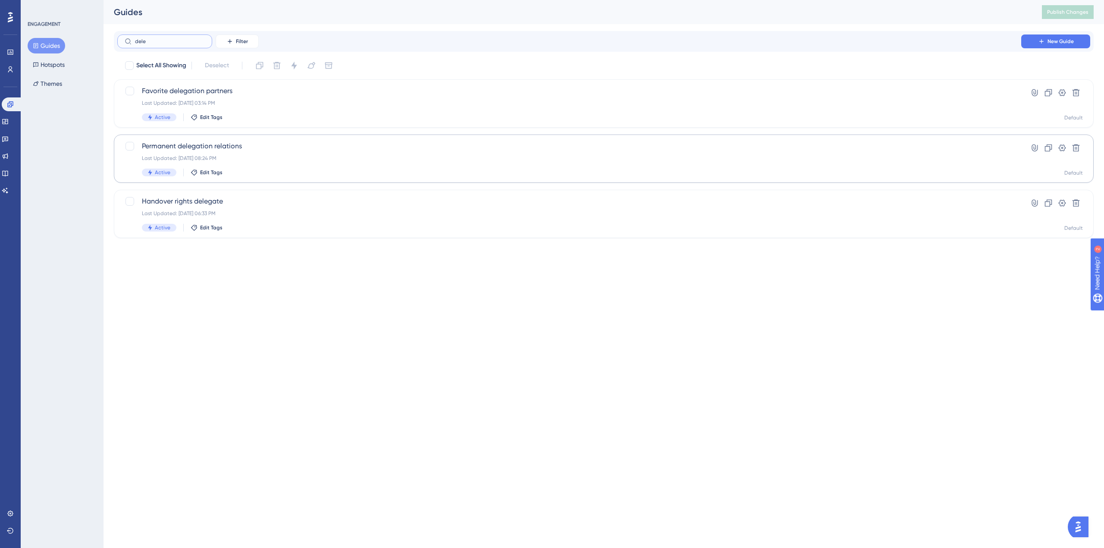
type input "dele"
click at [178, 149] on span "Permanent delegation relations" at bounding box center [569, 146] width 854 height 10
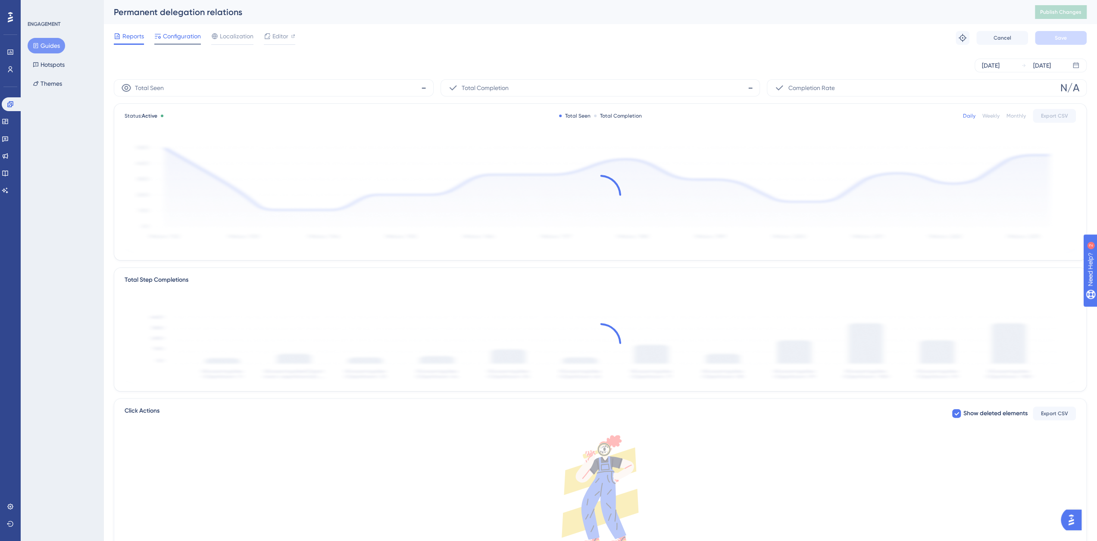
click at [178, 37] on span "Configuration" at bounding box center [182, 36] width 38 height 10
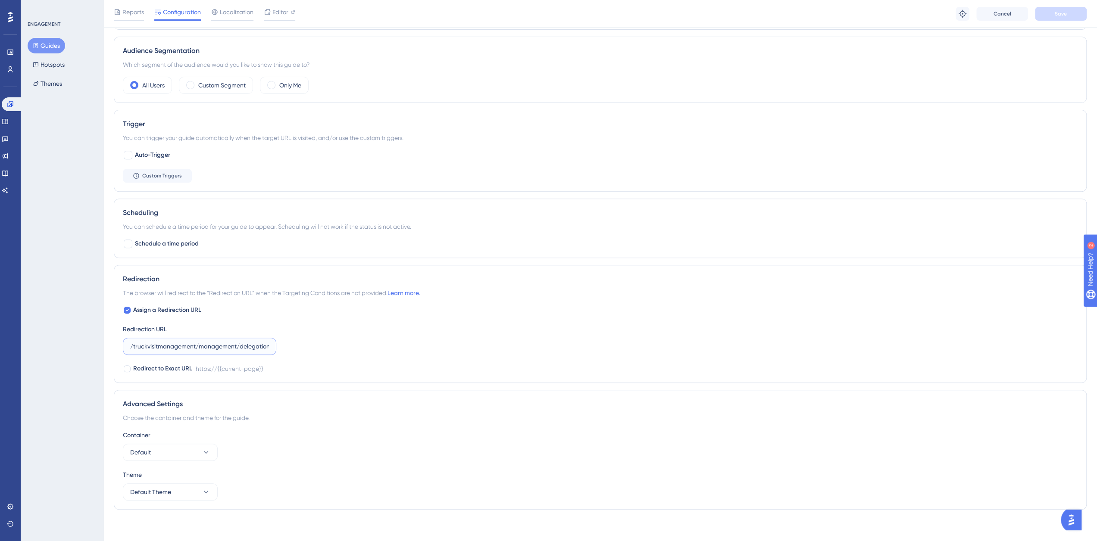
scroll to position [0, 55]
drag, startPoint x: 179, startPoint y: 344, endPoint x: 310, endPoint y: 344, distance: 130.6
click at [310, 344] on div "Assign a Redirection URL Redirection URL /truckvisitmanagement/management/deleg…" at bounding box center [600, 339] width 955 height 69
click at [128, 367] on div at bounding box center [127, 369] width 7 height 7
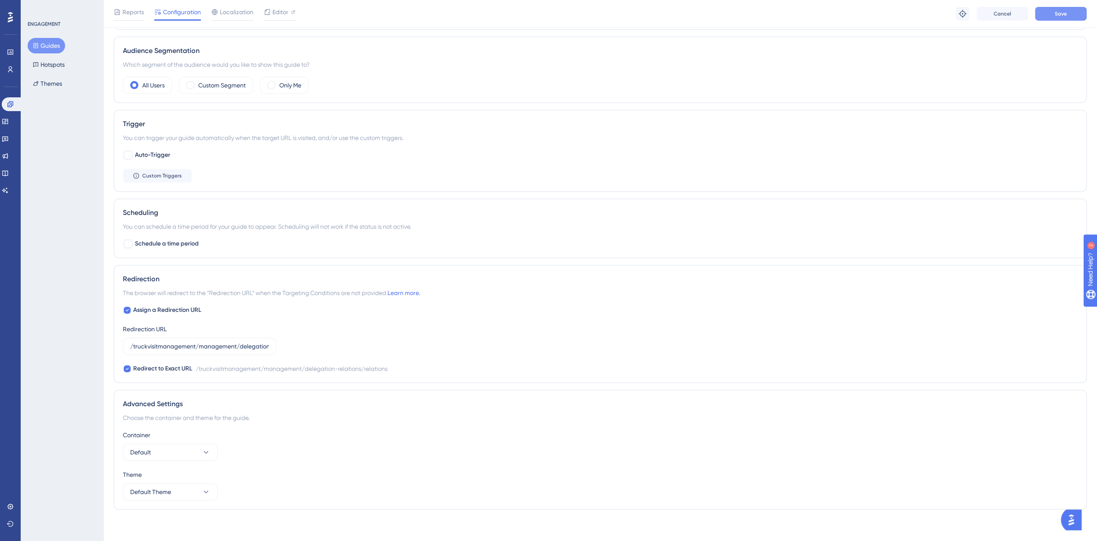
click at [1058, 11] on span "Save" at bounding box center [1061, 13] width 12 height 7
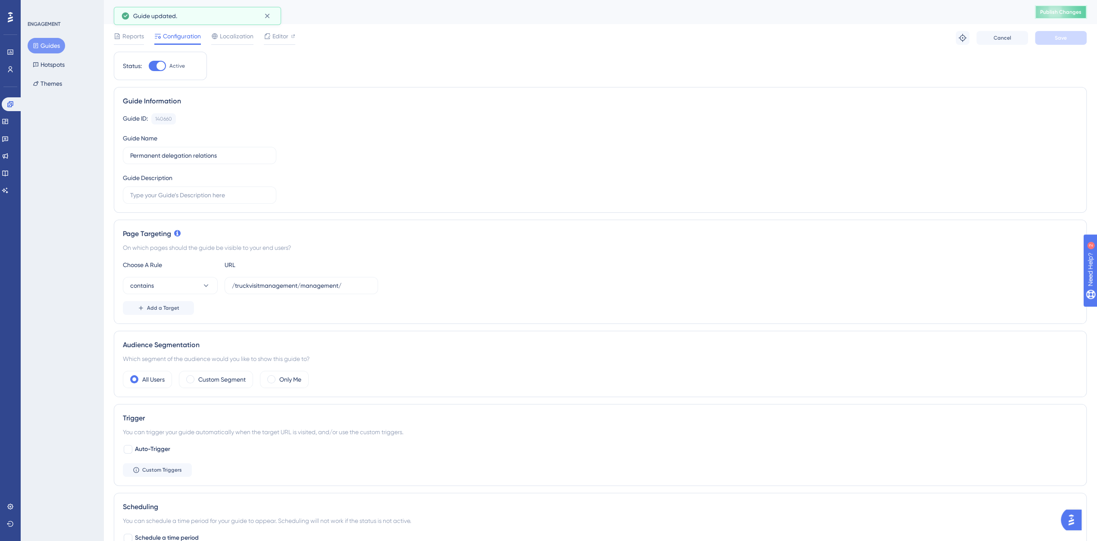
click at [1063, 11] on span "Publish Changes" at bounding box center [1060, 12] width 41 height 7
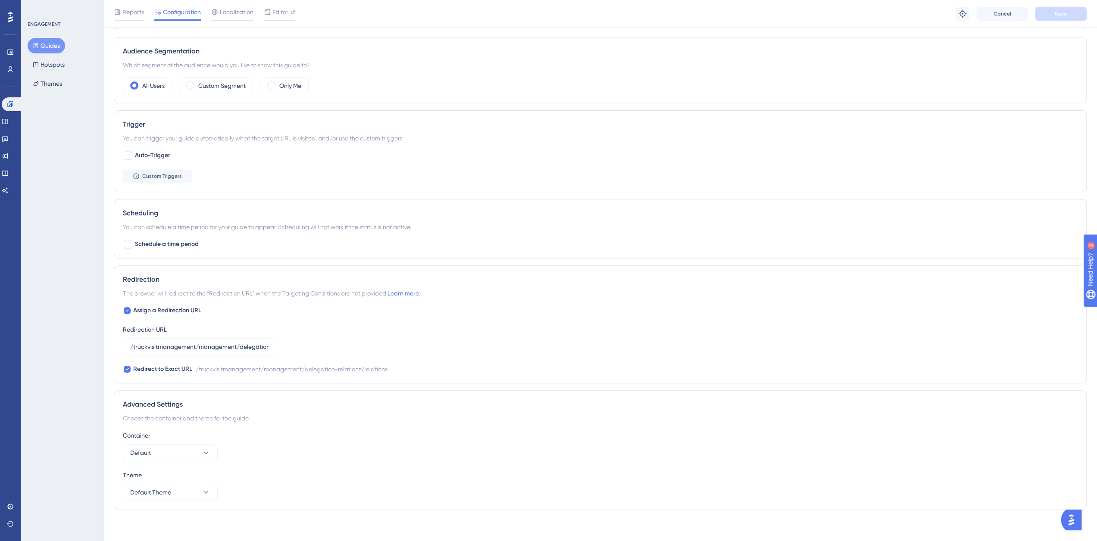
scroll to position [298, 0]
drag, startPoint x: 244, startPoint y: 367, endPoint x: 301, endPoint y: 368, distance: 57.3
click at [244, 367] on div "/truckvisitmanagement/management/delegation-relations/relations" at bounding box center [292, 369] width 192 height 10
click at [128, 368] on div at bounding box center [127, 369] width 7 height 7
click at [125, 366] on div at bounding box center [127, 369] width 7 height 7
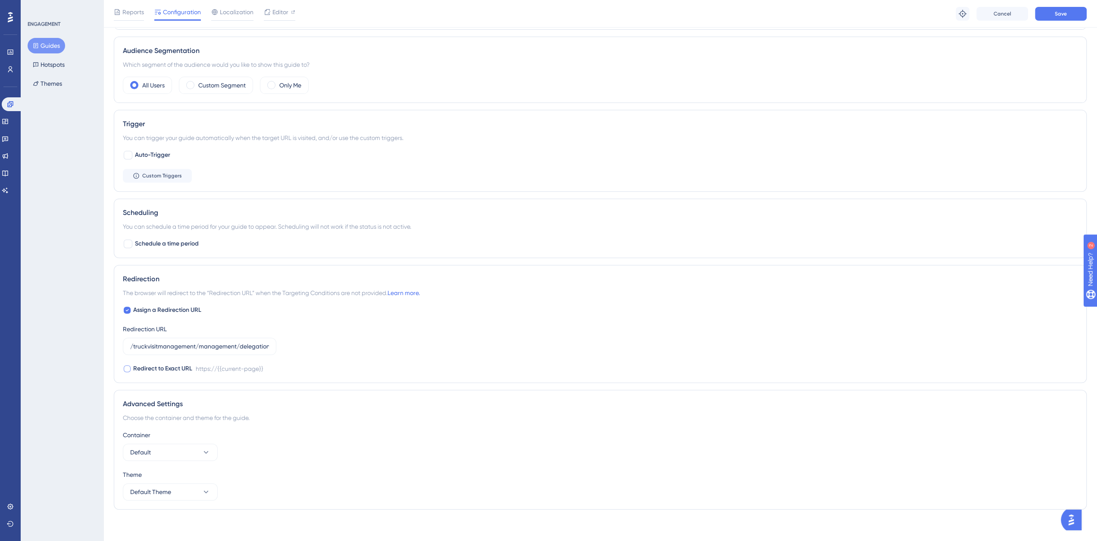
checkbox input "true"
click at [413, 290] on link "Learn more." at bounding box center [404, 293] width 32 height 7
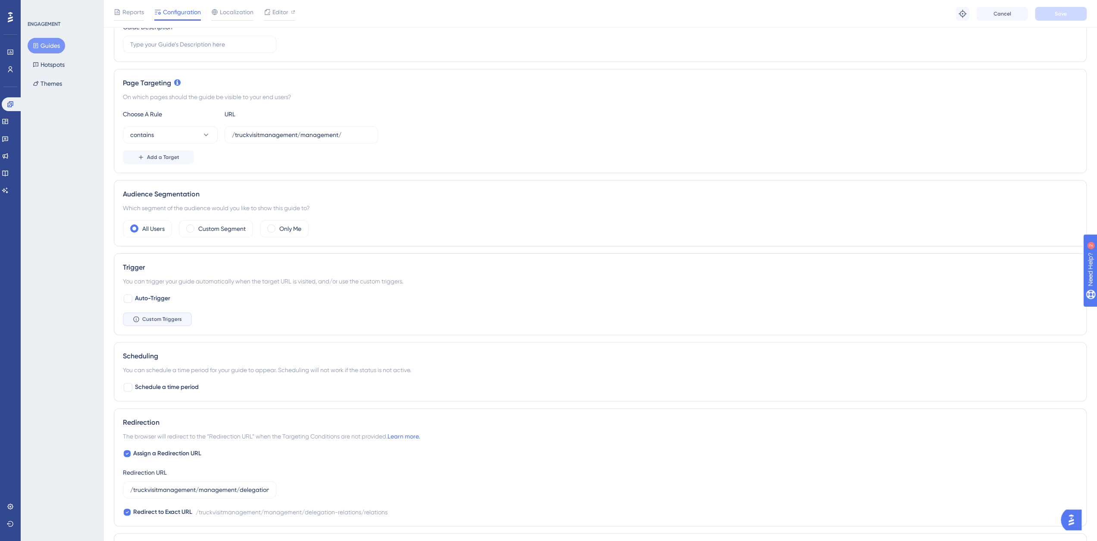
click at [145, 318] on span "Custom Triggers" at bounding box center [162, 319] width 40 height 7
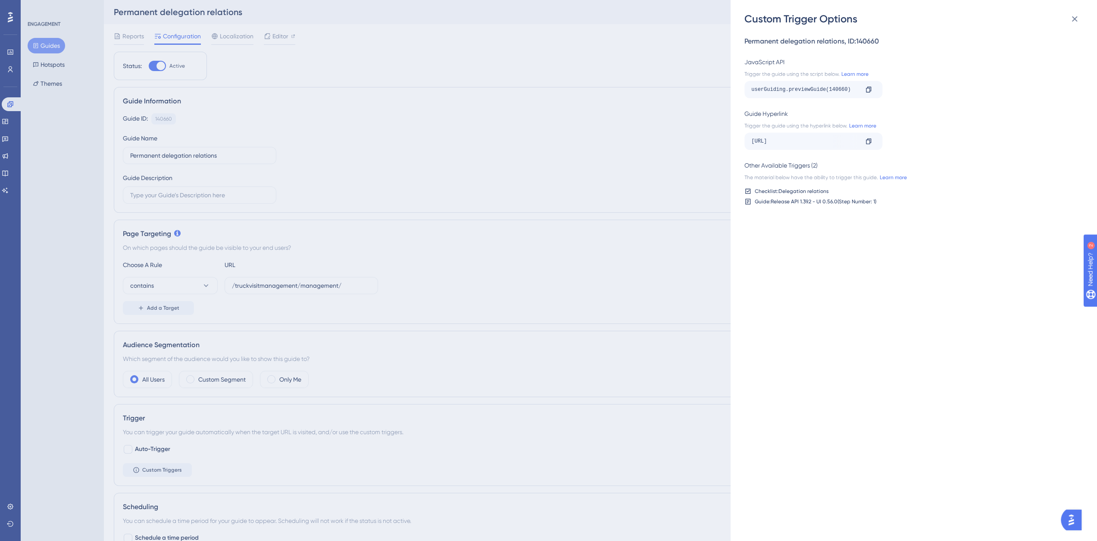
scroll to position [0, 0]
click at [870, 144] on icon at bounding box center [868, 141] width 5 height 6
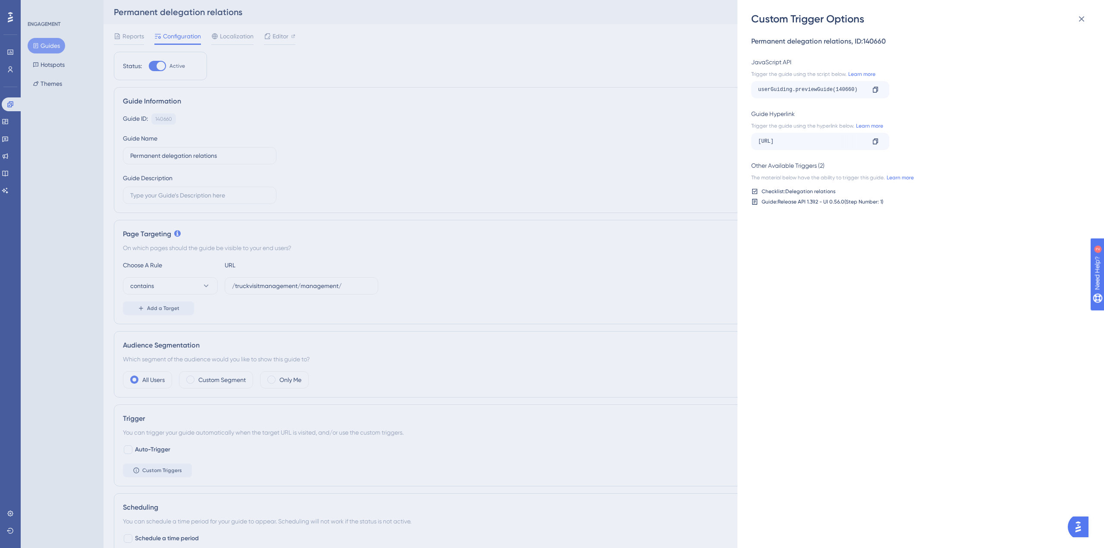
click at [1080, 18] on icon at bounding box center [1082, 19] width 6 height 6
click at [1076, 22] on icon at bounding box center [1081, 19] width 10 height 10
click at [1074, 17] on button at bounding box center [1081, 18] width 17 height 17
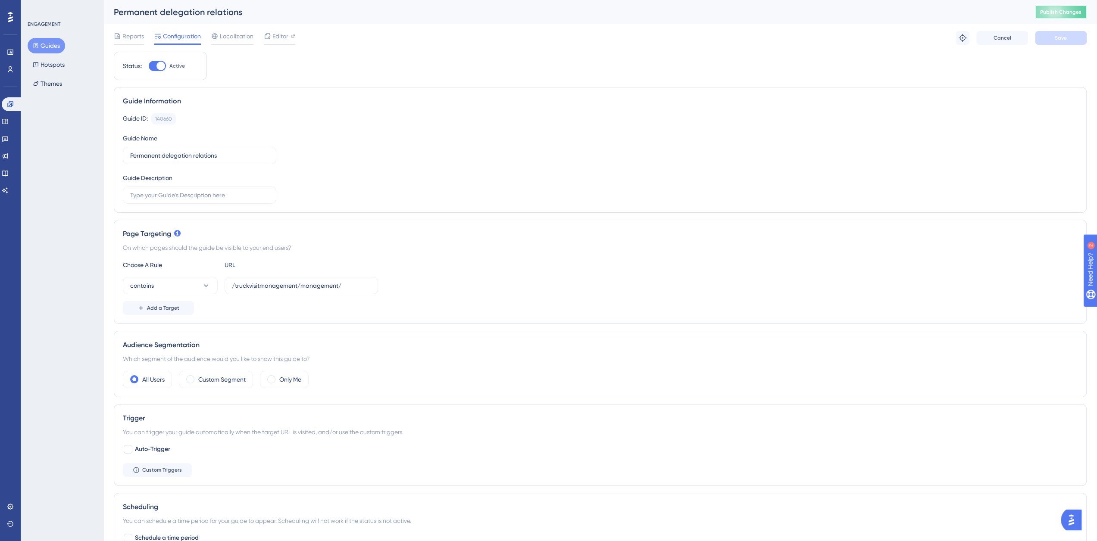
click at [1074, 16] on button "Publish Changes" at bounding box center [1061, 12] width 52 height 14
drag, startPoint x: 158, startPoint y: 68, endPoint x: 854, endPoint y: 173, distance: 704.6
click at [158, 68] on div at bounding box center [160, 66] width 9 height 9
click at [149, 66] on input "Active" at bounding box center [148, 66] width 0 height 0
click at [1047, 36] on button "Save" at bounding box center [1061, 38] width 52 height 14
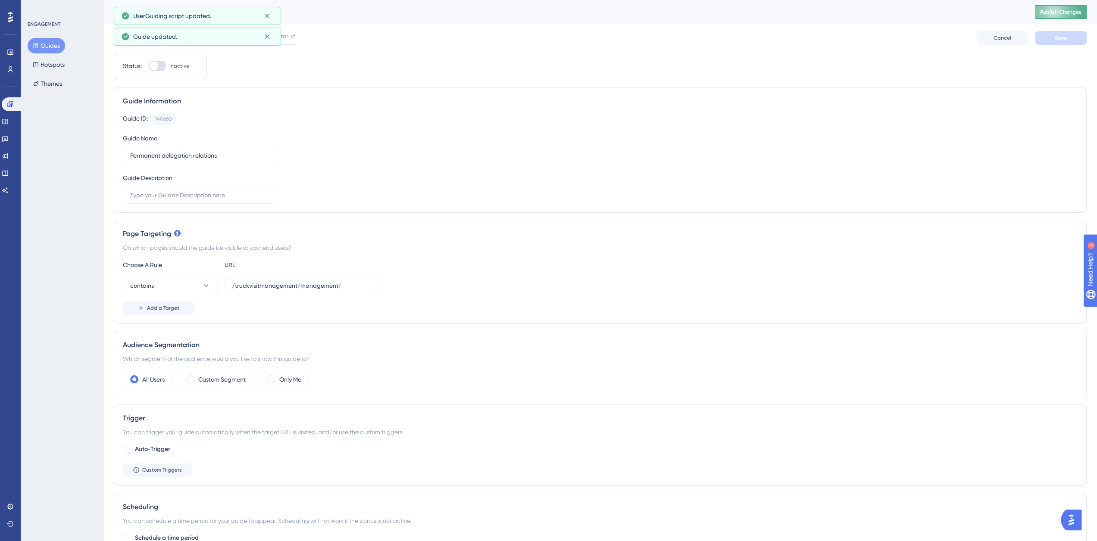
click at [1064, 13] on span "Publish Changes" at bounding box center [1060, 12] width 41 height 7
click at [159, 68] on div at bounding box center [157, 66] width 17 height 10
click at [149, 66] on input "Inactive" at bounding box center [148, 66] width 0 height 0
click at [1049, 38] on button "Save" at bounding box center [1061, 38] width 52 height 14
click at [1061, 12] on span "Publish Changes" at bounding box center [1060, 12] width 41 height 7
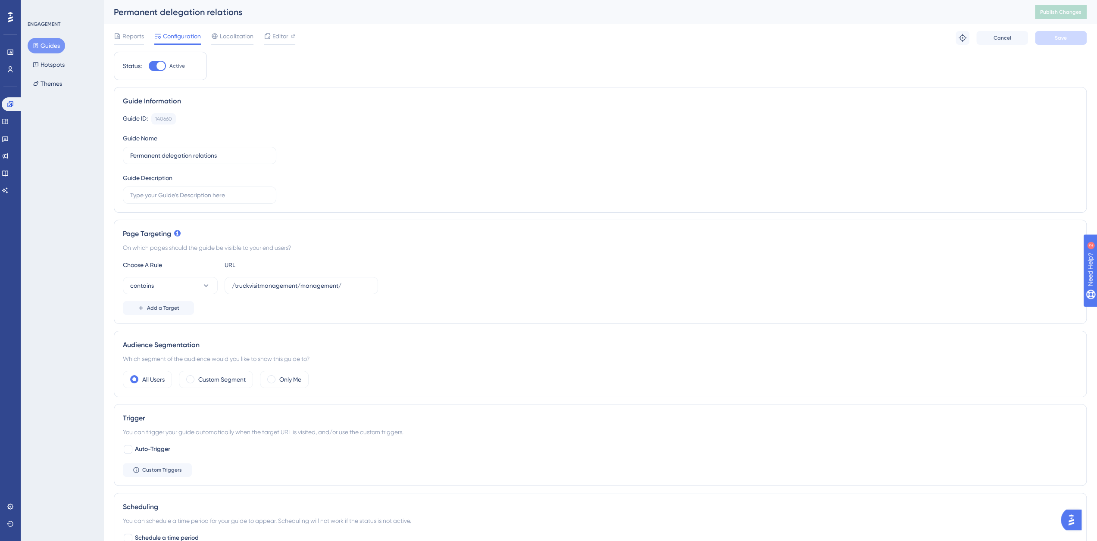
drag, startPoint x: 160, startPoint y: 66, endPoint x: 646, endPoint y: 138, distance: 491.1
click at [160, 66] on div at bounding box center [160, 66] width 9 height 9
click at [149, 66] on input "Active" at bounding box center [148, 66] width 0 height 0
click at [1057, 33] on button "Save" at bounding box center [1061, 38] width 52 height 14
click at [1063, 14] on button "Publish Changes" at bounding box center [1061, 12] width 52 height 14
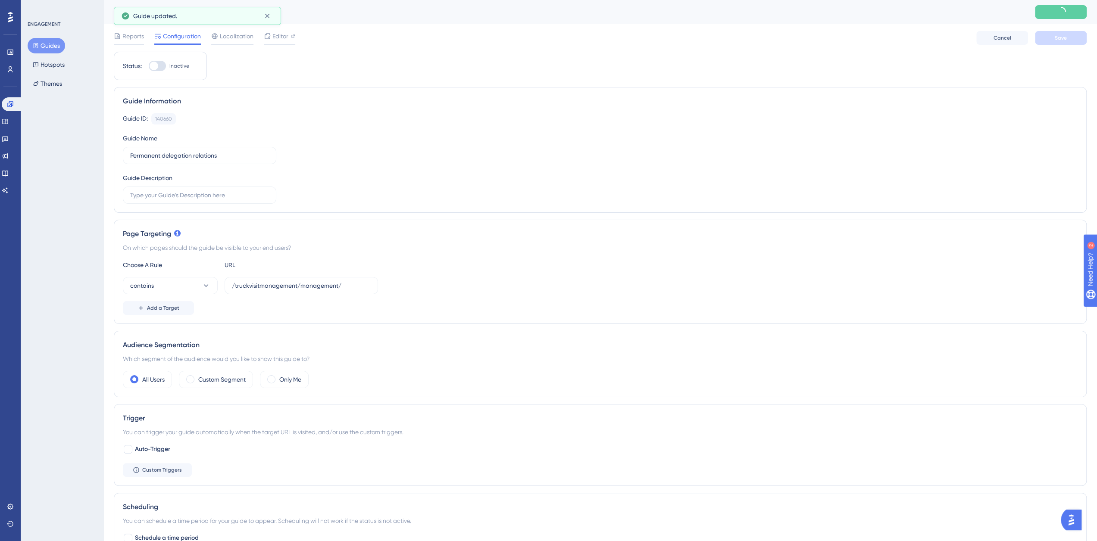
click at [169, 67] on span "Inactive" at bounding box center [179, 66] width 20 height 7
click at [149, 66] on input "Inactive" at bounding box center [148, 66] width 0 height 0
click at [1070, 39] on button "Save" at bounding box center [1061, 38] width 52 height 14
click at [1071, 14] on span "Publish Changes" at bounding box center [1060, 12] width 41 height 7
click at [158, 69] on div at bounding box center [160, 66] width 9 height 9
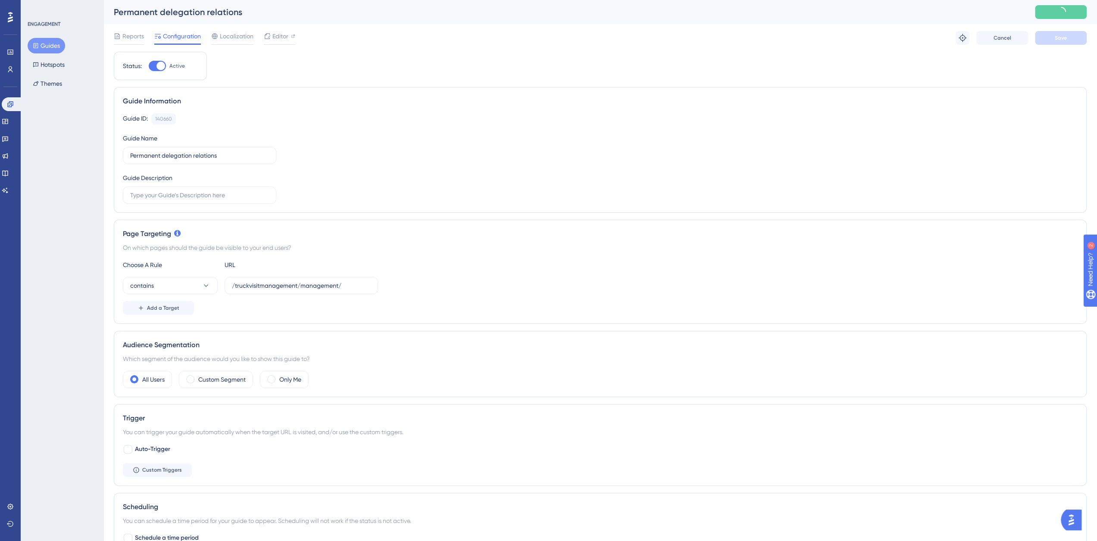
click at [149, 66] on input "Active" at bounding box center [148, 66] width 0 height 0
click at [1058, 37] on span "Save" at bounding box center [1061, 37] width 12 height 7
click at [156, 66] on div at bounding box center [154, 66] width 9 height 9
click at [149, 66] on input "Inactive" at bounding box center [148, 66] width 0 height 0
checkbox input "true"
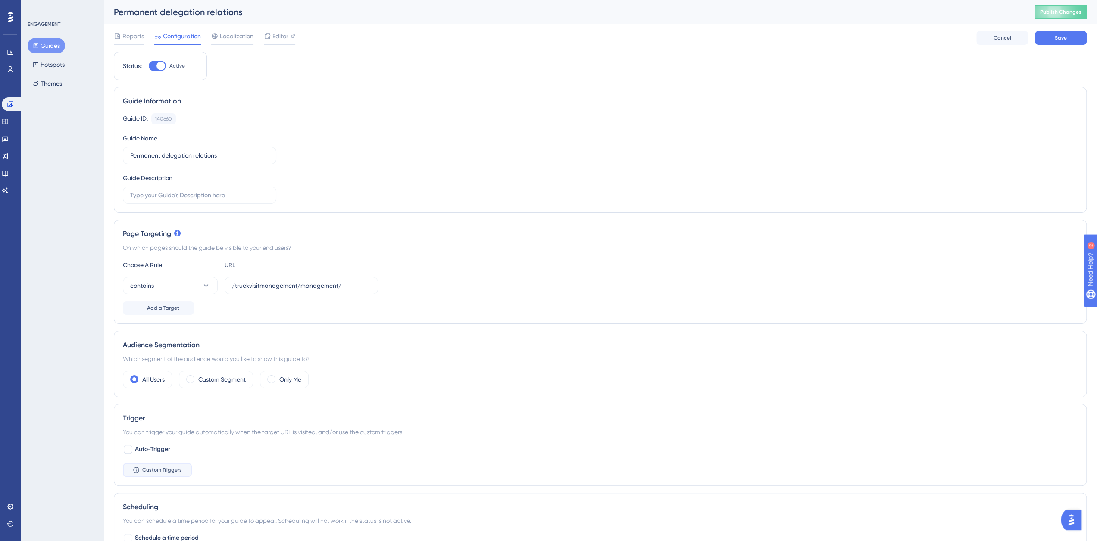
drag, startPoint x: 153, startPoint y: 473, endPoint x: 236, endPoint y: 451, distance: 85.8
click at [153, 473] on button "Custom Triggers" at bounding box center [157, 470] width 69 height 14
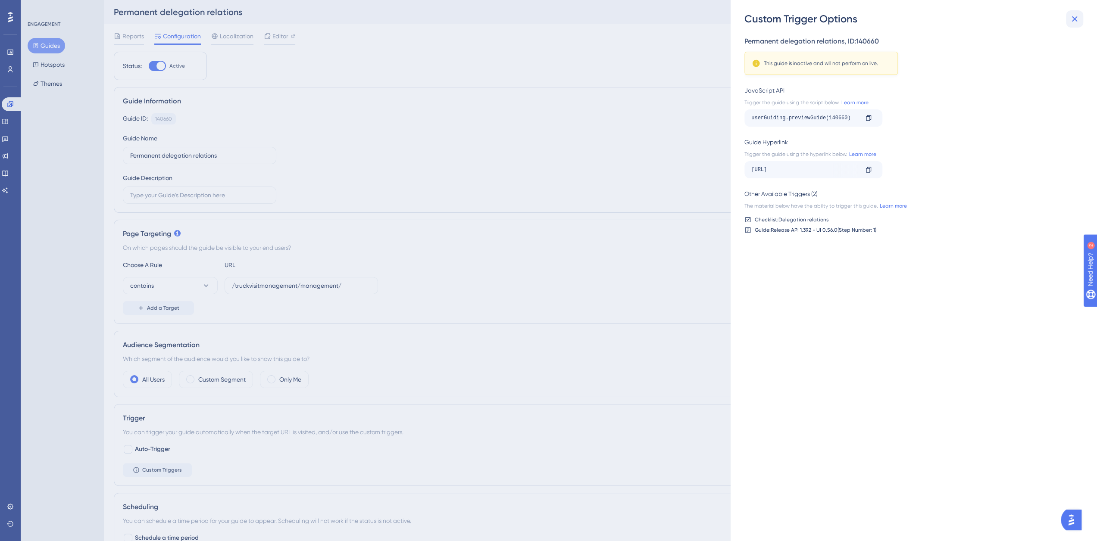
click at [1081, 16] on button at bounding box center [1074, 18] width 17 height 17
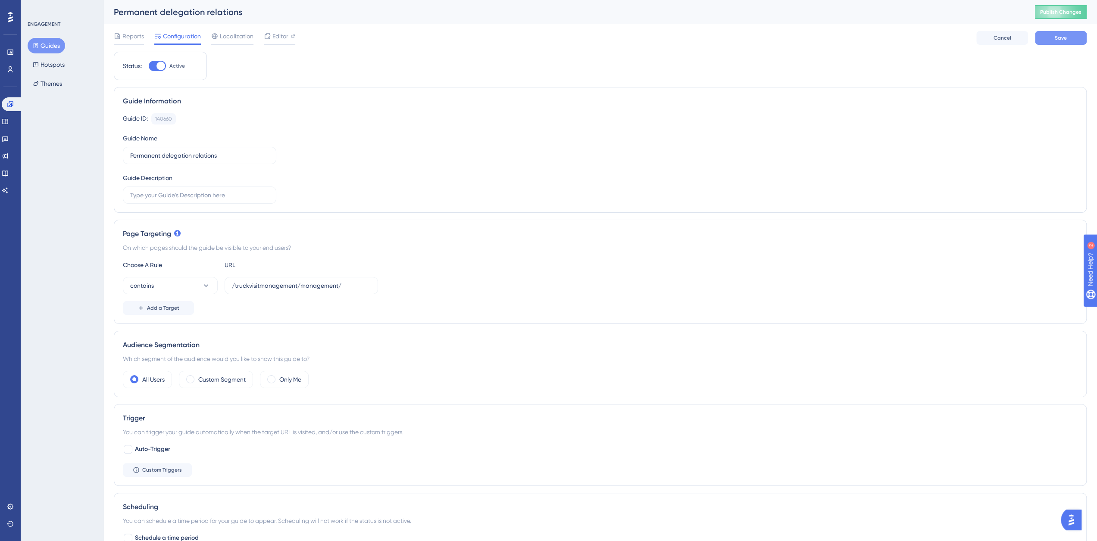
click at [1075, 34] on button "Save" at bounding box center [1061, 38] width 52 height 14
click at [1077, 15] on span "Publish Changes" at bounding box center [1060, 12] width 41 height 7
click at [50, 50] on button "Guides" at bounding box center [47, 46] width 38 height 16
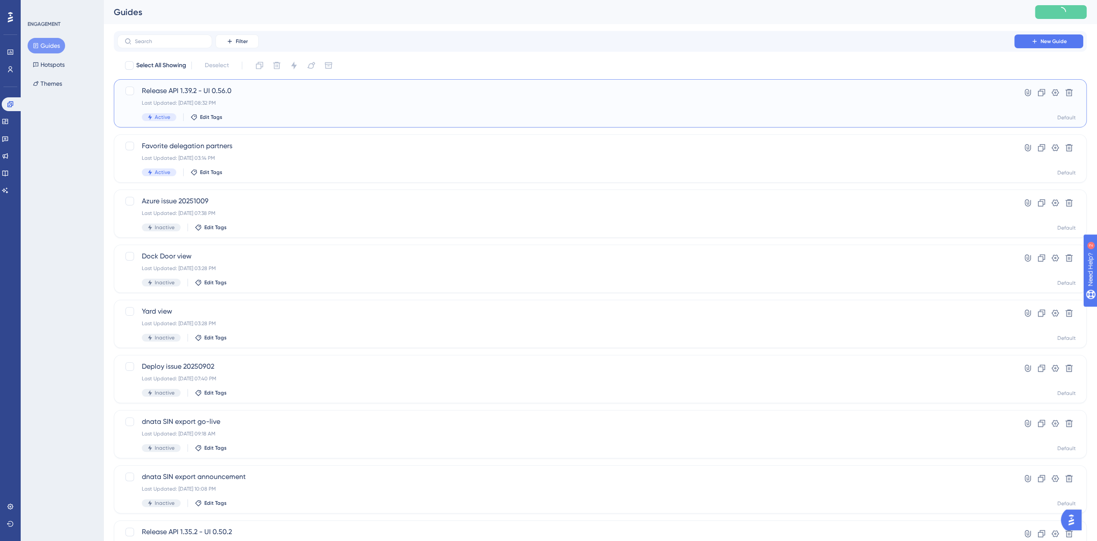
click at [184, 89] on span "Release API 1.39.2 - UI 0.56.0" at bounding box center [566, 91] width 848 height 10
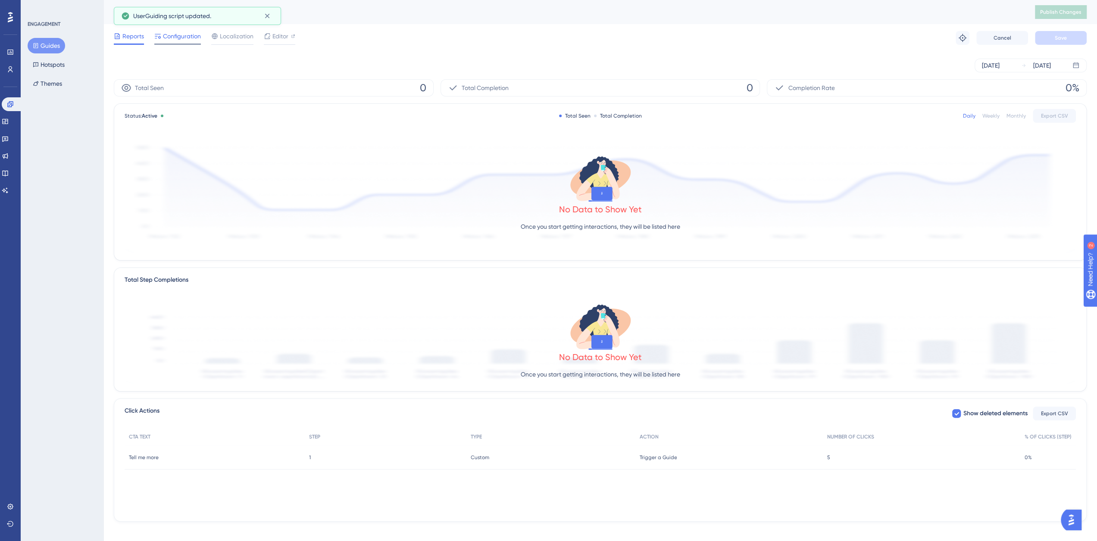
click at [175, 38] on span "Configuration" at bounding box center [182, 36] width 38 height 10
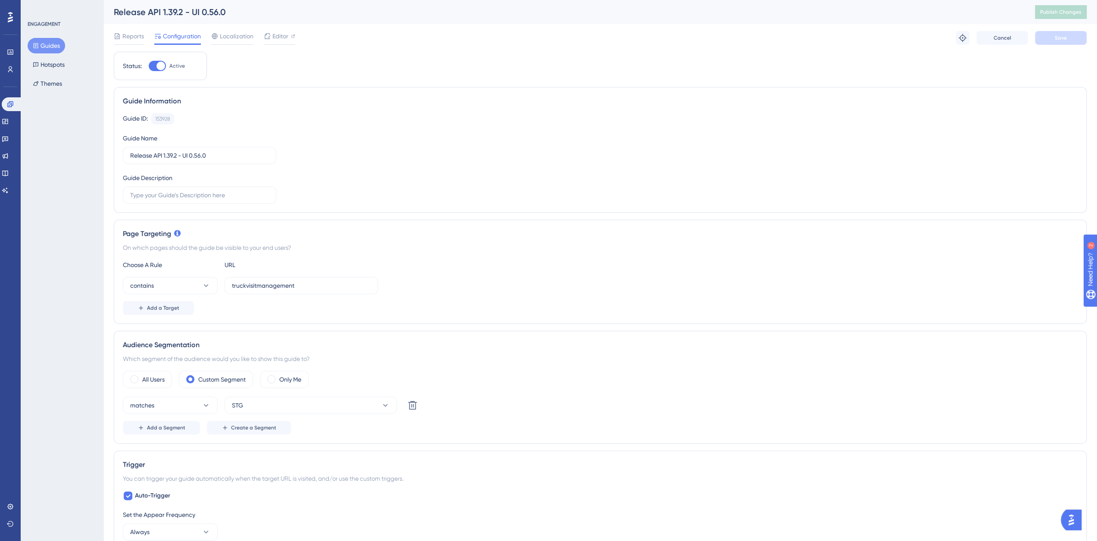
click at [159, 63] on div at bounding box center [160, 66] width 9 height 9
click at [149, 66] on input "Active" at bounding box center [148, 66] width 0 height 0
click at [1068, 38] on button "Save" at bounding box center [1061, 38] width 52 height 14
click at [1069, 13] on span "Publish Changes" at bounding box center [1060, 12] width 41 height 7
click at [159, 66] on div at bounding box center [157, 66] width 17 height 10
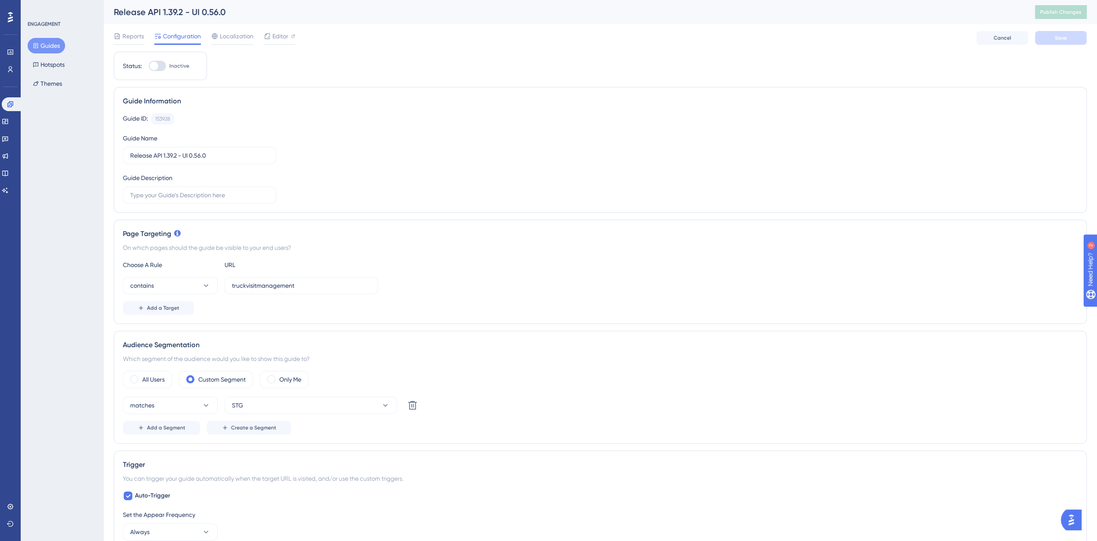
click at [149, 66] on input "Inactive" at bounding box center [148, 66] width 0 height 0
checkbox input "true"
click at [1064, 39] on span "Save" at bounding box center [1061, 37] width 12 height 7
click at [1061, 12] on span "Publish Changes" at bounding box center [1060, 12] width 41 height 7
click at [644, 376] on div "All Users Custom Segment Only Me" at bounding box center [600, 379] width 955 height 17
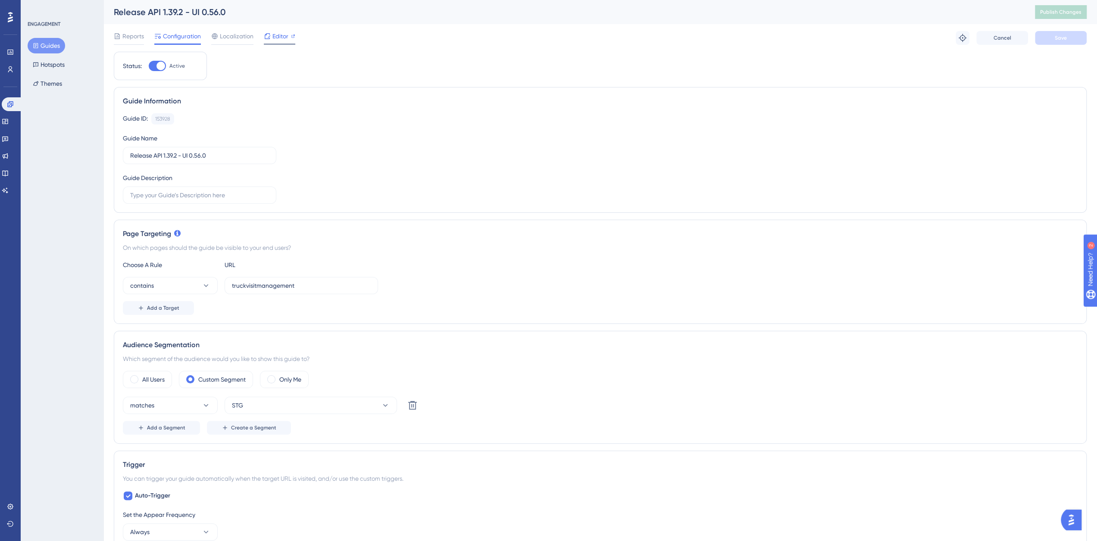
click at [278, 35] on span "Editor" at bounding box center [280, 36] width 16 height 10
drag, startPoint x: 157, startPoint y: 67, endPoint x: 303, endPoint y: 100, distance: 149.6
click at [157, 67] on div at bounding box center [160, 66] width 9 height 9
click at [149, 66] on input "Active" at bounding box center [148, 66] width 0 height 0
click at [1066, 35] on span "Save" at bounding box center [1061, 37] width 12 height 7
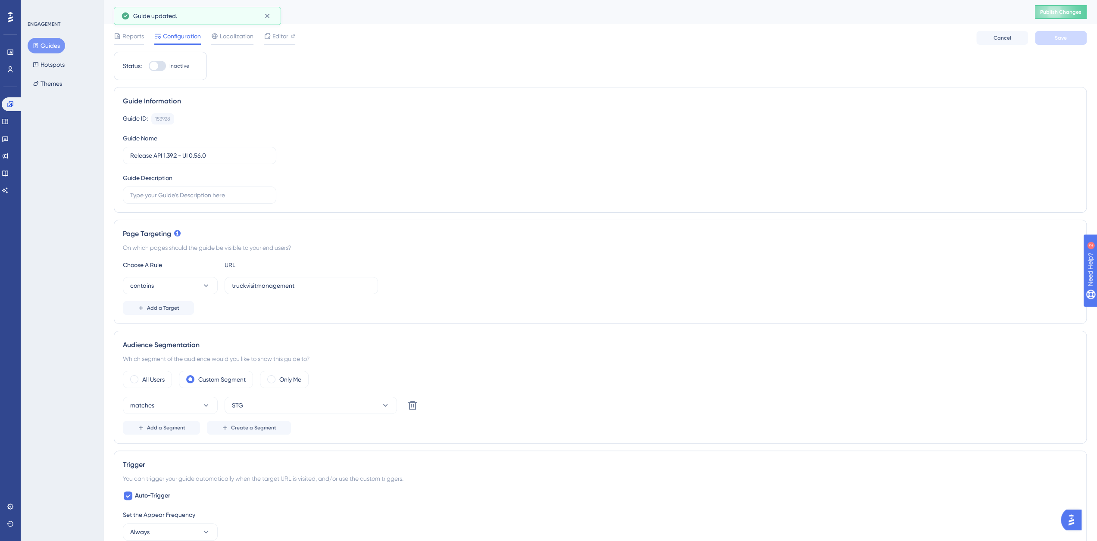
click at [155, 69] on div at bounding box center [154, 66] width 9 height 9
click at [149, 66] on input "Inactive" at bounding box center [148, 66] width 0 height 0
checkbox input "true"
click at [1062, 46] on div "Reports Configuration Localization Editor Cancel Save" at bounding box center [600, 38] width 973 height 28
click at [1063, 41] on button "Save" at bounding box center [1061, 38] width 52 height 14
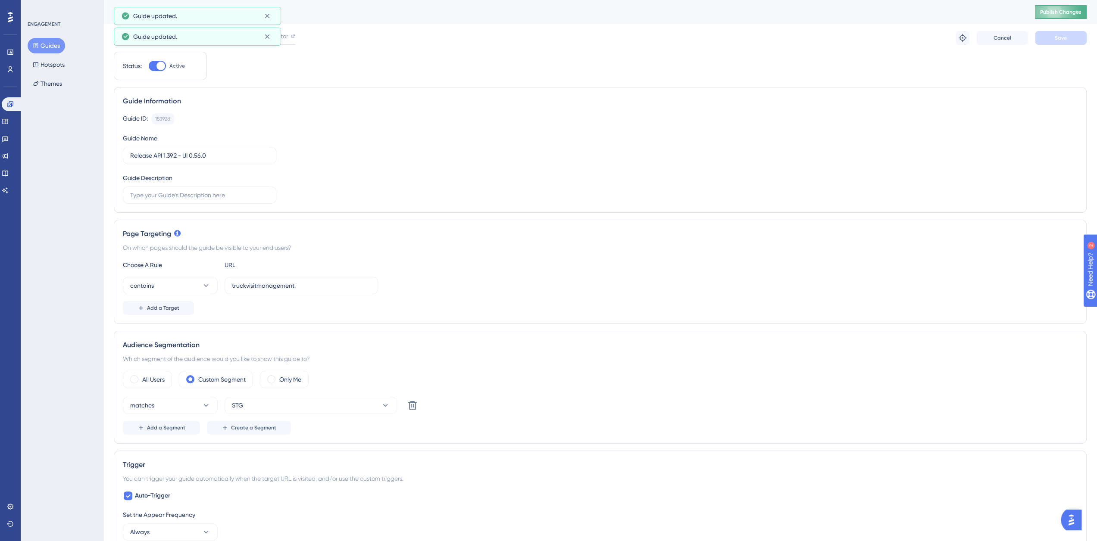
click at [1067, 15] on span "Publish Changes" at bounding box center [1060, 12] width 41 height 7
click at [61, 44] on button "Guides" at bounding box center [47, 46] width 38 height 16
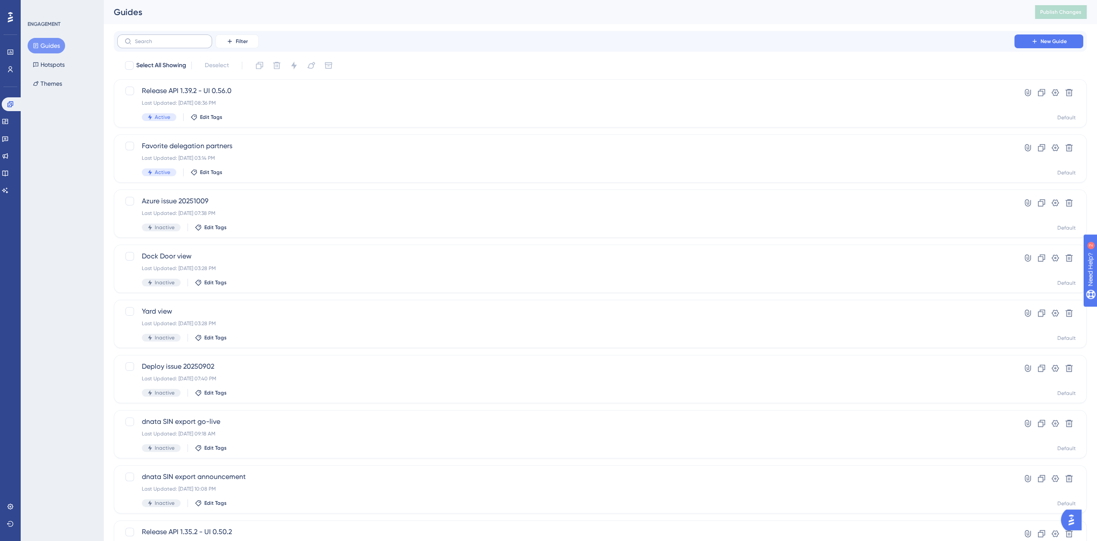
click at [154, 46] on label at bounding box center [164, 41] width 95 height 14
click at [154, 44] on input "text" at bounding box center [170, 41] width 70 height 6
click at [186, 141] on span "Favorite delegation partners" at bounding box center [566, 146] width 848 height 10
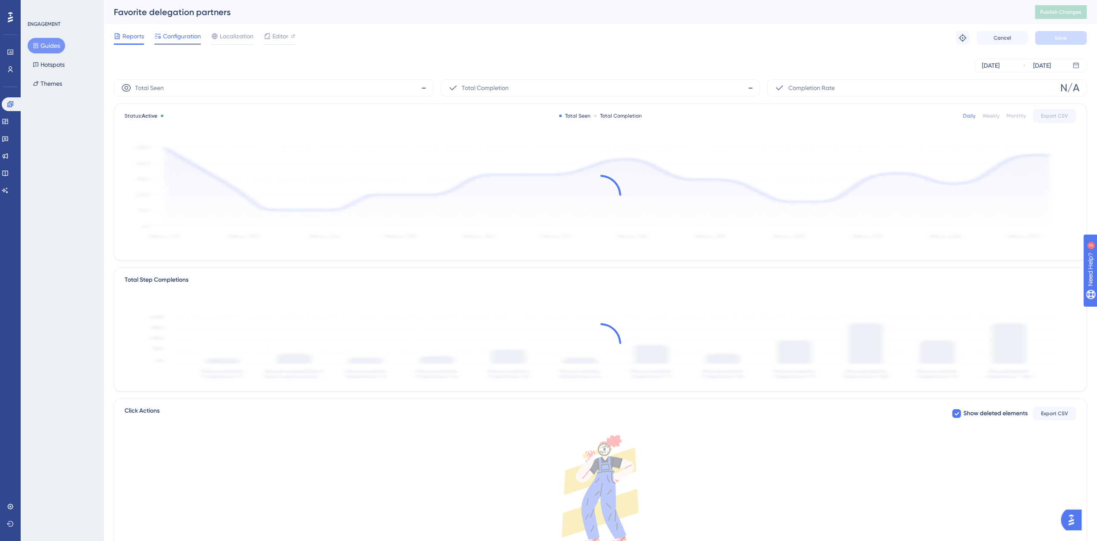
click at [192, 37] on span "Configuration" at bounding box center [182, 36] width 38 height 10
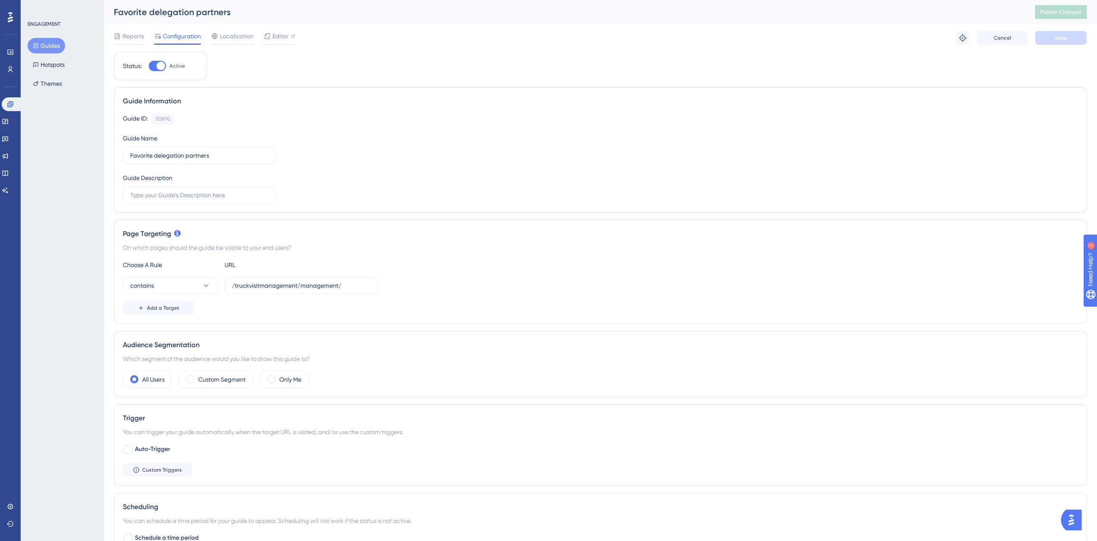
click at [172, 36] on span "Configuration" at bounding box center [182, 36] width 38 height 10
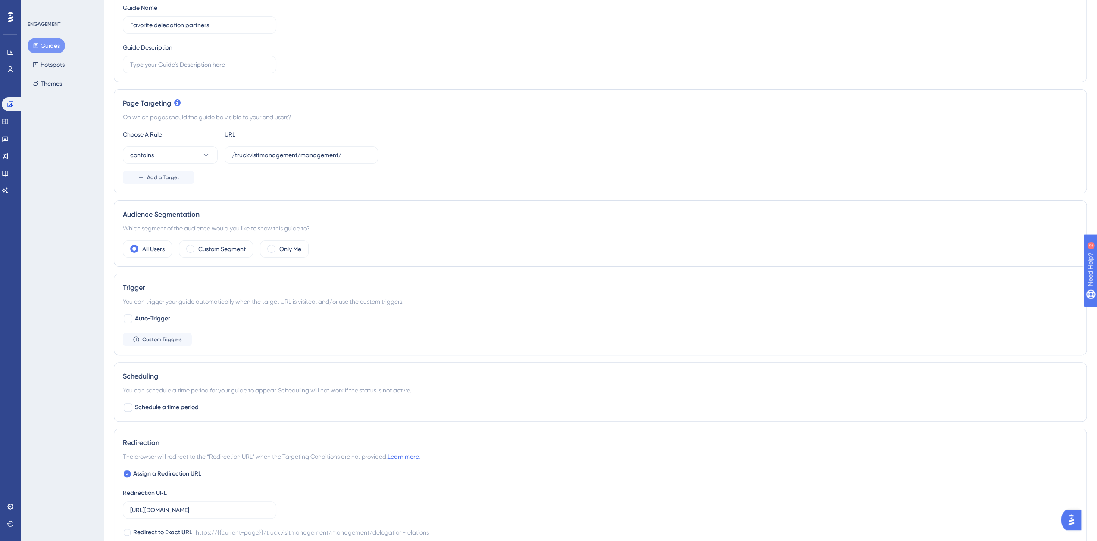
scroll to position [298, 0]
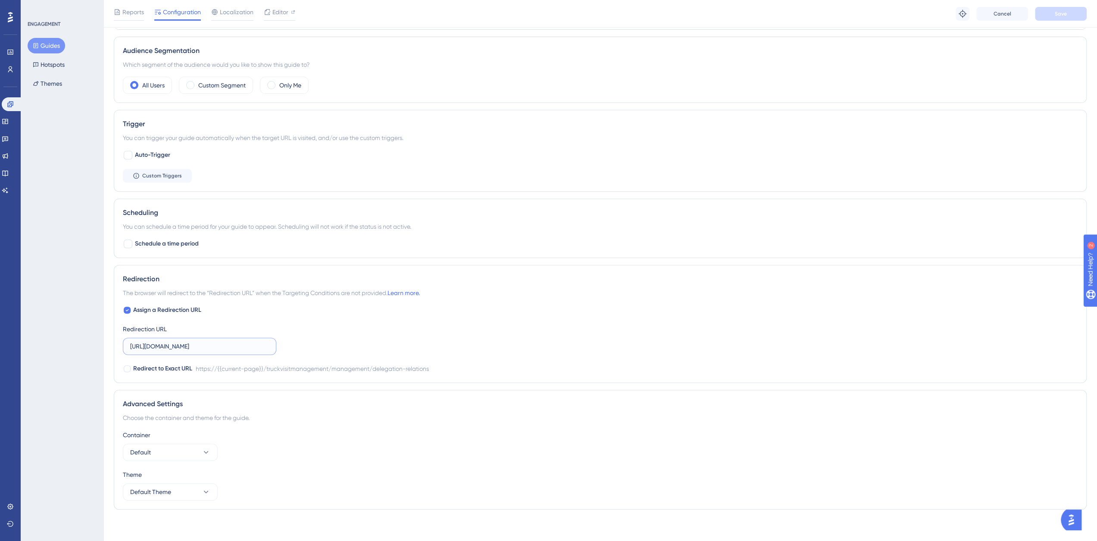
click at [187, 348] on input "https://platform-tst.nallian.io/truckvisitmanagement/management/delegation-rela…" at bounding box center [199, 346] width 139 height 9
drag, startPoint x: 214, startPoint y: 344, endPoint x: 319, endPoint y: 346, distance: 104.8
click at [319, 346] on div "Assign a Redirection URL Redirection URL https://platform-tst.nallian.io/truckv…" at bounding box center [600, 339] width 955 height 69
click at [248, 345] on input "https://platform-tst.nallian.io/truckvisitmanagement/management/delegation-rela…" at bounding box center [199, 346] width 139 height 9
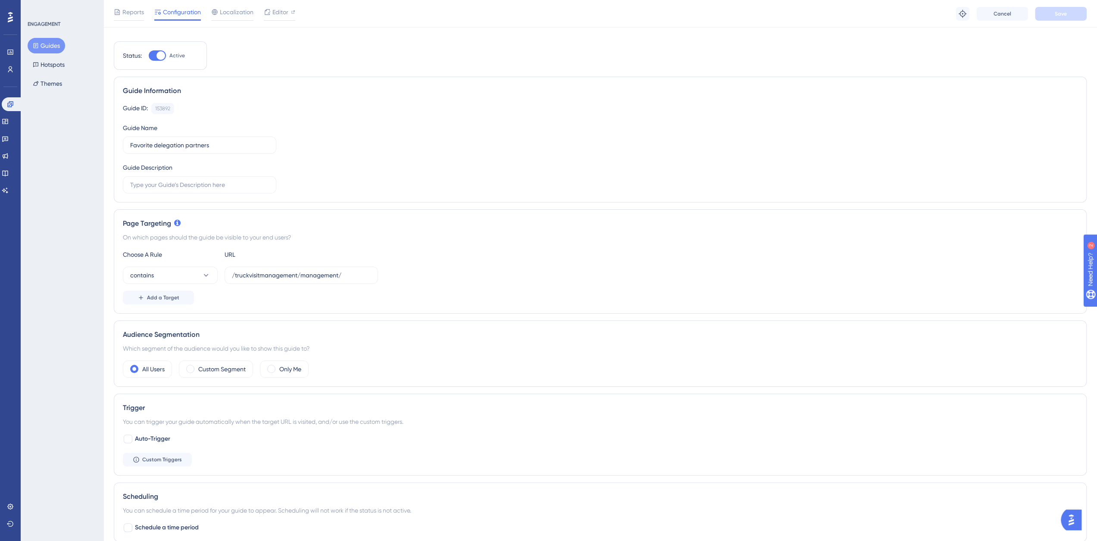
scroll to position [0, 0]
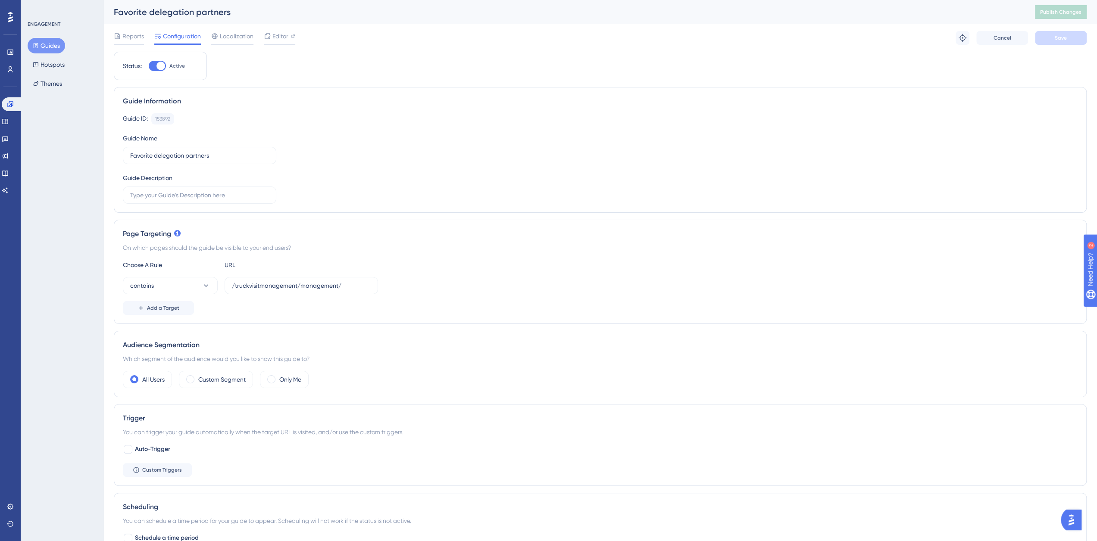
click at [35, 43] on icon at bounding box center [36, 46] width 6 height 6
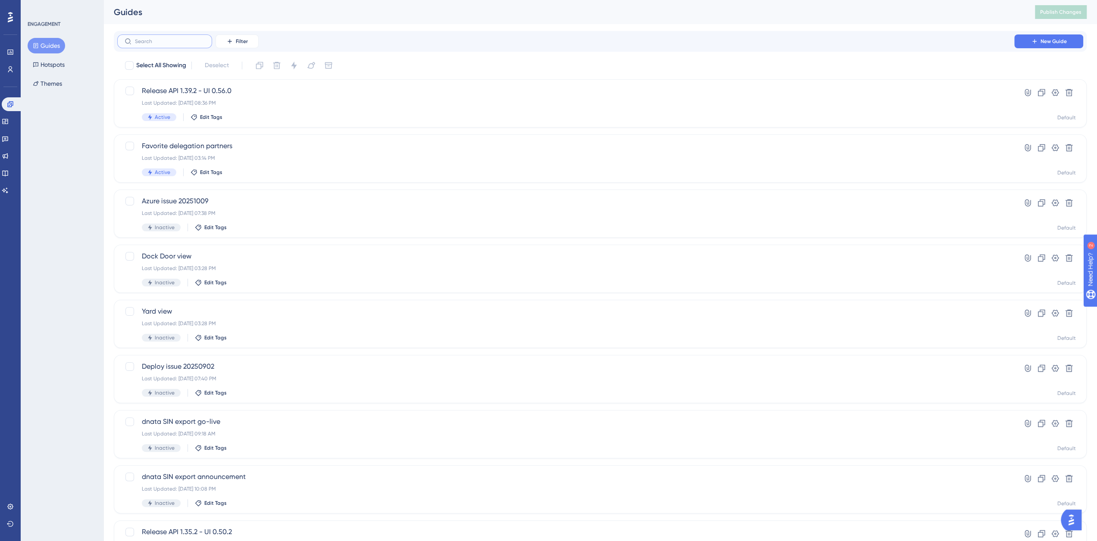
click at [175, 43] on input "text" at bounding box center [170, 41] width 70 height 6
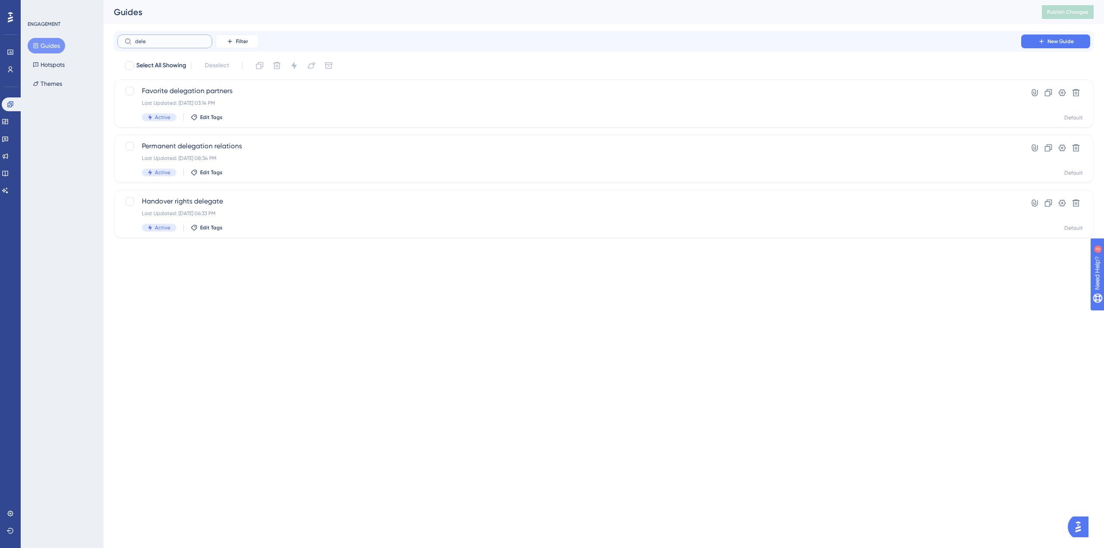
type input "deleg"
click at [186, 145] on span "Permanent delegation relations" at bounding box center [569, 146] width 854 height 10
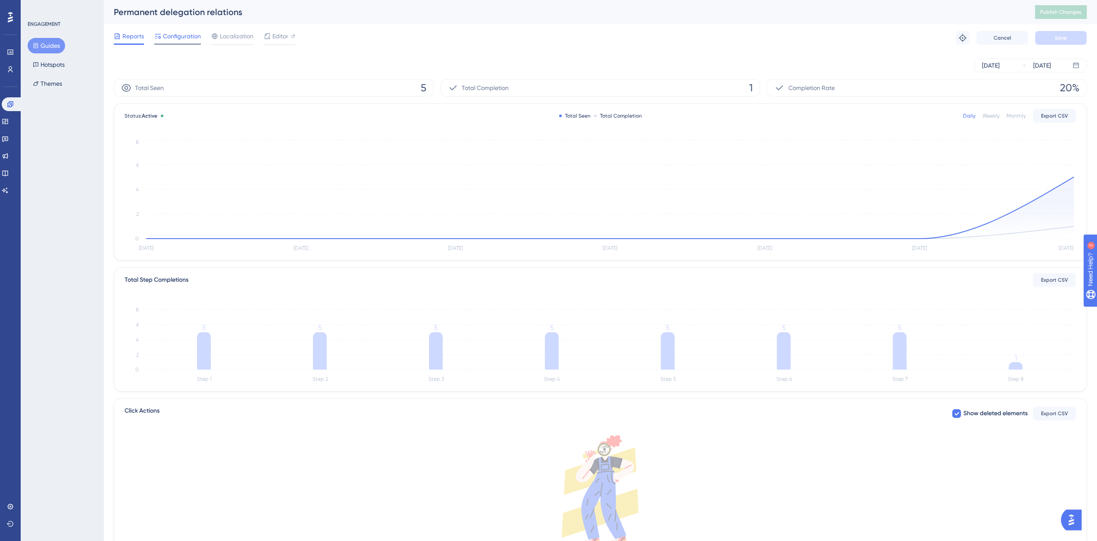
click at [169, 33] on span "Configuration" at bounding box center [182, 36] width 38 height 10
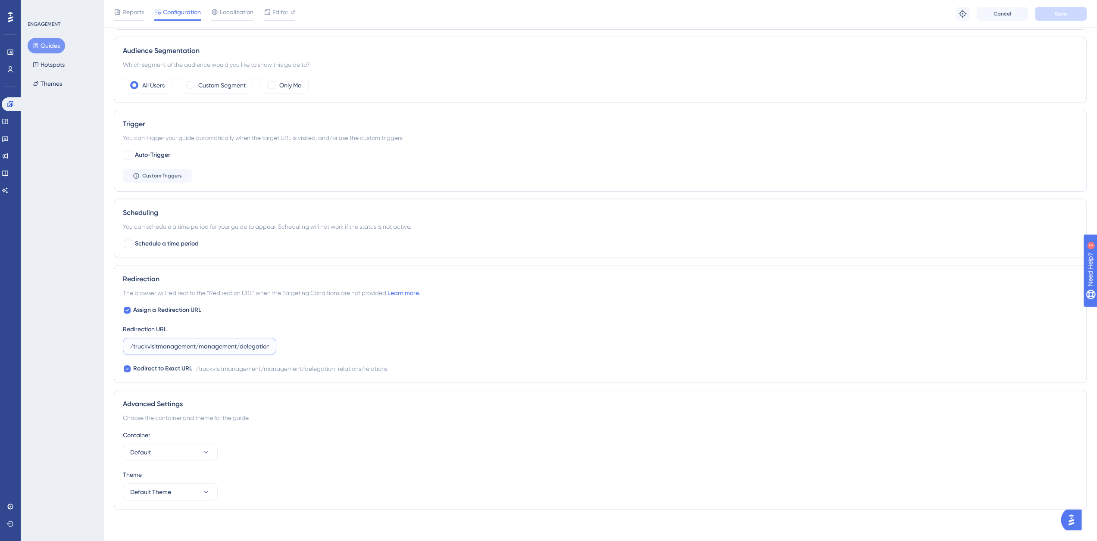
scroll to position [0, 55]
drag, startPoint x: 176, startPoint y: 340, endPoint x: 305, endPoint y: 344, distance: 129.0
click at [305, 344] on div "Assign a Redirection URL Redirection URL /truckvisitmanagement/management/deleg…" at bounding box center [600, 339] width 955 height 69
click at [244, 343] on input "/truckvisitmanagement/management/delegation-relations/relations" at bounding box center [199, 346] width 139 height 9
paste input "https://ath-stg.nallian.io"
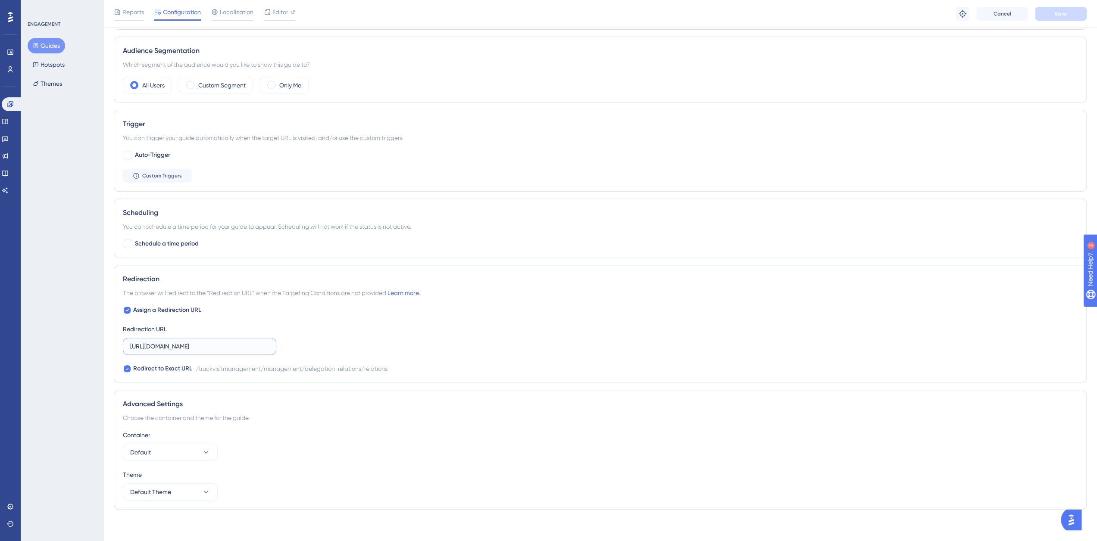
scroll to position [0, 125]
click at [245, 343] on input "https://ath-stg.nallian.io/truckvisitmanagement/management/delegation-relations…" at bounding box center [199, 346] width 139 height 9
type input "/truckvisitmanagement/management/delegation-relations/relations"
click at [129, 366] on div at bounding box center [127, 369] width 7 height 7
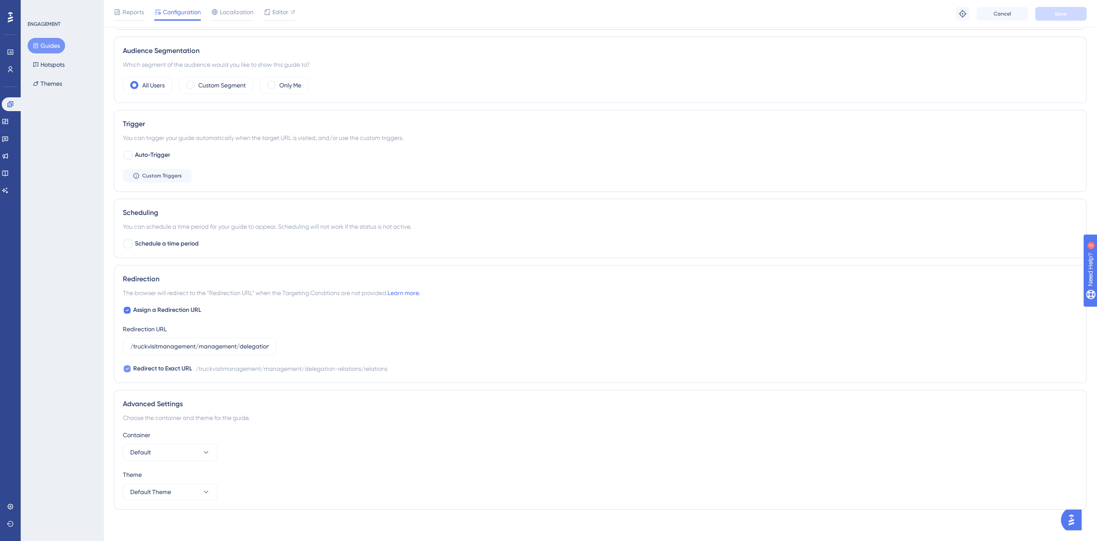
checkbox input "false"
click at [1052, 16] on button "Save" at bounding box center [1061, 14] width 52 height 14
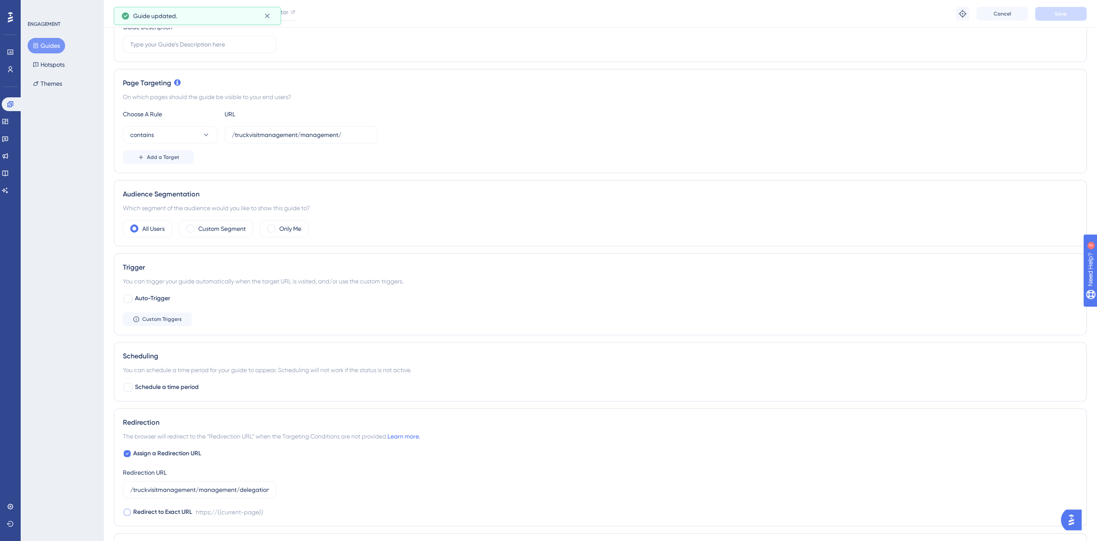
click at [246, 39] on div "Performance Users Engagement Widgets Feedback Product Updates Knowledge Base AI…" at bounding box center [600, 260] width 994 height 829
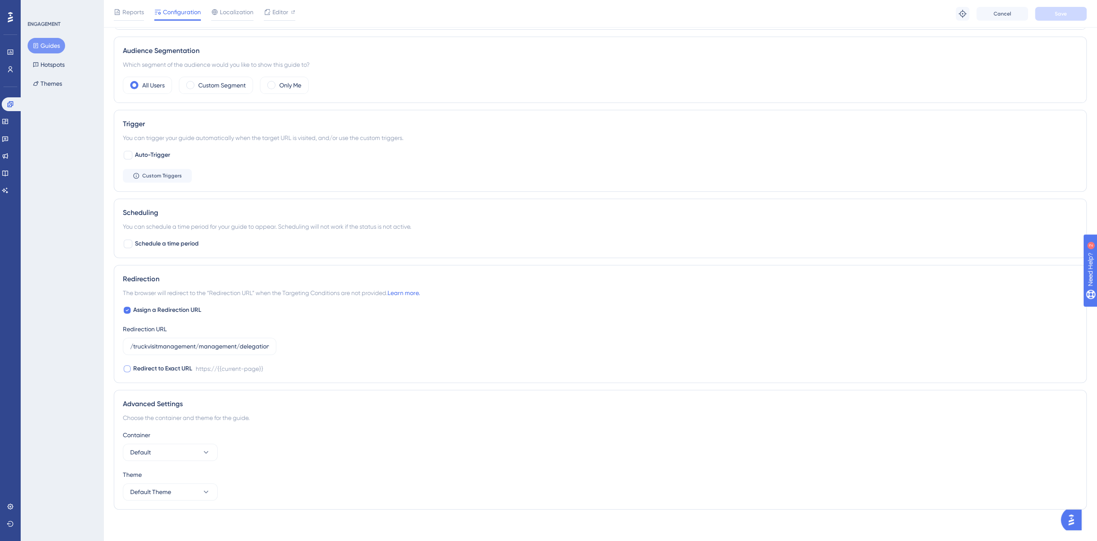
scroll to position [0, 0]
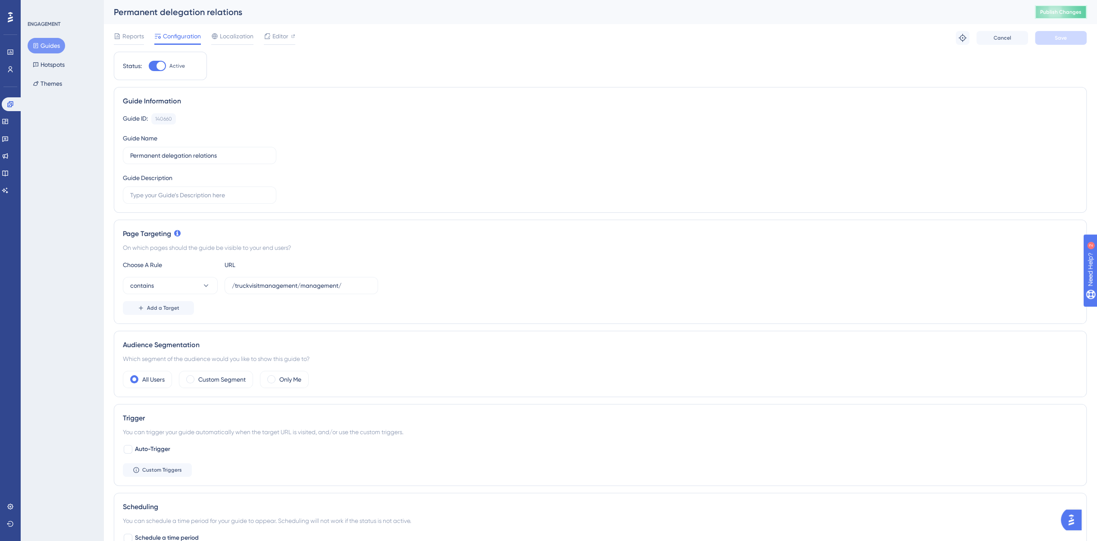
click at [1043, 13] on button "Publish Changes" at bounding box center [1061, 12] width 52 height 14
click at [56, 52] on button "Guides" at bounding box center [47, 46] width 38 height 16
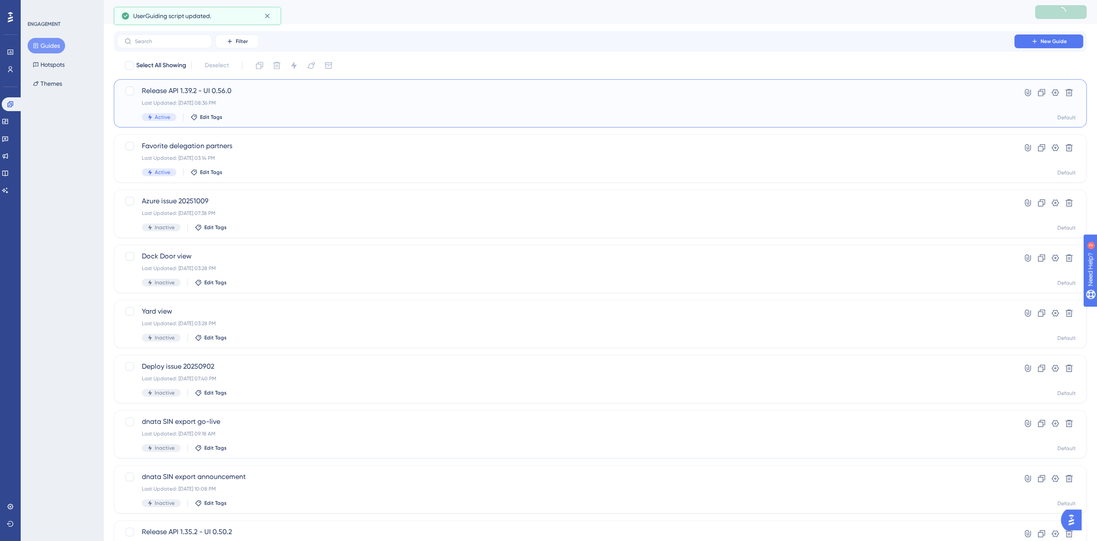
click at [203, 86] on span "Release API 1.39.2 - UI 0.56.0" at bounding box center [566, 91] width 848 height 10
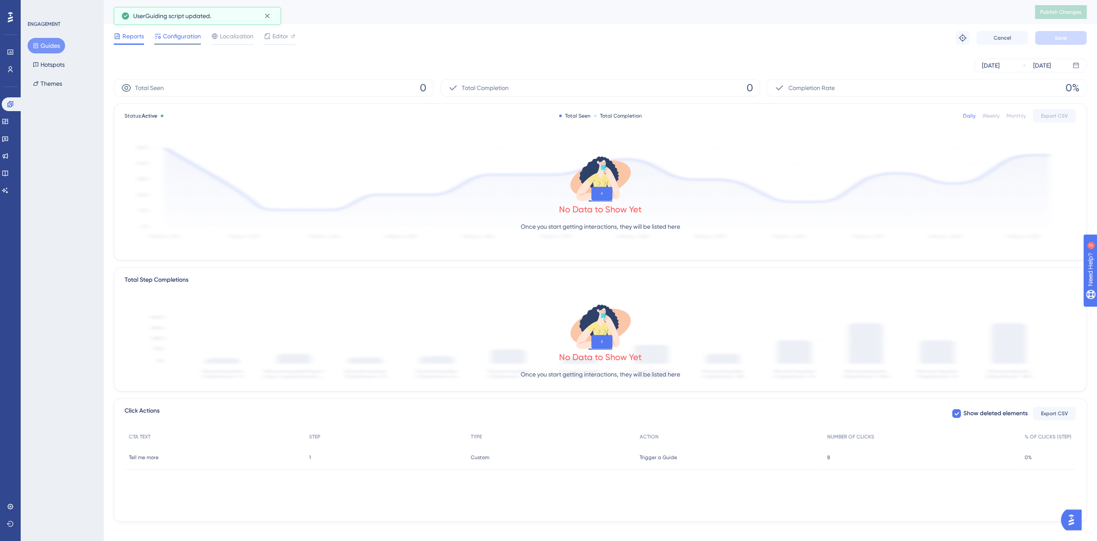
click at [182, 39] on span "Configuration" at bounding box center [182, 36] width 38 height 10
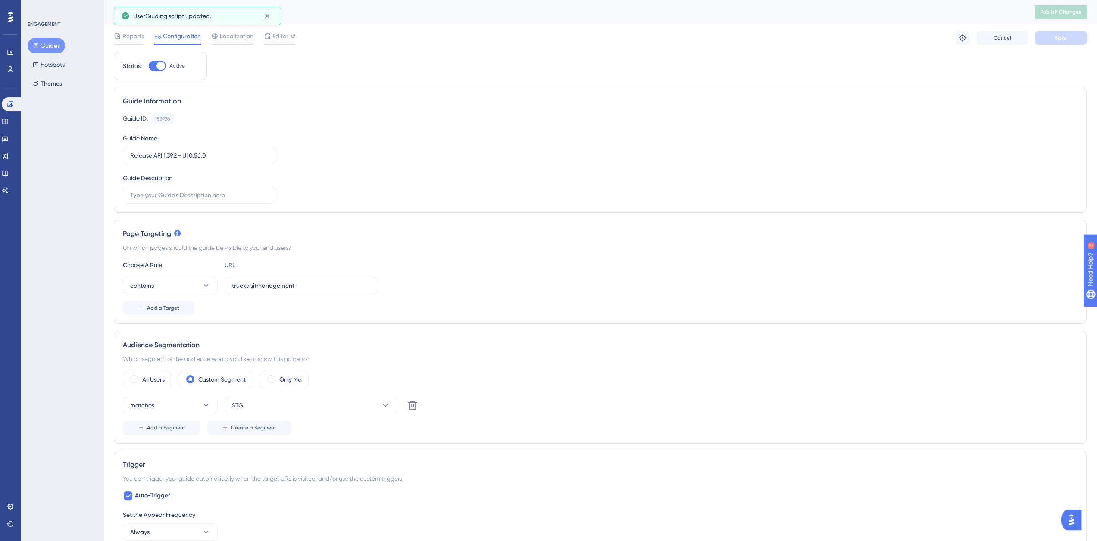
click at [153, 65] on div at bounding box center [157, 66] width 17 height 10
click at [149, 66] on input "Active" at bounding box center [148, 66] width 0 height 0
click at [1042, 38] on button "Save" at bounding box center [1061, 38] width 52 height 14
click at [1066, 15] on span "Publish Changes" at bounding box center [1060, 12] width 41 height 7
click at [158, 64] on div at bounding box center [157, 66] width 17 height 10
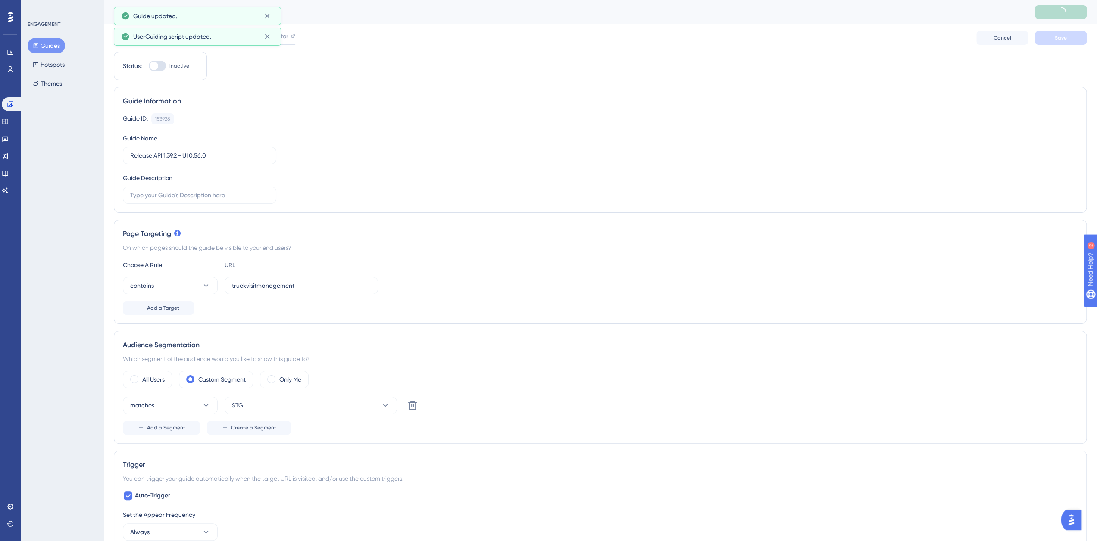
click at [149, 66] on input "Inactive" at bounding box center [148, 66] width 0 height 0
checkbox input "true"
click at [1058, 38] on span "Save" at bounding box center [1061, 37] width 12 height 7
click at [1066, 13] on span "Publish Changes" at bounding box center [1060, 12] width 41 height 7
click at [46, 43] on button "Guides" at bounding box center [47, 46] width 38 height 16
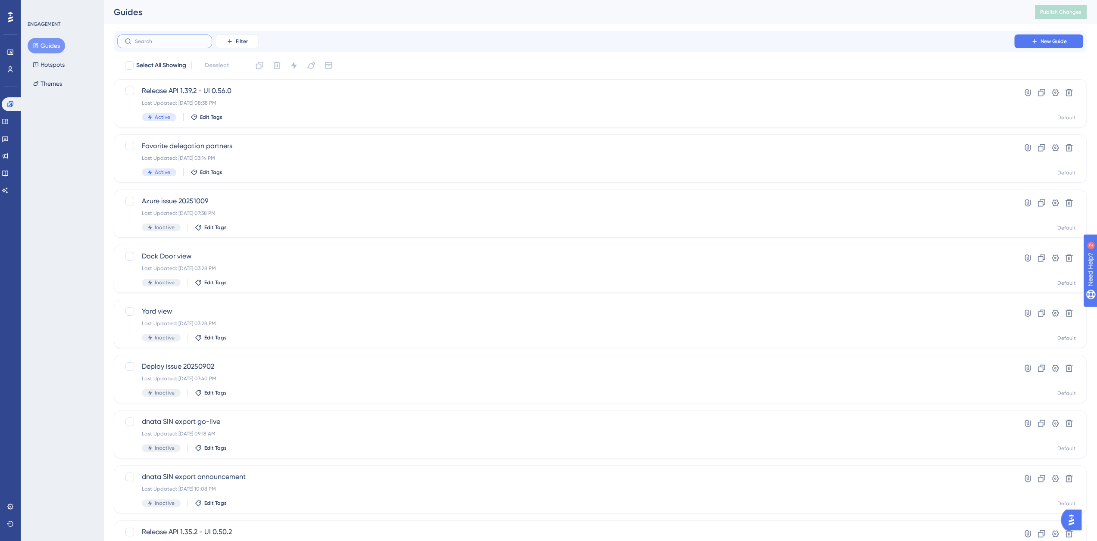
click at [184, 40] on input "text" at bounding box center [170, 41] width 70 height 6
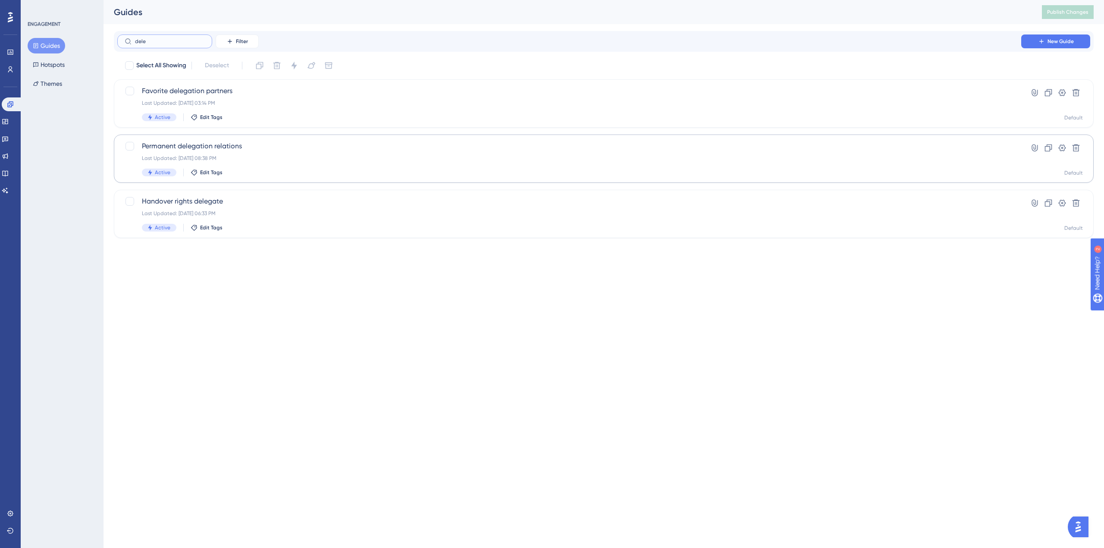
type input "dele"
click at [176, 147] on span "Permanent delegation relations" at bounding box center [569, 146] width 854 height 10
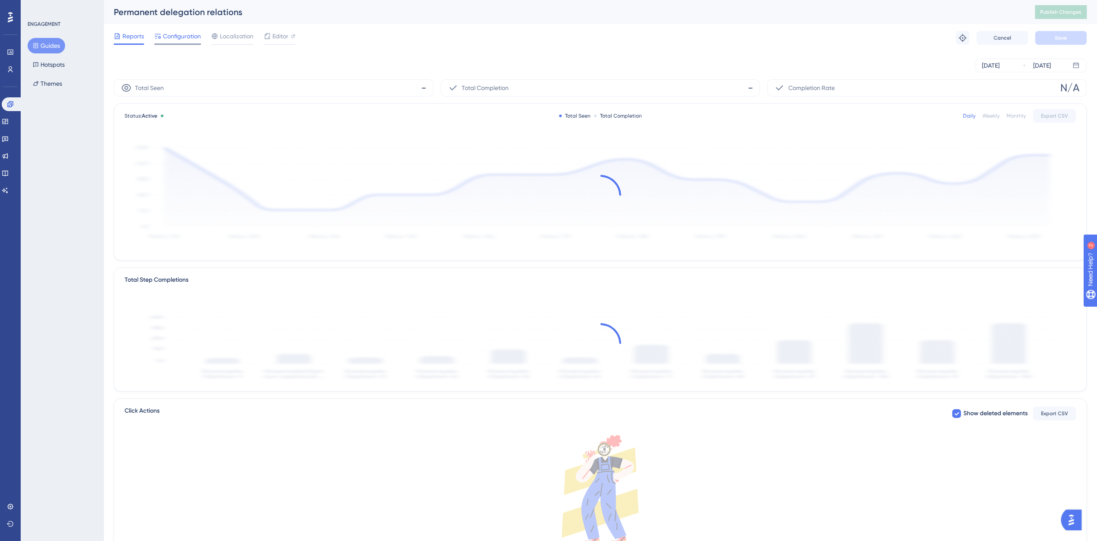
click at [187, 39] on span "Configuration" at bounding box center [182, 36] width 38 height 10
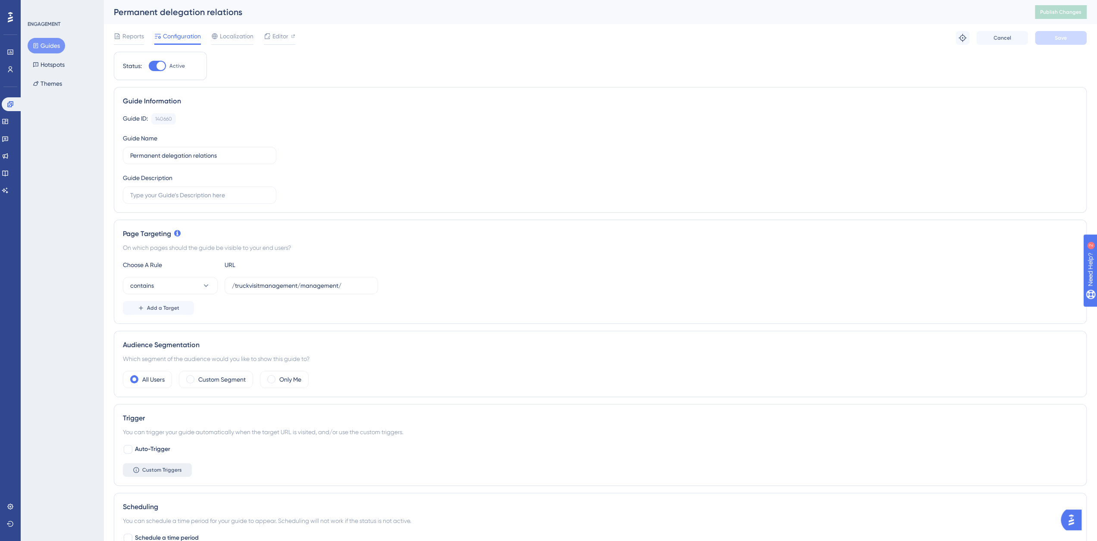
click at [160, 469] on span "Custom Triggers" at bounding box center [162, 470] width 40 height 7
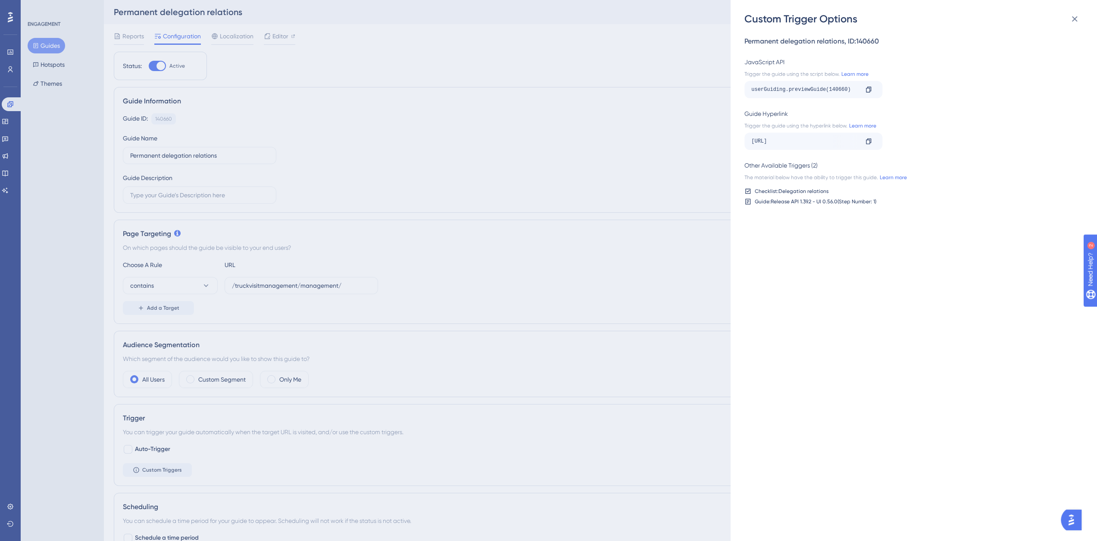
click at [867, 136] on div at bounding box center [869, 142] width 14 height 14
click at [868, 140] on icon at bounding box center [868, 141] width 5 height 6
click at [868, 142] on icon at bounding box center [868, 141] width 7 height 7
click at [53, 44] on div "Custom Trigger Options Permanent delegation relations , ID: 140660 JavaScript A…" at bounding box center [548, 270] width 1097 height 541
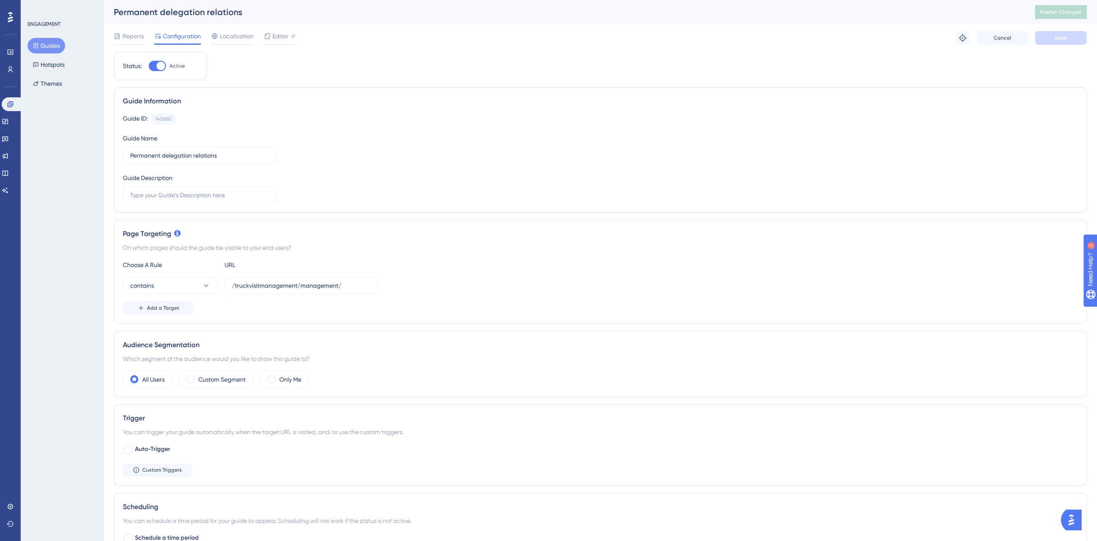
click at [53, 41] on button "Guides" at bounding box center [47, 46] width 38 height 16
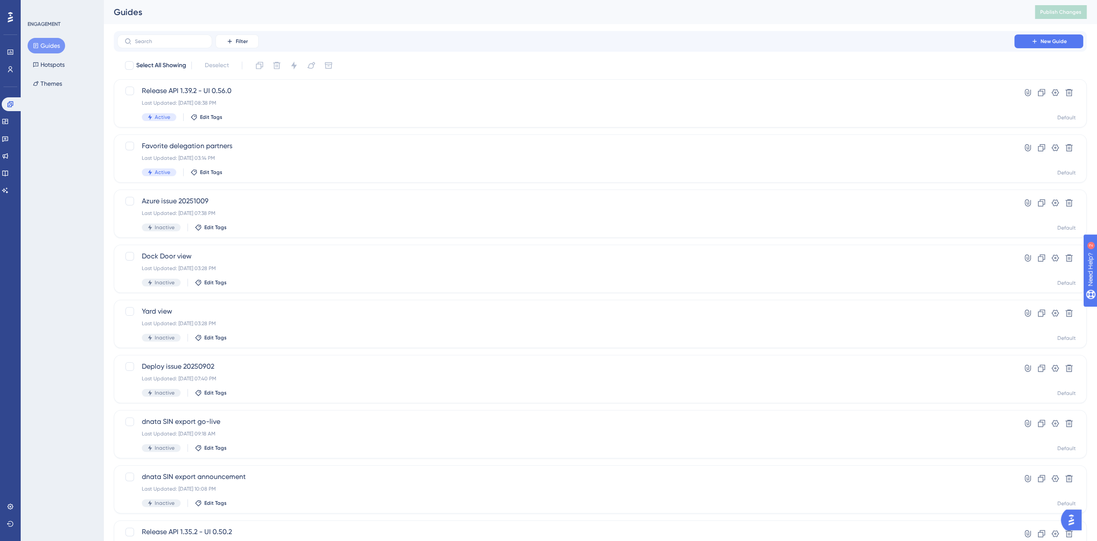
click at [53, 45] on button "Guides" at bounding box center [47, 46] width 38 height 16
click at [181, 86] on span "Release API 1.39.2 - UI 0.56.0" at bounding box center [566, 91] width 848 height 10
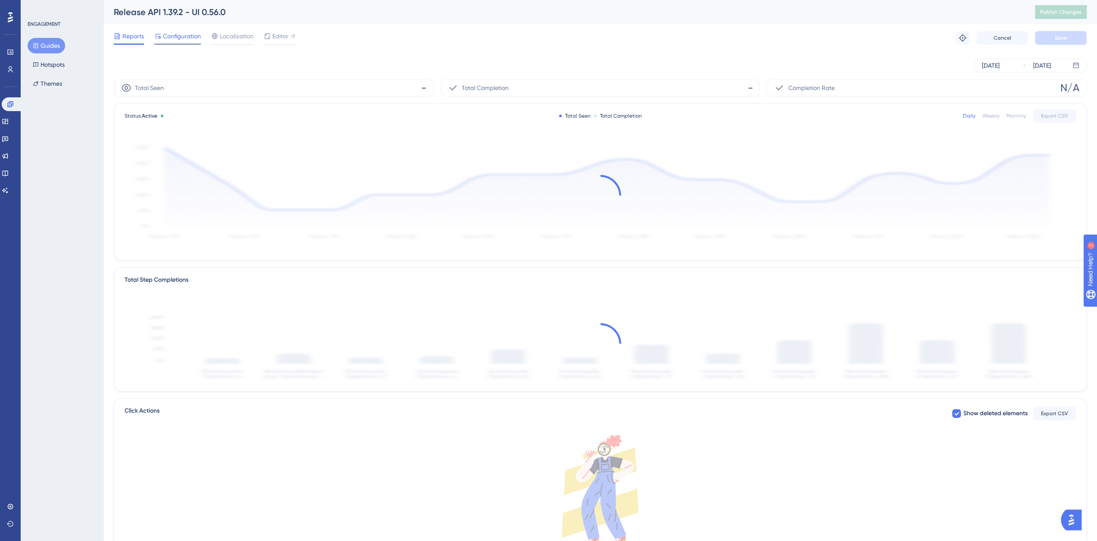
click at [173, 38] on span "Configuration" at bounding box center [182, 36] width 38 height 10
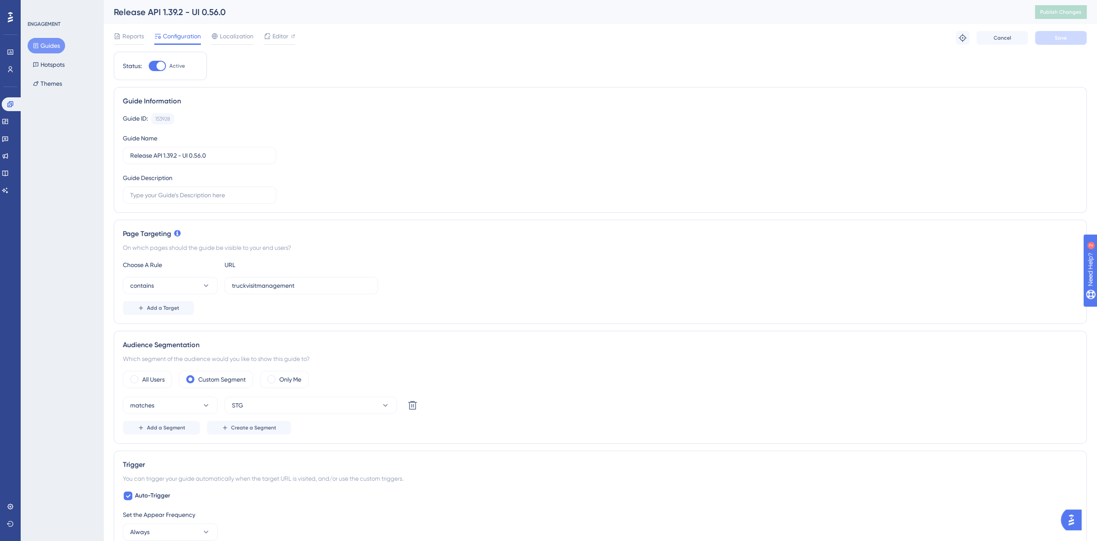
click at [162, 66] on div at bounding box center [160, 66] width 9 height 9
click at [149, 66] on input "Active" at bounding box center [148, 66] width 0 height 0
click at [1069, 40] on button "Save" at bounding box center [1061, 38] width 52 height 14
click at [158, 63] on div at bounding box center [157, 66] width 17 height 10
click at [149, 66] on input "Inactive" at bounding box center [148, 66] width 0 height 0
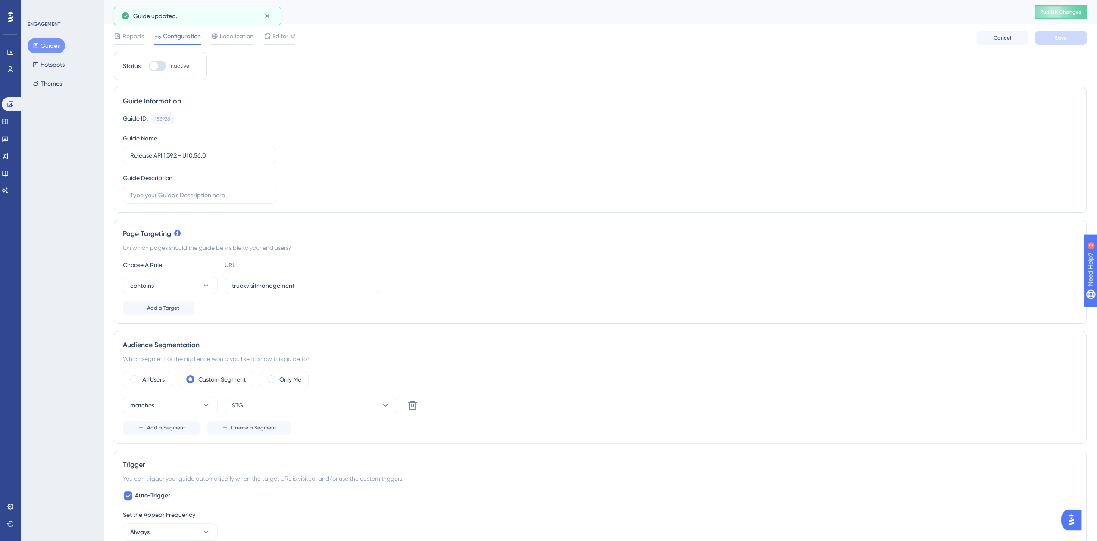
checkbox input "true"
click at [1054, 38] on button "Save" at bounding box center [1061, 38] width 52 height 14
click at [1076, 9] on span "Publish Changes" at bounding box center [1060, 12] width 41 height 7
drag, startPoint x: 41, startPoint y: 44, endPoint x: 175, endPoint y: 51, distance: 133.9
click at [41, 44] on button "Guides" at bounding box center [47, 46] width 38 height 16
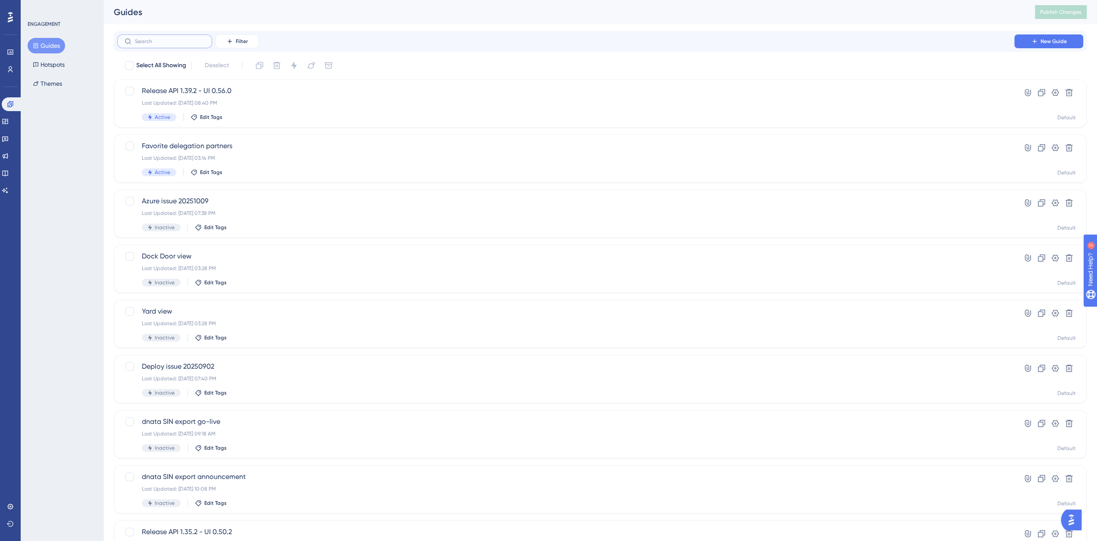
click at [178, 43] on input "text" at bounding box center [170, 41] width 70 height 6
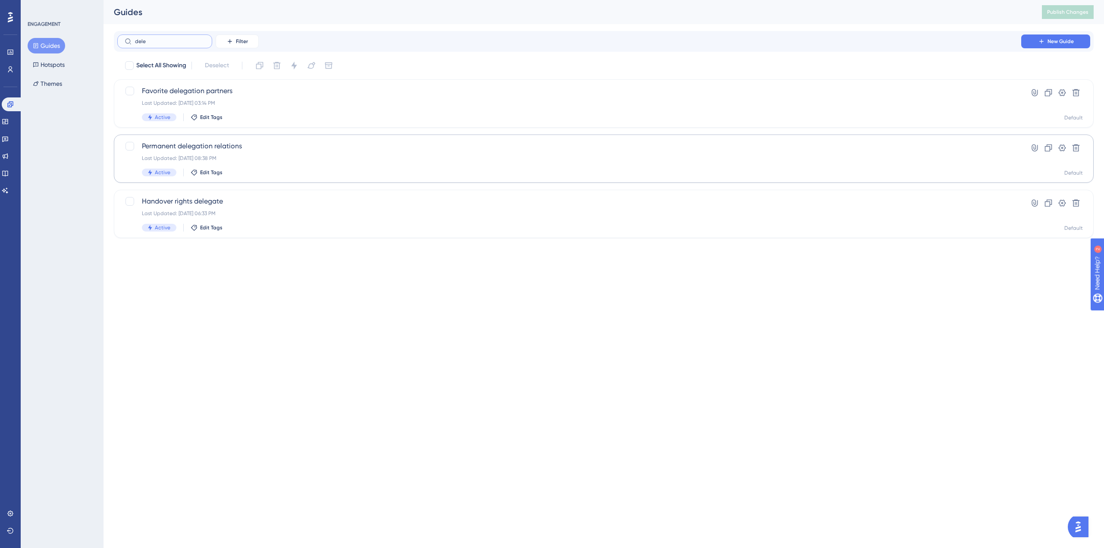
type input "dele"
click at [198, 146] on span "Permanent delegation relations" at bounding box center [569, 146] width 854 height 10
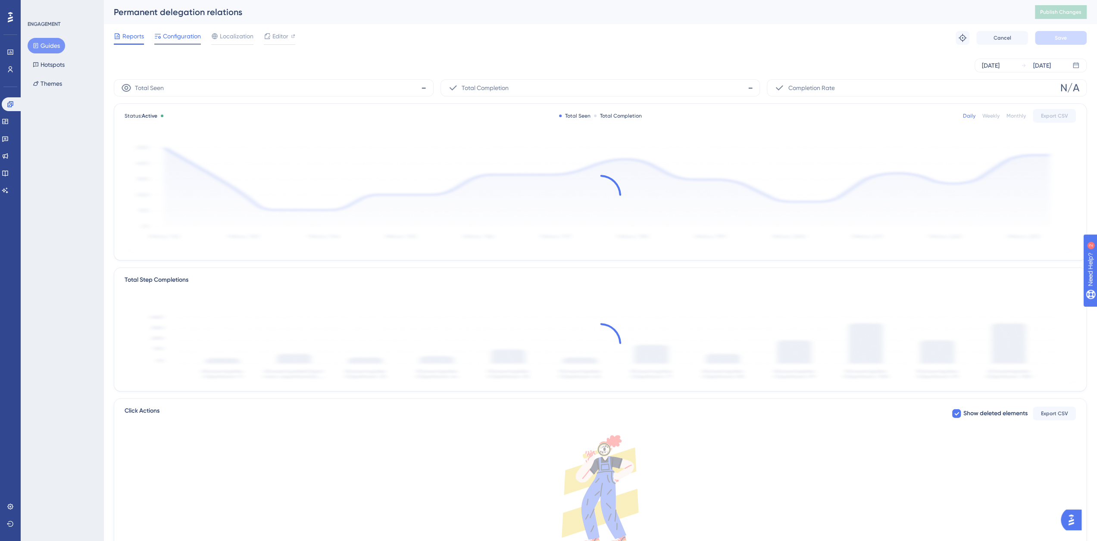
click at [175, 31] on span "Configuration" at bounding box center [182, 36] width 38 height 10
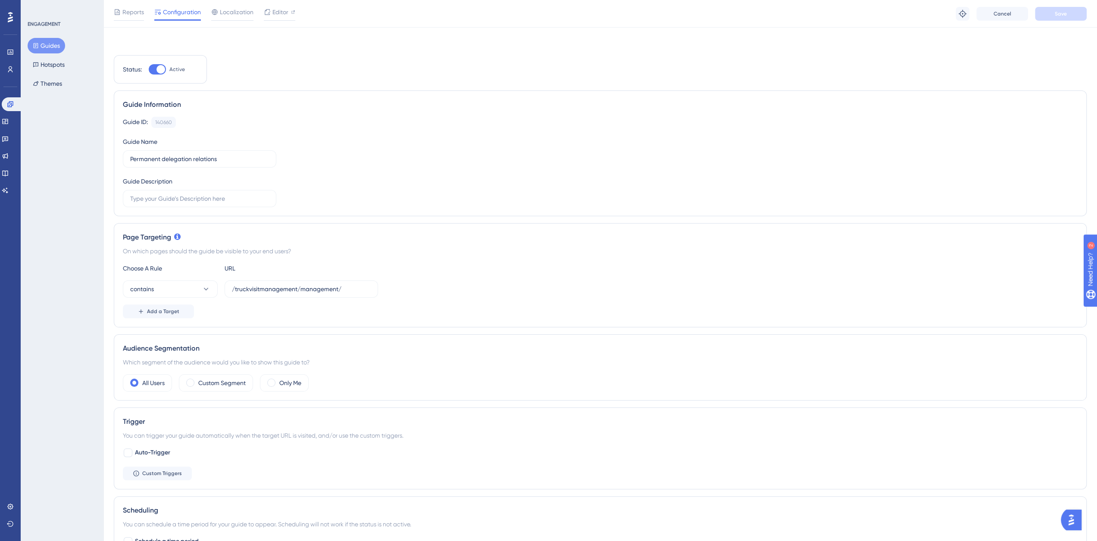
scroll to position [287, 0]
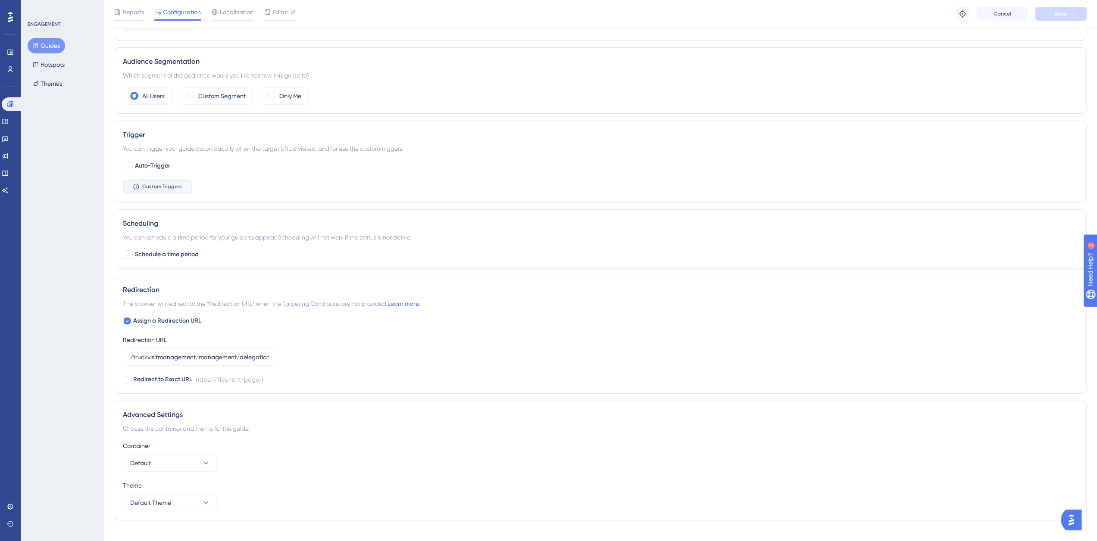
click at [156, 185] on span "Custom Triggers" at bounding box center [162, 186] width 40 height 7
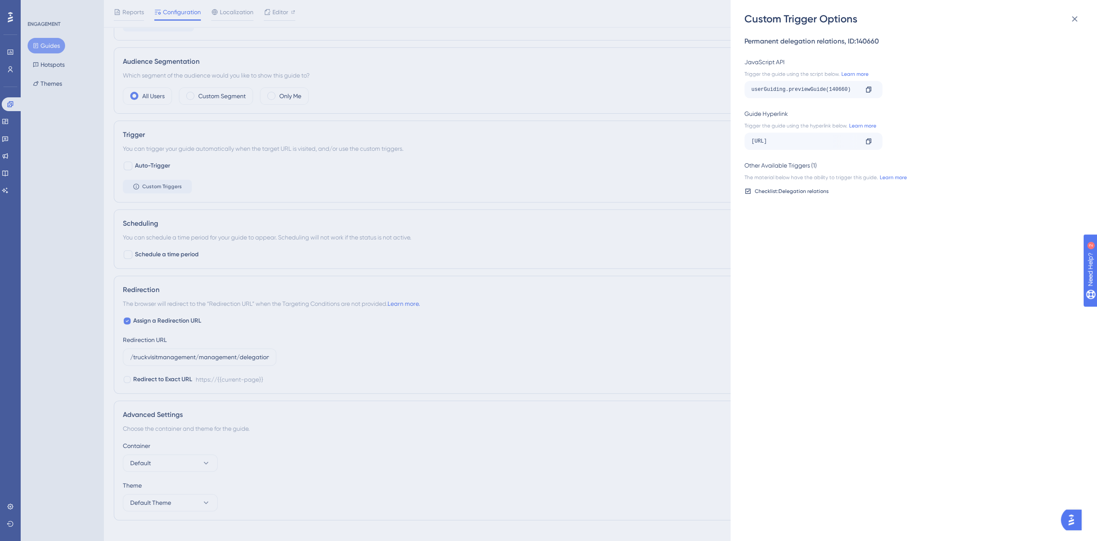
click at [748, 192] on icon at bounding box center [747, 191] width 5 height 5
click at [867, 89] on icon at bounding box center [868, 89] width 7 height 7
drag, startPoint x: 783, startPoint y: 91, endPoint x: 879, endPoint y: 87, distance: 95.3
click at [879, 87] on div "userGuiding.previewGuide(140660) Copy" at bounding box center [814, 89] width 138 height 17
click at [939, 88] on div "userGuiding.previewGuide(140660) Copy" at bounding box center [912, 89] width 334 height 17
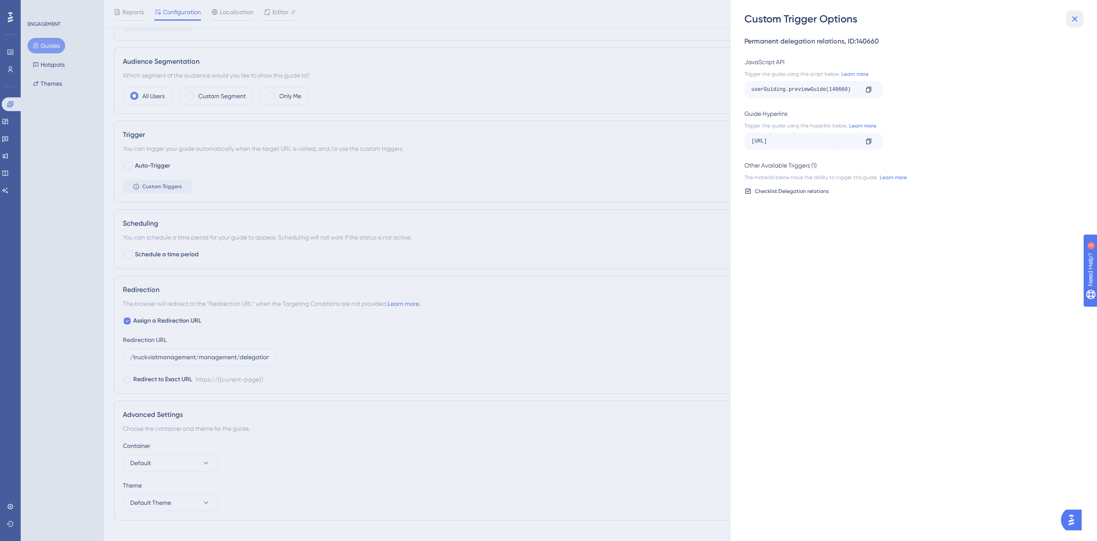
click at [1078, 17] on icon at bounding box center [1075, 19] width 10 height 10
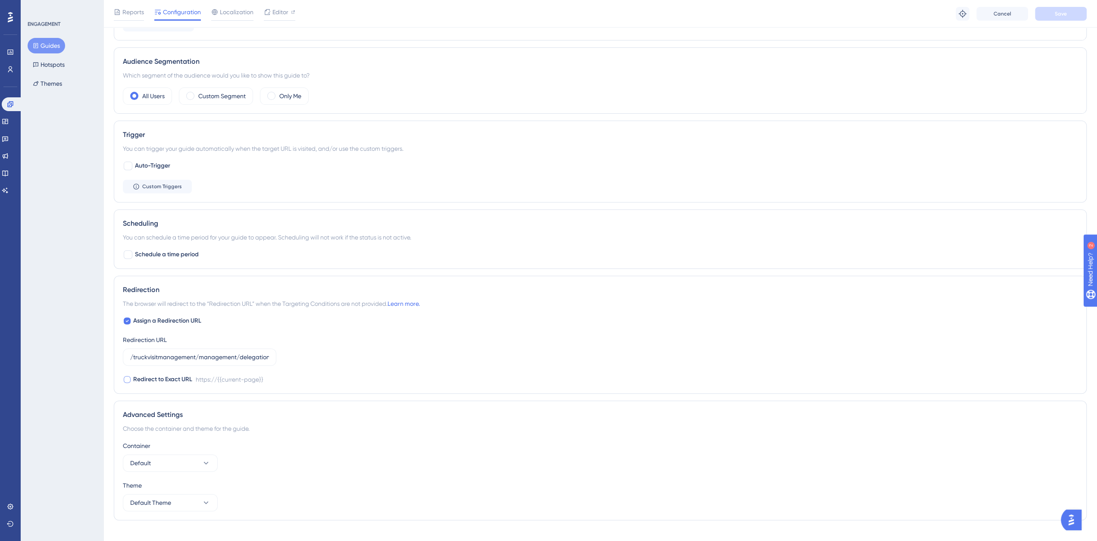
click at [209, 376] on div "https://{{current-page}}" at bounding box center [230, 380] width 68 height 10
click at [125, 376] on div at bounding box center [127, 379] width 7 height 7
click at [126, 376] on div at bounding box center [127, 379] width 7 height 7
click at [127, 378] on icon at bounding box center [126, 379] width 3 height 7
checkbox input "false"
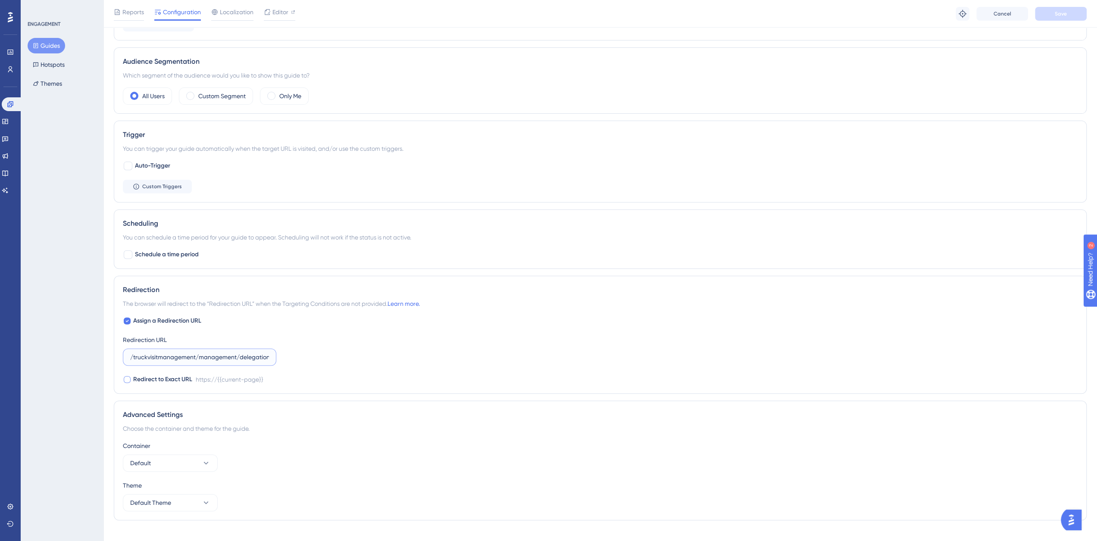
click at [135, 358] on input "/truckvisitmanagement/management/delegation-relations/relations" at bounding box center [199, 357] width 139 height 9
type input "/truckvisitmanagement/management/delegation-relations/relations"
click at [53, 34] on div "ENGAGEMENT Guides Hotspots Themes" at bounding box center [63, 56] width 70 height 71
click at [53, 43] on button "Guides" at bounding box center [47, 46] width 38 height 16
click at [49, 43] on button "Guides" at bounding box center [47, 46] width 38 height 16
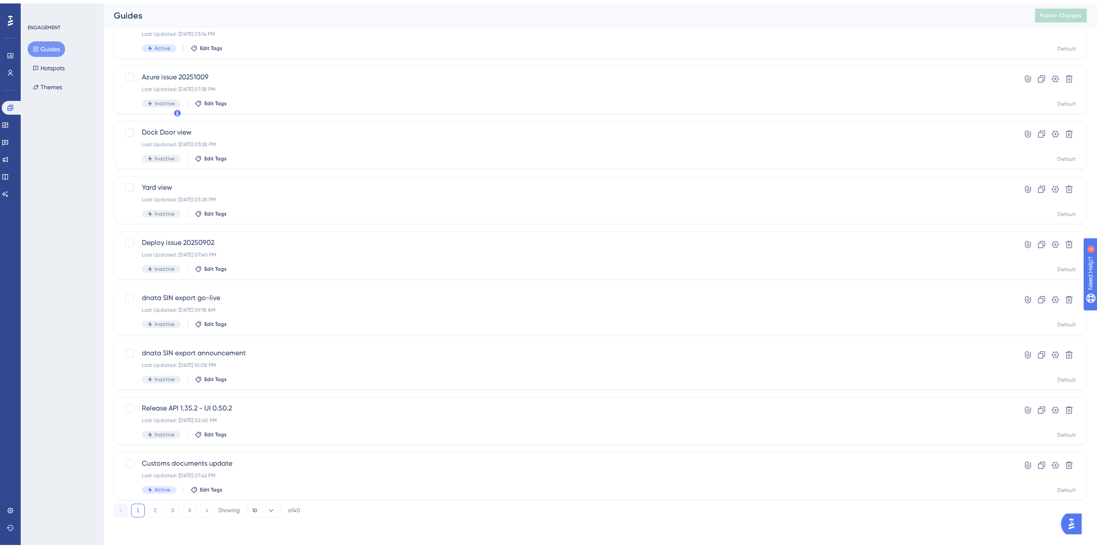
scroll to position [45, 0]
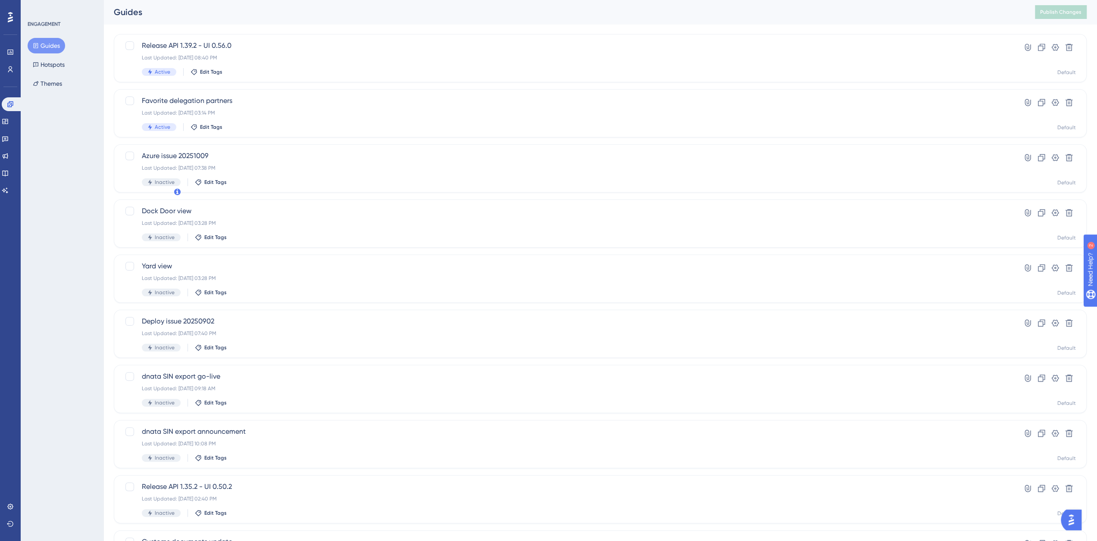
click at [50, 45] on button "Guides" at bounding box center [47, 46] width 38 height 16
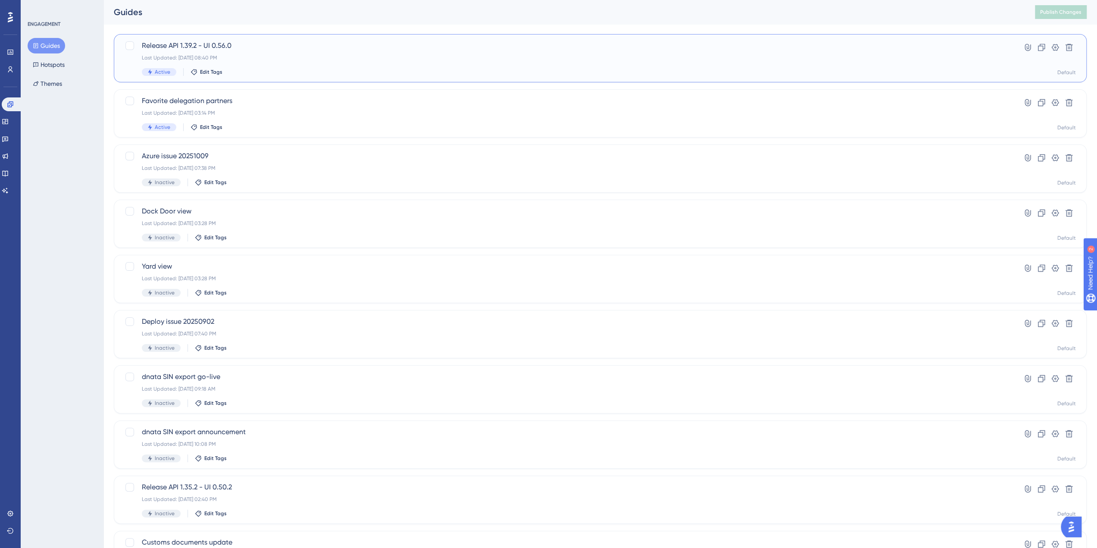
click at [176, 45] on span "Release API 1.39.2 - UI 0.56.0" at bounding box center [566, 46] width 848 height 10
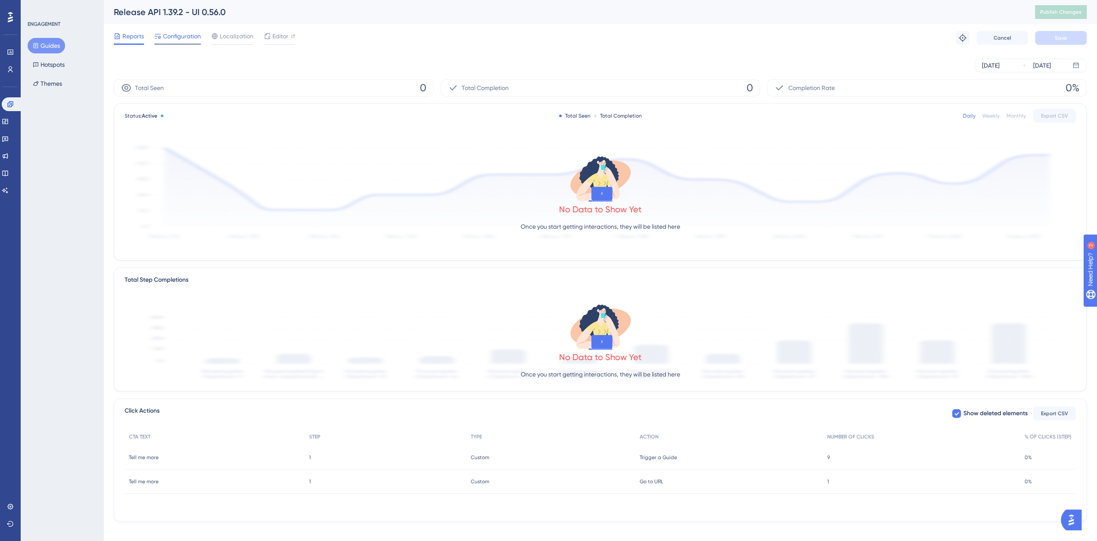
click at [172, 43] on div "Configuration" at bounding box center [177, 38] width 47 height 14
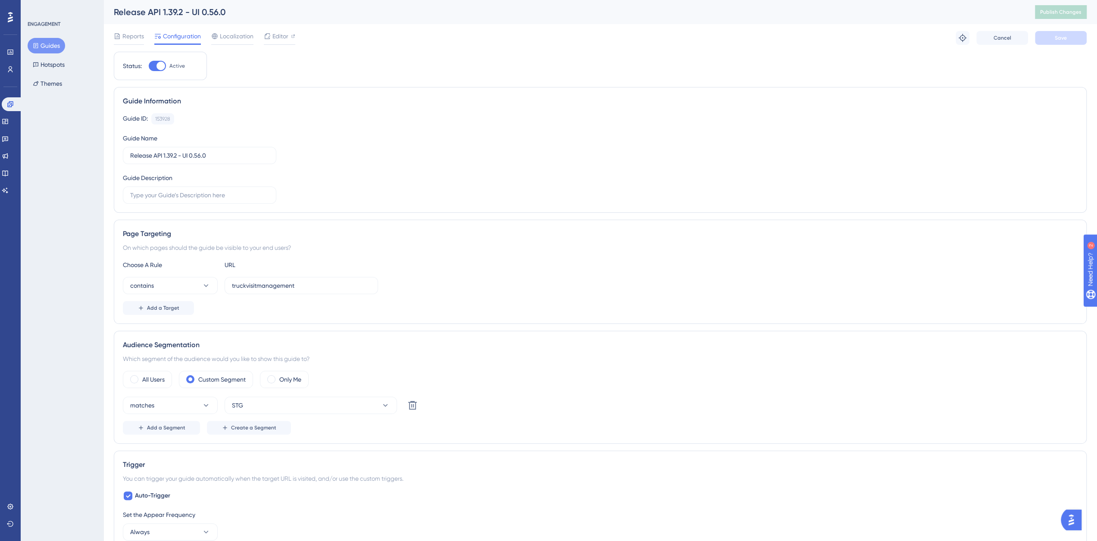
click at [159, 62] on div at bounding box center [160, 66] width 9 height 9
click at [149, 66] on input "Active" at bounding box center [148, 66] width 0 height 0
click at [1058, 40] on span "Save" at bounding box center [1061, 37] width 12 height 7
click at [1068, 14] on span "Publish Changes" at bounding box center [1060, 12] width 41 height 7
click at [159, 65] on div at bounding box center [157, 66] width 17 height 10
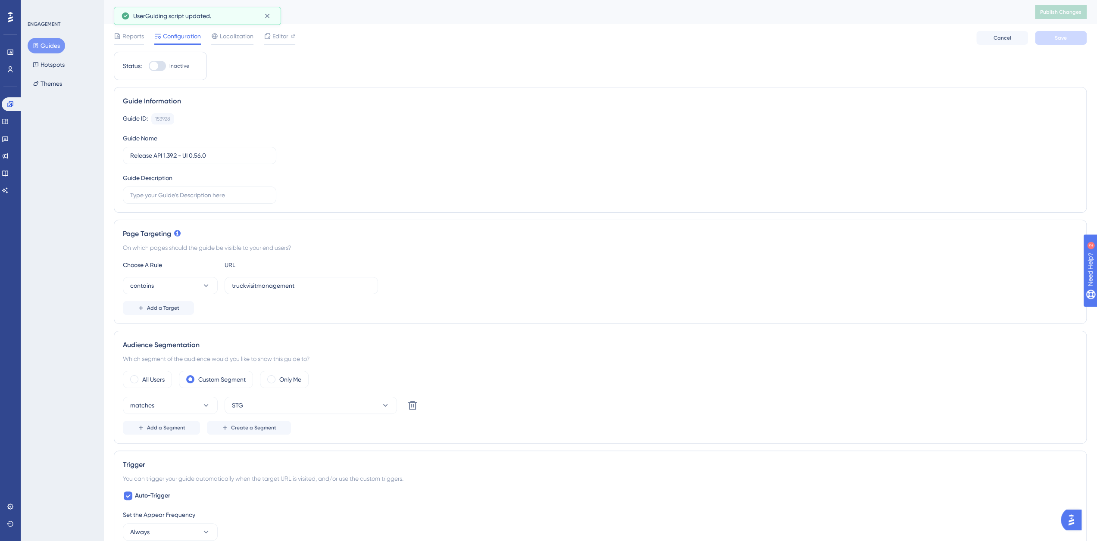
click at [149, 66] on input "Inactive" at bounding box center [148, 66] width 0 height 0
checkbox input "true"
click at [1067, 35] on button "Save" at bounding box center [1061, 38] width 52 height 14
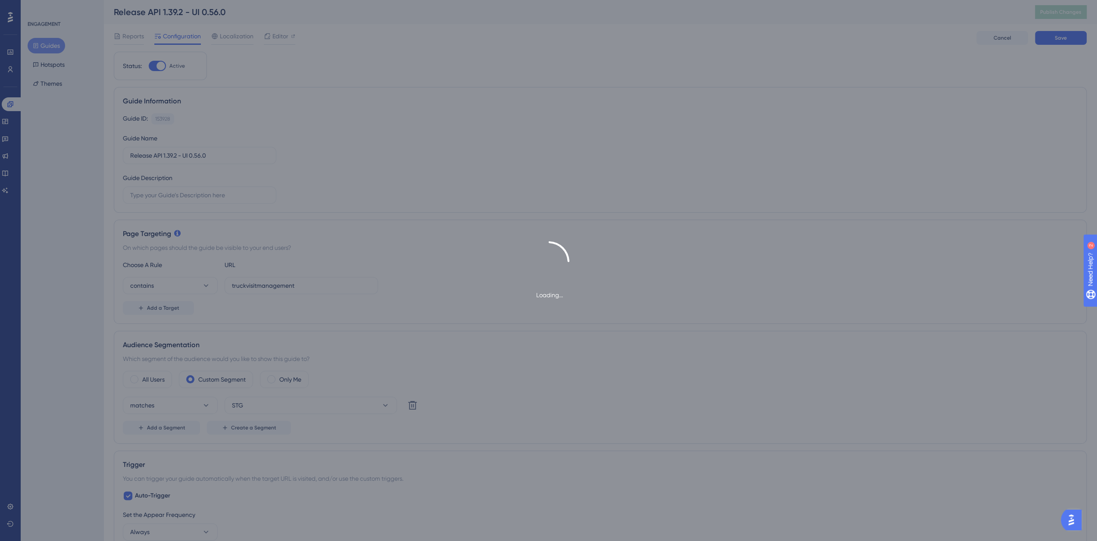
click at [1070, 37] on div "Loading..." at bounding box center [548, 270] width 1097 height 541
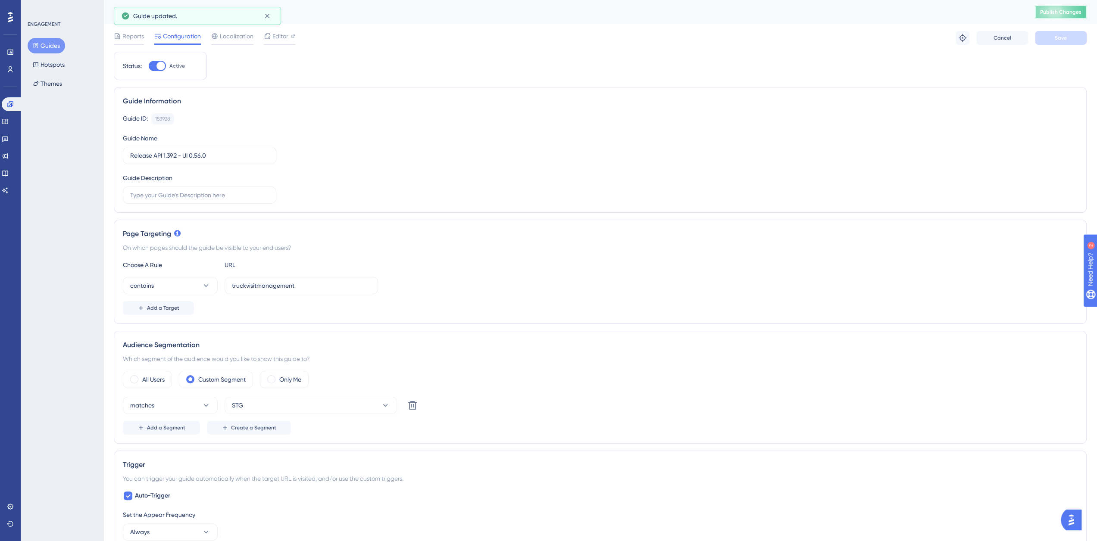
click at [1064, 15] on span "Publish Changes" at bounding box center [1060, 12] width 41 height 7
click at [154, 66] on div at bounding box center [157, 66] width 17 height 10
click at [149, 66] on input "Active" at bounding box center [148, 66] width 0 height 0
click at [1058, 30] on div "Reports Configuration Localization Editor Cancel Save" at bounding box center [600, 38] width 973 height 28
click at [1058, 36] on span "Save" at bounding box center [1061, 37] width 12 height 7
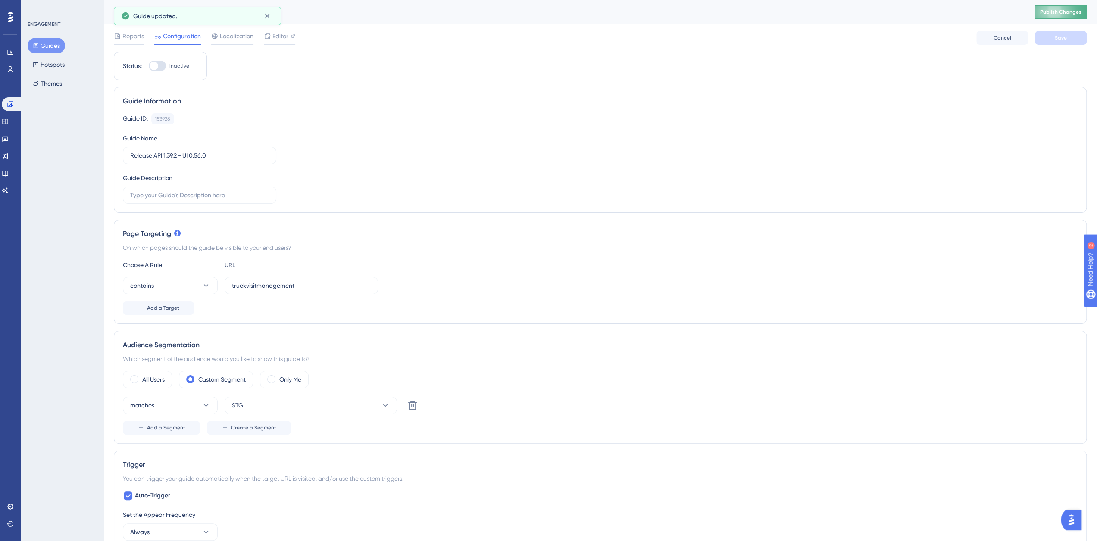
click at [1073, 14] on span "Publish Changes" at bounding box center [1060, 12] width 41 height 7
click at [153, 65] on div at bounding box center [154, 66] width 9 height 9
click at [149, 66] on input "Inactive" at bounding box center [148, 66] width 0 height 0
click at [158, 66] on div at bounding box center [154, 66] width 9 height 9
click at [149, 66] on input "Inactive" at bounding box center [148, 66] width 0 height 0
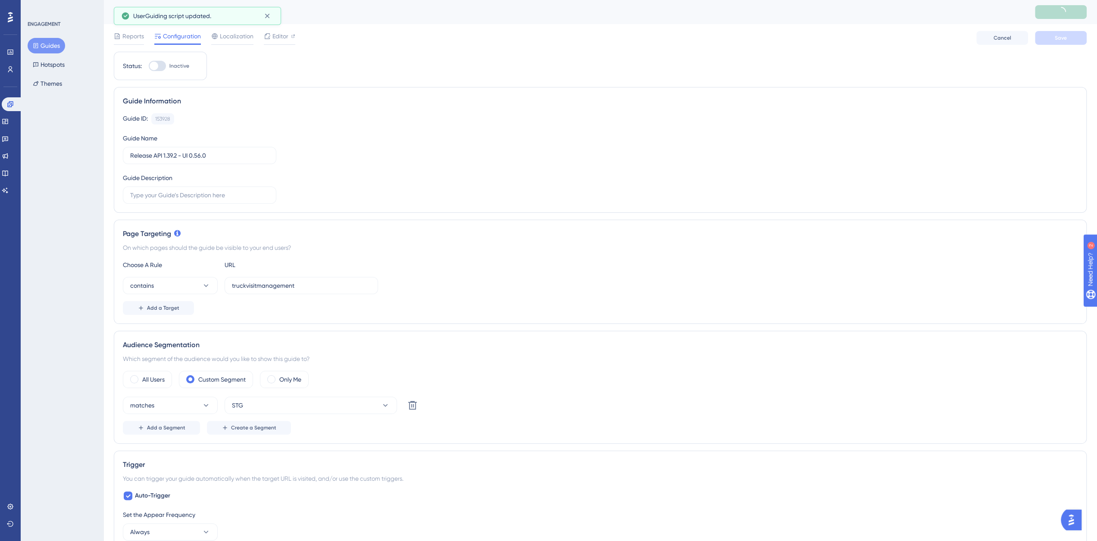
click at [160, 68] on div at bounding box center [157, 66] width 17 height 10
click at [149, 66] on input "Inactive" at bounding box center [148, 66] width 0 height 0
checkbox input "true"
click at [1055, 38] on span "Save" at bounding box center [1061, 37] width 12 height 7
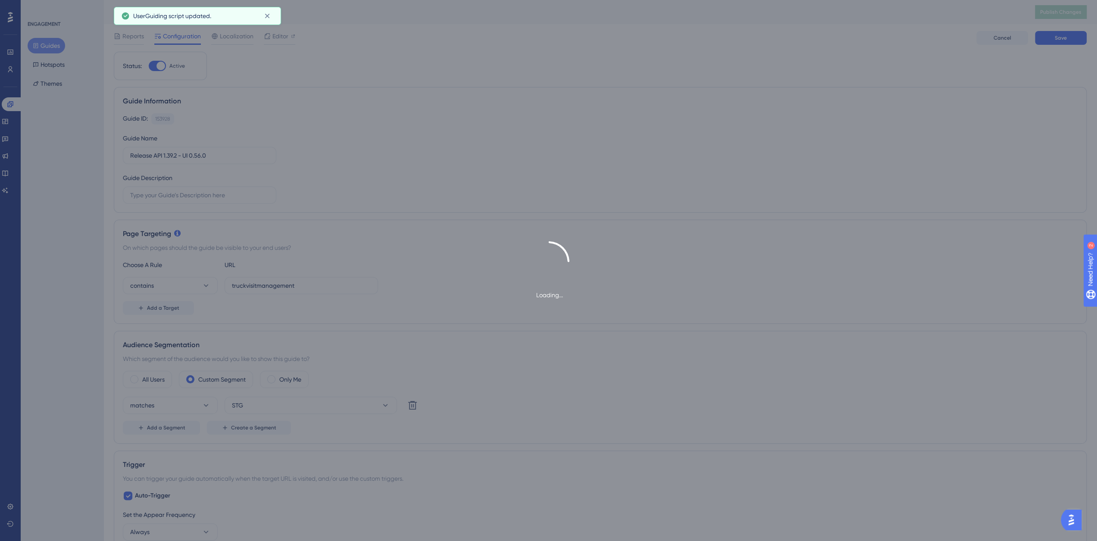
click at [1058, 39] on div "Loading..." at bounding box center [548, 270] width 1097 height 541
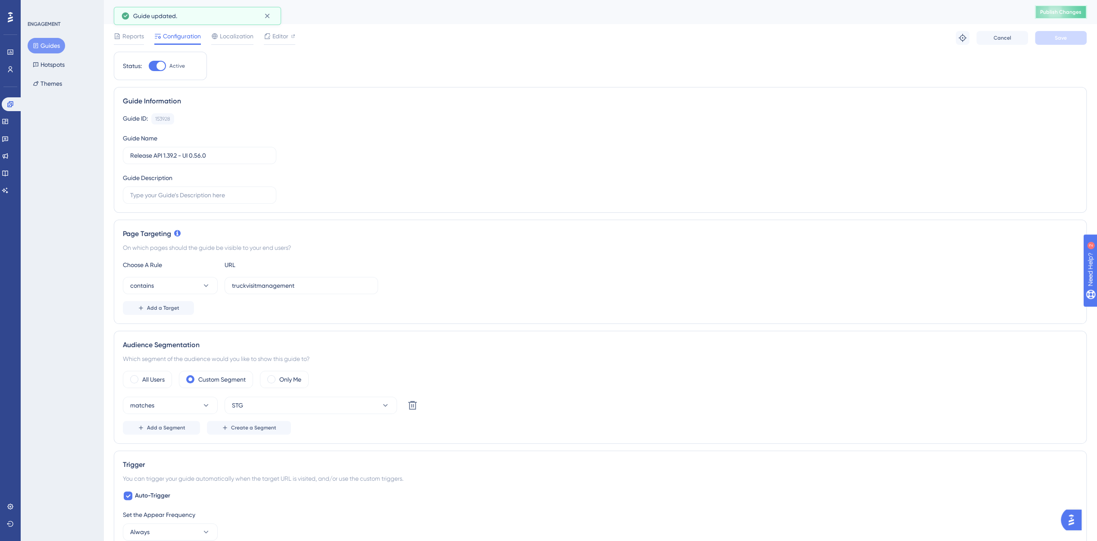
click at [1053, 12] on span "Publish Changes" at bounding box center [1060, 12] width 41 height 7
click at [59, 41] on button "Guides" at bounding box center [47, 46] width 38 height 16
click at [48, 47] on button "Guides" at bounding box center [47, 46] width 38 height 16
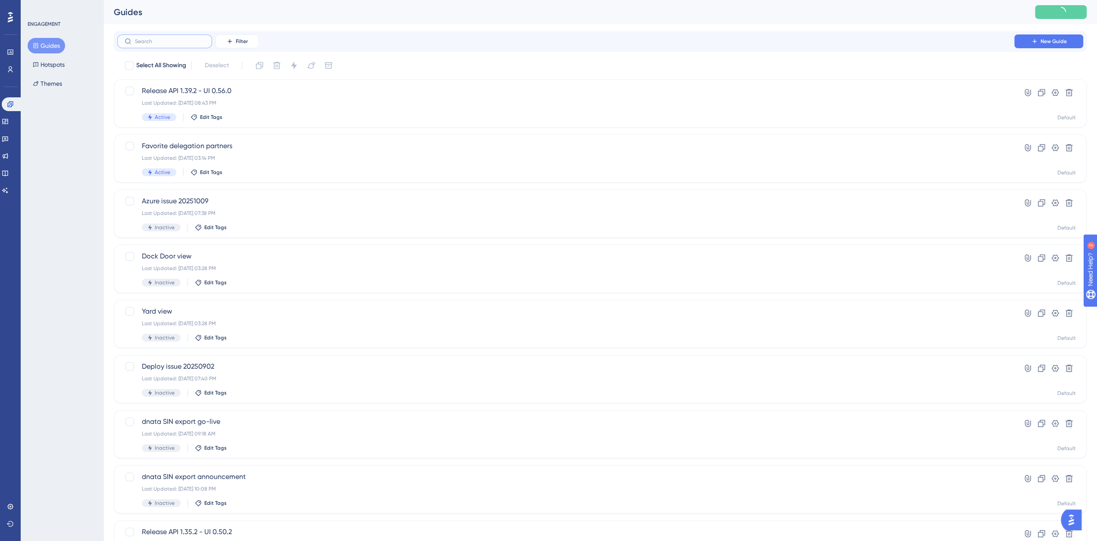
click at [173, 39] on input "text" at bounding box center [170, 41] width 70 height 6
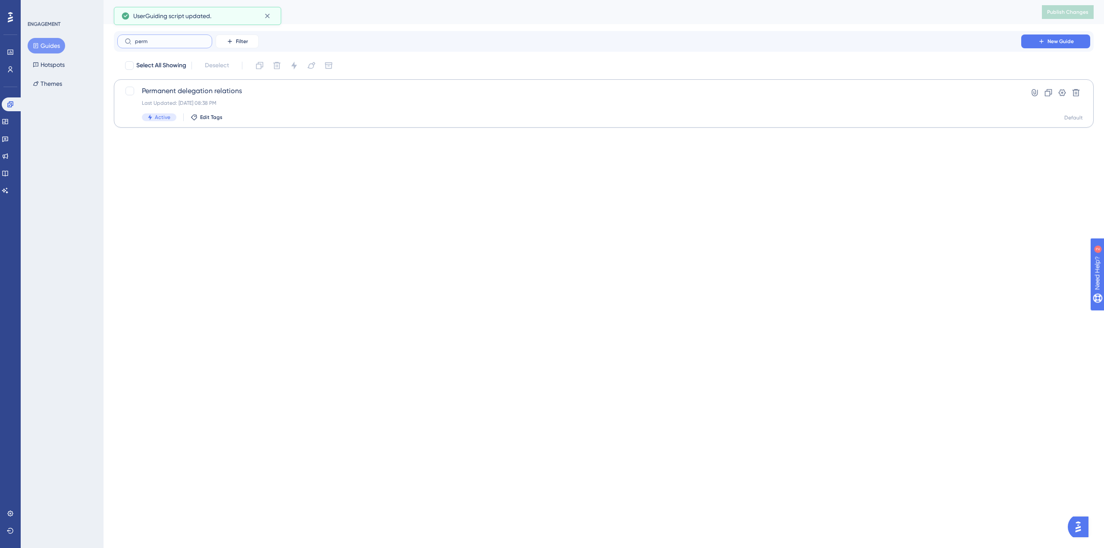
type input "perm"
click at [225, 94] on span "Permanent delegation relations" at bounding box center [569, 91] width 854 height 10
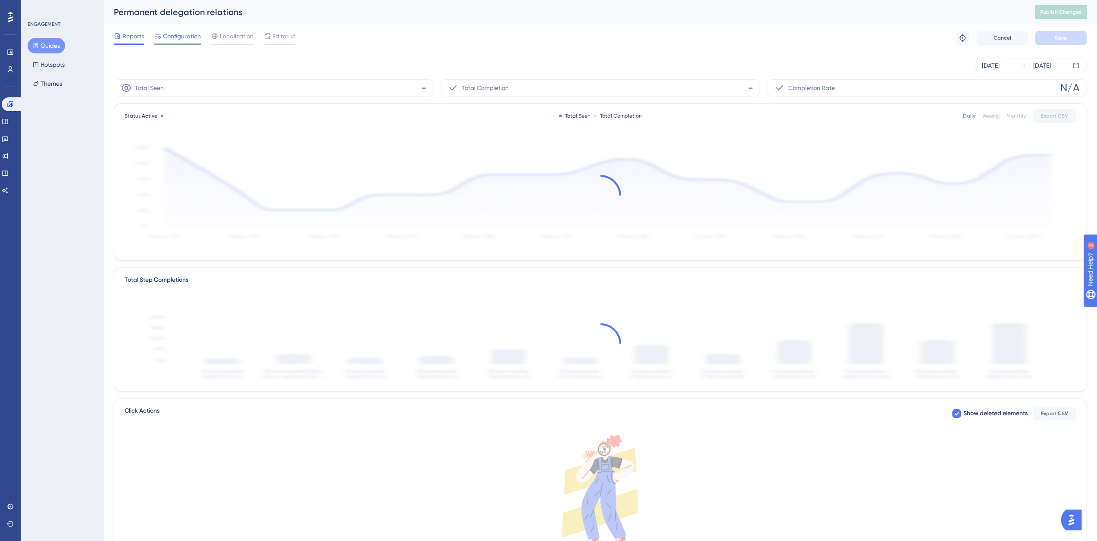
click at [172, 37] on span "Configuration" at bounding box center [182, 36] width 38 height 10
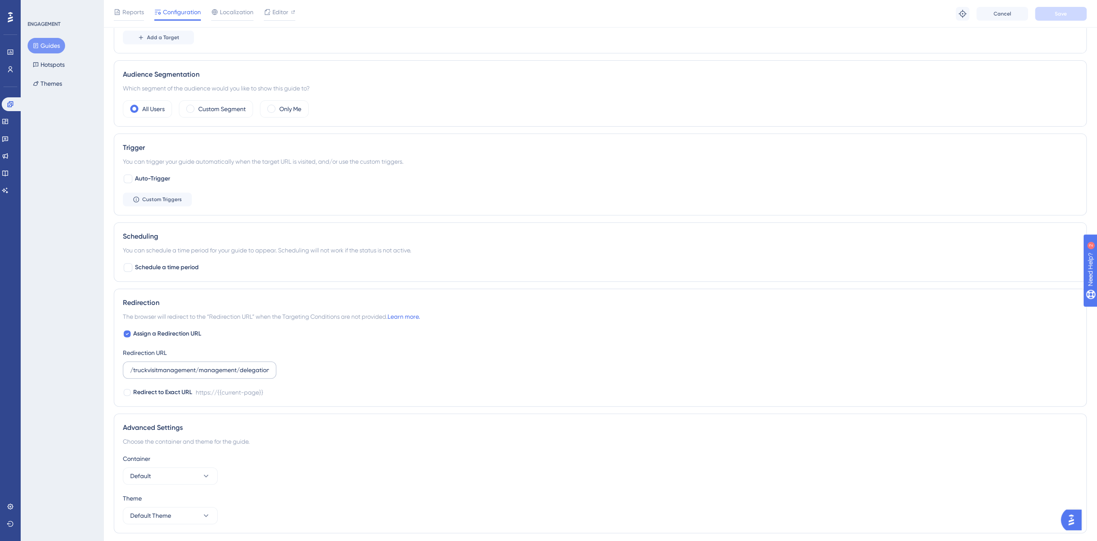
scroll to position [298, 0]
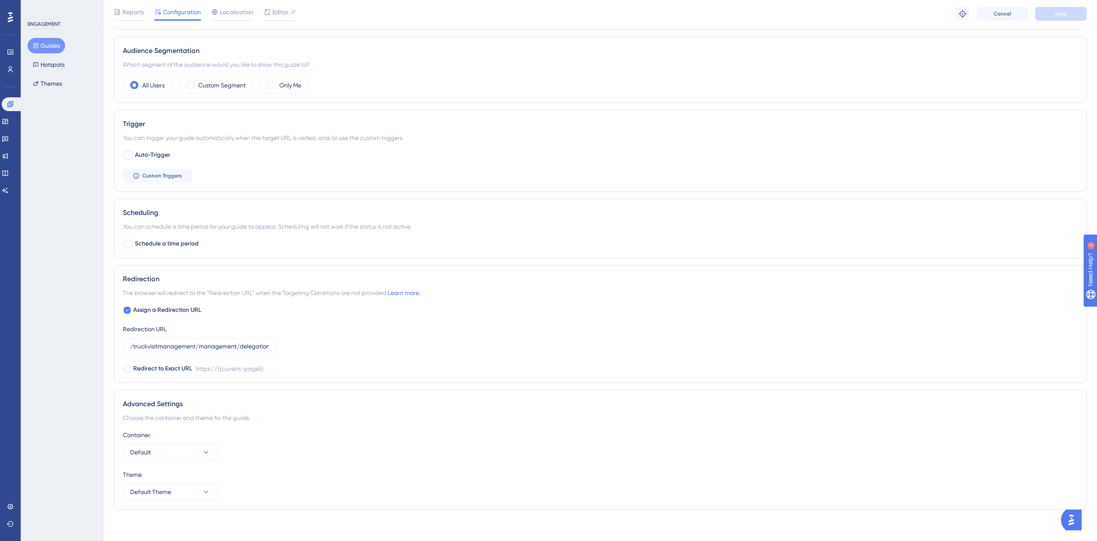
click at [363, 143] on div "You can trigger your guide automatically when the target URL is visited, and/or…" at bounding box center [600, 138] width 955 height 10
drag, startPoint x: 249, startPoint y: 345, endPoint x: 498, endPoint y: 348, distance: 249.2
click at [498, 349] on div "Assign a Redirection URL Redirection URL /truckvisitmanagement/management/deleg…" at bounding box center [600, 339] width 955 height 69
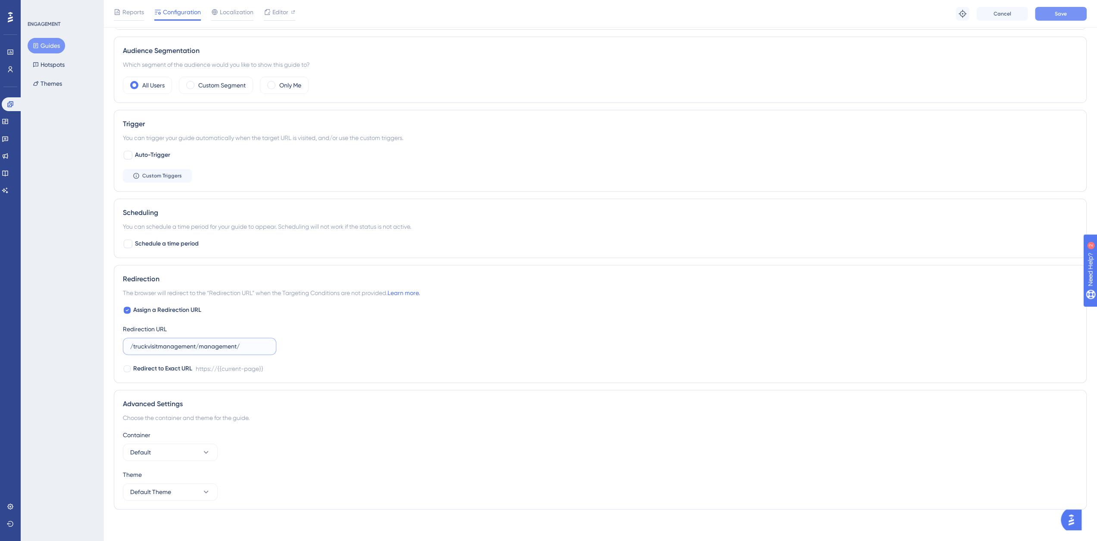
type input "/truckvisitmanagement/management/"
click at [1064, 15] on span "Save" at bounding box center [1061, 13] width 12 height 7
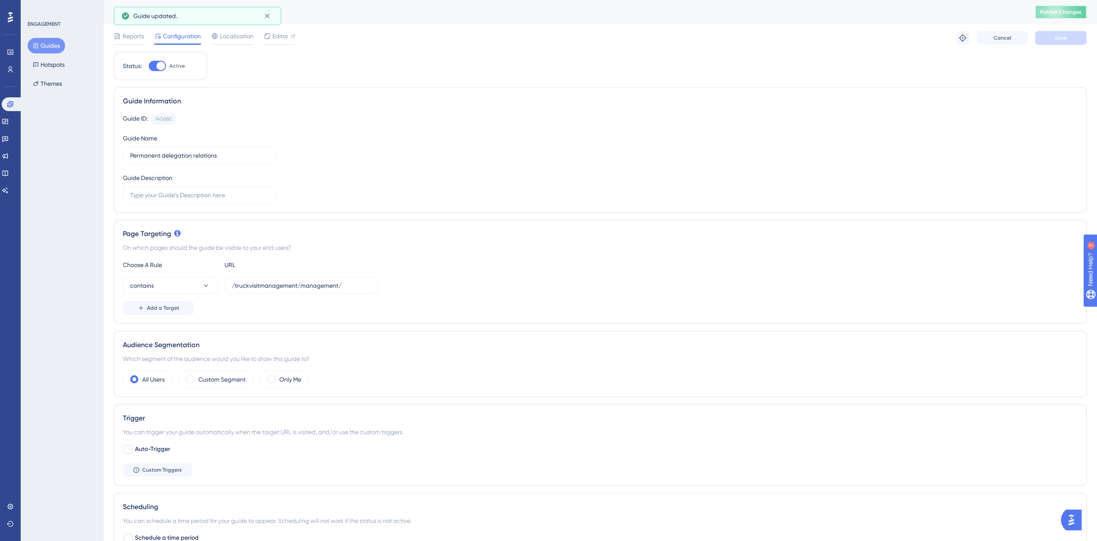
click at [1054, 16] on button "Publish Changes" at bounding box center [1061, 12] width 52 height 14
click at [56, 47] on button "Guides" at bounding box center [47, 46] width 38 height 16
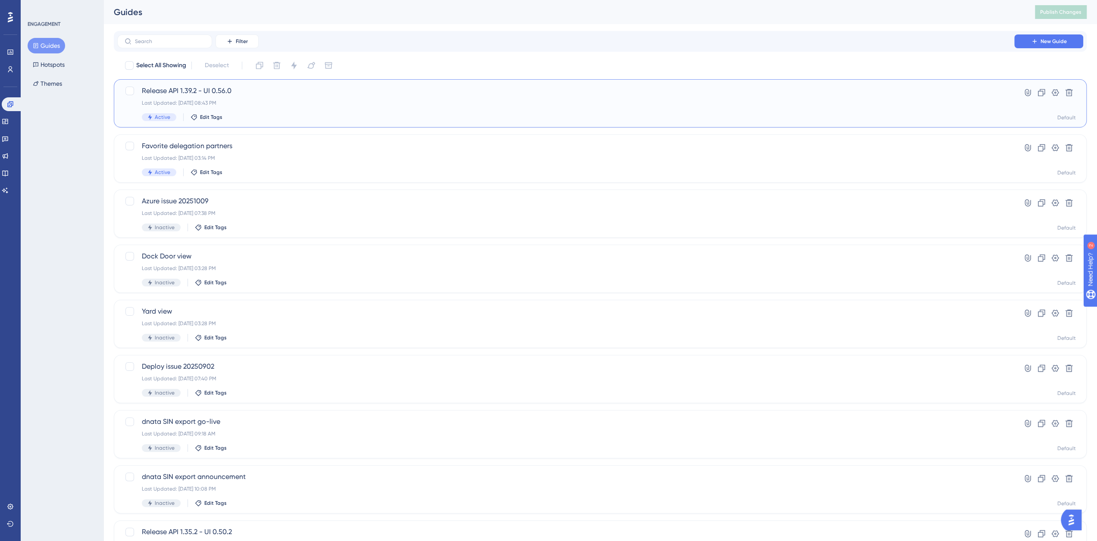
click at [169, 90] on span "Release API 1.39.2 - UI 0.56.0" at bounding box center [566, 91] width 848 height 10
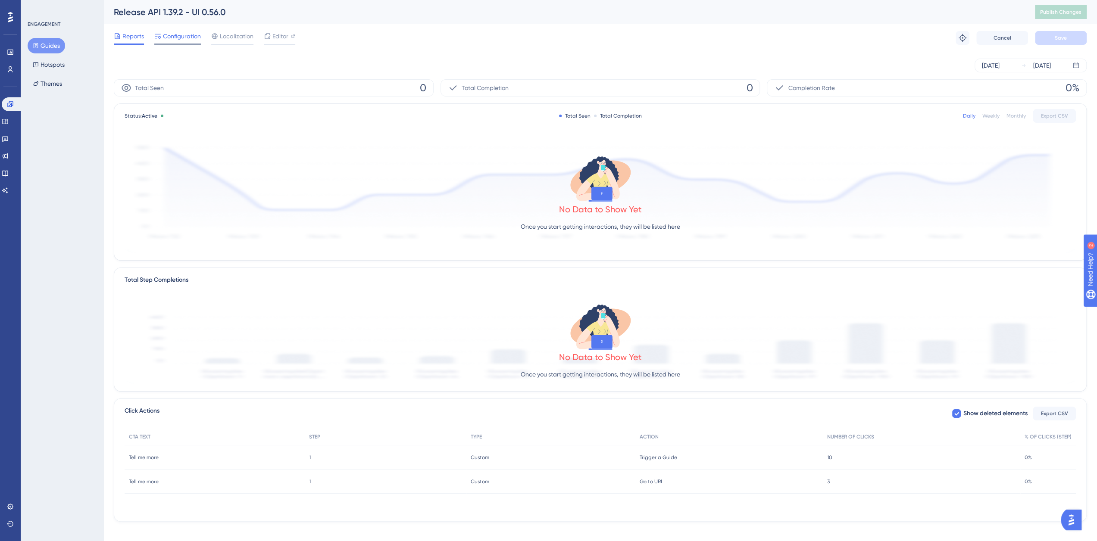
click at [166, 33] on span "Configuration" at bounding box center [182, 36] width 38 height 10
click at [279, 35] on span "Editor" at bounding box center [280, 36] width 16 height 10
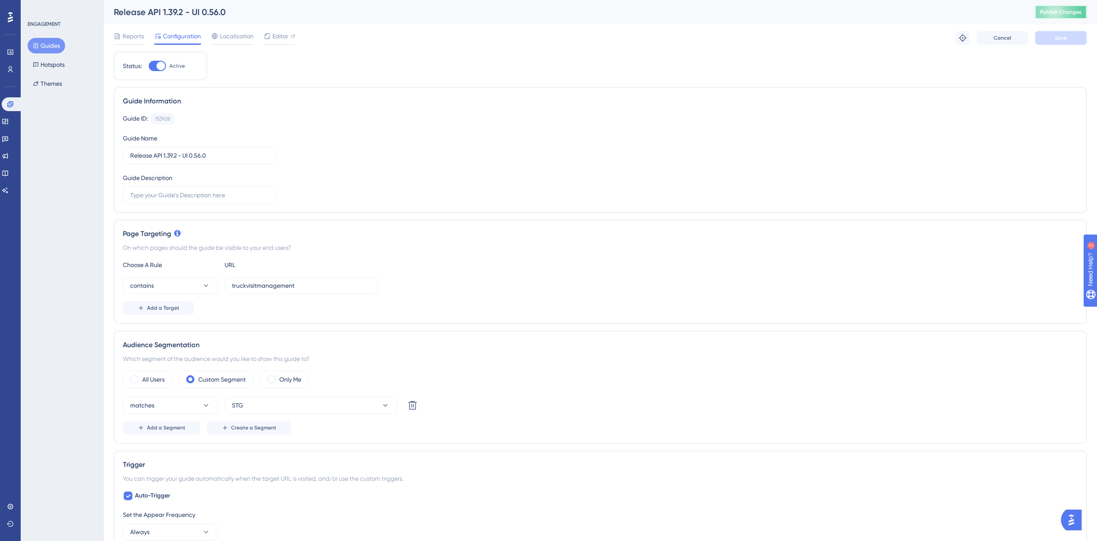
click at [1065, 13] on span "Publish Changes" at bounding box center [1060, 12] width 41 height 7
drag, startPoint x: 160, startPoint y: 65, endPoint x: 361, endPoint y: 101, distance: 205.0
click at [160, 65] on div at bounding box center [160, 66] width 9 height 9
click at [149, 66] on input "Active" at bounding box center [148, 66] width 0 height 0
click at [1072, 37] on button "Save" at bounding box center [1061, 38] width 52 height 14
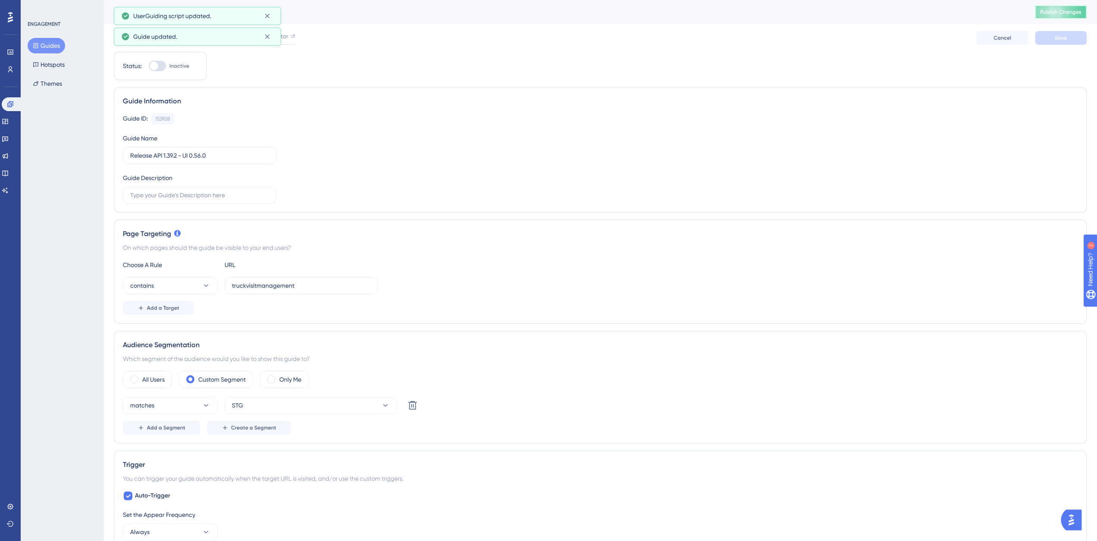
click at [1068, 17] on button "Publish Changes" at bounding box center [1061, 12] width 52 height 14
click at [160, 69] on div at bounding box center [157, 66] width 17 height 10
click at [149, 66] on input "Inactive" at bounding box center [148, 66] width 0 height 0
checkbox input "true"
click at [1067, 38] on button "Save" at bounding box center [1061, 38] width 52 height 14
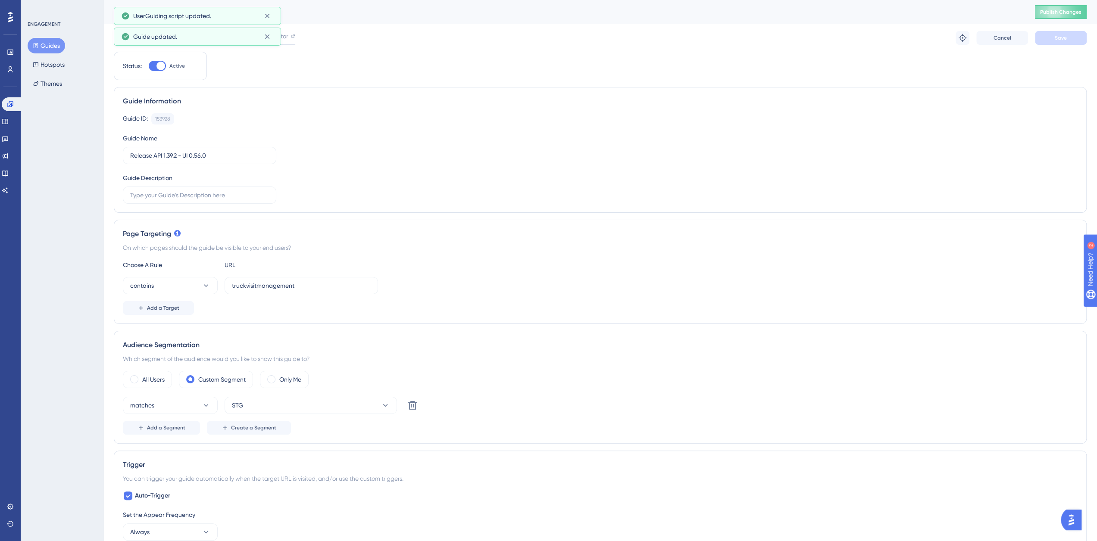
click at [1070, 12] on span "Publish Changes" at bounding box center [1060, 12] width 41 height 7
click at [269, 406] on button "STG" at bounding box center [311, 405] width 172 height 17
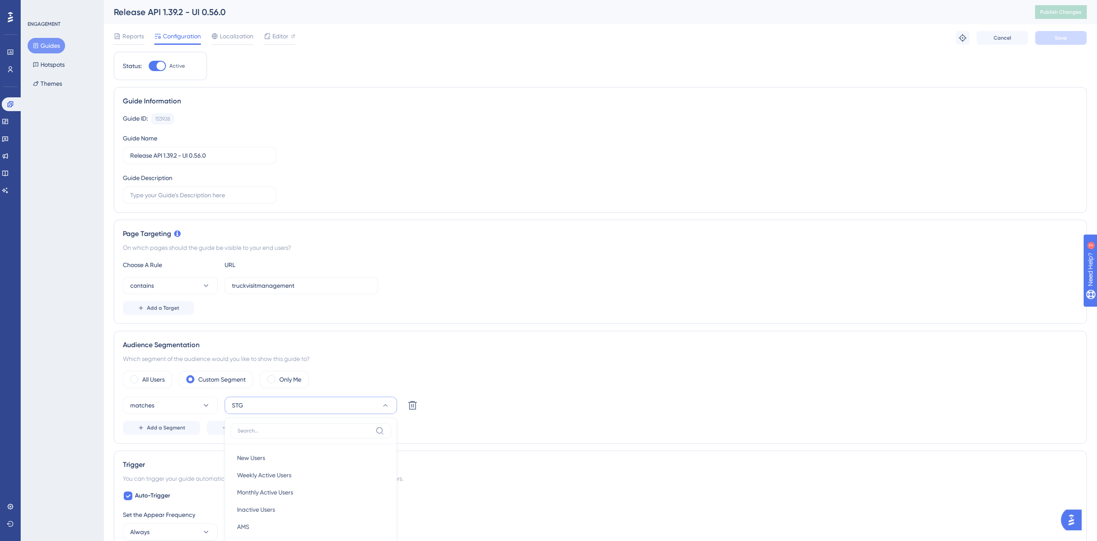
scroll to position [232, 0]
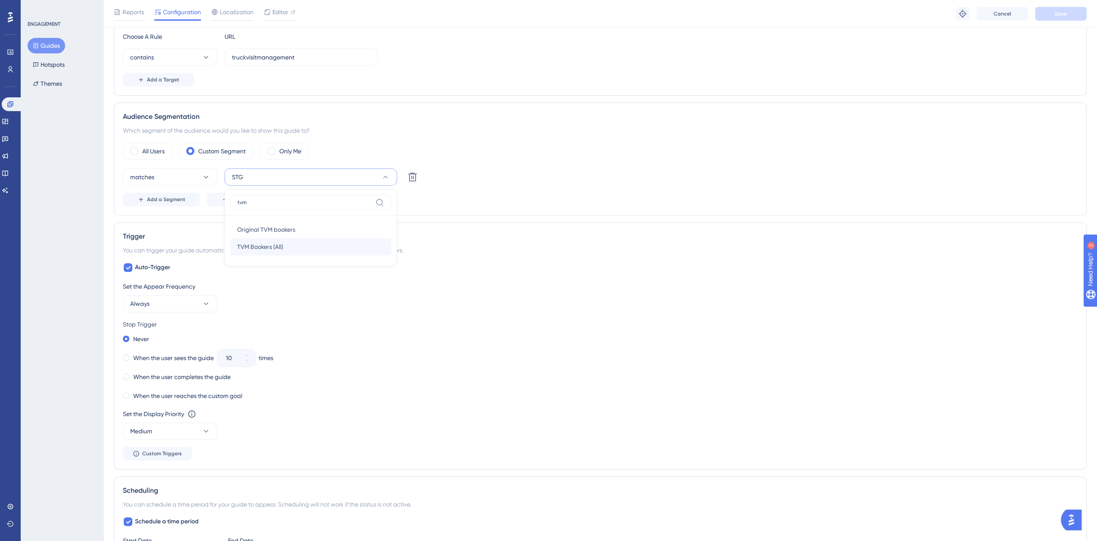
type input "tvm"
click at [279, 247] on span "TVM Bookers (All)" at bounding box center [260, 247] width 46 height 10
click at [1046, 12] on button "Save" at bounding box center [1061, 14] width 52 height 14
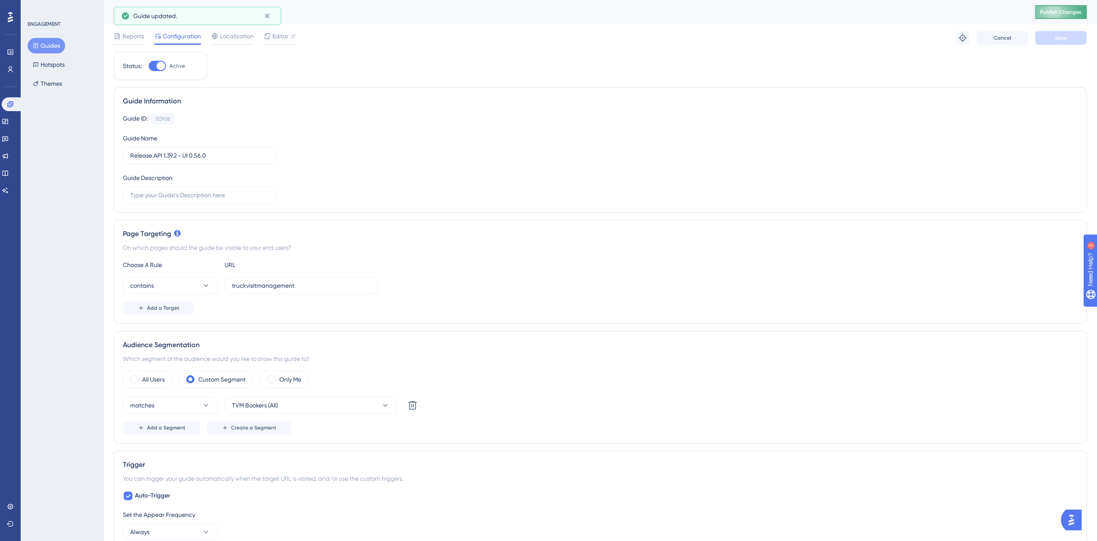
click at [1073, 10] on span "Publish Changes" at bounding box center [1060, 12] width 41 height 7
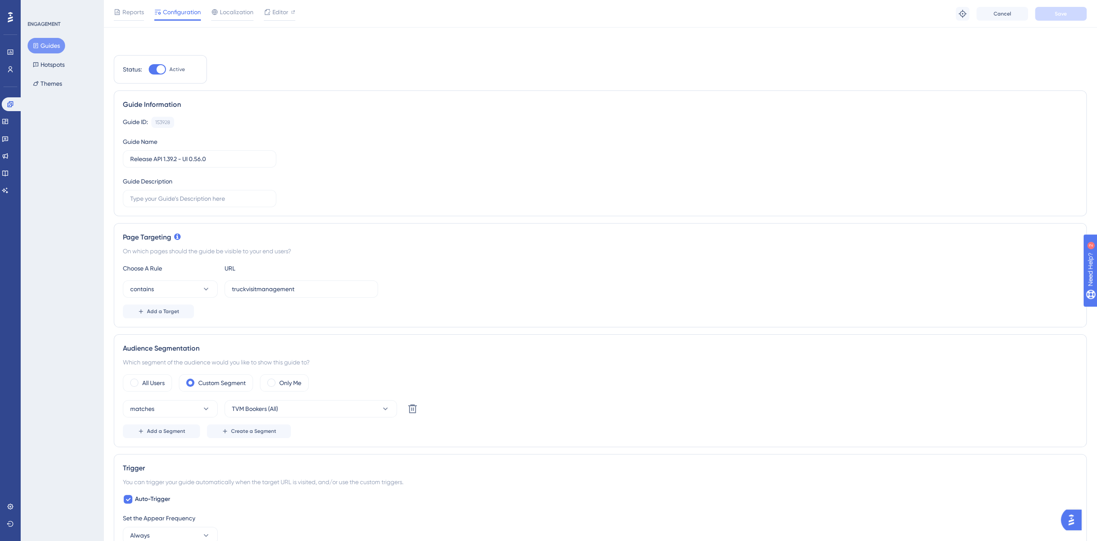
scroll to position [144, 0]
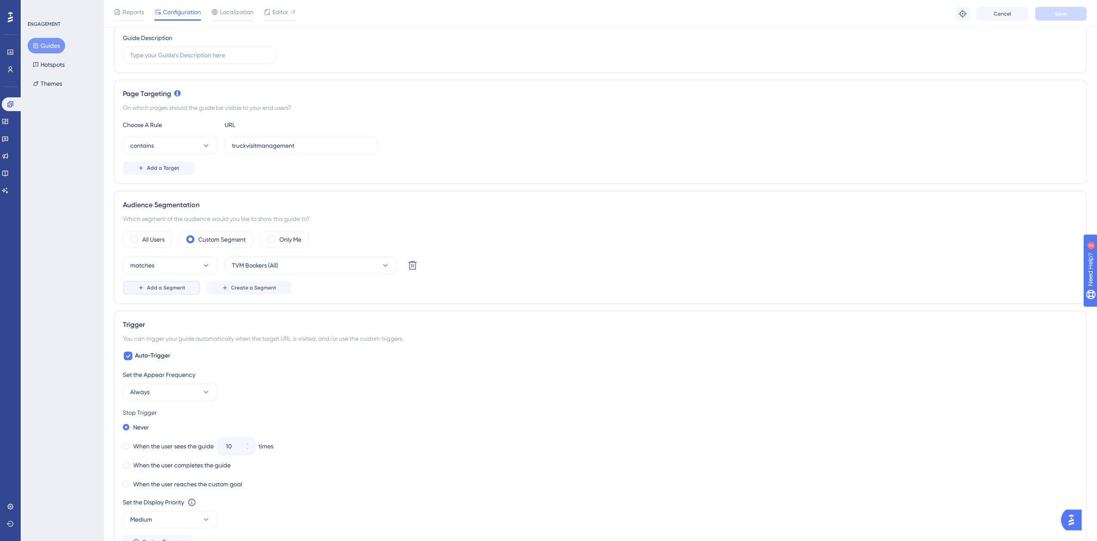
click at [168, 291] on button "Add a Segment" at bounding box center [161, 288] width 77 height 14
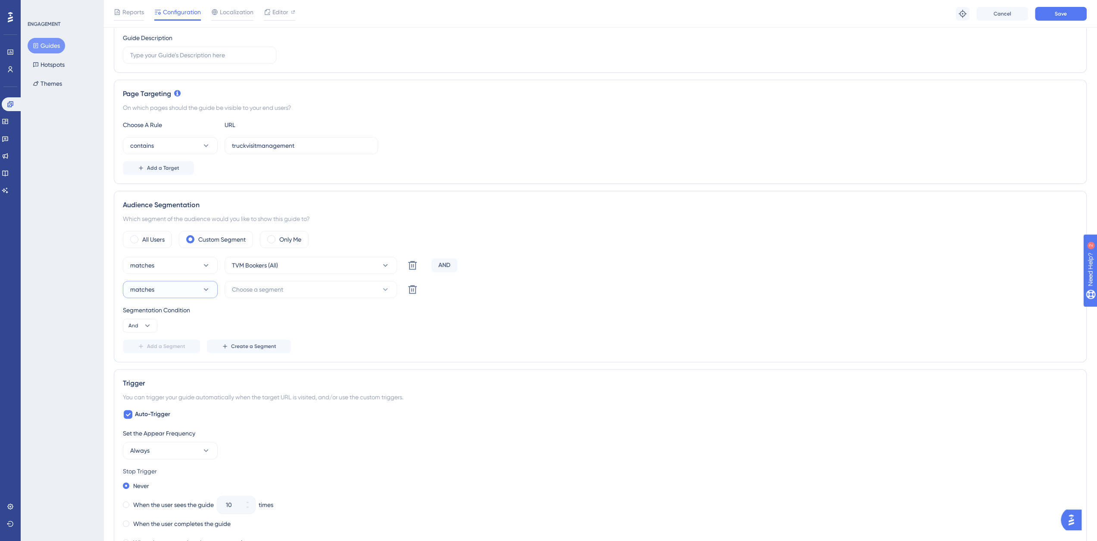
click at [172, 288] on button "matches" at bounding box center [170, 289] width 95 height 17
click at [155, 334] on span "doesn't match" at bounding box center [154, 333] width 39 height 10
click at [170, 331] on div "matches TVM Bookers (All) Delete AND matches matches matches doesn't match does…" at bounding box center [600, 305] width 955 height 97
click at [165, 331] on div "Segmentation Condition And" at bounding box center [600, 319] width 955 height 28
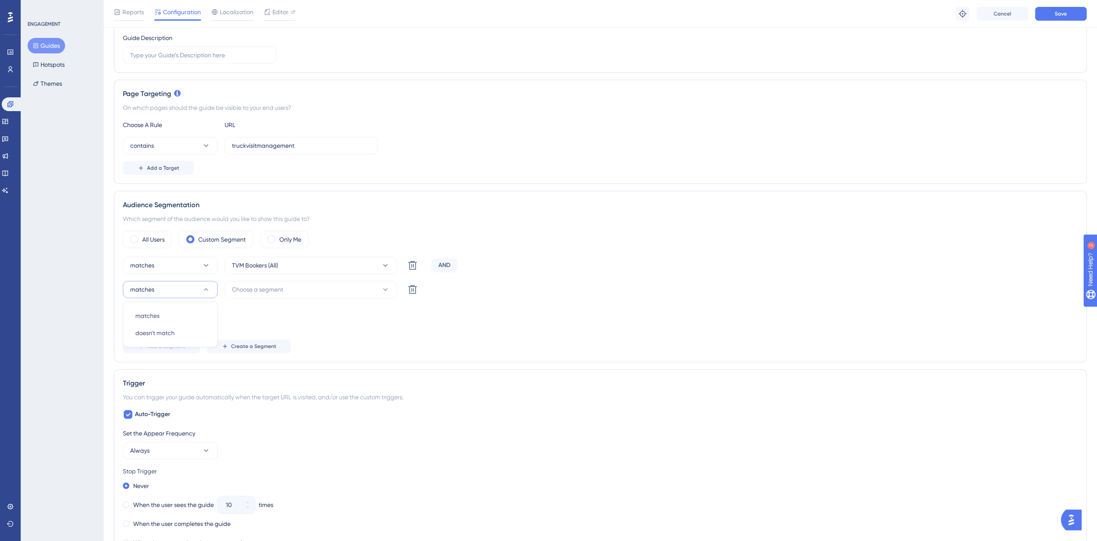
click at [149, 333] on div "matches TVM Bookers (All) Delete AND matches matches matches doesn't match does…" at bounding box center [600, 305] width 955 height 97
click at [312, 314] on div "Segmentation Condition And" at bounding box center [600, 319] width 955 height 28
click at [277, 287] on span "Choose a segment" at bounding box center [257, 290] width 51 height 10
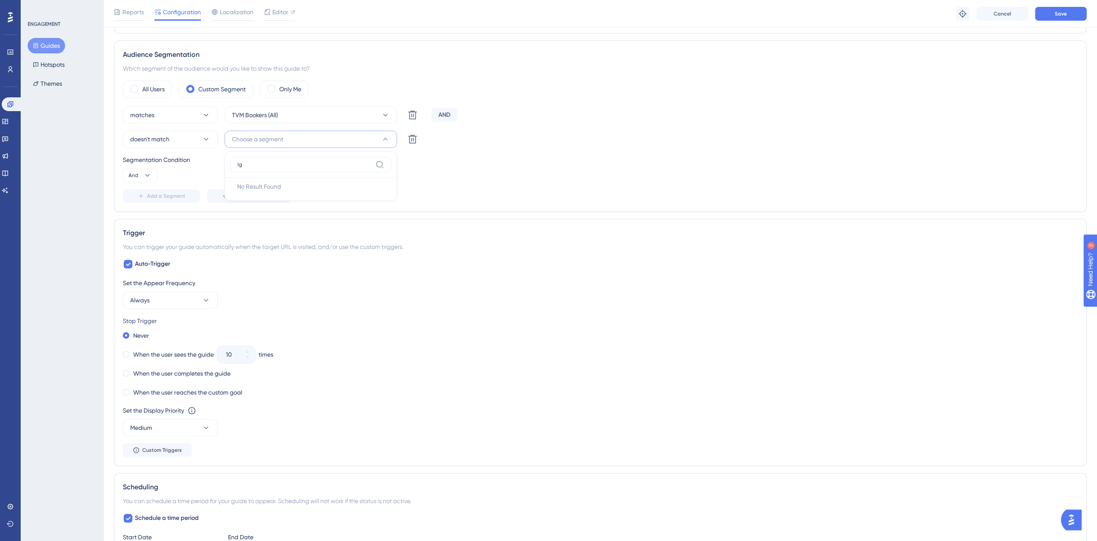
type input "l"
type input "df"
click at [295, 190] on div "DFW DFW" at bounding box center [310, 191] width 147 height 17
click at [162, 198] on span "Add a Segment" at bounding box center [166, 196] width 38 height 7
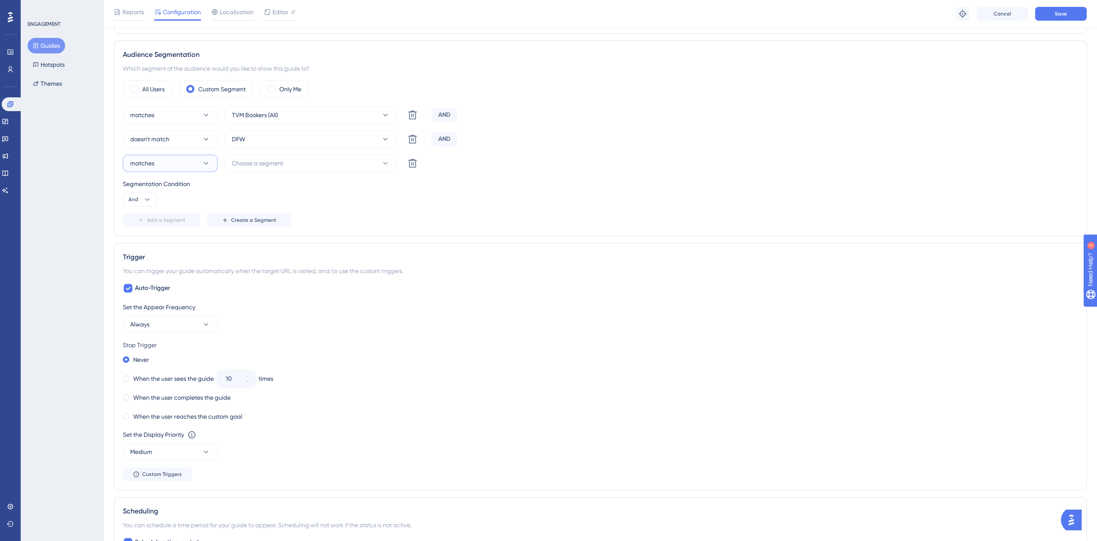
click at [207, 162] on icon at bounding box center [206, 163] width 5 height 3
click at [167, 202] on span "doesn't match" at bounding box center [154, 207] width 39 height 10
drag, startPoint x: 258, startPoint y: 161, endPoint x: 388, endPoint y: 307, distance: 195.4
click at [259, 161] on span "Choose a segment" at bounding box center [257, 163] width 51 height 10
click at [382, 164] on icon at bounding box center [385, 163] width 9 height 9
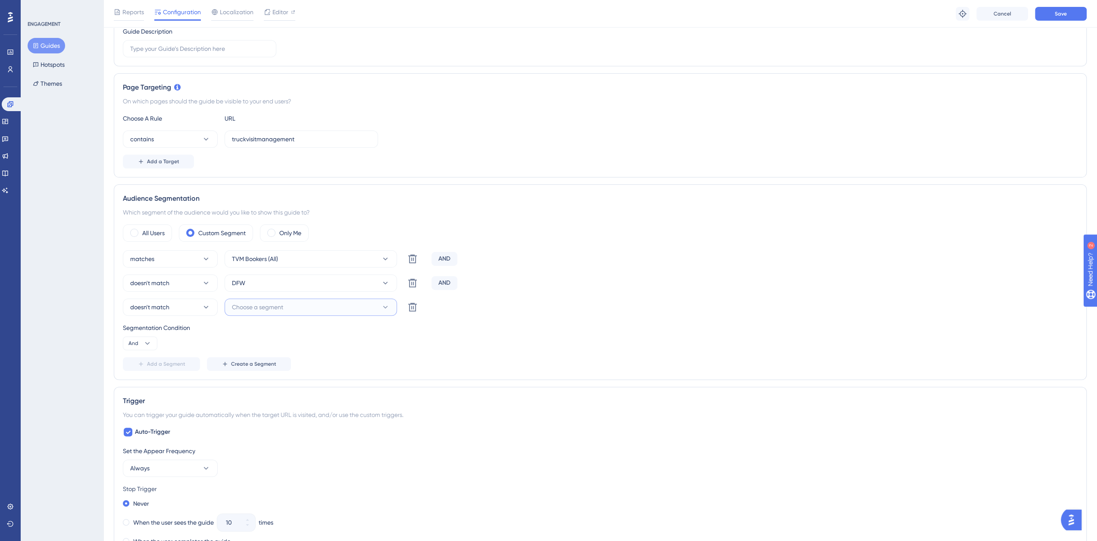
click at [384, 306] on icon at bounding box center [385, 307] width 9 height 9
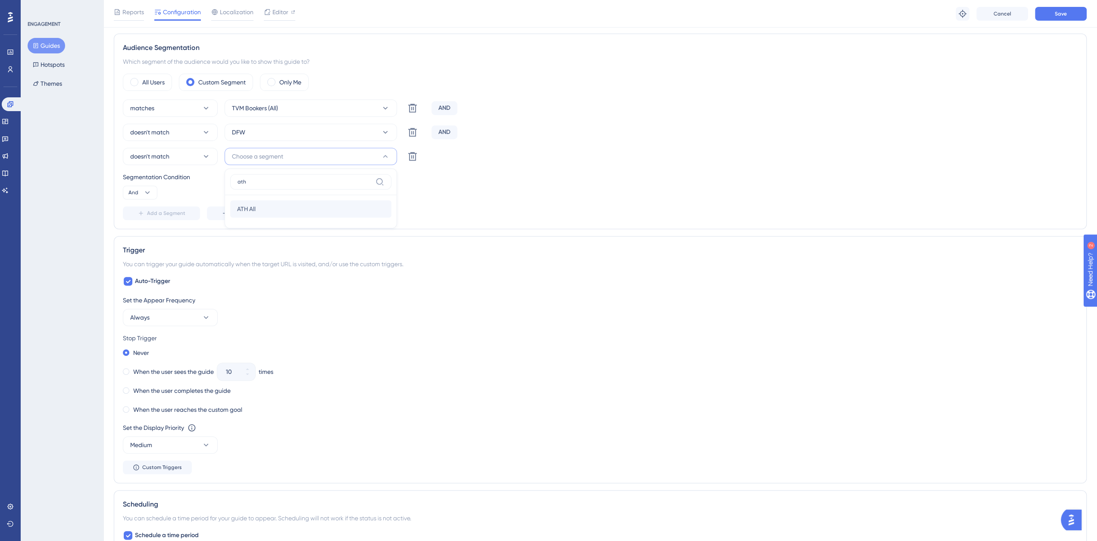
type input "ath"
click at [257, 208] on div "ATH All ATH All" at bounding box center [310, 208] width 147 height 17
click at [157, 207] on button "Add a Segment" at bounding box center [161, 214] width 77 height 14
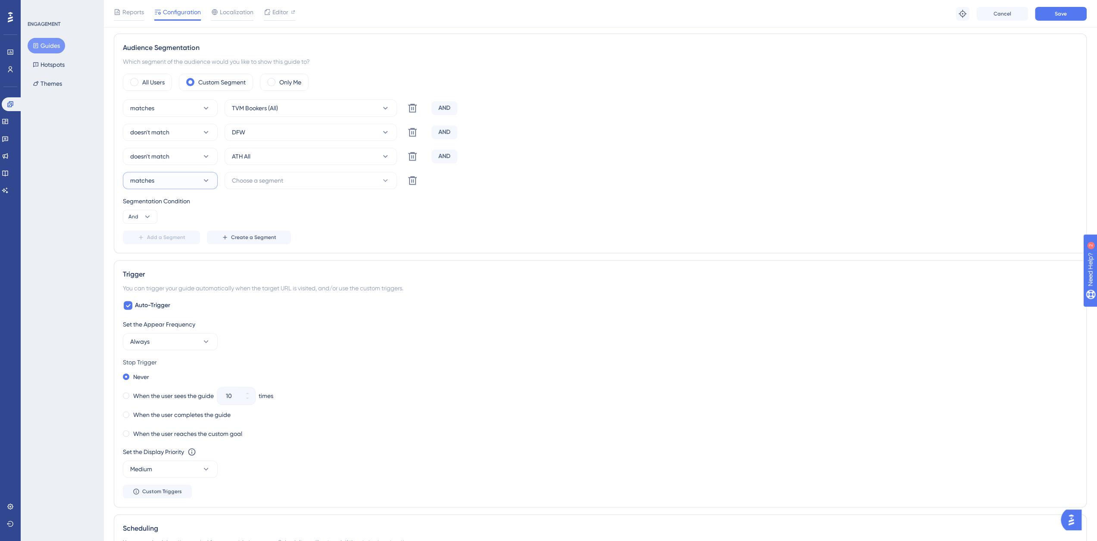
click at [200, 178] on button "matches" at bounding box center [170, 180] width 95 height 17
click at [153, 216] on div "doesn't match doesn't match" at bounding box center [170, 224] width 70 height 17
click at [279, 175] on span "Choose a segment" at bounding box center [257, 180] width 51 height 10
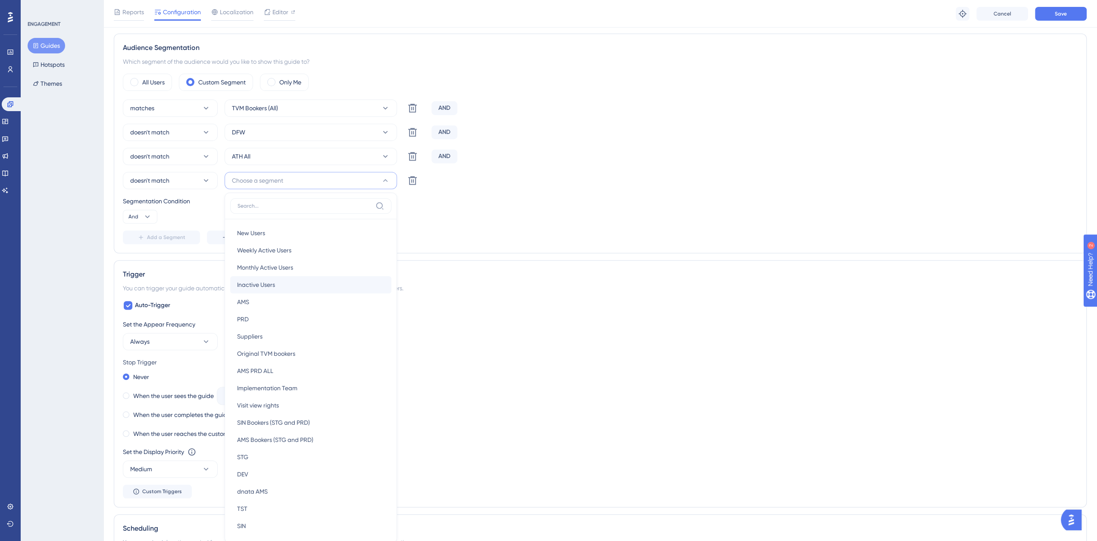
scroll to position [397, 0]
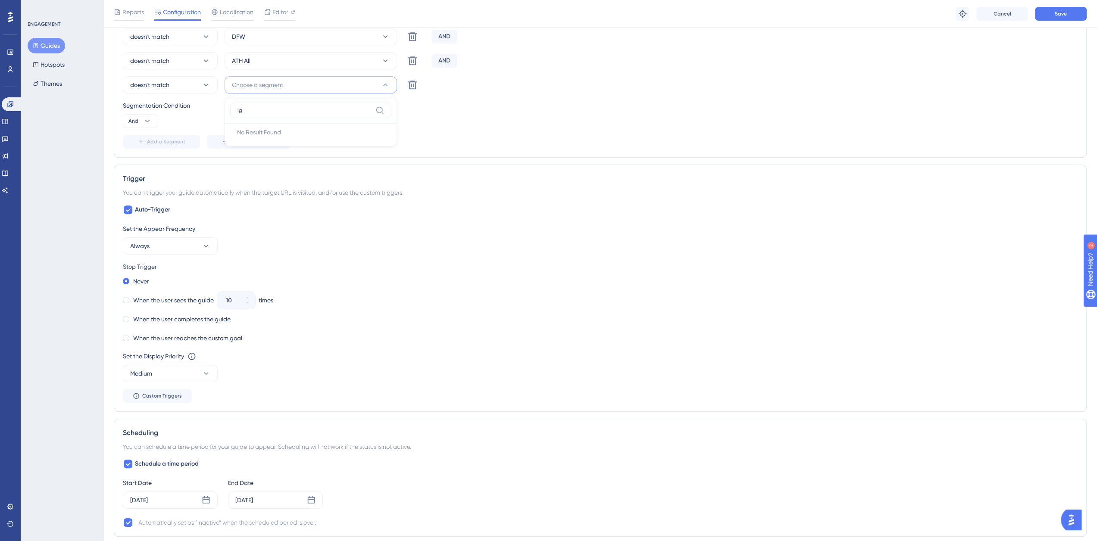
type input "lgg"
click at [432, 108] on div "Segmentation Condition" at bounding box center [600, 105] width 955 height 10
click at [412, 230] on div "Set the Appear Frequency" at bounding box center [600, 229] width 955 height 10
click at [199, 258] on div "Set the Appear Frequency Always Stop Trigger Never When the user sees the guide…" at bounding box center [600, 313] width 955 height 179
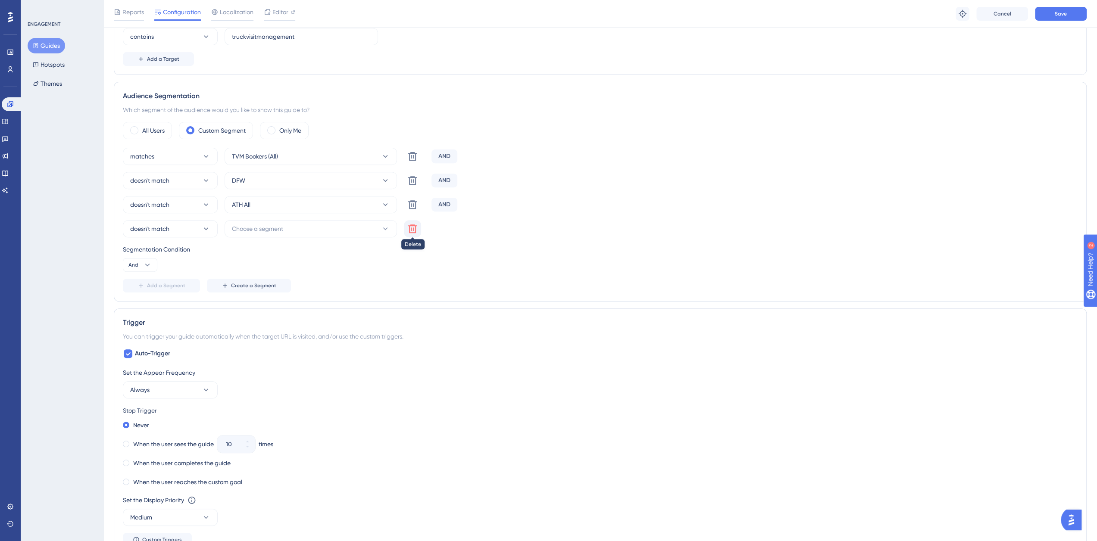
click at [412, 225] on icon at bounding box center [412, 229] width 10 height 10
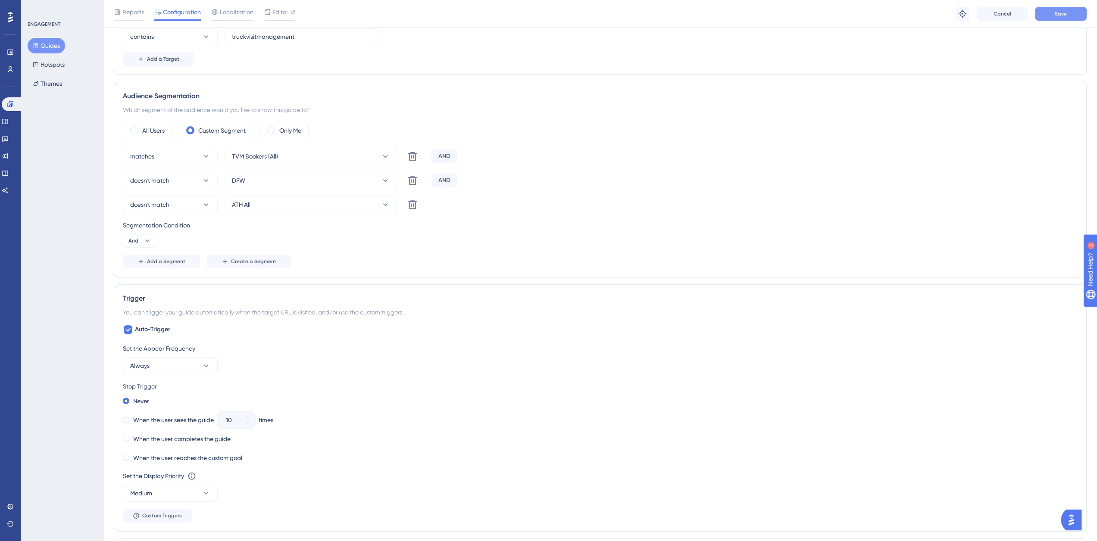
click at [1059, 16] on span "Save" at bounding box center [1061, 13] width 12 height 7
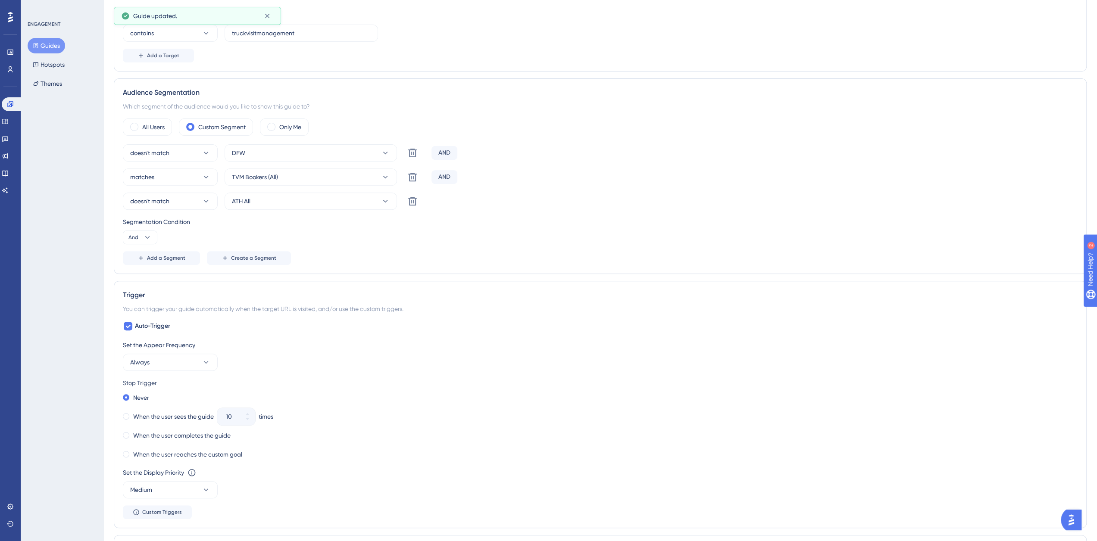
scroll to position [0, 0]
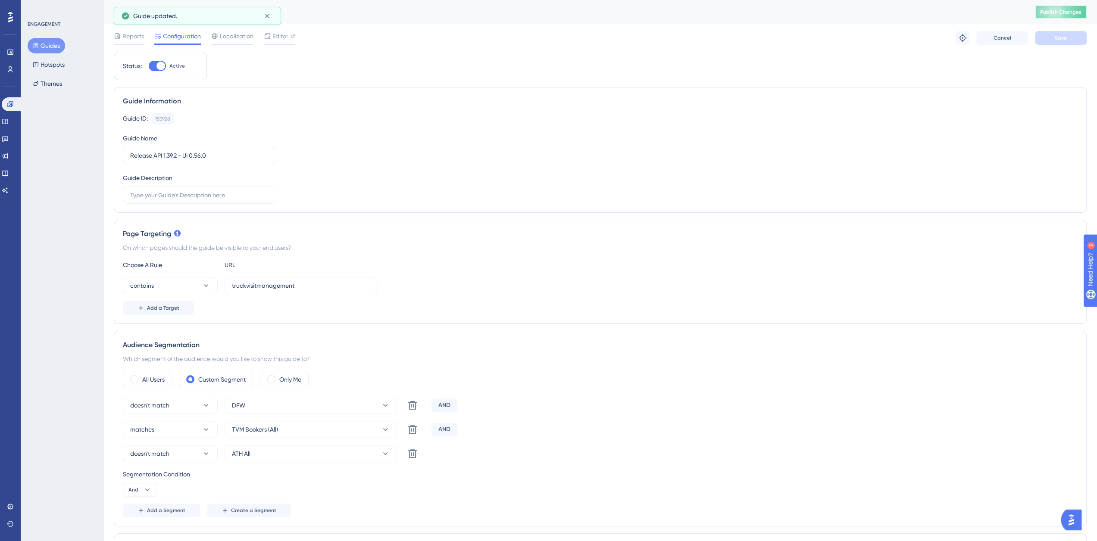
click at [1057, 13] on span "Publish Changes" at bounding box center [1060, 12] width 41 height 7
click at [12, 104] on icon at bounding box center [10, 104] width 6 height 6
click at [14, 68] on link at bounding box center [10, 70] width 7 height 14
click at [13, 69] on icon at bounding box center [10, 69] width 7 height 7
click at [10, 69] on icon at bounding box center [10, 69] width 7 height 7
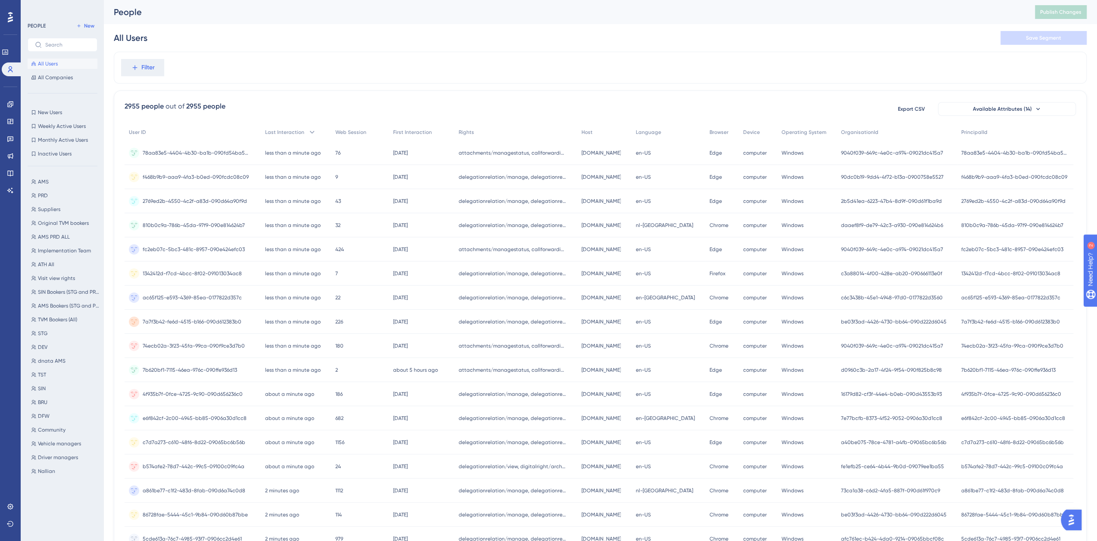
click at [48, 62] on span "All Users" at bounding box center [48, 63] width 20 height 7
click at [144, 69] on span "Filter" at bounding box center [147, 68] width 13 height 10
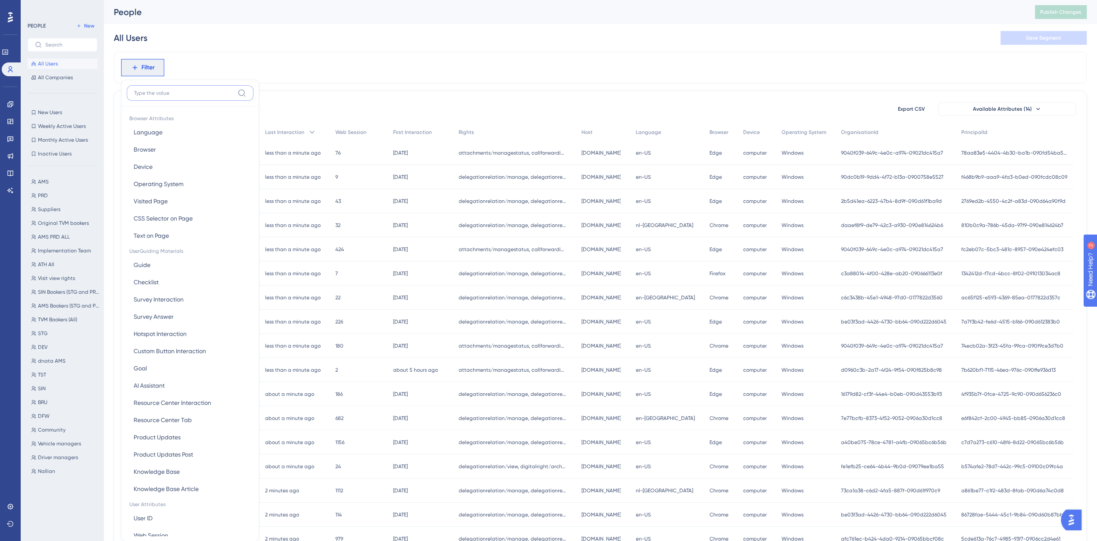
click at [141, 69] on span "Filter" at bounding box center [147, 68] width 13 height 10
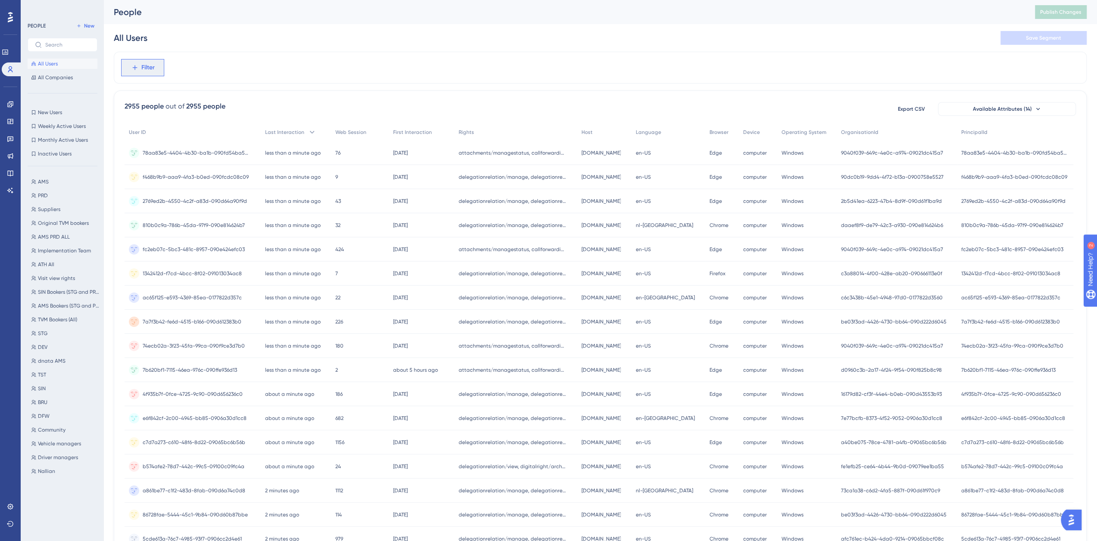
click at [150, 68] on span "Filter" at bounding box center [147, 68] width 13 height 10
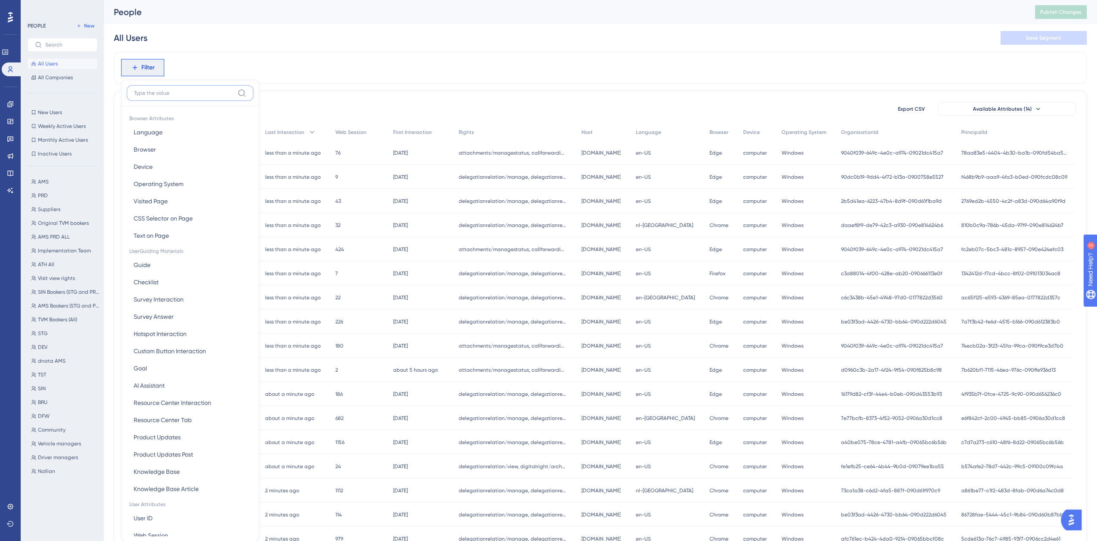
click at [153, 94] on input at bounding box center [184, 93] width 100 height 7
type input "host"
click at [187, 92] on input "host" at bounding box center [184, 93] width 100 height 7
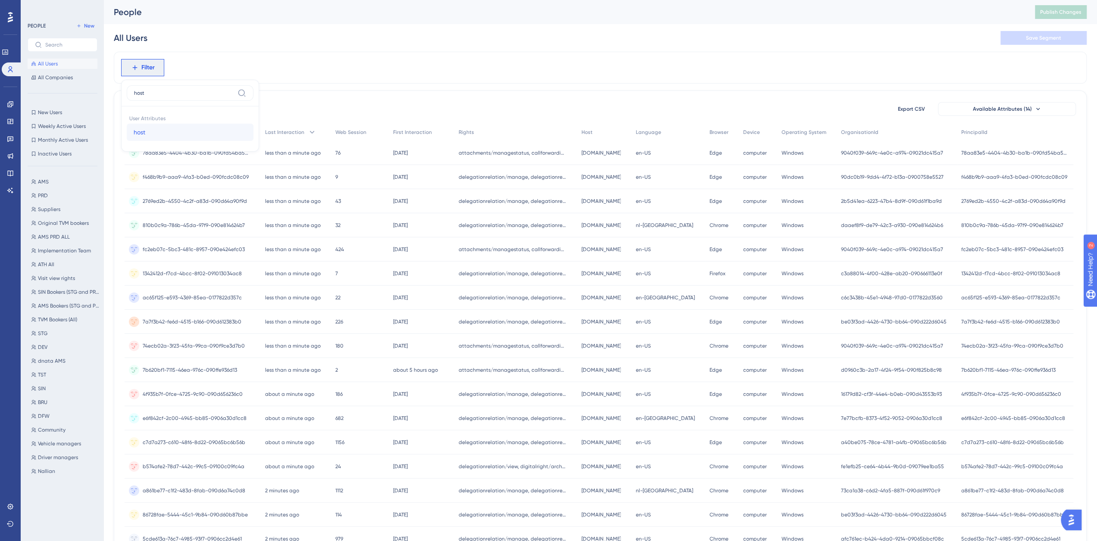
click at [142, 133] on span "host" at bounding box center [140, 132] width 12 height 10
click at [142, 130] on div "is is not contains does not contain starts with ends with is not known has any …" at bounding box center [179, 158] width 112 height 161
click at [135, 152] on span at bounding box center [134, 152] width 6 height 6
click at [140, 150] on input "radio" at bounding box center [140, 150] width 0 height 0
click at [135, 147] on div "does not contain" at bounding box center [178, 152] width 94 height 10
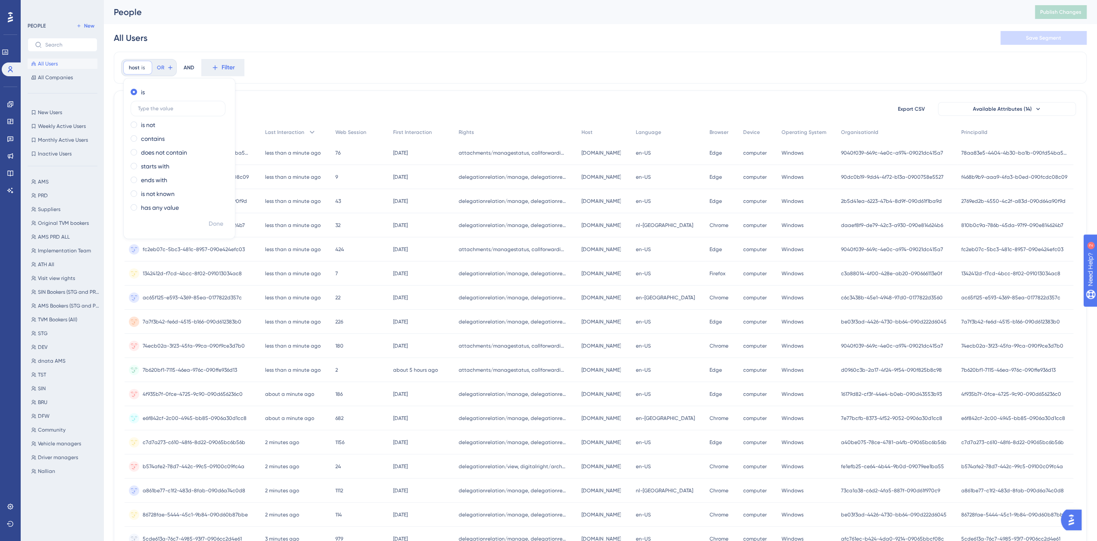
click at [134, 147] on div "does not contain" at bounding box center [178, 152] width 94 height 10
click at [135, 119] on span at bounding box center [134, 119] width 6 height 6
click at [140, 118] on input "radio" at bounding box center [140, 118] width 0 height 0
click at [163, 138] on input "text" at bounding box center [178, 136] width 80 height 6
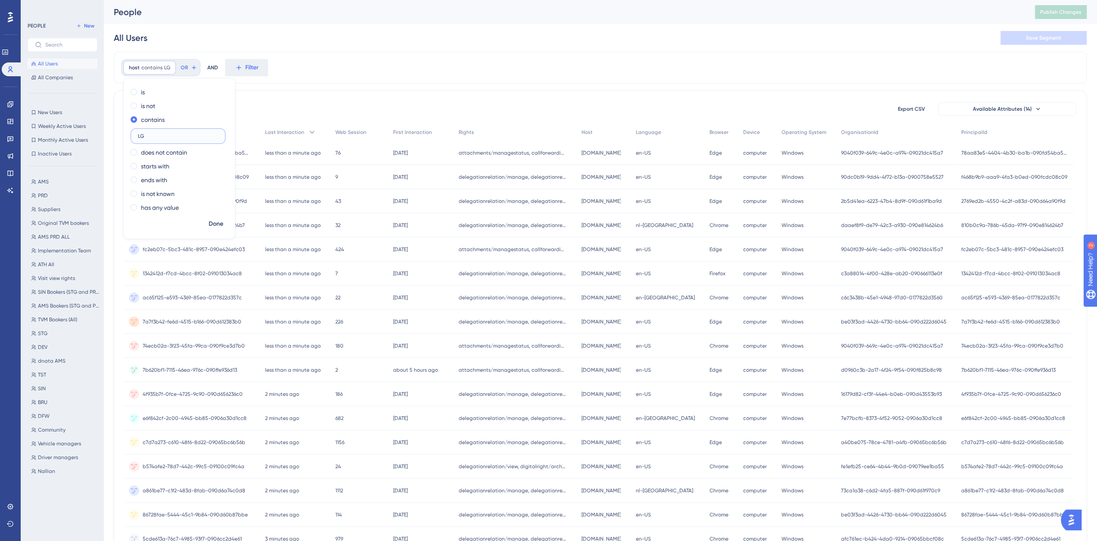
type input "LGG"
click at [212, 224] on span "Done" at bounding box center [216, 224] width 15 height 10
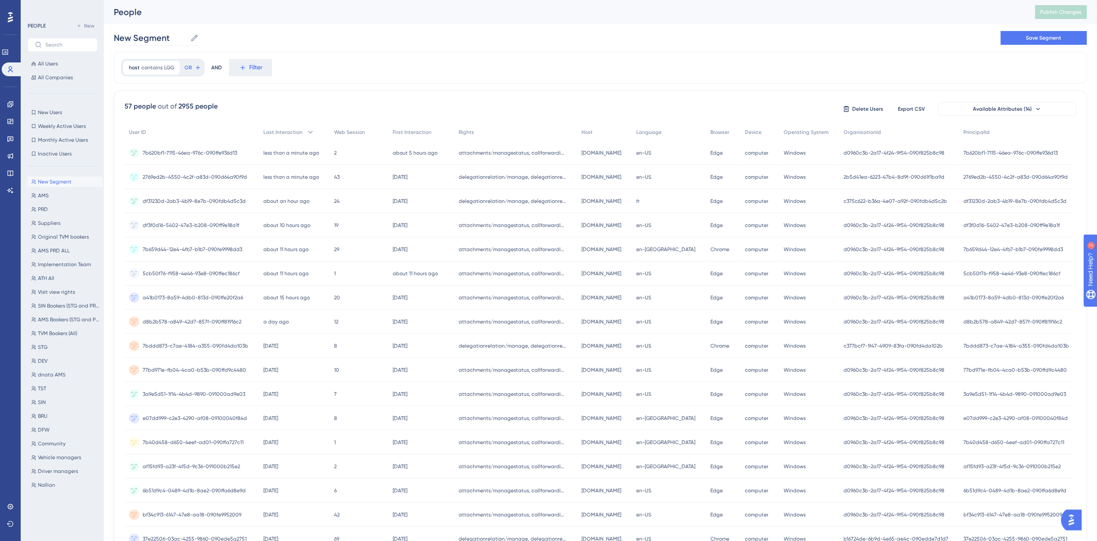
click at [195, 38] on icon at bounding box center [194, 37] width 6 height 6
click at [187, 38] on input "New Segment" at bounding box center [150, 38] width 73 height 12
click at [121, 38] on input "New Segment" at bounding box center [150, 38] width 73 height 12
type input "N"
type input "LGG"
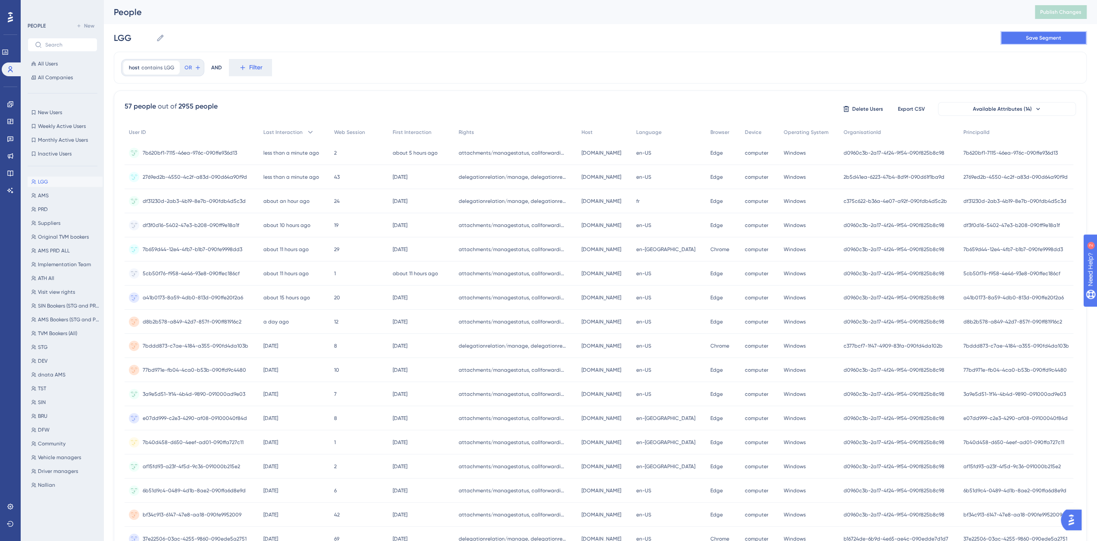
click at [1021, 38] on button "Save Segment" at bounding box center [1044, 38] width 86 height 14
click at [14, 107] on link at bounding box center [10, 104] width 7 height 14
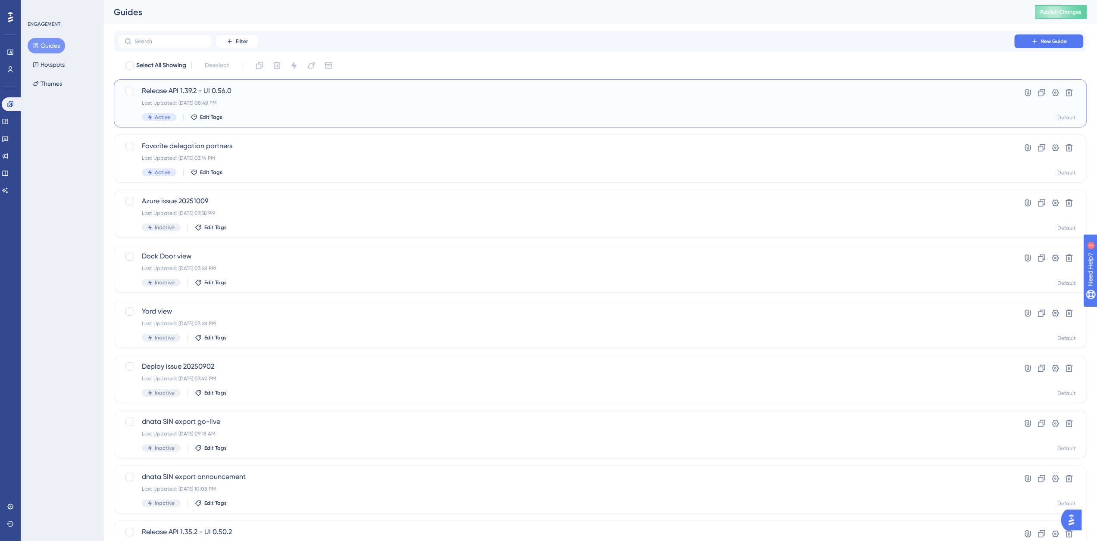
click at [183, 94] on span "Release API 1.39.2 - UI 0.56.0" at bounding box center [566, 91] width 848 height 10
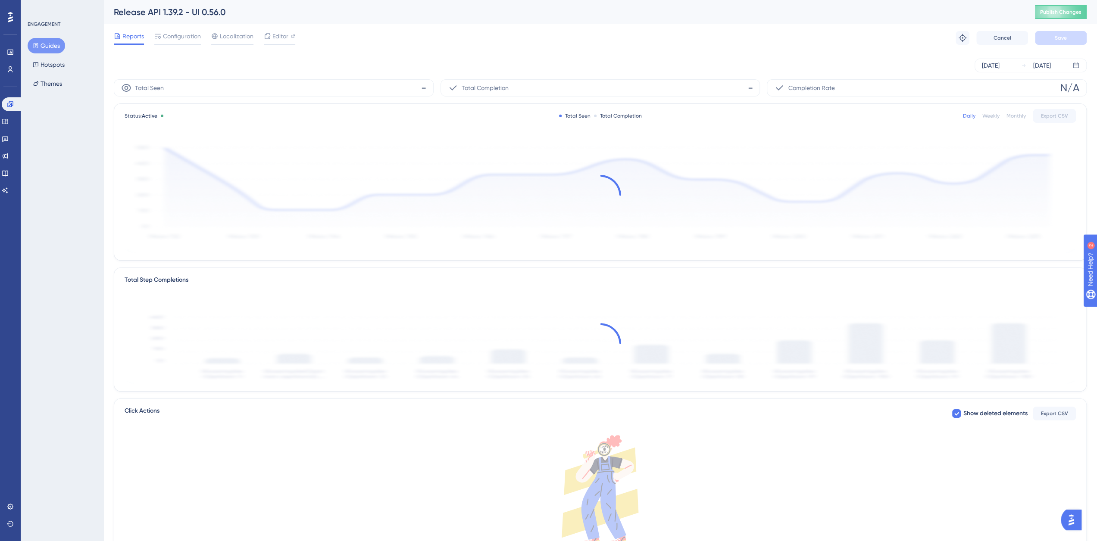
click at [172, 36] on span "Configuration" at bounding box center [182, 36] width 38 height 10
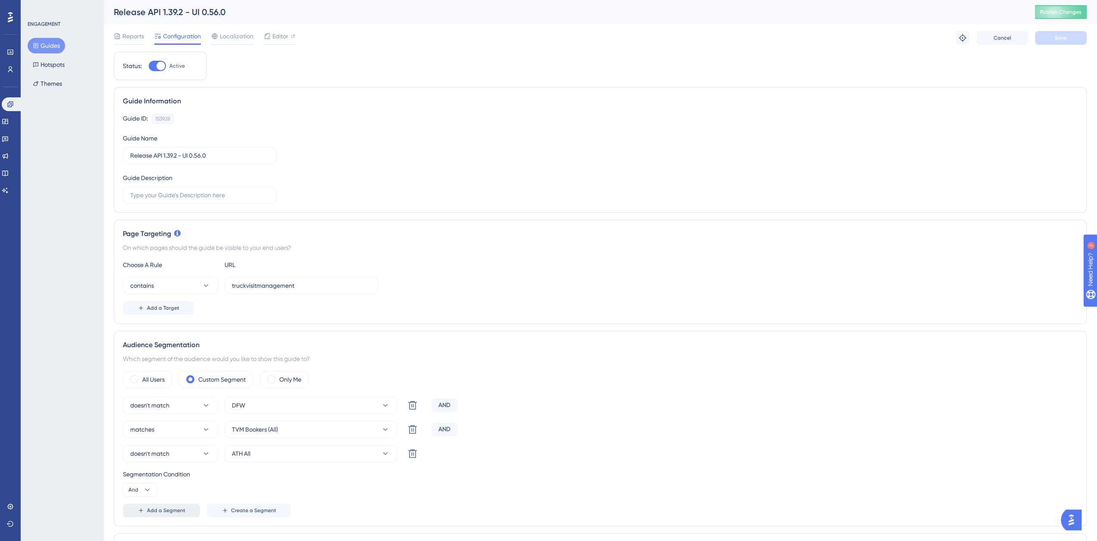
click at [146, 513] on button "Add a Segment" at bounding box center [161, 511] width 77 height 14
click at [181, 475] on button "matches" at bounding box center [170, 477] width 95 height 17
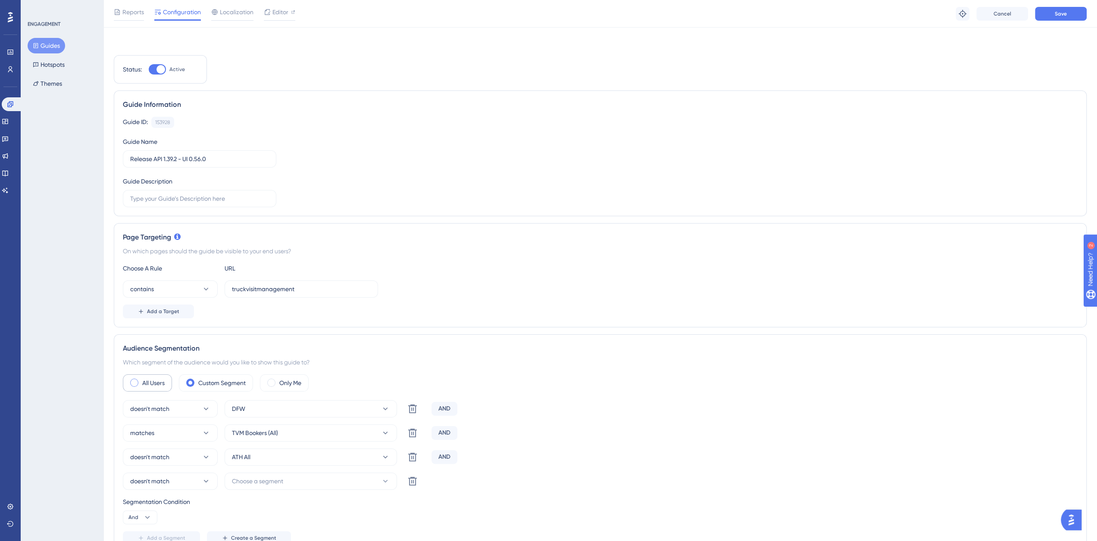
scroll to position [144, 0]
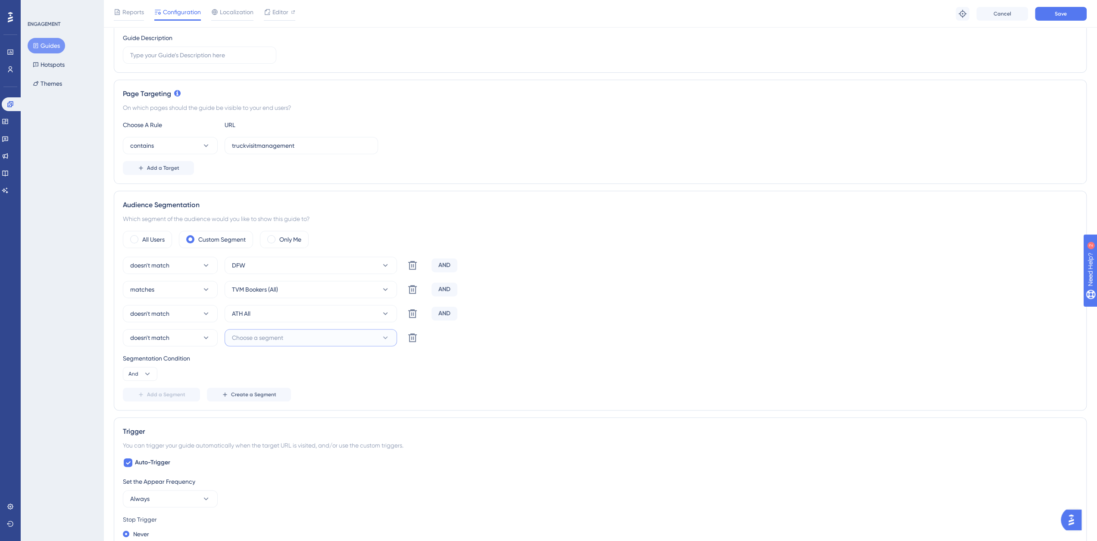
click at [239, 340] on span "Choose a segment" at bounding box center [257, 338] width 51 height 10
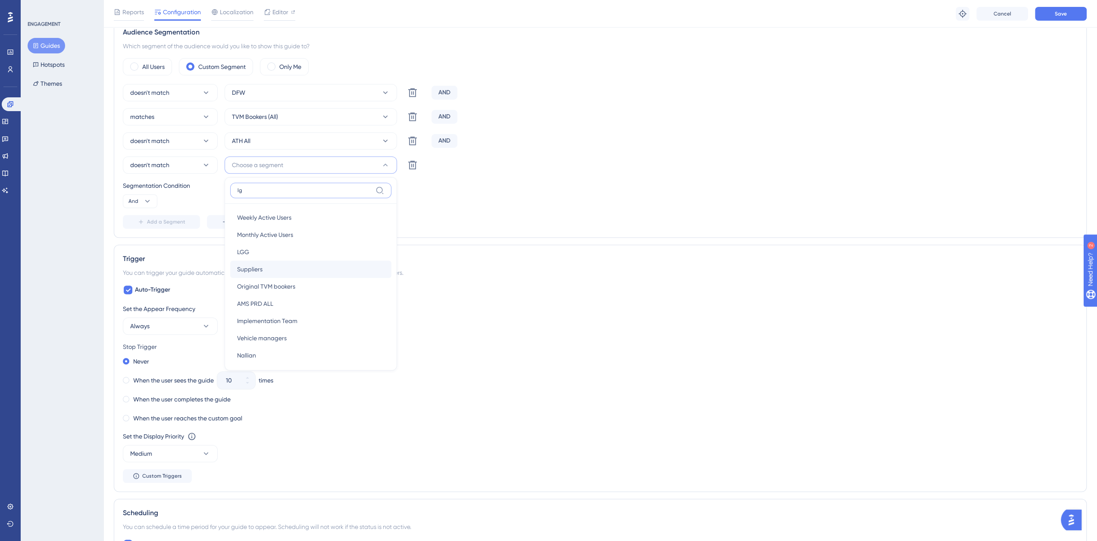
type input "lgg"
click at [252, 213] on div "LGG LGG" at bounding box center [310, 217] width 147 height 17
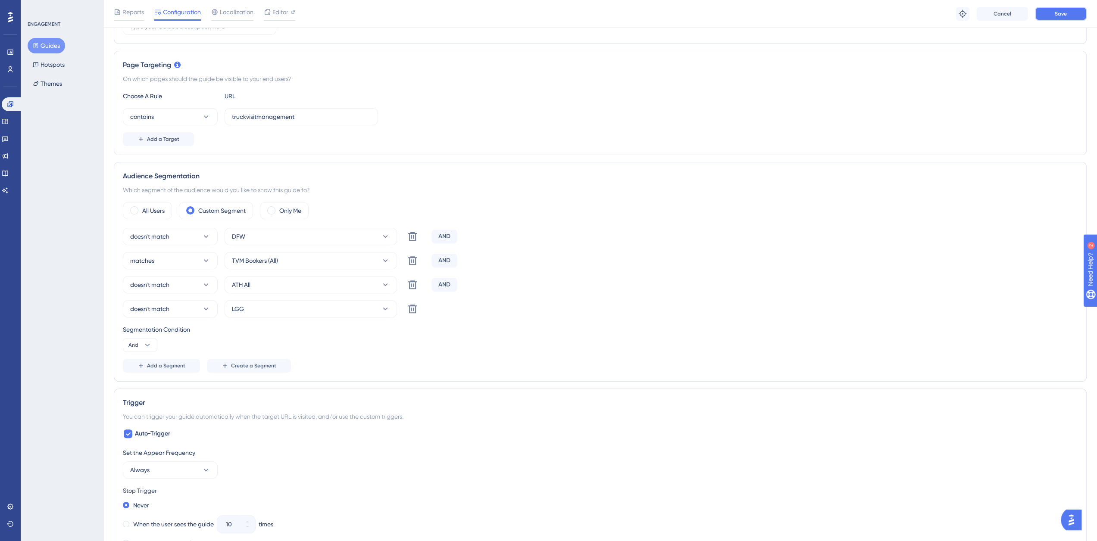
click at [1054, 18] on button "Save" at bounding box center [1061, 14] width 52 height 14
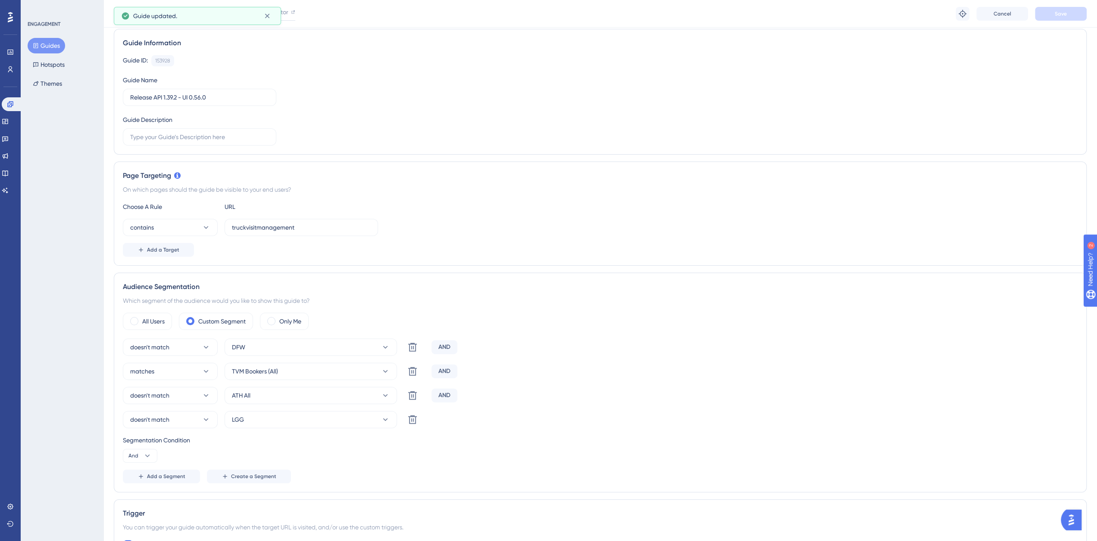
scroll to position [0, 0]
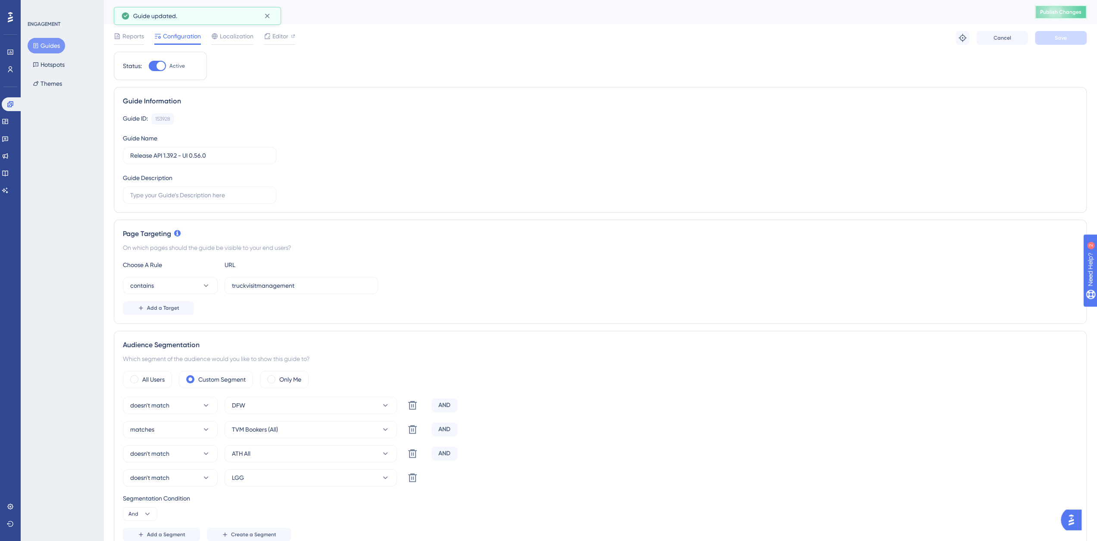
click at [1066, 15] on span "Publish Changes" at bounding box center [1060, 12] width 41 height 7
